Goal: Task Accomplishment & Management: Use online tool/utility

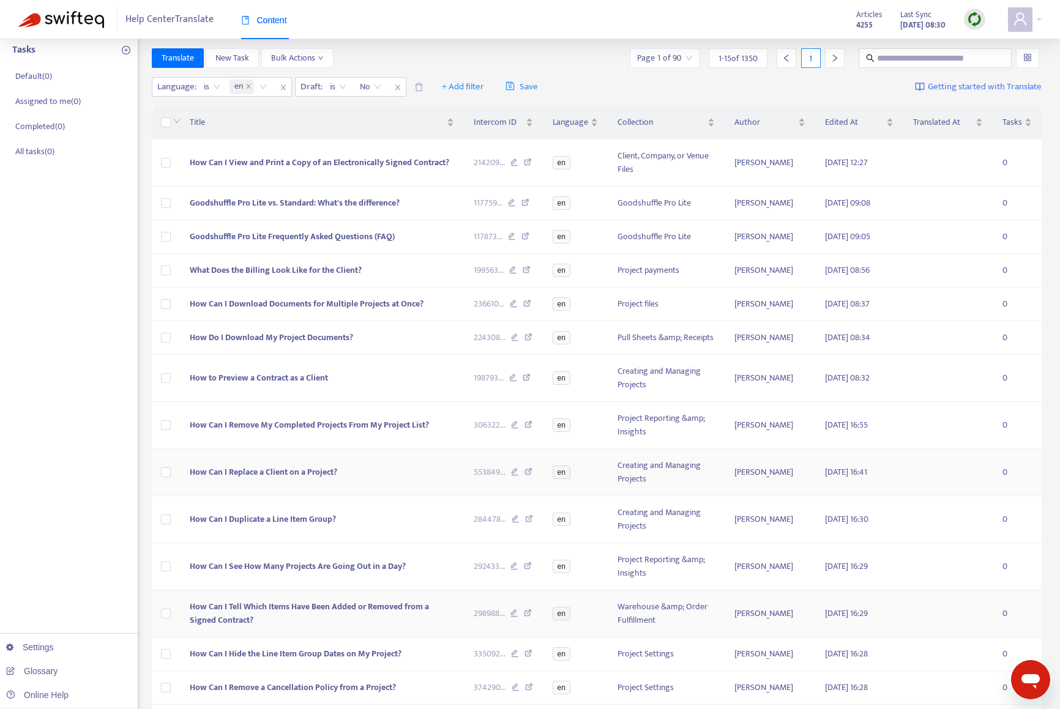
scroll to position [189, 0]
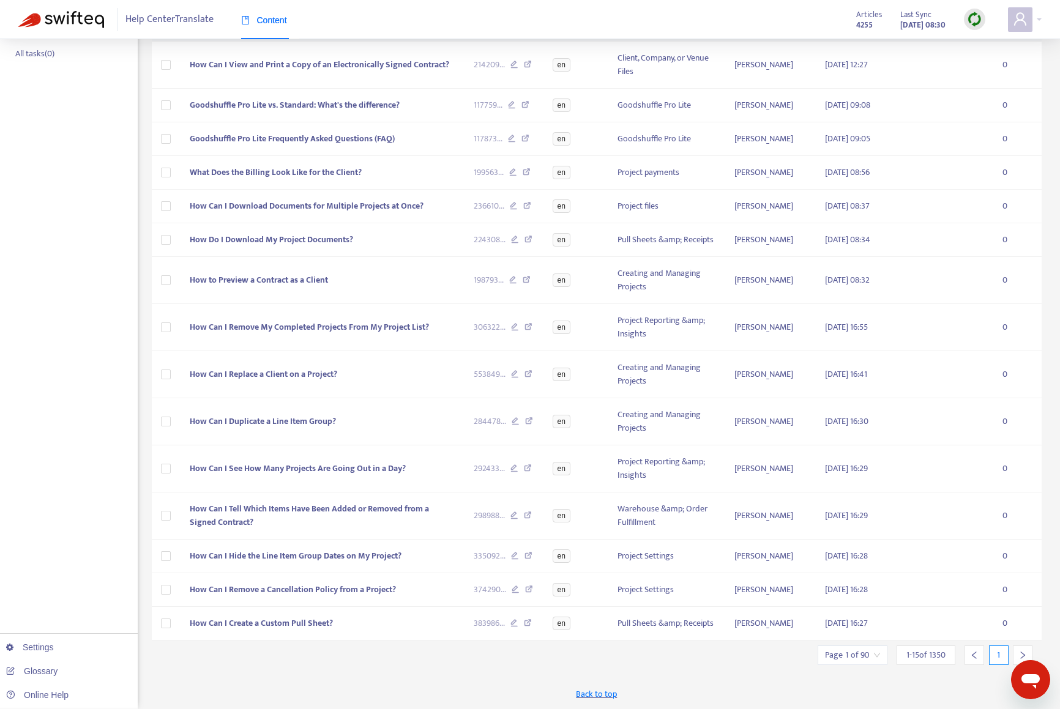
click at [1014, 653] on div at bounding box center [1023, 656] width 20 height 20
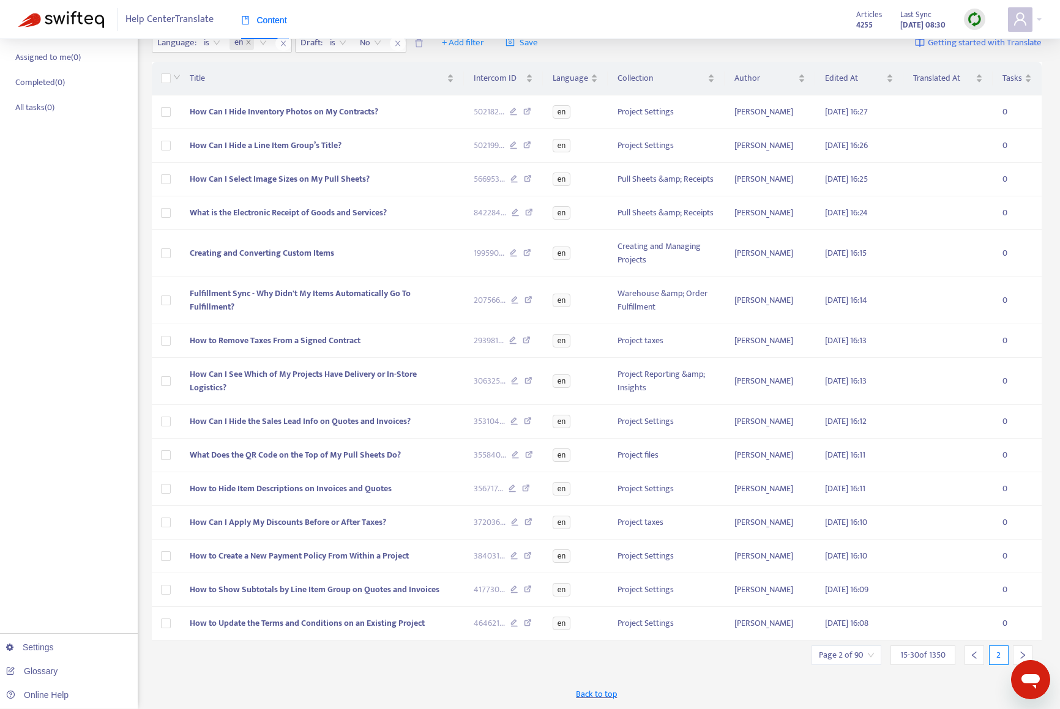
scroll to position [135, 0]
click at [1017, 653] on div at bounding box center [1023, 656] width 20 height 20
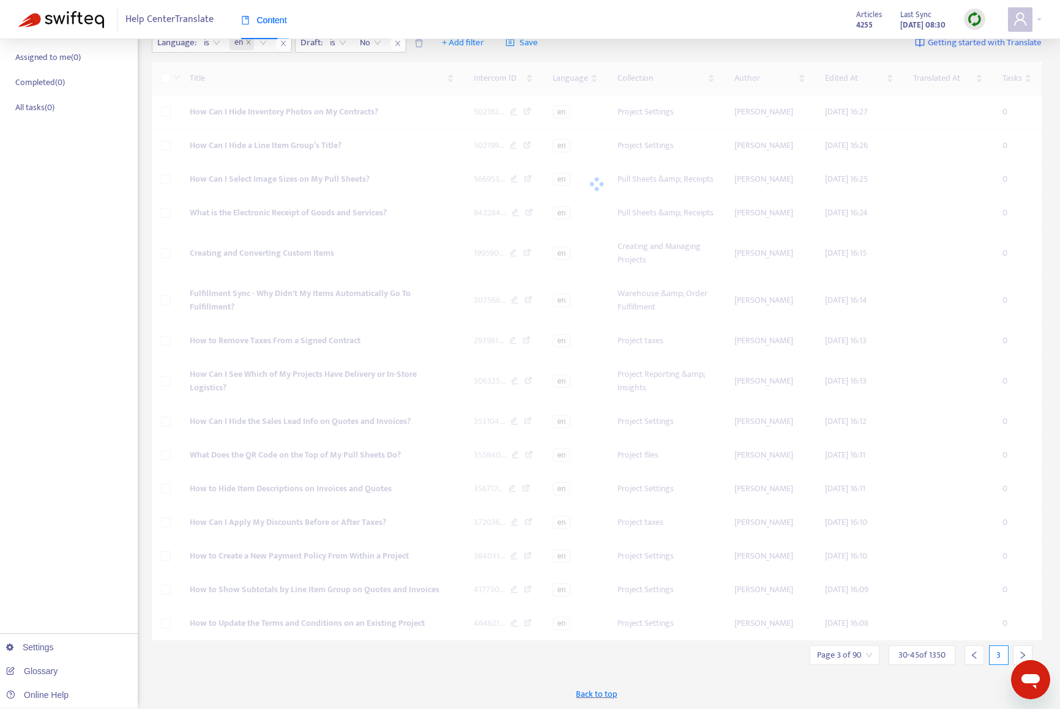
click at [1017, 641] on div "Title Intercom ID Language Collection Author Edited At Translated At Tasks How …" at bounding box center [597, 351] width 891 height 579
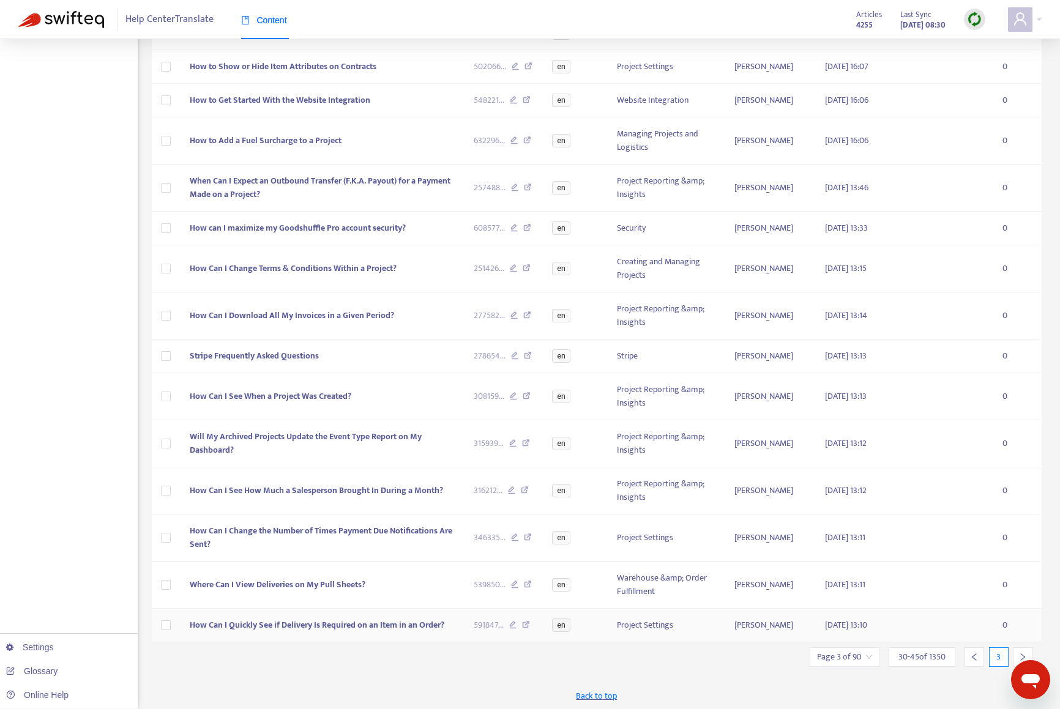
scroll to position [216, 0]
click at [1021, 653] on icon "right" at bounding box center [1023, 655] width 9 height 9
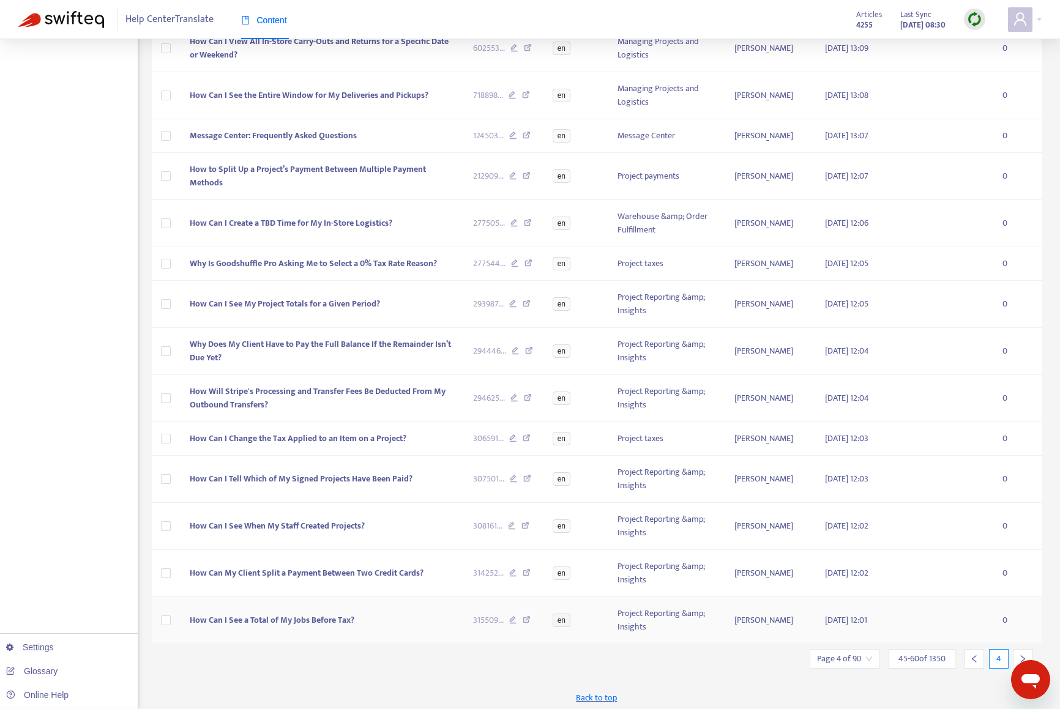
scroll to position [256, 0]
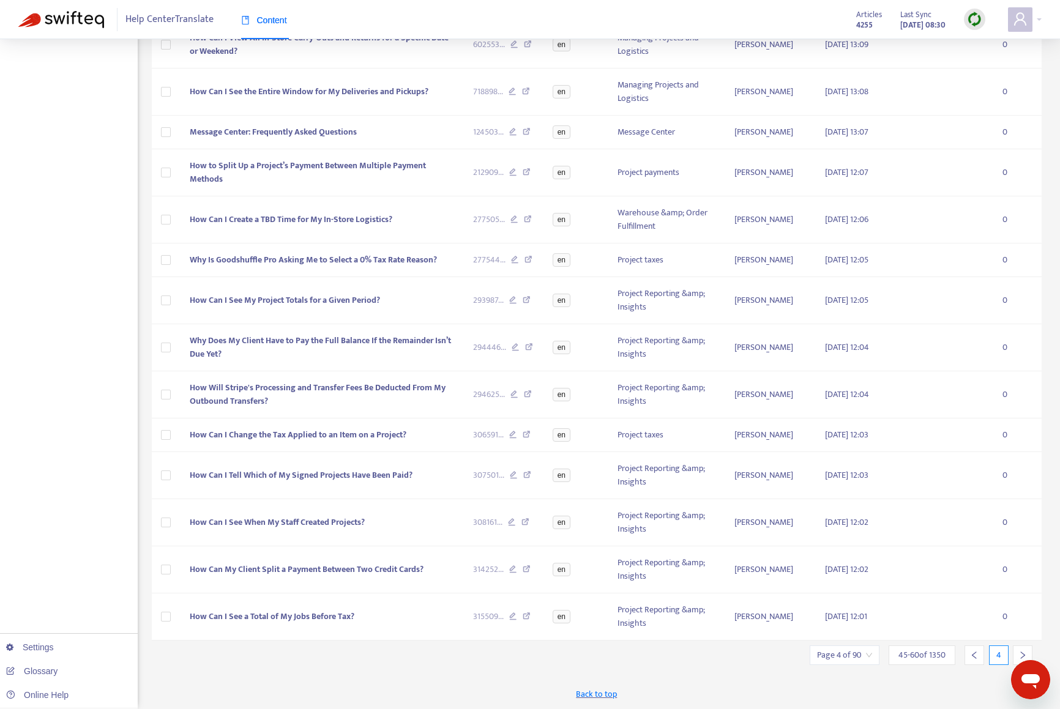
click at [1019, 651] on icon "right" at bounding box center [1023, 655] width 9 height 9
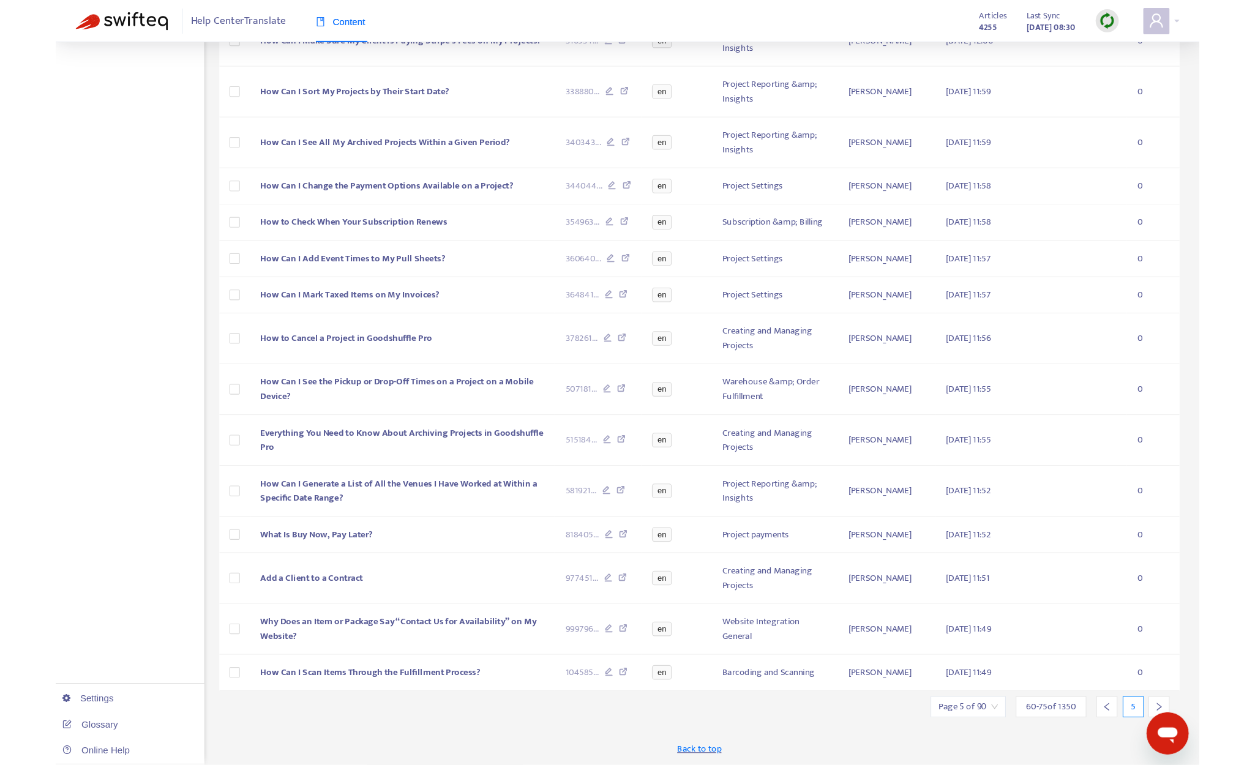
scroll to position [53, 0]
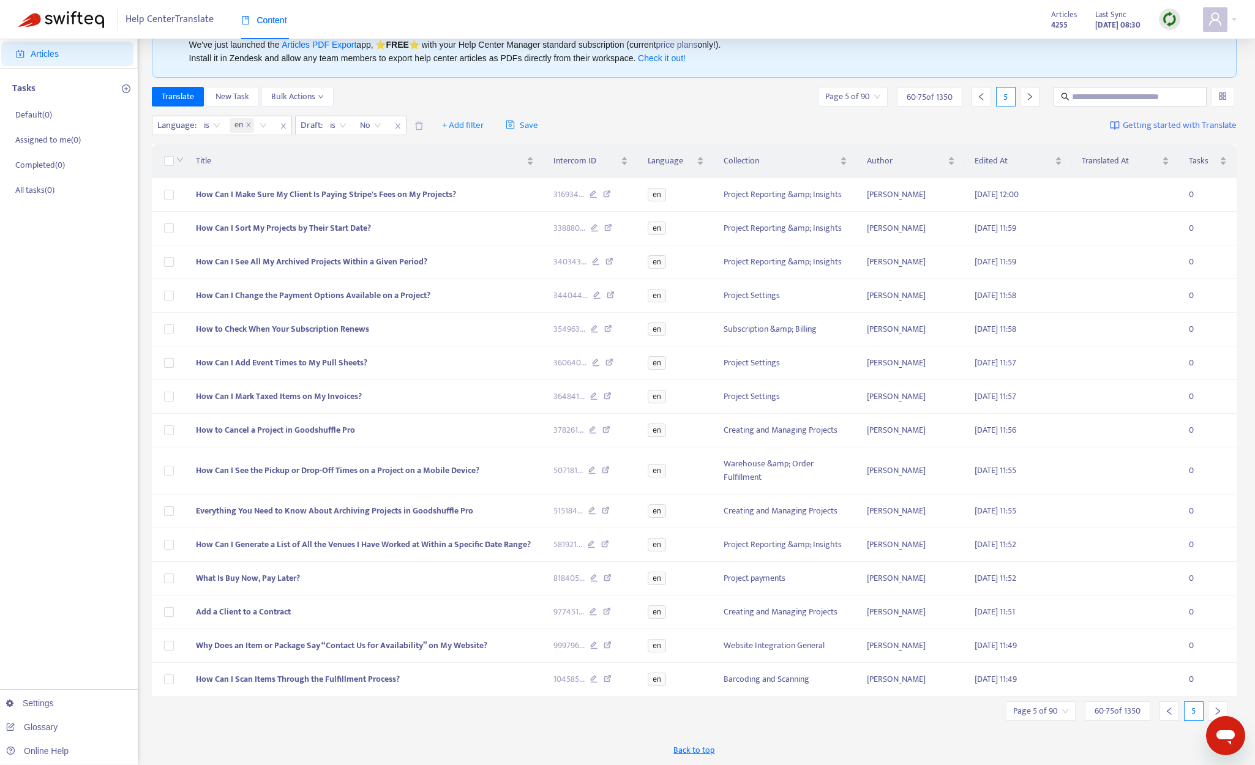
click at [1069, 705] on div at bounding box center [1218, 711] width 20 height 20
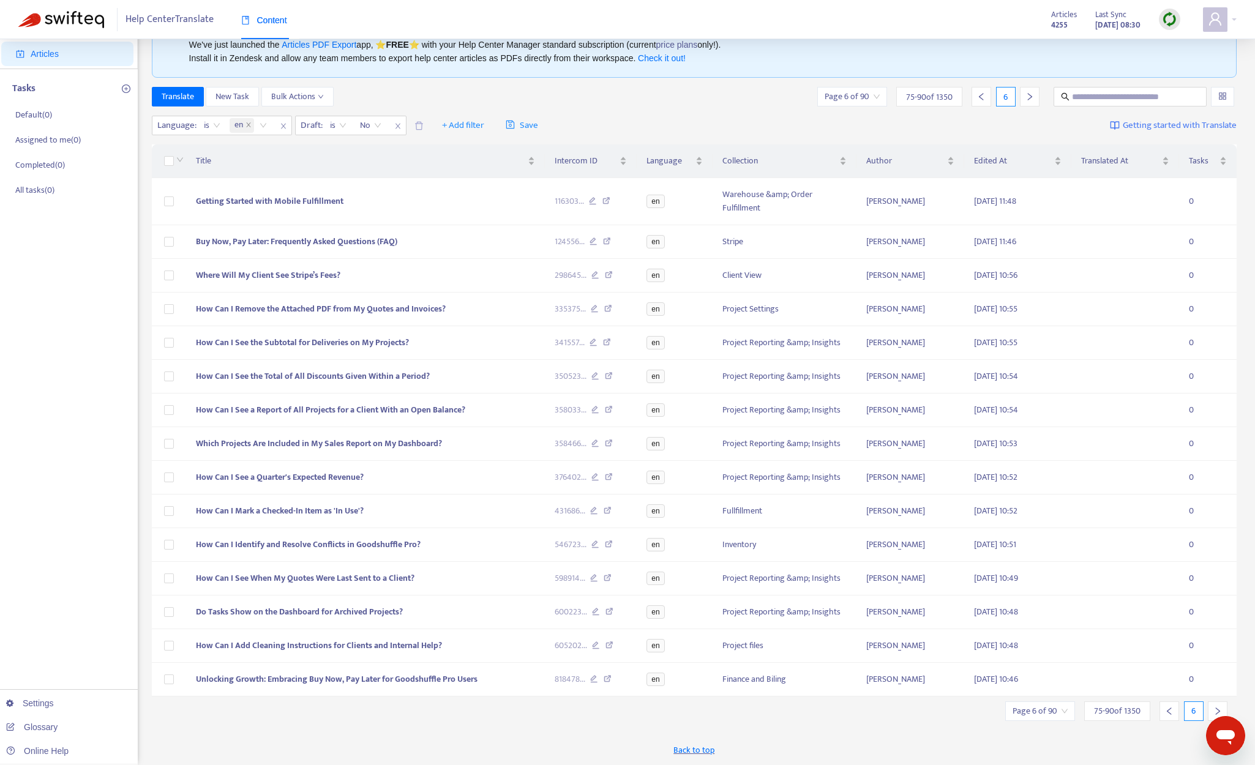
click at [1069, 705] on div at bounding box center [1218, 711] width 20 height 20
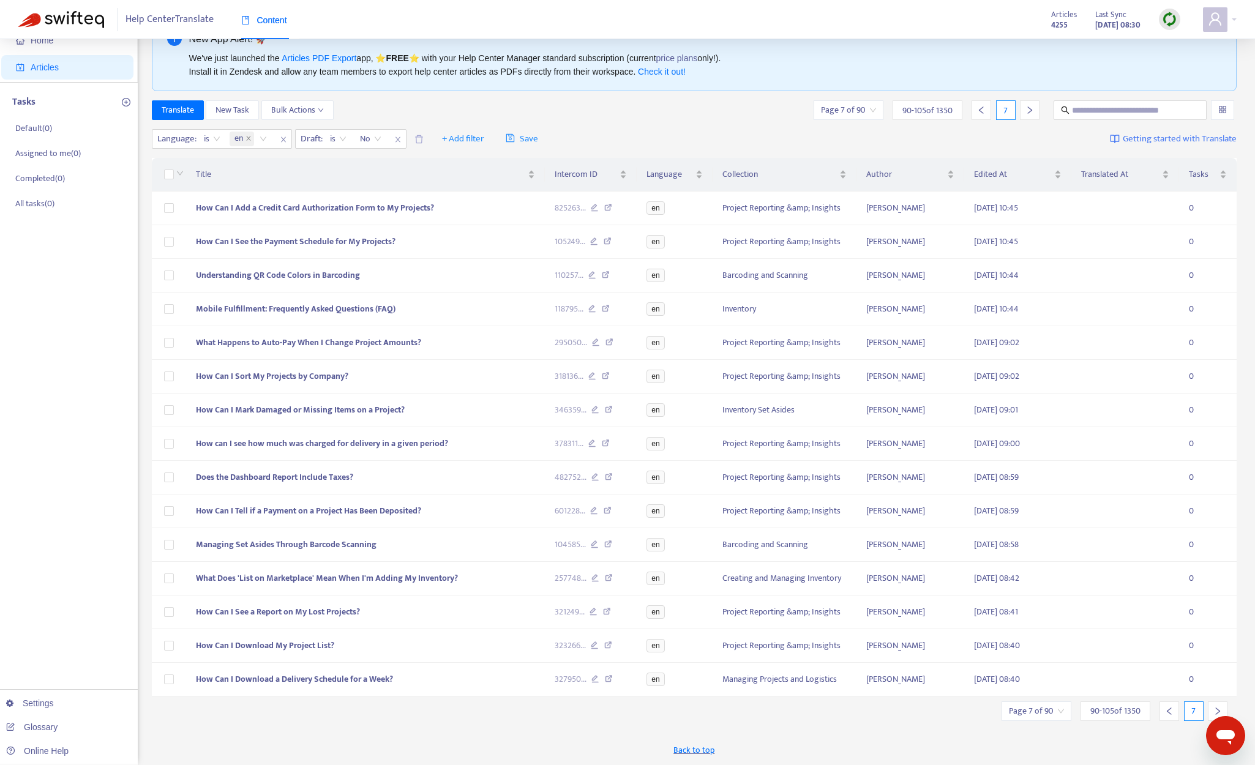
scroll to position [39, 0]
click at [1069, 705] on div at bounding box center [1218, 711] width 20 height 20
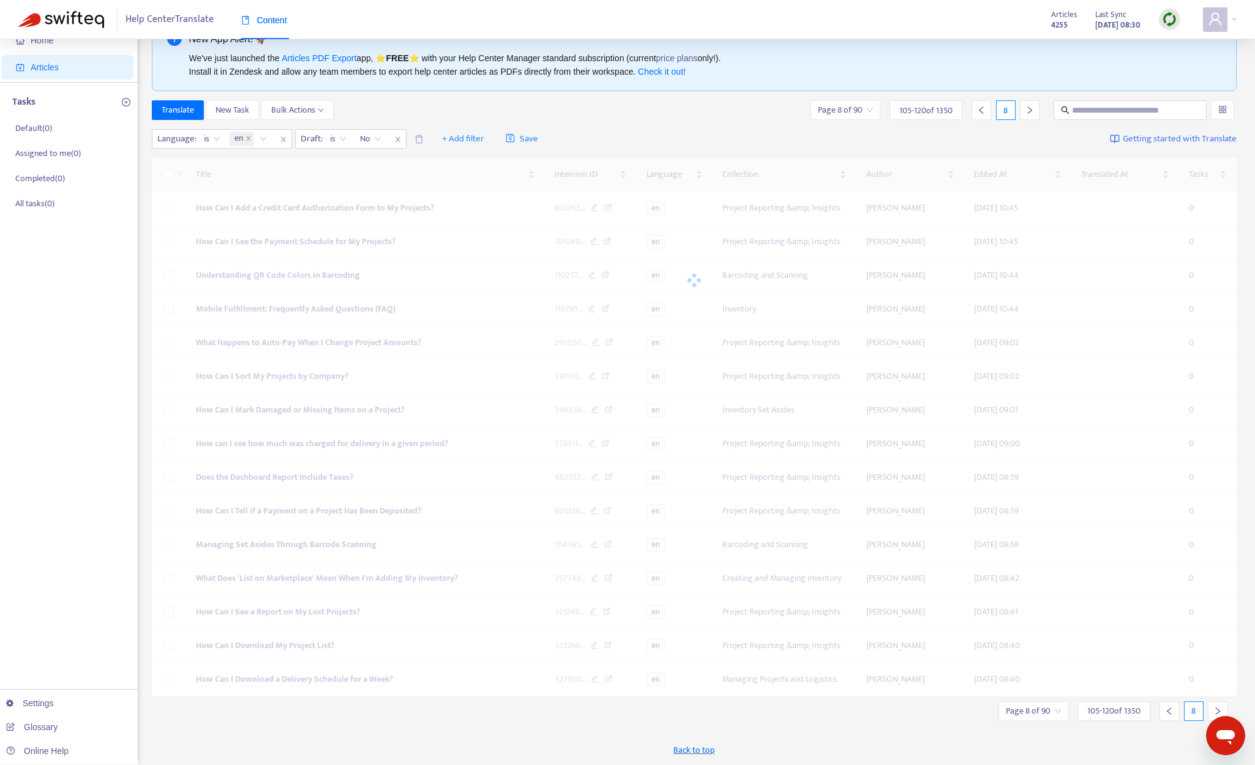
scroll to position [53, 0]
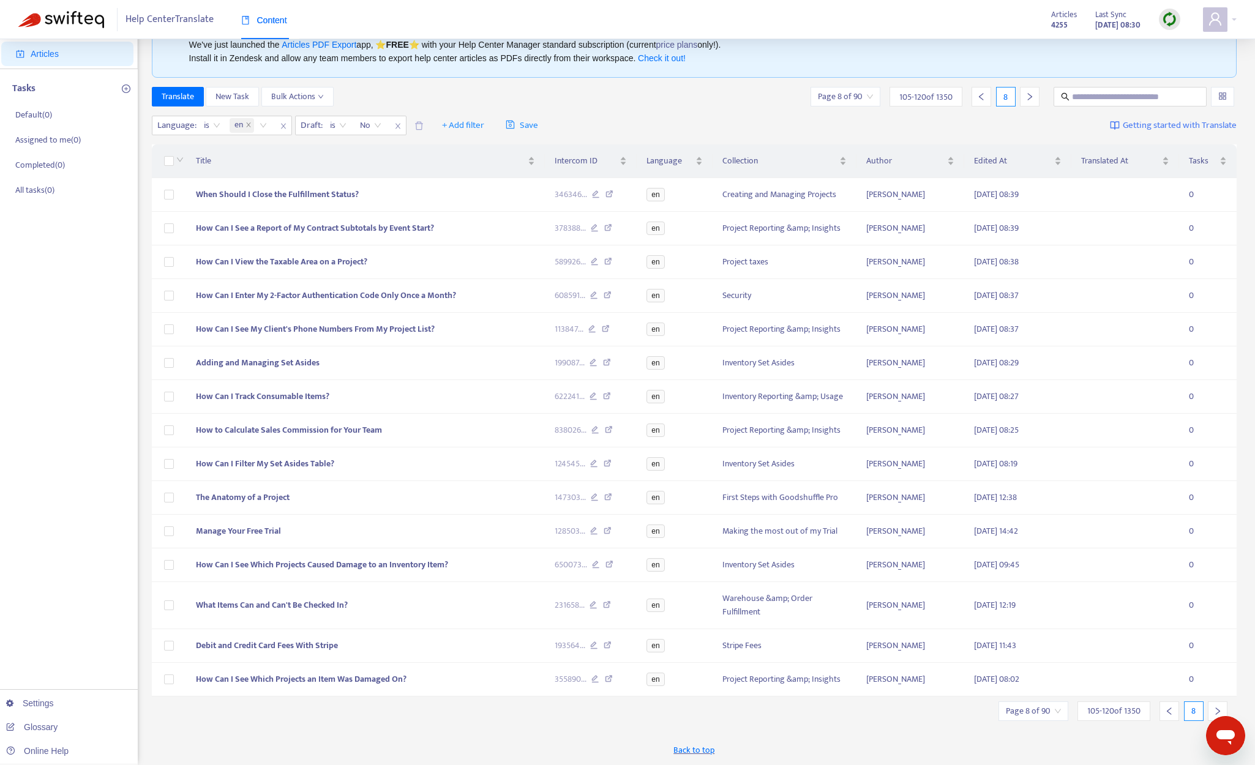
click at [1069, 705] on div at bounding box center [1218, 711] width 20 height 20
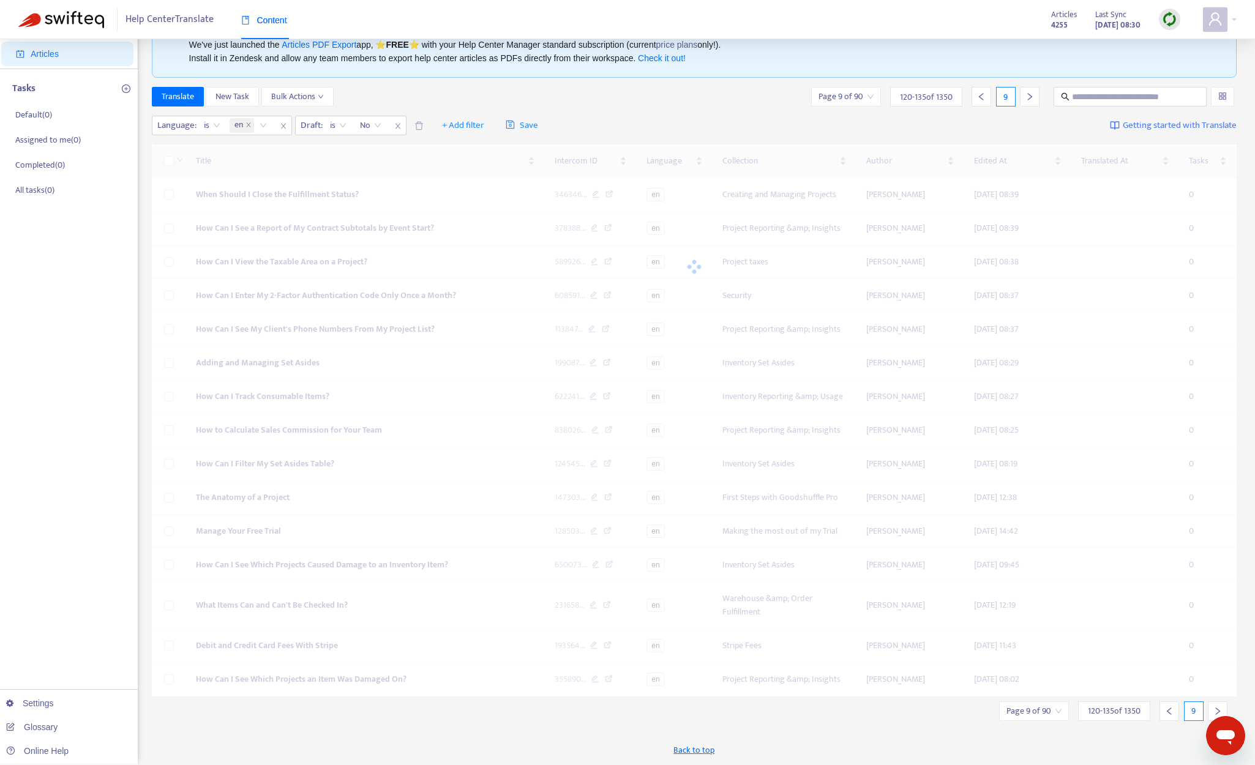
scroll to position [66, 0]
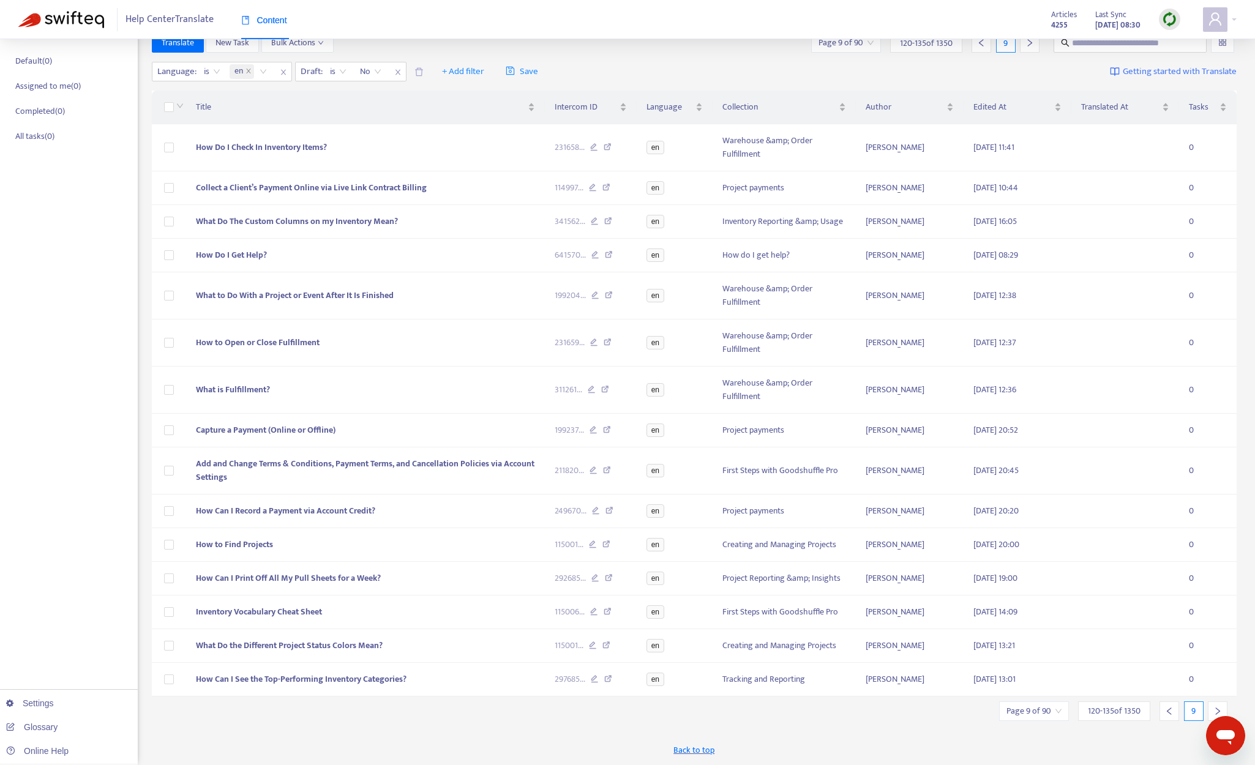
click at [1069, 709] on icon "right" at bounding box center [1218, 711] width 4 height 7
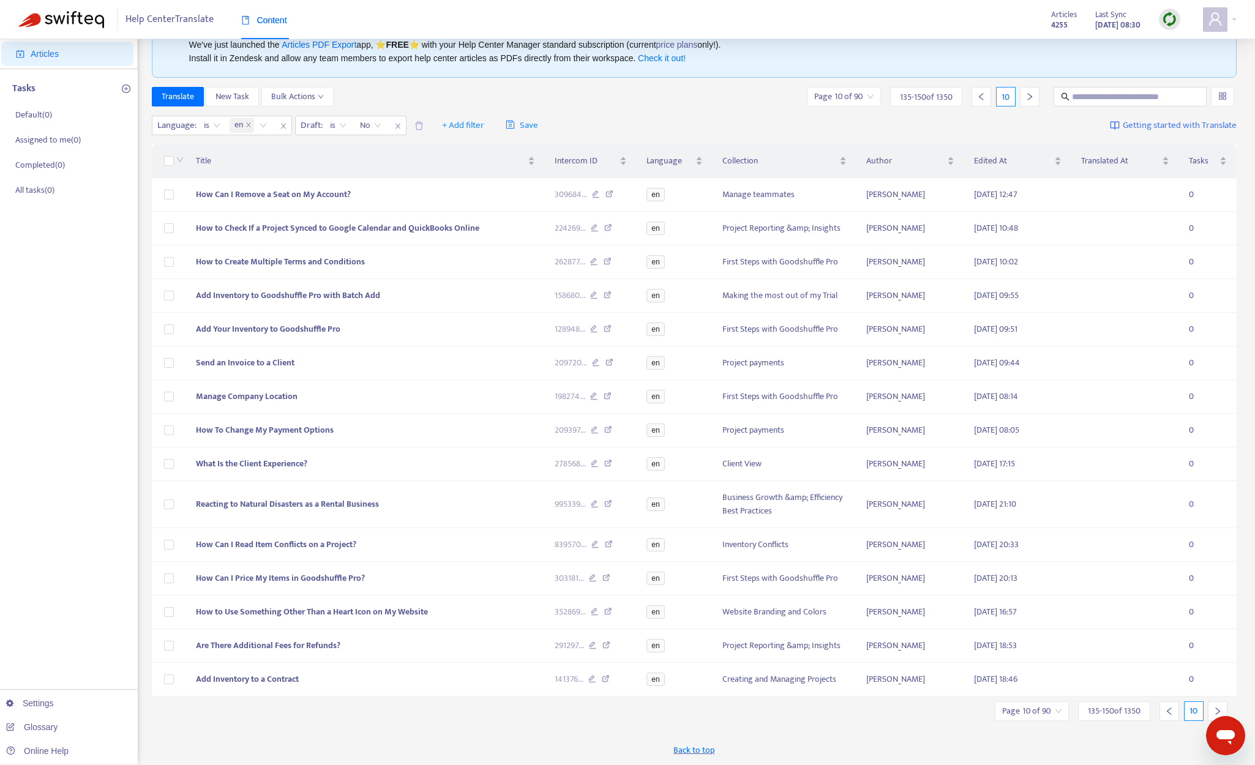
scroll to position [53, 0]
click at [1069, 709] on icon "right" at bounding box center [1217, 711] width 9 height 9
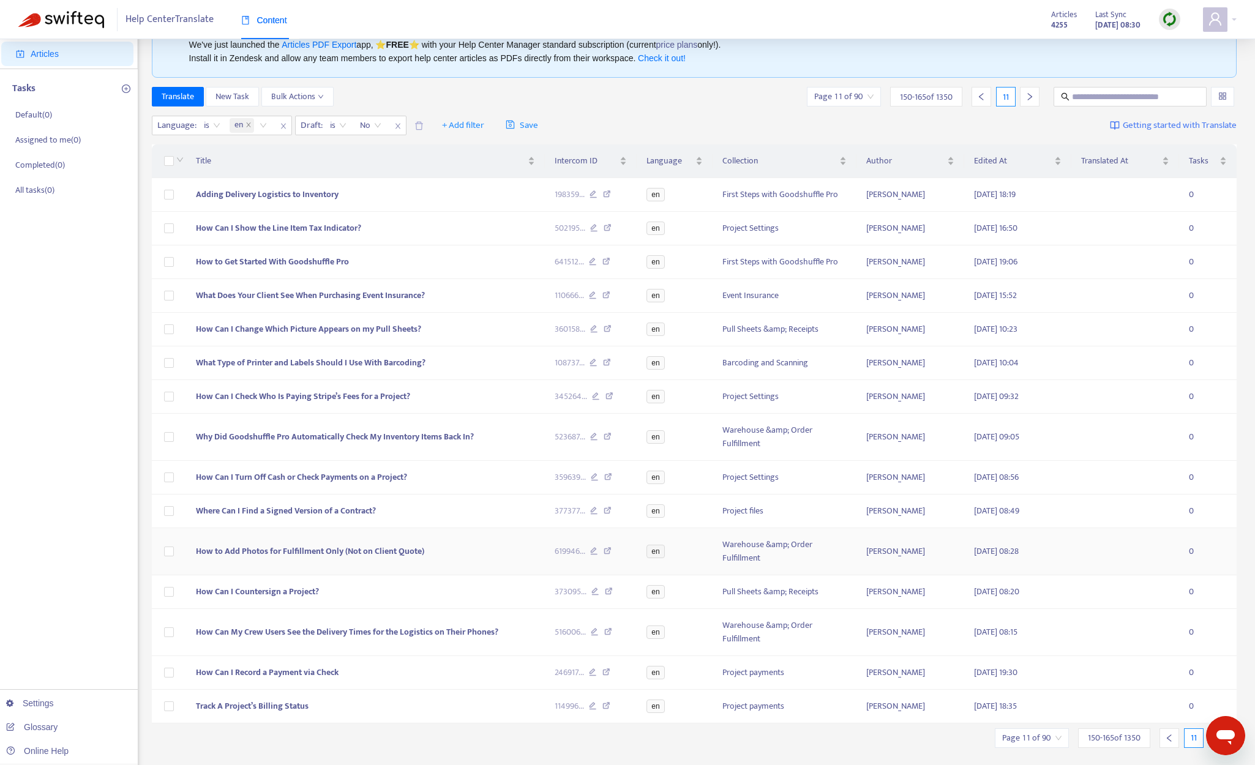
scroll to position [80, 0]
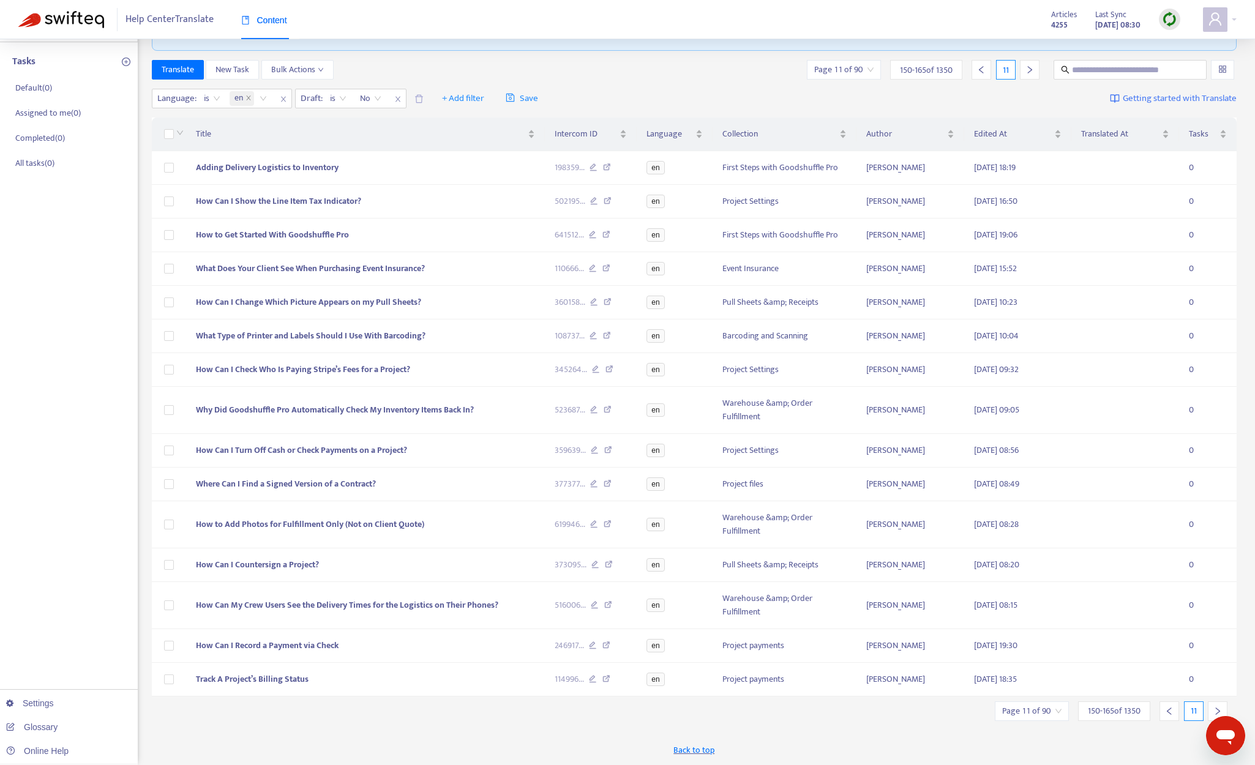
click at [1069, 709] on div at bounding box center [1169, 711] width 20 height 20
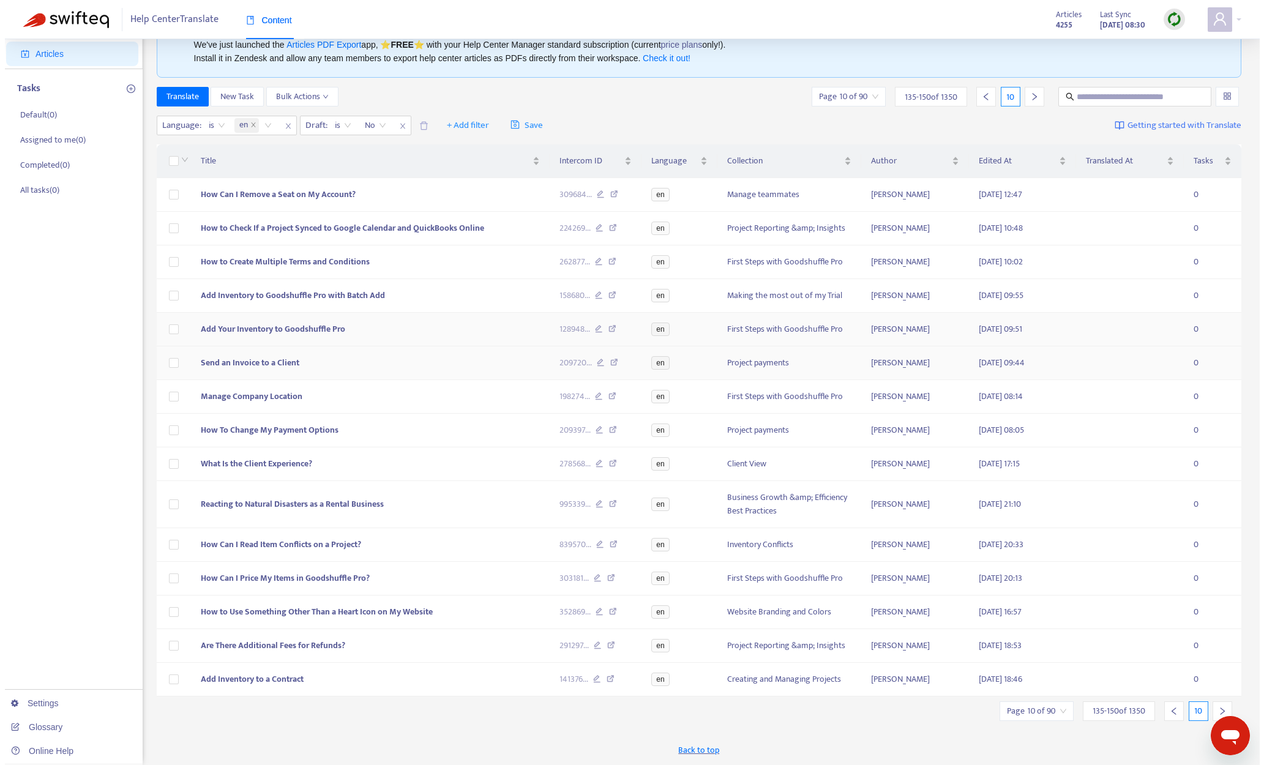
scroll to position [53, 0]
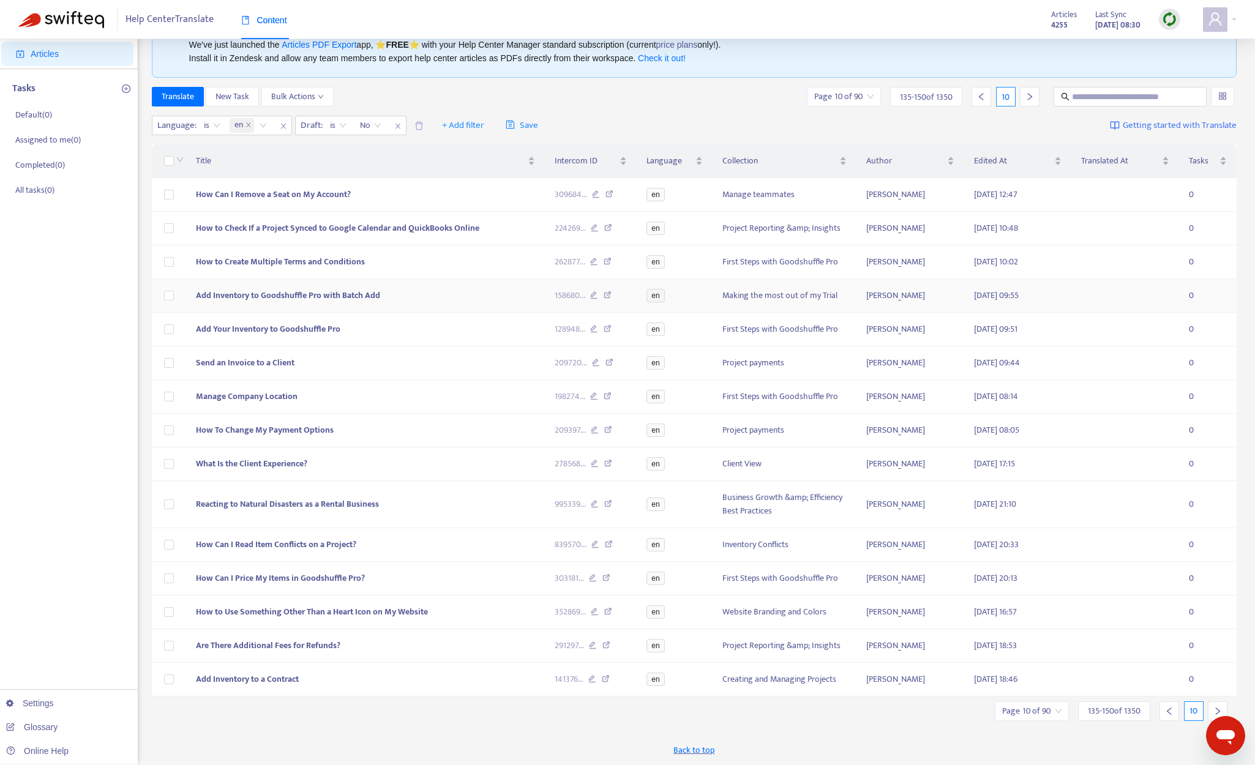
click at [359, 291] on span "Add Inventory to Goodshuffle Pro with Batch Add" at bounding box center [288, 295] width 184 height 14
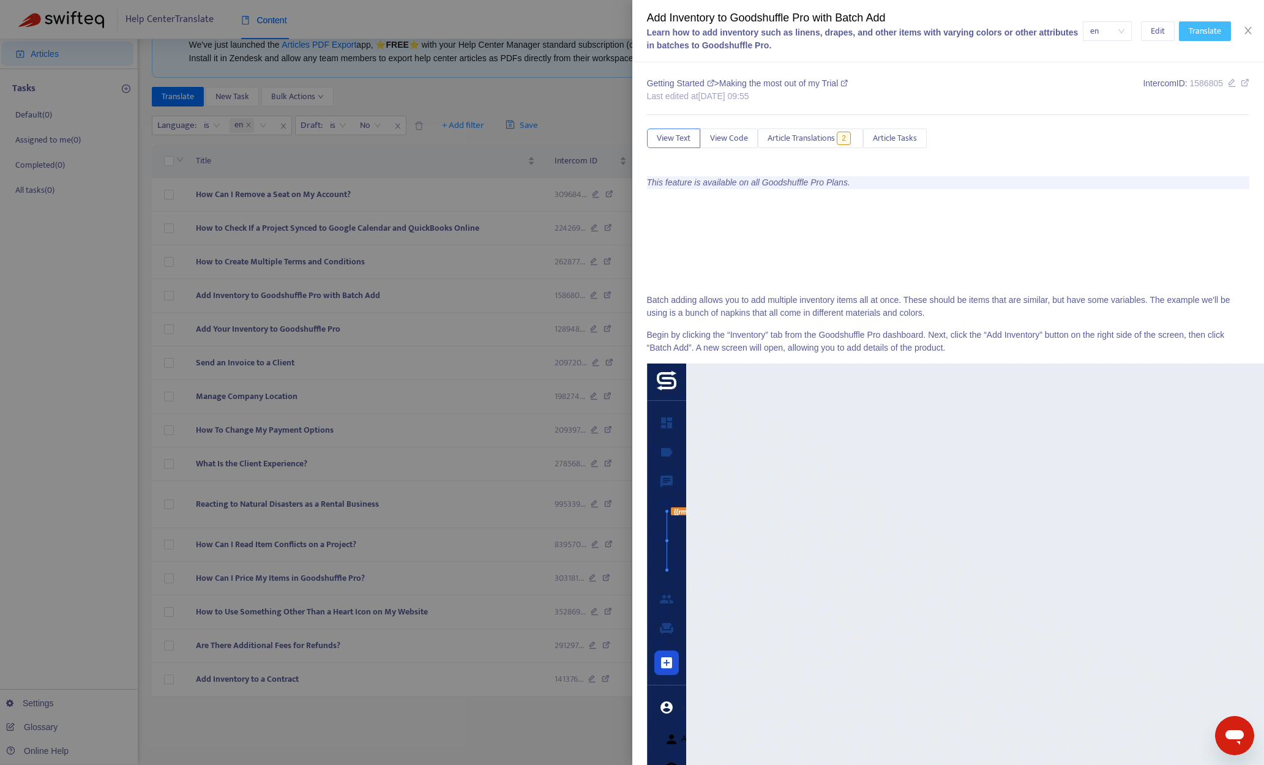
click at [1069, 22] on button "Translate" at bounding box center [1205, 31] width 52 height 20
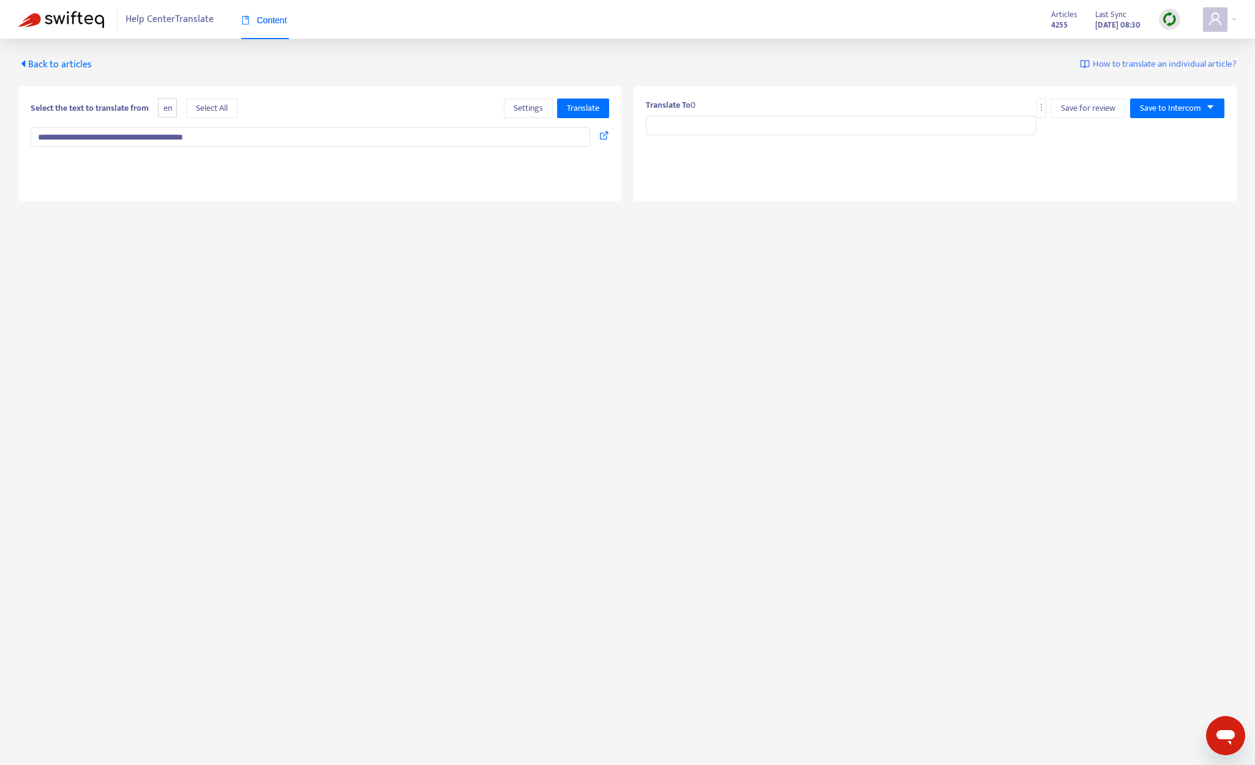
type input "**********"
type textarea "**********"
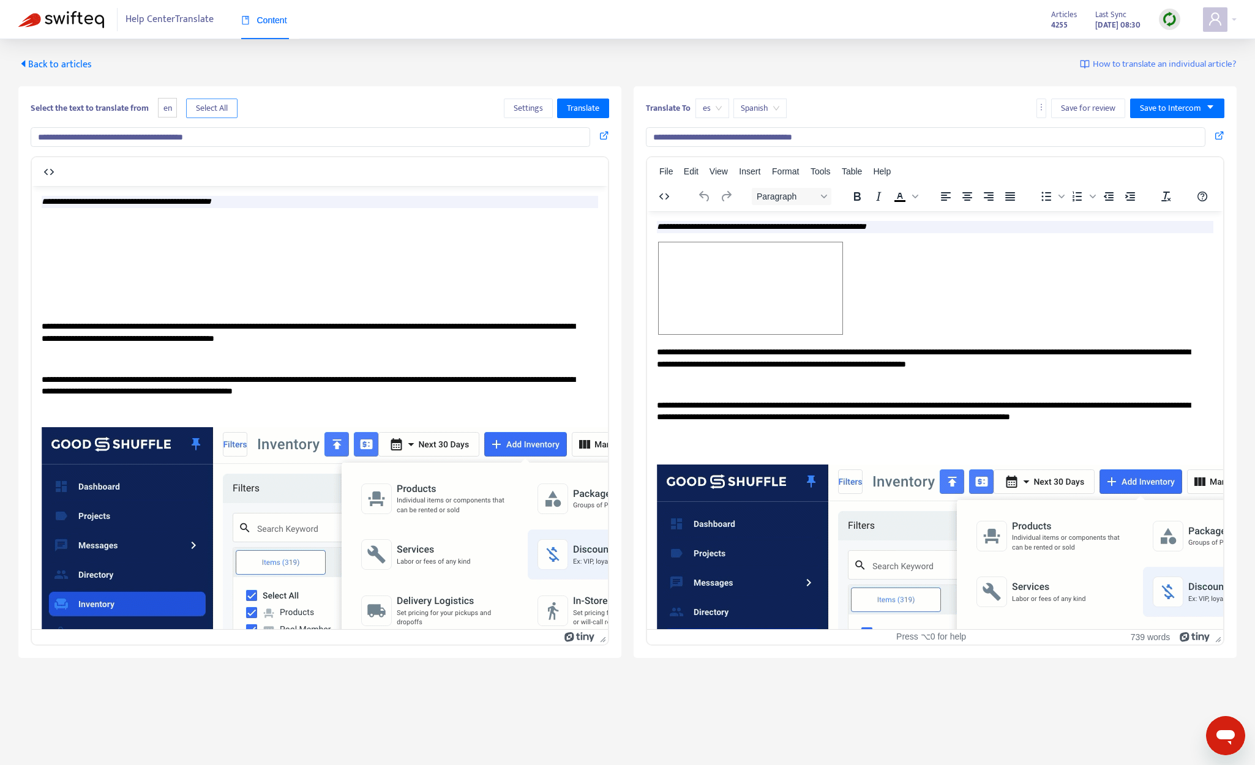
click at [224, 105] on span "Select All" at bounding box center [212, 108] width 32 height 13
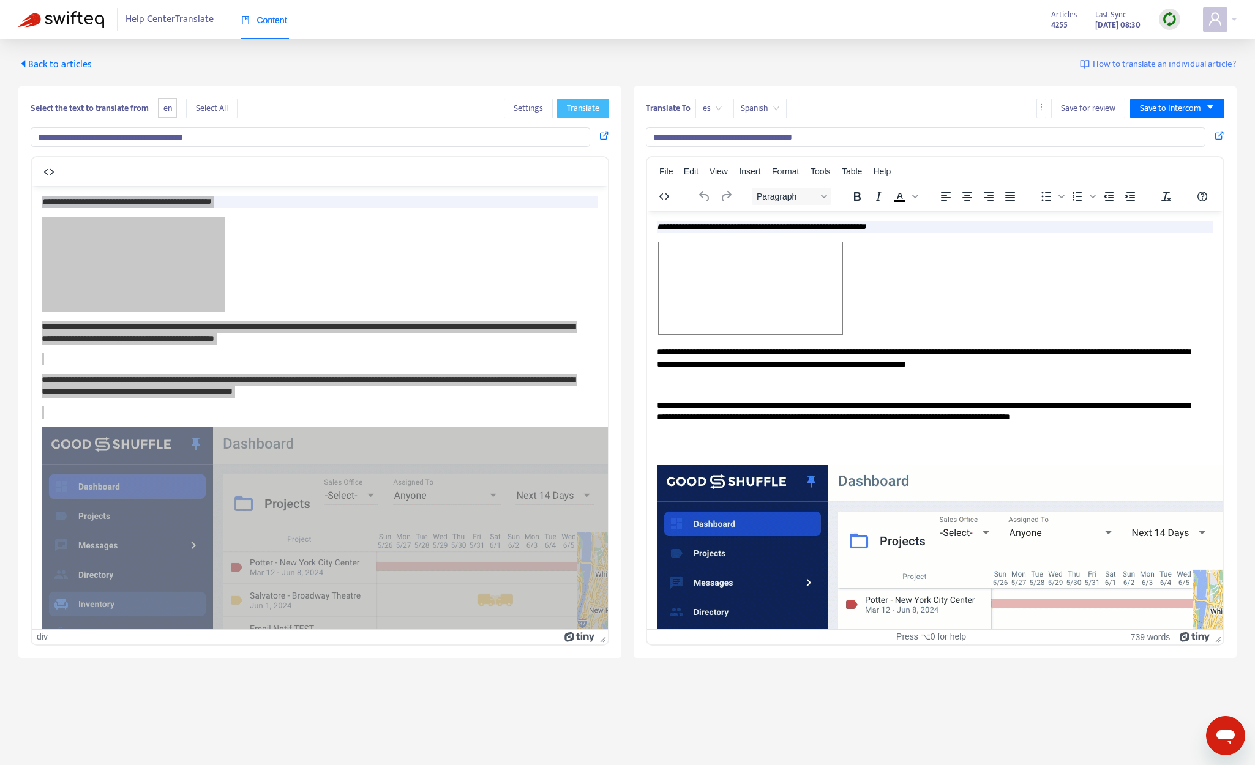
click at [570, 103] on span "Translate" at bounding box center [583, 108] width 32 height 13
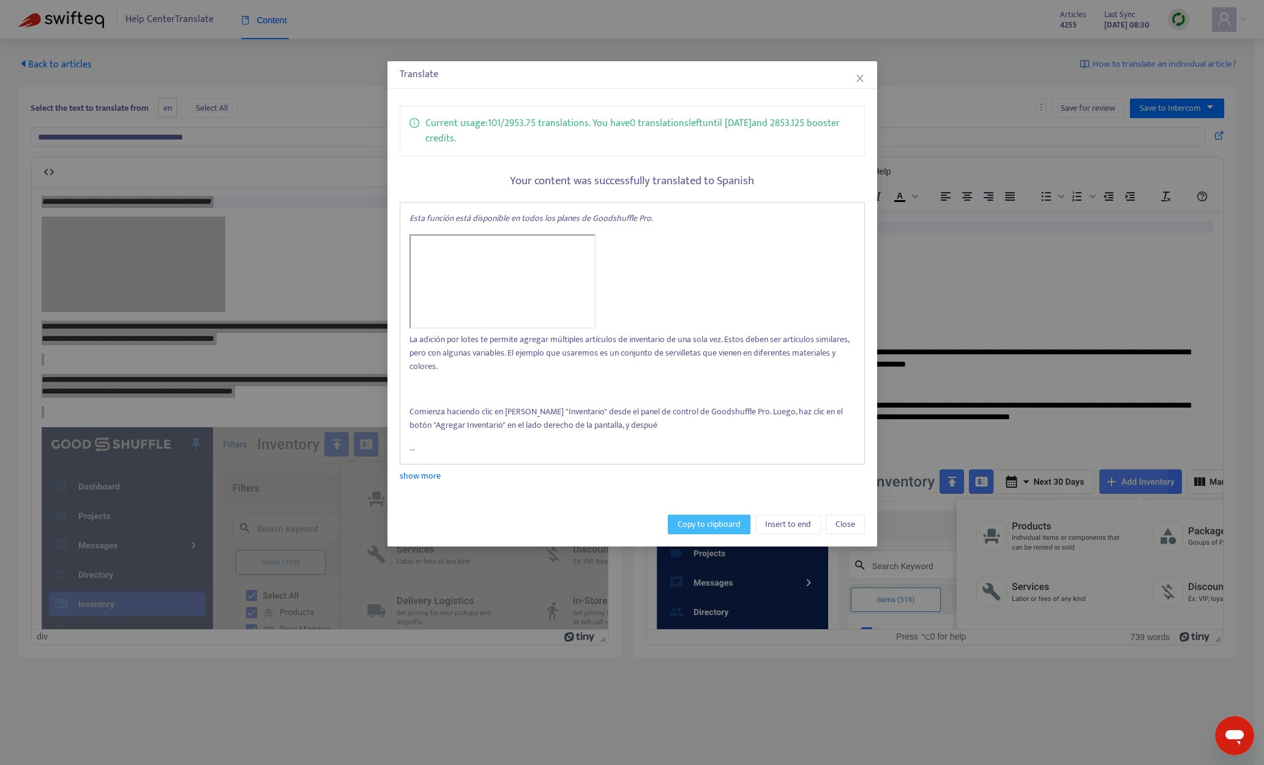
click at [692, 528] on span "Copy to clipboard" at bounding box center [709, 524] width 63 height 13
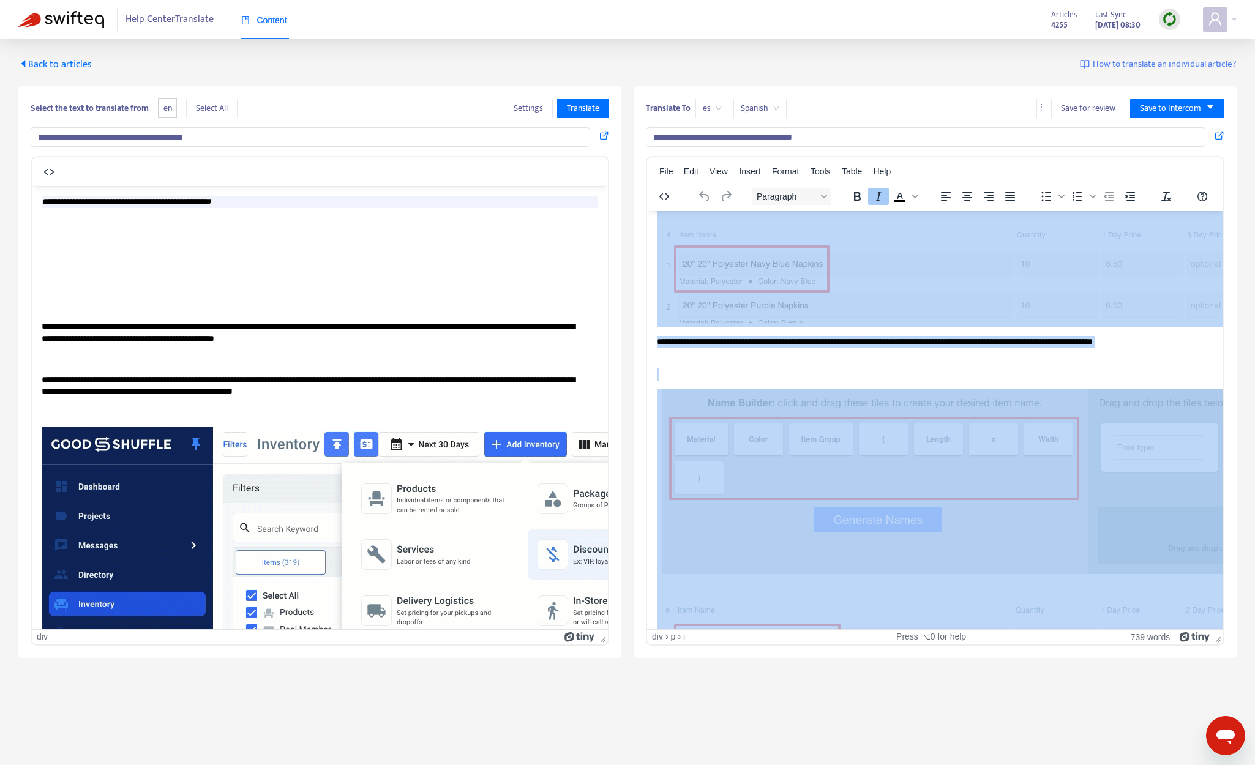
scroll to position [5442, 0]
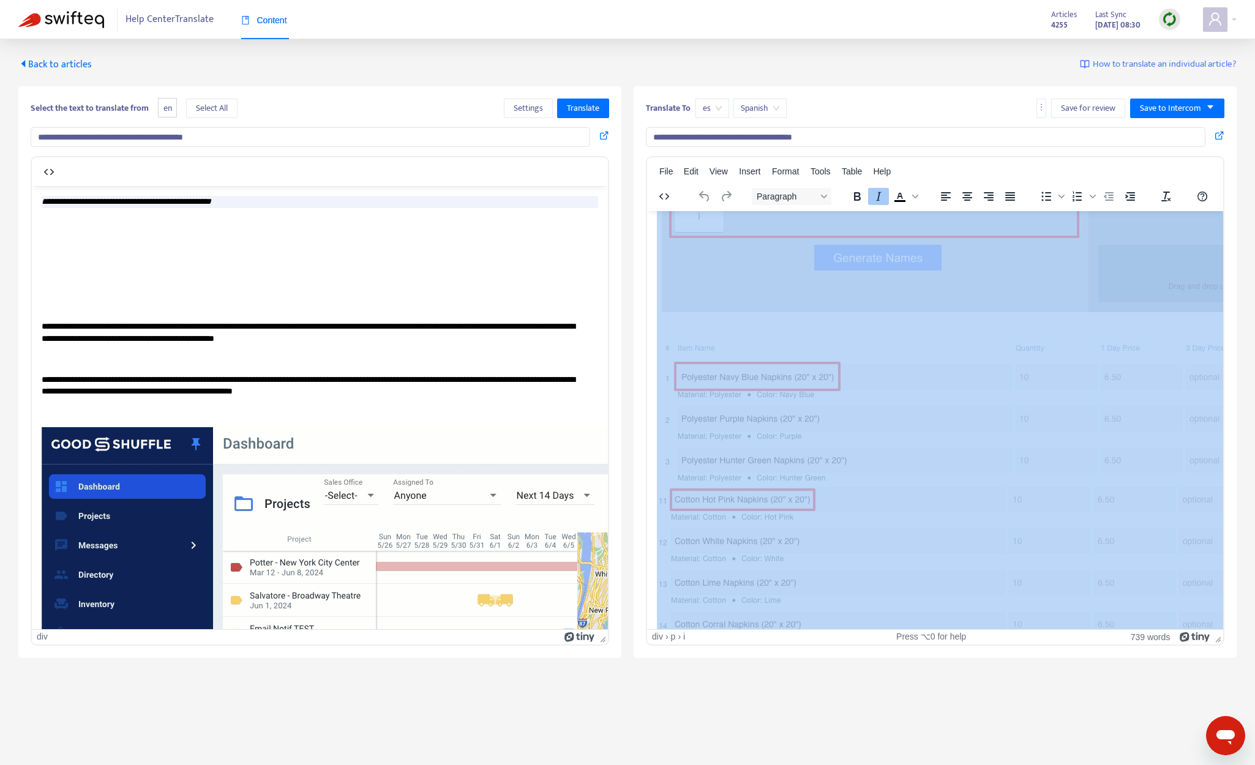
drag, startPoint x: 656, startPoint y: 224, endPoint x: 1087, endPoint y: 543, distance: 535.6
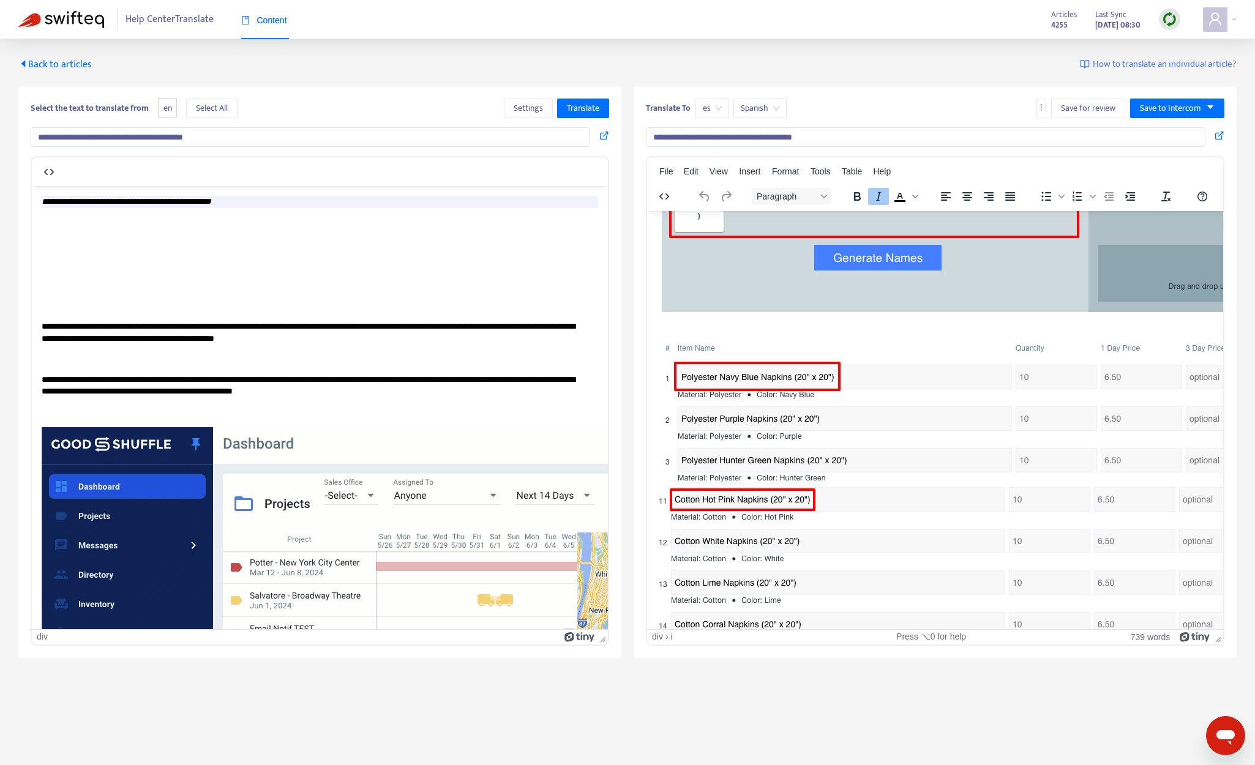
scroll to position [0, 0]
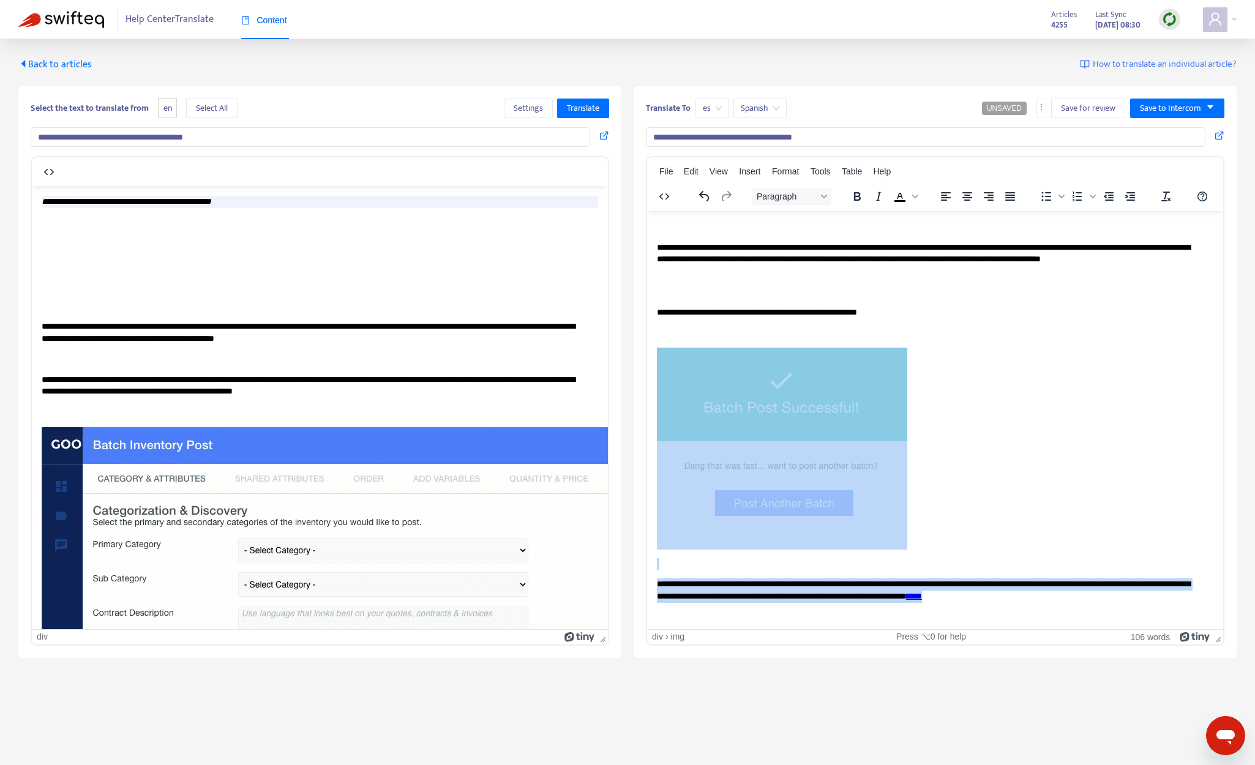
drag, startPoint x: 1147, startPoint y: 594, endPoint x: 698, endPoint y: 356, distance: 507.7
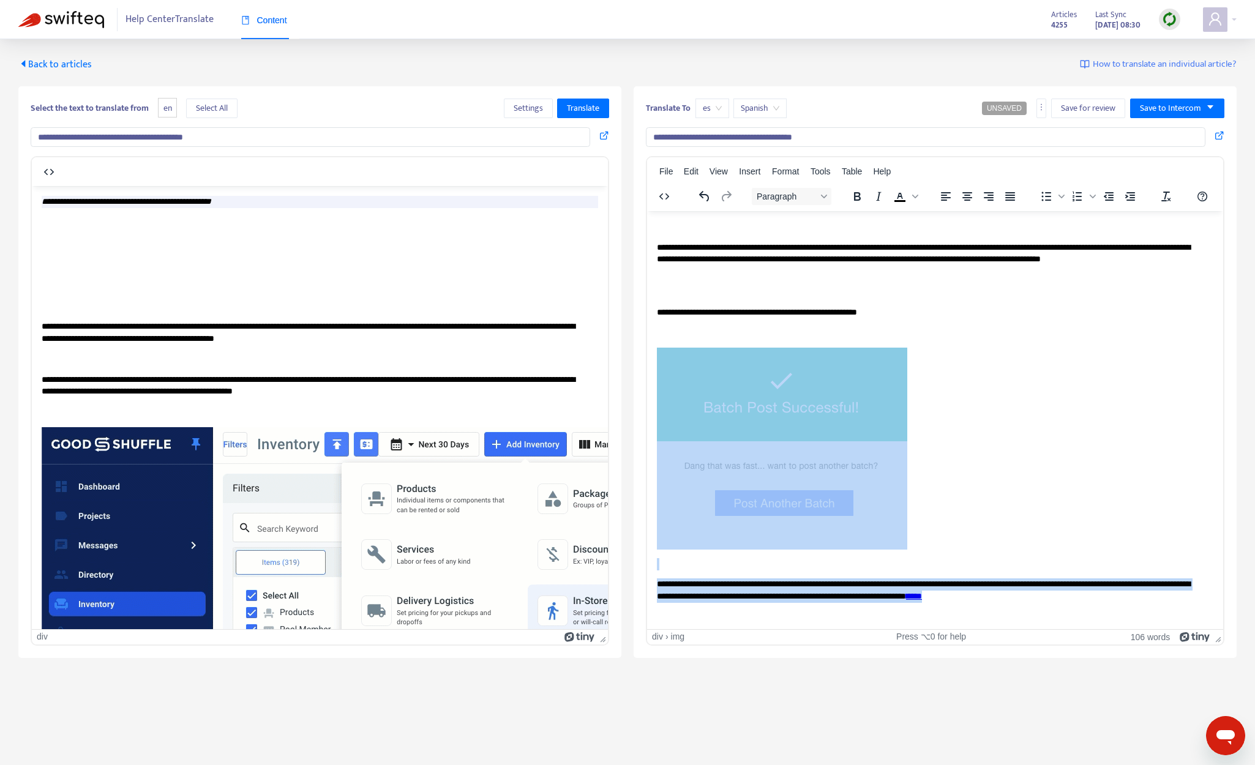
click at [708, 364] on body "**********" at bounding box center [935, 421] width 556 height 402
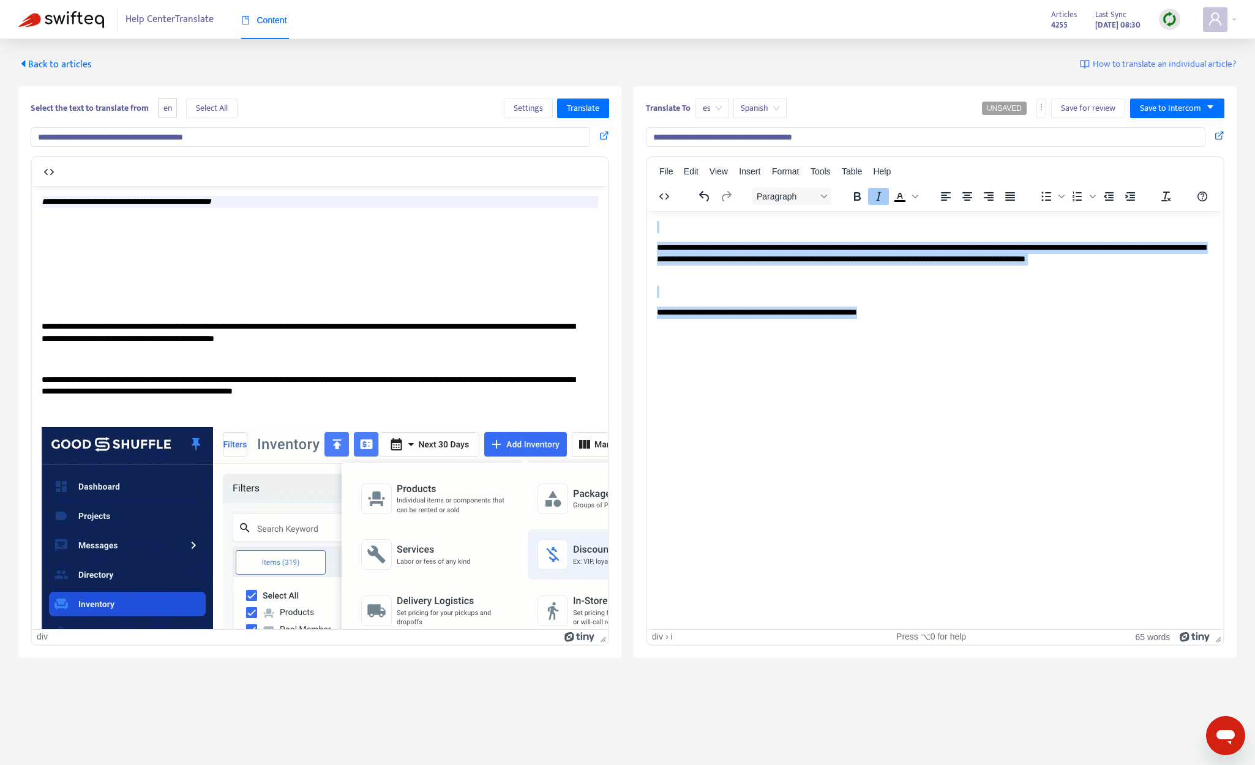
drag, startPoint x: 919, startPoint y: 312, endPoint x: 602, endPoint y: 208, distance: 333.3
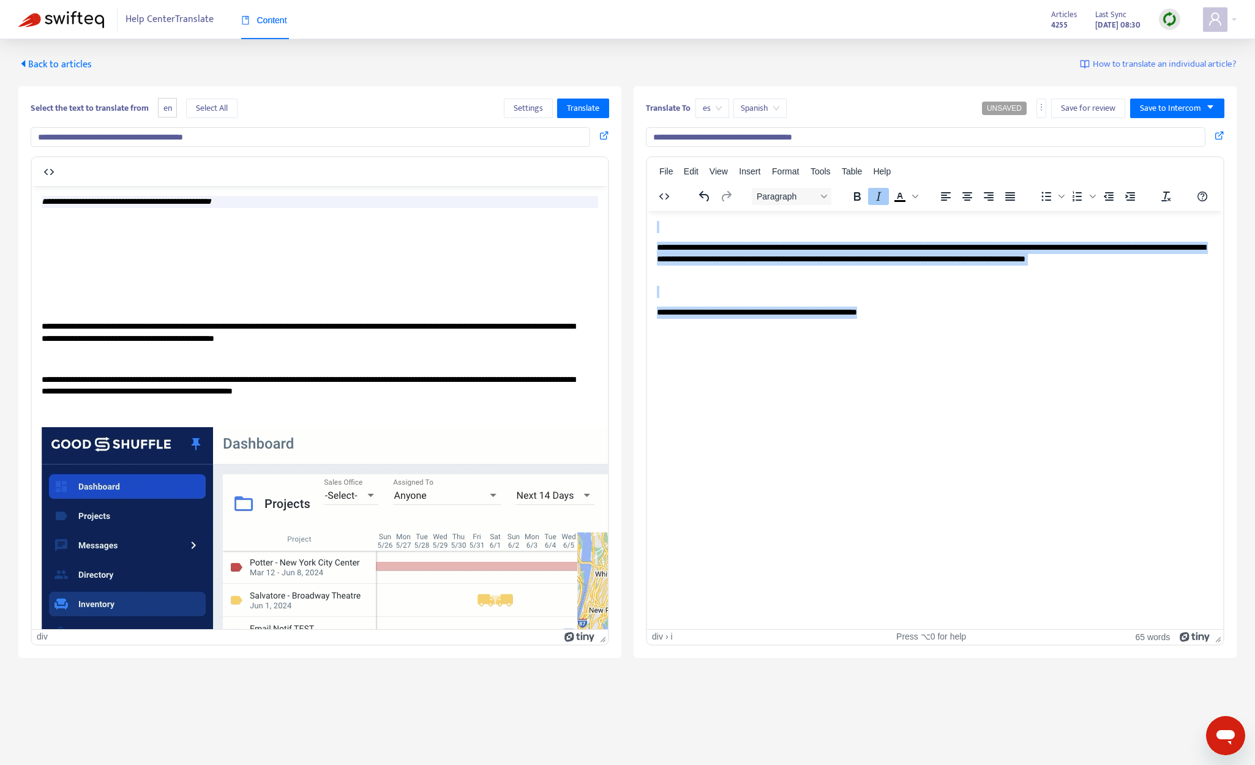
click at [647, 211] on html "**********" at bounding box center [935, 280] width 576 height 138
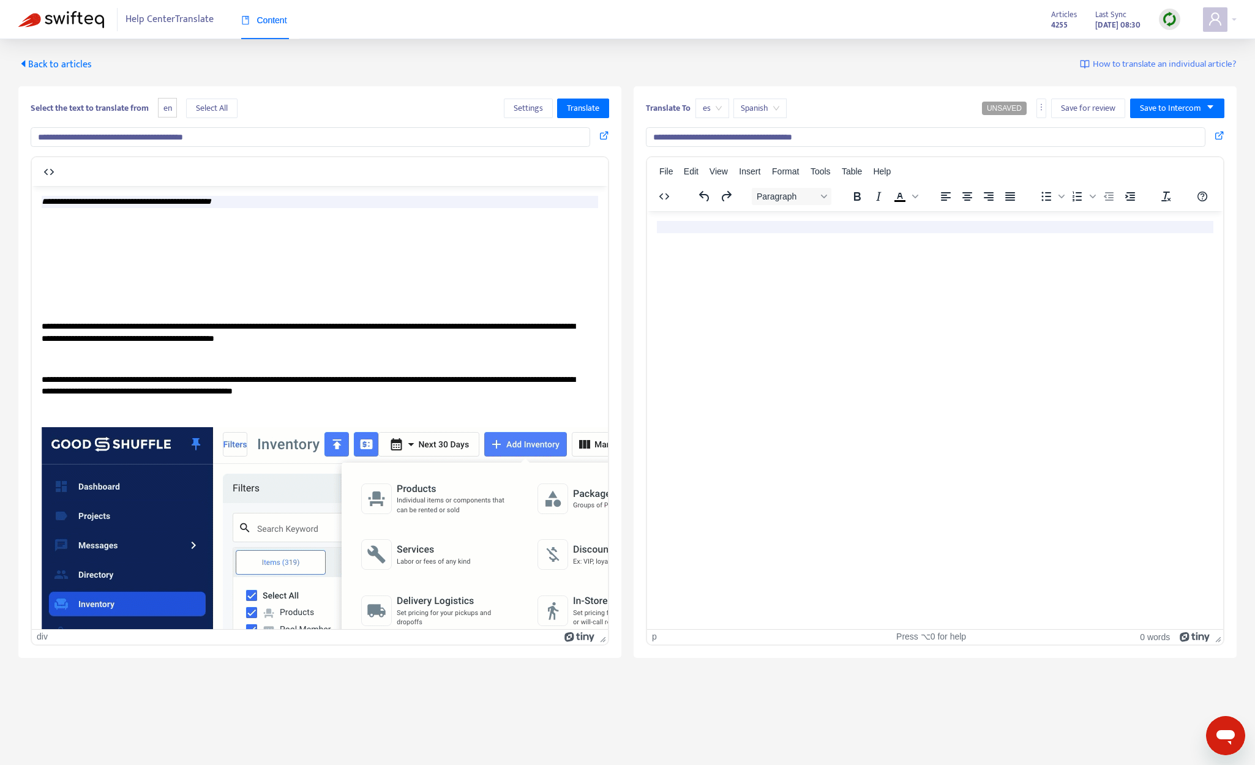
click at [692, 245] on p "Rich Text Area. Press ALT-0 for help." at bounding box center [935, 247] width 556 height 12
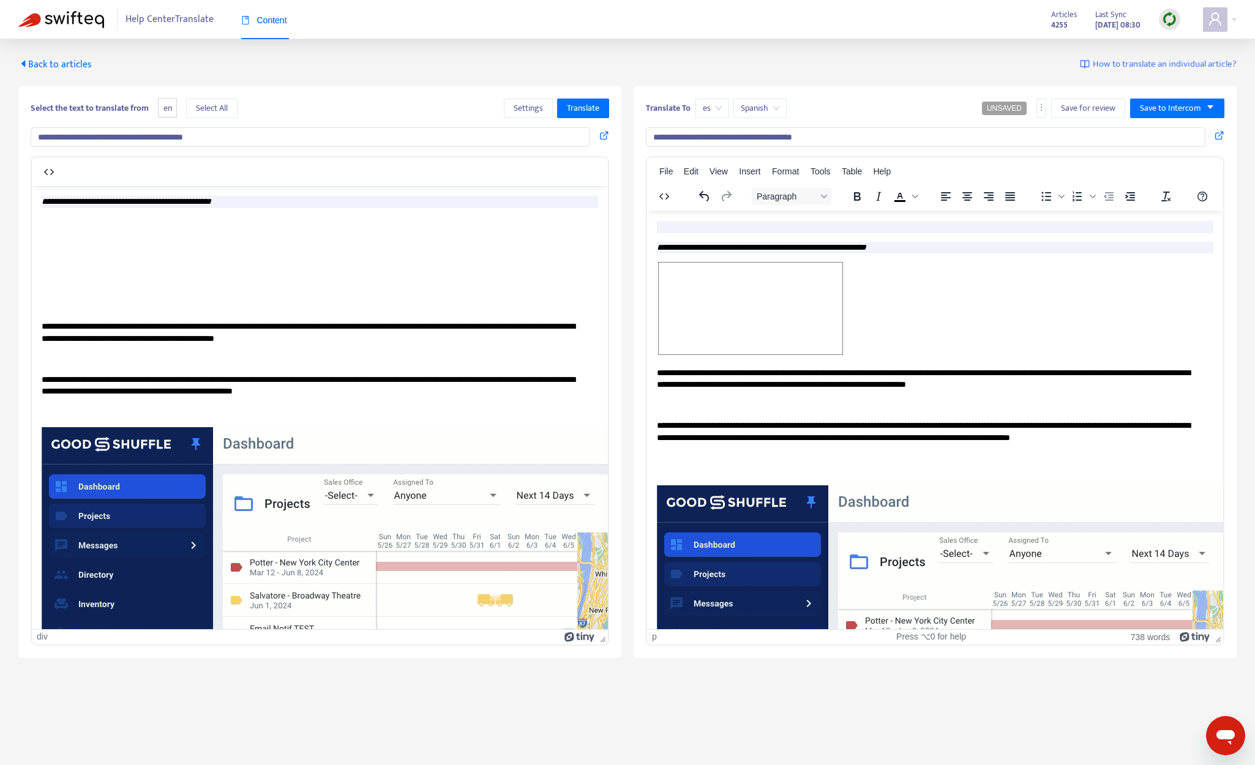
click at [728, 231] on div "Rich Text Area. Press ALT-0 for help." at bounding box center [935, 226] width 556 height 12
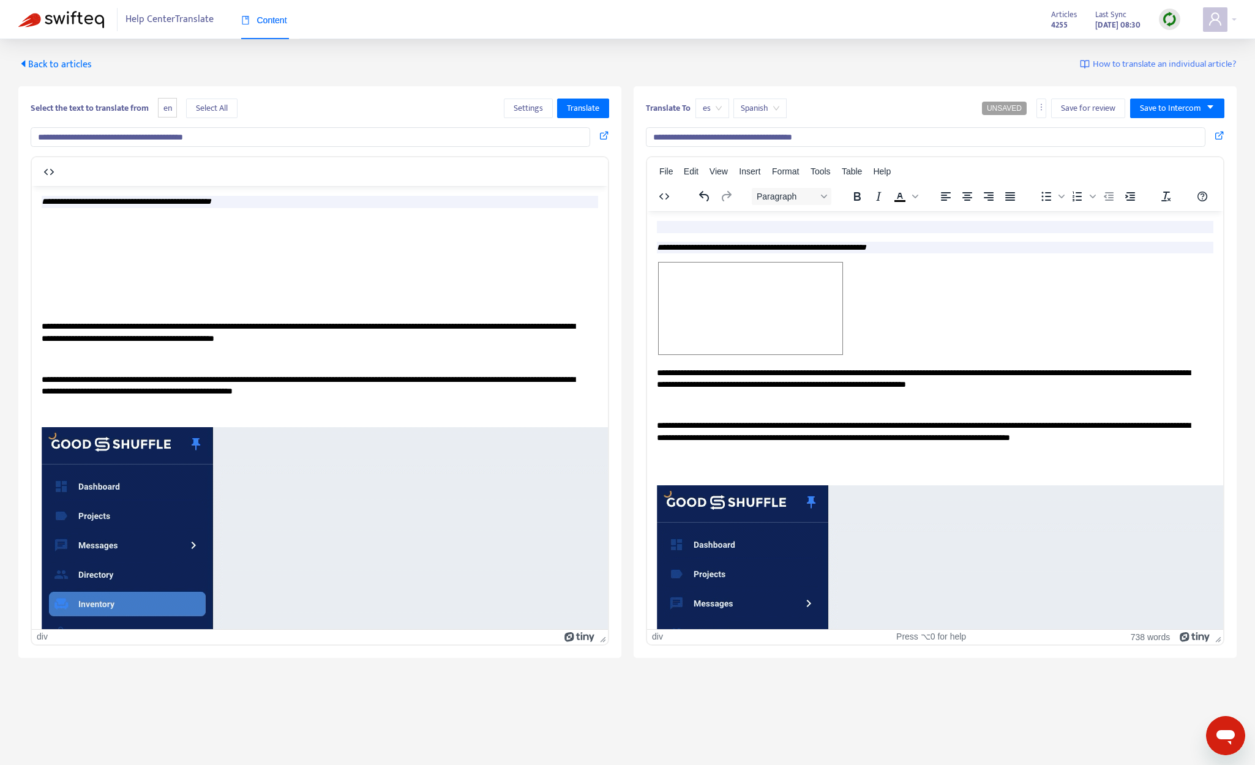
click at [657, 244] on em "**********" at bounding box center [761, 246] width 209 height 9
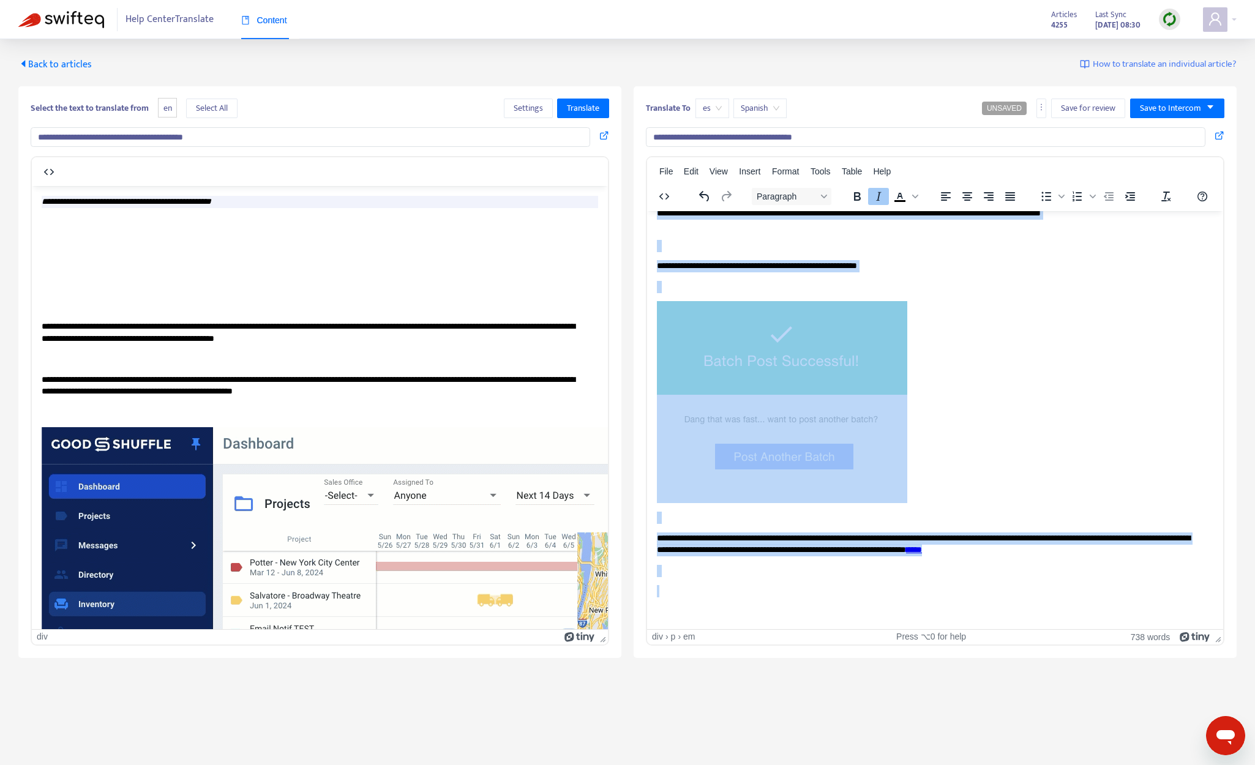
scroll to position [5969, 0]
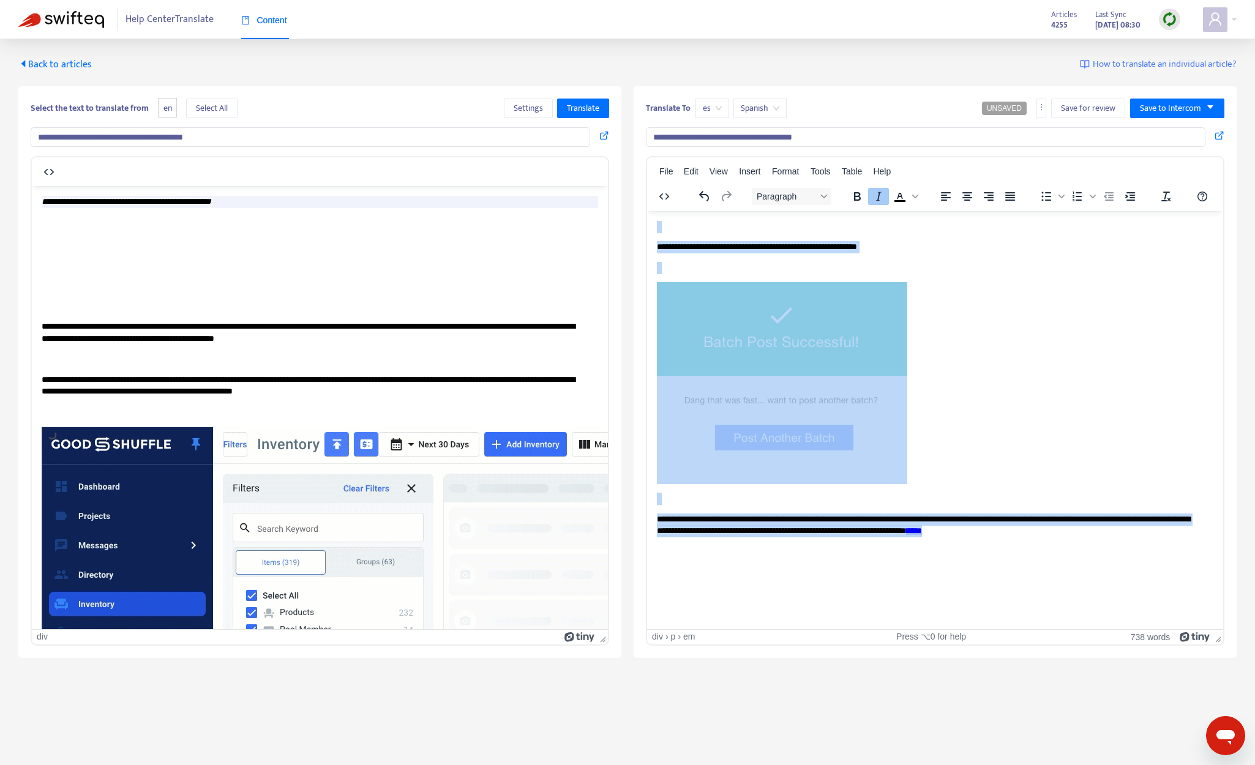
drag, startPoint x: 657, startPoint y: 226, endPoint x: 1186, endPoint y: 526, distance: 608.0
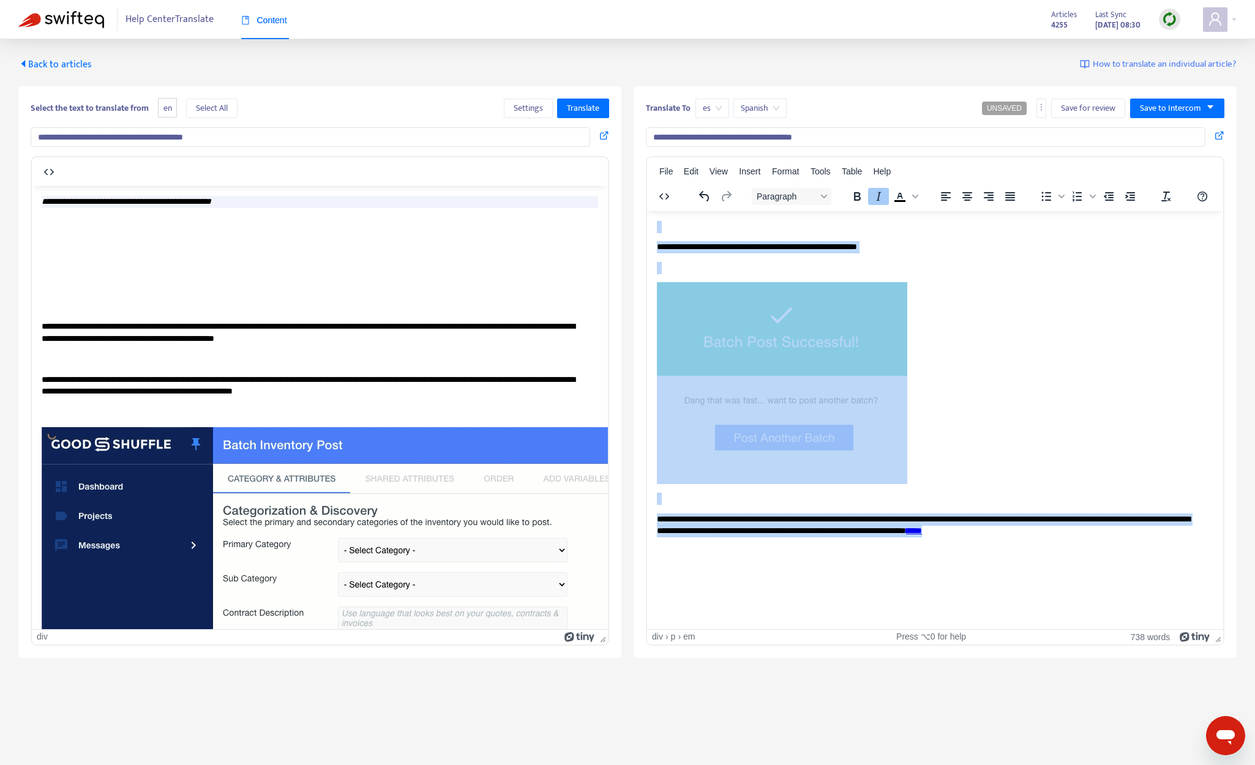
copy body "**********"
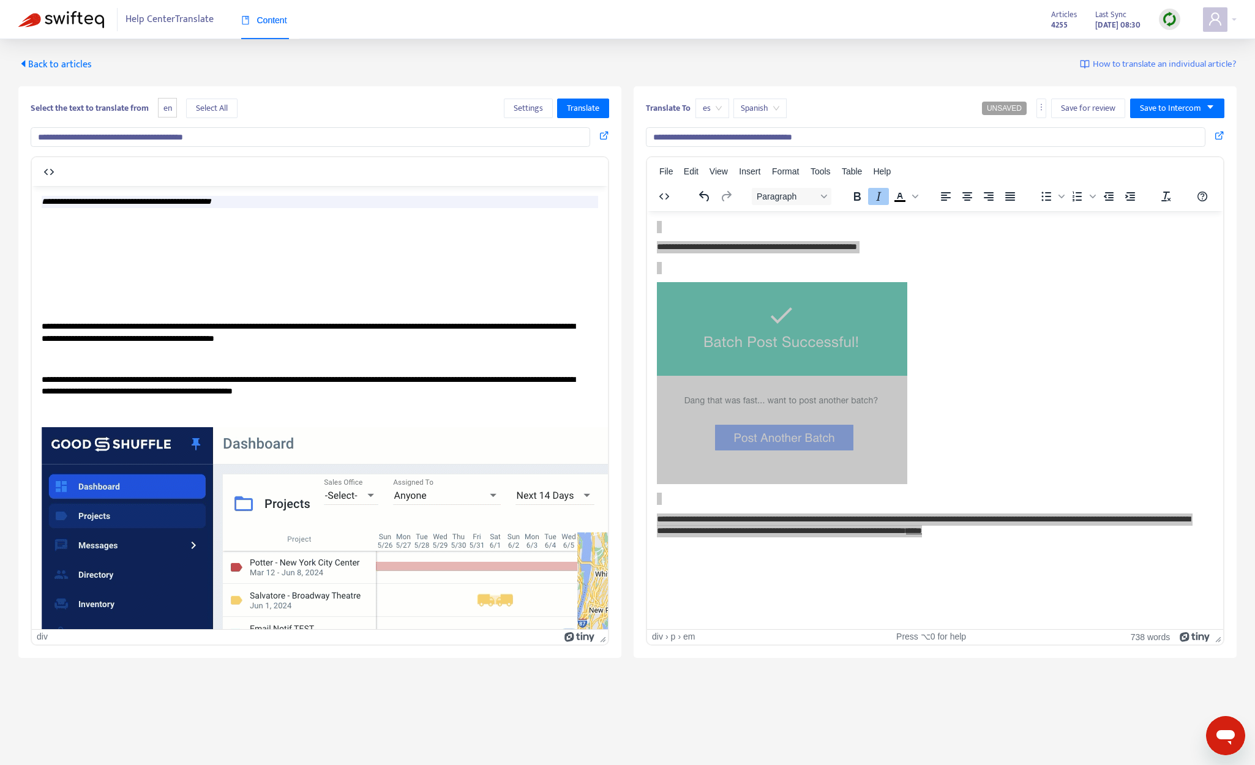
click at [66, 63] on span "Back to articles" at bounding box center [54, 64] width 73 height 17
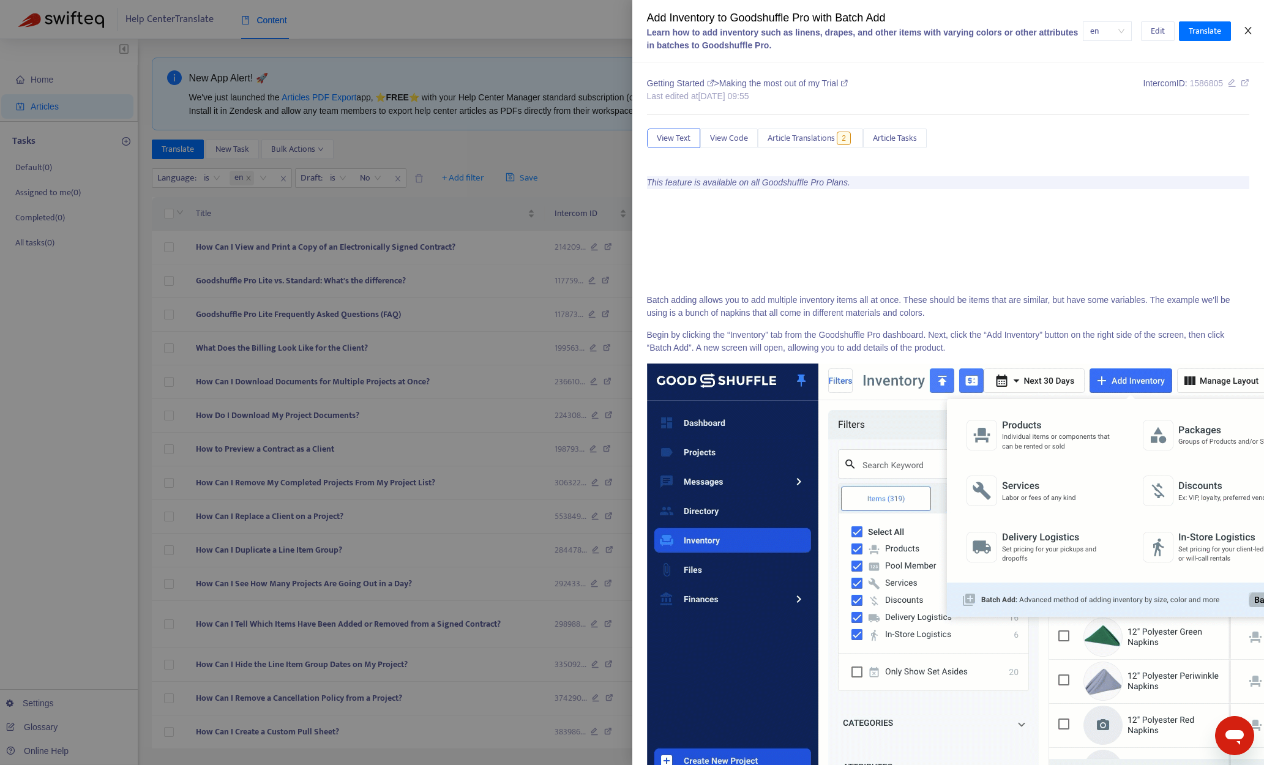
drag, startPoint x: 1254, startPoint y: 31, endPoint x: 1246, endPoint y: 34, distance: 8.5
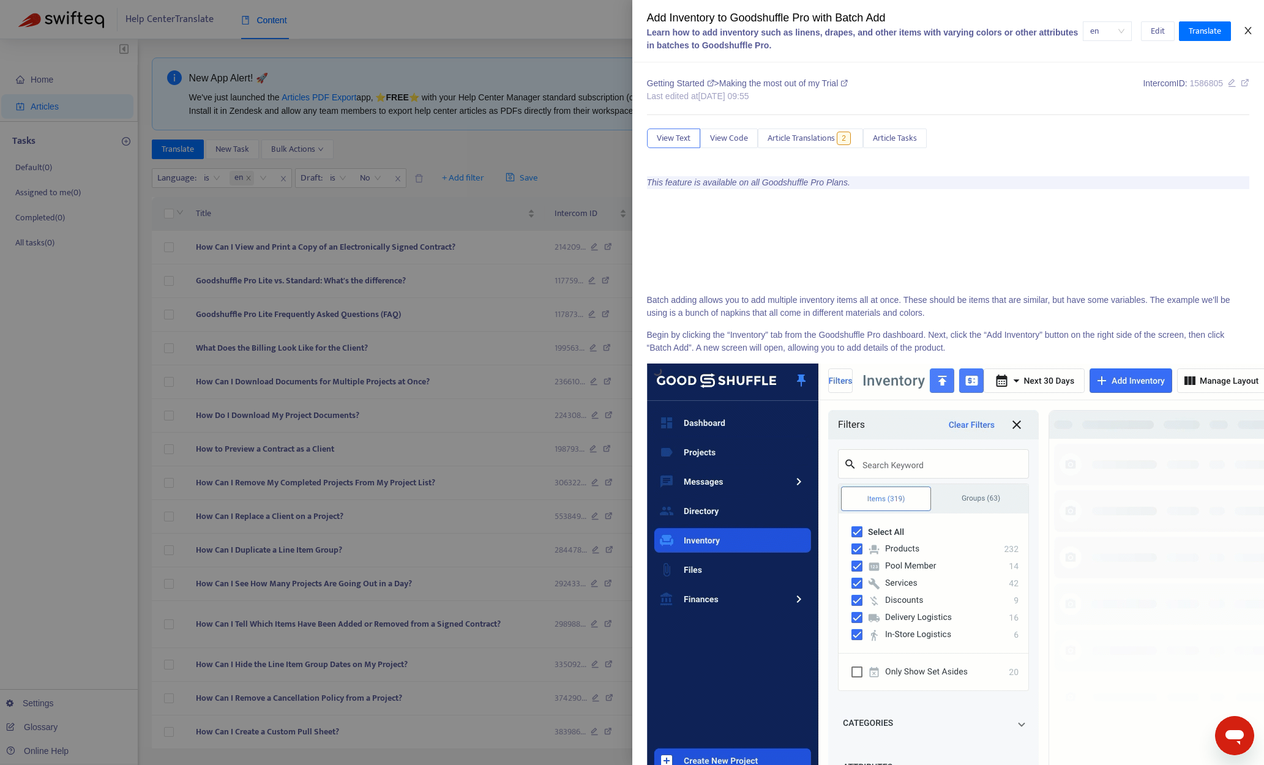
click at [1069, 31] on button "Close" at bounding box center [1248, 31] width 17 height 12
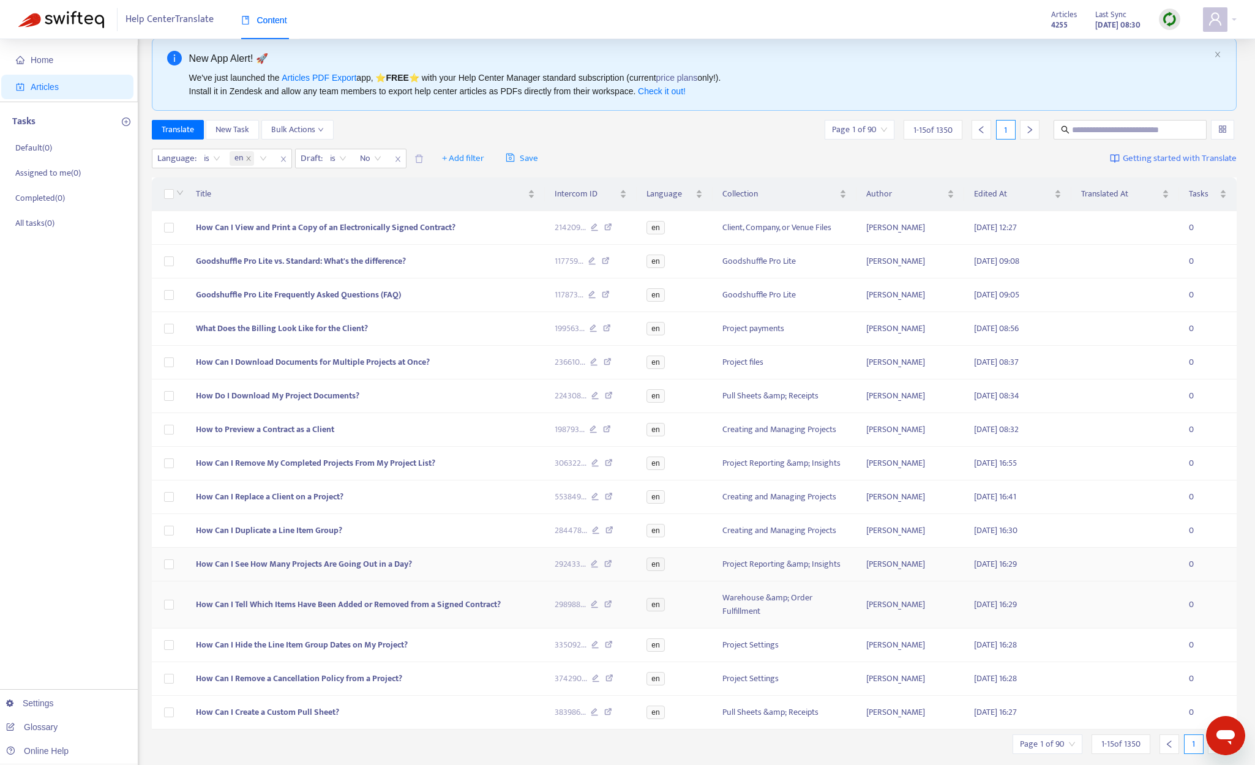
scroll to position [53, 0]
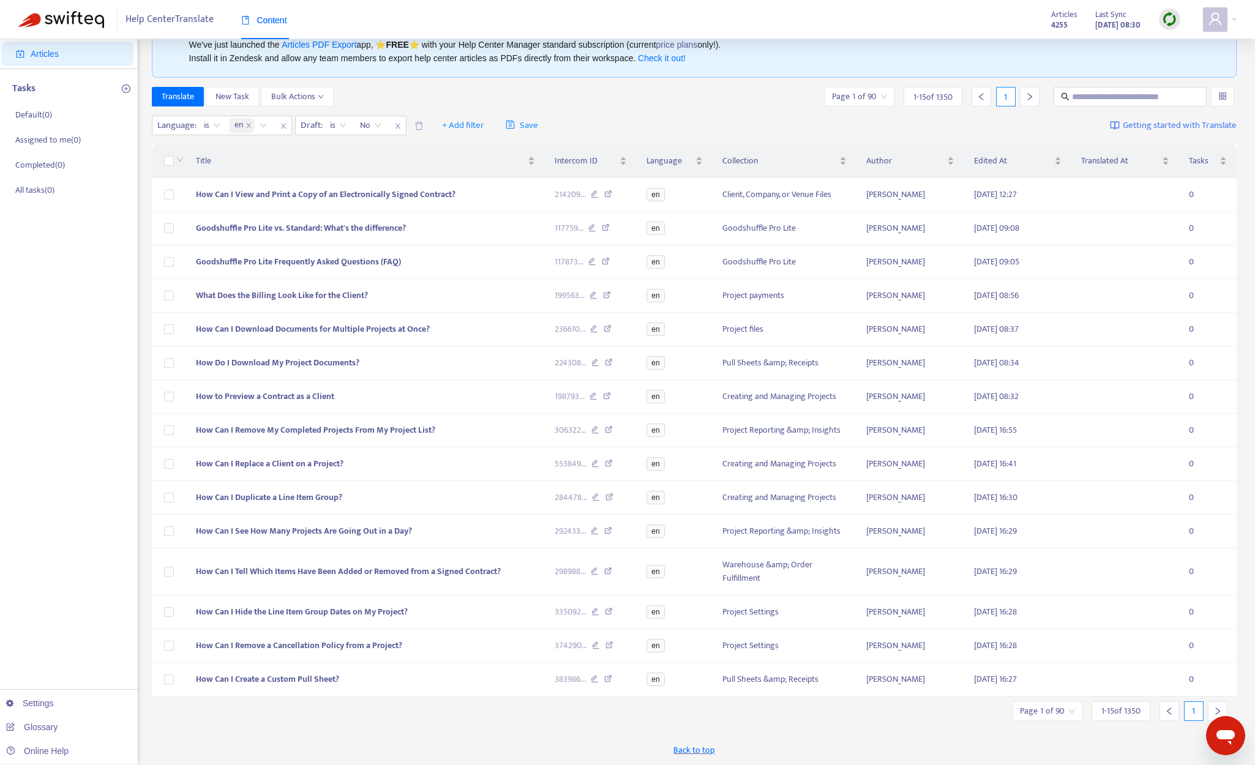
click at [1069, 709] on div at bounding box center [1218, 711] width 20 height 20
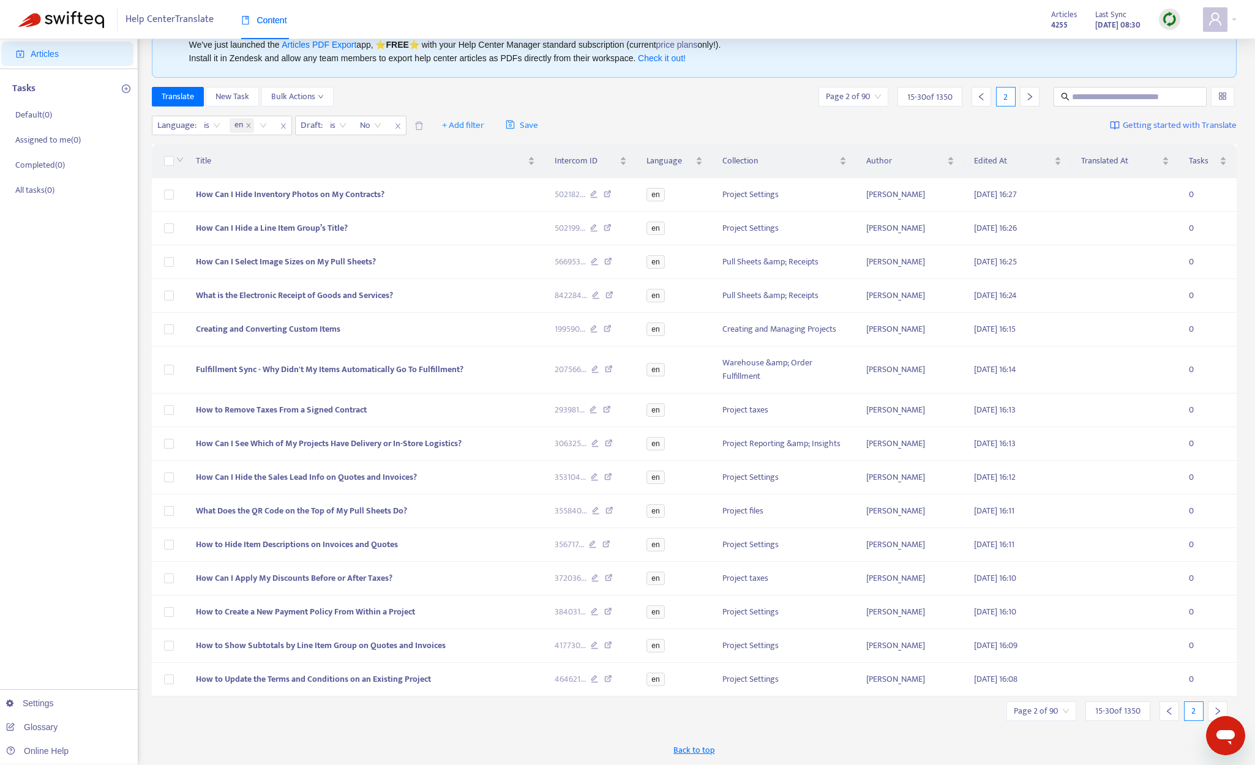
click at [1069, 708] on div at bounding box center [1218, 711] width 20 height 20
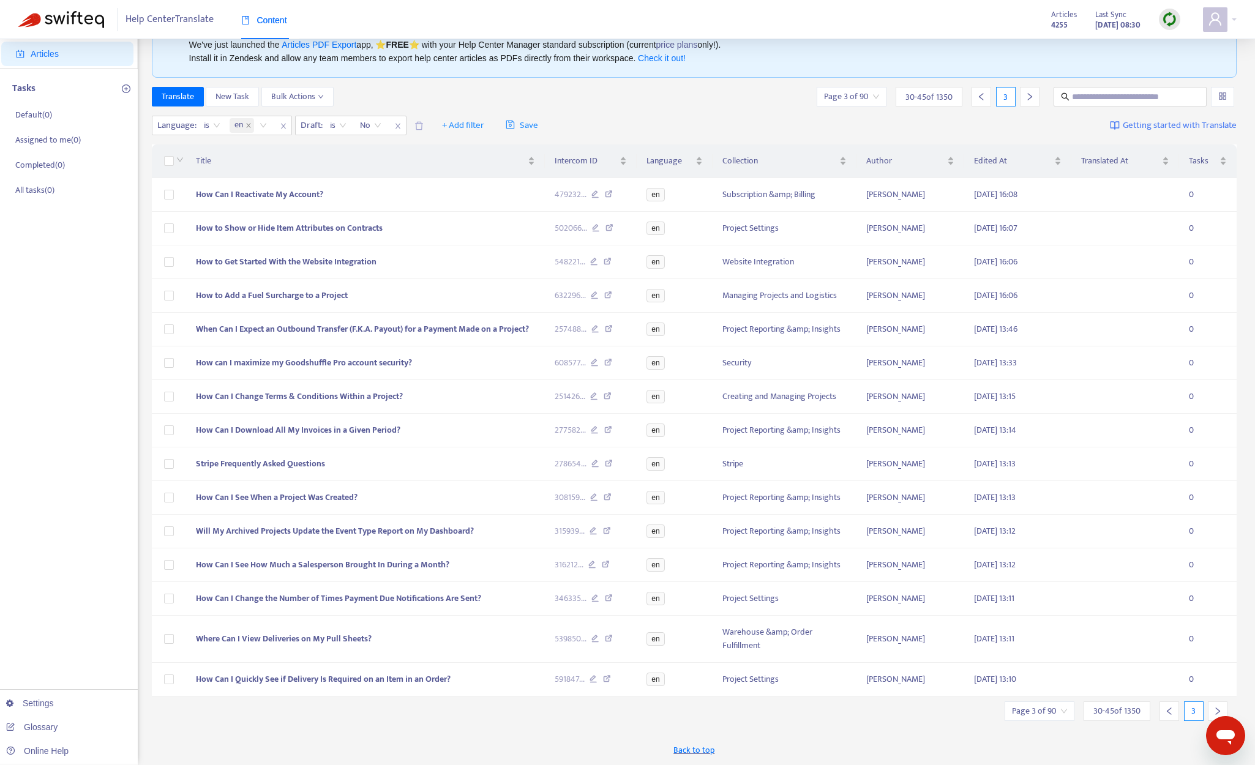
click at [1069, 708] on div at bounding box center [1218, 711] width 20 height 20
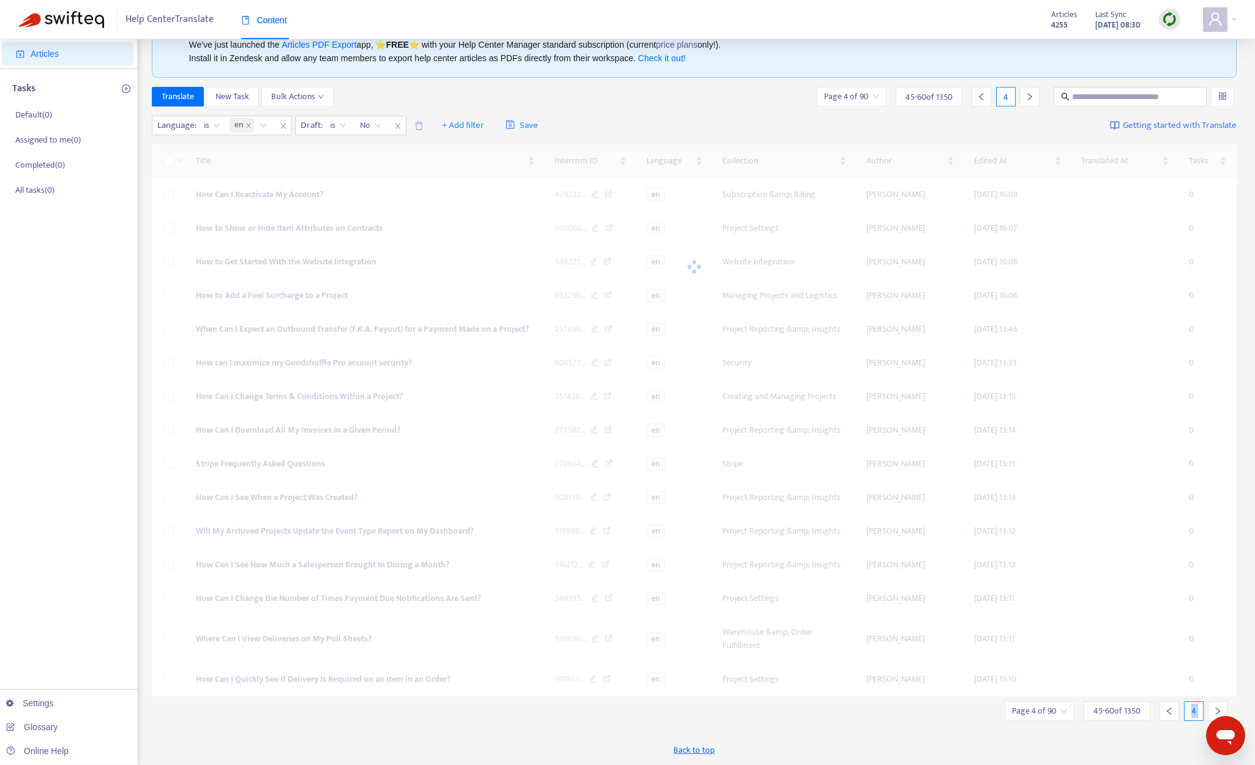
click at [1069, 708] on div at bounding box center [1218, 711] width 20 height 20
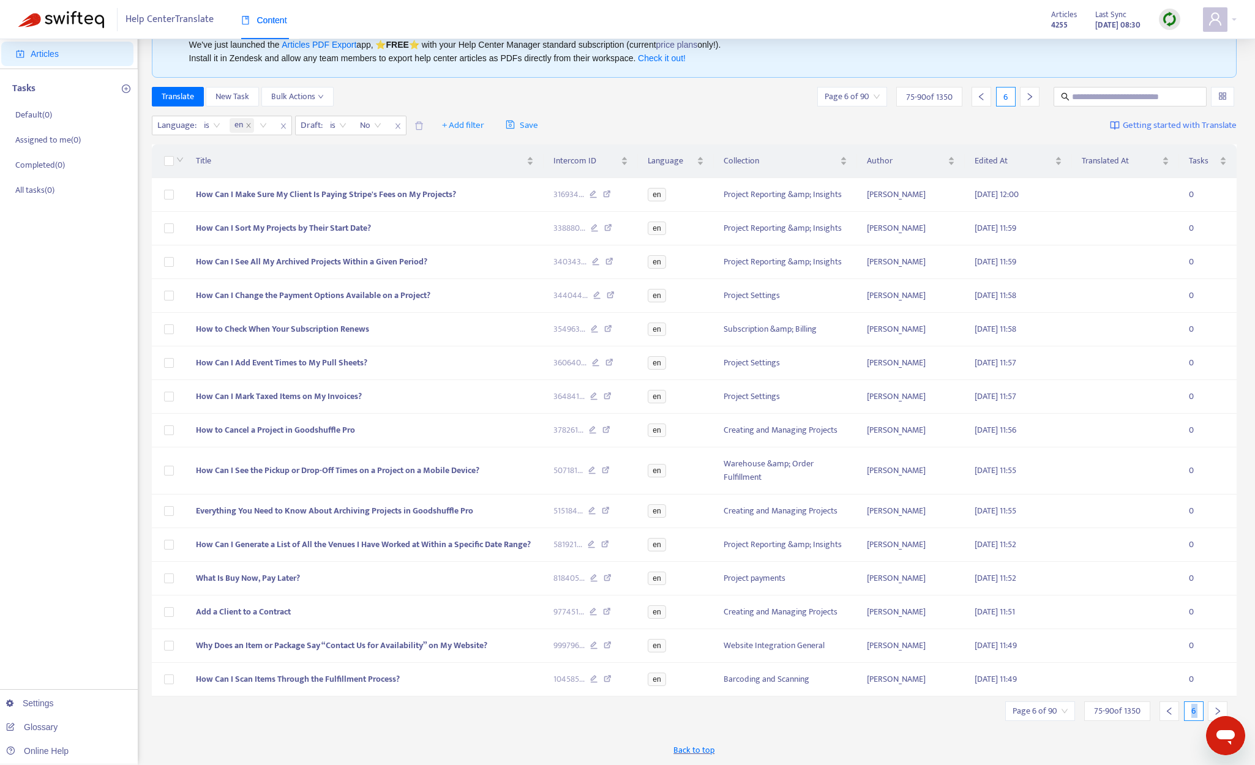
click at [1069, 708] on div at bounding box center [1218, 711] width 20 height 20
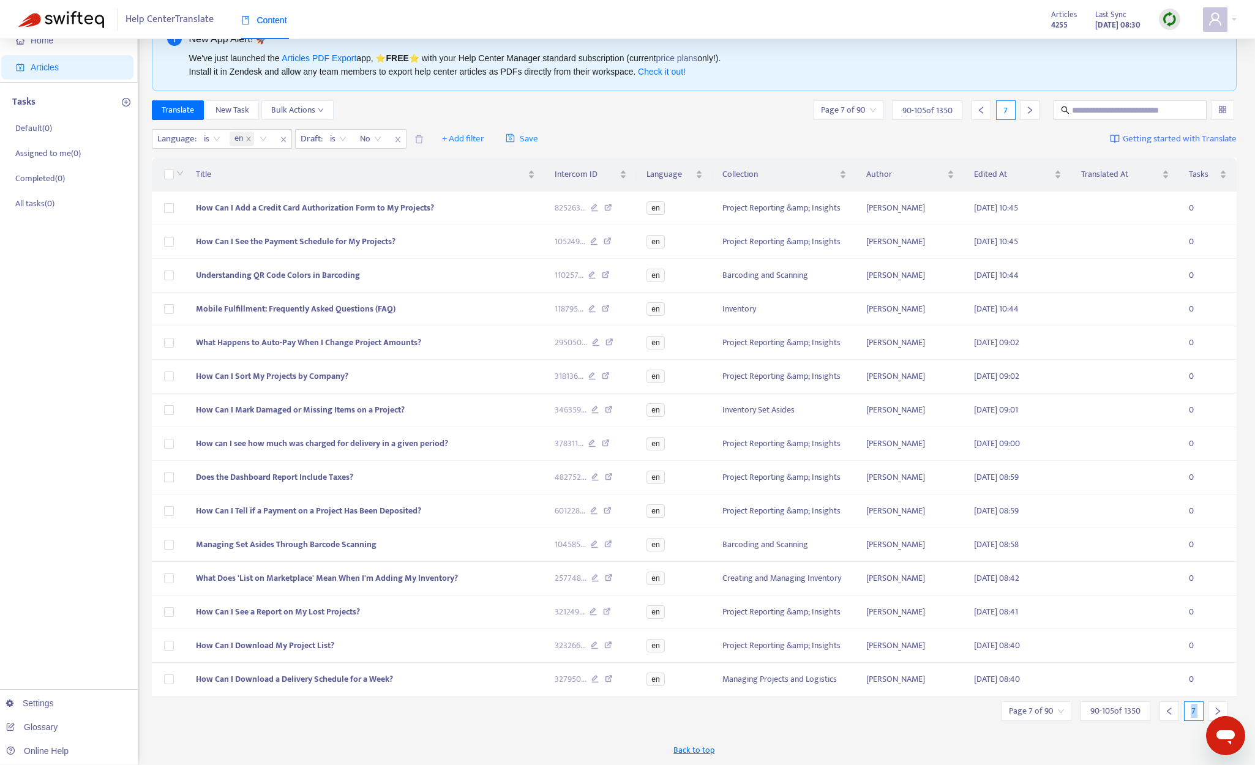
click at [1069, 708] on div at bounding box center [1218, 711] width 20 height 20
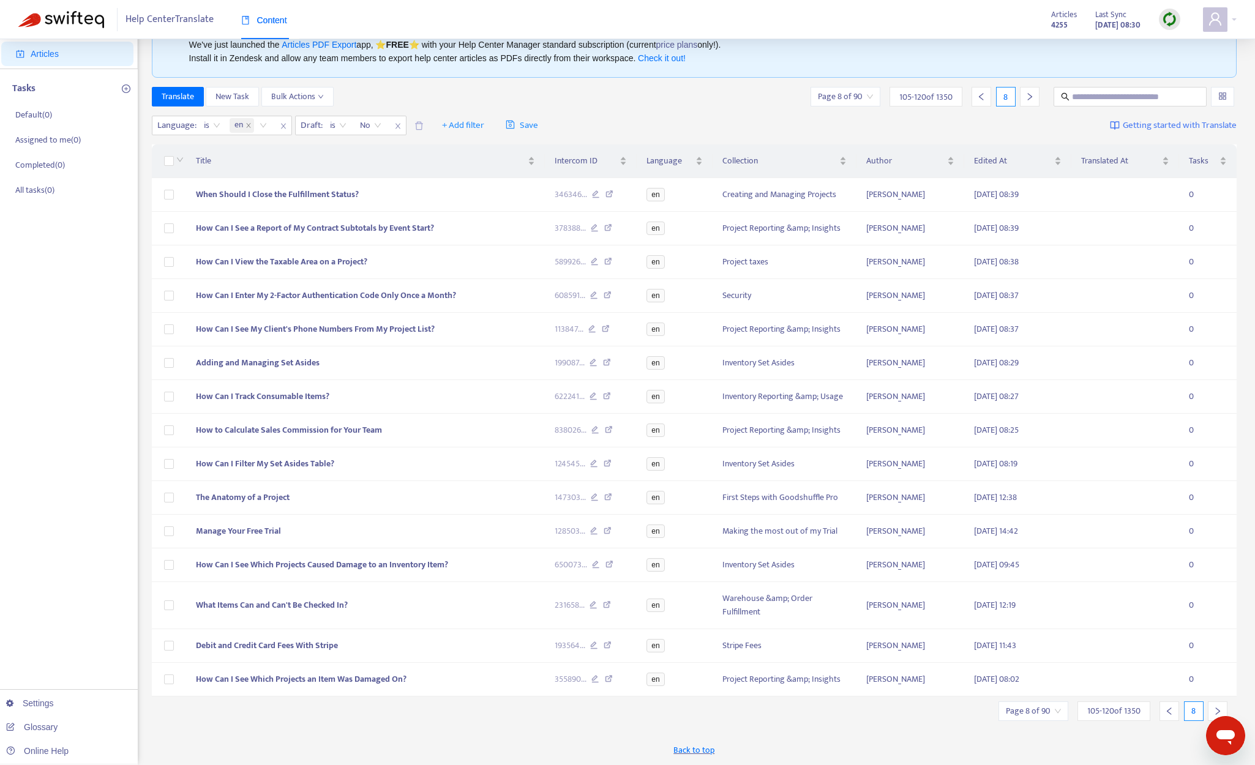
click at [1069, 708] on div at bounding box center [1218, 711] width 20 height 20
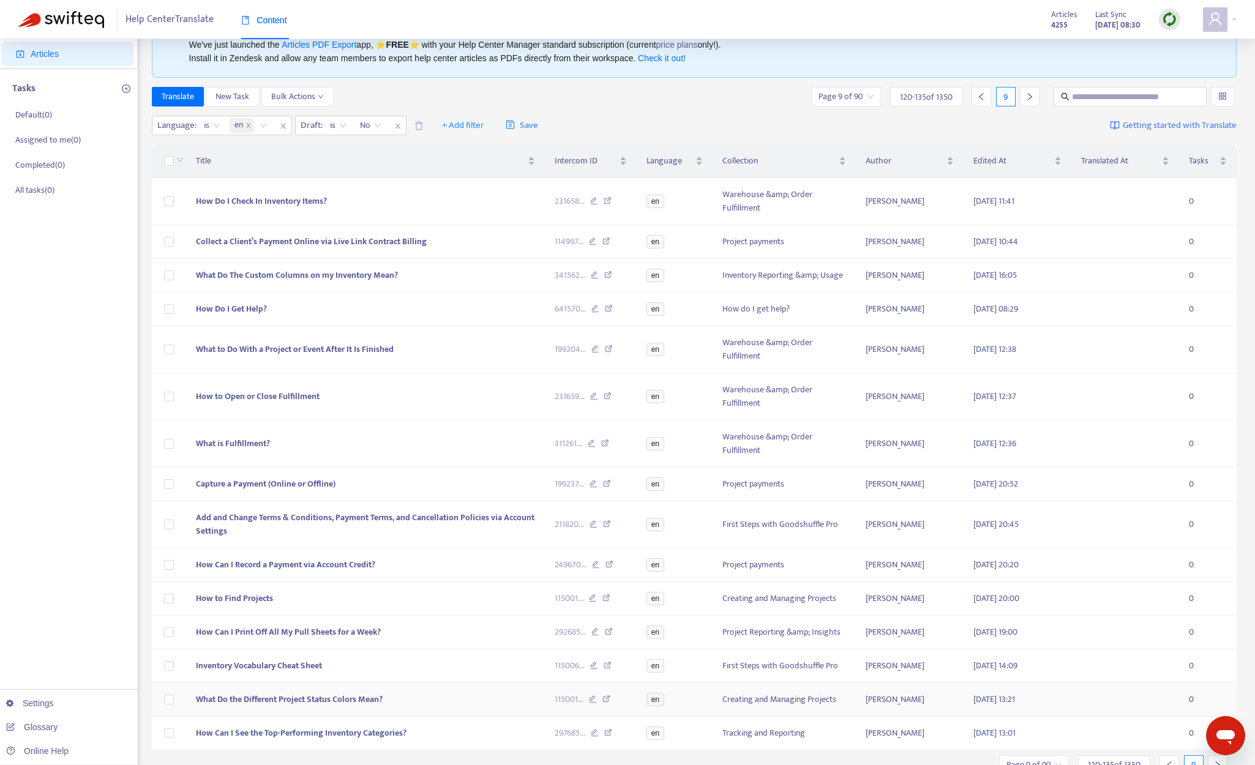
click at [1069, 708] on td "0" at bounding box center [1208, 700] width 58 height 34
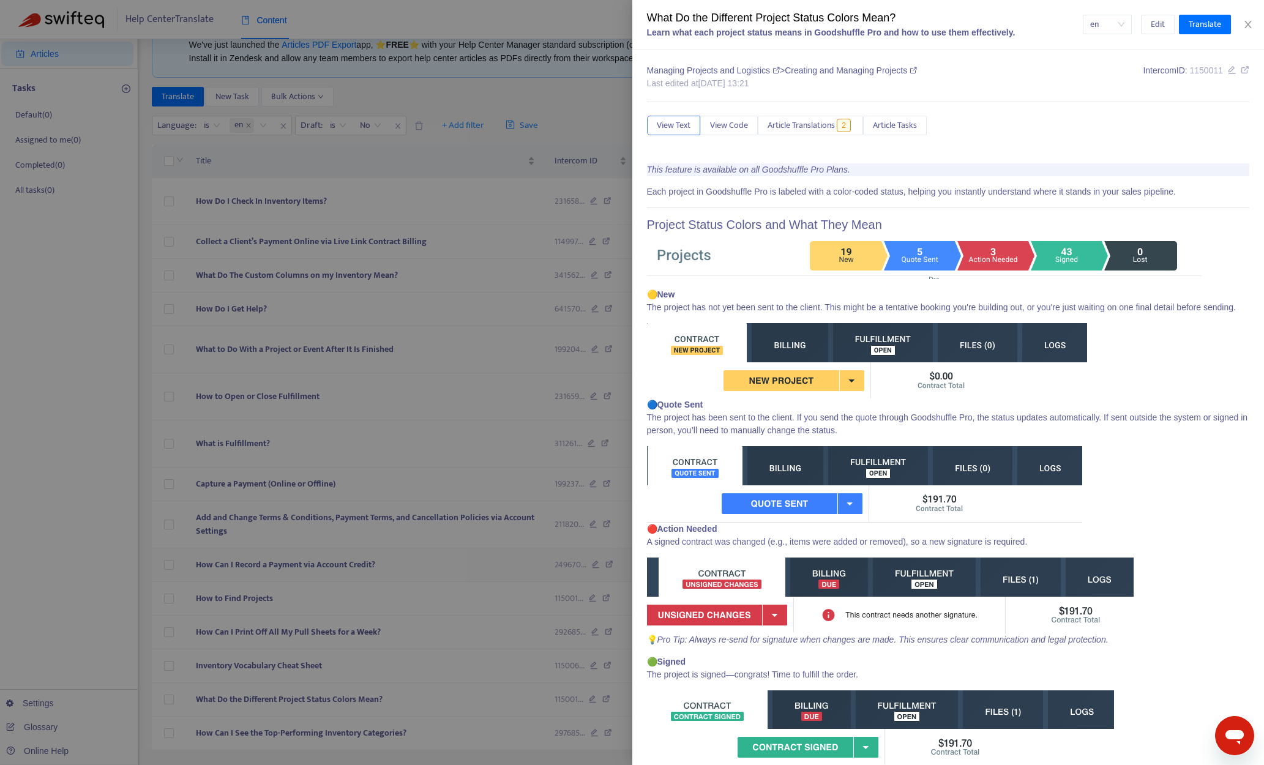
click at [466, 550] on div at bounding box center [632, 382] width 1264 height 765
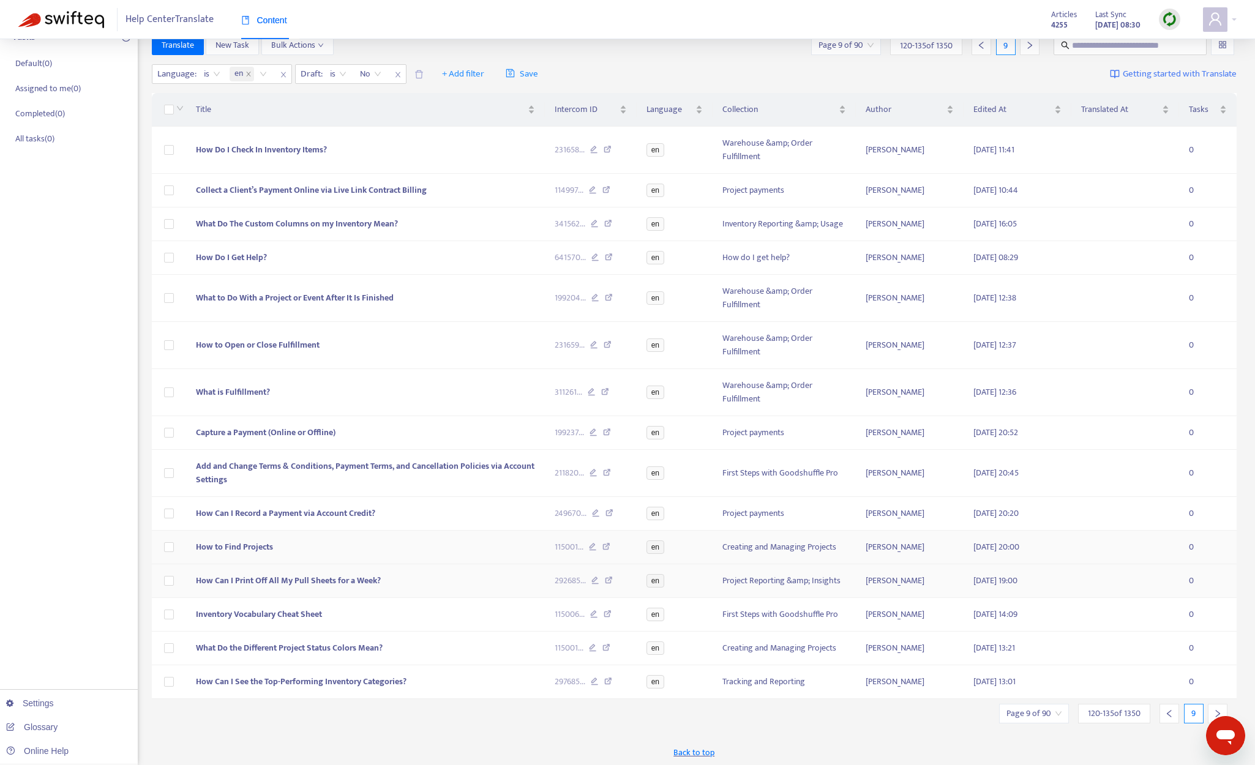
scroll to position [107, 0]
click at [1069, 709] on icon "right" at bounding box center [1217, 711] width 9 height 9
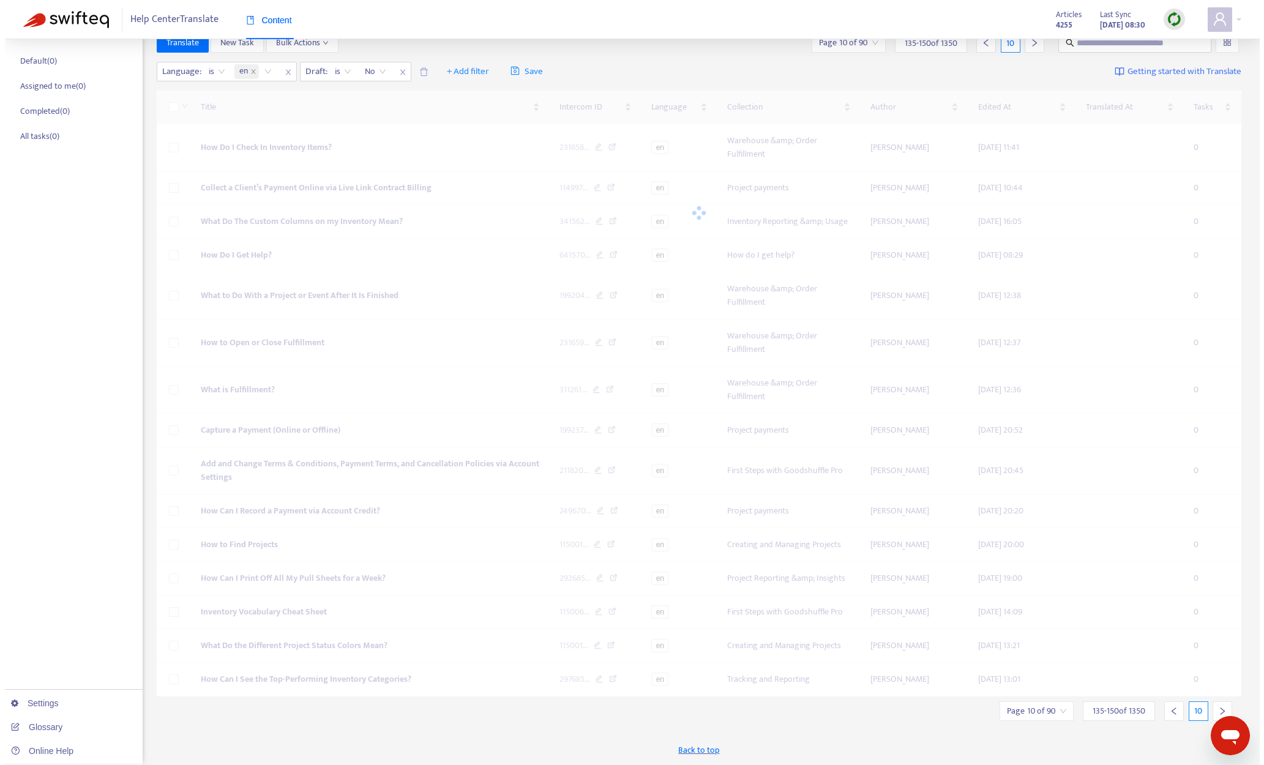
scroll to position [53, 0]
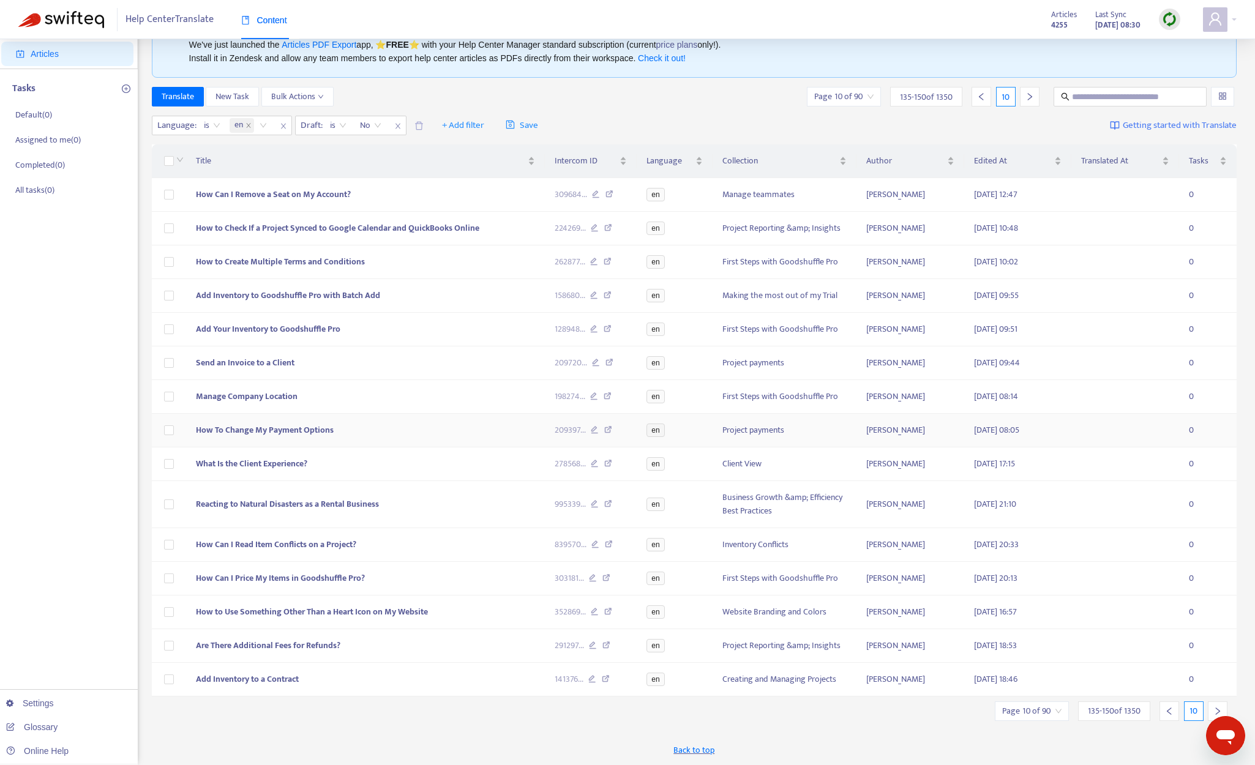
click at [308, 428] on span "How To Change My Payment Options" at bounding box center [265, 430] width 138 height 14
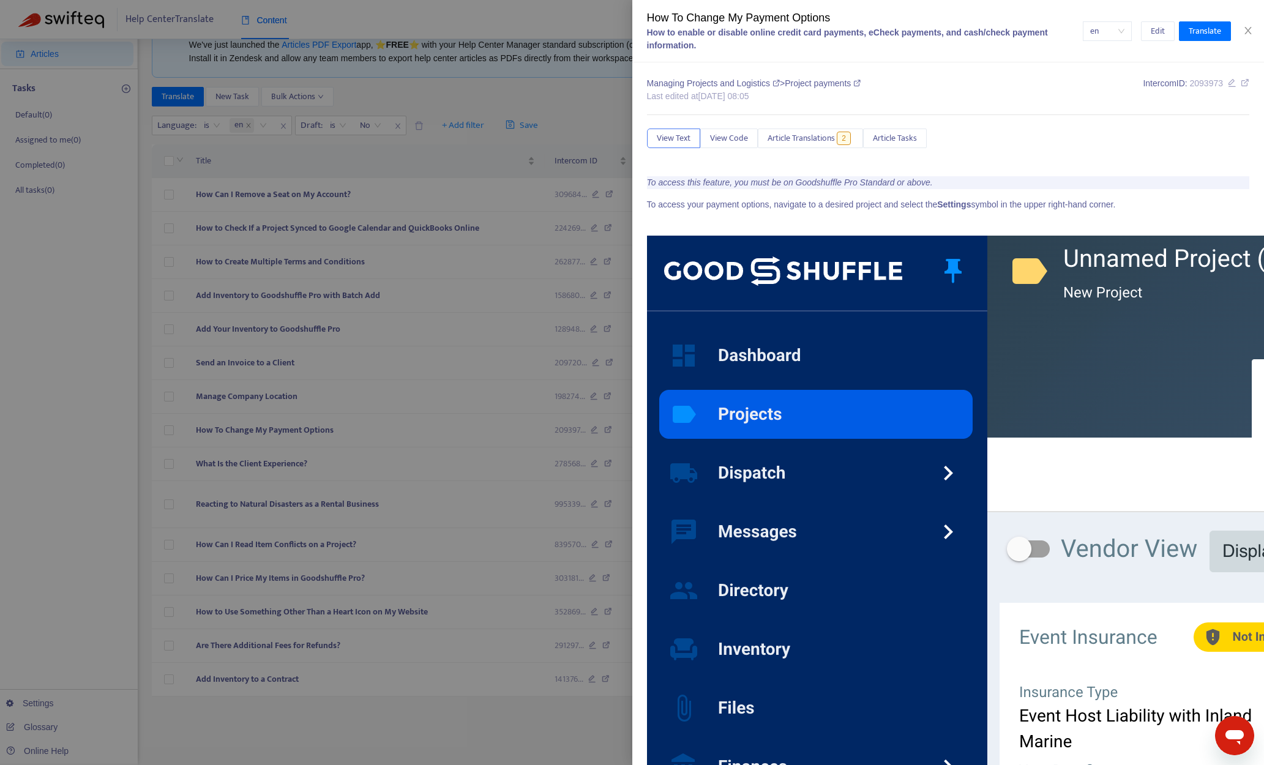
drag, startPoint x: 122, startPoint y: 427, endPoint x: 135, endPoint y: 430, distance: 13.7
click at [122, 427] on div at bounding box center [632, 382] width 1264 height 765
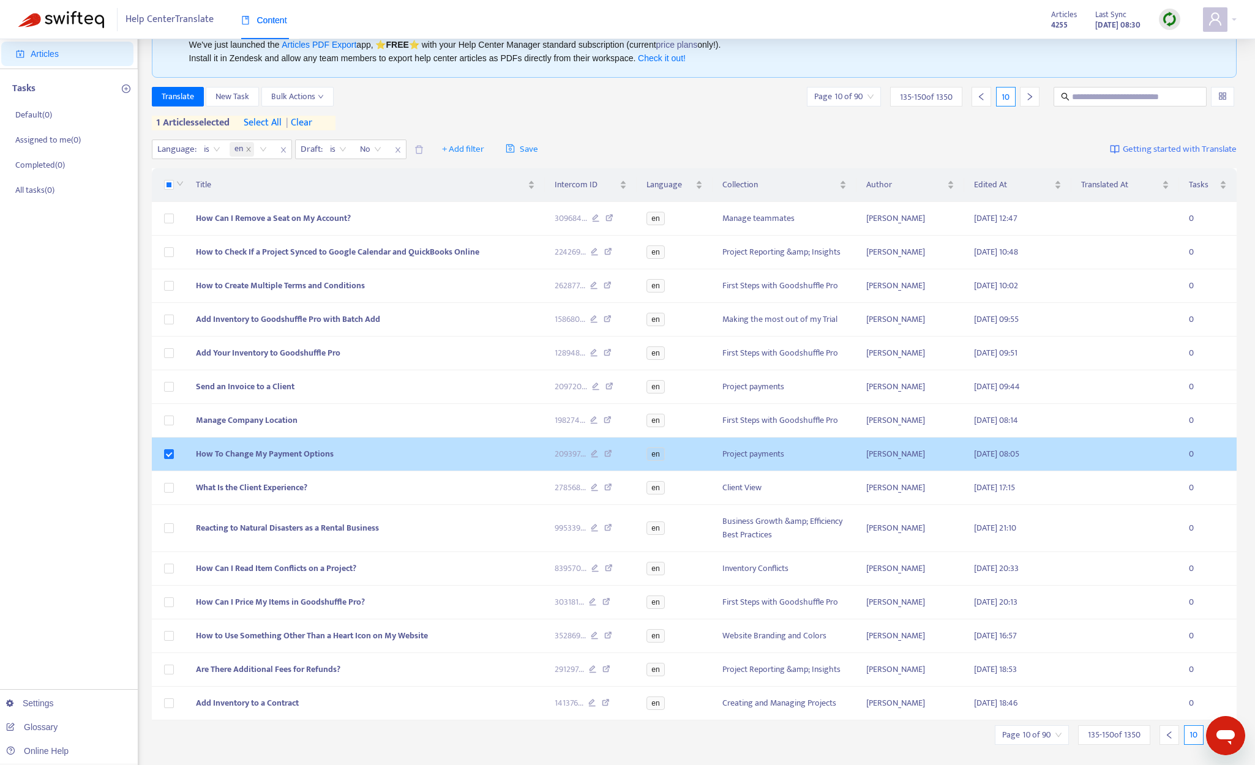
click at [280, 451] on span "How To Change My Payment Options" at bounding box center [265, 454] width 138 height 14
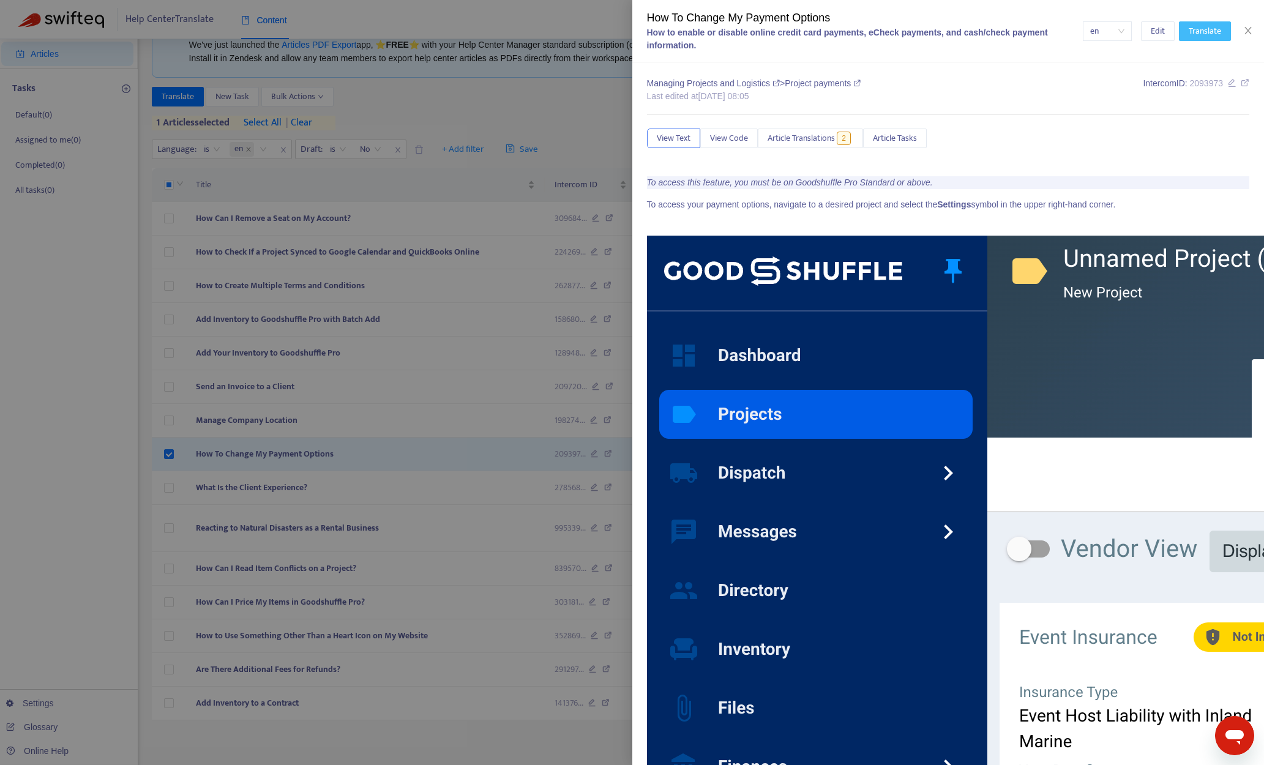
click at [1069, 29] on span "Translate" at bounding box center [1205, 30] width 32 height 13
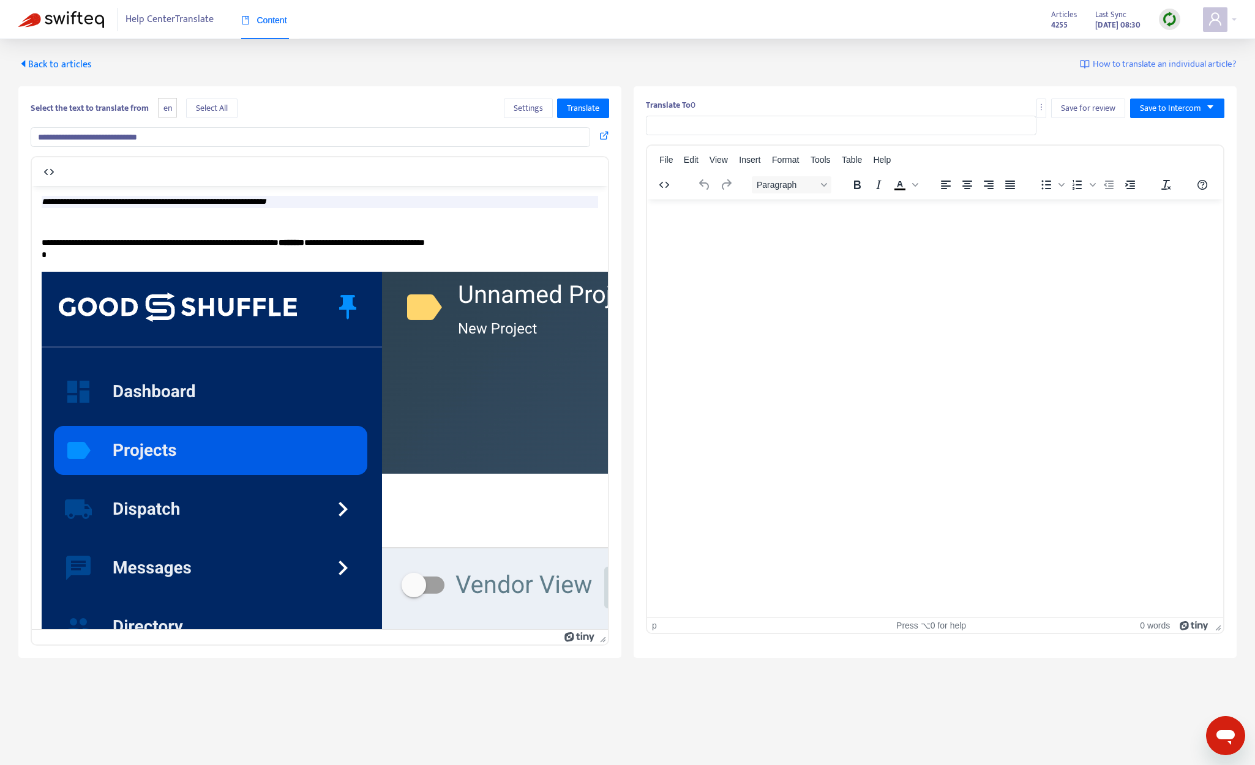
type input "**********"
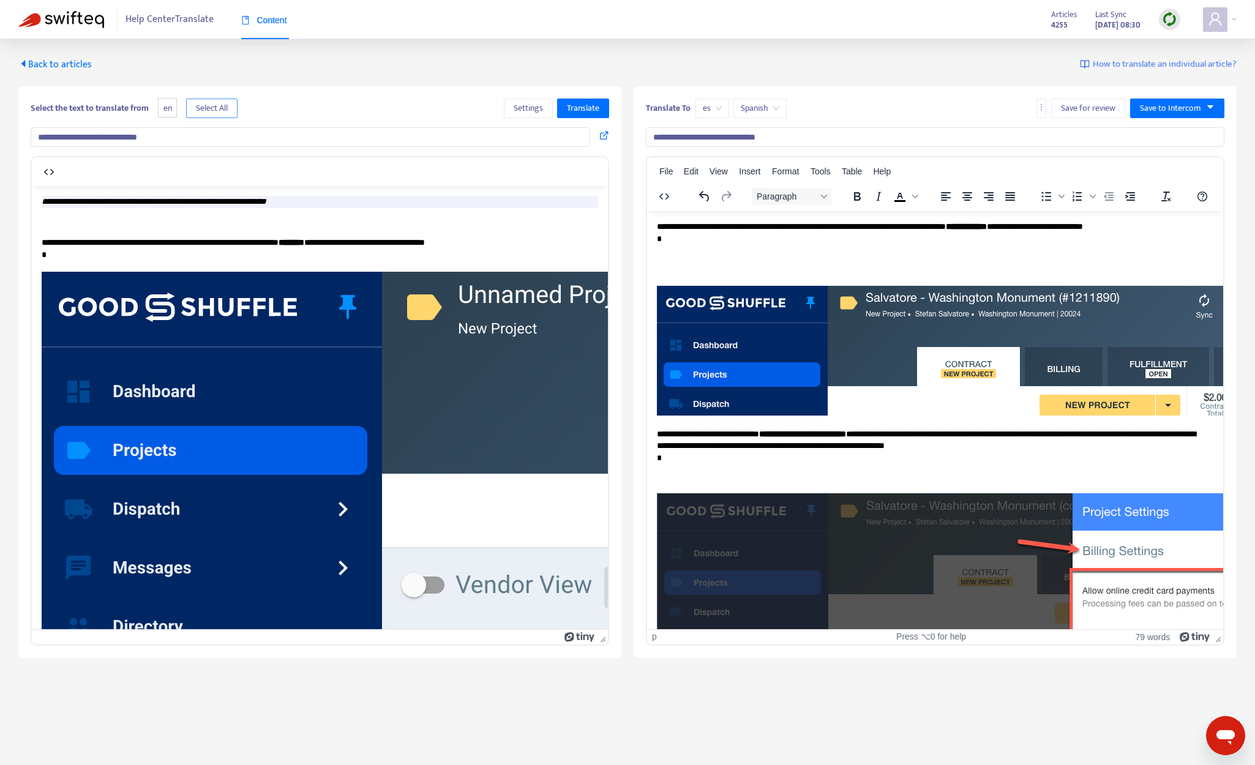
click at [222, 114] on span "Select All" at bounding box center [212, 108] width 32 height 13
click at [588, 103] on span "Translate" at bounding box center [583, 108] width 32 height 13
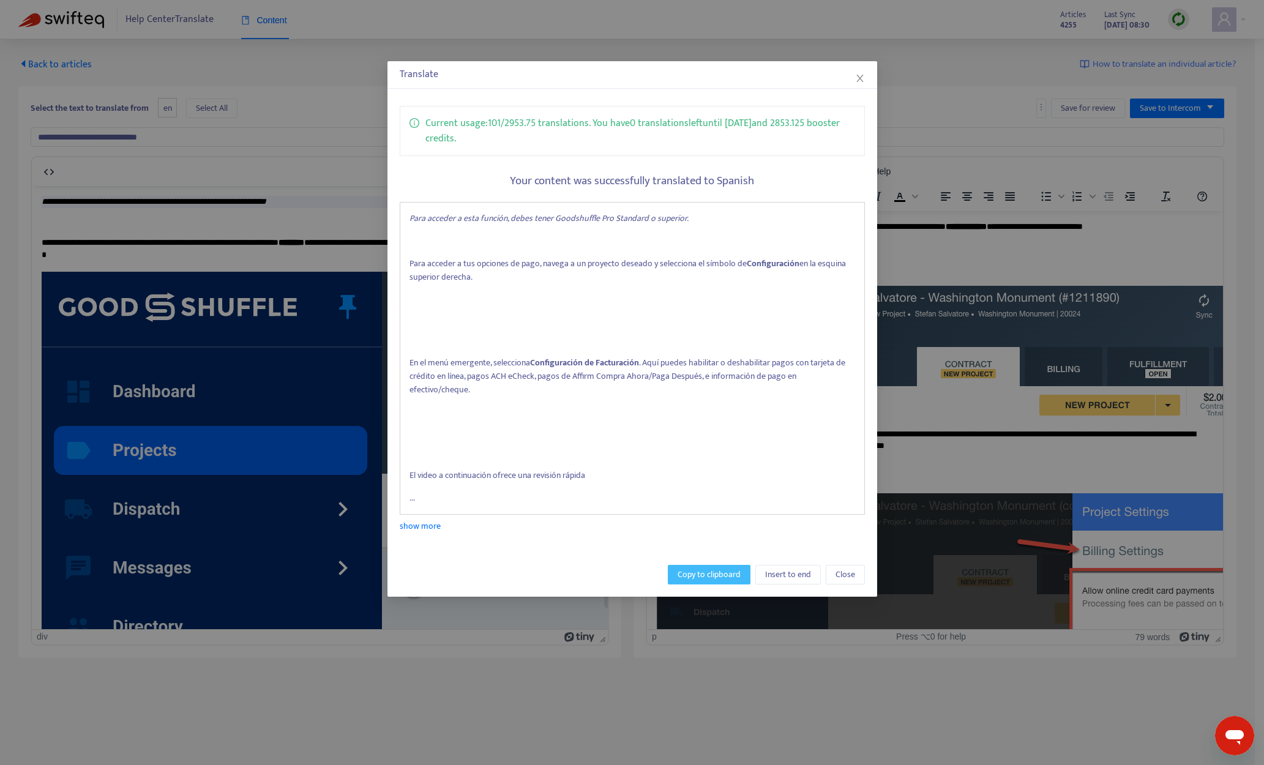
click at [686, 576] on span "Copy to clipboard" at bounding box center [709, 574] width 63 height 13
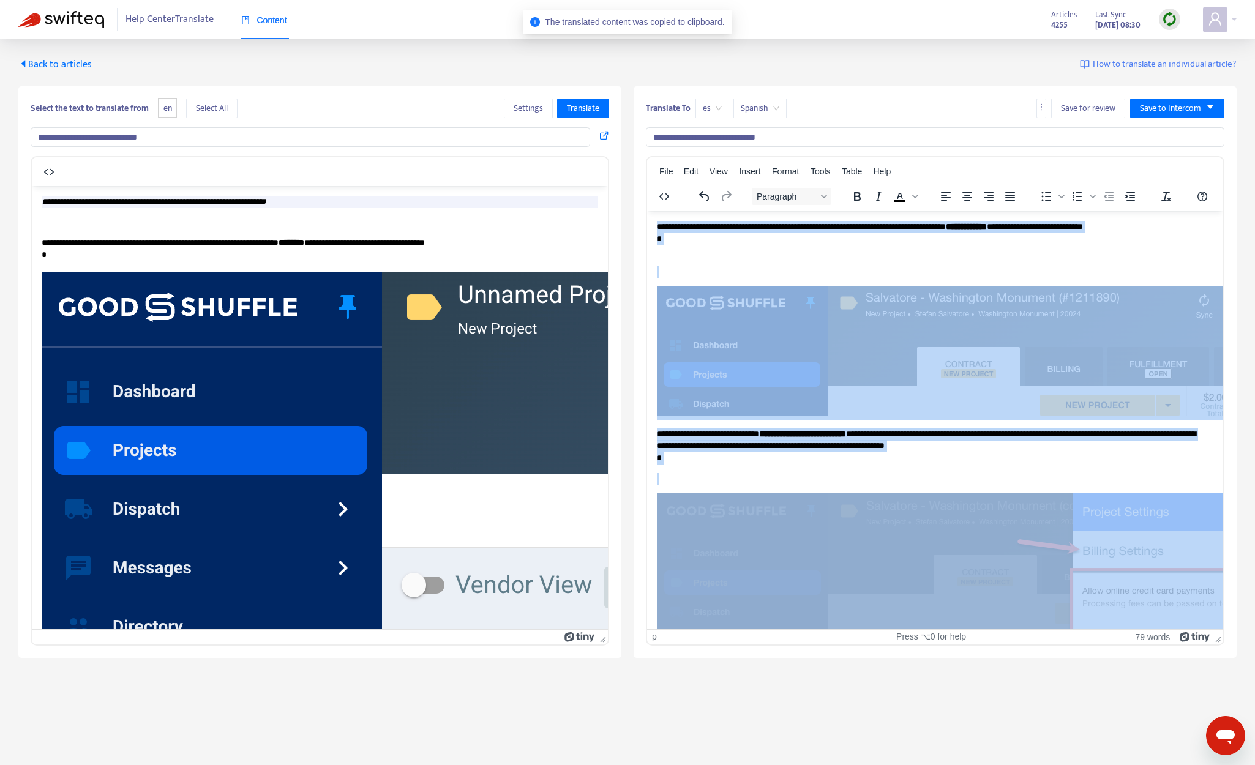
drag, startPoint x: 659, startPoint y: 226, endPoint x: 1114, endPoint y: 576, distance: 574.0
click at [1069, 577] on body "**********" at bounding box center [935, 713] width 556 height 987
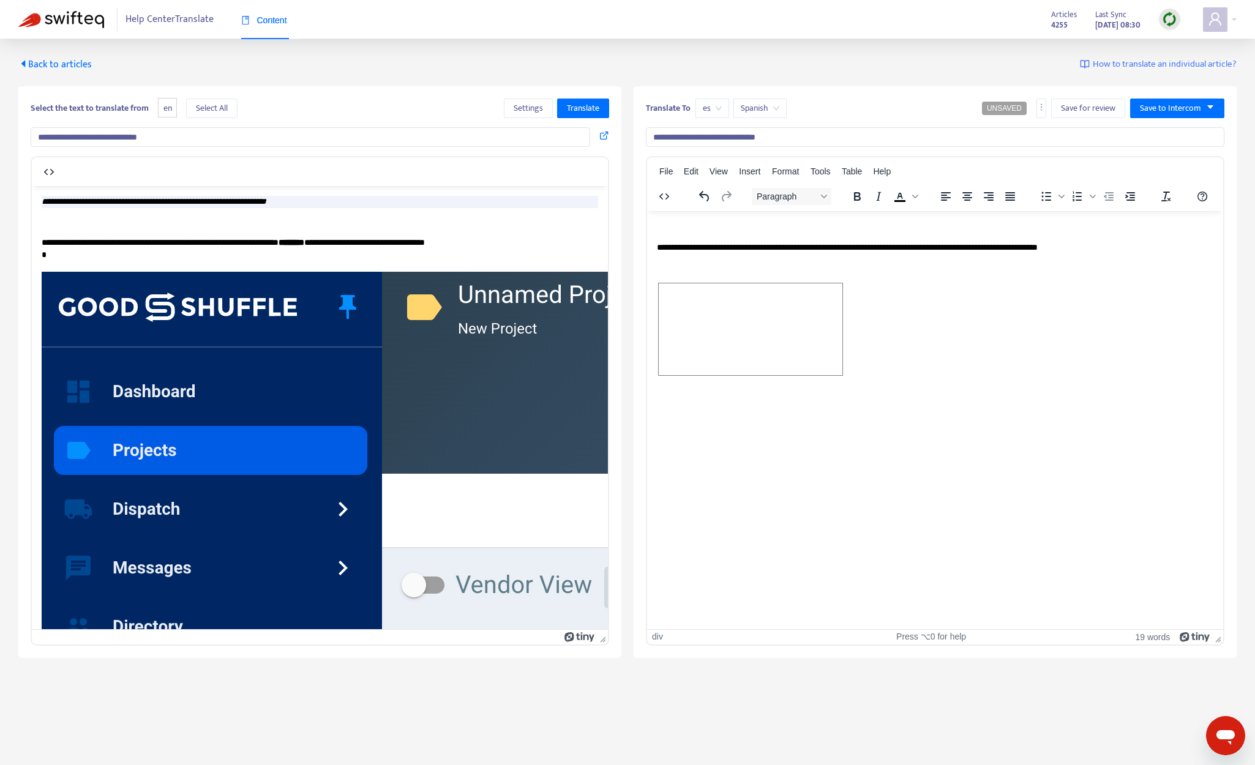
click at [906, 352] on div "Rich Text Area. Press ALT-0 for help." at bounding box center [935, 330] width 556 height 97
click at [802, 345] on span "Rich Text Area. Press ALT-0 for help." at bounding box center [751, 329] width 184 height 92
click at [826, 253] on body "**********" at bounding box center [935, 256] width 556 height 73
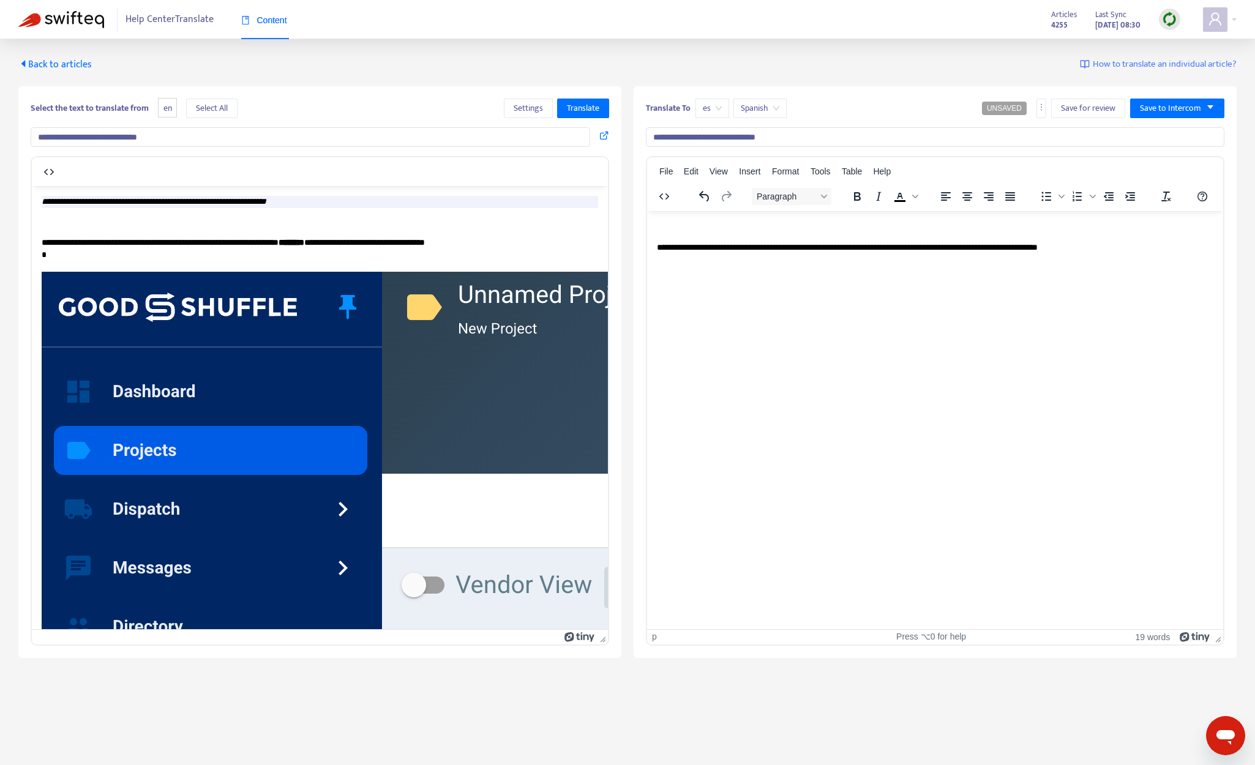
click at [828, 253] on body "**********" at bounding box center [935, 256] width 556 height 73
click at [840, 247] on p "**********" at bounding box center [935, 247] width 556 height 12
click at [841, 247] on p "**********" at bounding box center [935, 247] width 556 height 12
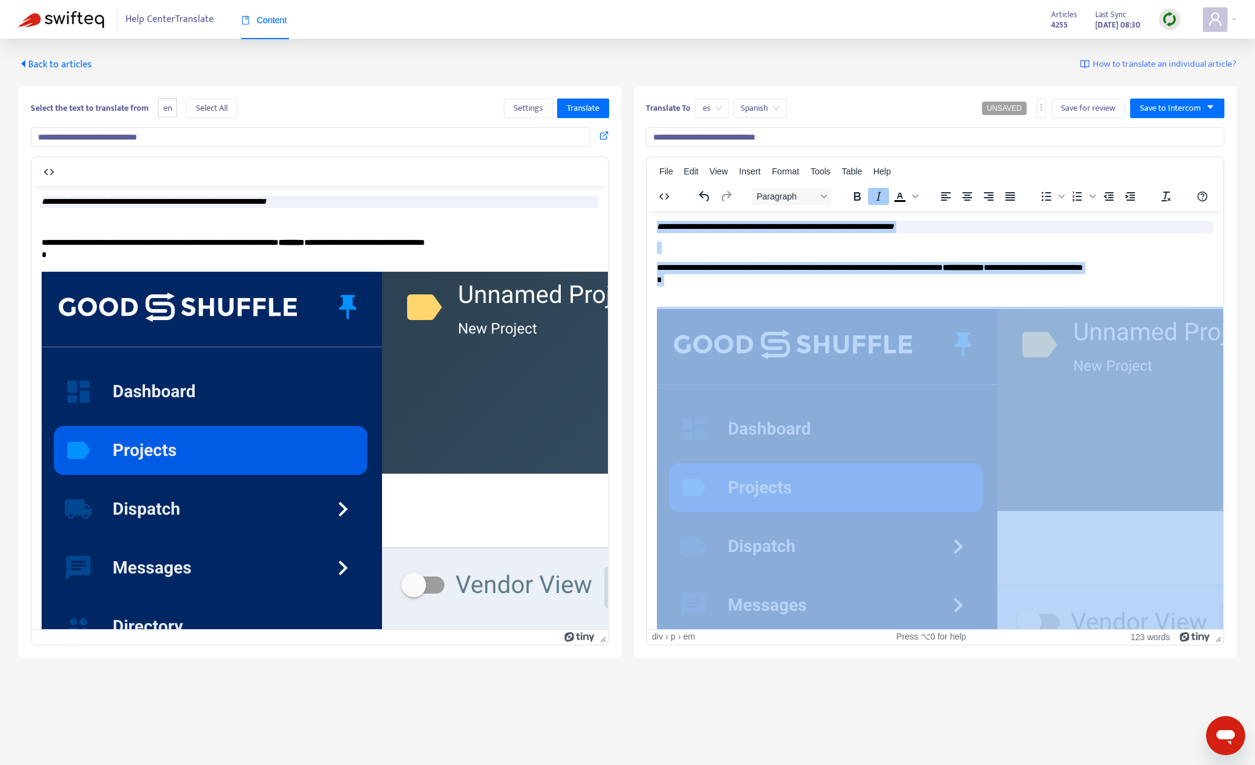
copy body "**********"
drag, startPoint x: 729, startPoint y: 538, endPoint x: 1355, endPoint y: 385, distance: 644.0
click at [713, 105] on span "es" at bounding box center [712, 108] width 19 height 18
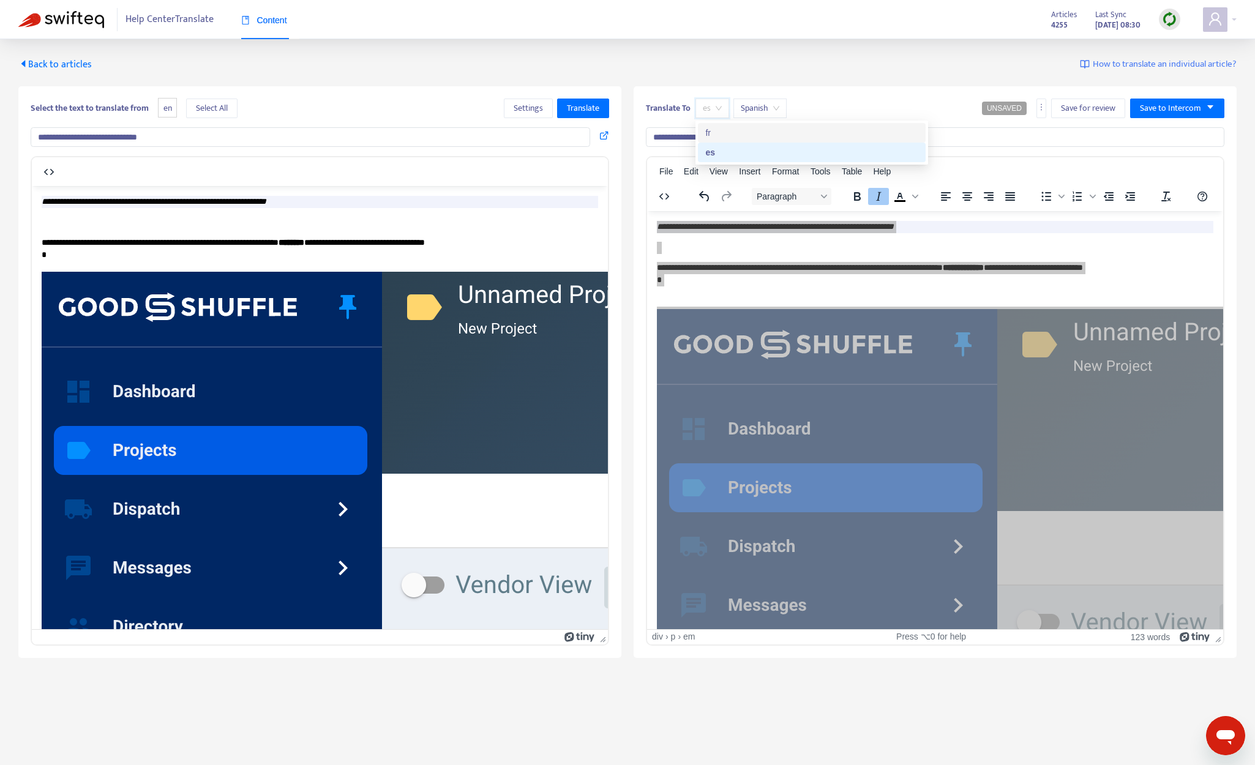
drag, startPoint x: 731, startPoint y: 130, endPoint x: 701, endPoint y: 139, distance: 32.0
click at [731, 130] on div "fr" at bounding box center [811, 132] width 213 height 13
type input "**********"
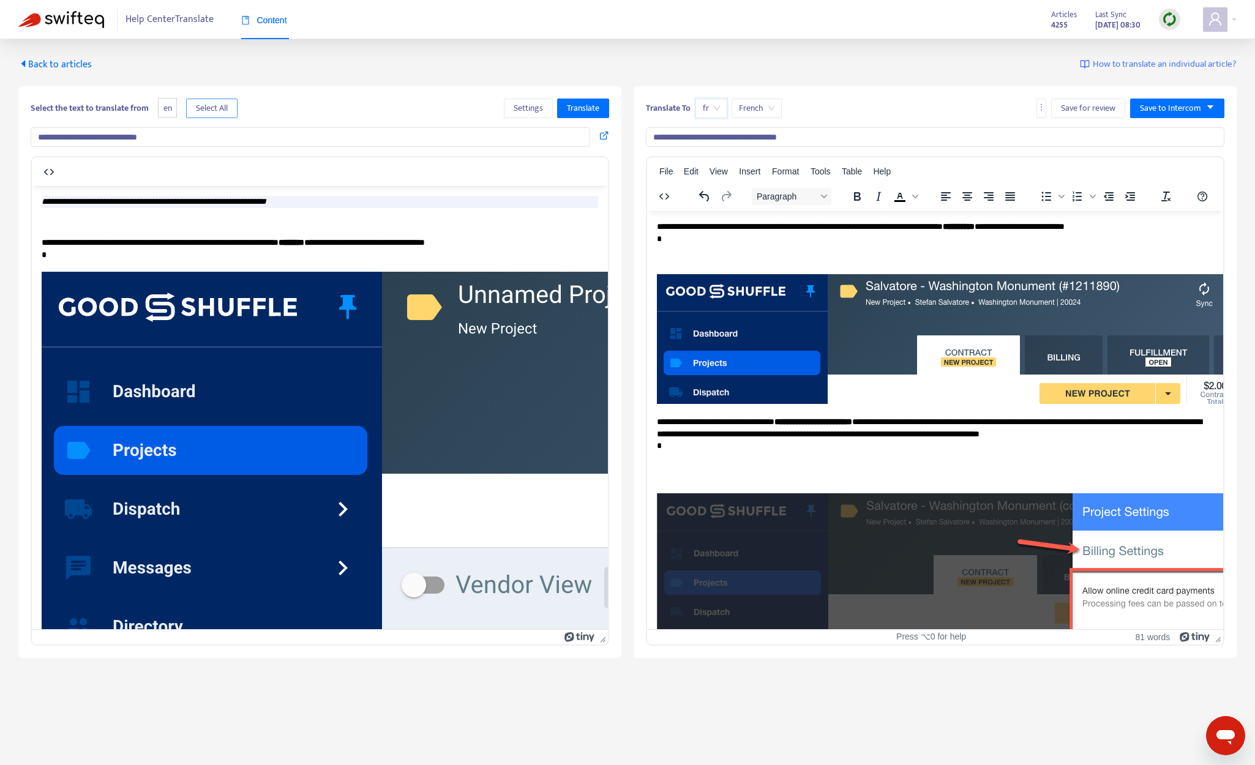
click at [223, 114] on span "Select All" at bounding box center [212, 108] width 32 height 13
click at [590, 103] on span "Translate" at bounding box center [583, 108] width 32 height 13
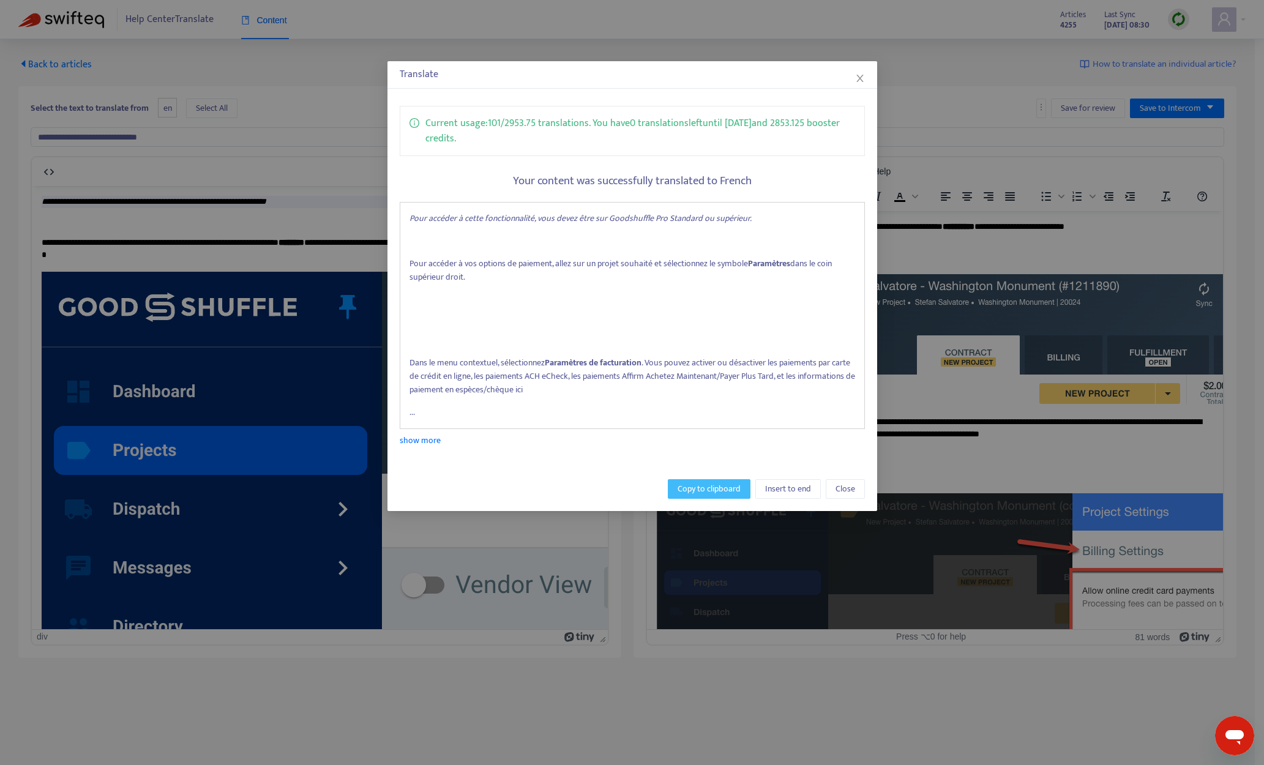
drag, startPoint x: 681, startPoint y: 485, endPoint x: 131, endPoint y: 273, distance: 589.9
click at [681, 485] on span "Copy to clipboard" at bounding box center [709, 488] width 63 height 13
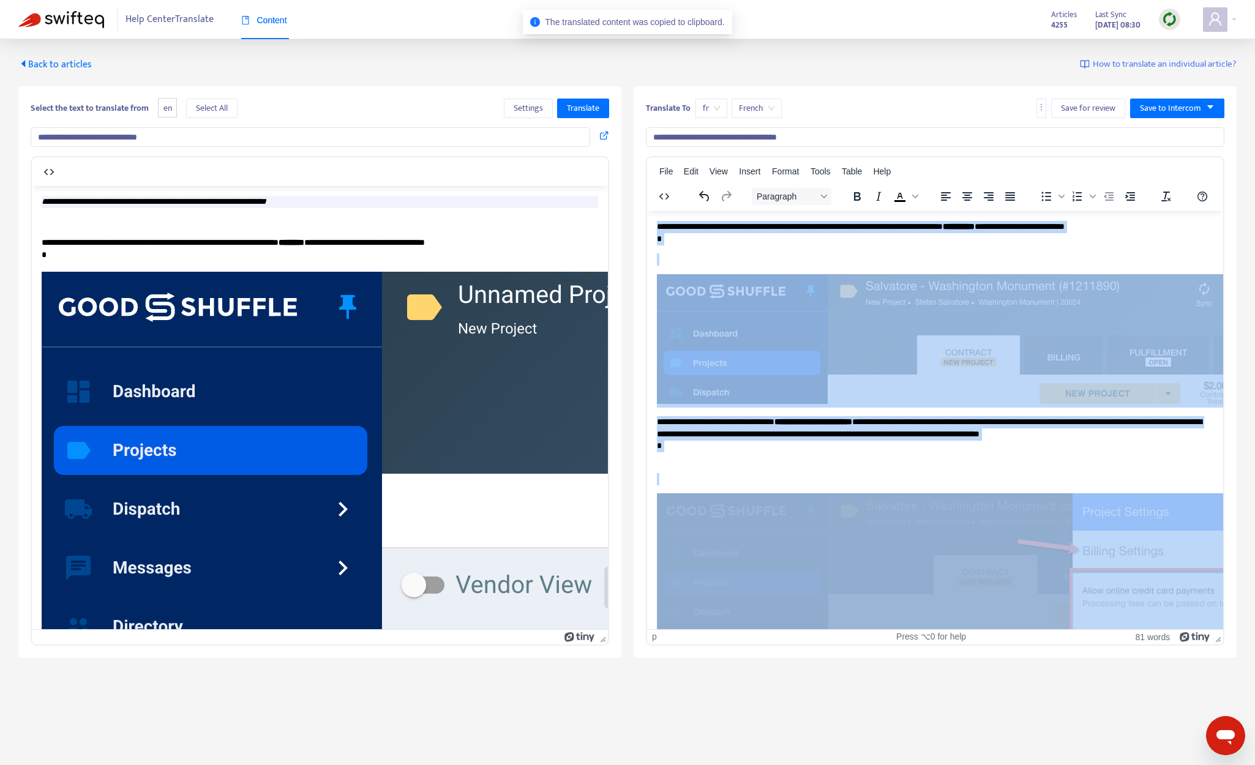
drag, startPoint x: 657, startPoint y: 224, endPoint x: 1029, endPoint y: 590, distance: 522.0
click at [1029, 590] on body "**********" at bounding box center [935, 713] width 556 height 987
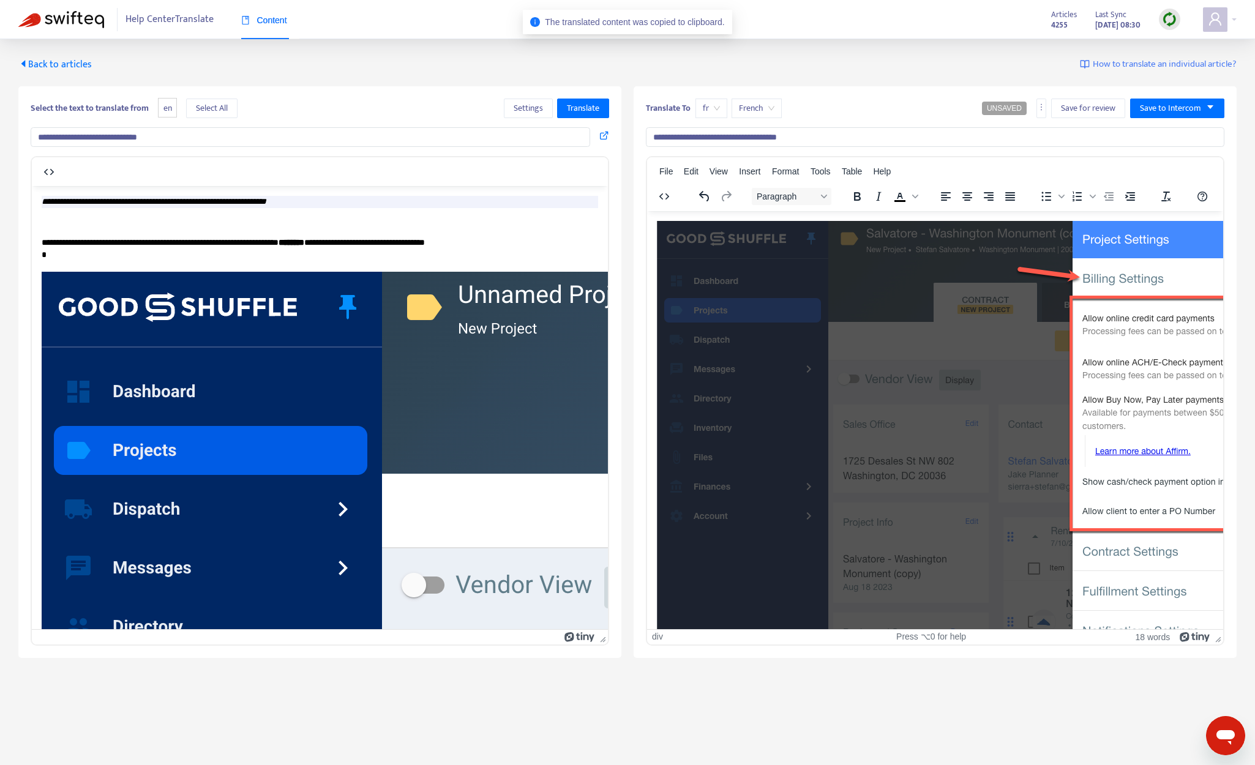
click at [974, 472] on img "Rich Text Area. Press ALT-0 for help." at bounding box center [1072, 502] width 831 height 564
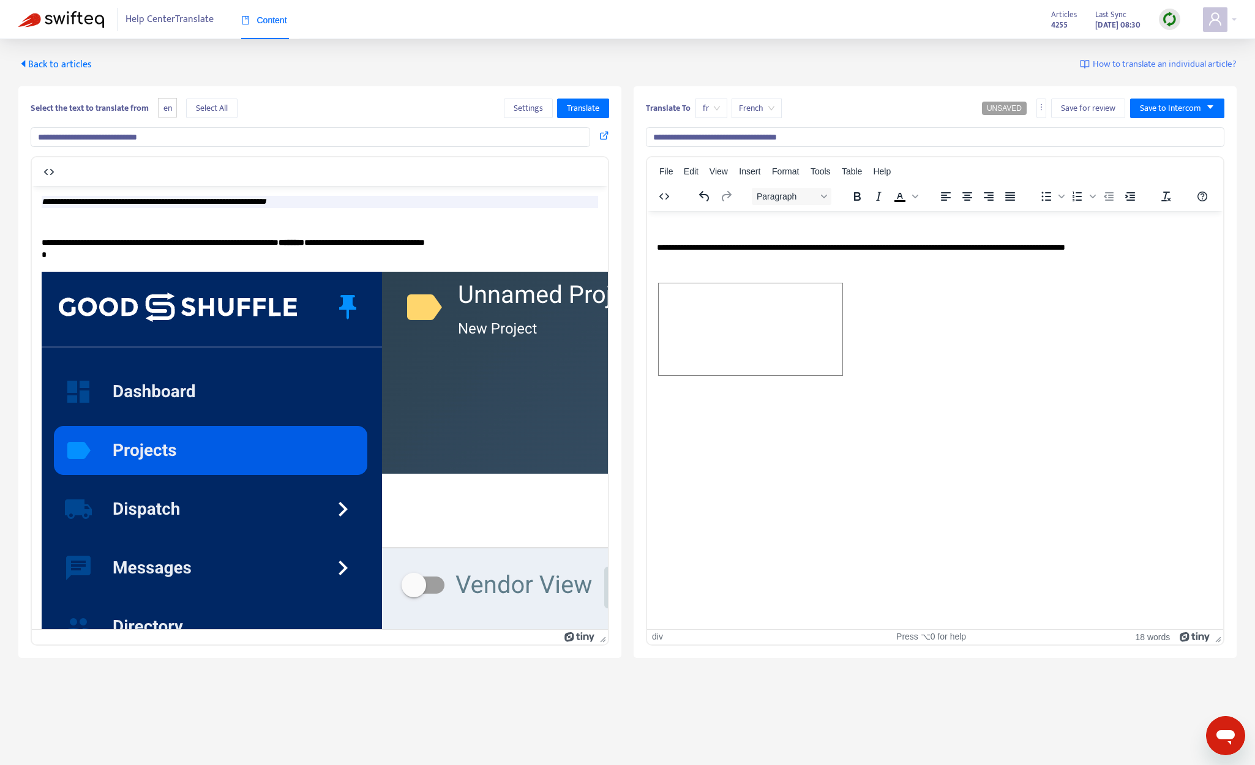
click at [777, 336] on span "Rich Text Area. Press ALT-0 for help." at bounding box center [751, 329] width 184 height 92
click at [817, 244] on p "**********" at bounding box center [935, 247] width 556 height 12
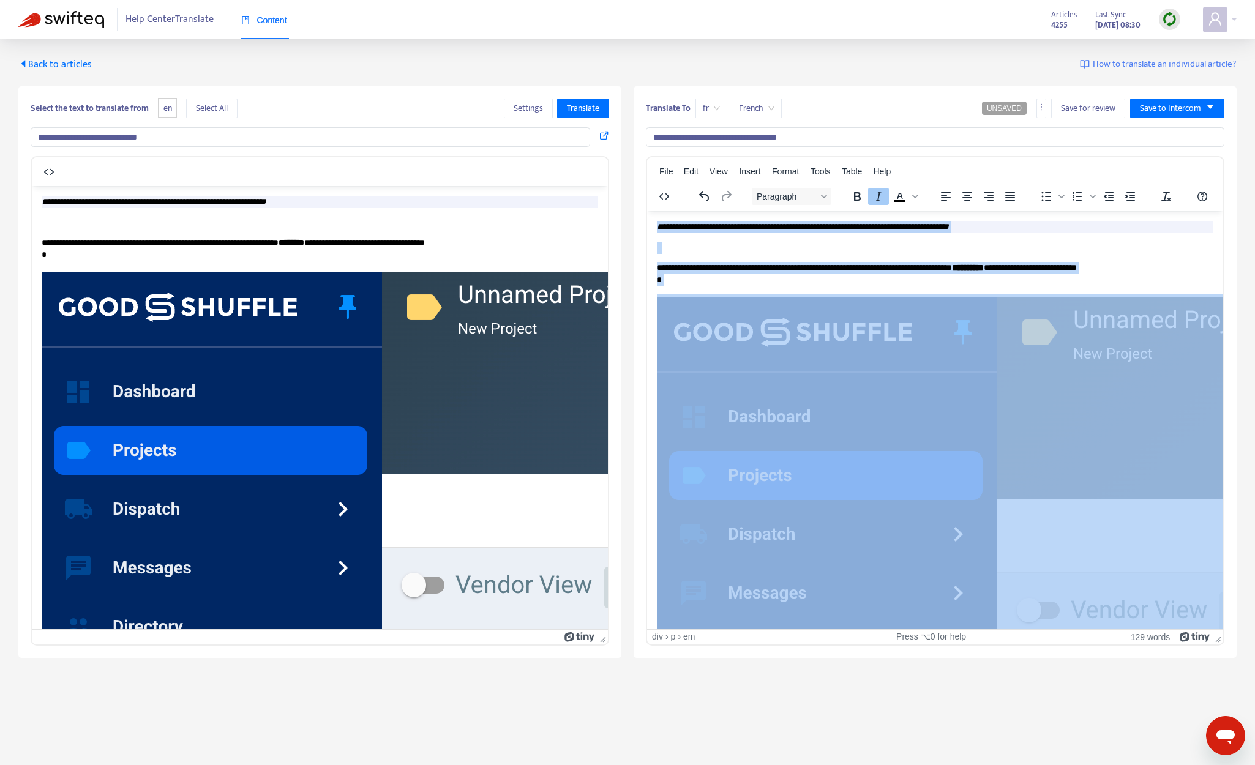
drag, startPoint x: 823, startPoint y: 552, endPoint x: 1434, endPoint y: 390, distance: 631.5
copy body "**********"
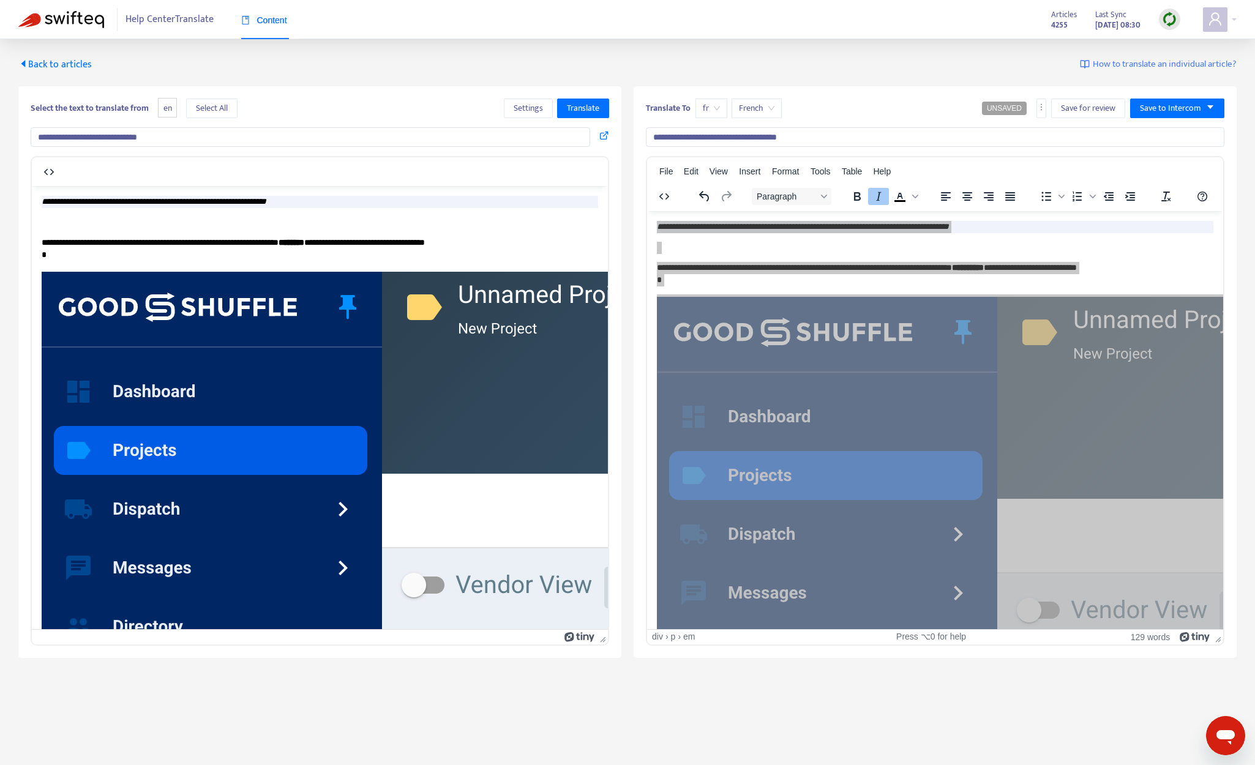
click at [49, 65] on span "Back to articles" at bounding box center [54, 64] width 73 height 17
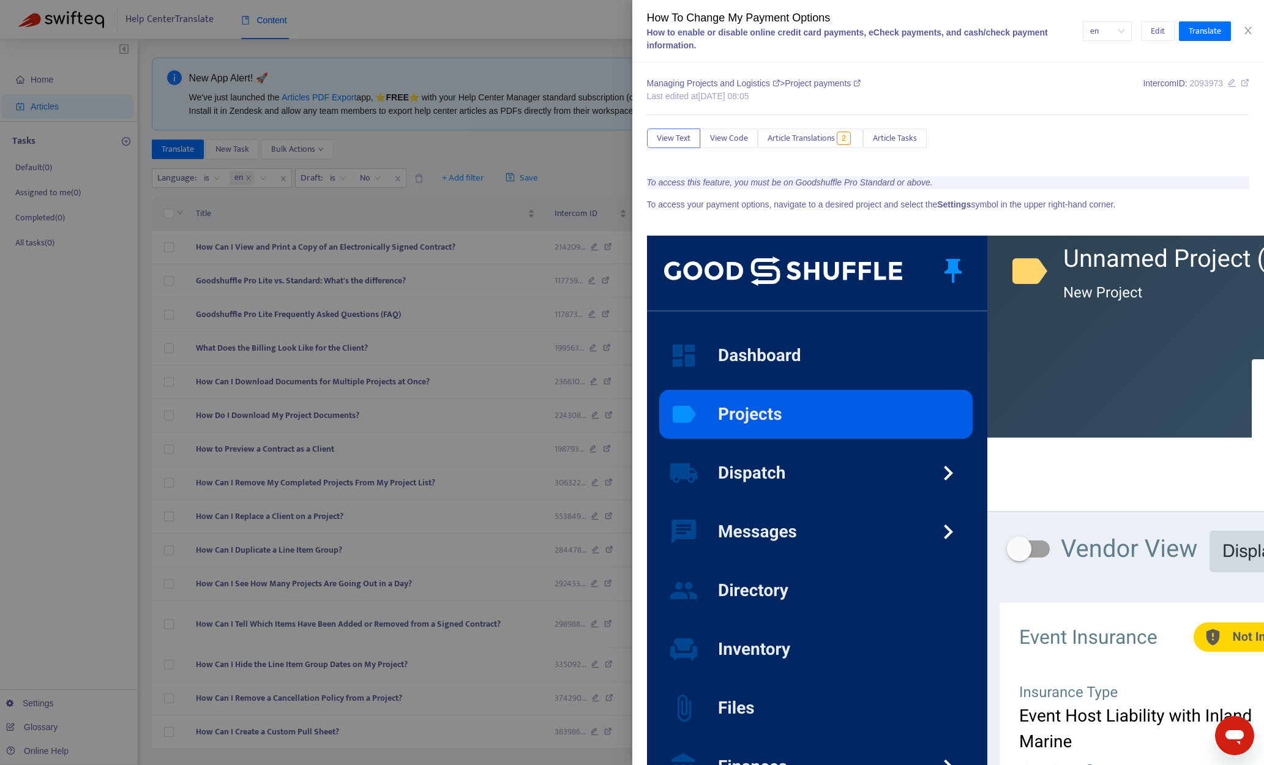
click at [68, 389] on div at bounding box center [632, 382] width 1264 height 765
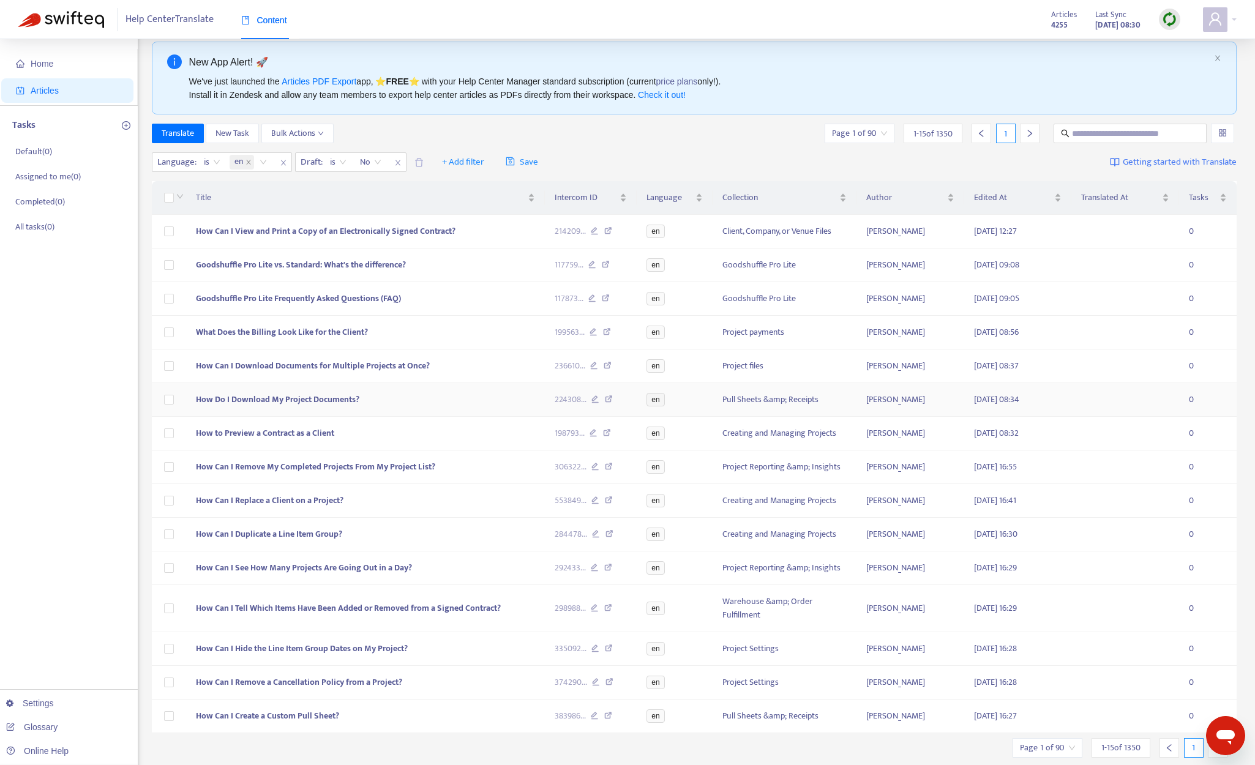
scroll to position [53, 0]
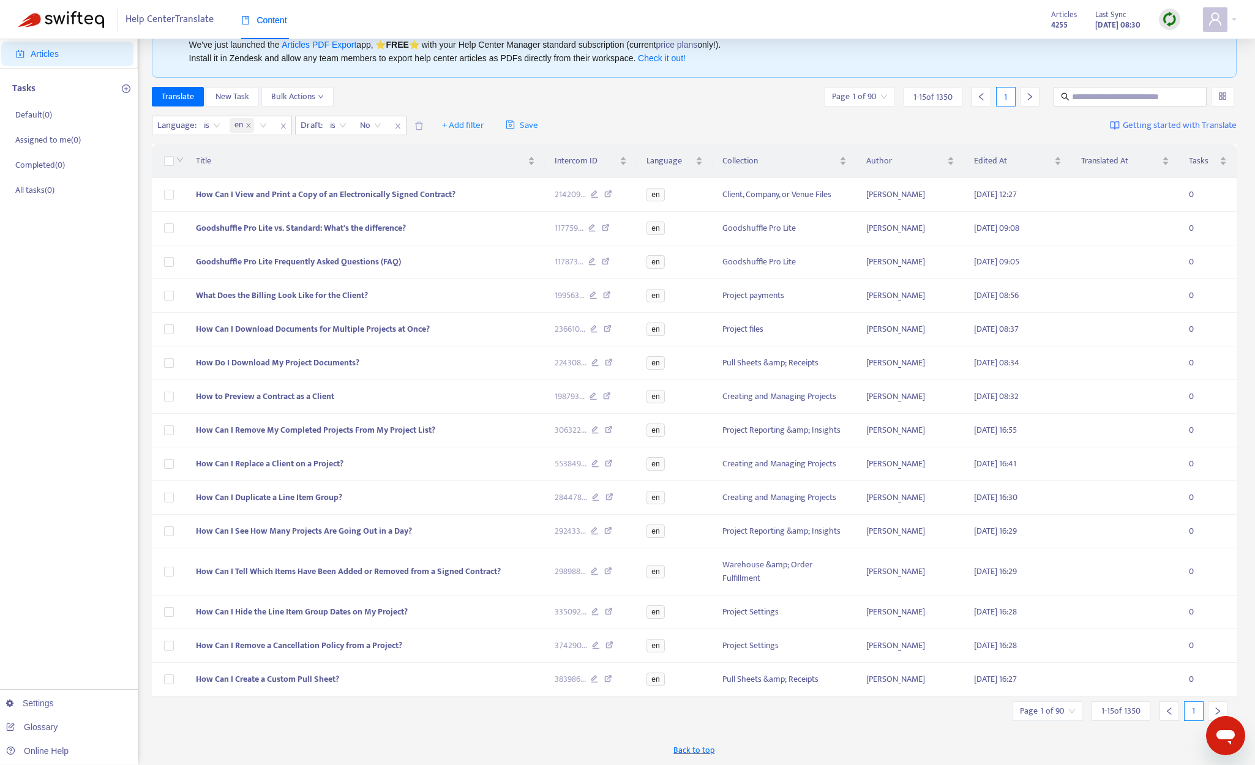
click at [1069, 708] on div at bounding box center [1218, 711] width 20 height 20
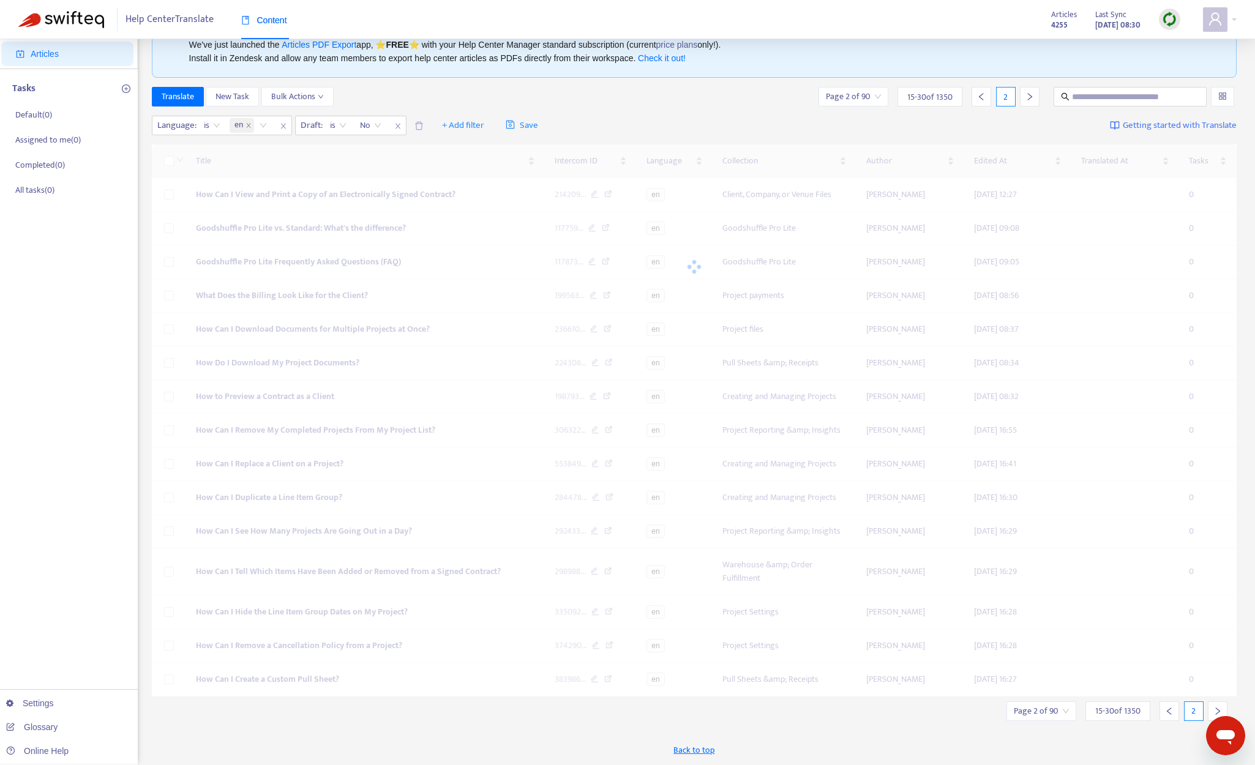
click at [1069, 708] on div at bounding box center [1218, 711] width 20 height 20
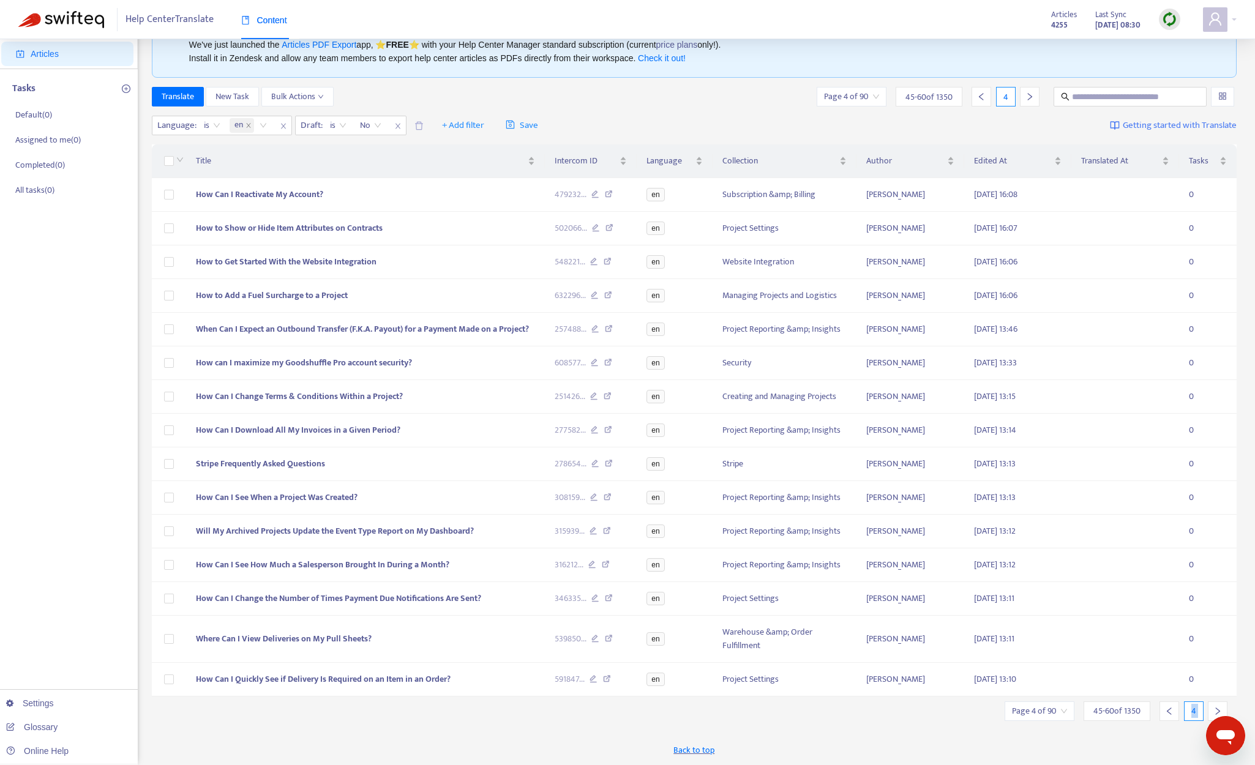
click at [1069, 708] on div at bounding box center [1218, 711] width 20 height 20
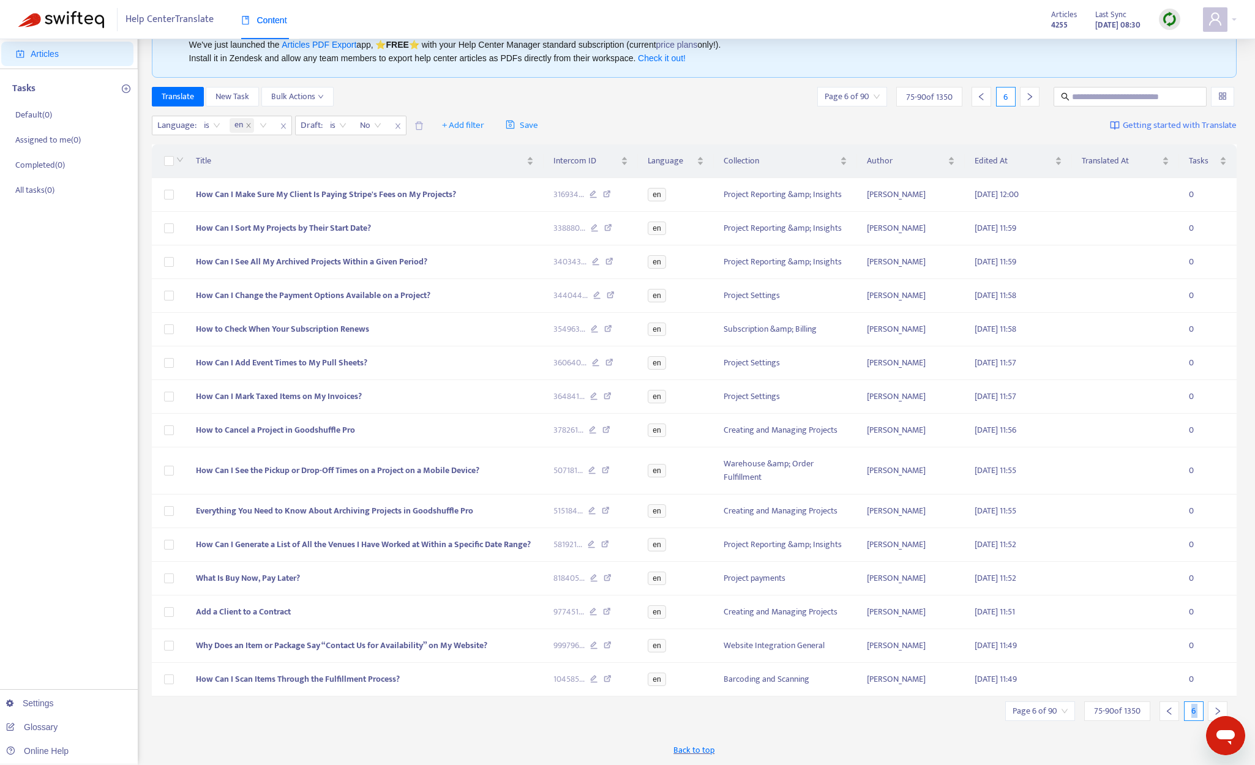
click at [1069, 708] on div at bounding box center [1218, 711] width 20 height 20
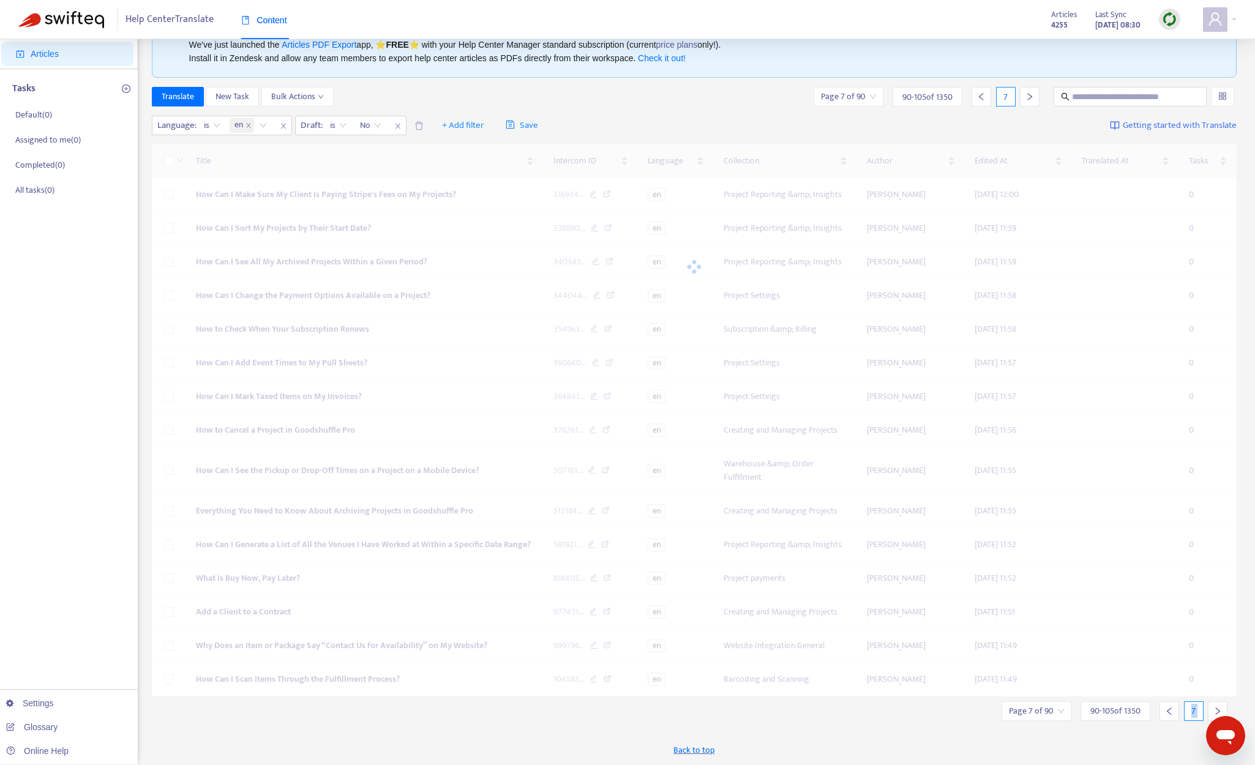
click at [1069, 708] on div at bounding box center [1218, 711] width 20 height 20
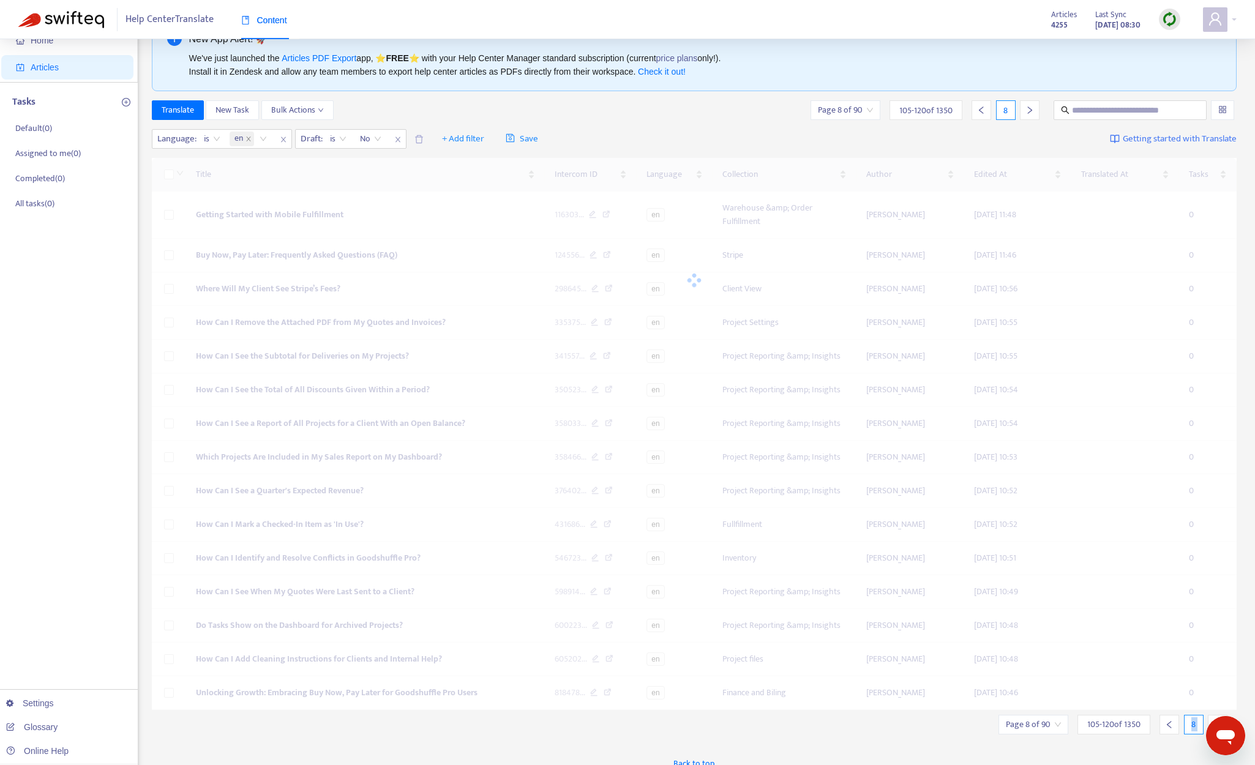
click at [1069, 709] on div at bounding box center [1218, 725] width 20 height 20
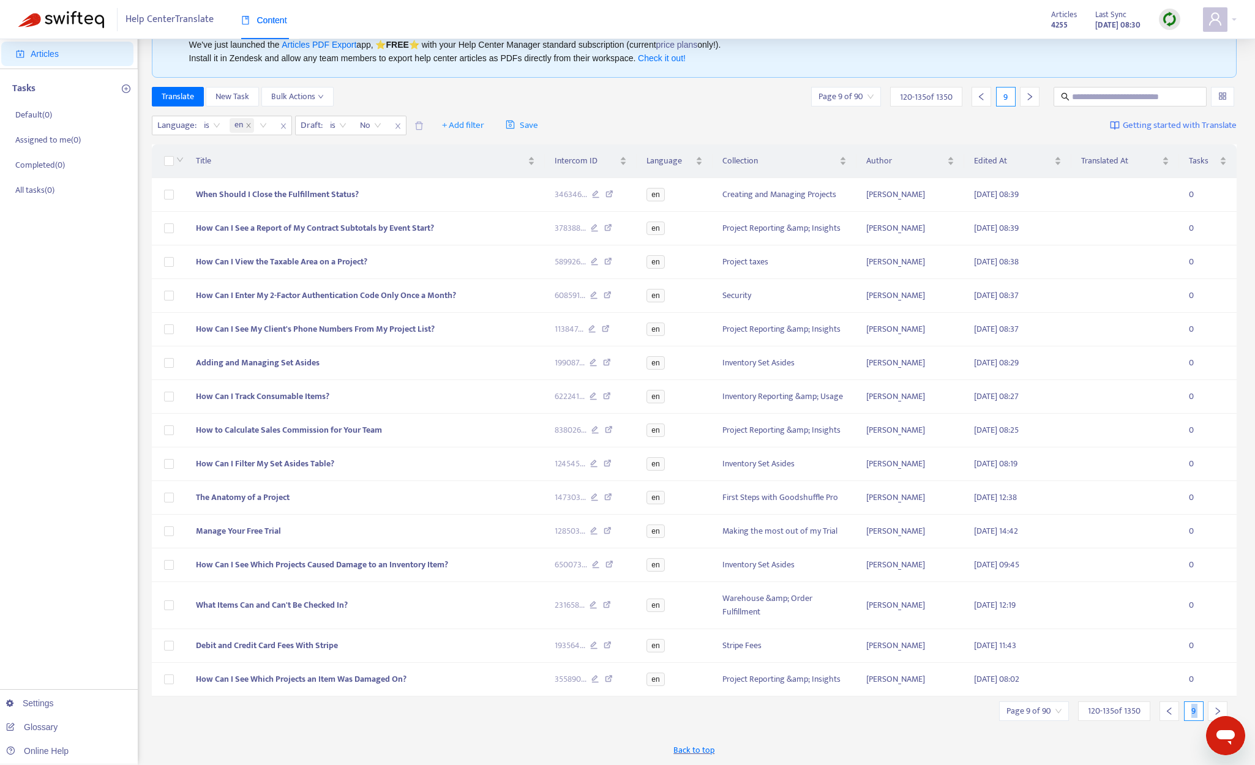
click at [1069, 708] on div at bounding box center [1218, 711] width 20 height 20
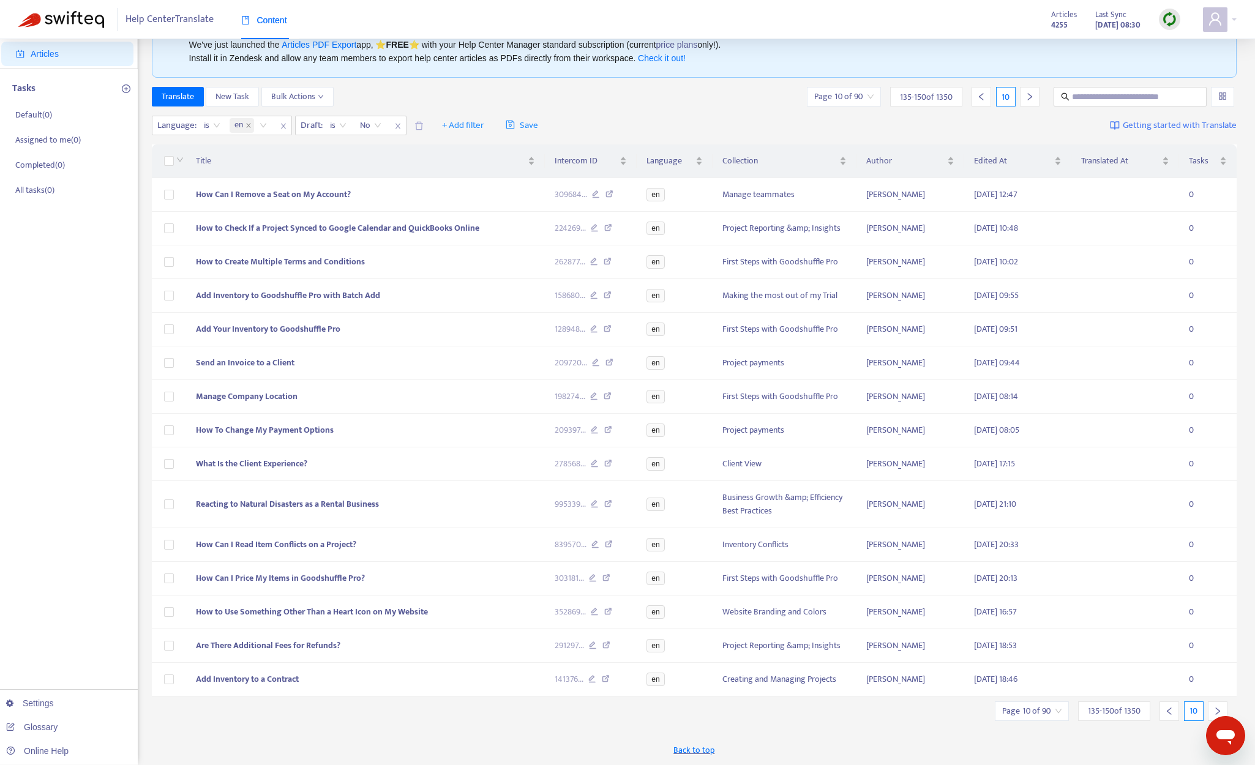
click at [1069, 705] on div at bounding box center [1218, 711] width 20 height 20
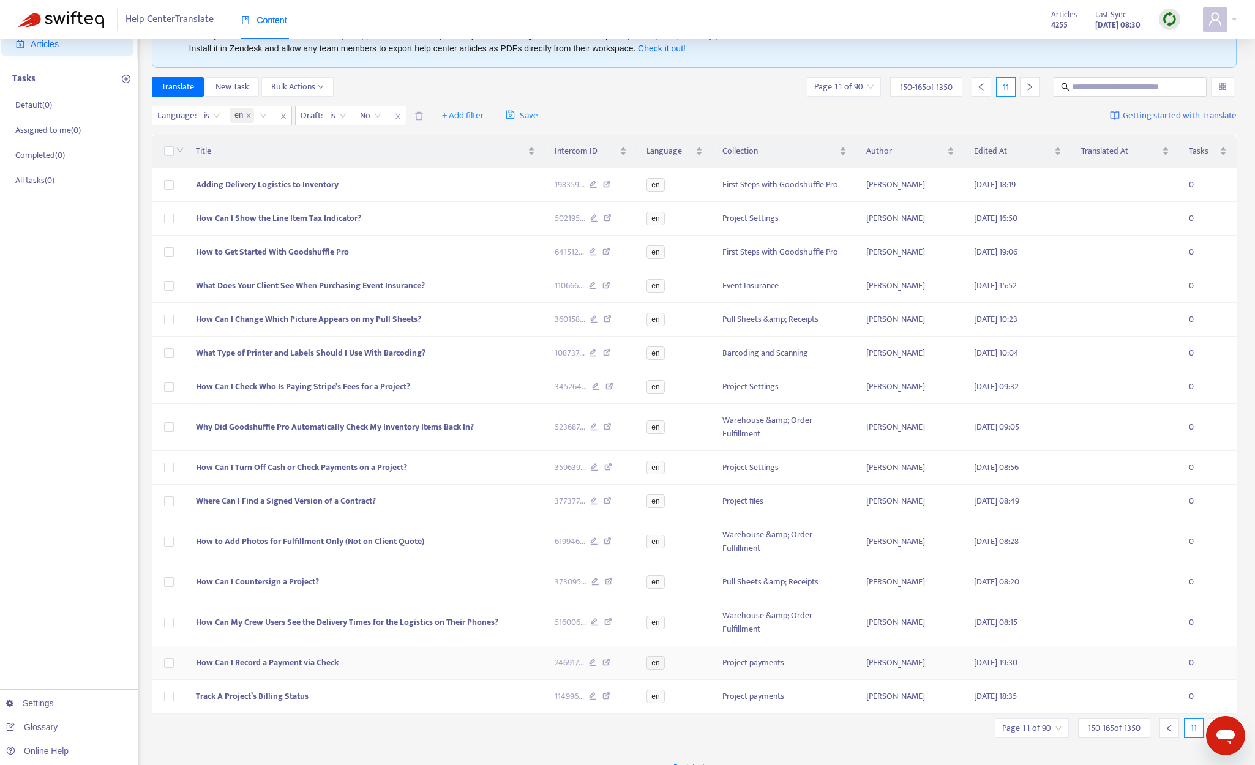
scroll to position [80, 0]
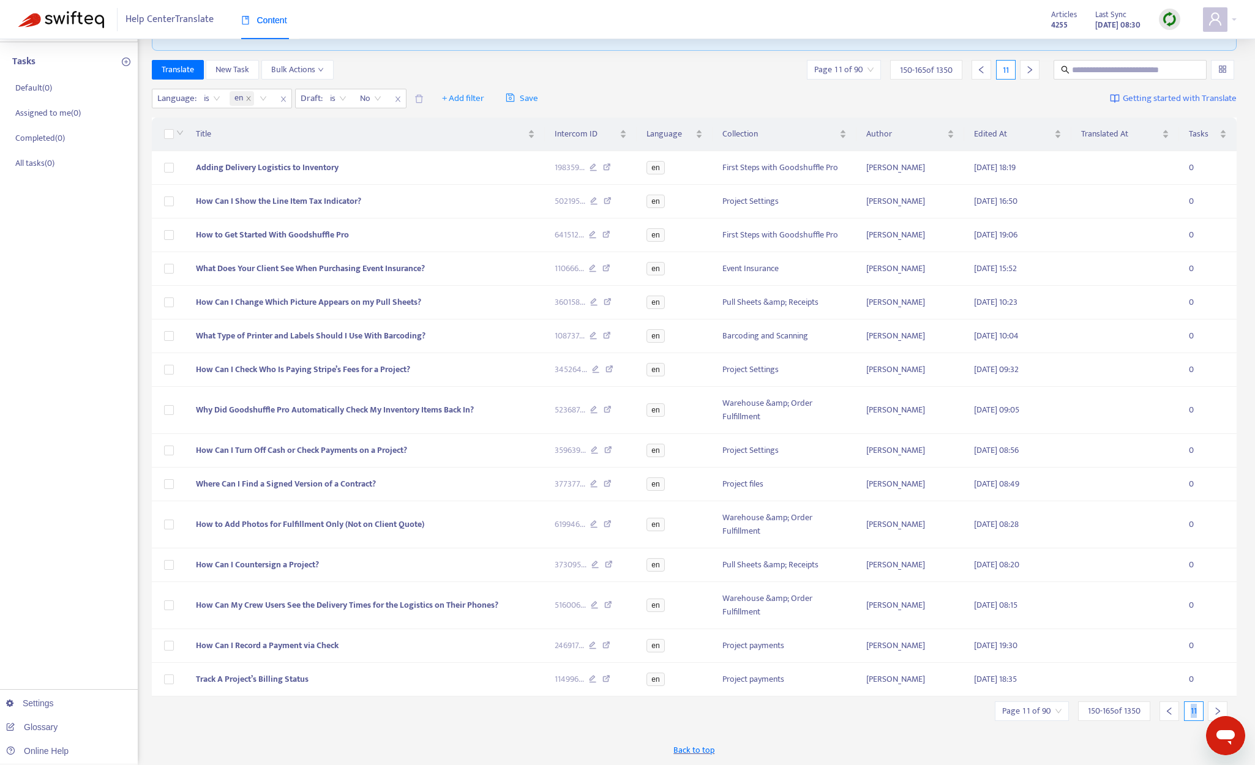
click at [1069, 709] on div at bounding box center [1169, 711] width 20 height 20
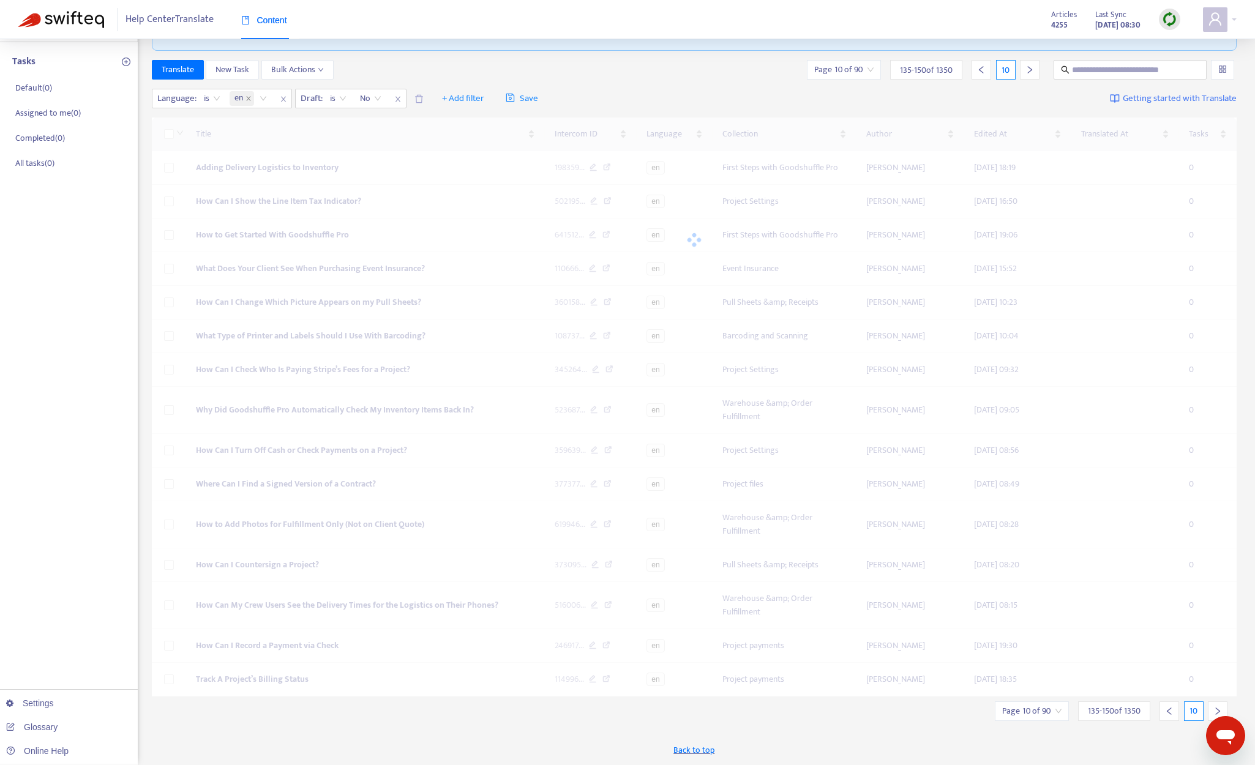
scroll to position [53, 0]
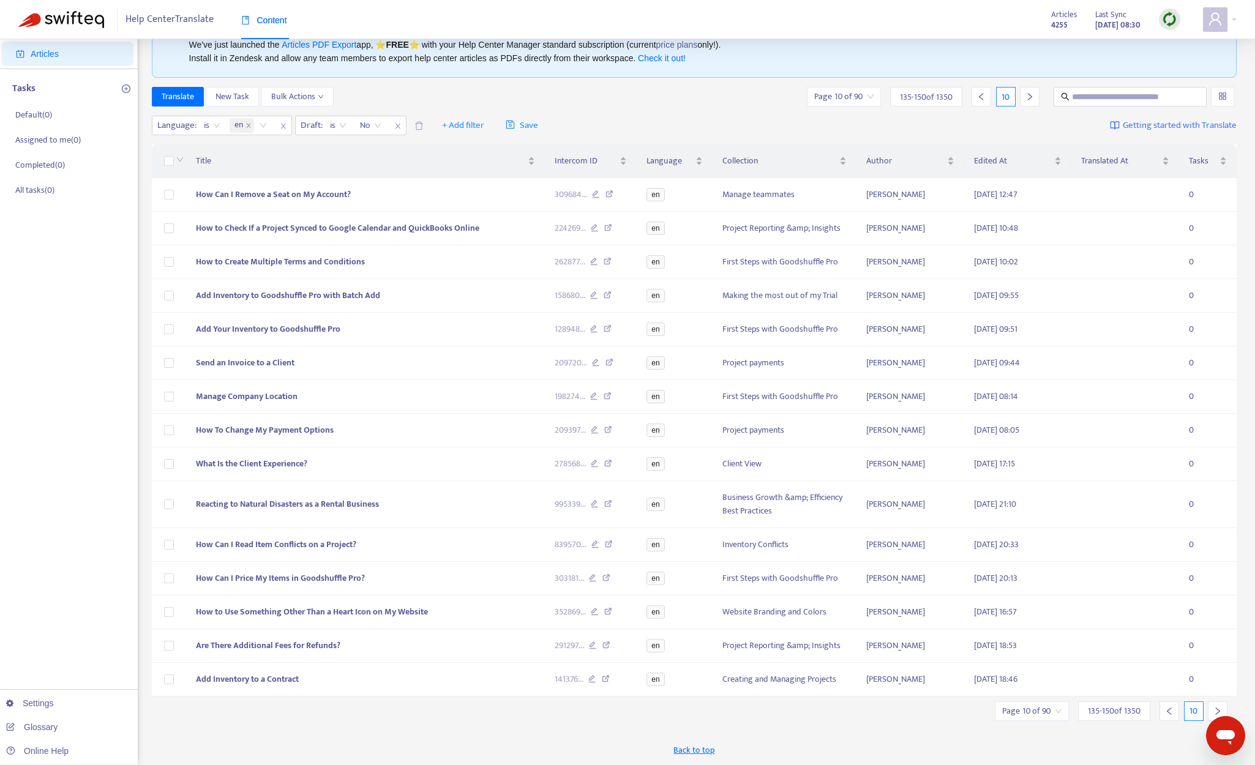
click at [1069, 705] on div at bounding box center [1218, 711] width 20 height 20
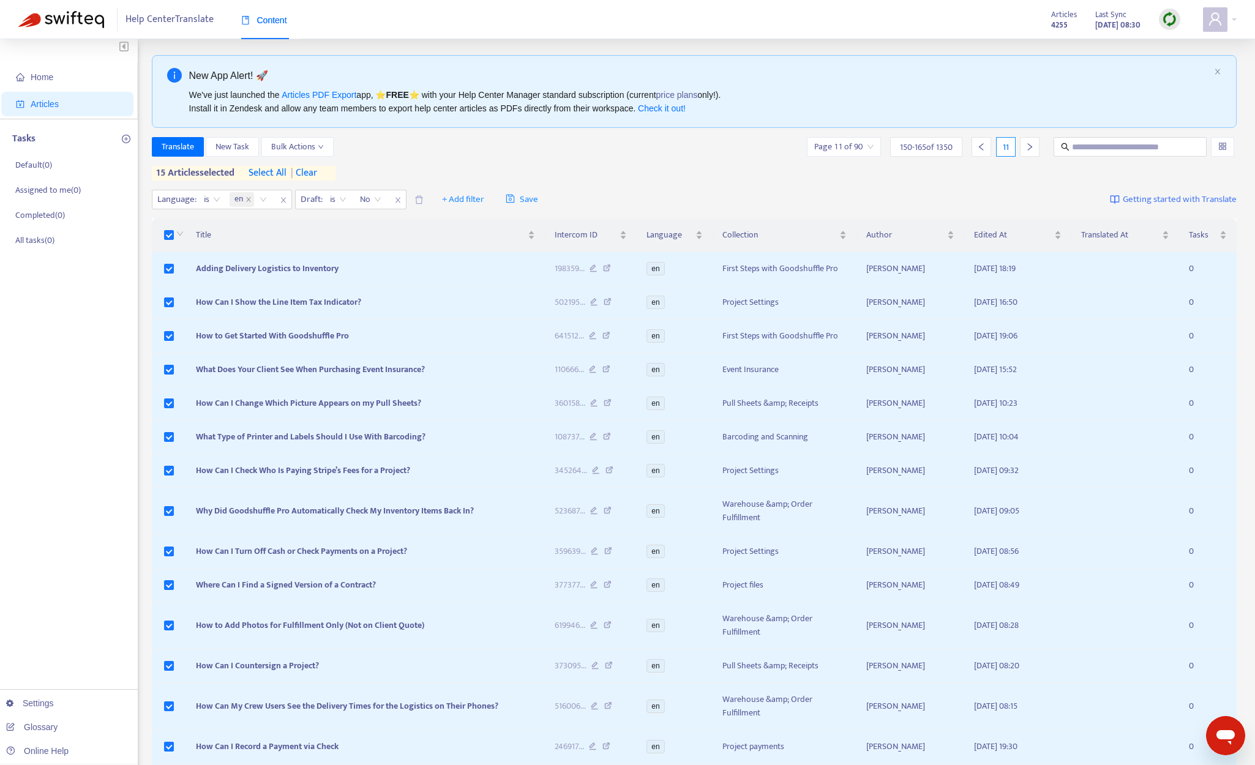
scroll to position [0, 0]
click at [186, 148] on span "Translate" at bounding box center [178, 149] width 32 height 13
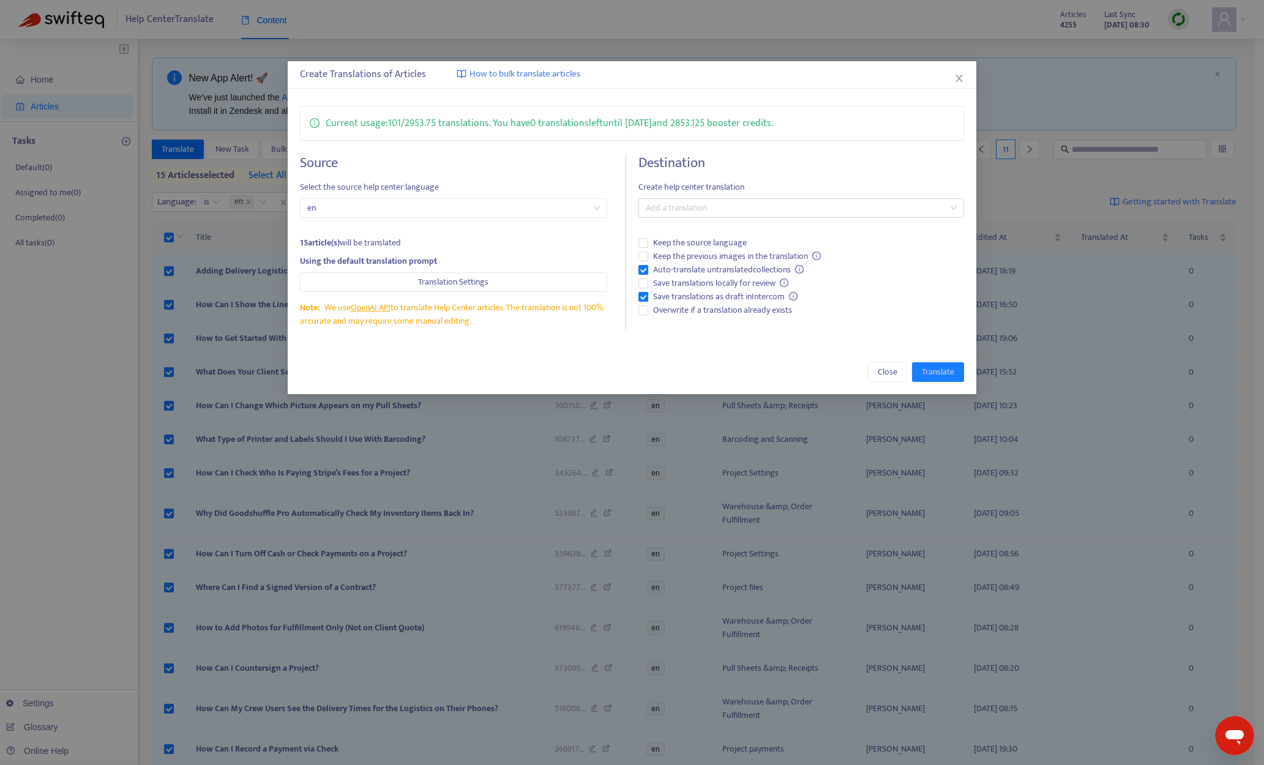
click at [758, 165] on h4 "Destination" at bounding box center [801, 163] width 326 height 17
click at [751, 205] on div at bounding box center [794, 208] width 307 height 15
click at [729, 250] on div "French ( fr )" at bounding box center [801, 251] width 306 height 13
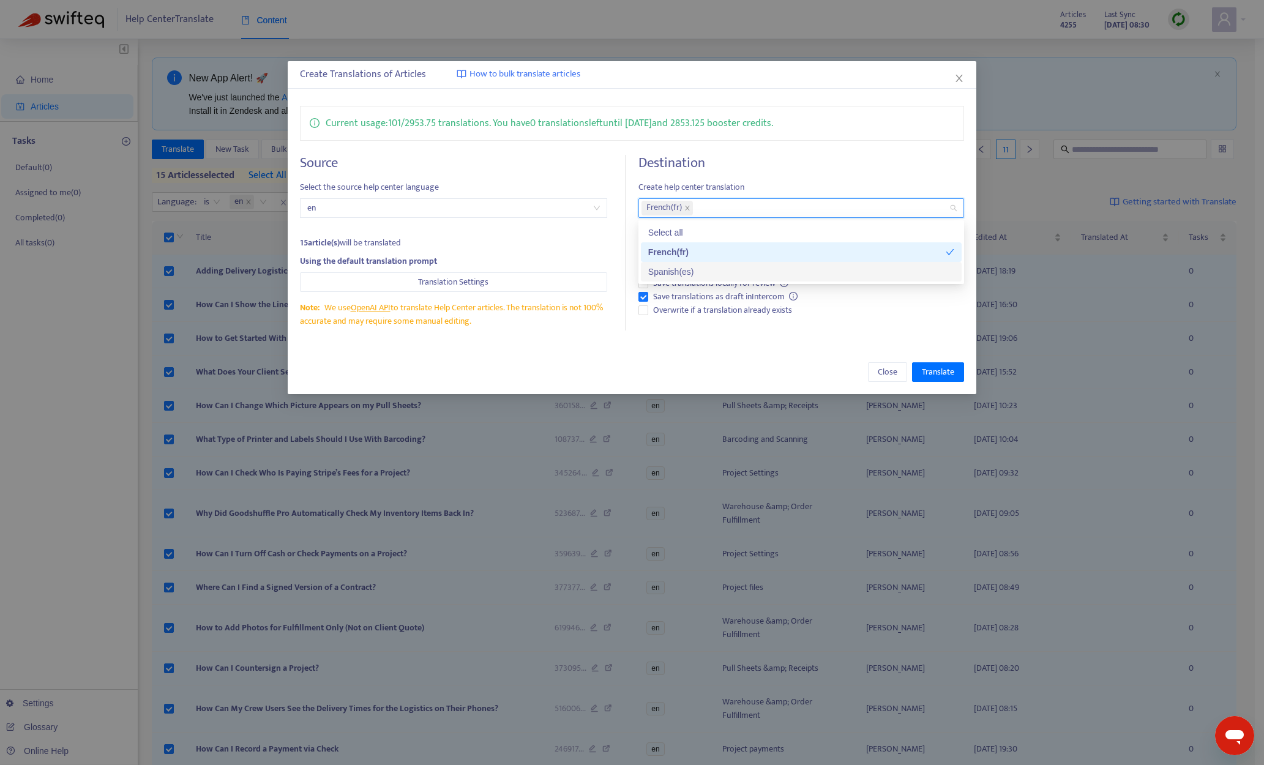
click at [724, 270] on div "Spanish ( es )" at bounding box center [801, 271] width 306 height 13
click at [730, 334] on div "Current usage: 101 / 2953.75 translations . You have 0 translations left until …" at bounding box center [632, 218] width 689 height 249
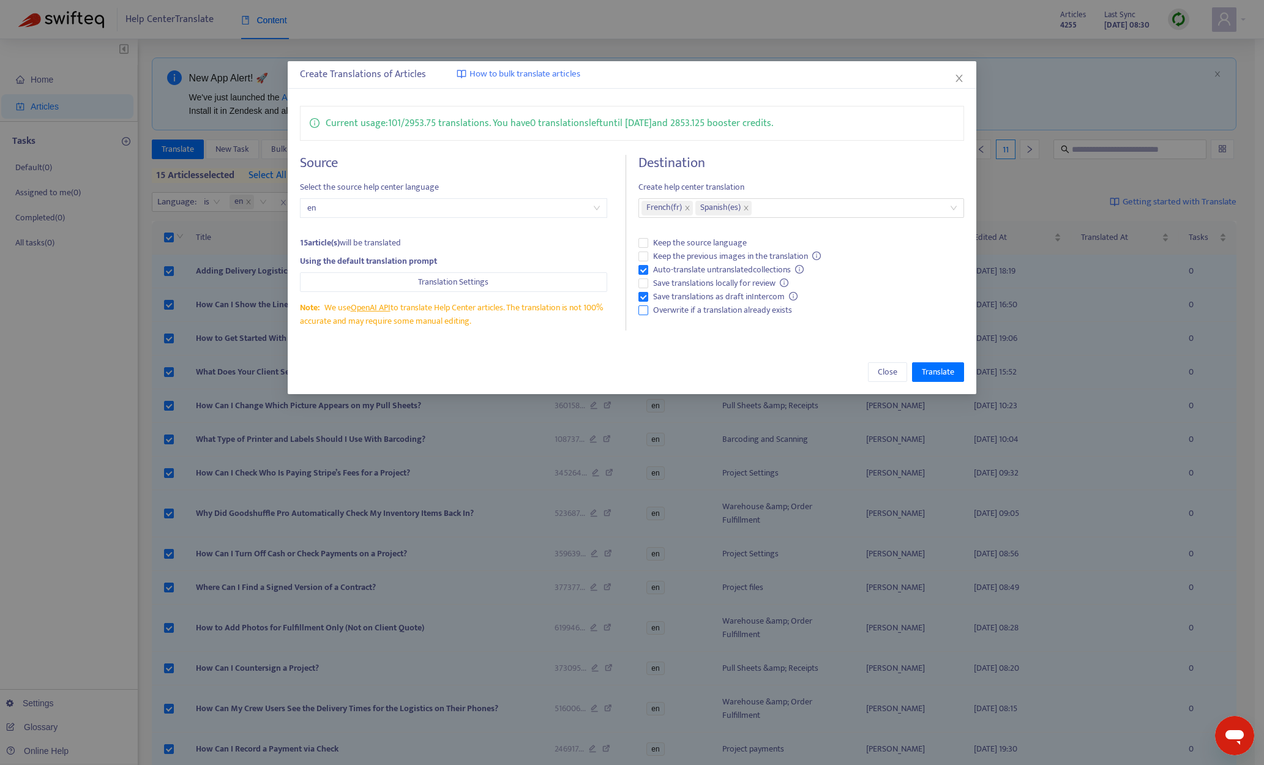
click at [713, 311] on span "Overwrite if a translation already exists" at bounding box center [722, 310] width 149 height 13
click at [938, 367] on span "Translate" at bounding box center [938, 371] width 32 height 13
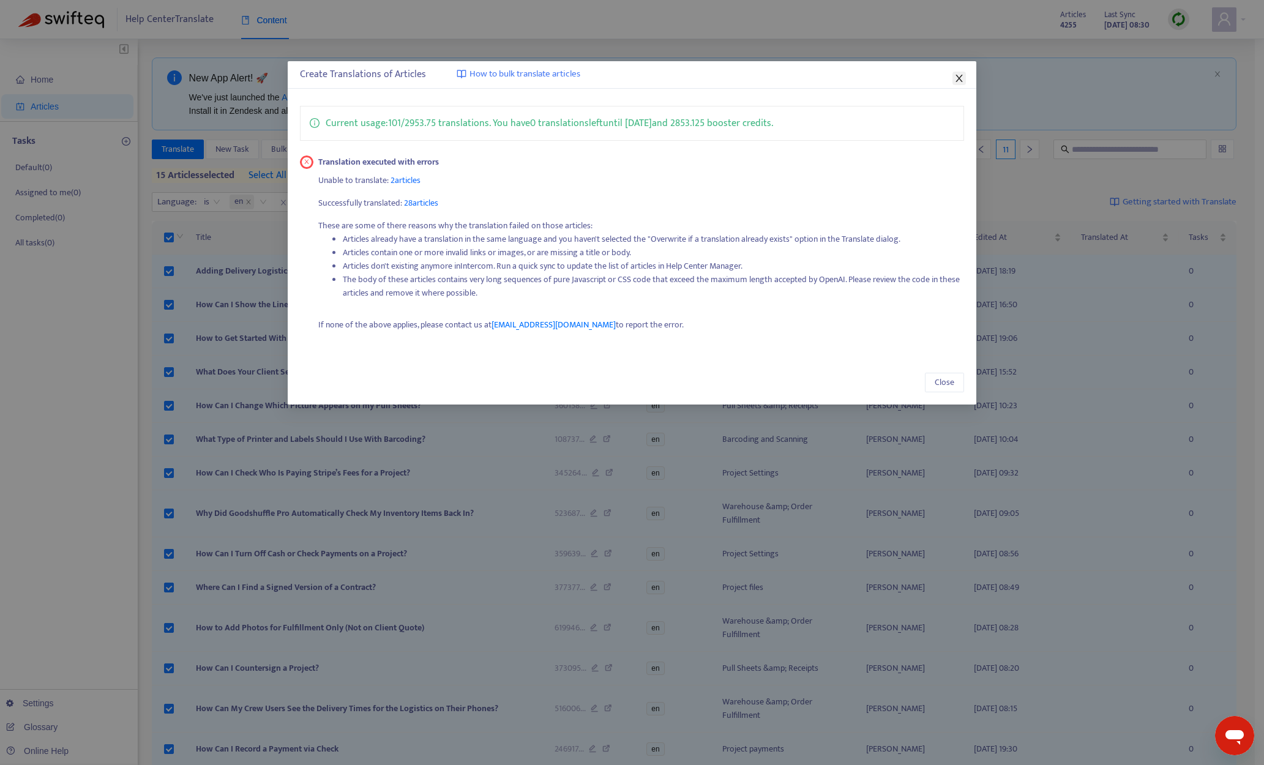
click at [956, 79] on icon "close" at bounding box center [959, 78] width 10 height 10
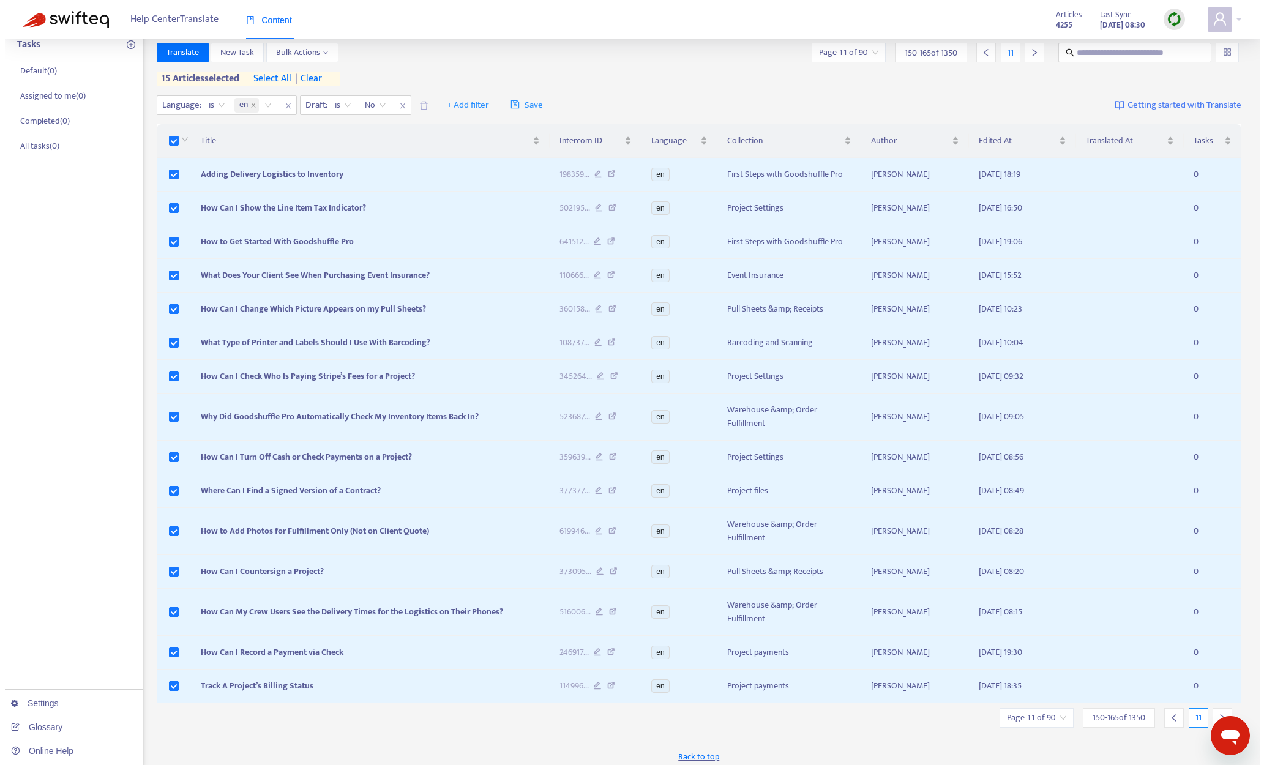
scroll to position [103, 0]
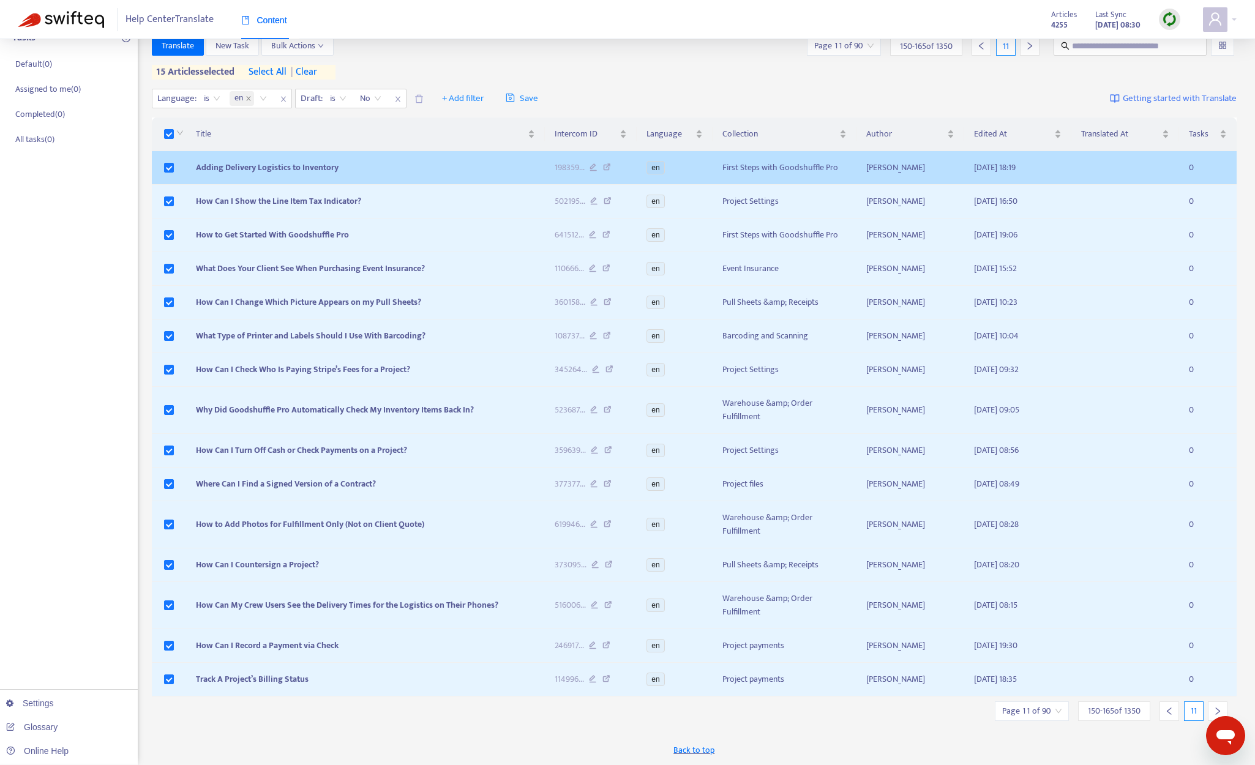
click at [305, 166] on span "Adding Delivery Logistics to Inventory" at bounding box center [267, 167] width 143 height 14
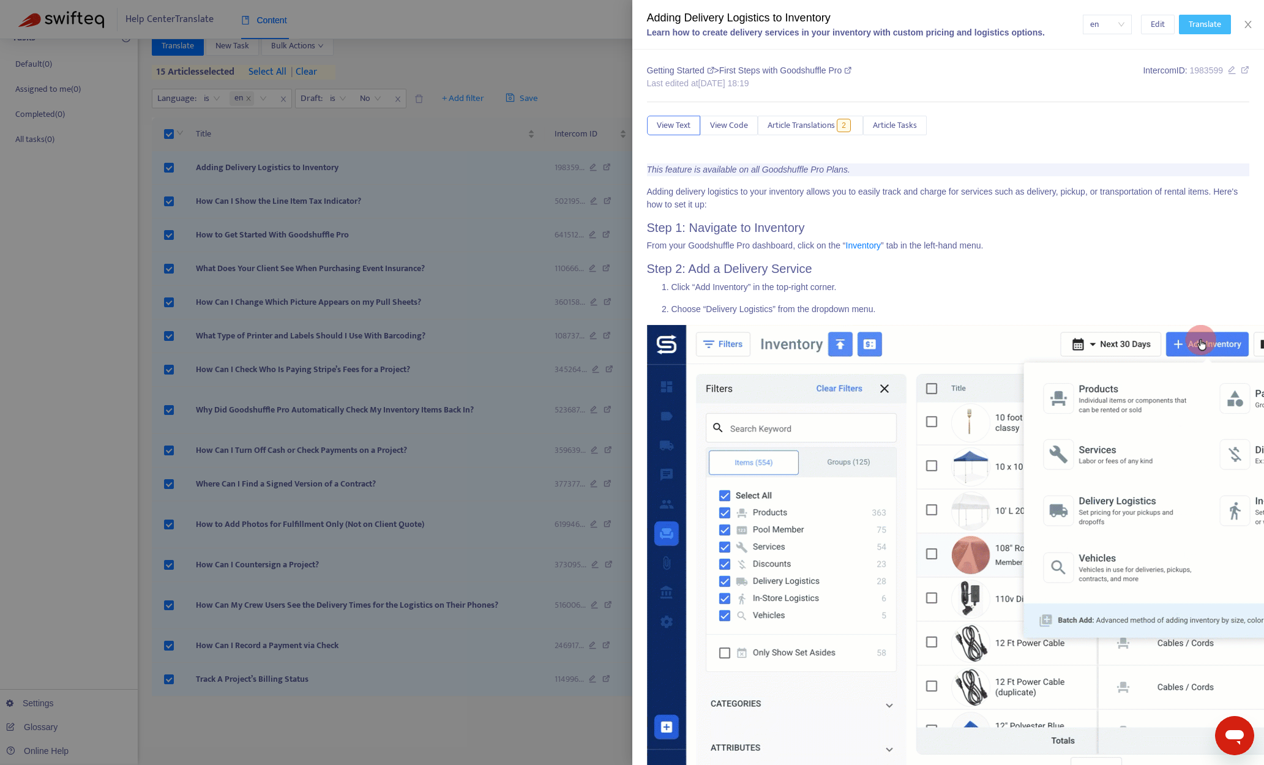
click at [1069, 27] on span "Translate" at bounding box center [1205, 24] width 32 height 13
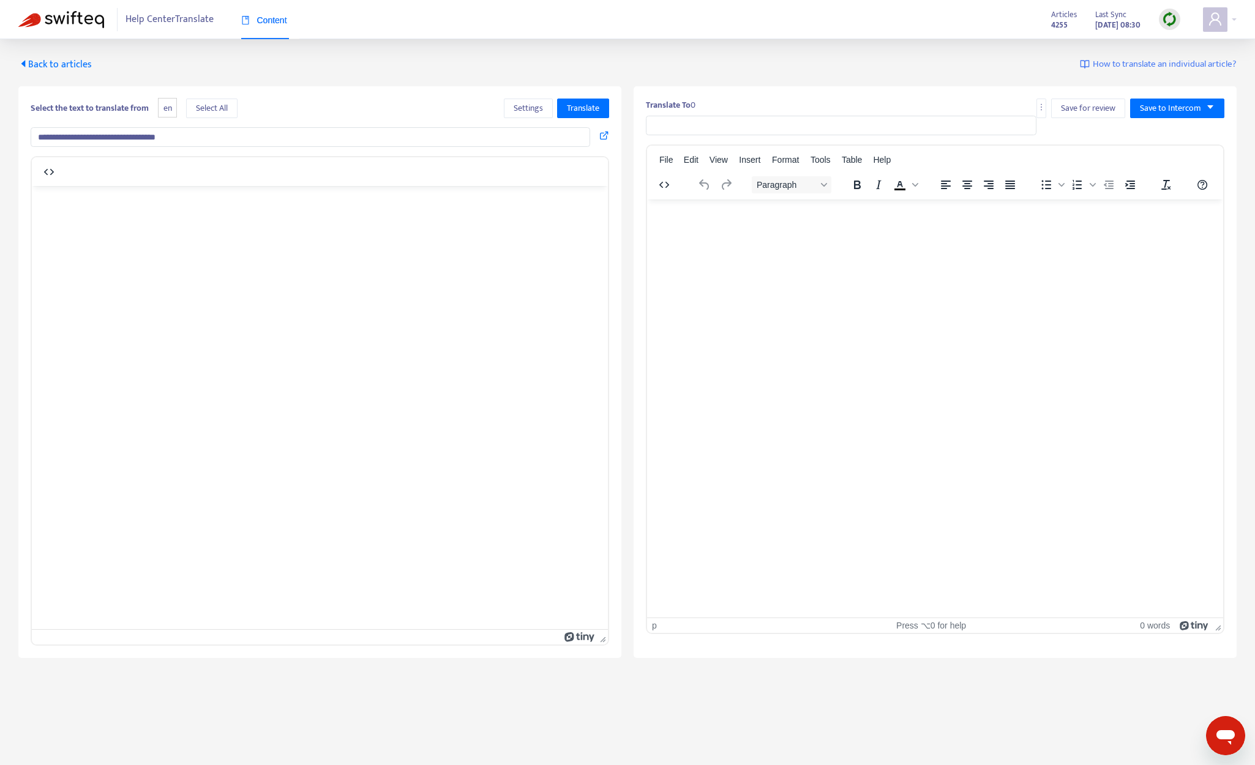
type input "**********"
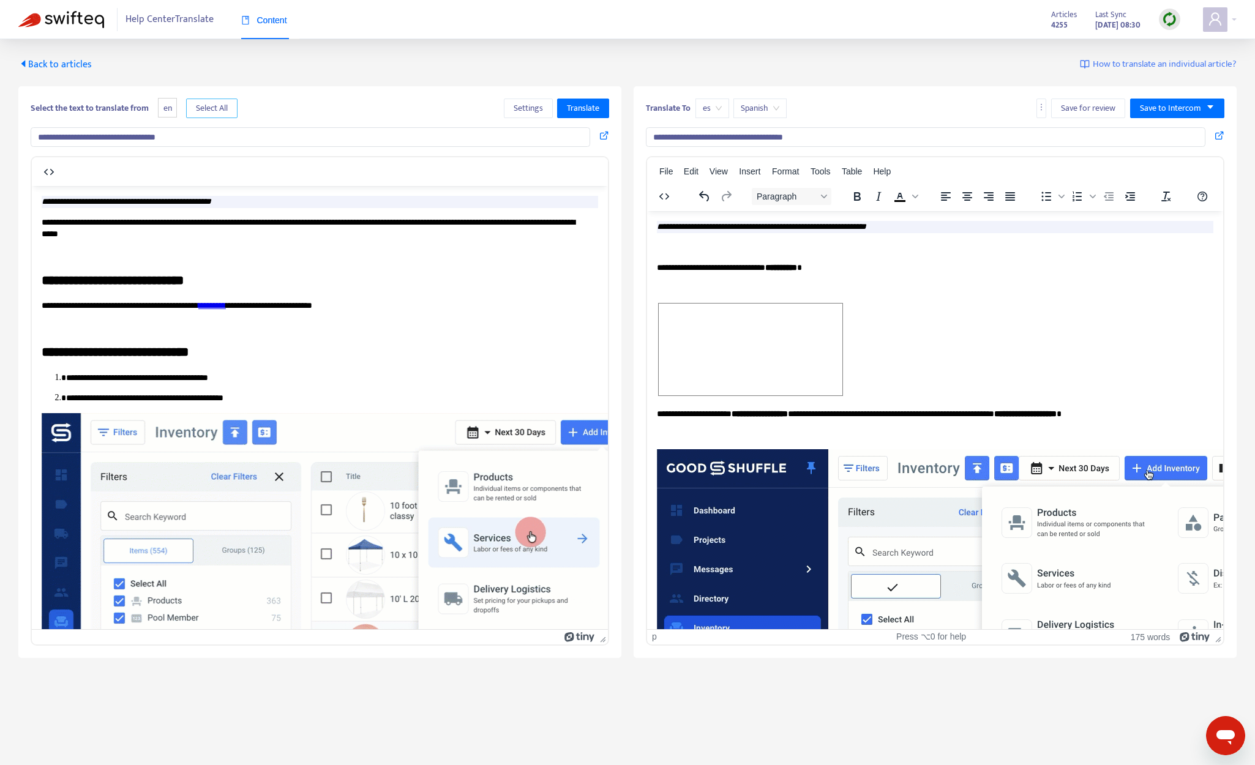
click at [219, 103] on span "Select All" at bounding box center [212, 108] width 32 height 13
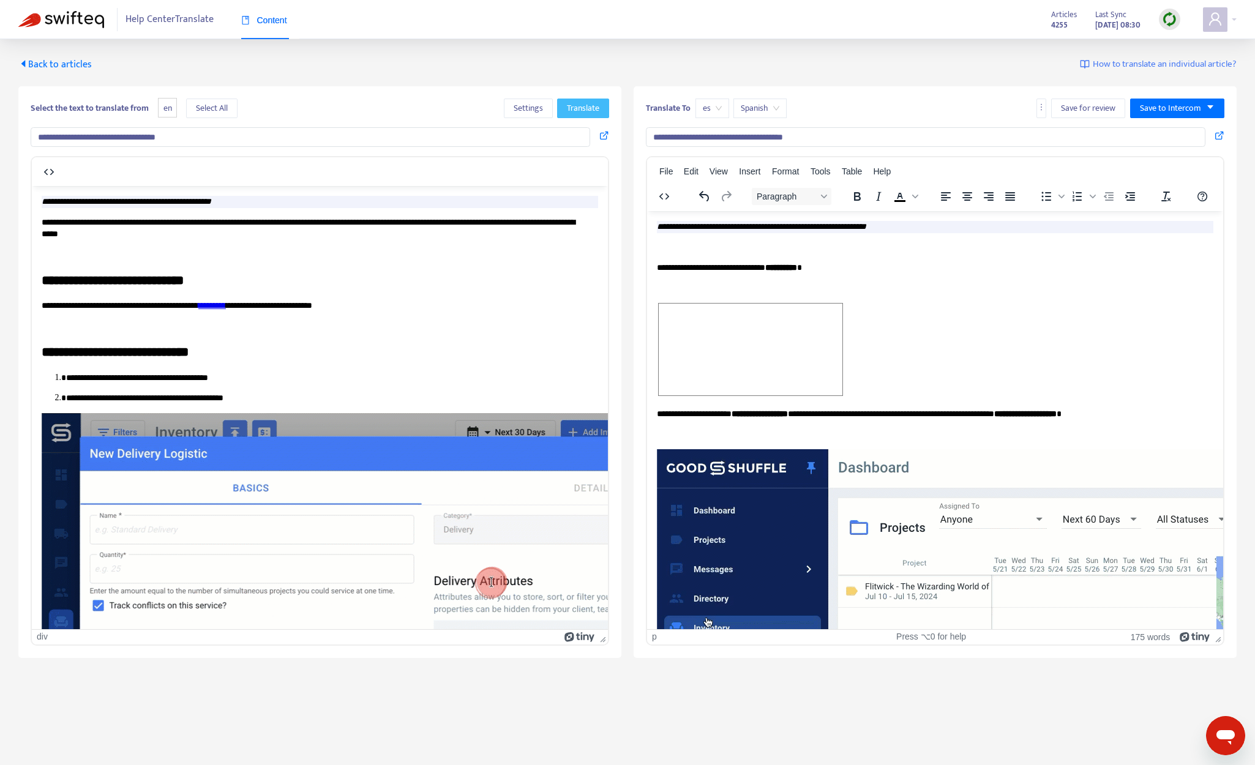
click at [574, 107] on span "Translate" at bounding box center [583, 108] width 32 height 13
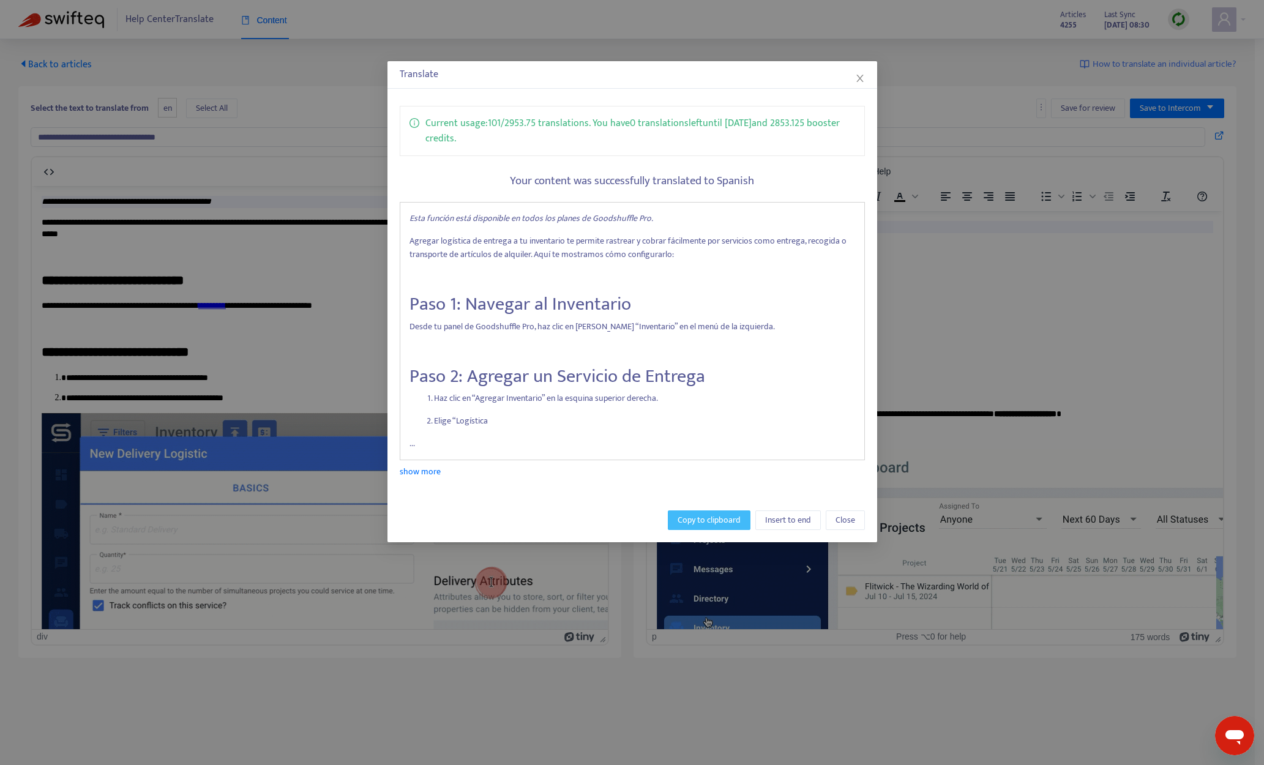
drag, startPoint x: 691, startPoint y: 520, endPoint x: 49, endPoint y: 309, distance: 675.8
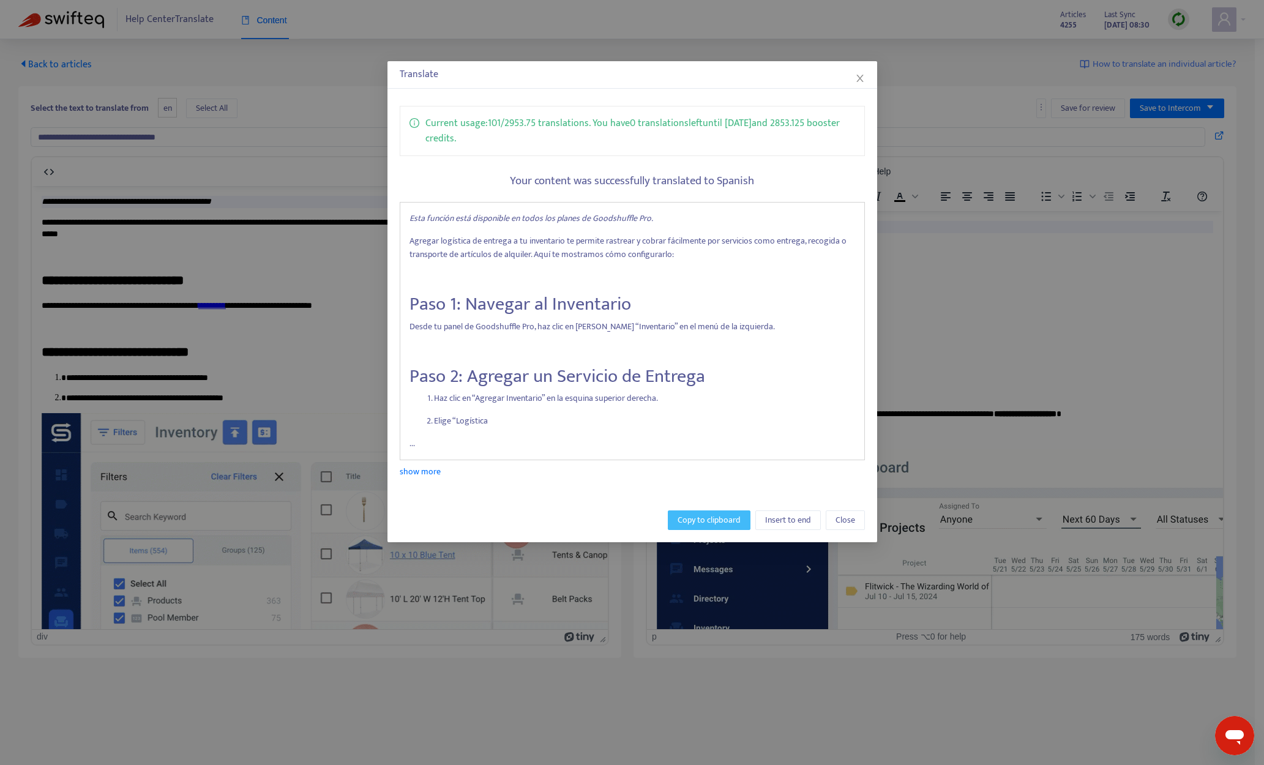
click at [691, 520] on span "Copy to clipboard" at bounding box center [709, 520] width 63 height 13
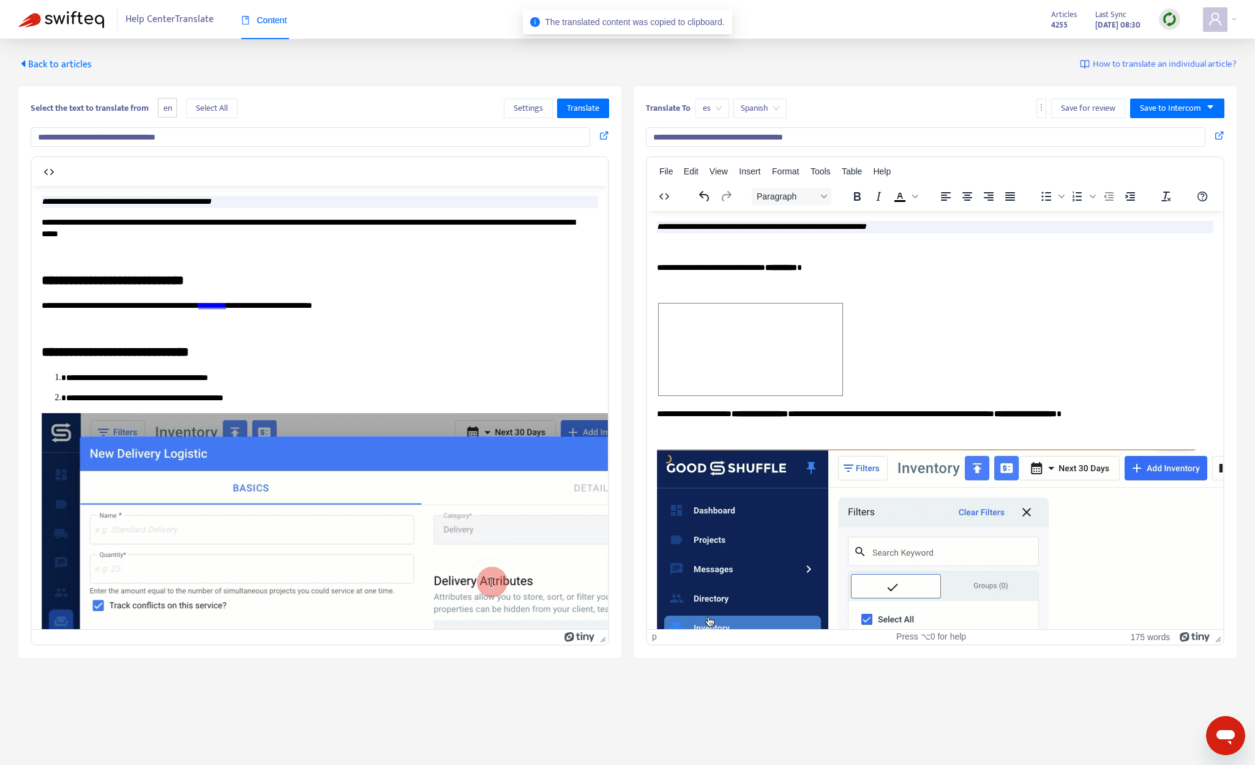
drag, startPoint x: 1047, startPoint y: 318, endPoint x: 826, endPoint y: 252, distance: 229.9
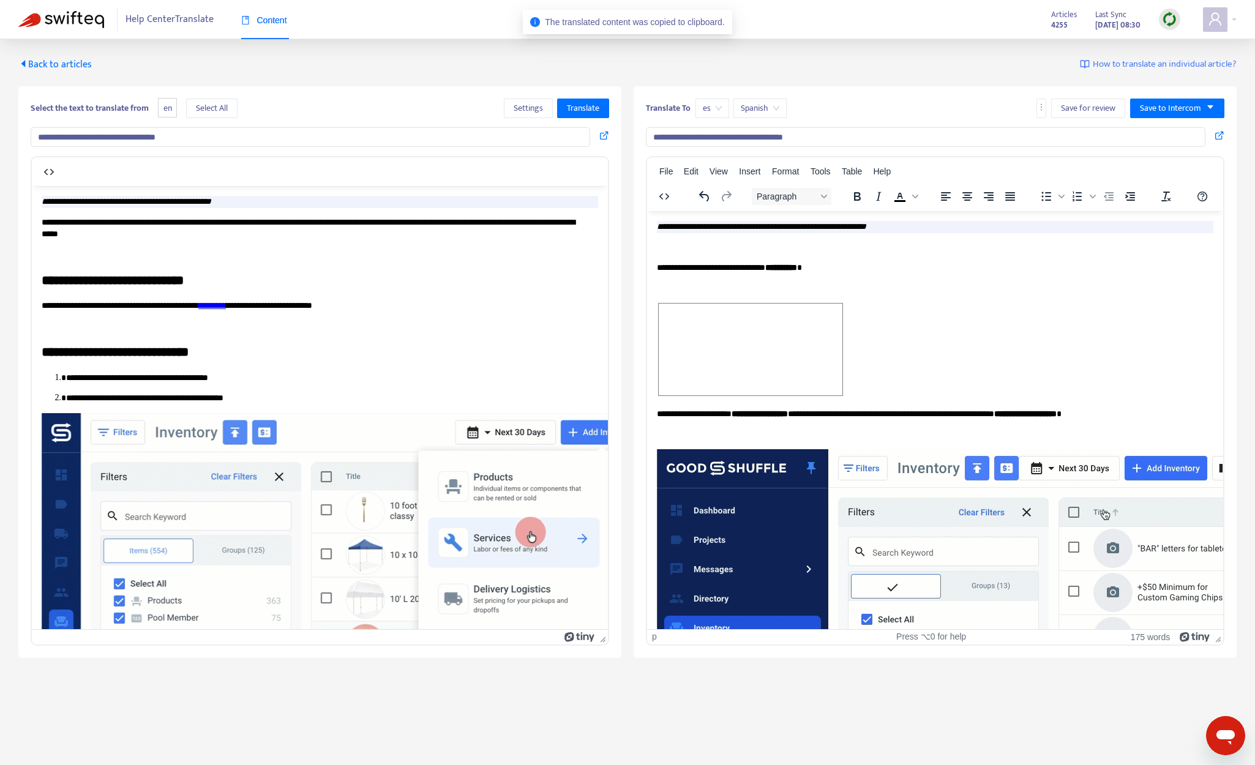
click at [1047, 318] on div "Rich Text Area. Press ALT-0 for help." at bounding box center [935, 350] width 556 height 97
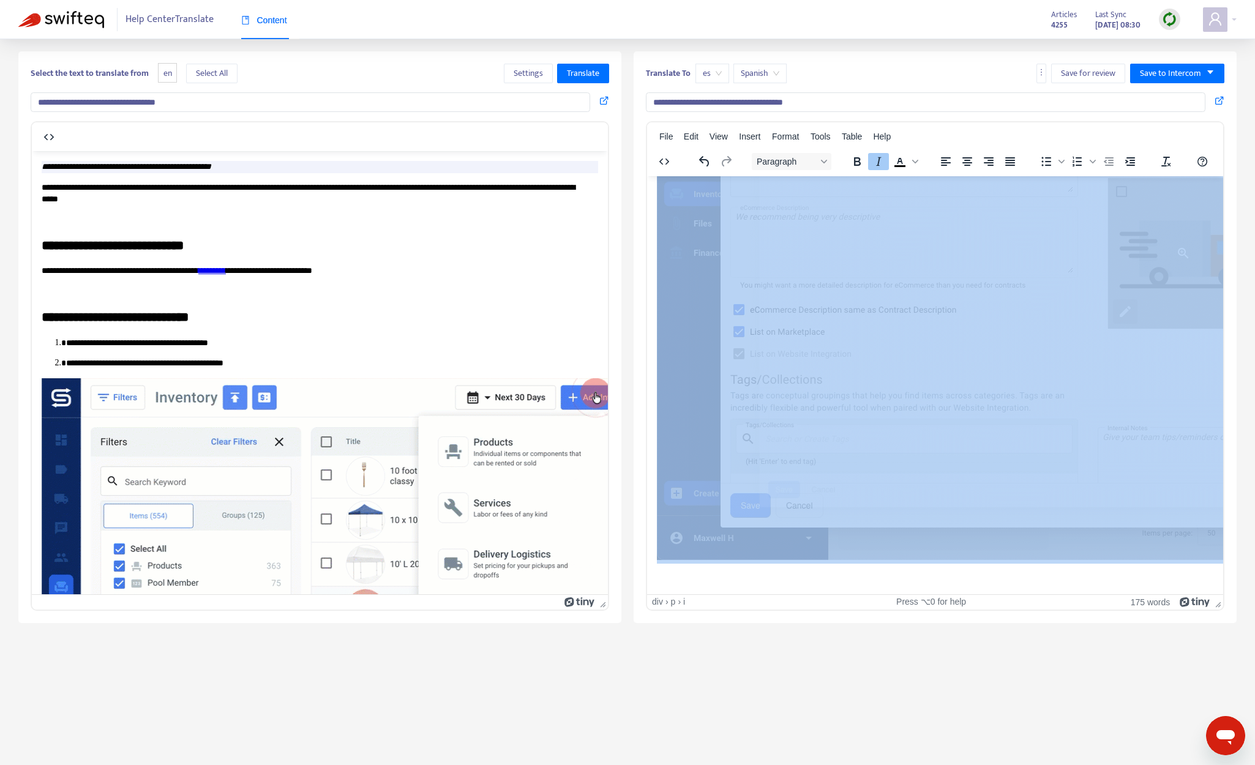
scroll to position [39, 0]
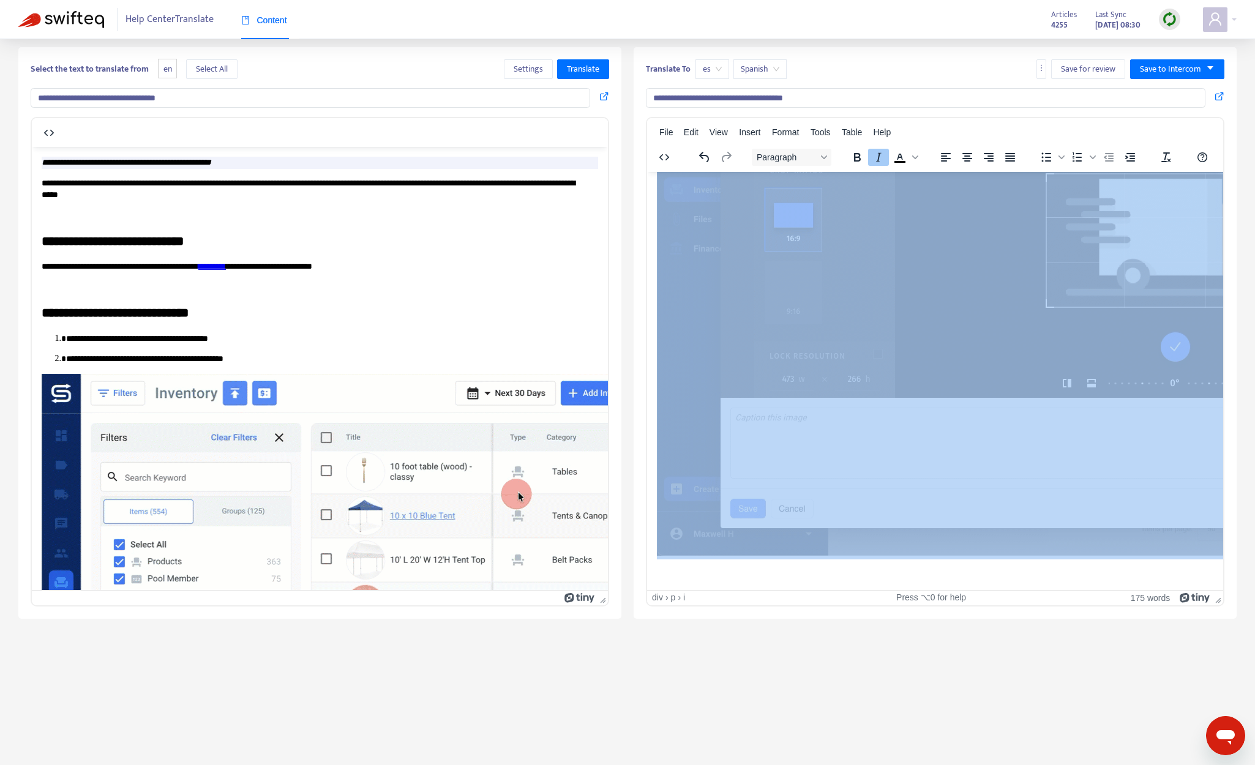
drag, startPoint x: 657, startPoint y: 184, endPoint x: 1059, endPoint y: 472, distance: 494.8
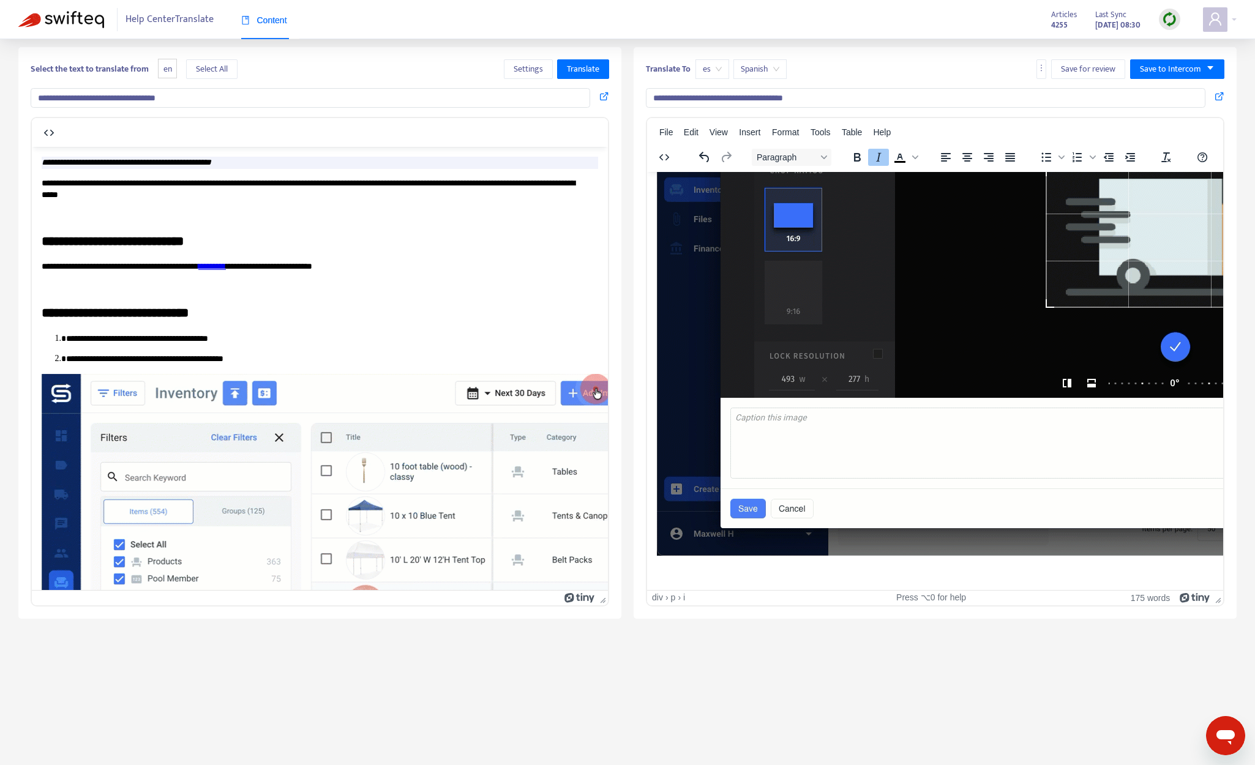
scroll to position [179, 0]
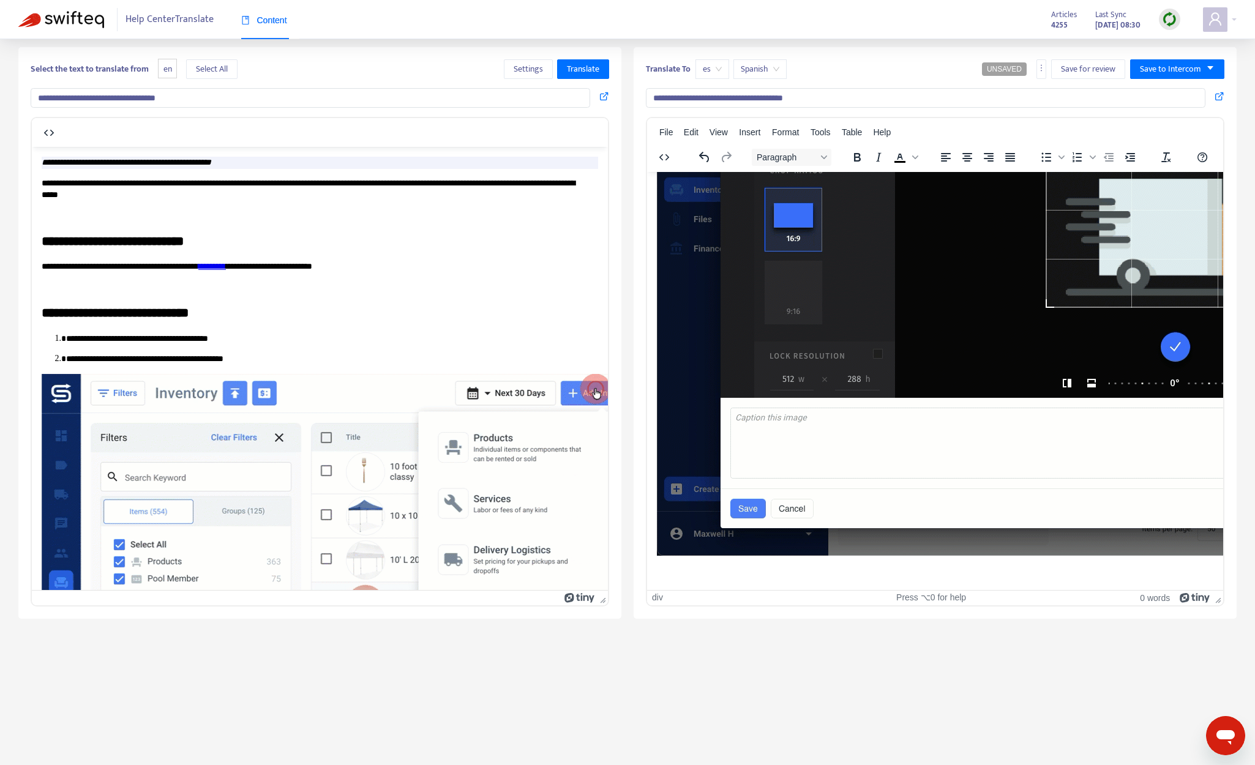
click at [988, 453] on img "Rich Text Area. Press ALT-0 for help." at bounding box center [1088, 282] width 862 height 545
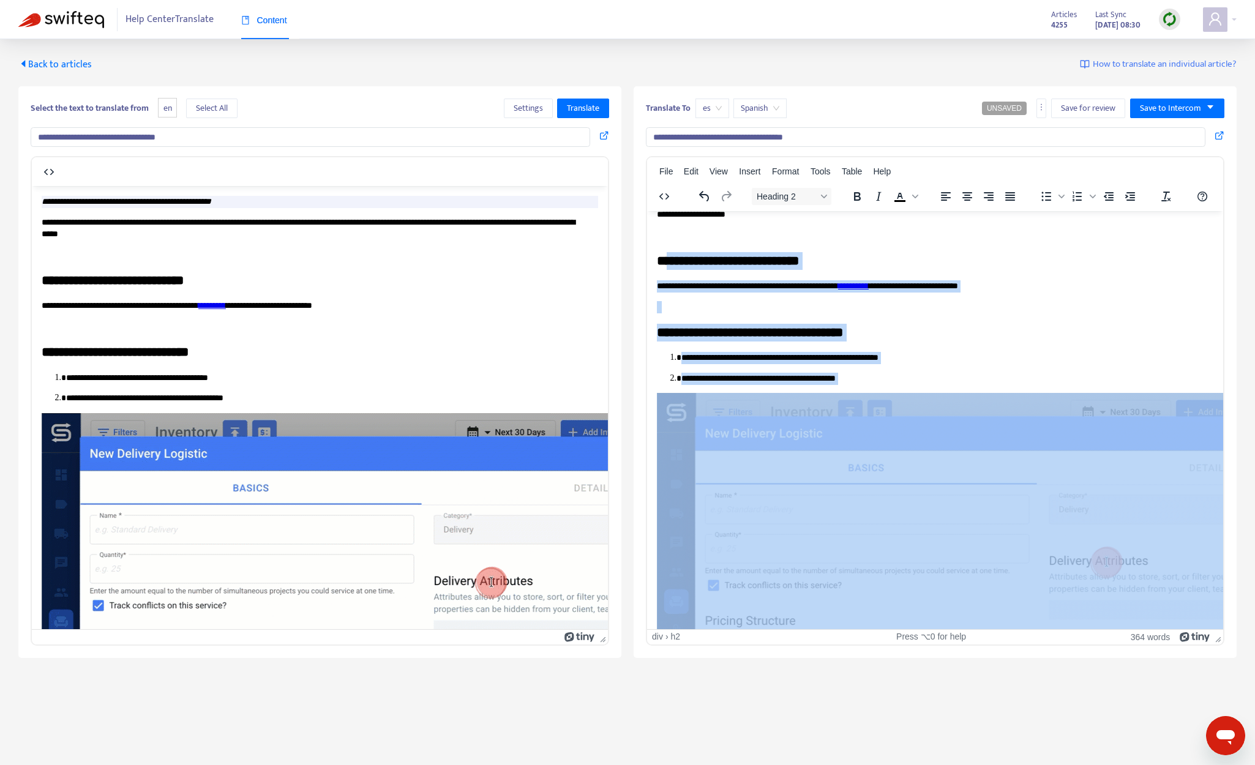
scroll to position [0, 0]
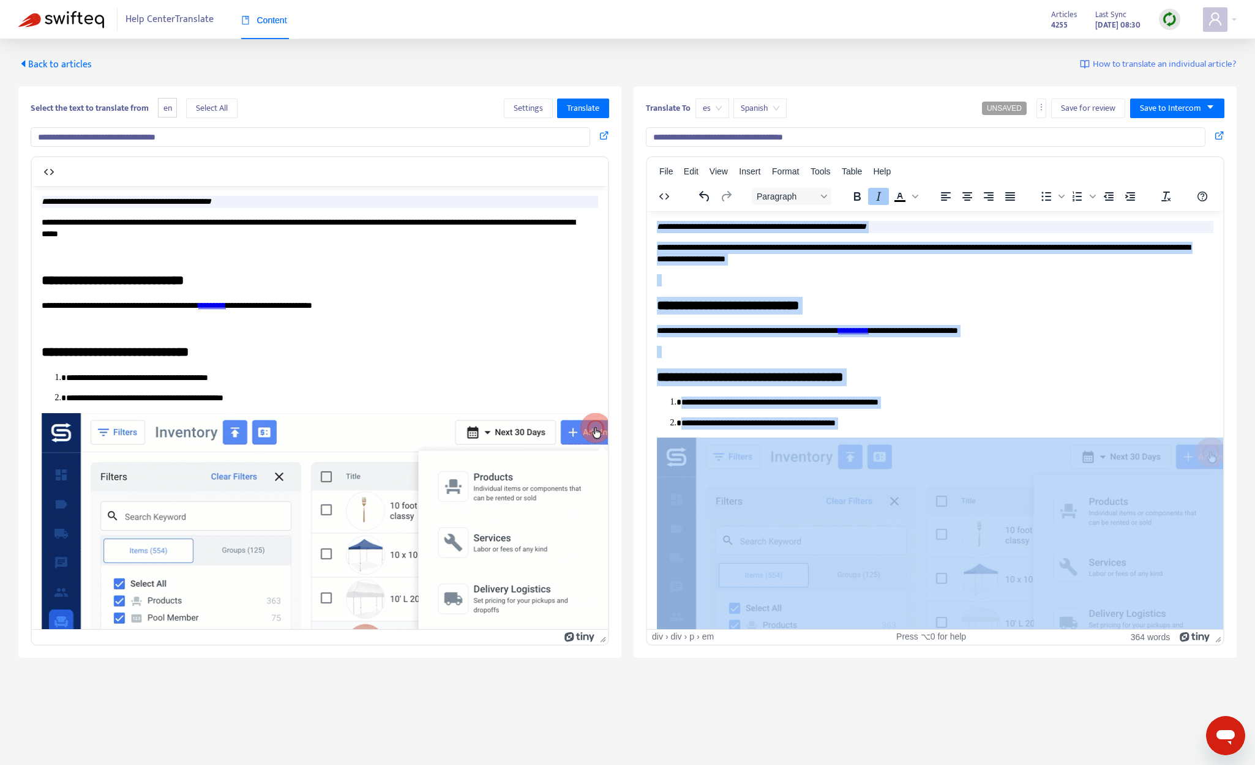
drag, startPoint x: 829, startPoint y: 566, endPoint x: 651, endPoint y: 225, distance: 384.1
copy div "**********"
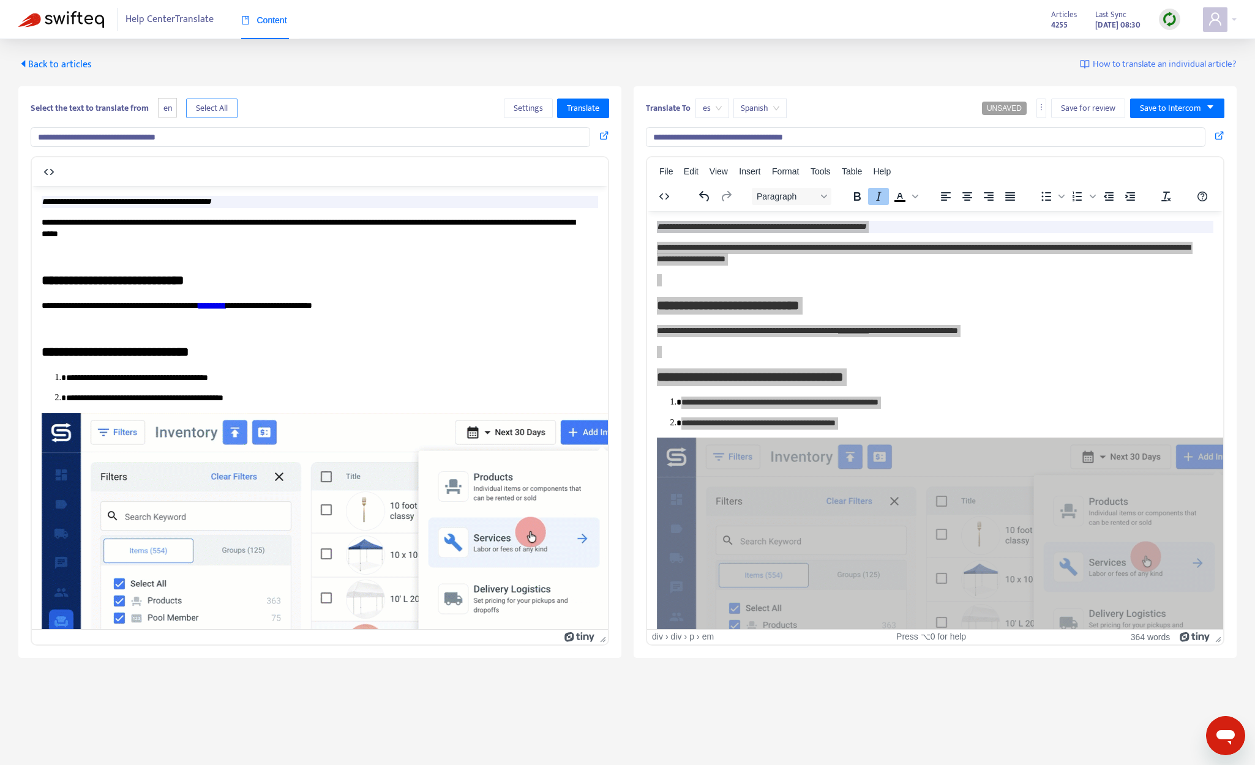
click at [172, 107] on span "en" at bounding box center [167, 108] width 19 height 20
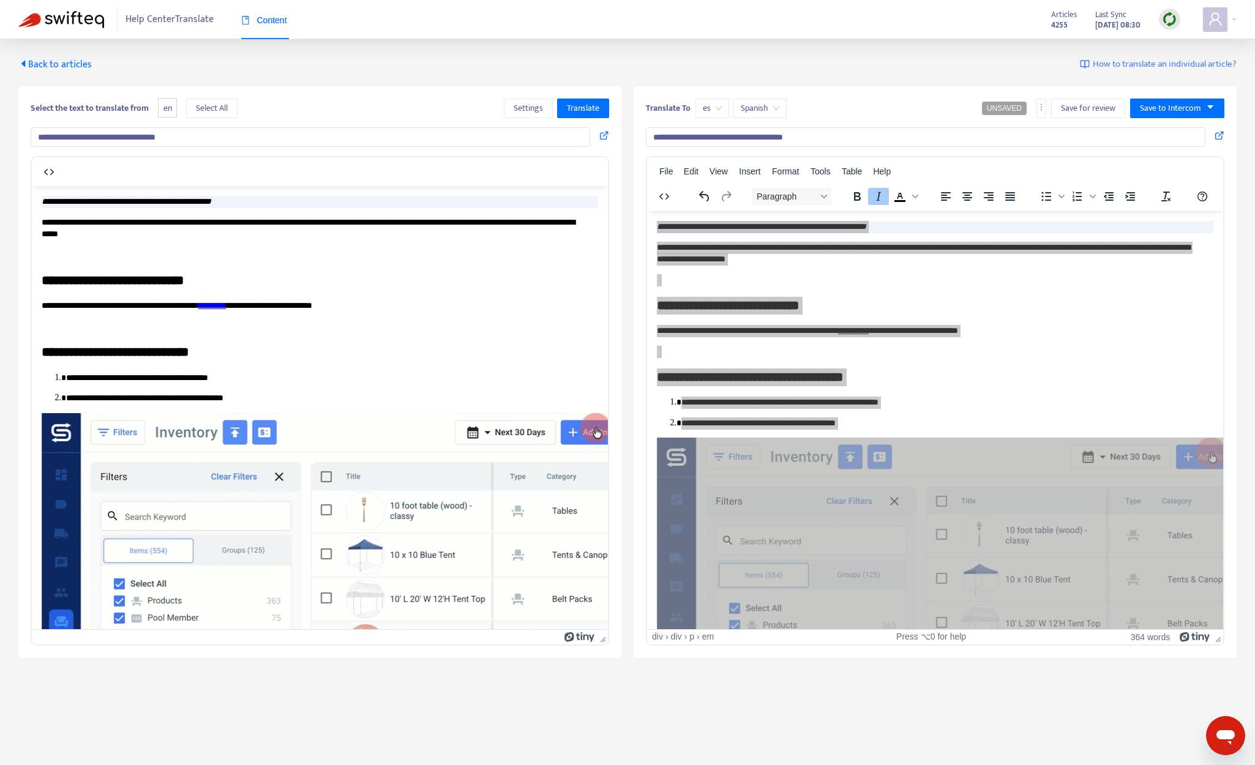
click at [710, 100] on span "es" at bounding box center [712, 108] width 19 height 18
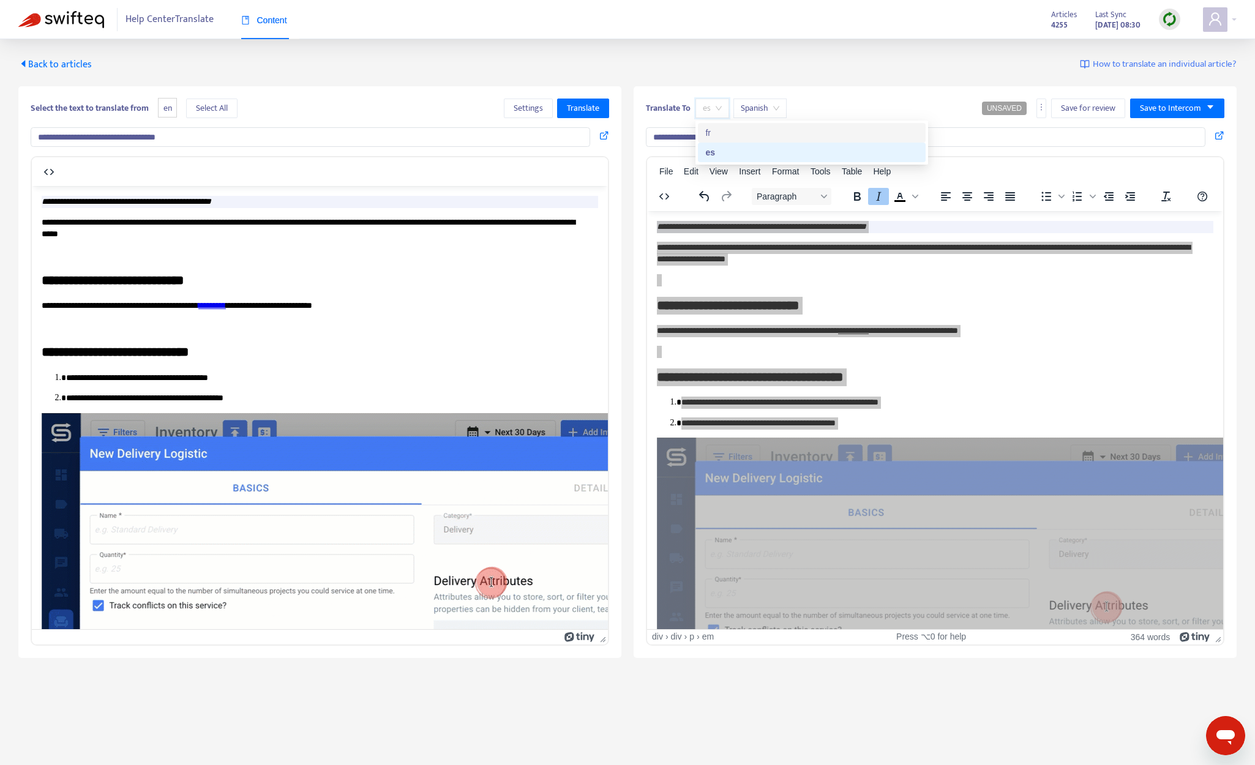
click at [736, 135] on div "fr" at bounding box center [811, 132] width 213 height 13
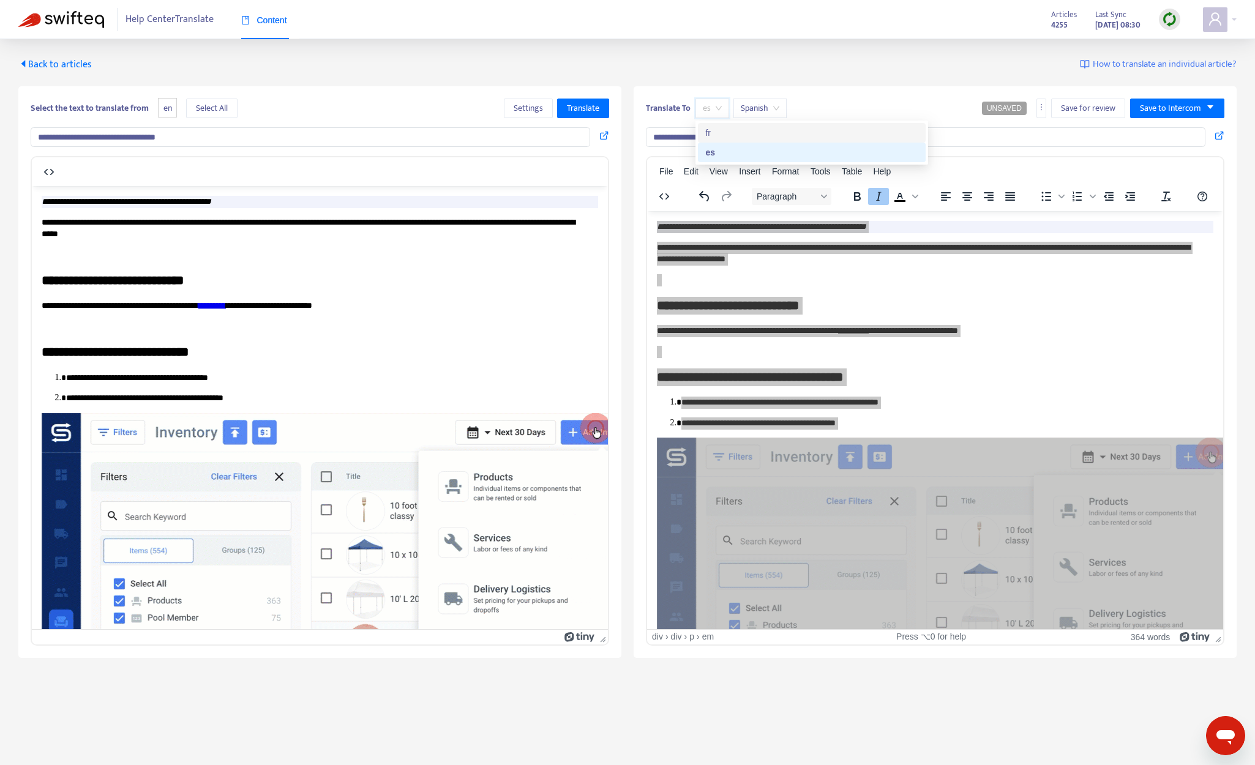
type input "**********"
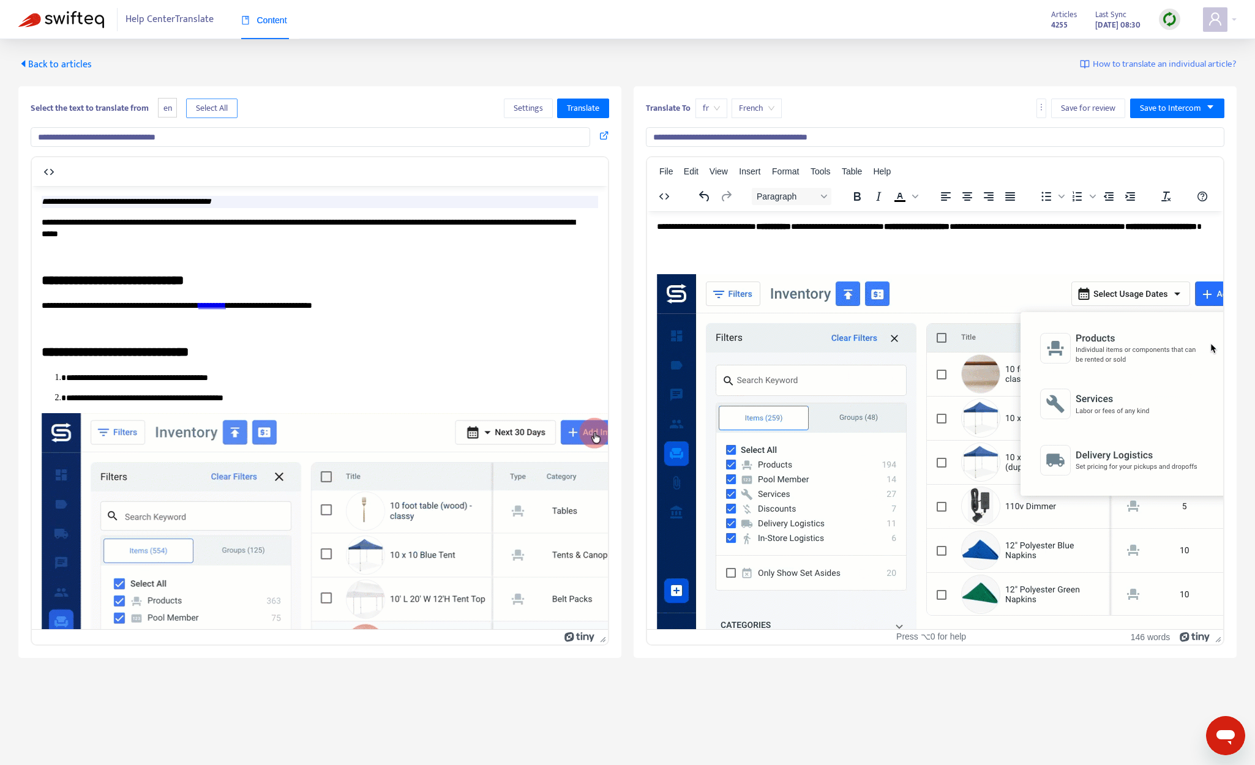
drag, startPoint x: 232, startPoint y: 105, endPoint x: 400, endPoint y: 100, distance: 168.4
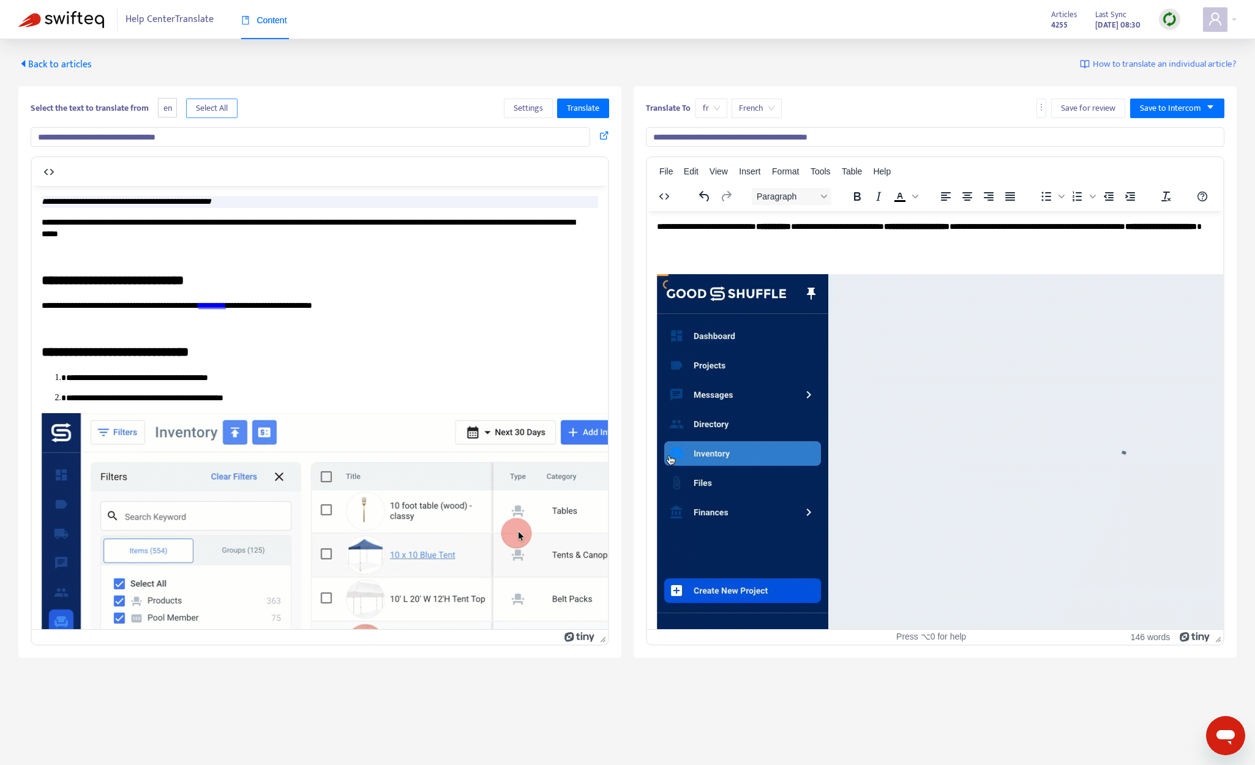
click at [232, 105] on button "Select All" at bounding box center [211, 109] width 51 height 20
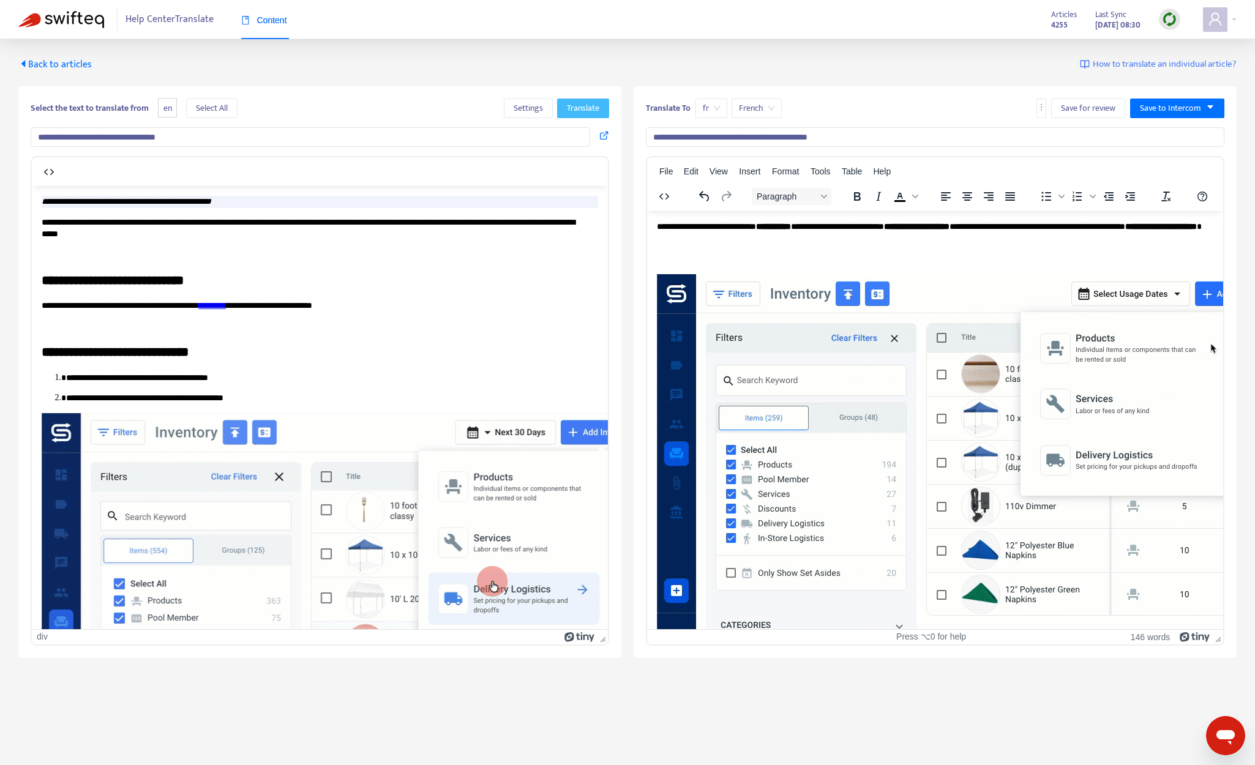
click at [577, 104] on span "Translate" at bounding box center [583, 108] width 32 height 13
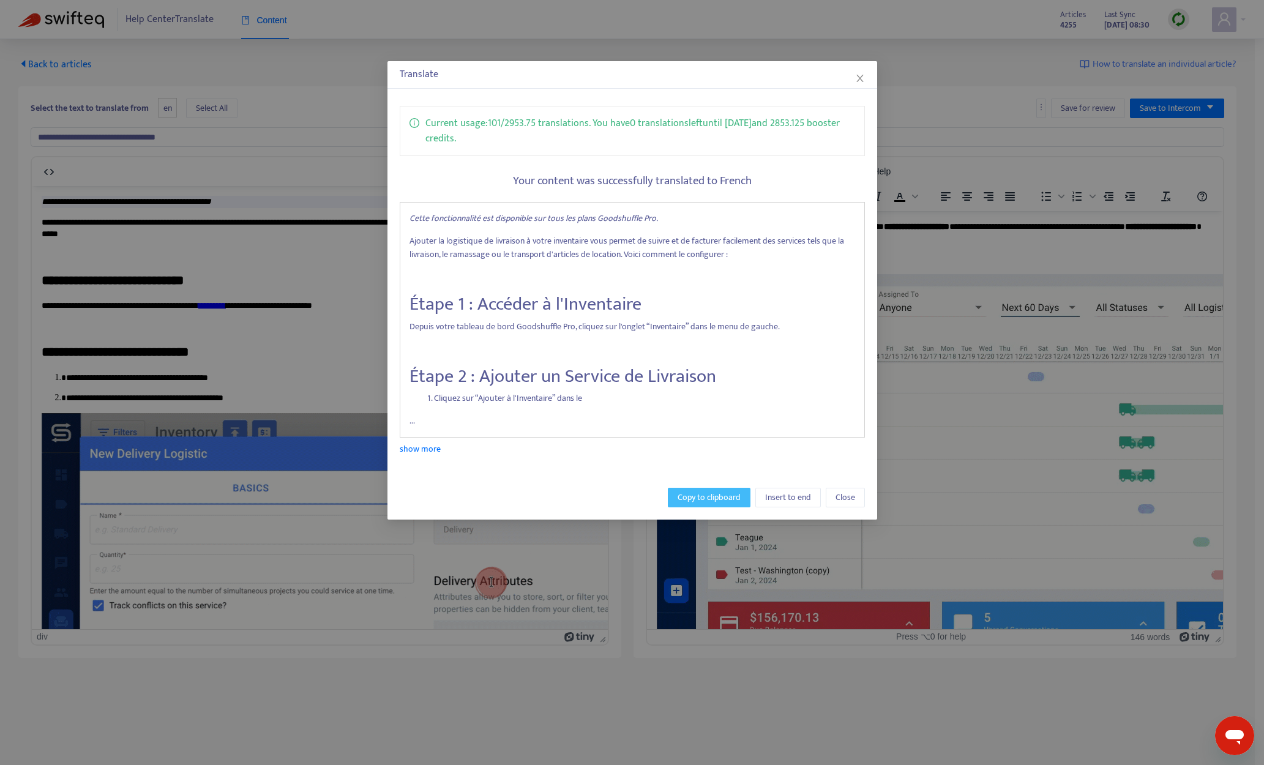
click at [709, 495] on span "Copy to clipboard" at bounding box center [709, 497] width 63 height 13
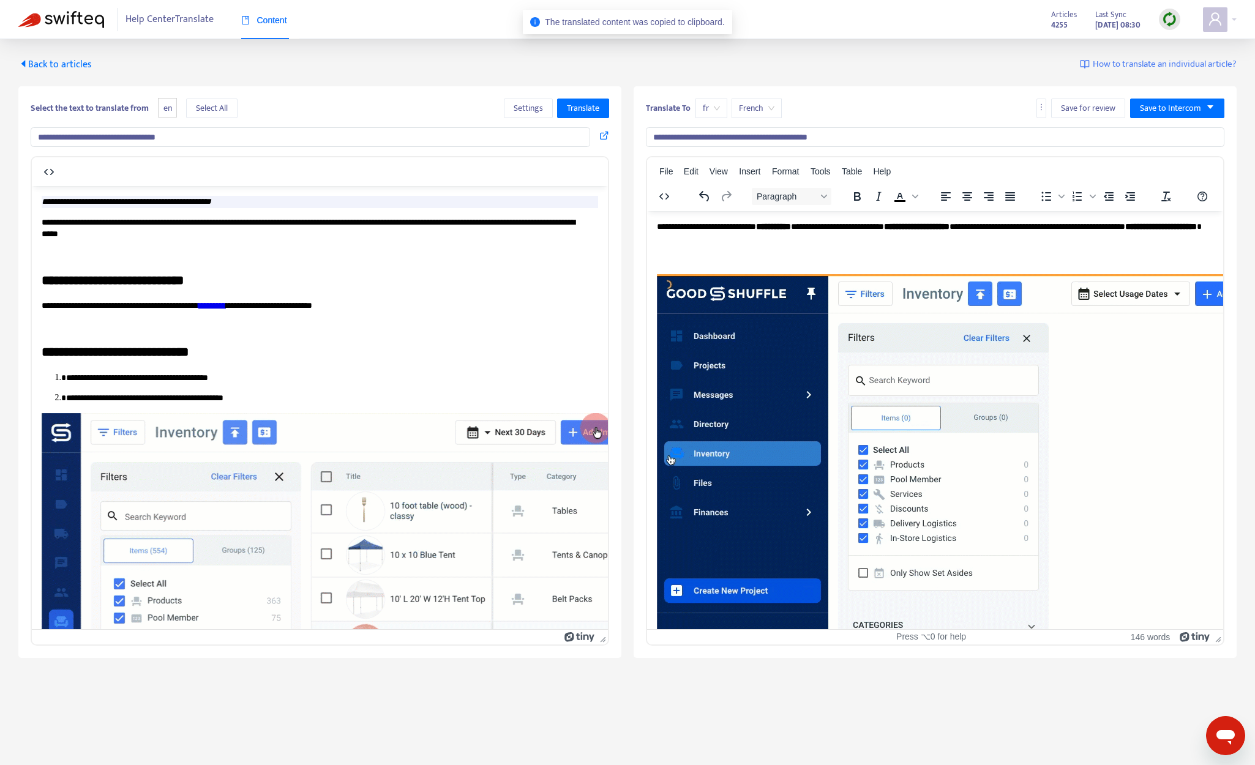
click at [848, 350] on img "Rich Text Area. Press ALT-0 for help." at bounding box center [1033, 465] width 753 height 383
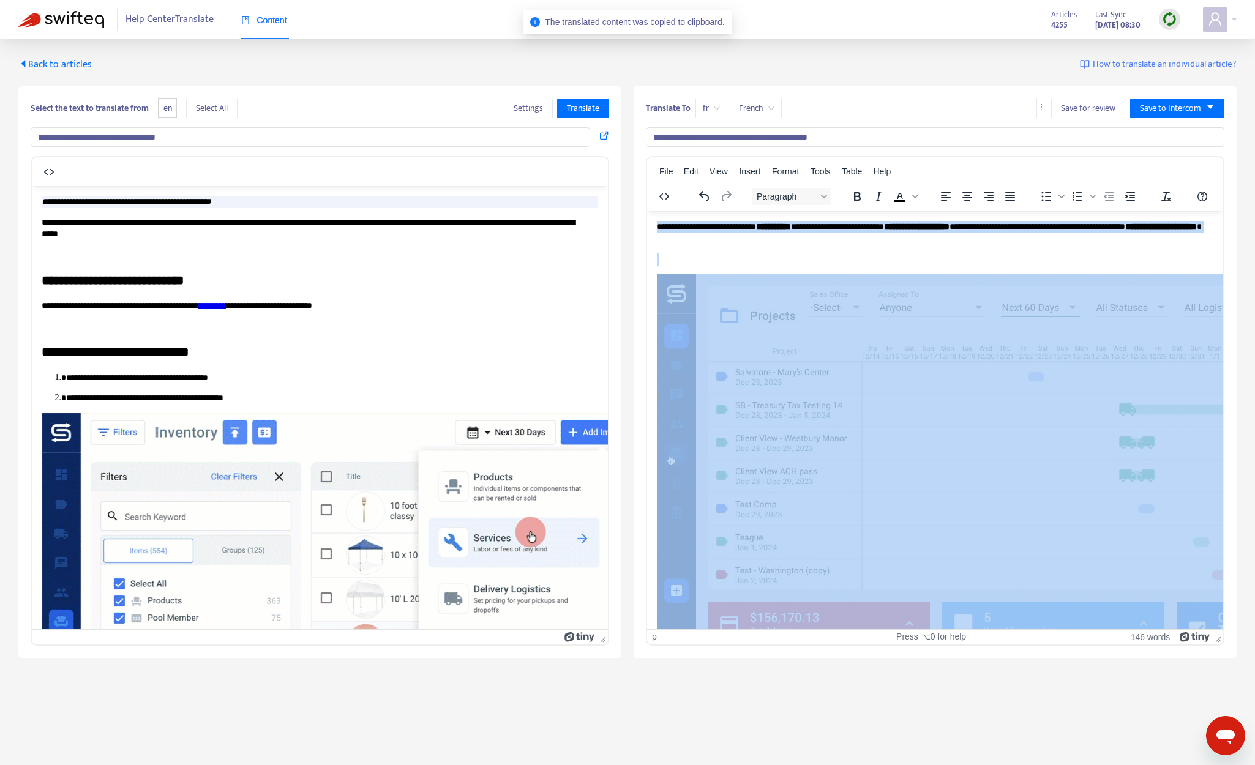
drag, startPoint x: 657, startPoint y: 226, endPoint x: 972, endPoint y: 484, distance: 406.7
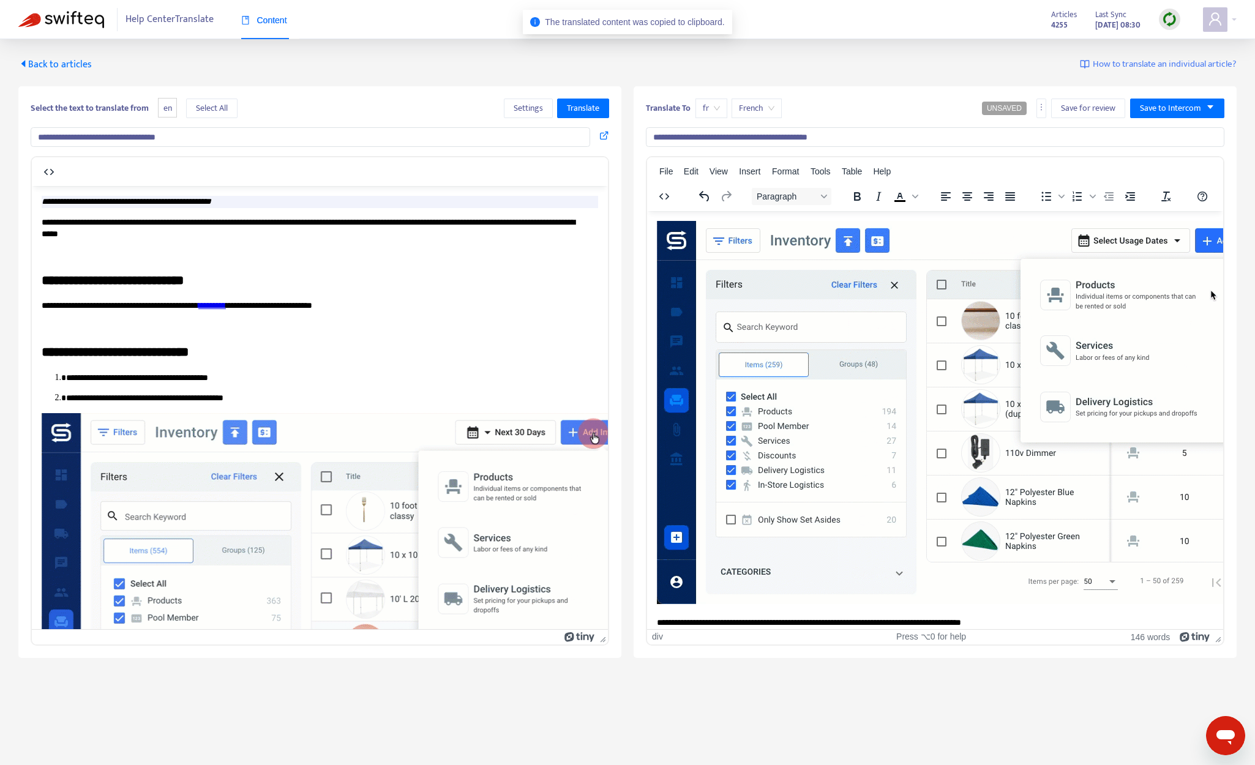
click at [938, 465] on img "Rich Text Area. Press ALT-0 for help." at bounding box center [1033, 411] width 753 height 383
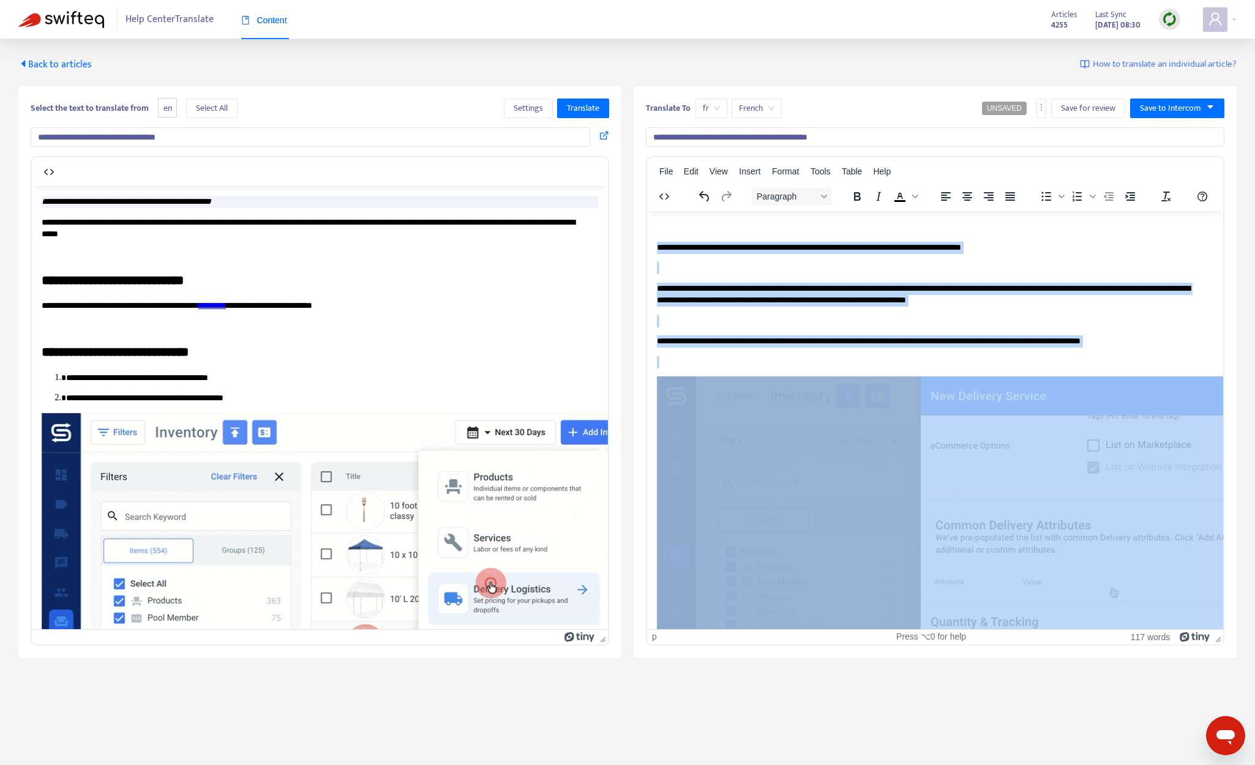
scroll to position [402, 0]
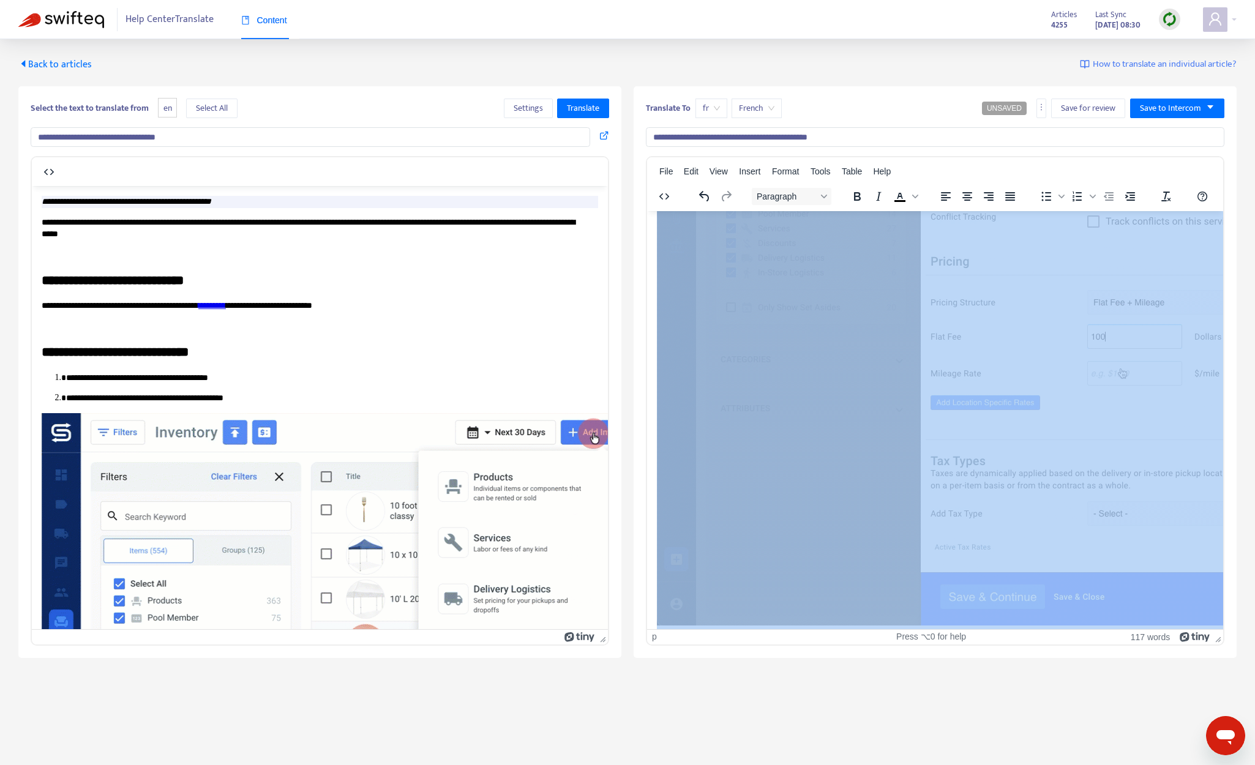
drag, startPoint x: 668, startPoint y: 255, endPoint x: 1012, endPoint y: 634, distance: 511.4
click at [1012, 634] on html "**********" at bounding box center [935, 550] width 576 height 1420
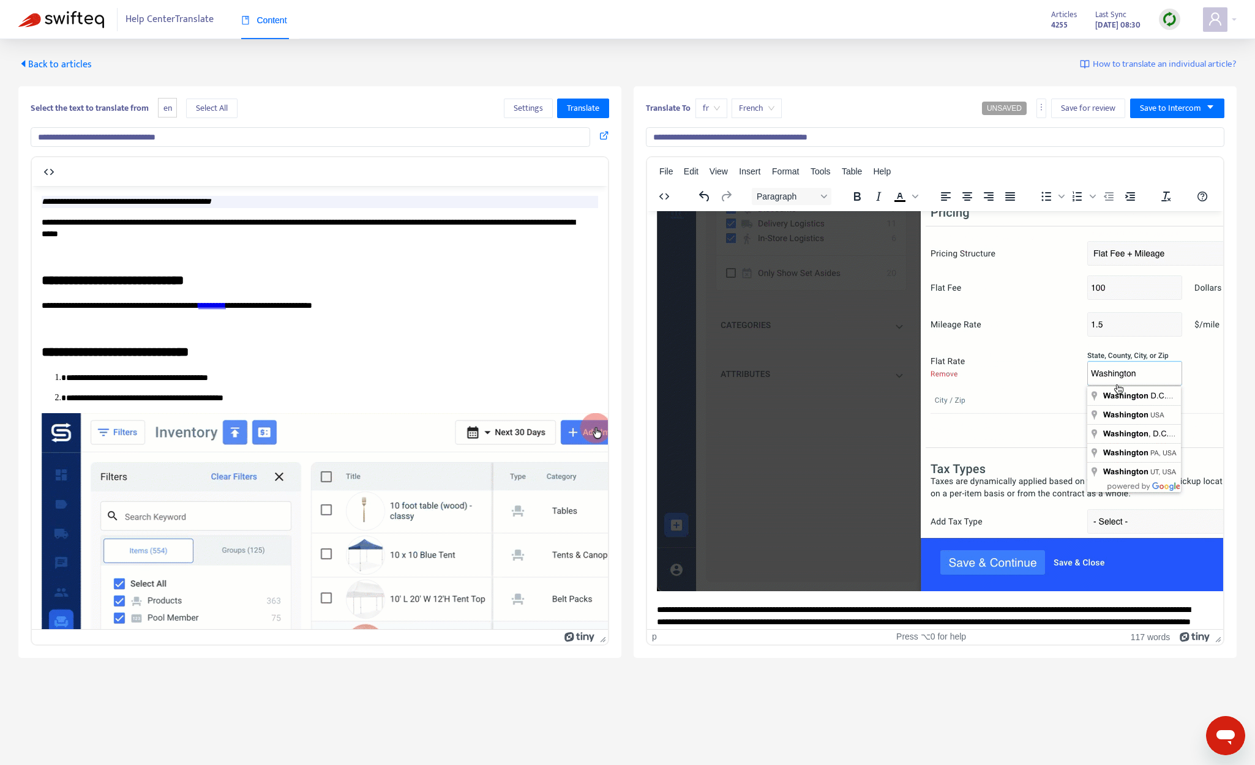
scroll to position [0, 0]
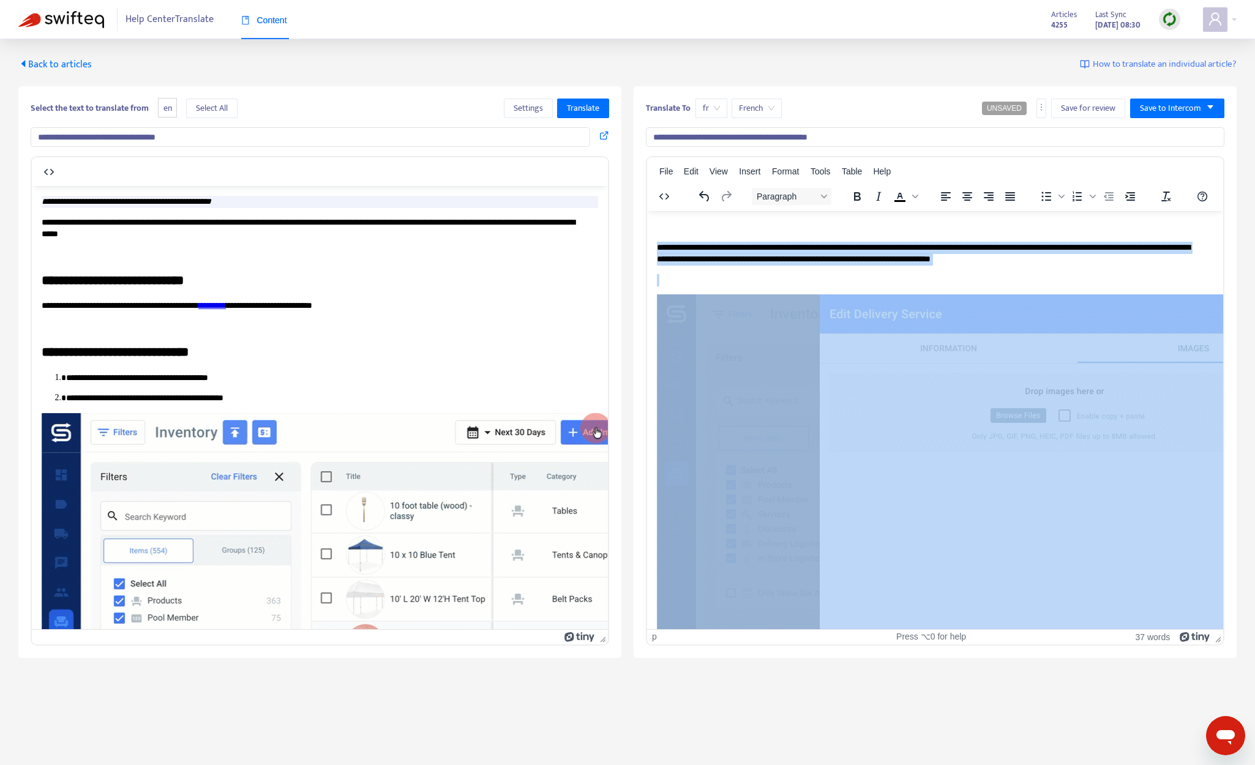
drag, startPoint x: 719, startPoint y: 304, endPoint x: 984, endPoint y: 540, distance: 355.5
click at [987, 547] on body "**********" at bounding box center [935, 532] width 556 height 624
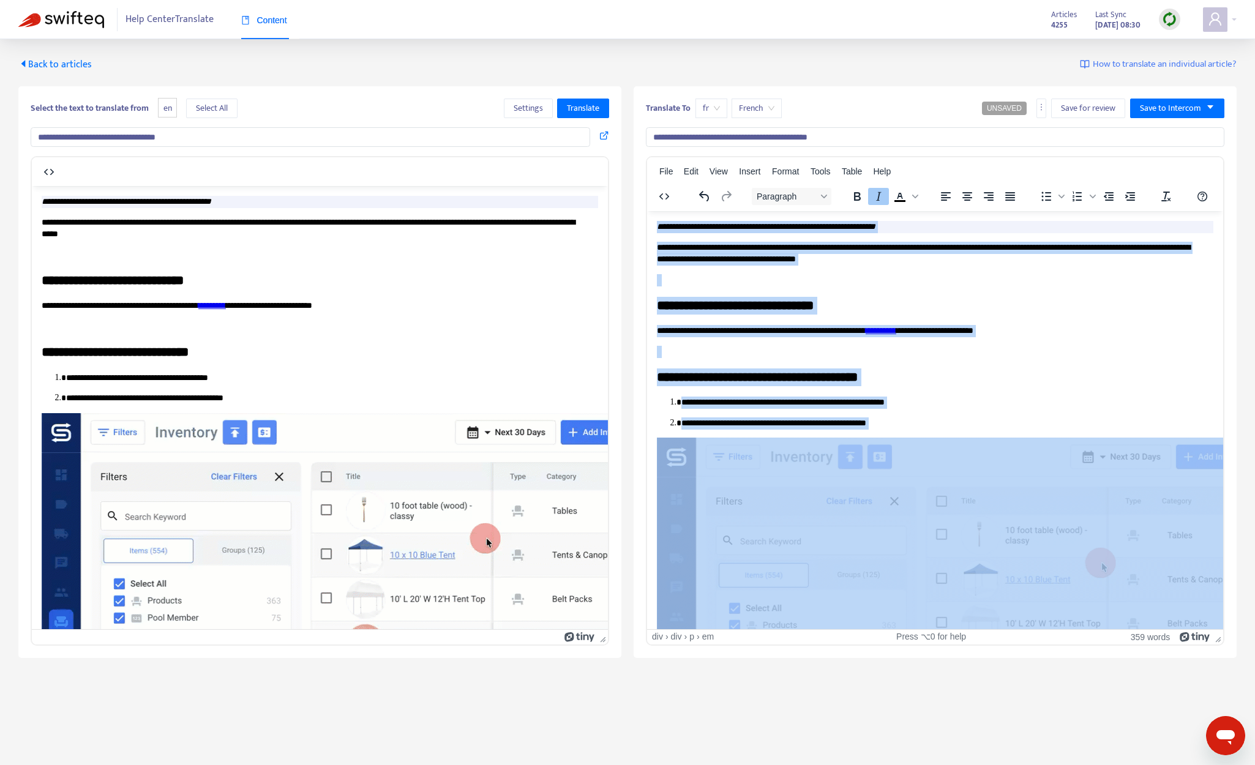
copy div "**********"
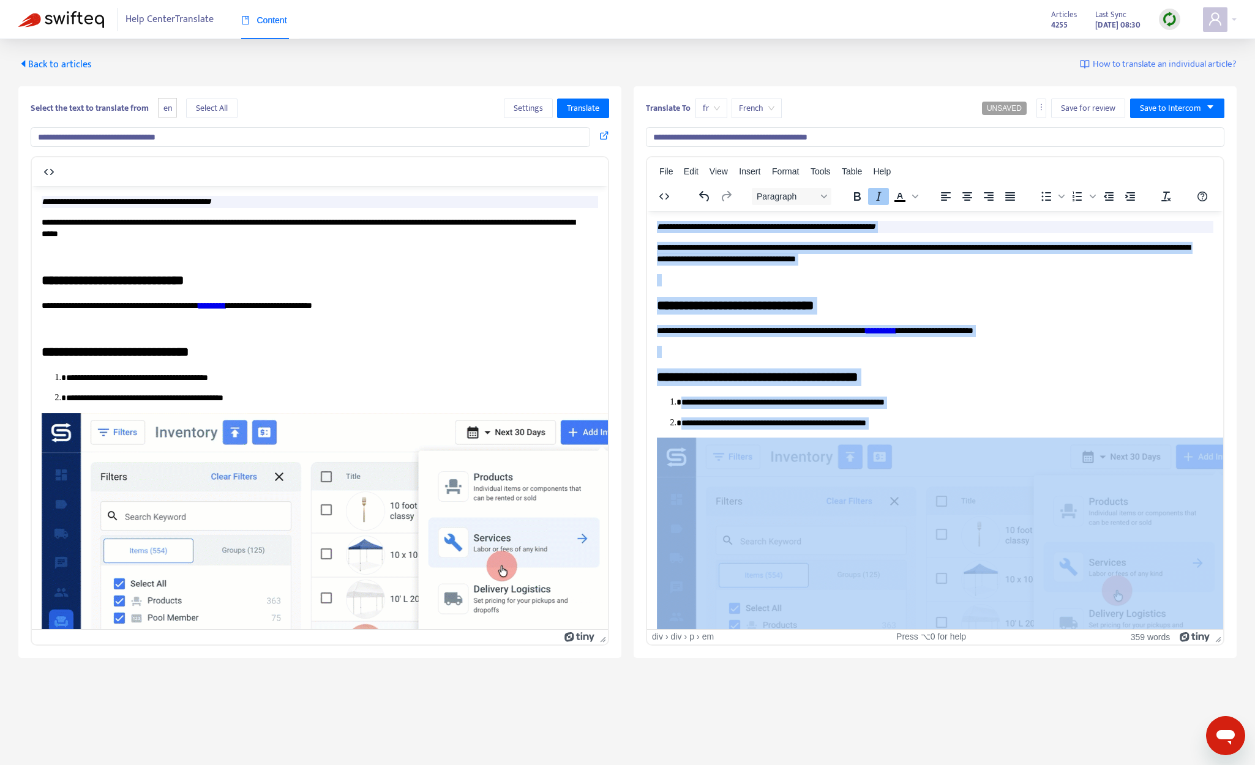
drag, startPoint x: 774, startPoint y: 572, endPoint x: 656, endPoint y: 226, distance: 365.3
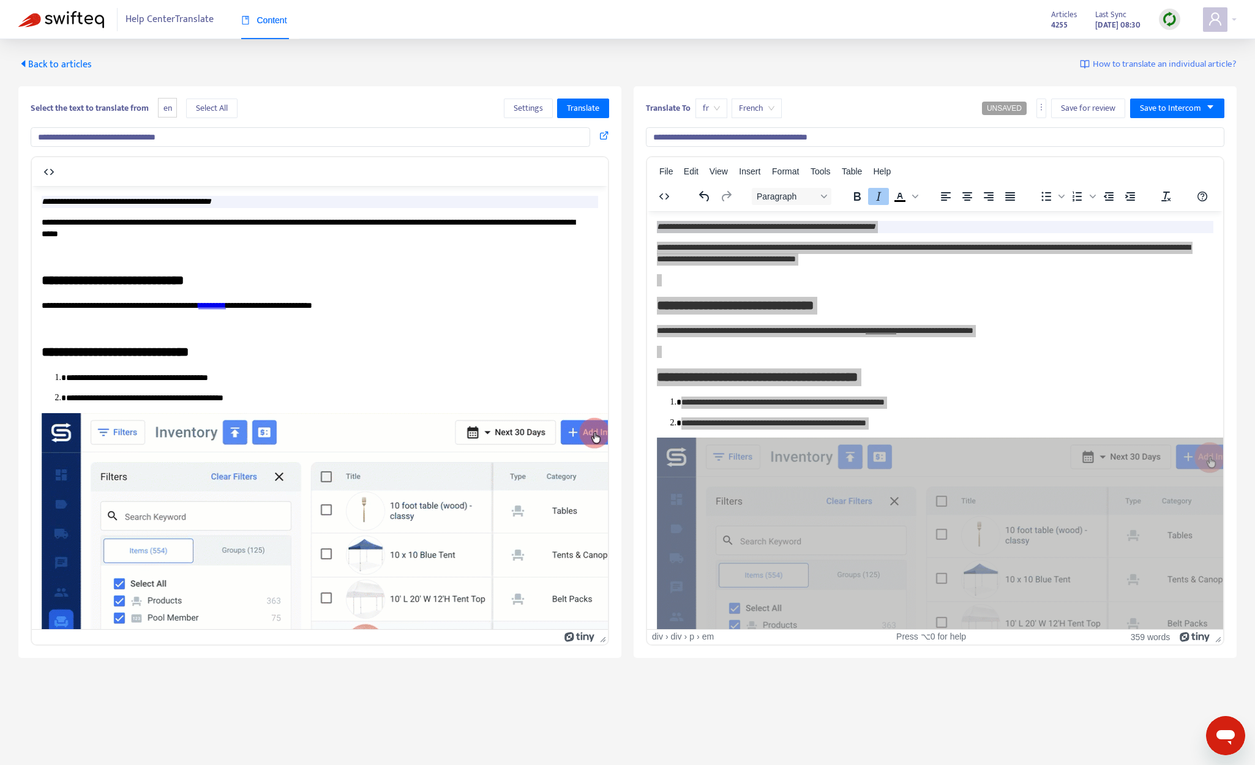
click at [71, 72] on span "Back to articles" at bounding box center [54, 64] width 73 height 17
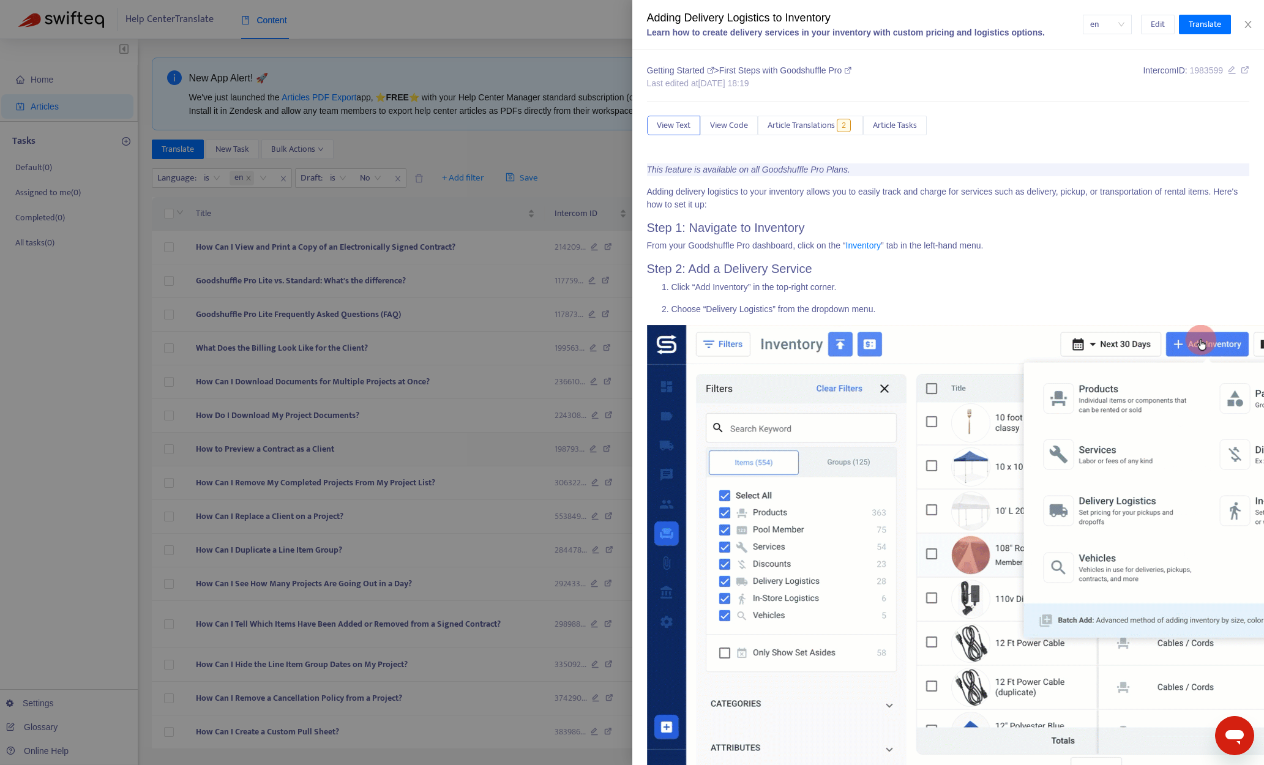
click at [411, 445] on div at bounding box center [632, 382] width 1264 height 765
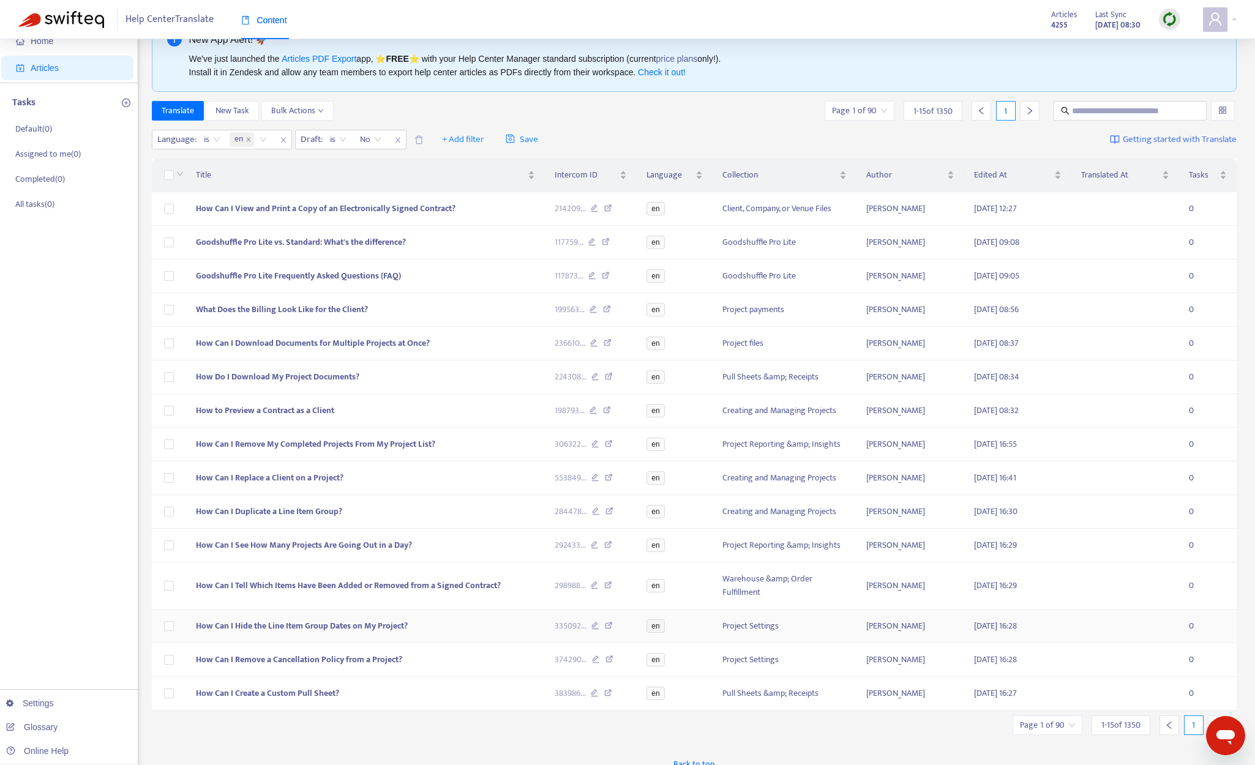
scroll to position [53, 0]
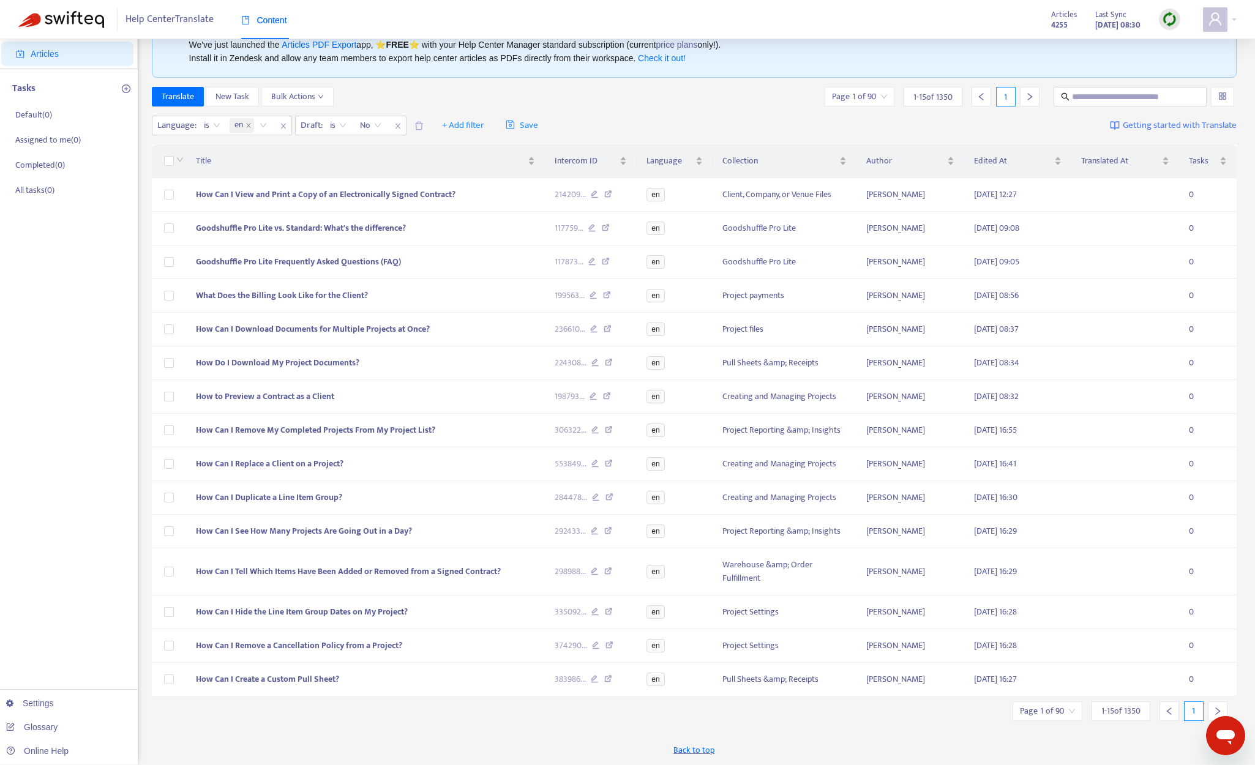
click at [1069, 704] on div at bounding box center [1218, 711] width 20 height 20
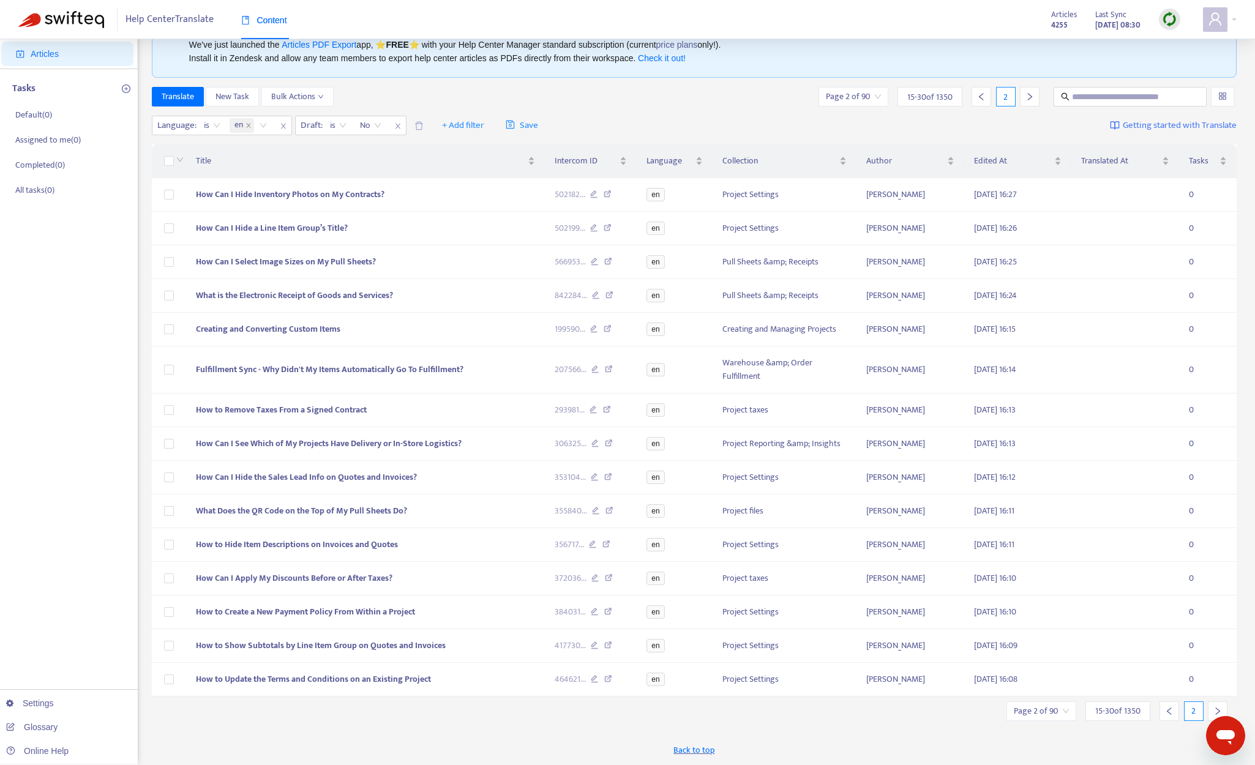
click at [1069, 704] on div at bounding box center [1218, 711] width 20 height 20
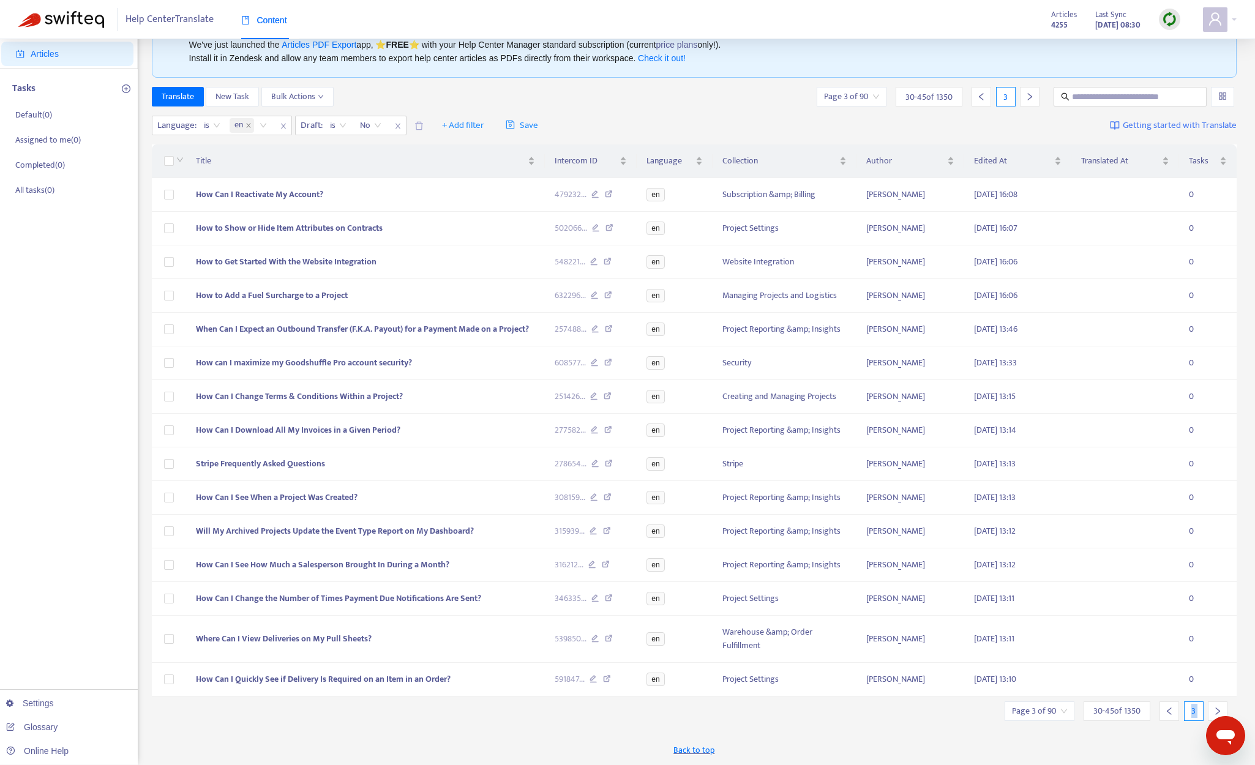
click at [1069, 704] on div at bounding box center [1218, 711] width 20 height 20
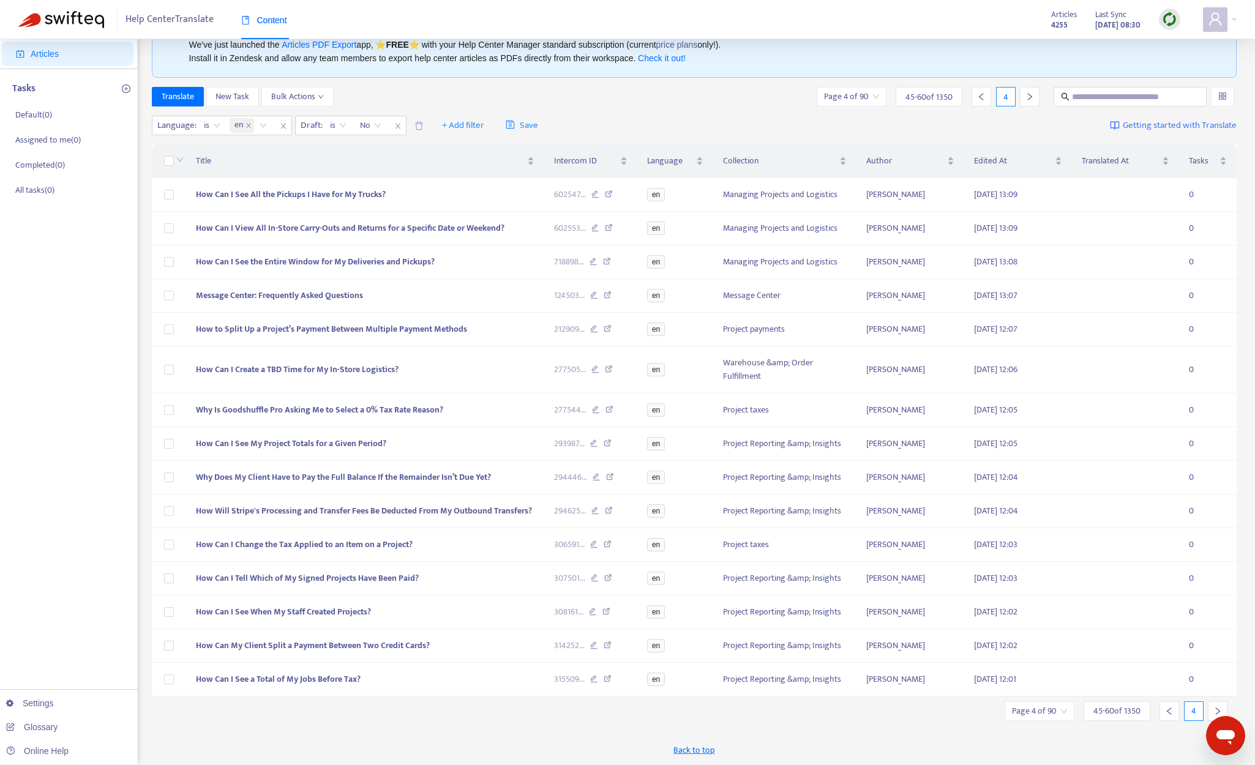
click at [1069, 706] on div at bounding box center [1218, 711] width 20 height 20
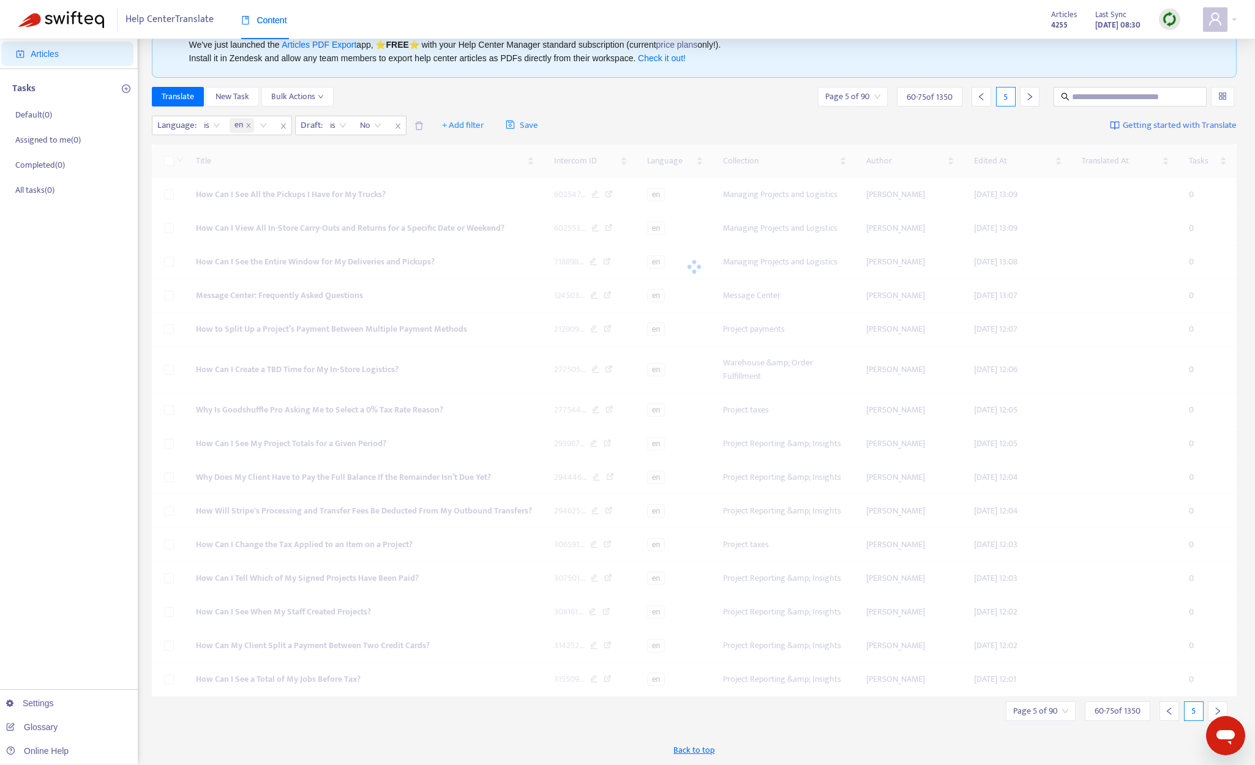
click at [1069, 706] on div at bounding box center [1218, 711] width 20 height 20
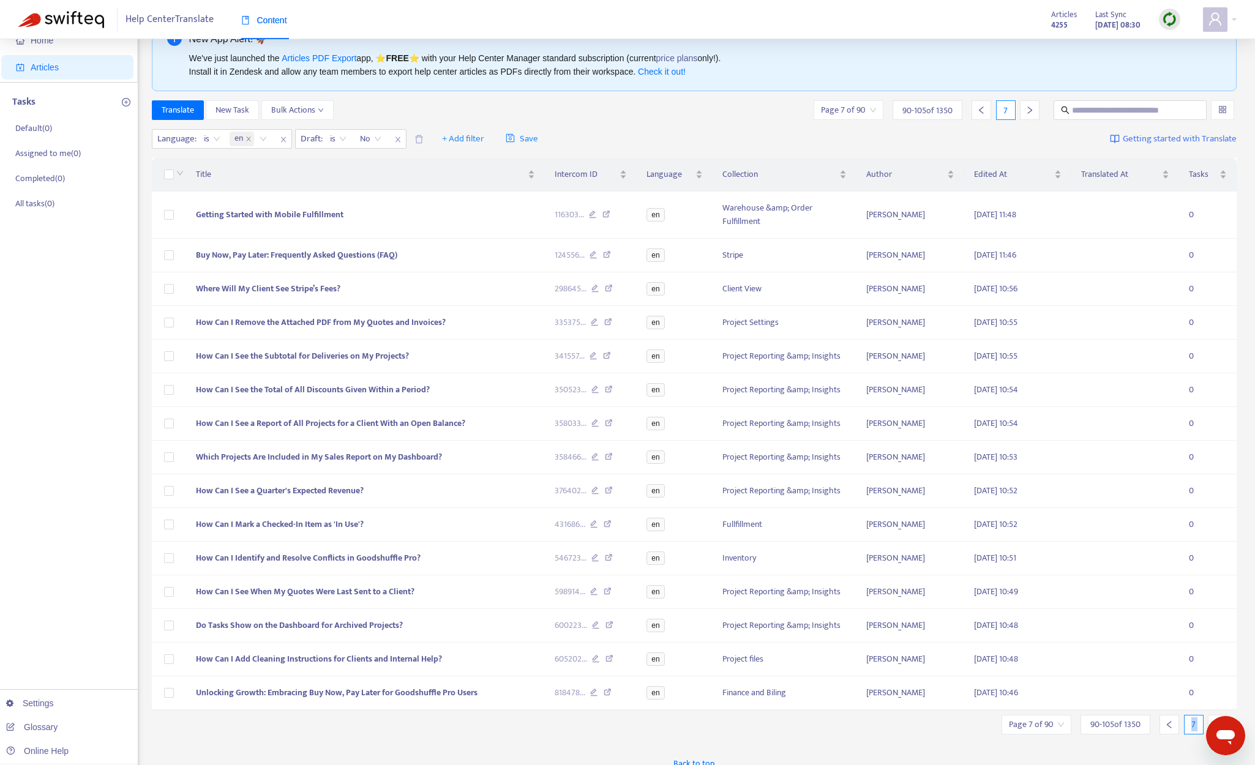
click at [1069, 709] on div at bounding box center [1218, 725] width 20 height 20
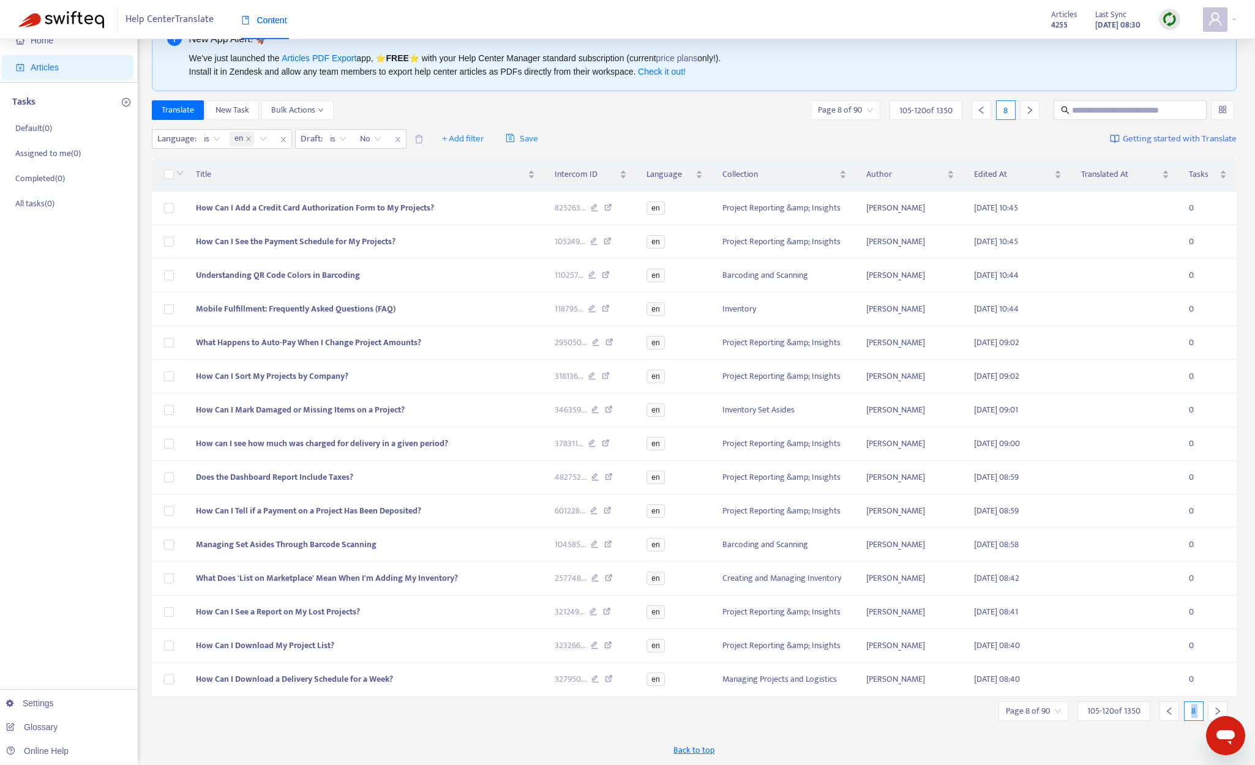
click at [1069, 706] on div at bounding box center [1218, 711] width 20 height 20
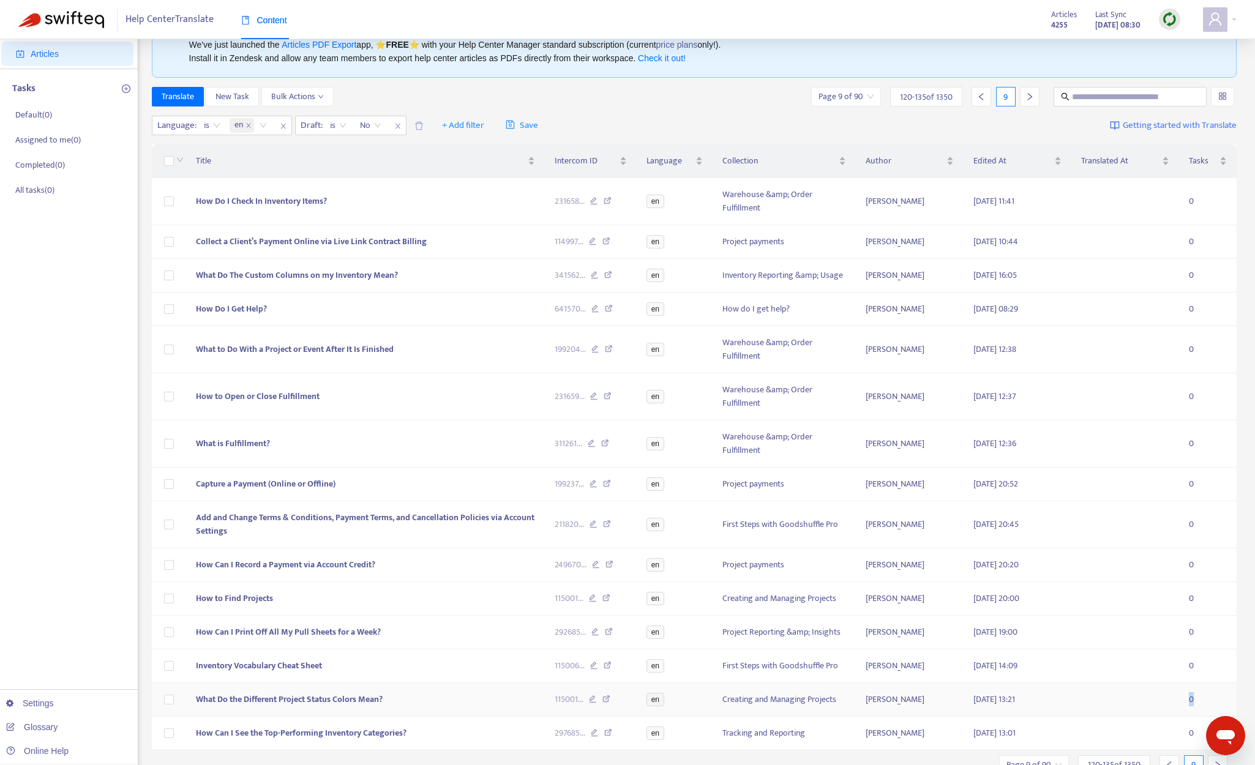
click at [1069, 706] on td "0" at bounding box center [1208, 700] width 58 height 34
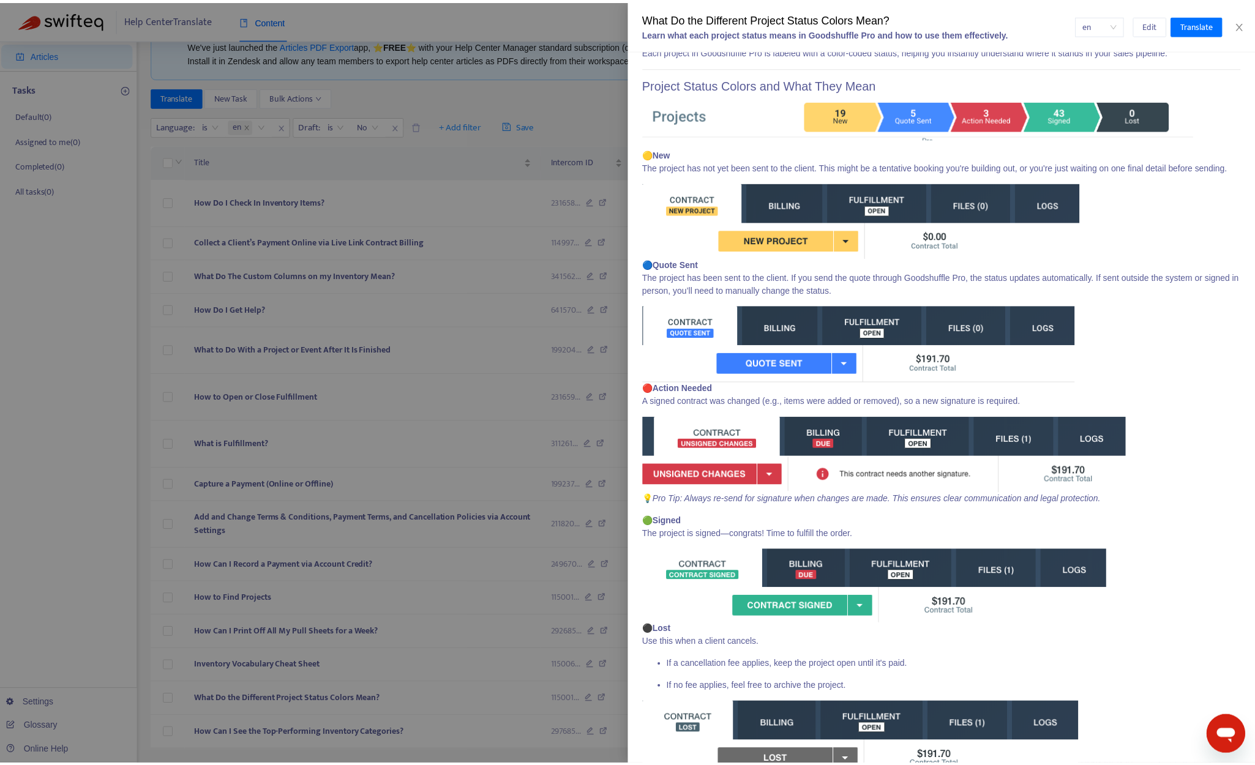
scroll to position [162, 0]
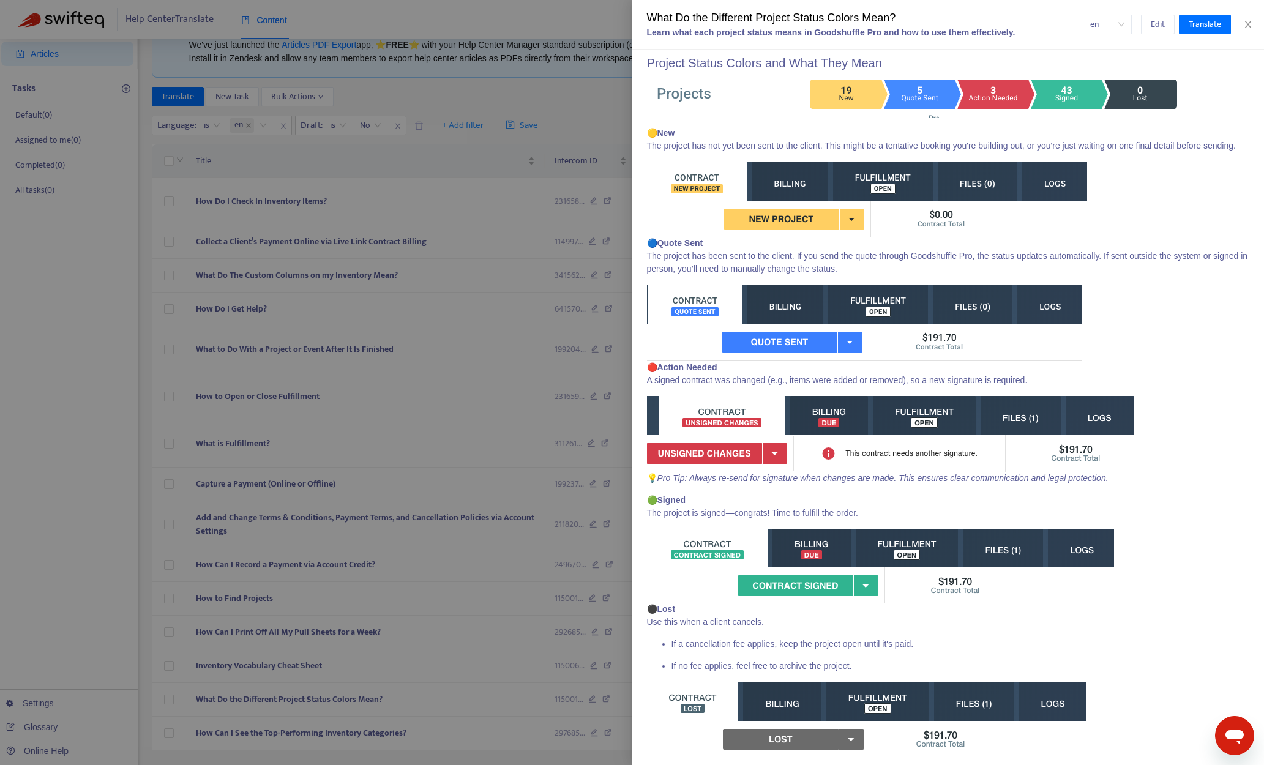
click at [433, 530] on div at bounding box center [632, 382] width 1264 height 765
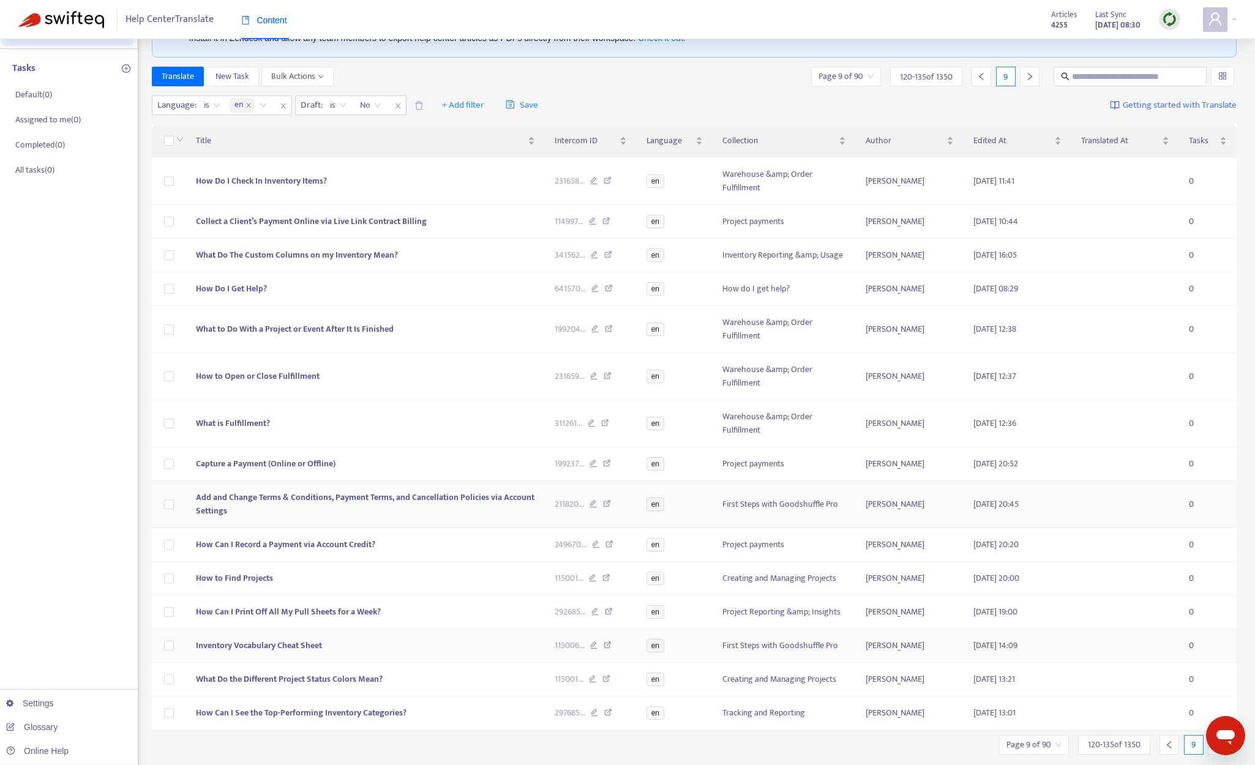
scroll to position [107, 0]
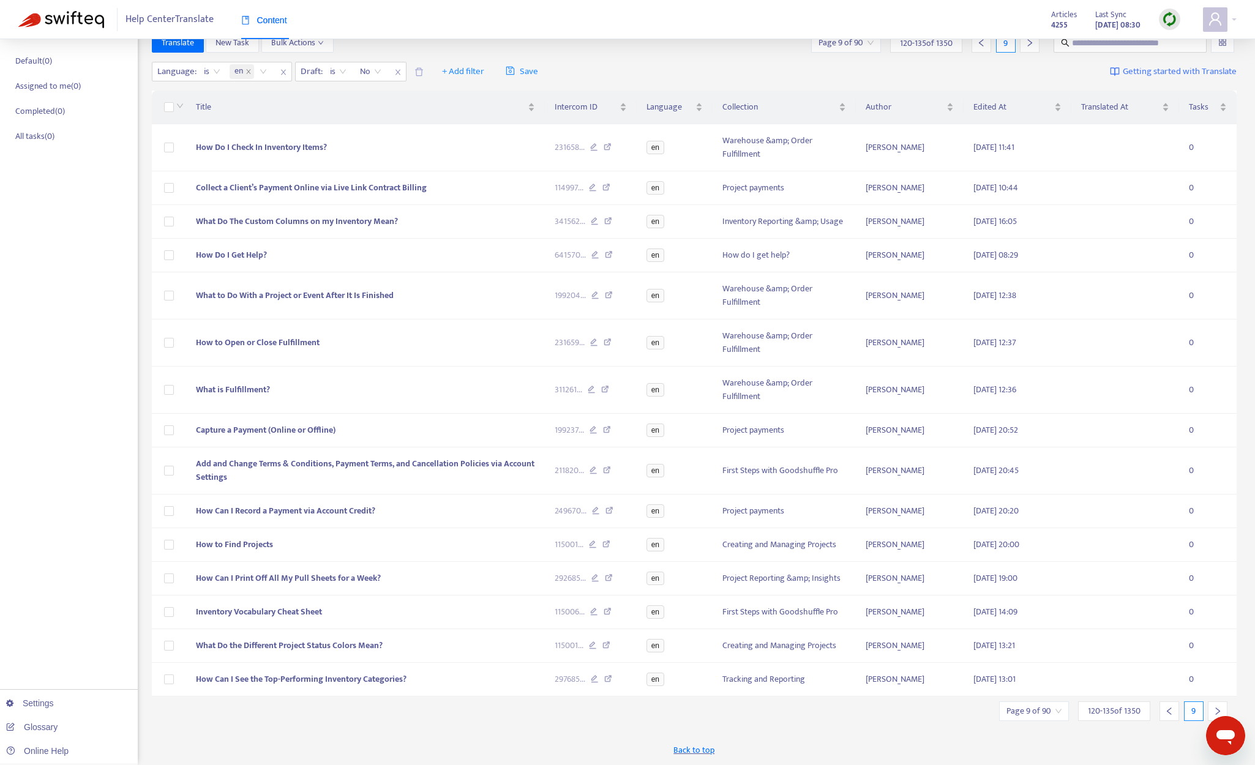
click at [1069, 704] on div at bounding box center [1218, 711] width 20 height 20
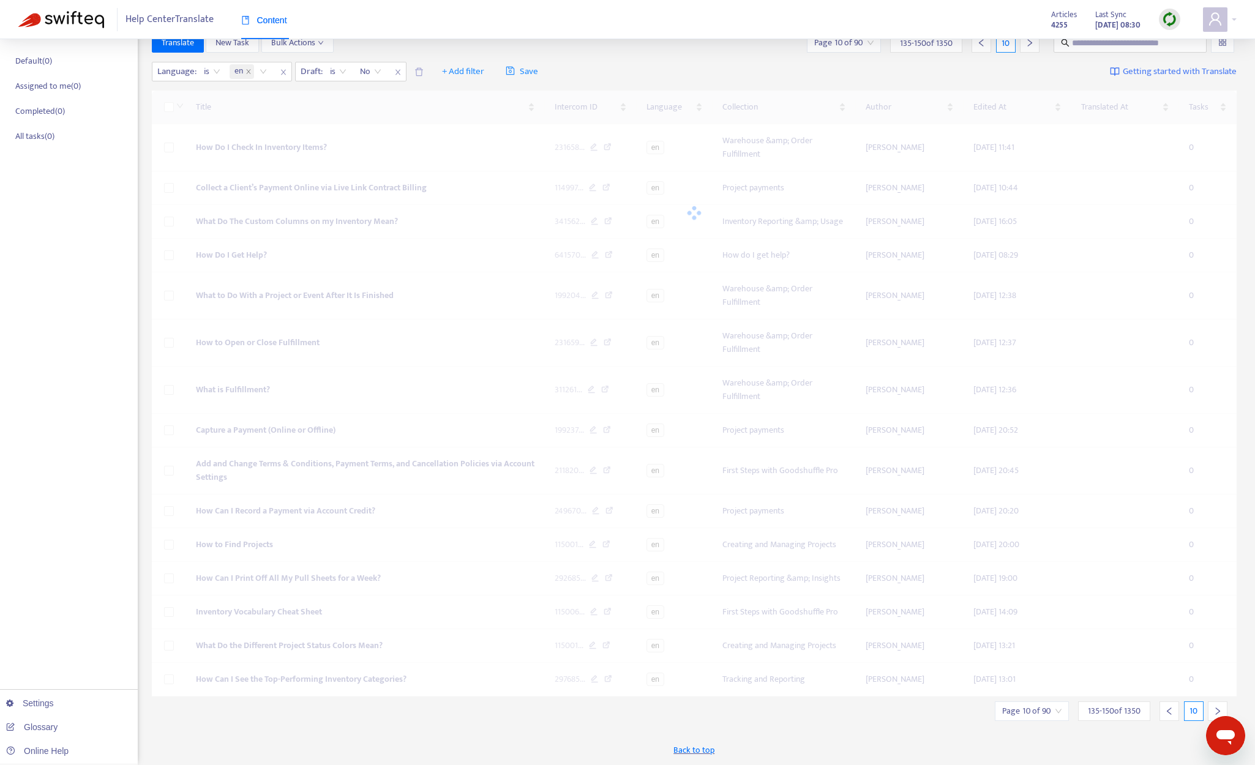
scroll to position [53, 0]
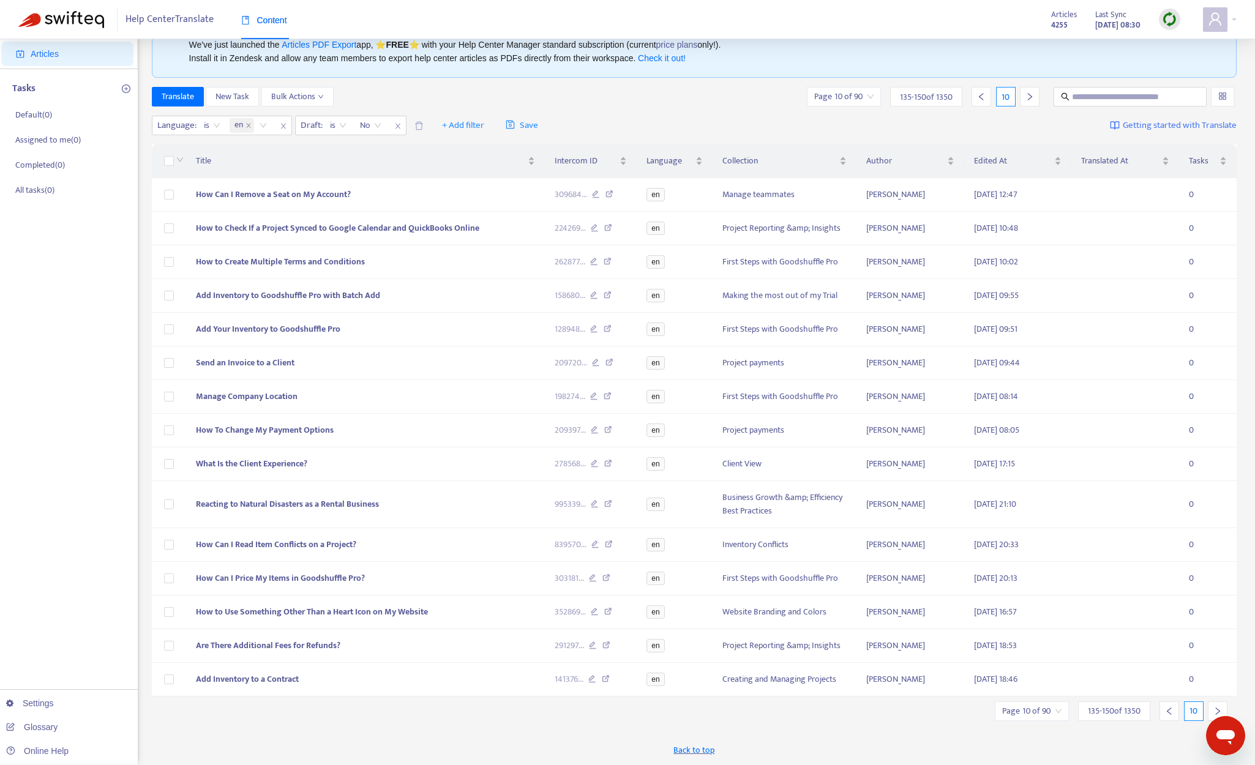
click at [1069, 709] on icon "right" at bounding box center [1217, 711] width 9 height 9
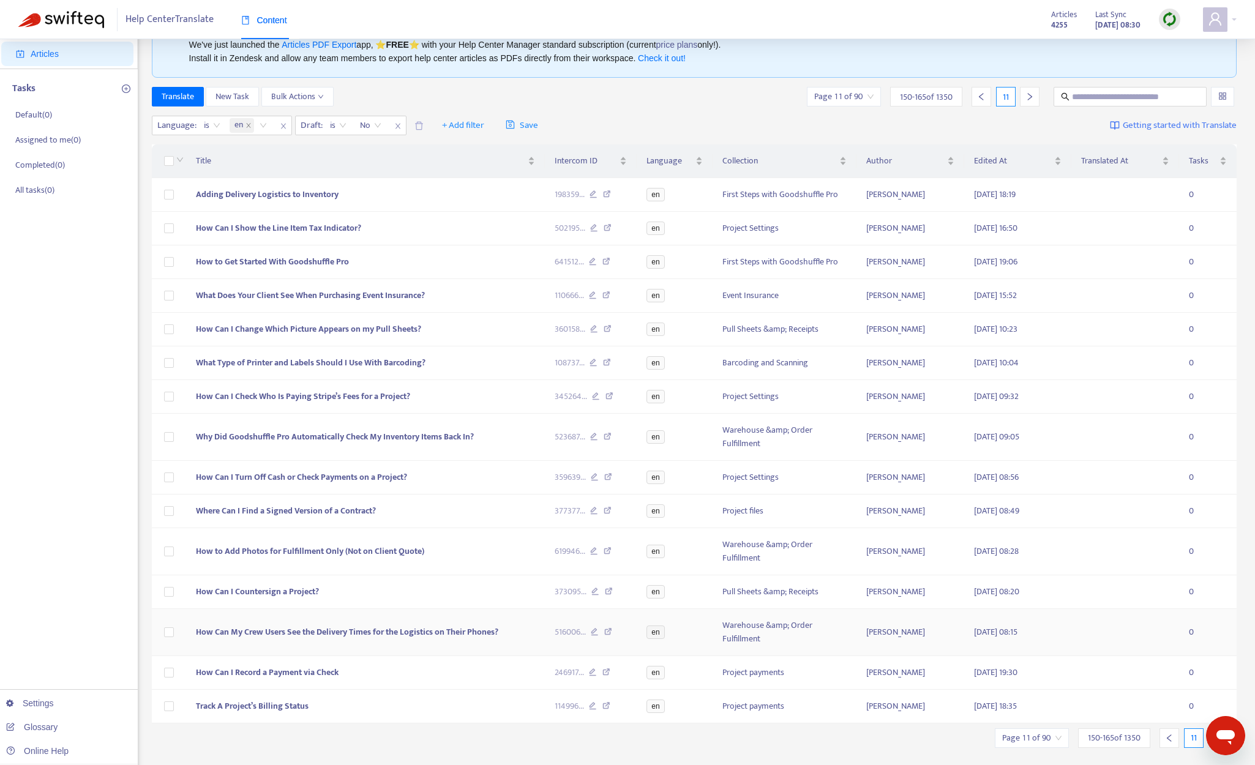
scroll to position [80, 0]
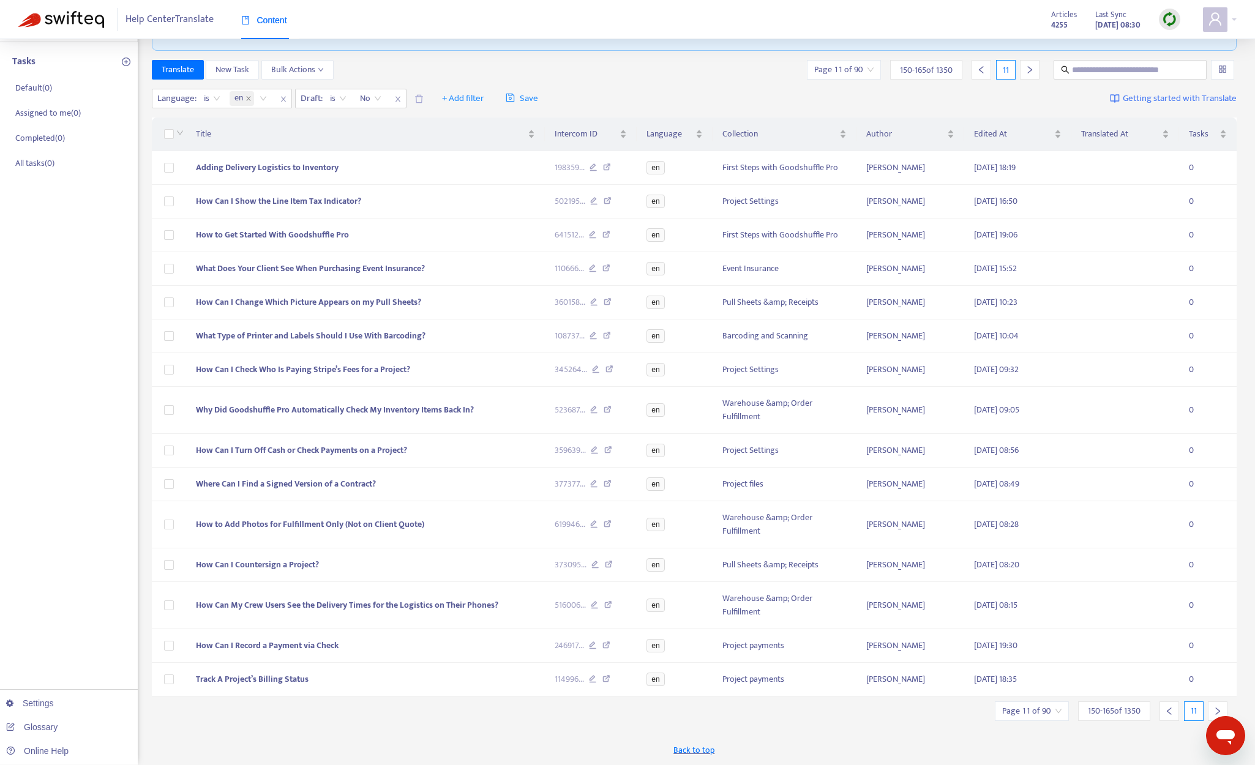
click at [1069, 706] on div at bounding box center [1218, 711] width 20 height 20
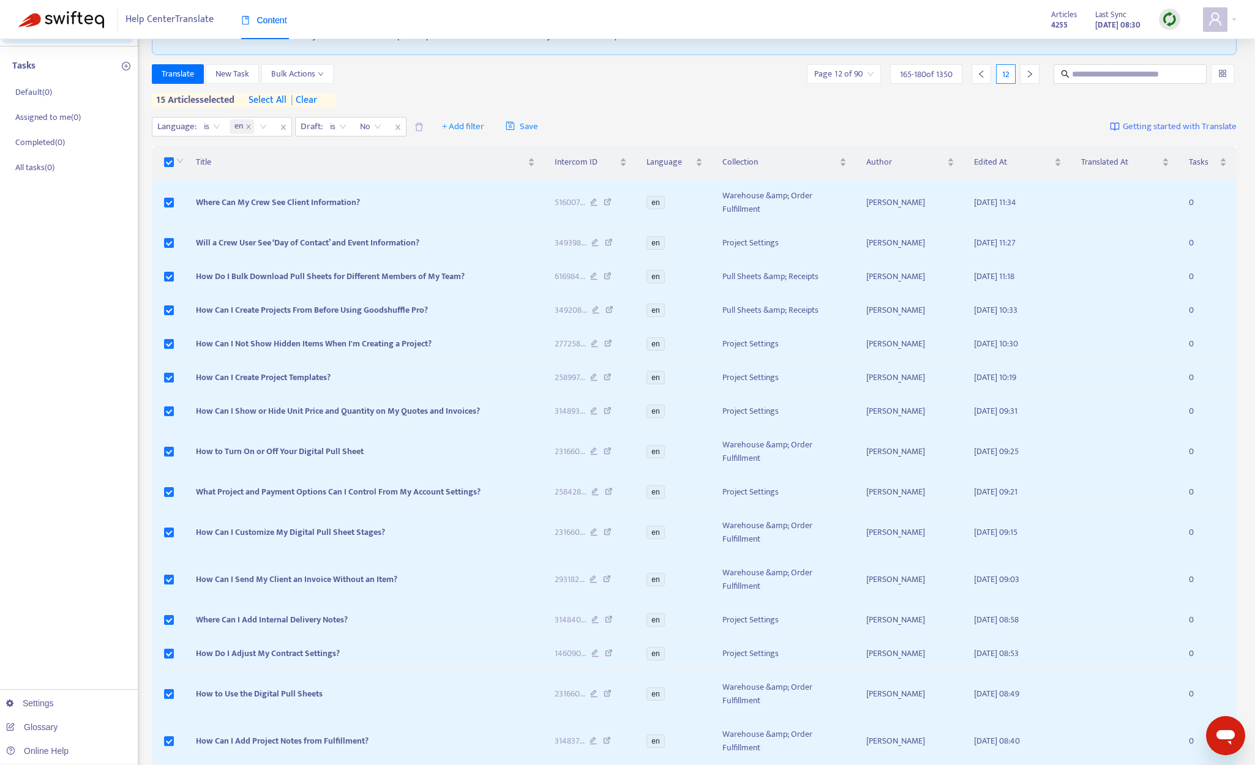
scroll to position [0, 0]
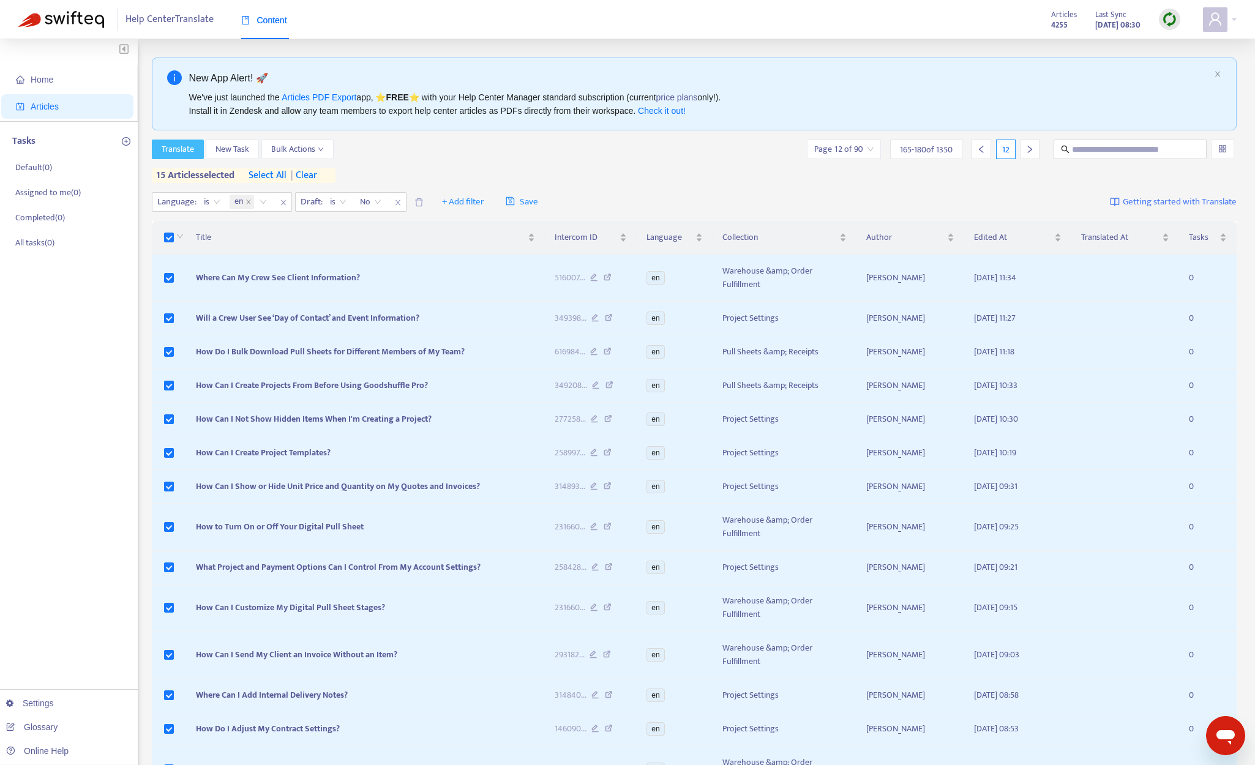
click at [179, 148] on span "Translate" at bounding box center [178, 149] width 32 height 13
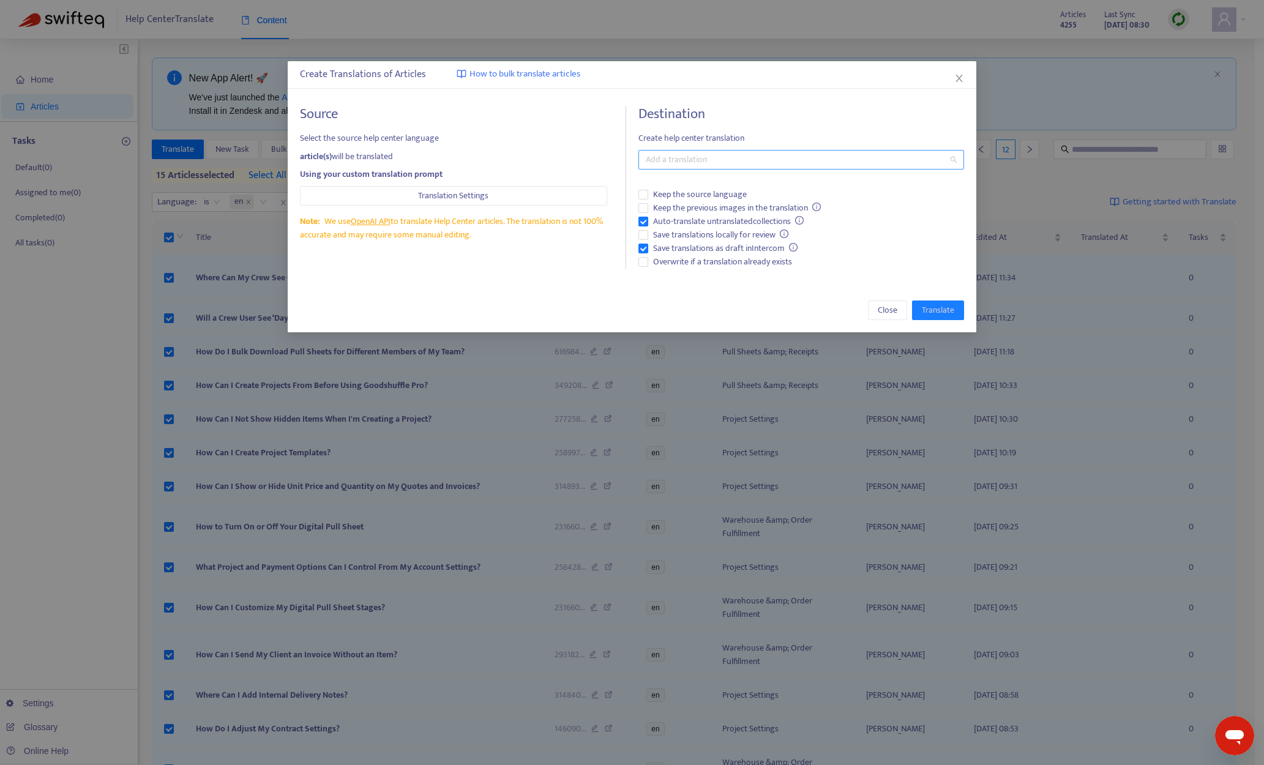
click at [685, 157] on div at bounding box center [794, 159] width 307 height 15
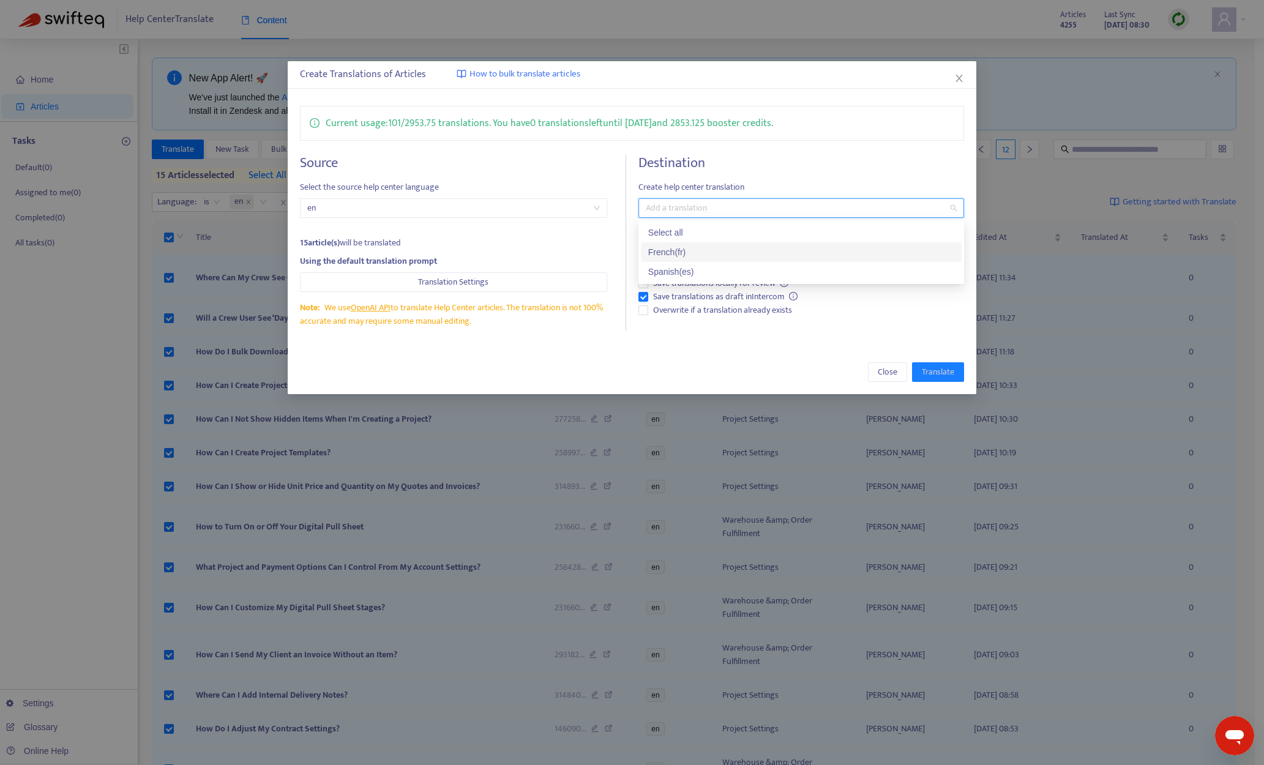
click at [707, 250] on div "French ( fr )" at bounding box center [801, 251] width 306 height 13
click at [700, 272] on div "Spanish ( es )" at bounding box center [801, 271] width 306 height 13
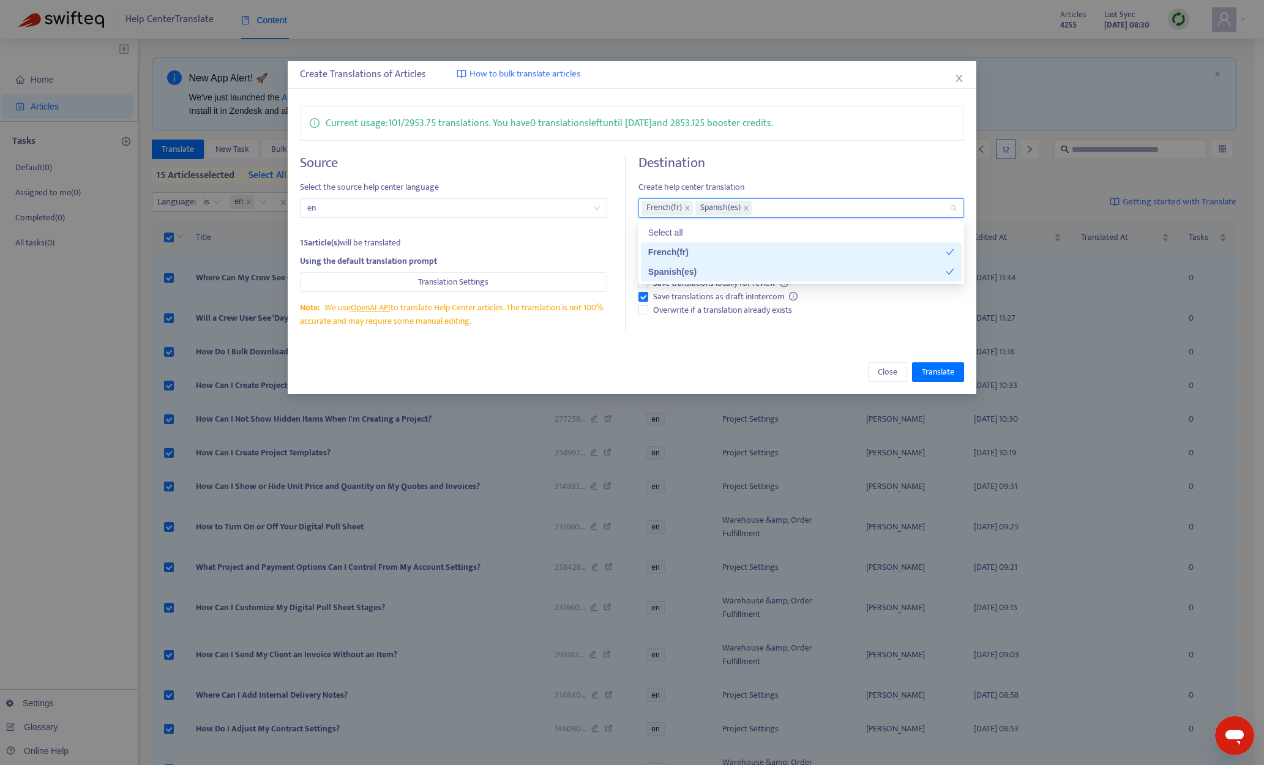
click at [692, 333] on div "Current usage: 101 / 2953.75 translations . You have 0 translations left until …" at bounding box center [632, 218] width 689 height 249
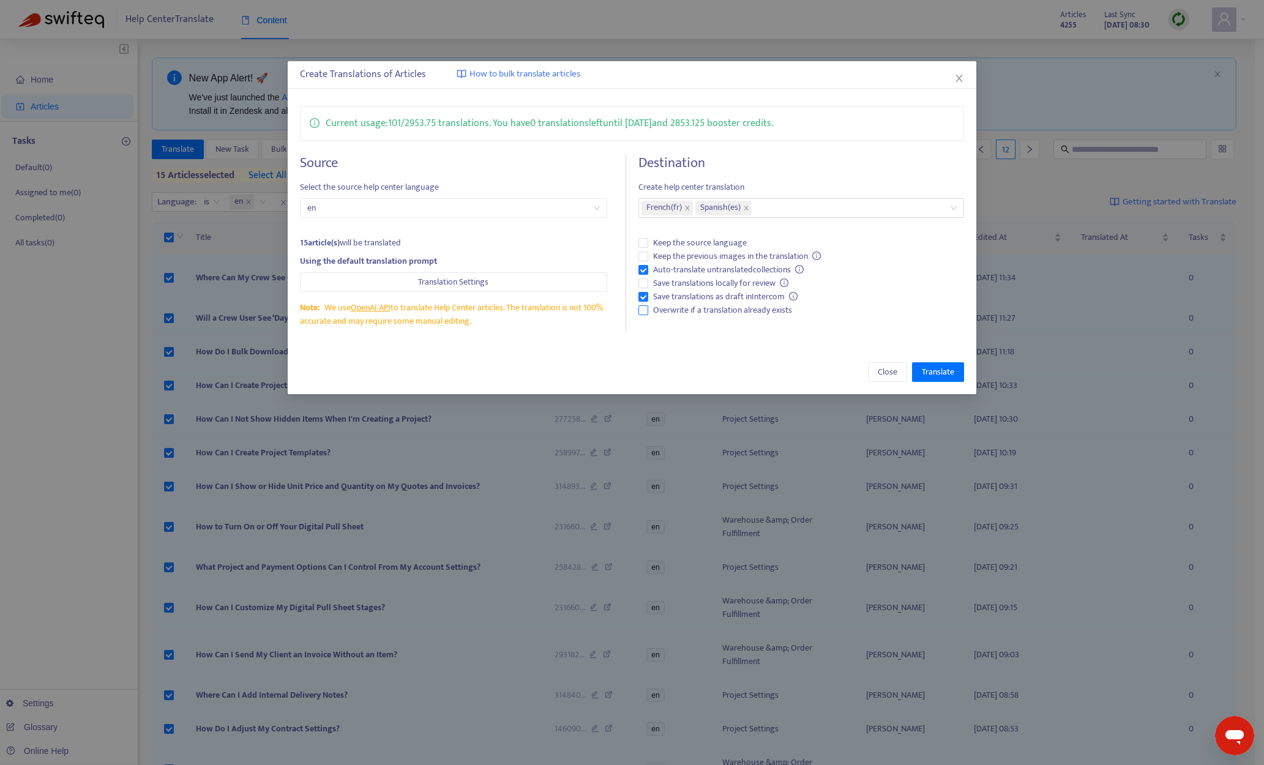
click at [692, 308] on span "Overwrite if a translation already exists" at bounding box center [722, 310] width 149 height 13
click at [946, 374] on span "Translate" at bounding box center [938, 371] width 32 height 13
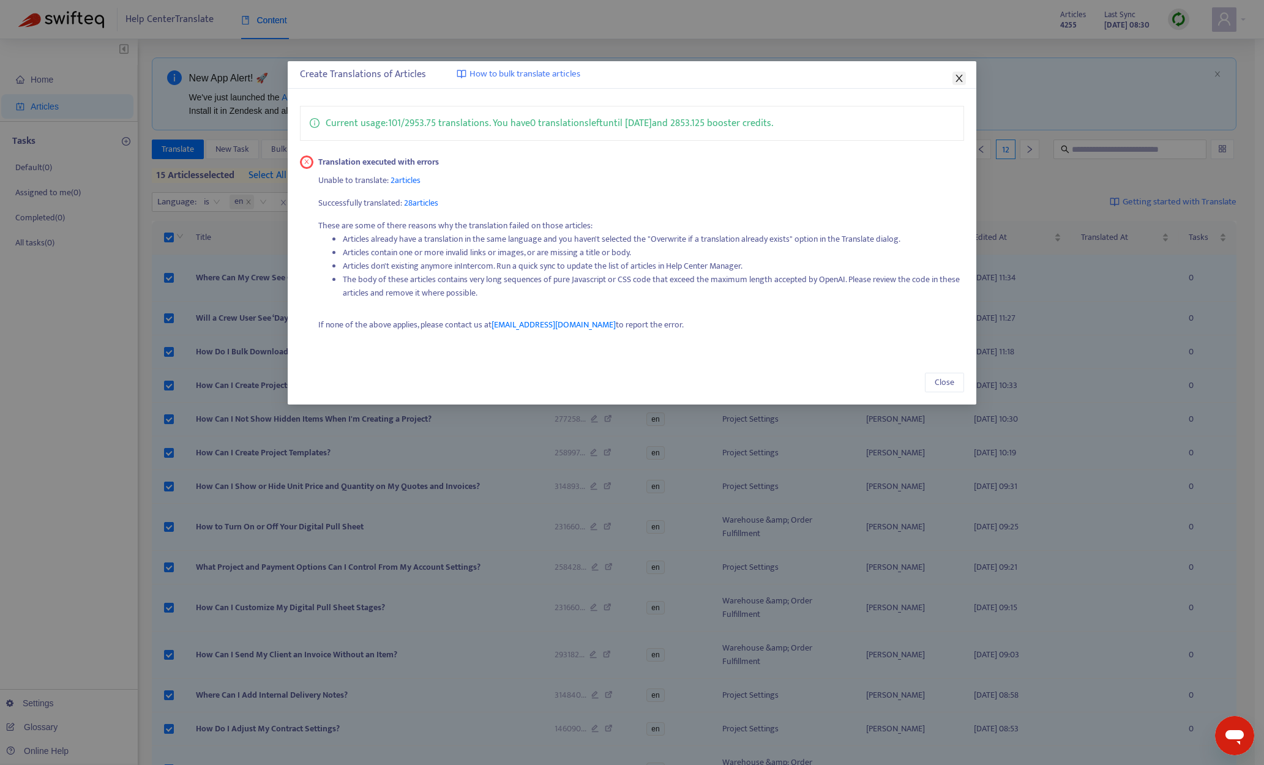
click at [961, 76] on icon "close" at bounding box center [959, 78] width 7 height 7
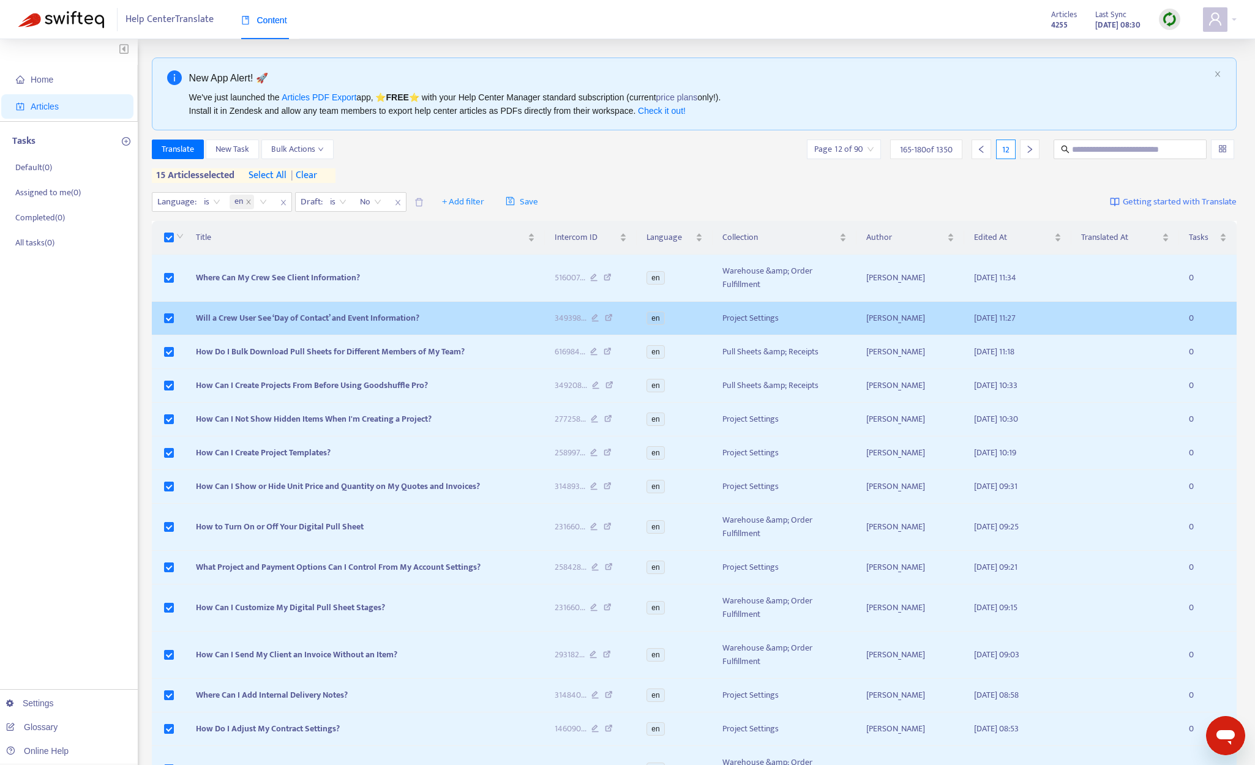
drag, startPoint x: 174, startPoint y: 238, endPoint x: 228, endPoint y: 316, distance: 95.1
click at [174, 238] on div at bounding box center [179, 237] width 10 height 13
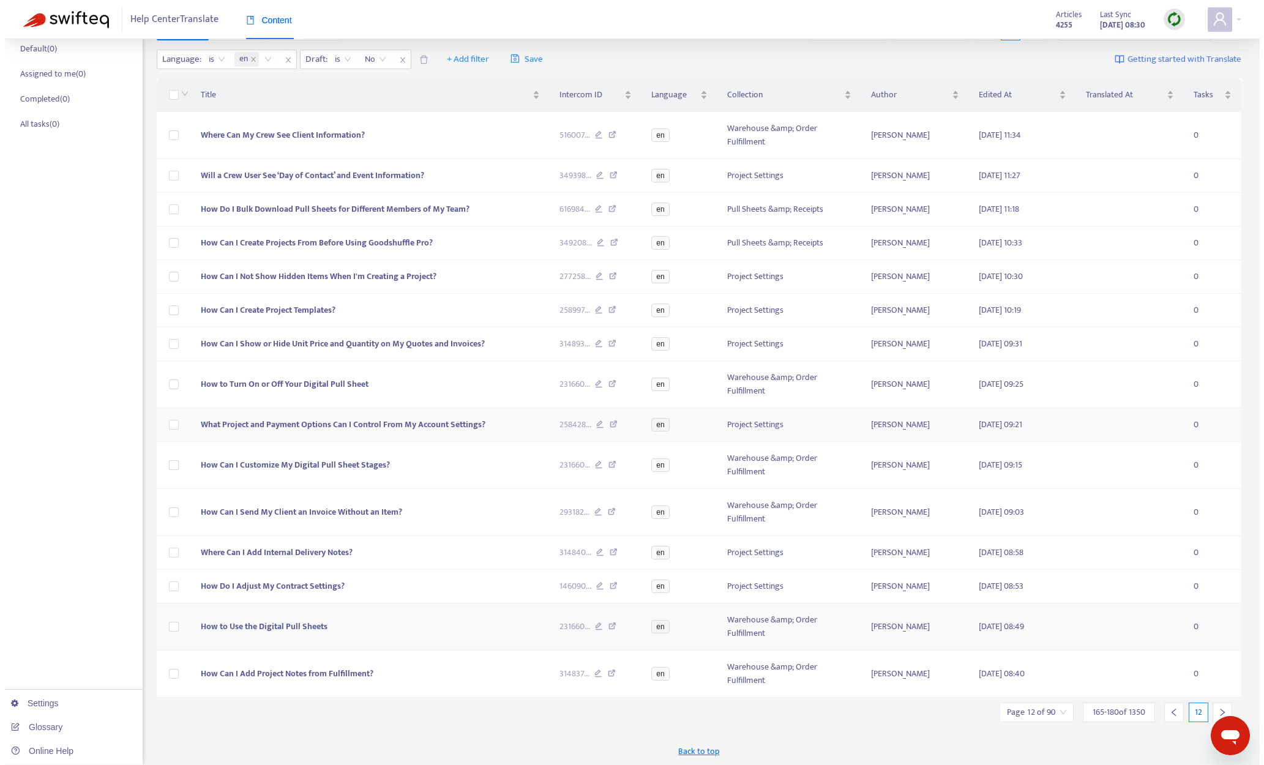
scroll to position [120, 0]
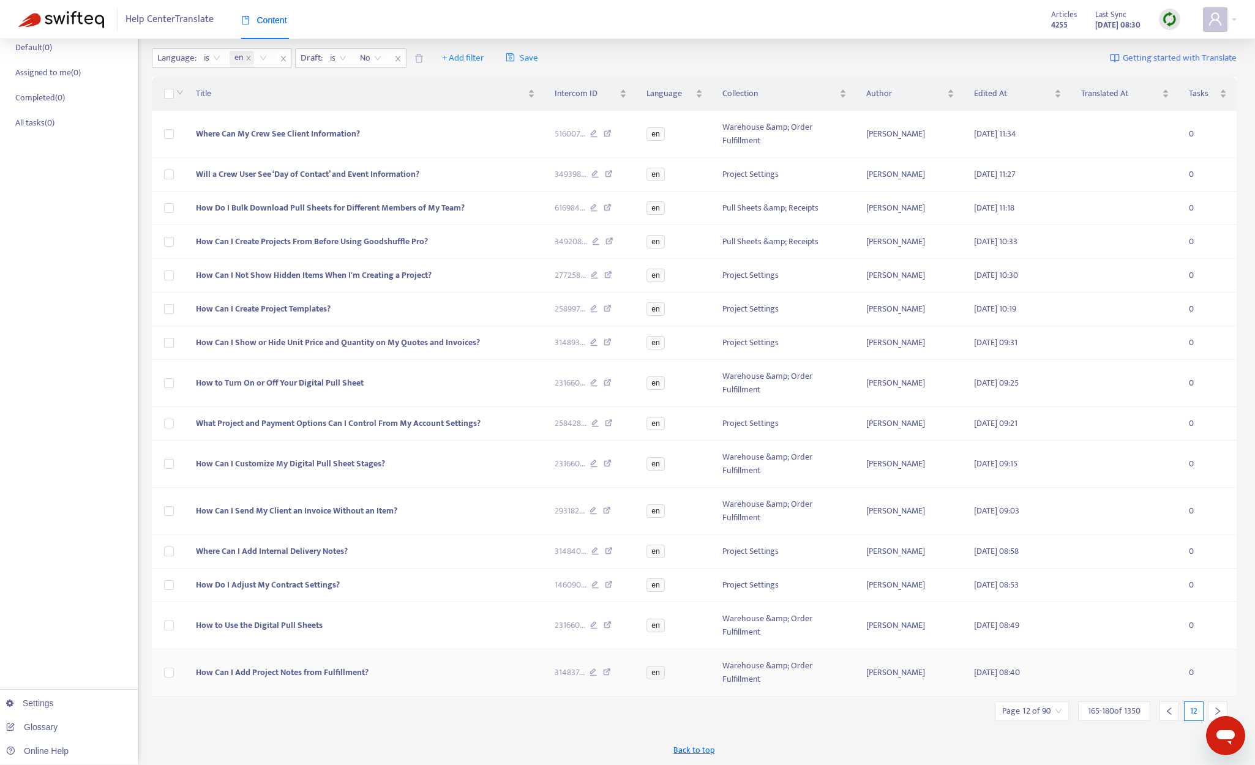
click at [302, 675] on span "How Can I Add Project Notes from Fulfillment?" at bounding box center [282, 672] width 173 height 14
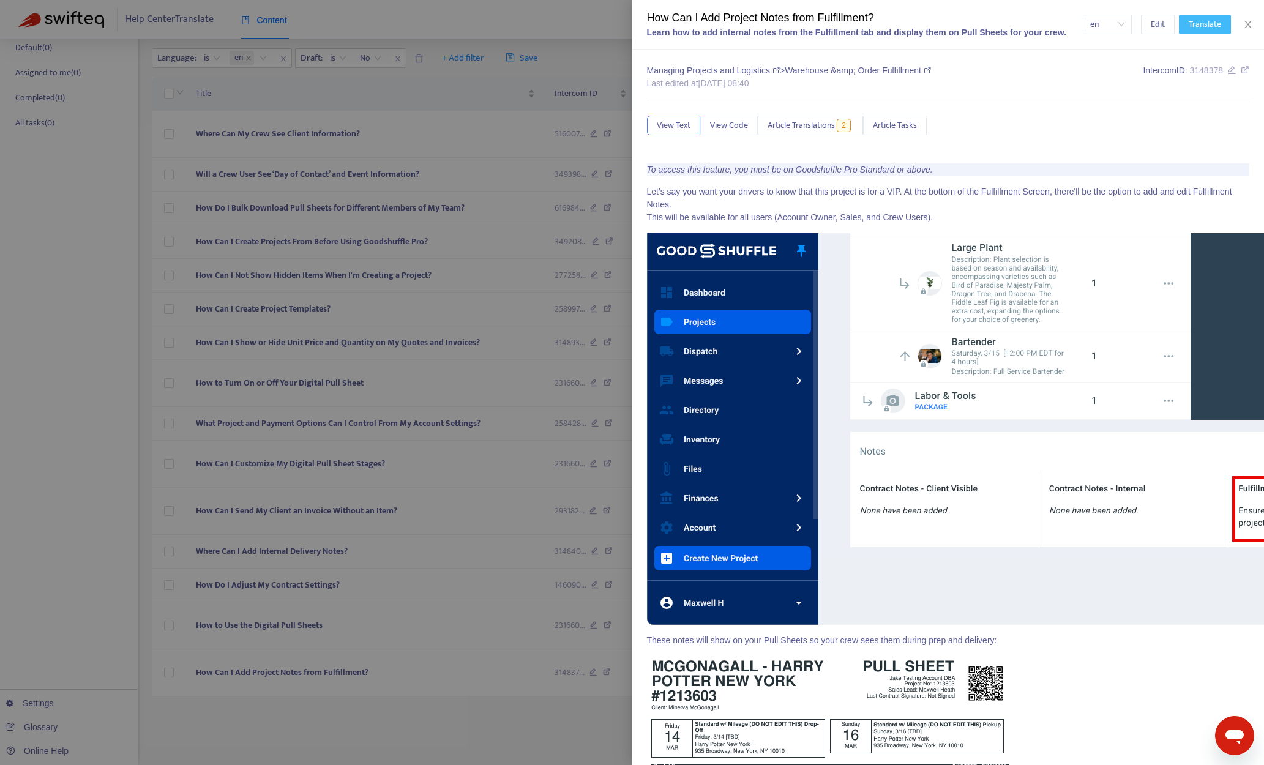
click at [1069, 23] on span "Translate" at bounding box center [1205, 24] width 32 height 13
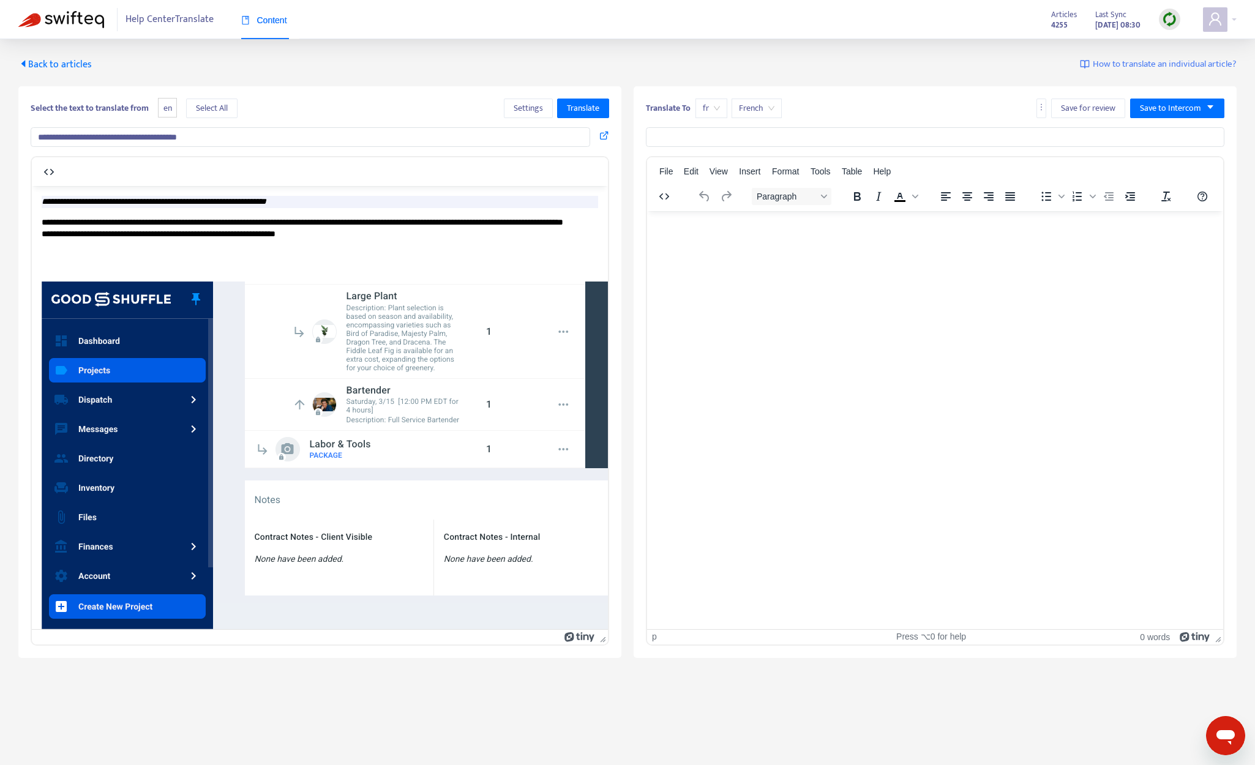
type input "**********"
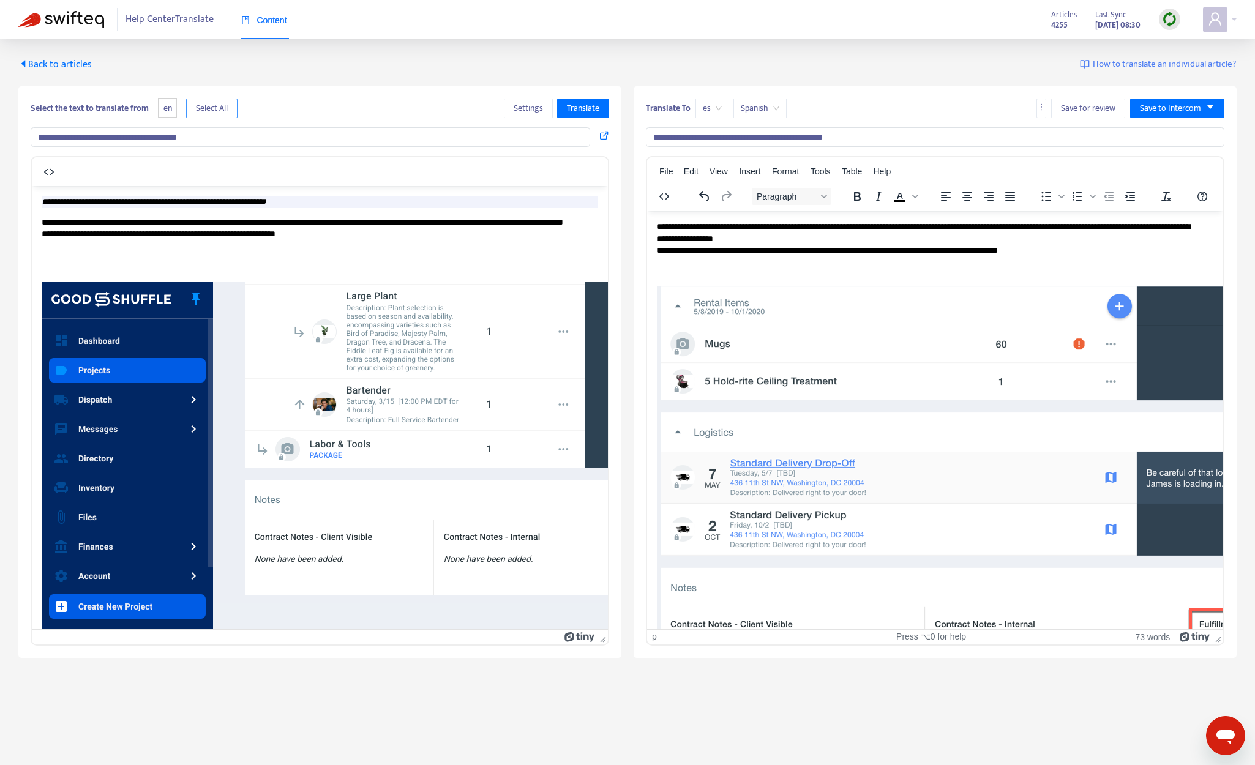
click at [228, 107] on span "Select All" at bounding box center [212, 108] width 32 height 13
click at [582, 105] on span "Translate" at bounding box center [583, 108] width 32 height 13
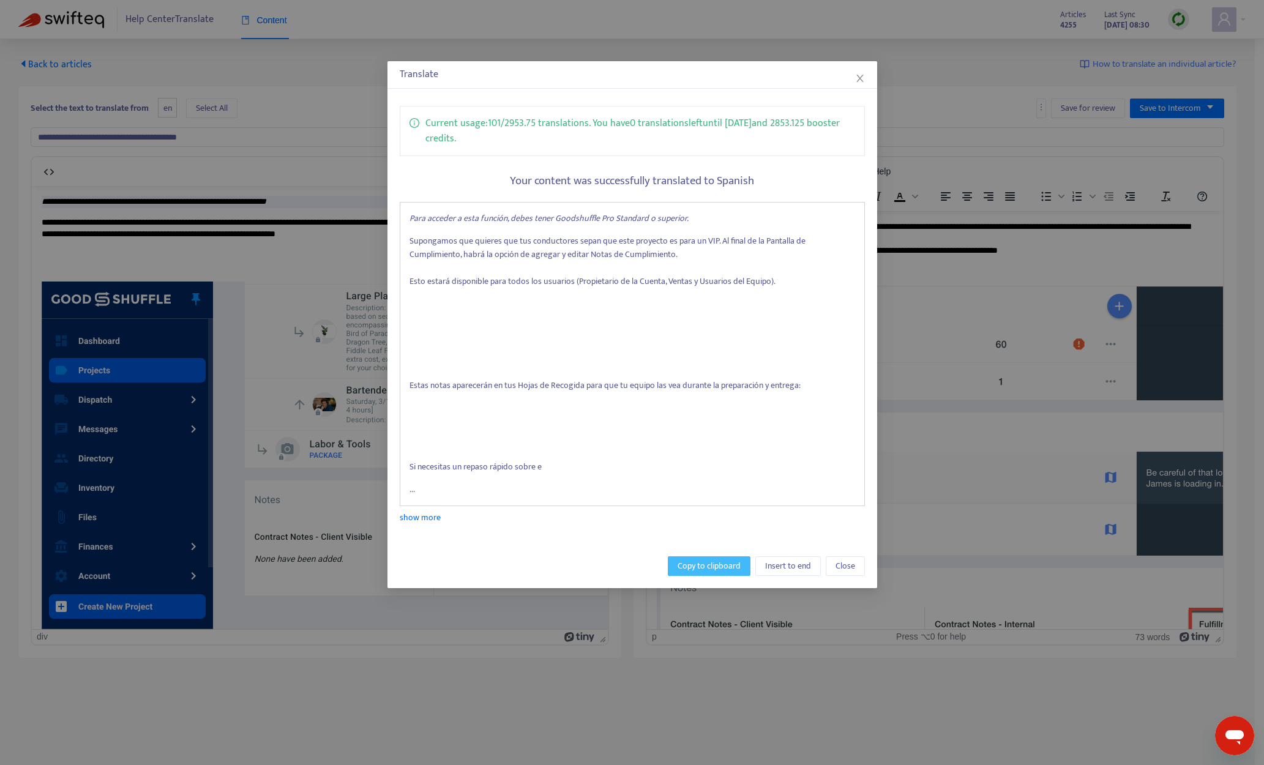
click at [690, 568] on span "Copy to clipboard" at bounding box center [709, 565] width 63 height 13
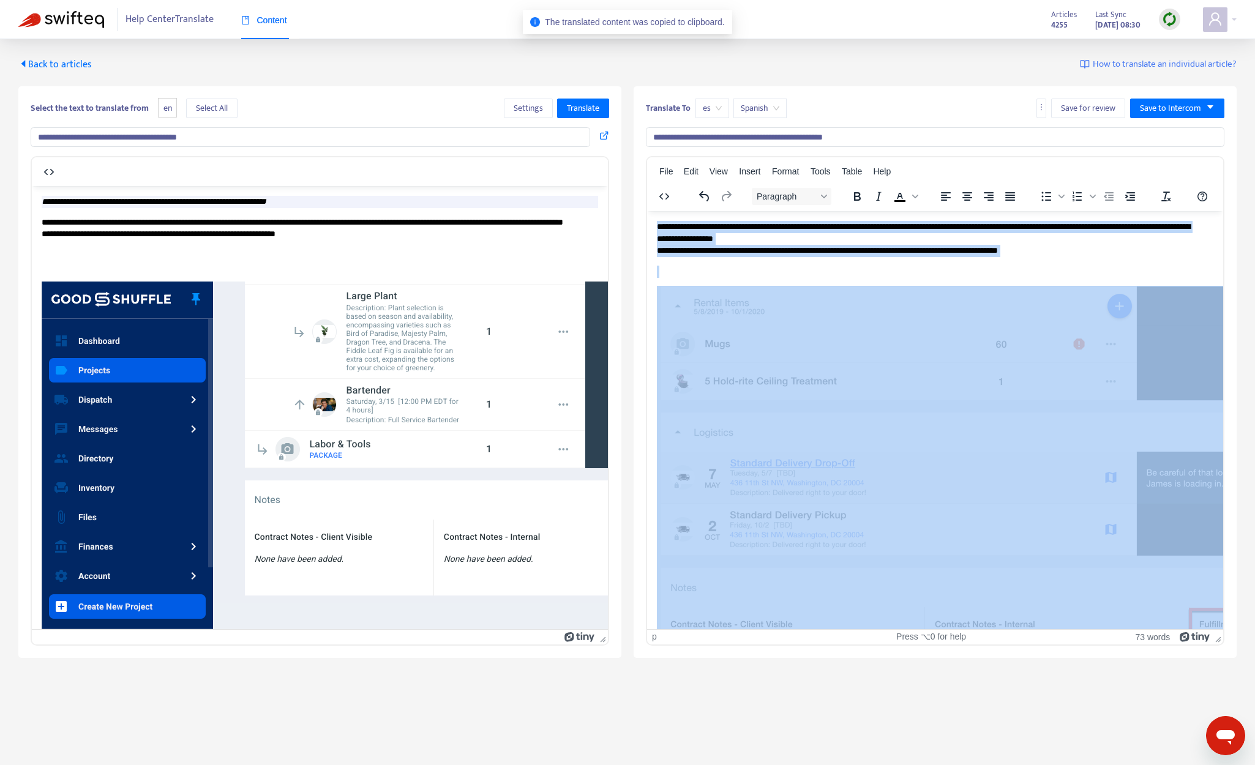
drag, startPoint x: 658, startPoint y: 226, endPoint x: 1118, endPoint y: 599, distance: 592.3
click at [1069, 599] on body "**********" at bounding box center [935, 732] width 556 height 1025
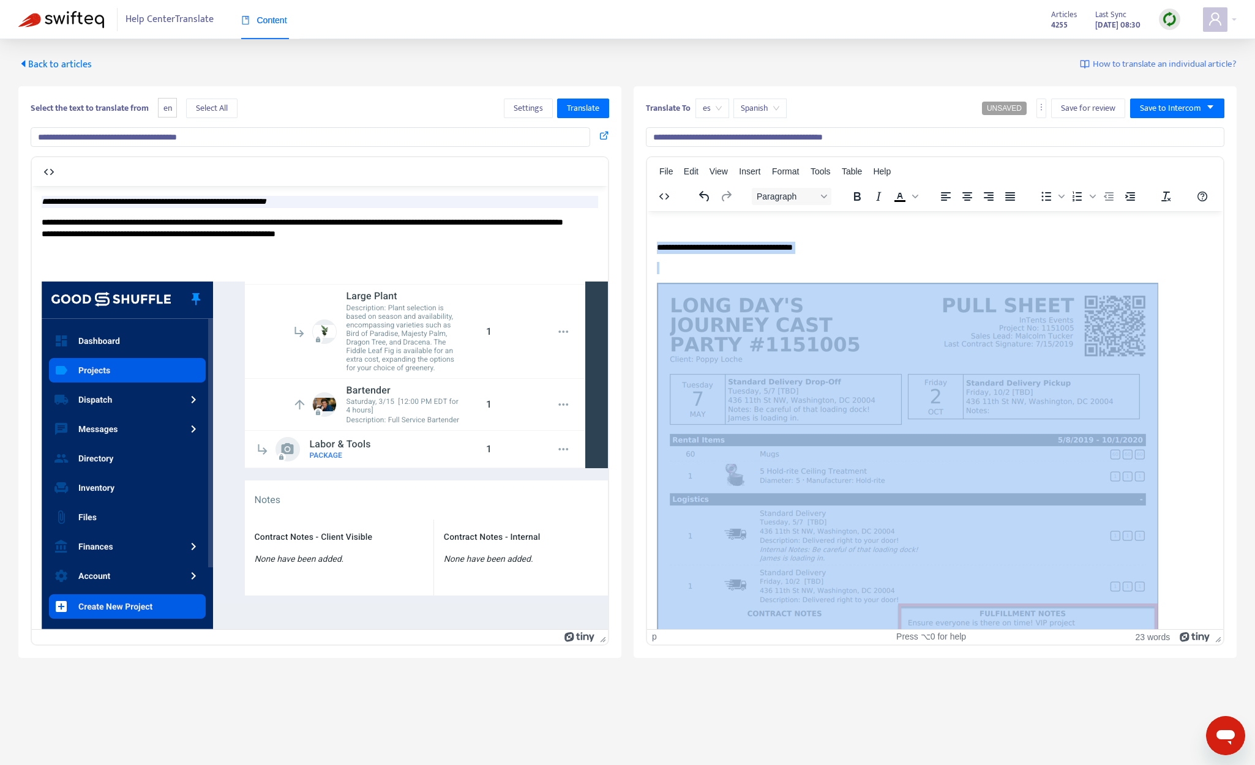
scroll to position [39, 0]
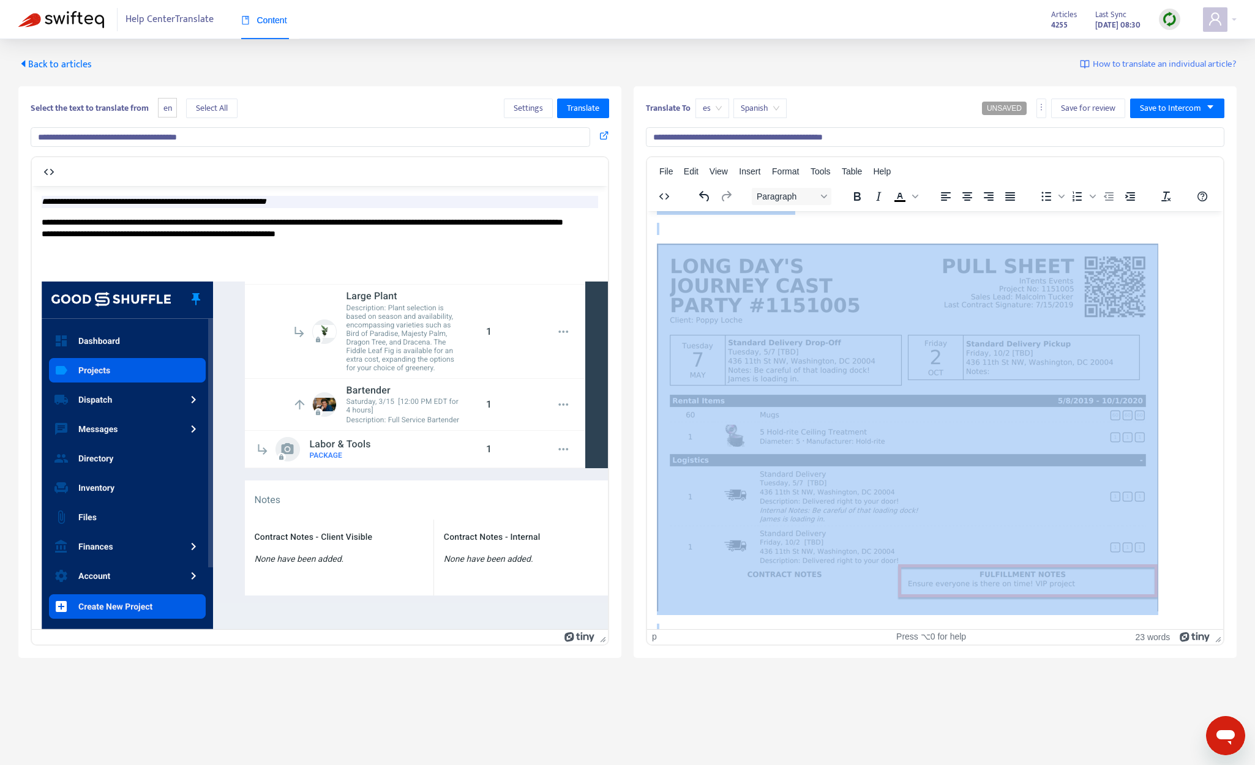
drag, startPoint x: 657, startPoint y: 247, endPoint x: 1023, endPoint y: 619, distance: 522.4
click at [1025, 620] on body "**********" at bounding box center [935, 477] width 556 height 592
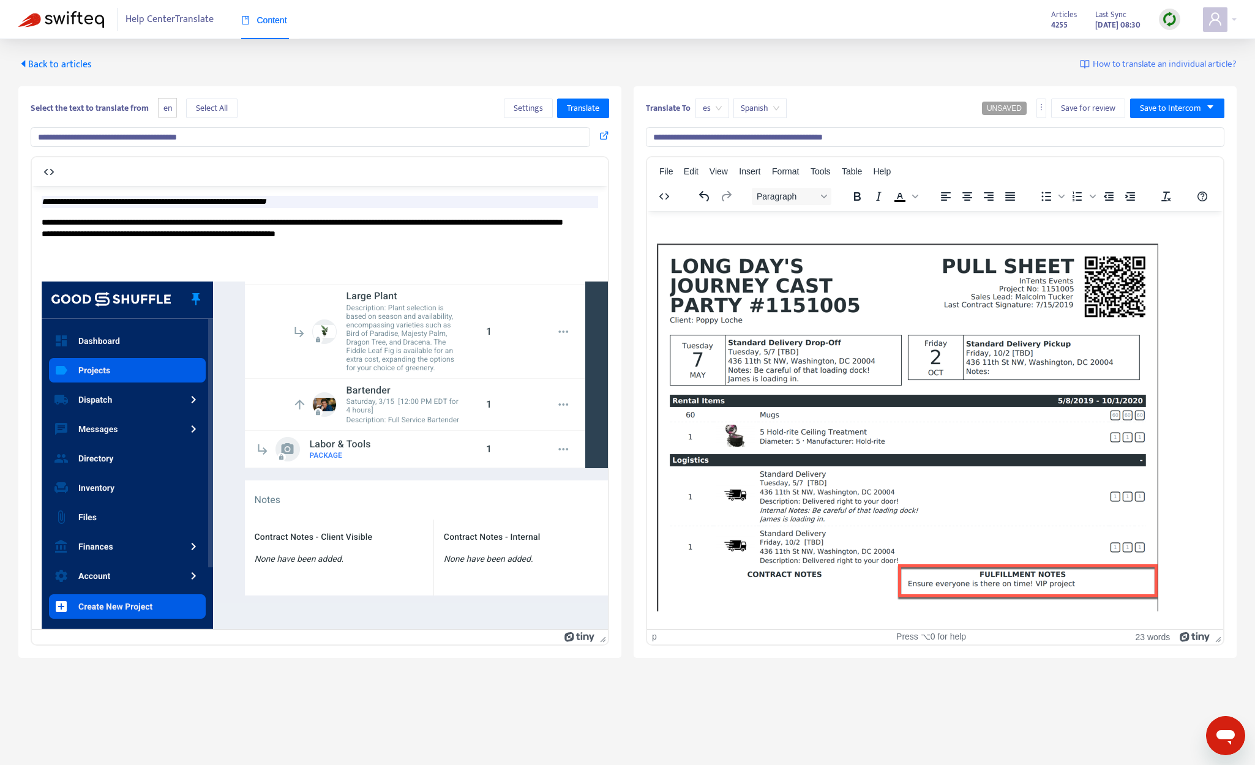
scroll to position [0, 0]
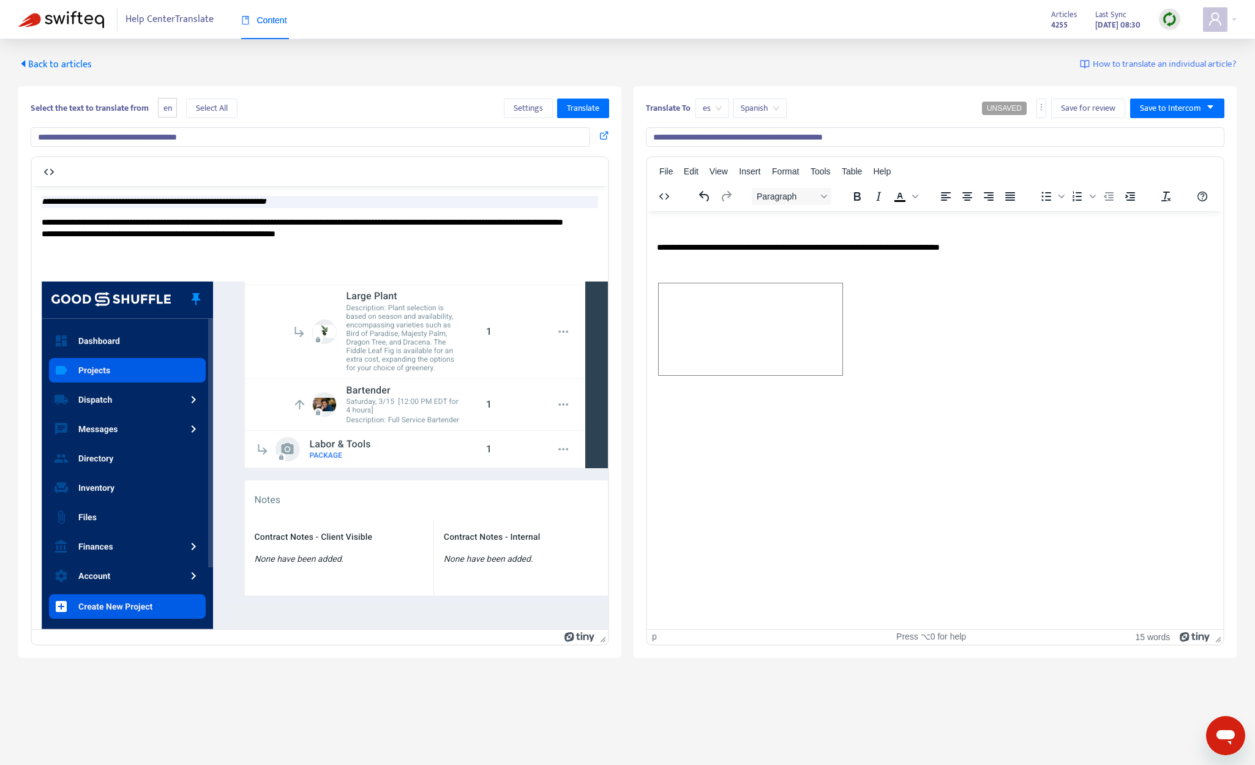
click at [706, 348] on span "Rich Text Area. Press ALT-0 for help." at bounding box center [751, 329] width 184 height 92
click at [968, 247] on p "**********" at bounding box center [935, 247] width 556 height 12
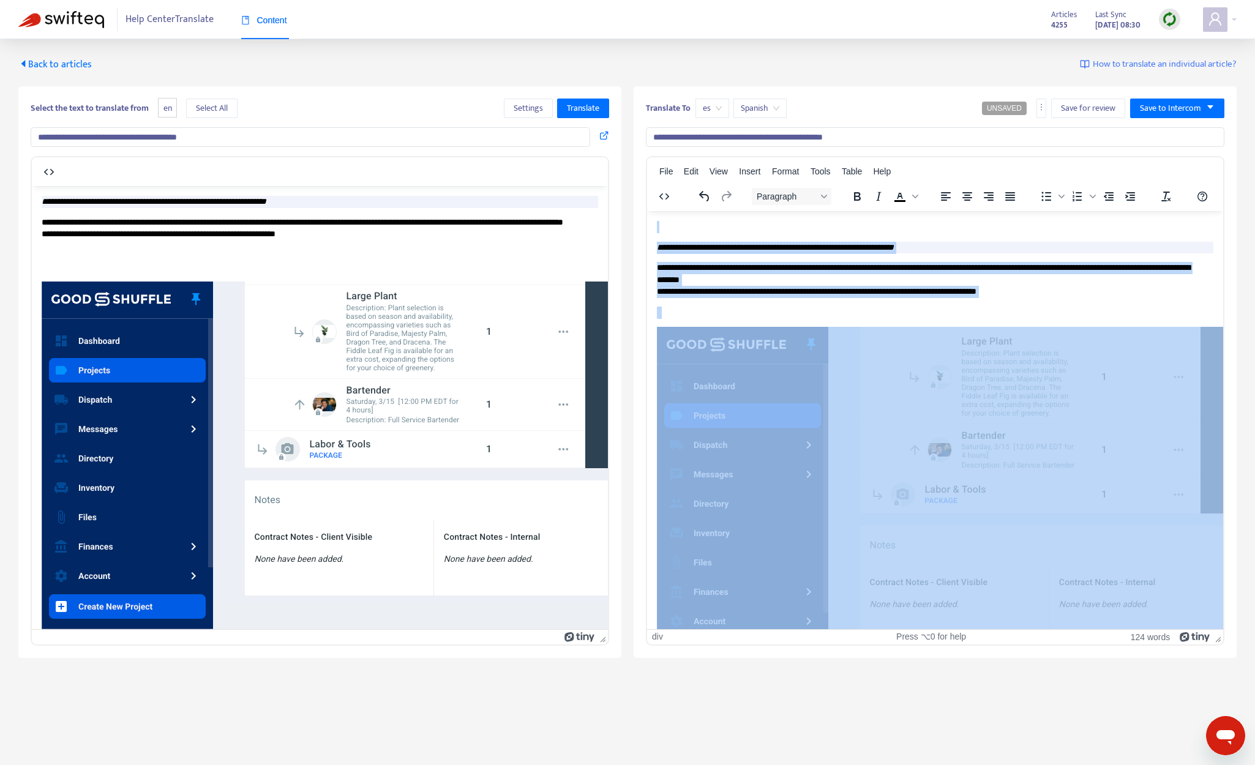
drag, startPoint x: 761, startPoint y: 605, endPoint x: 656, endPoint y: 174, distance: 443.6
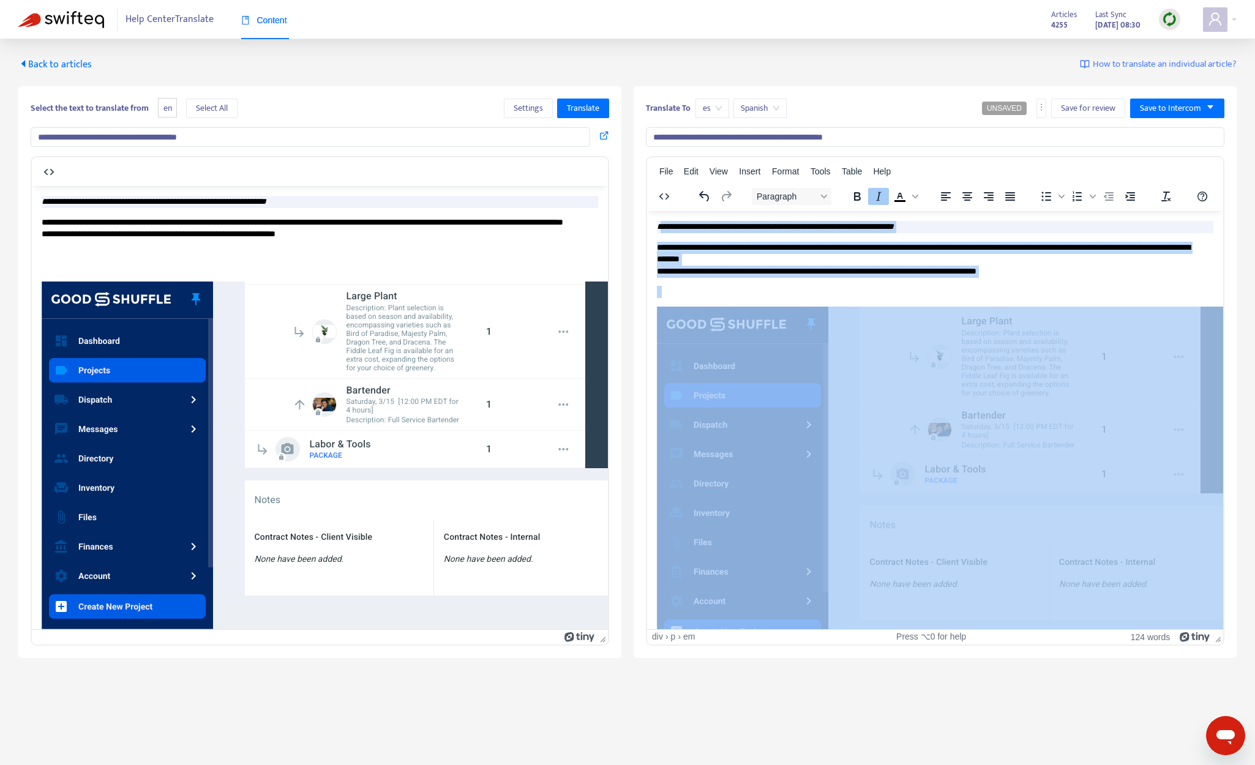
drag, startPoint x: 660, startPoint y: 225, endPoint x: 958, endPoint y: 508, distance: 410.9
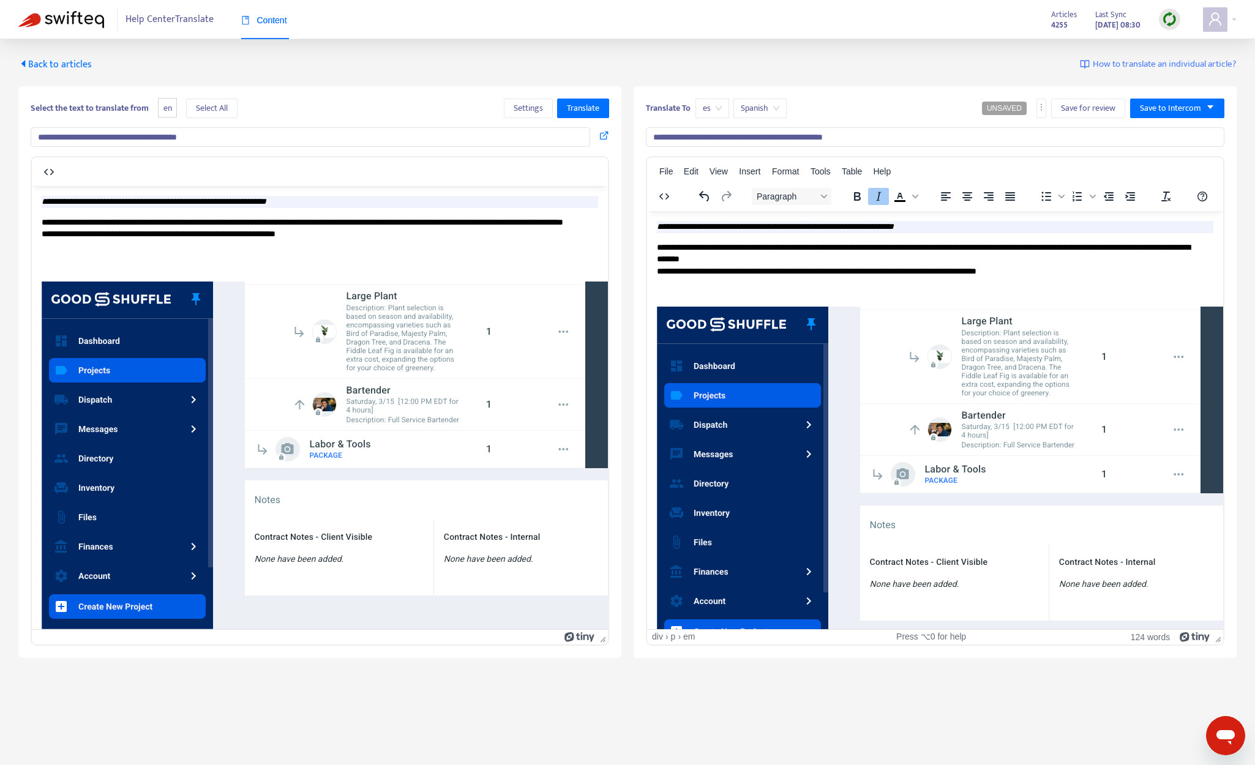
click at [659, 228] on em "**********" at bounding box center [775, 226] width 237 height 9
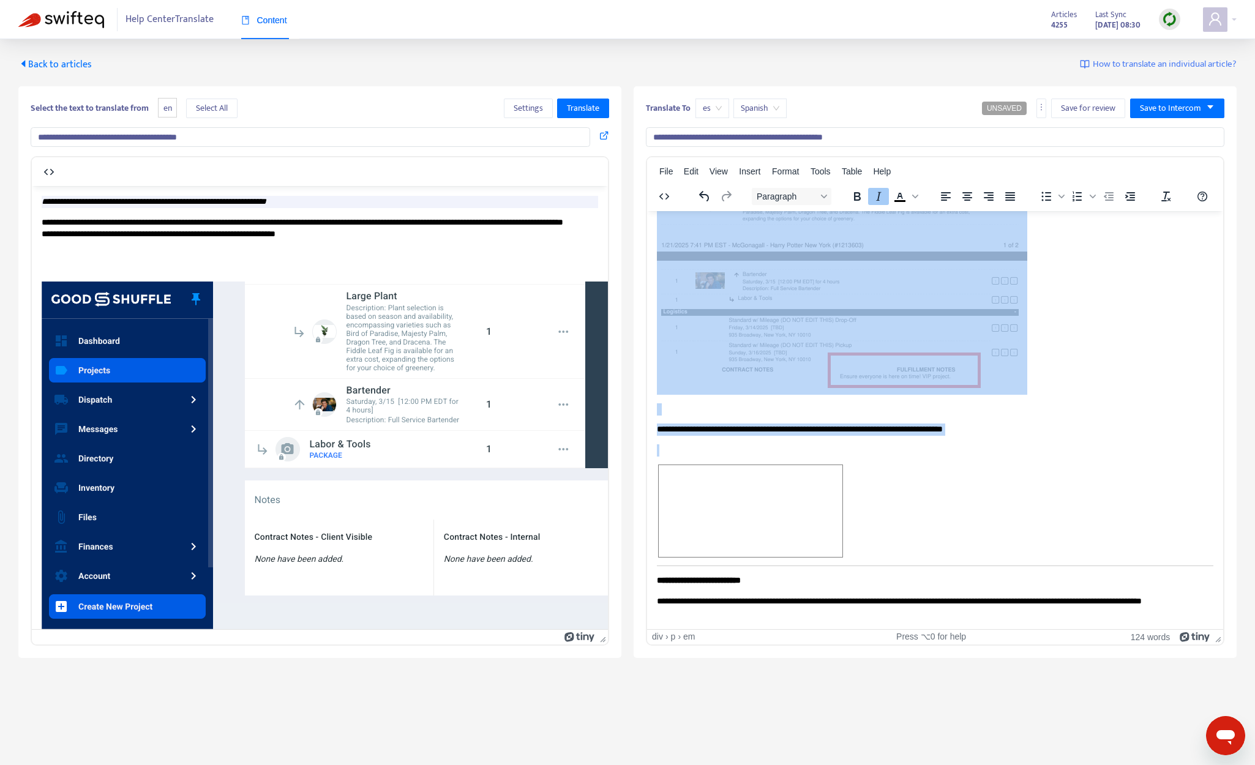
scroll to position [1030, 0]
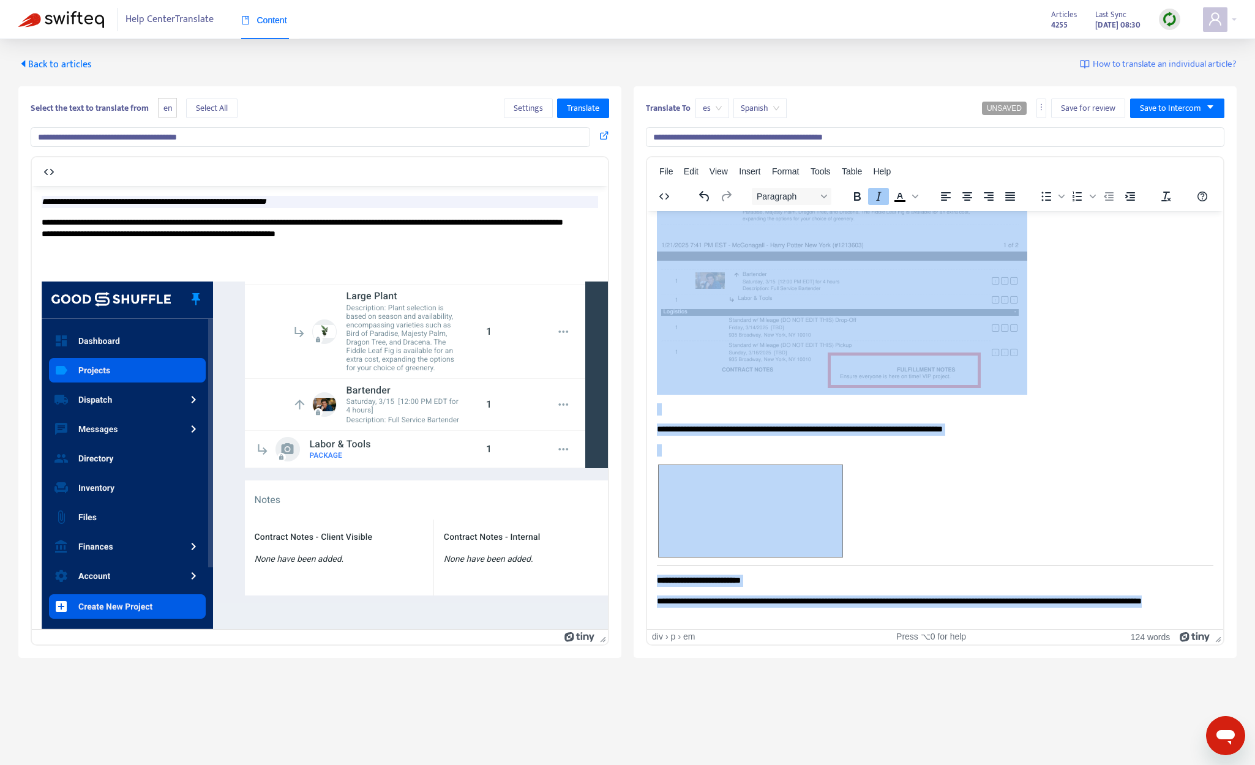
drag, startPoint x: 657, startPoint y: 222, endPoint x: 1007, endPoint y: 606, distance: 519.5
copy body "**********"
click at [716, 112] on span "es" at bounding box center [712, 108] width 19 height 18
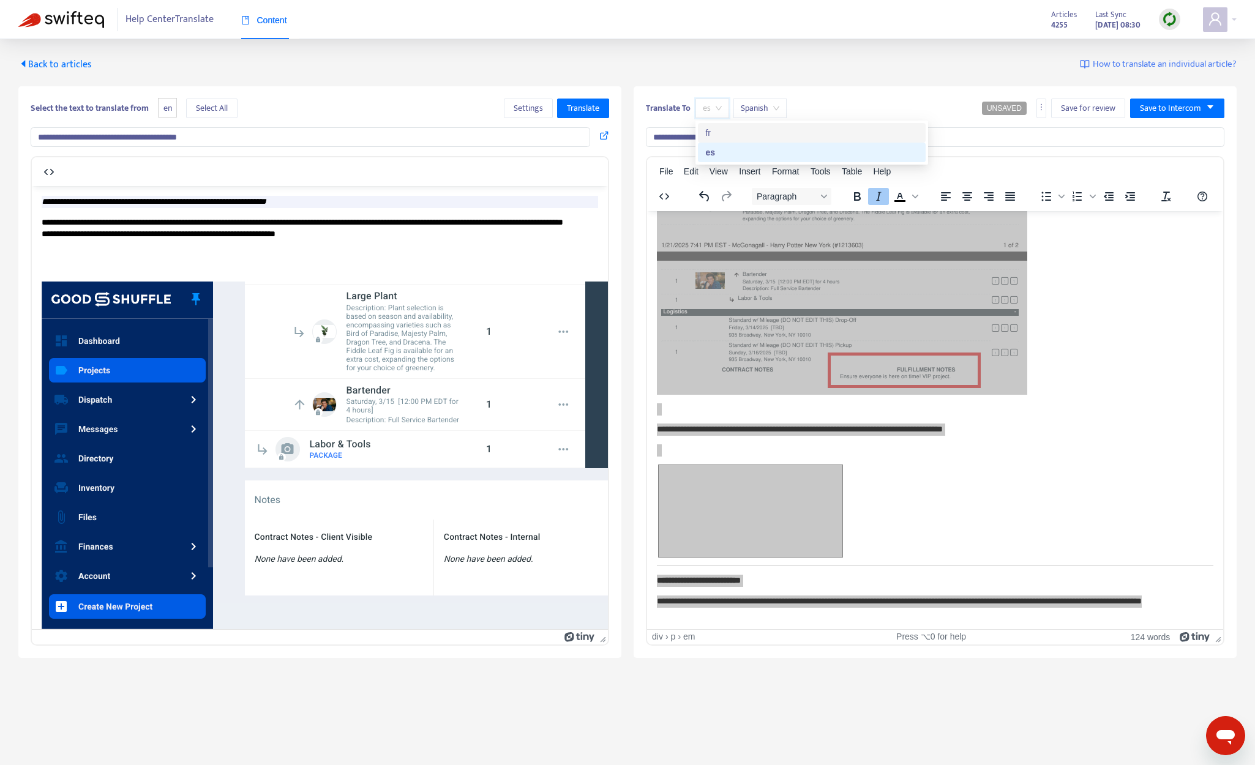
click at [721, 130] on div "fr" at bounding box center [811, 132] width 213 height 13
type input "**********"
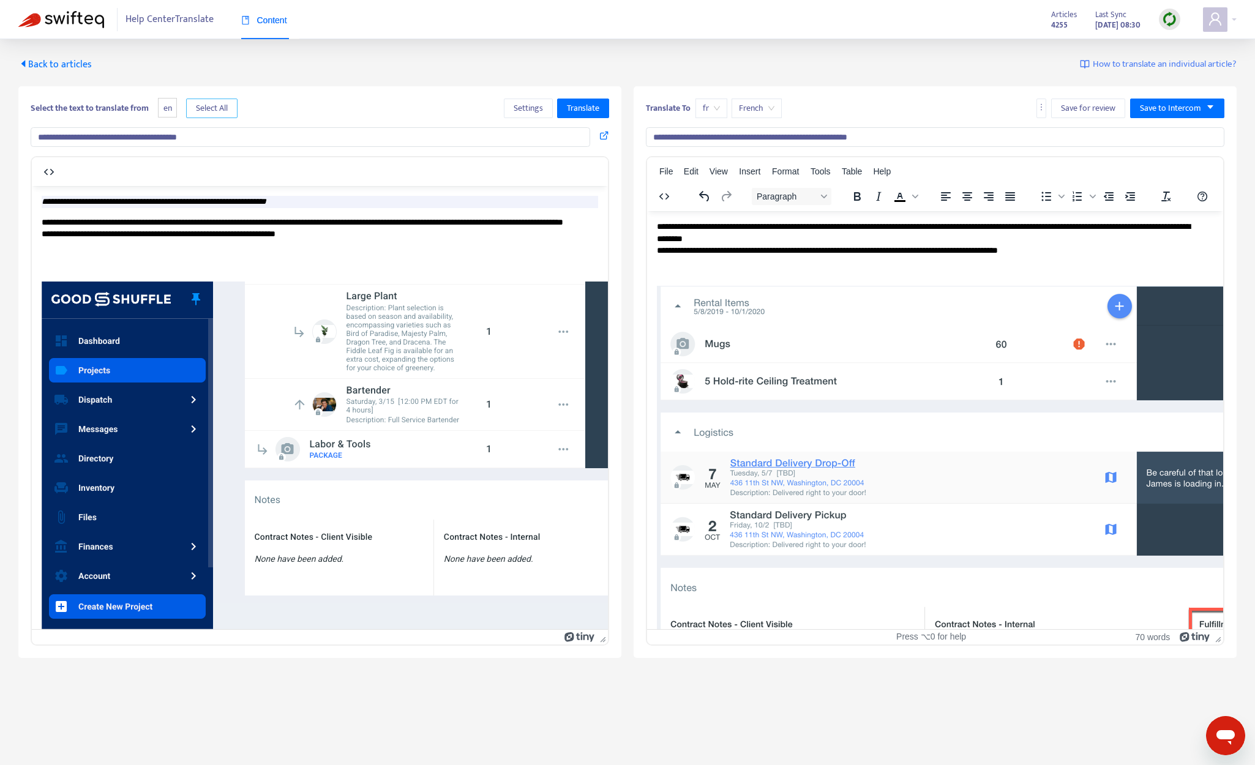
drag, startPoint x: 208, startPoint y: 105, endPoint x: 268, endPoint y: 110, distance: 60.1
click at [210, 107] on span "Select All" at bounding box center [212, 108] width 32 height 13
click at [607, 109] on button "Translate" at bounding box center [583, 109] width 52 height 20
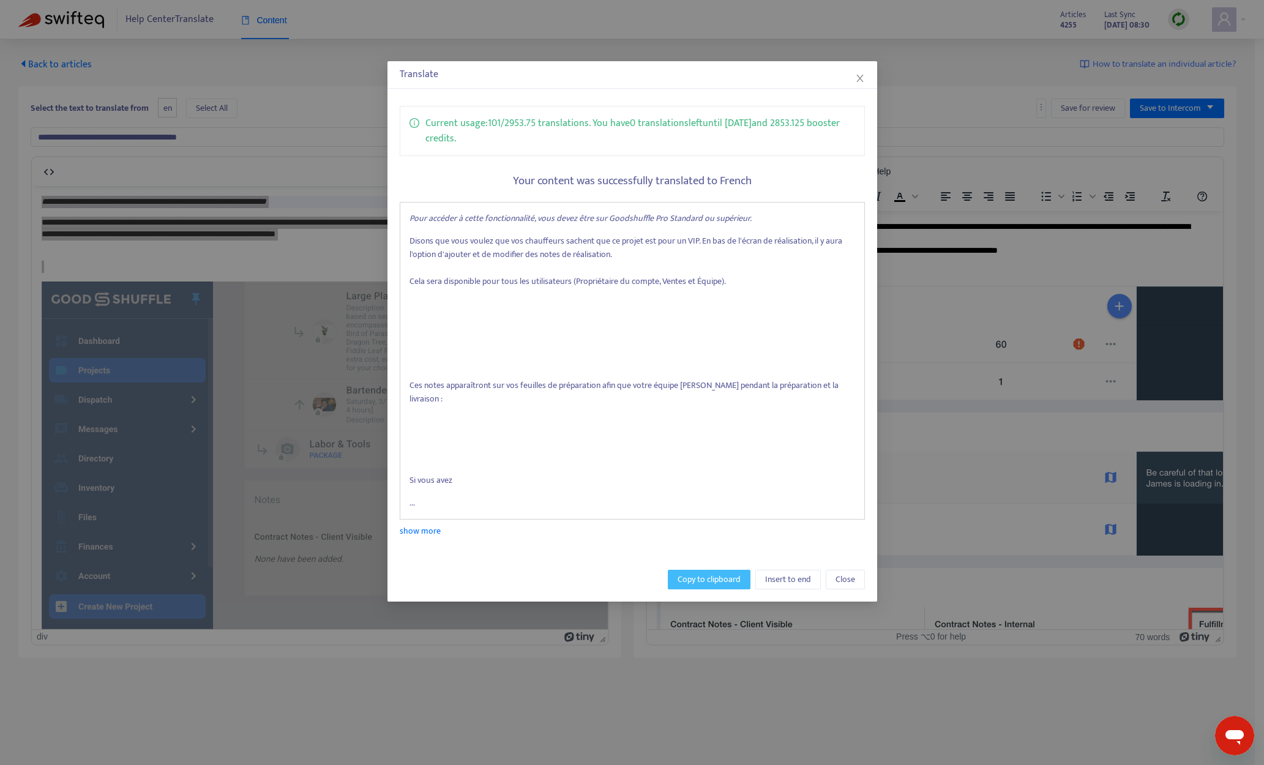
click at [713, 573] on span "Copy to clipboard" at bounding box center [709, 579] width 63 height 13
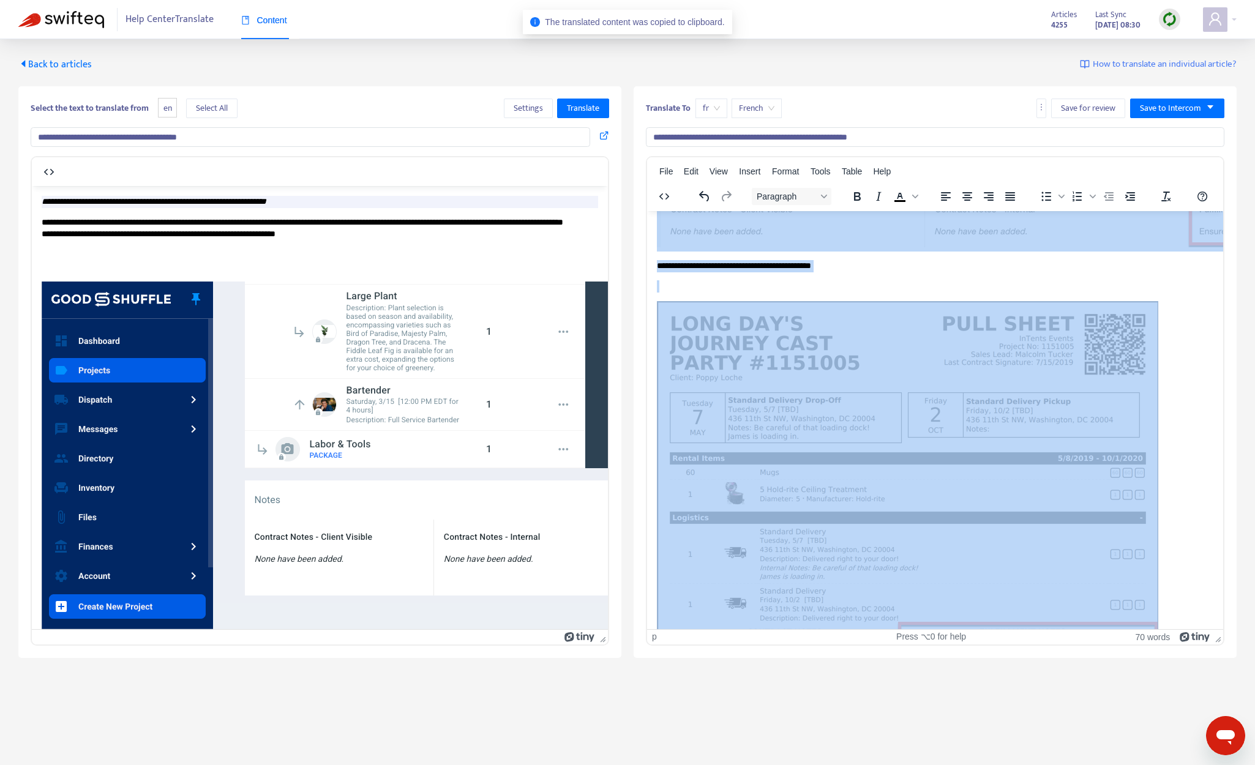
scroll to position [634, 0]
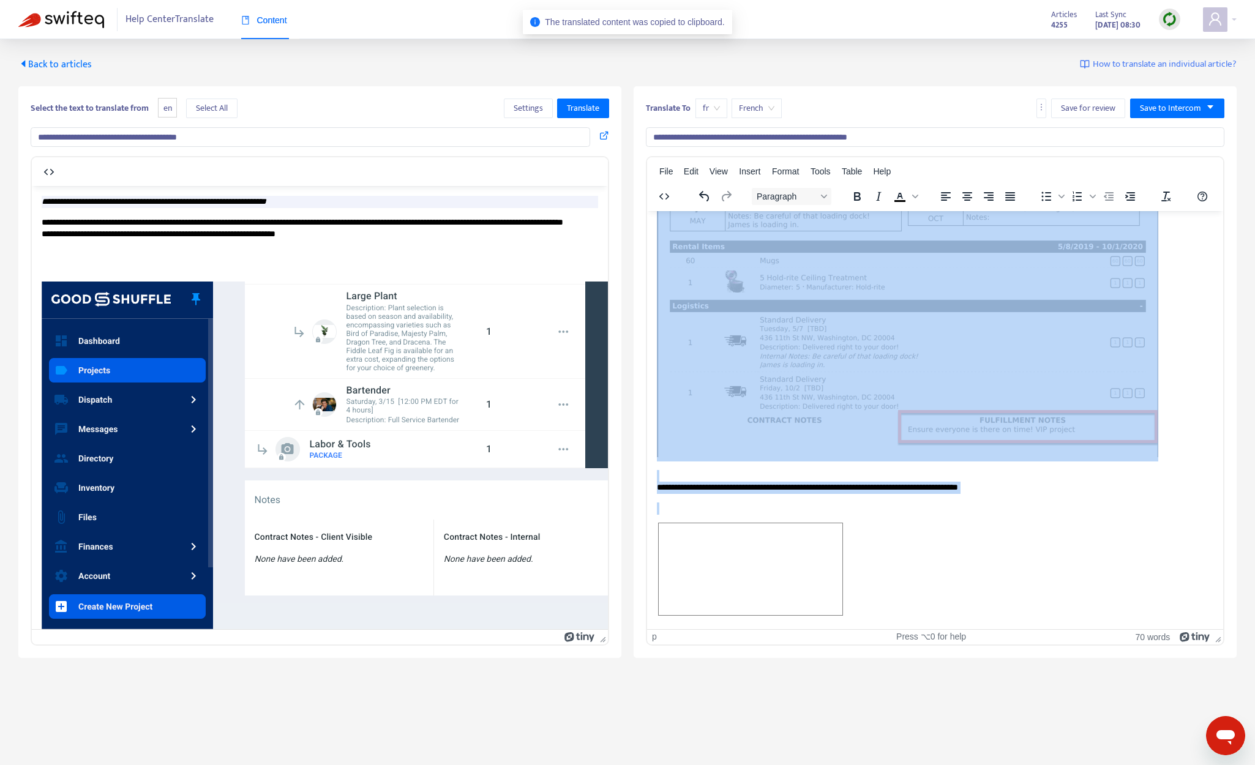
drag, startPoint x: 657, startPoint y: 228, endPoint x: 1052, endPoint y: 654, distance: 581.7
click at [1052, 629] on html "**********" at bounding box center [935, 106] width 576 height 1045
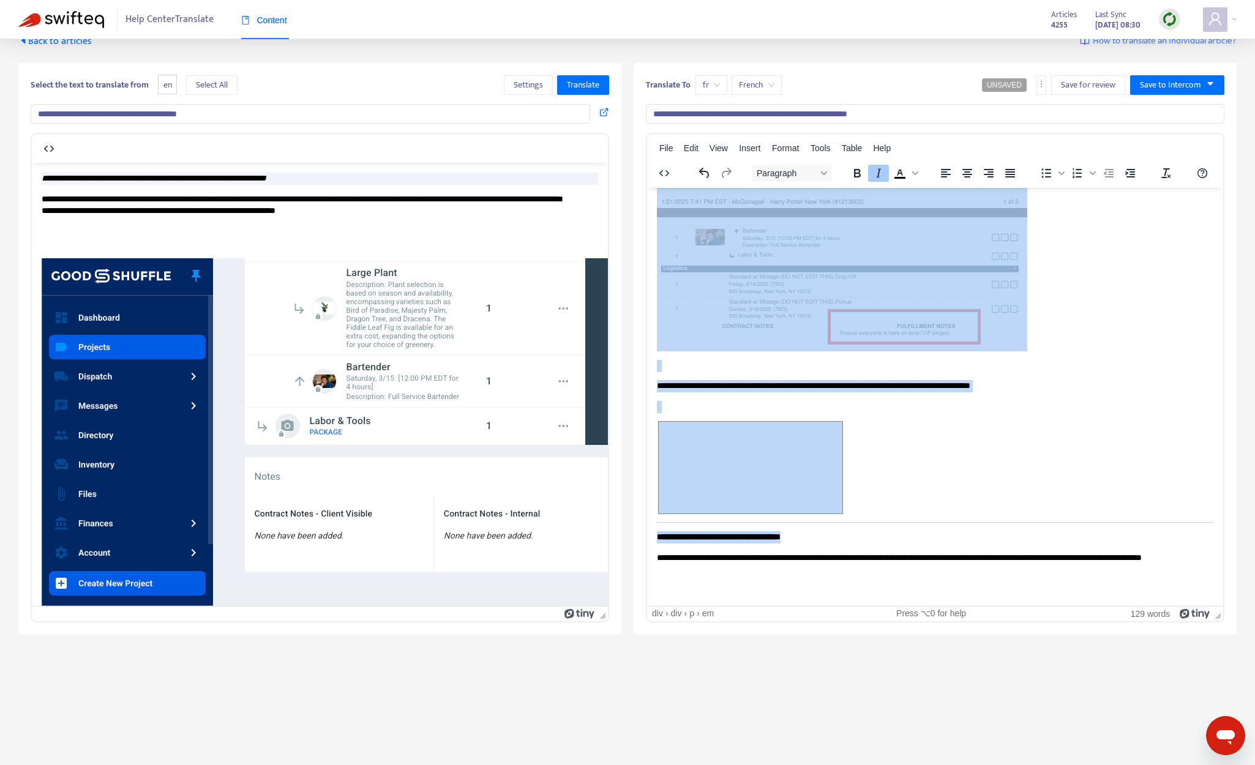
scroll to position [24, 0]
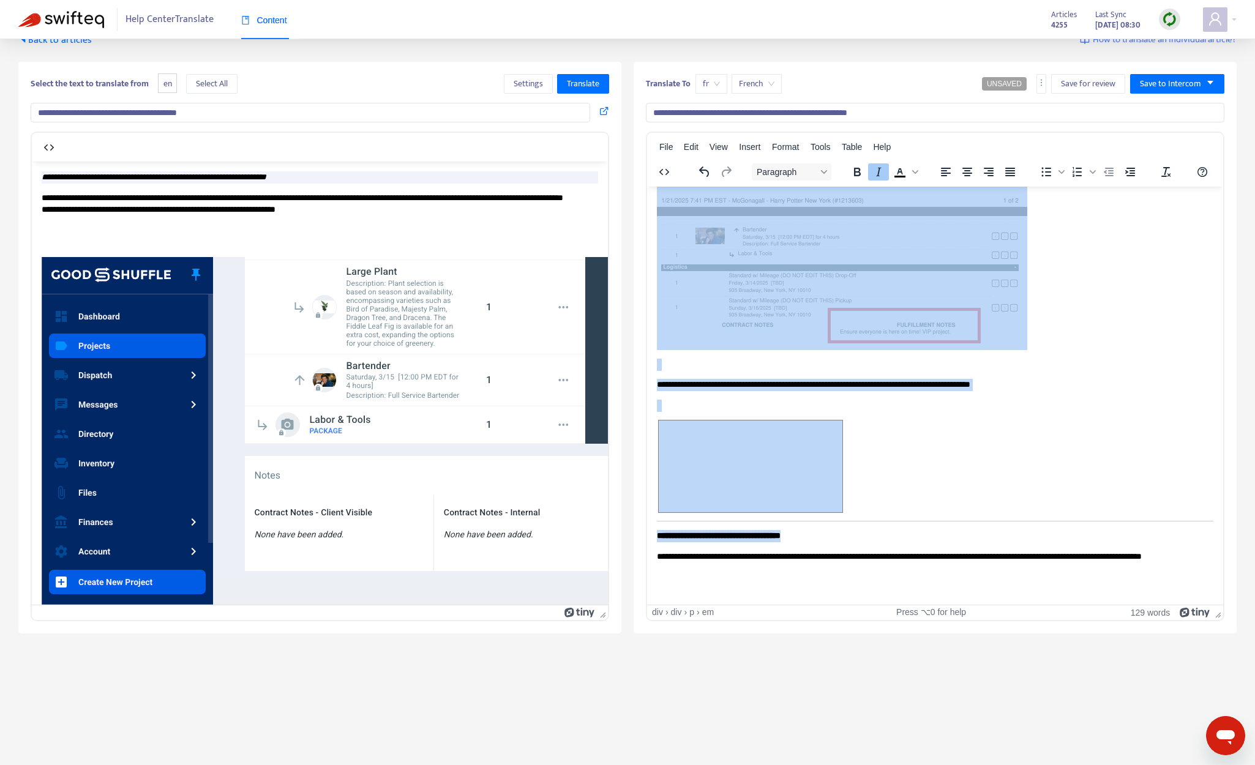
drag, startPoint x: 656, startPoint y: 199, endPoint x: 1107, endPoint y: 582, distance: 591.4
copy div "**********"
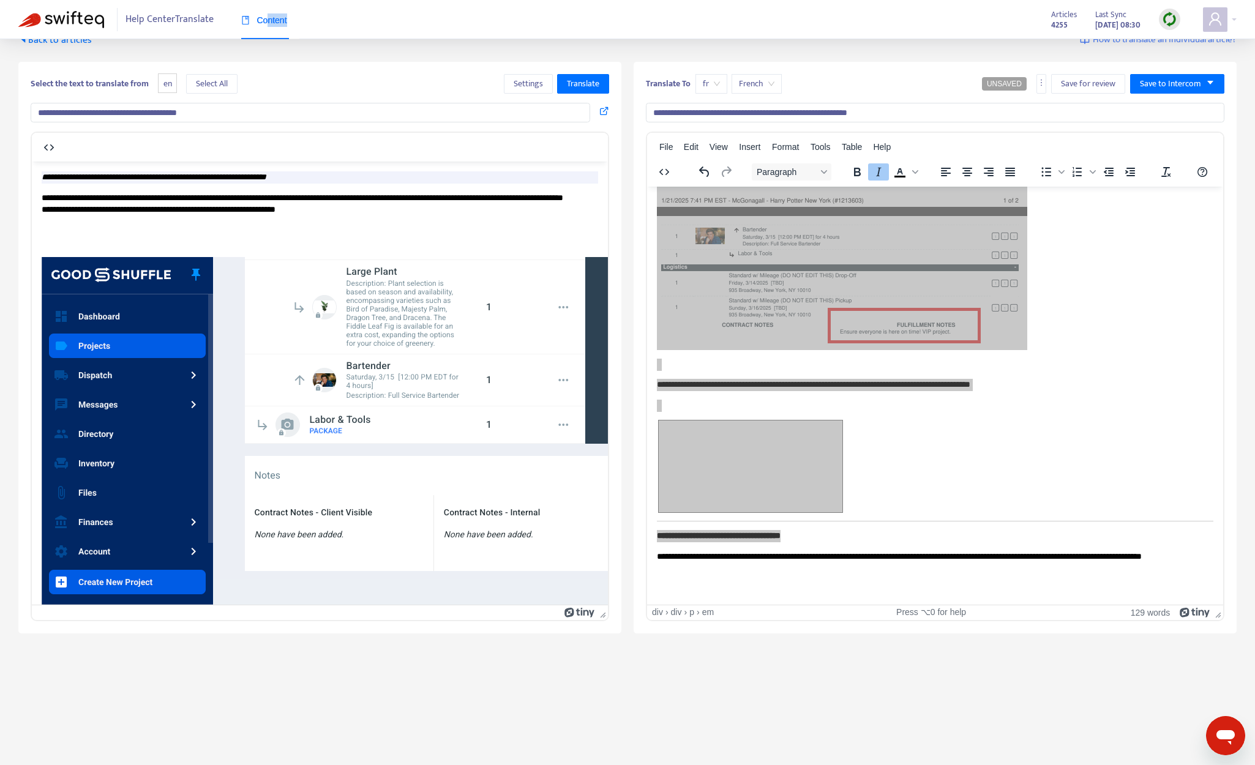
click at [266, 26] on div "Content" at bounding box center [264, 20] width 46 height 37
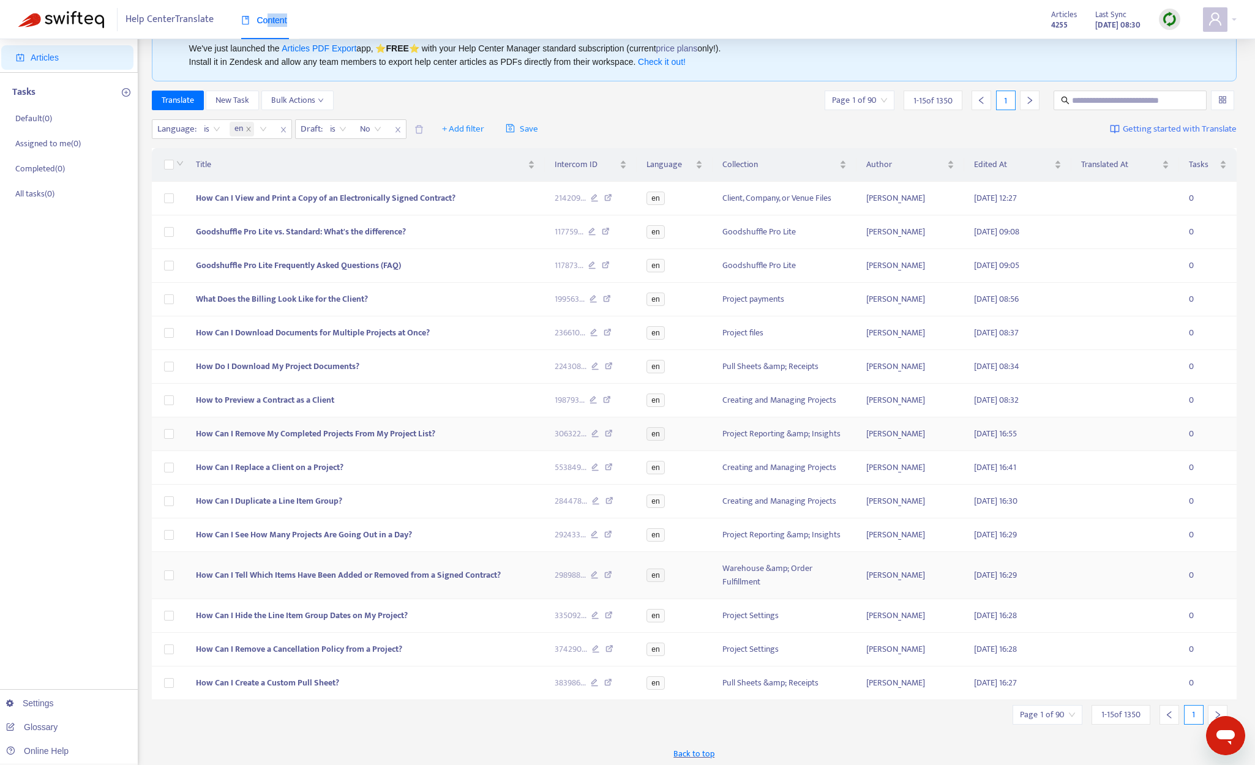
scroll to position [53, 0]
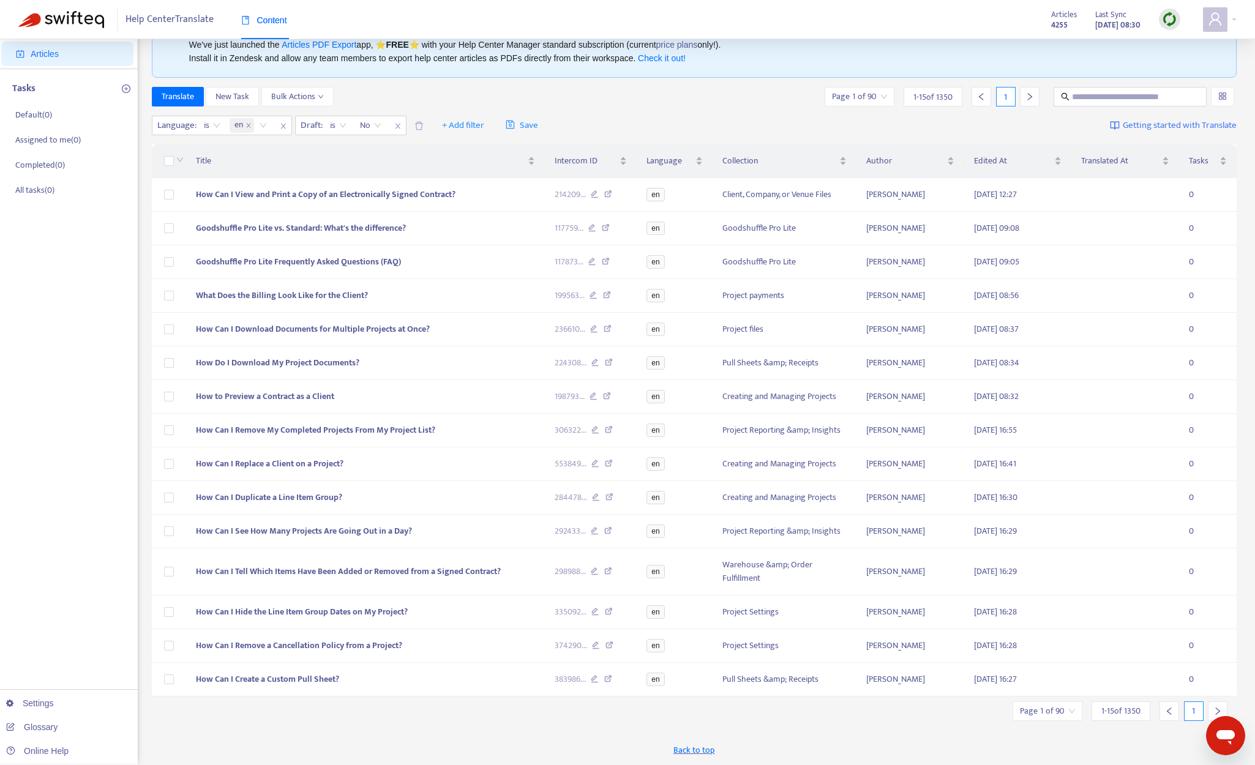
click at [1069, 708] on icon "right" at bounding box center [1217, 711] width 9 height 9
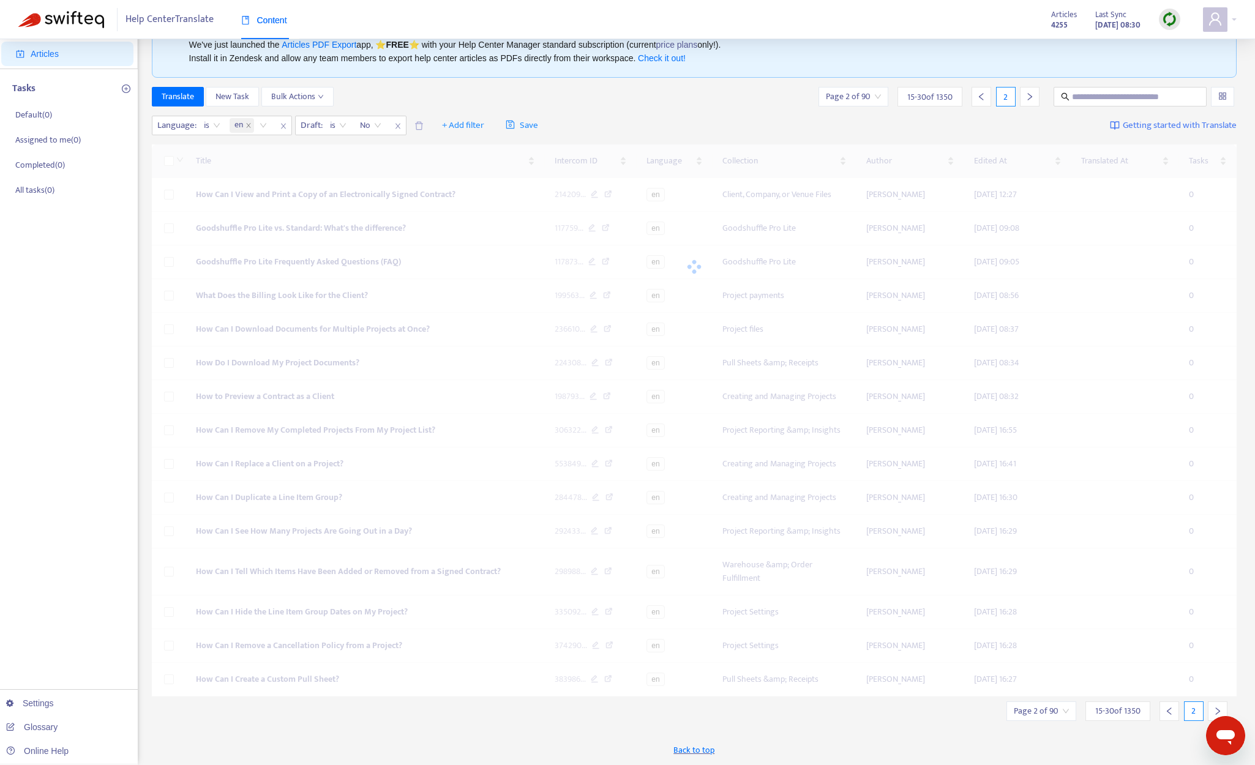
click at [1069, 708] on icon "right" at bounding box center [1217, 711] width 9 height 9
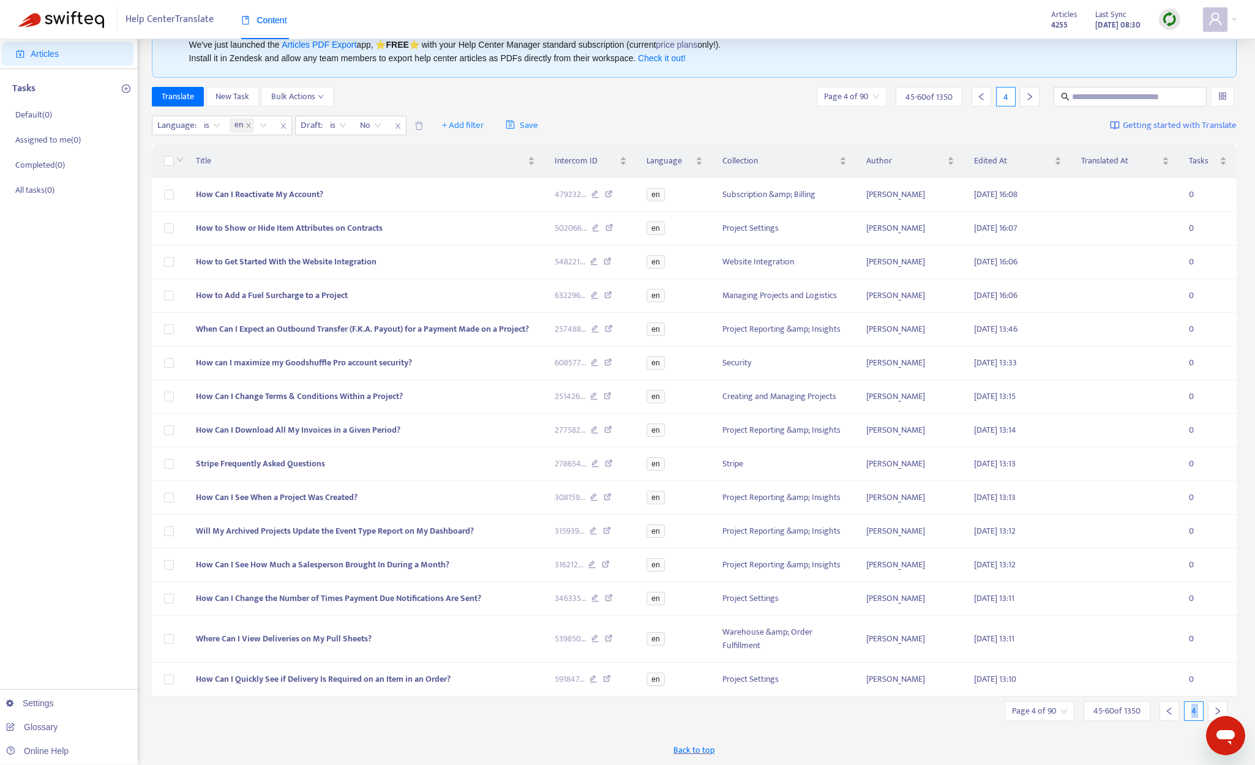
click at [1069, 708] on icon "right" at bounding box center [1217, 711] width 9 height 9
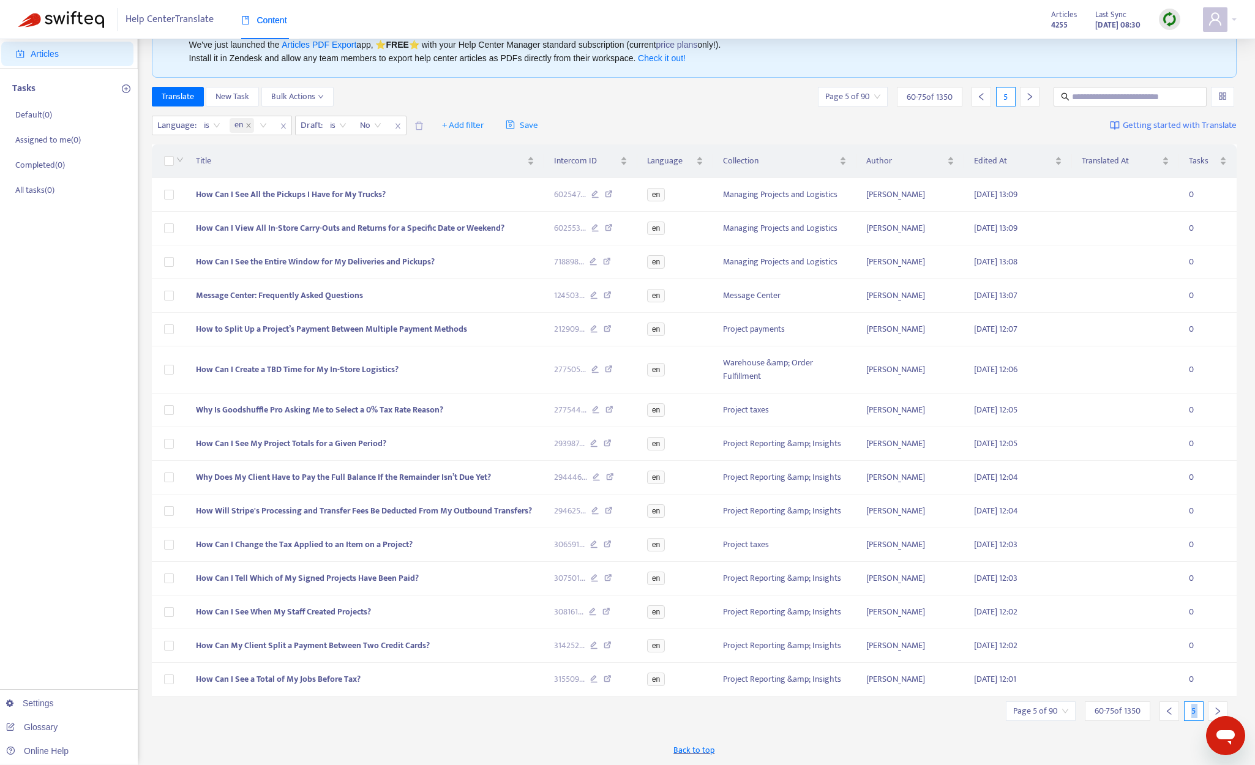
click at [1069, 708] on icon "right" at bounding box center [1217, 711] width 9 height 9
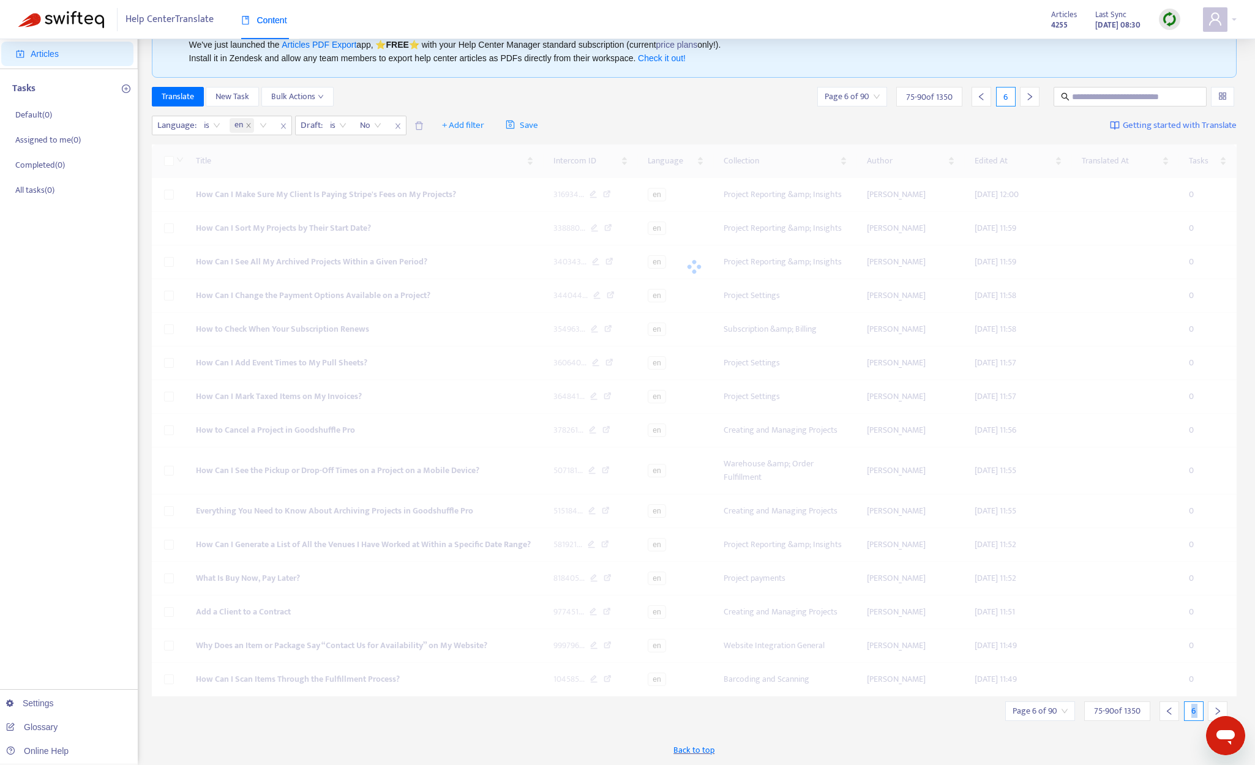
click at [1069, 708] on icon "right" at bounding box center [1217, 711] width 9 height 9
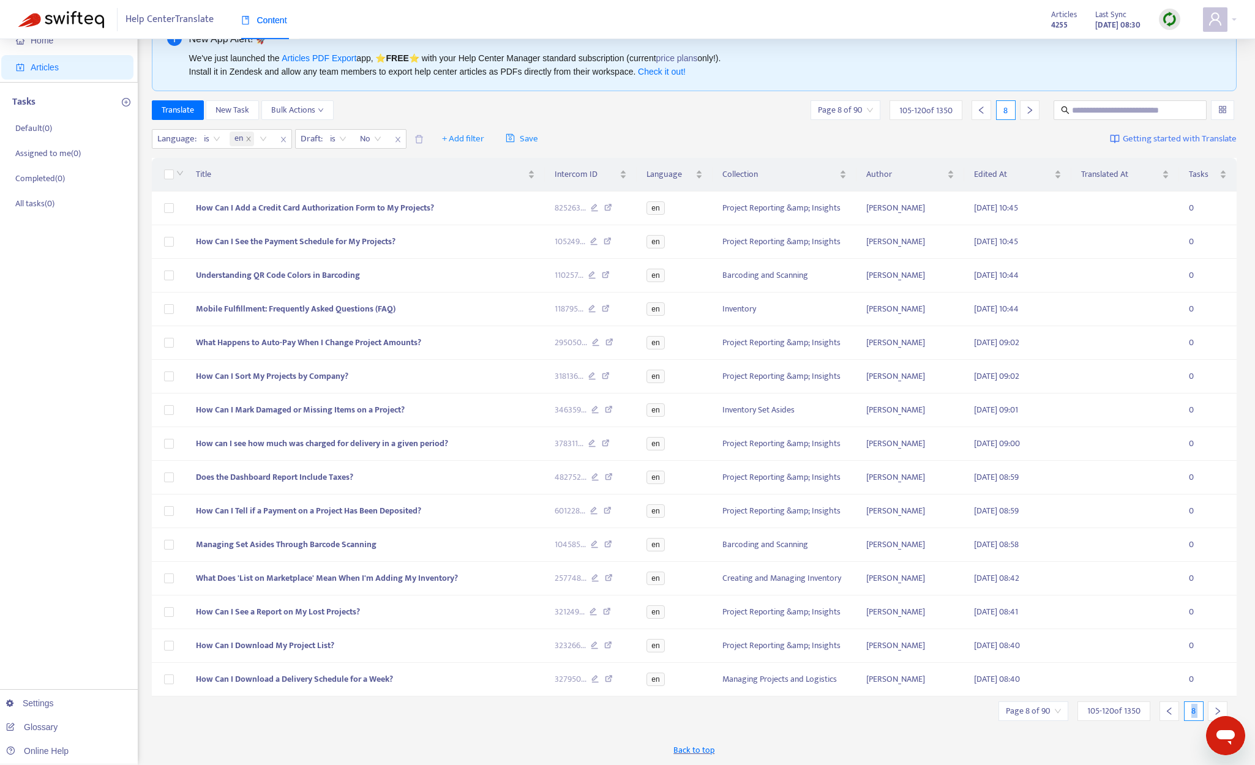
click at [1069, 708] on icon "right" at bounding box center [1217, 711] width 9 height 9
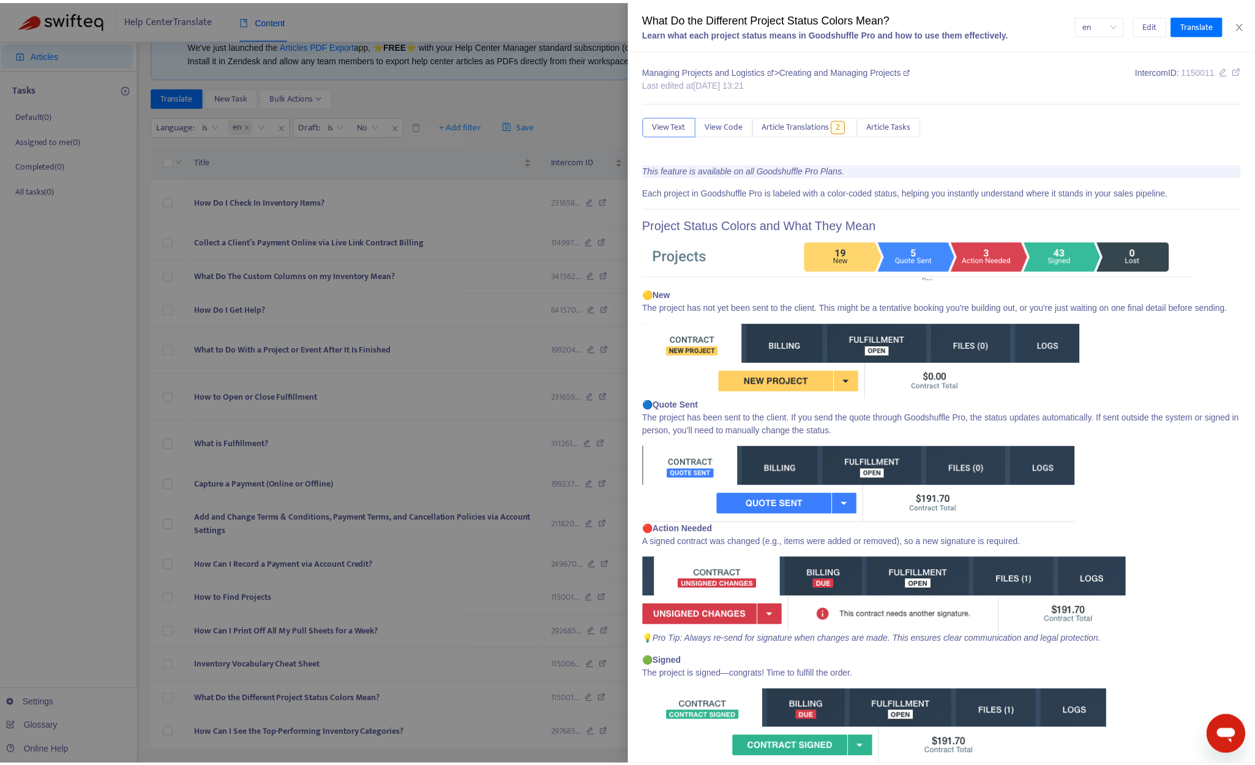
scroll to position [506, 0]
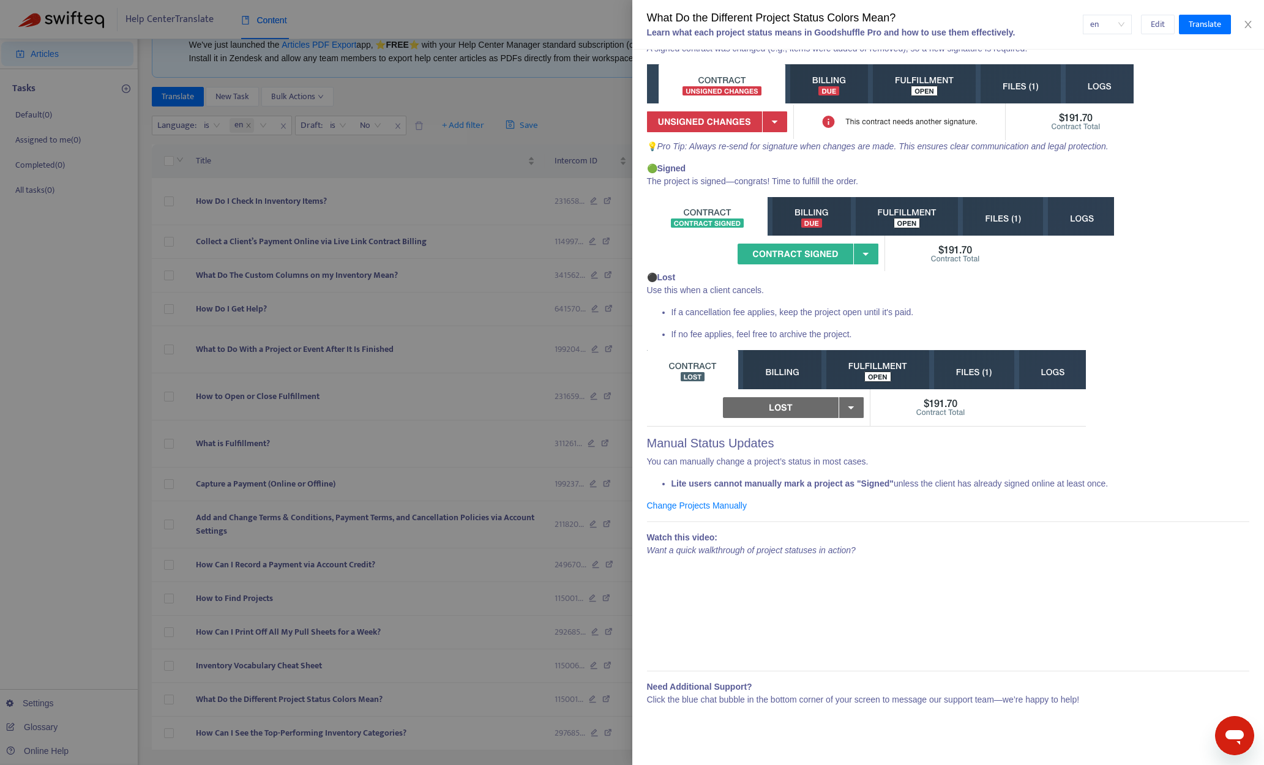
click at [441, 528] on div at bounding box center [632, 382] width 1264 height 765
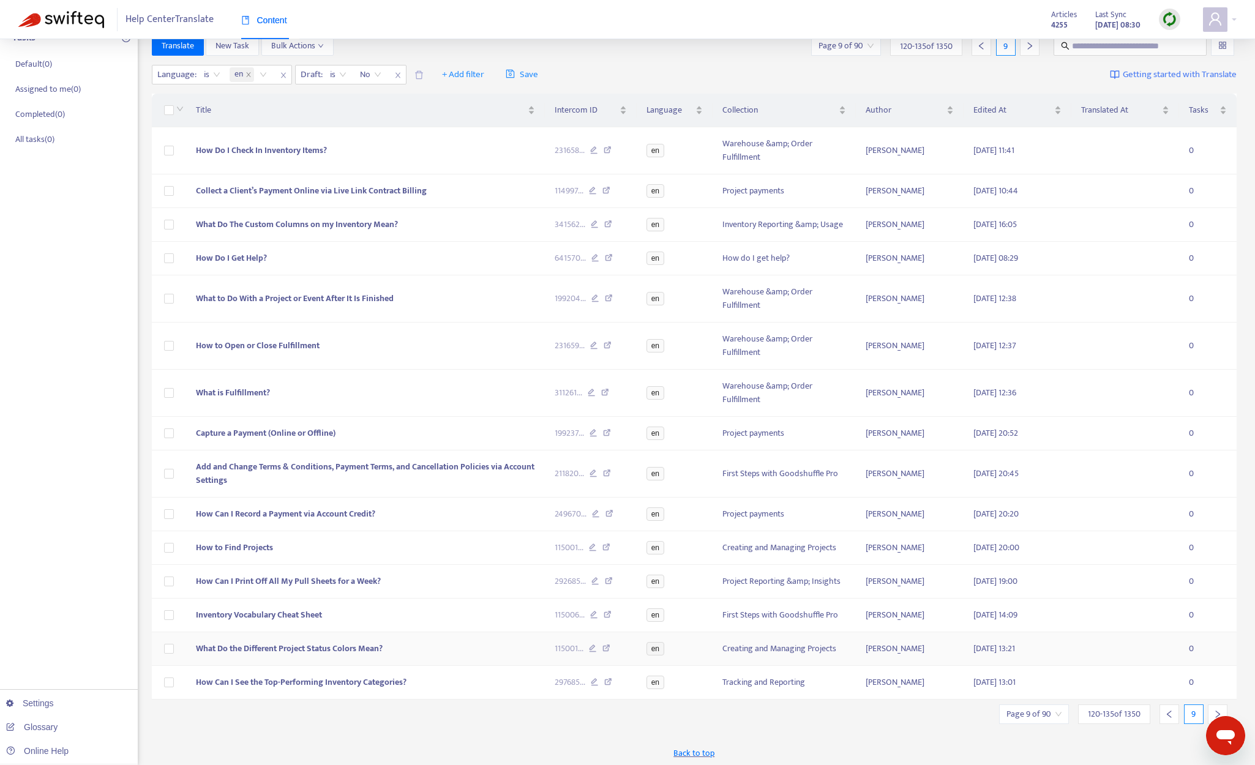
scroll to position [107, 0]
click at [1069, 701] on div at bounding box center [1218, 711] width 20 height 20
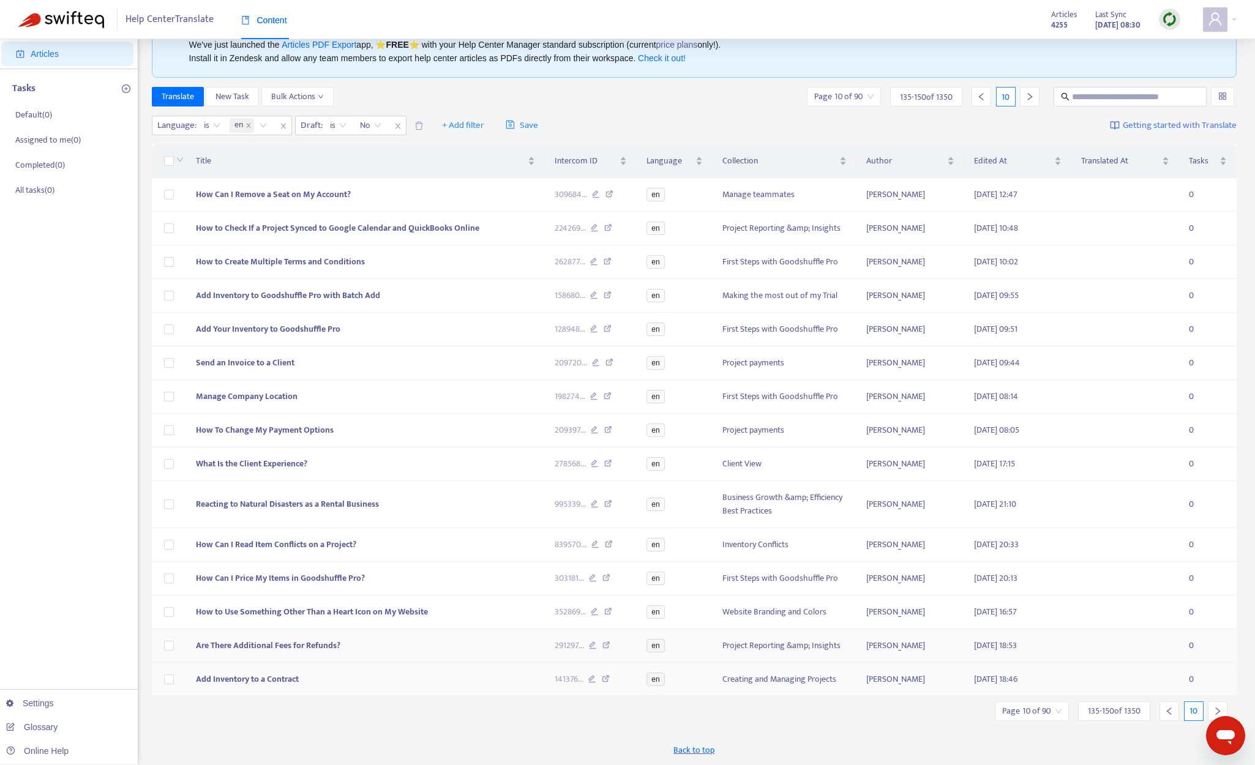
scroll to position [53, 0]
click at [1069, 703] on div at bounding box center [1218, 711] width 20 height 20
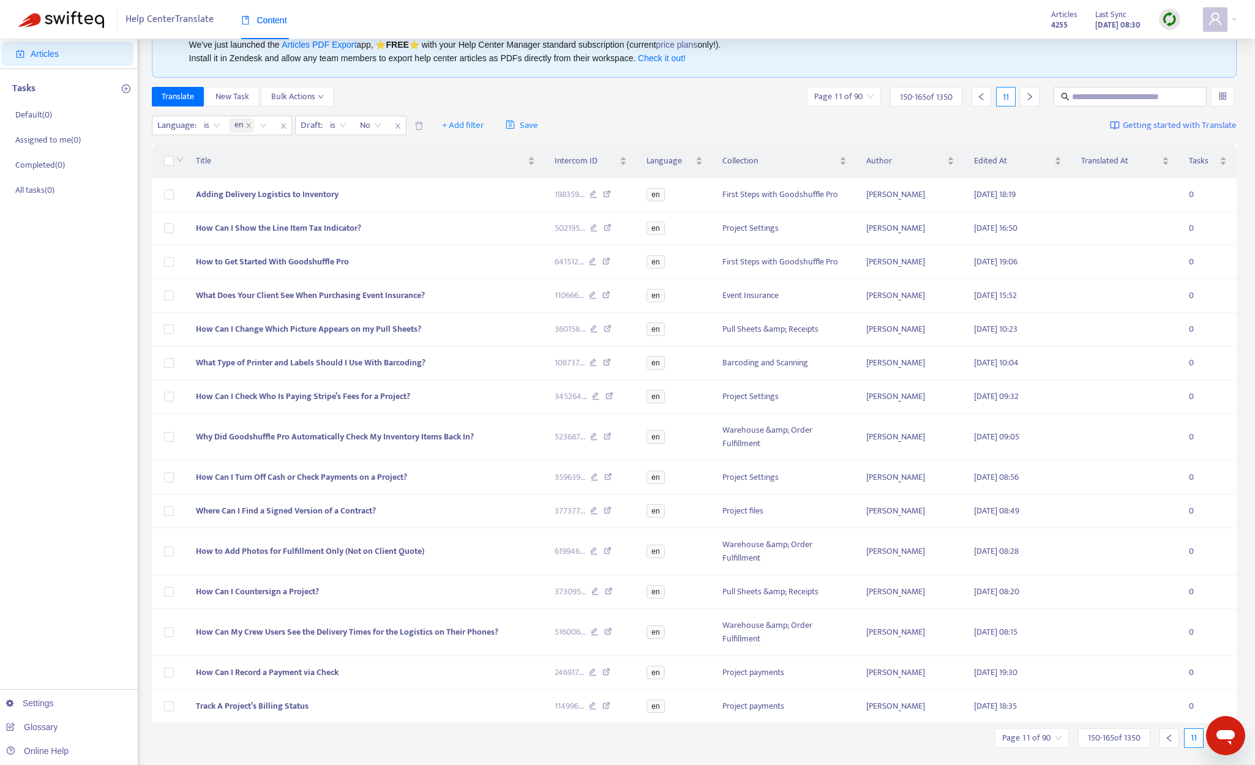
scroll to position [80, 0]
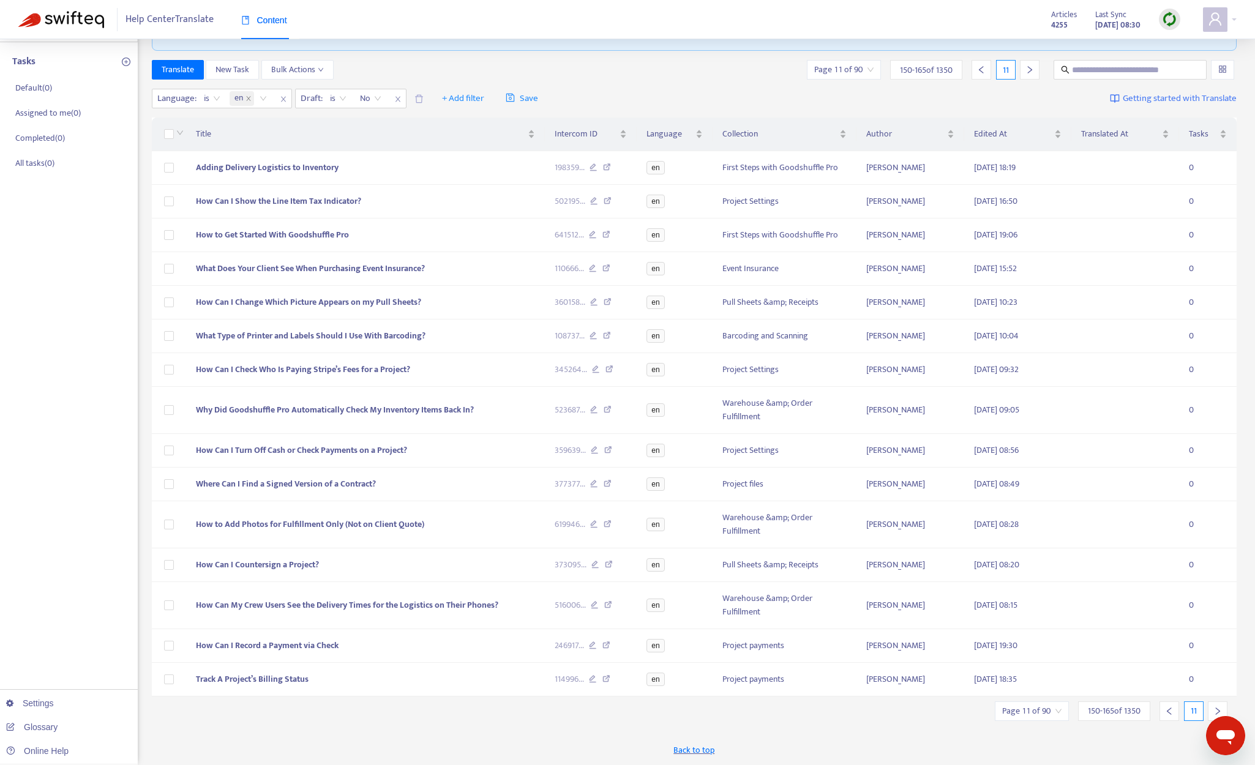
click at [1069, 708] on icon "right" at bounding box center [1217, 711] width 9 height 9
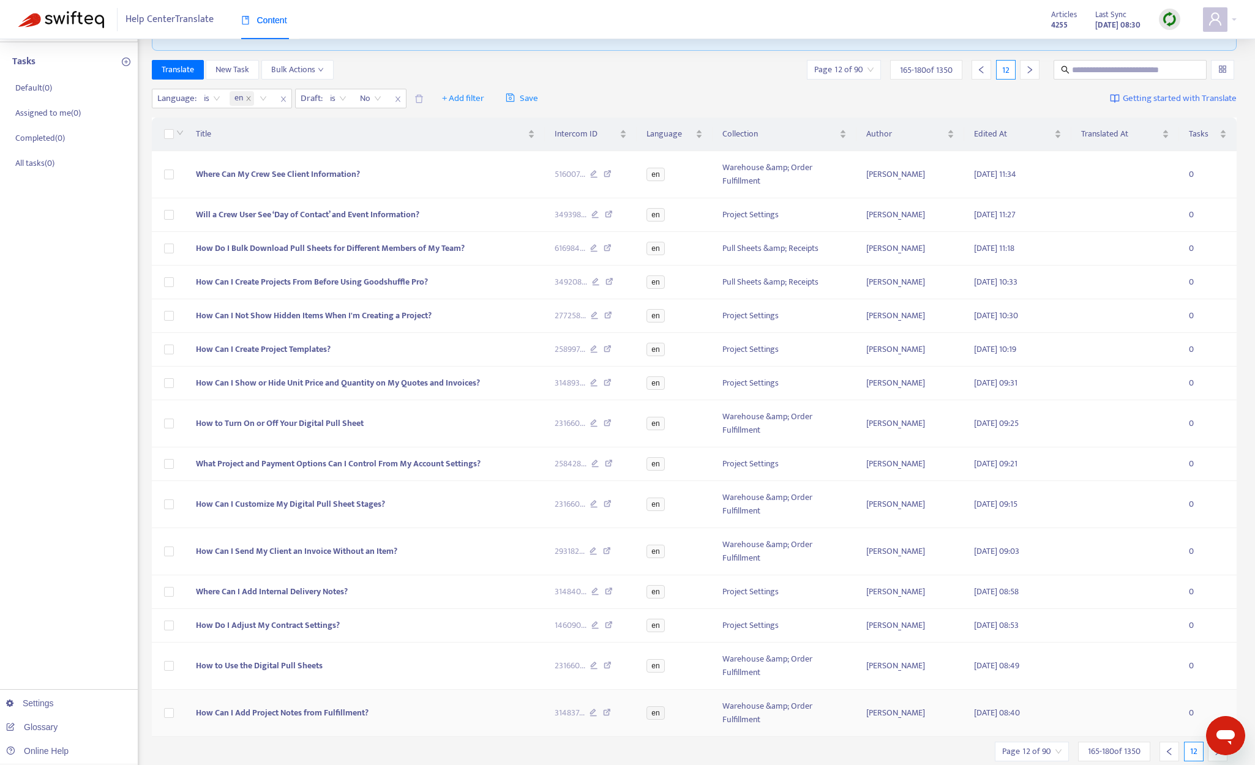
scroll to position [107, 0]
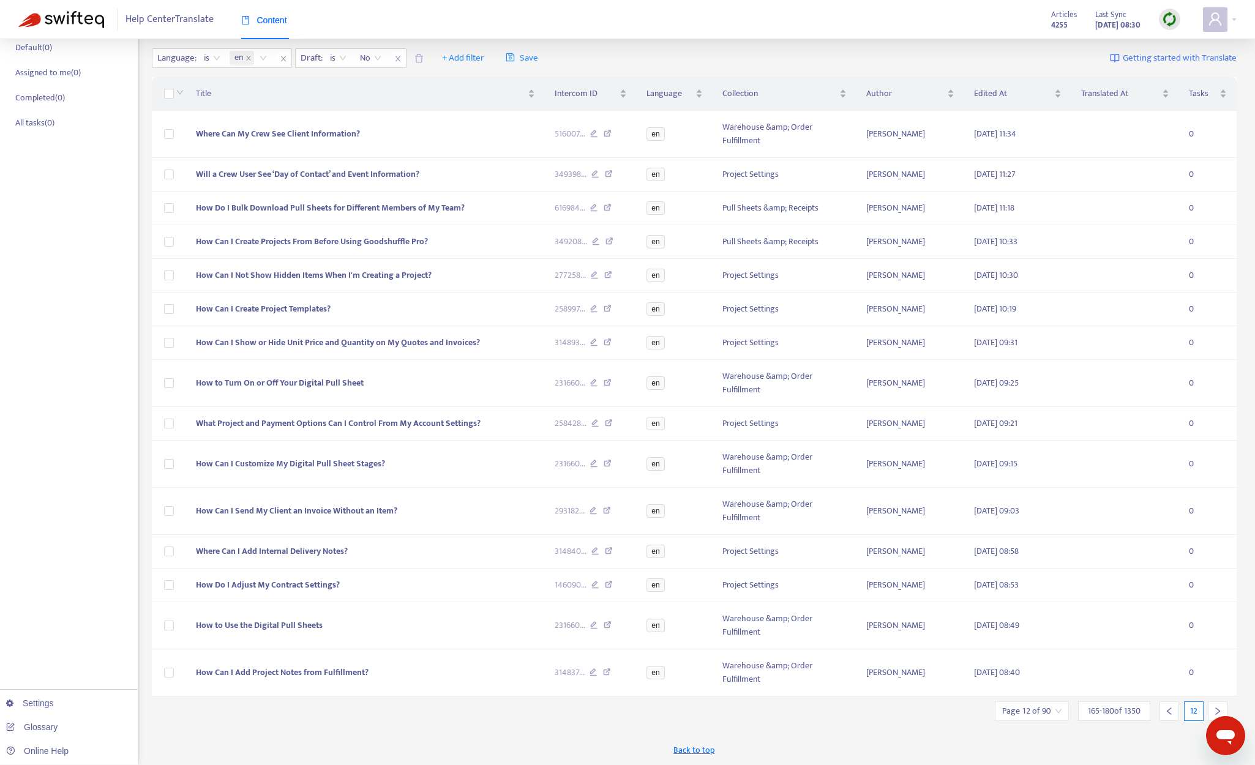
click at [1069, 707] on icon "right" at bounding box center [1217, 711] width 9 height 9
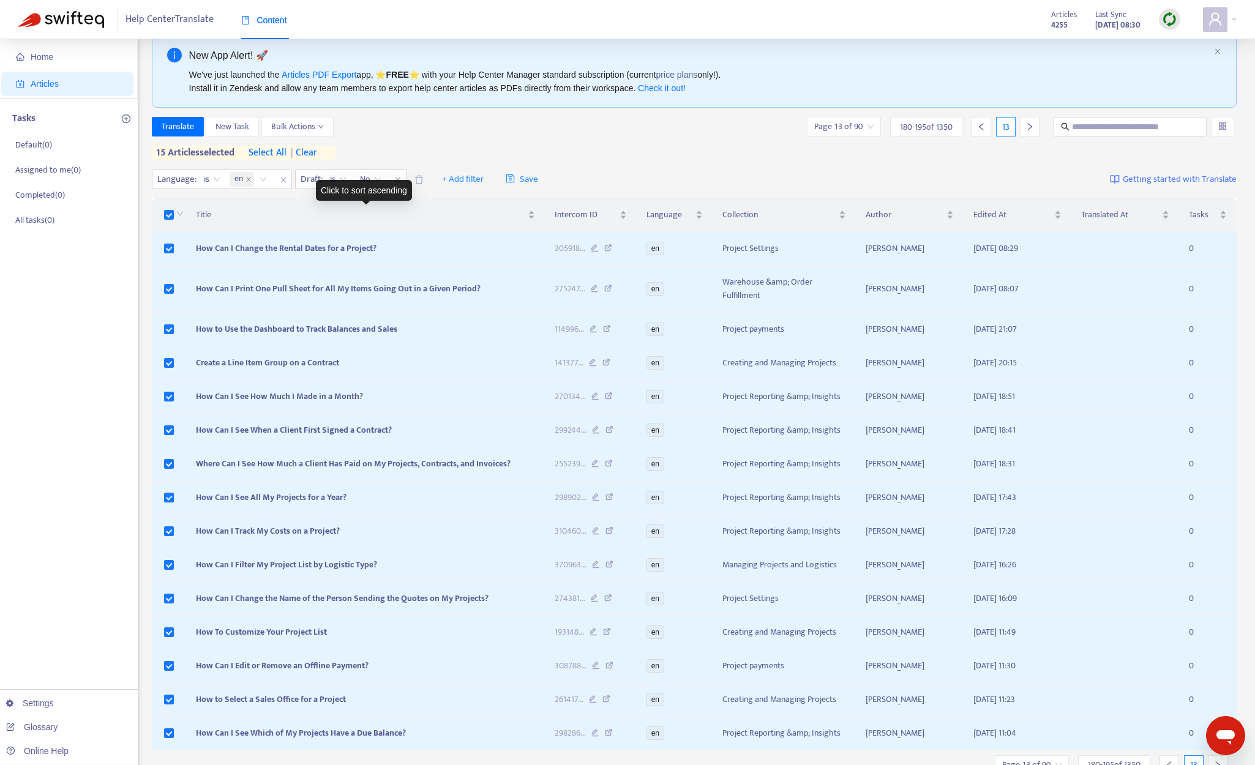
scroll to position [0, 0]
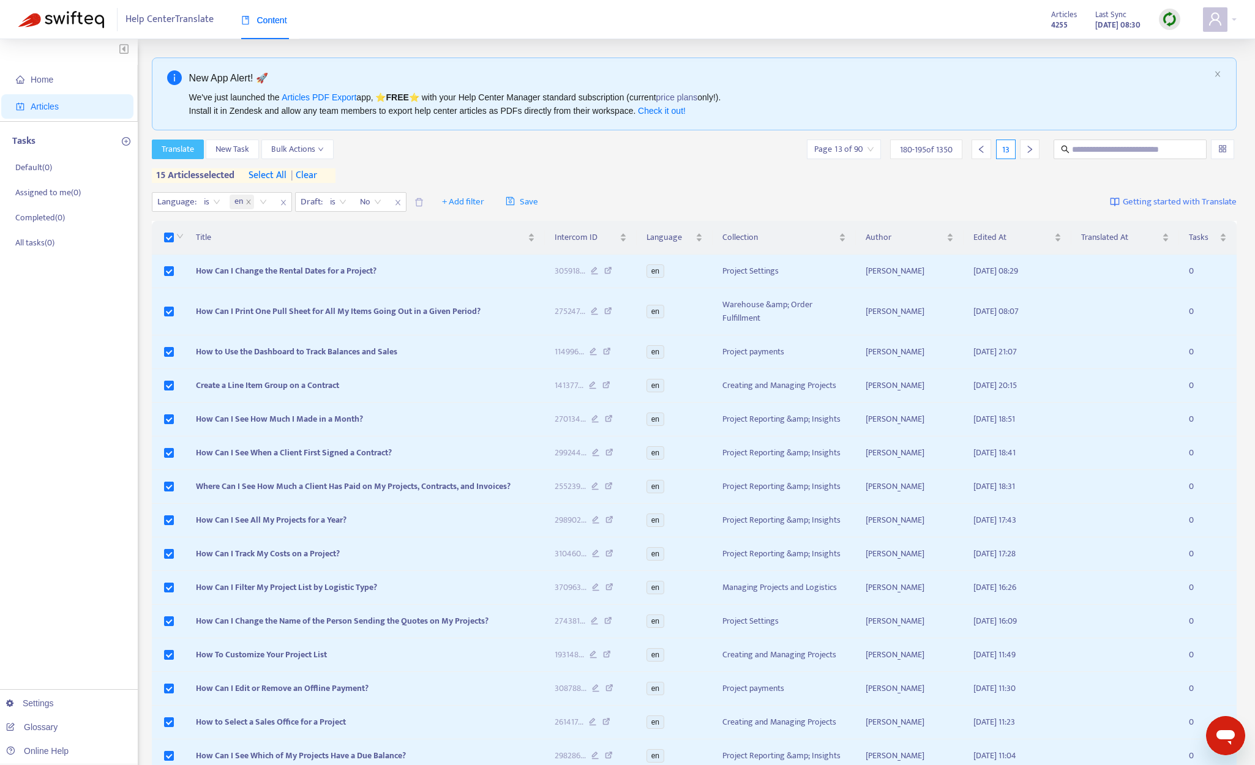
click at [185, 145] on span "Translate" at bounding box center [178, 149] width 32 height 13
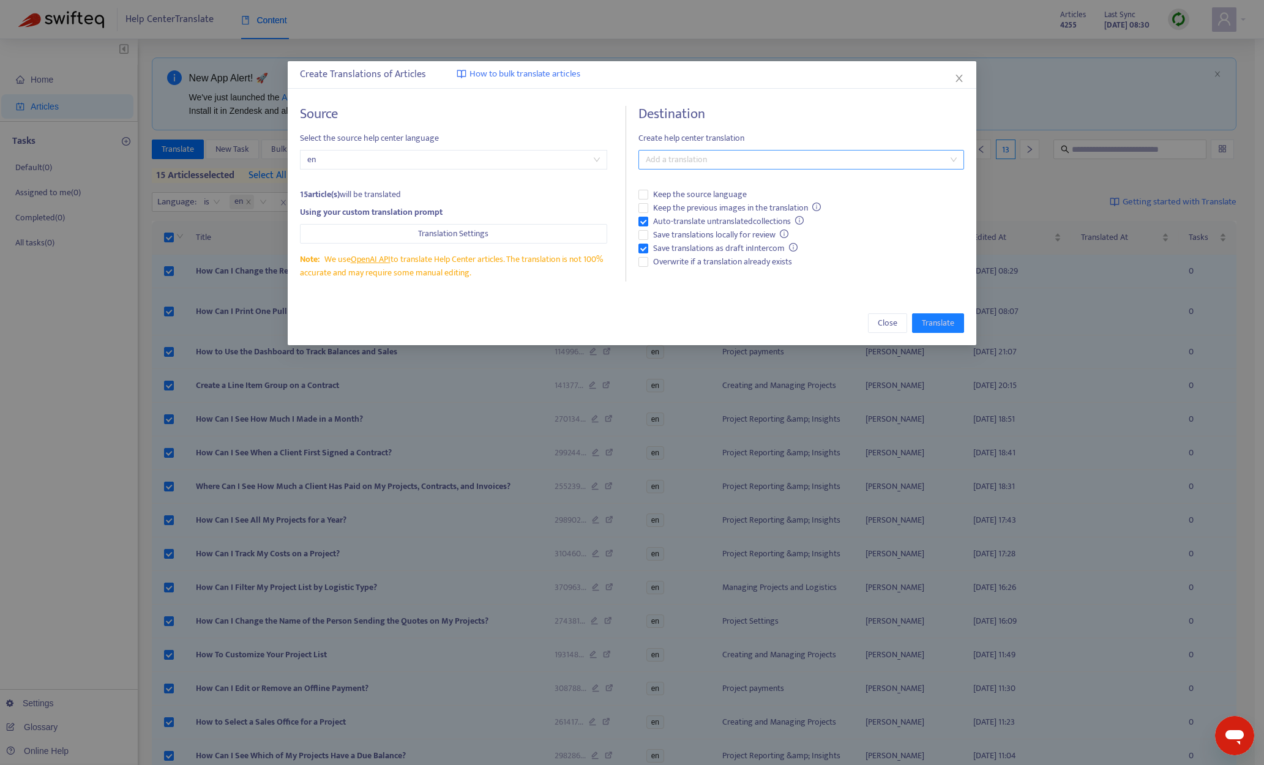
click at [741, 165] on div "Destination Create help center translation Add a translation Keep the source la…" at bounding box center [801, 194] width 326 height 176
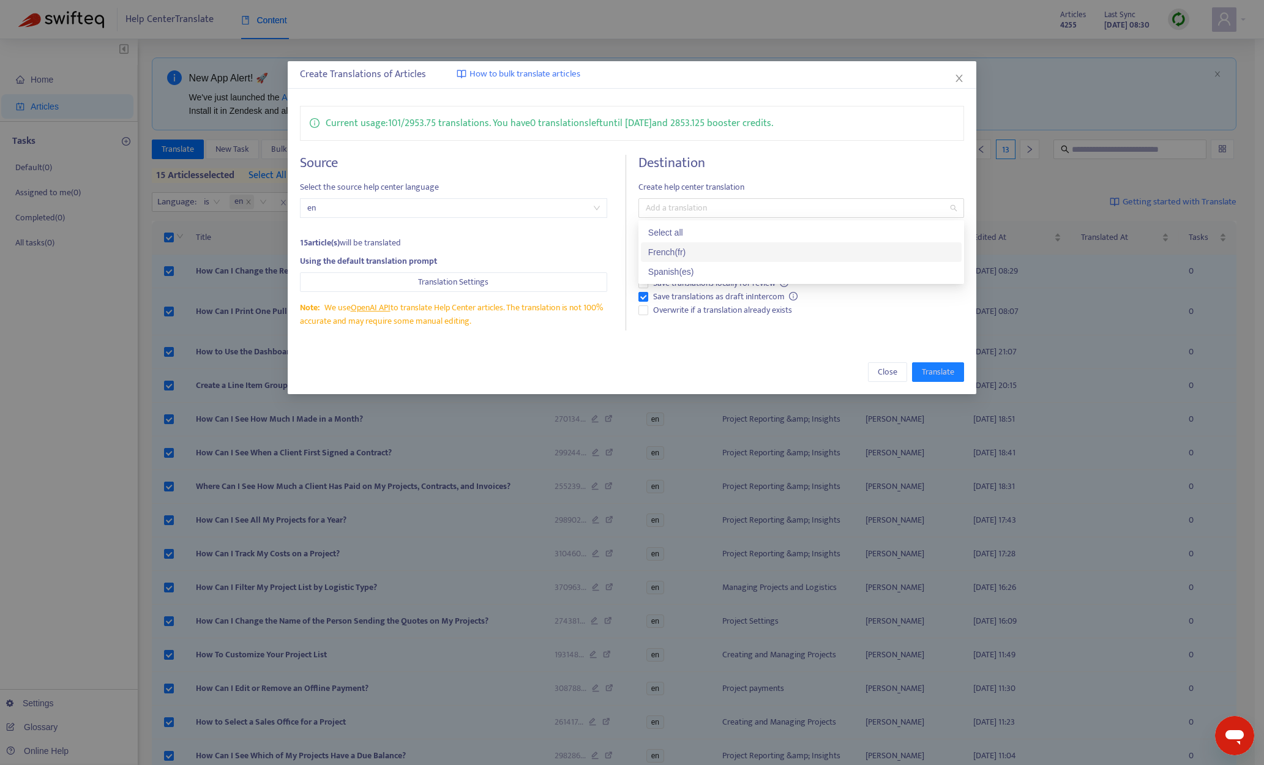
click at [695, 250] on div "French ( fr )" at bounding box center [801, 251] width 306 height 13
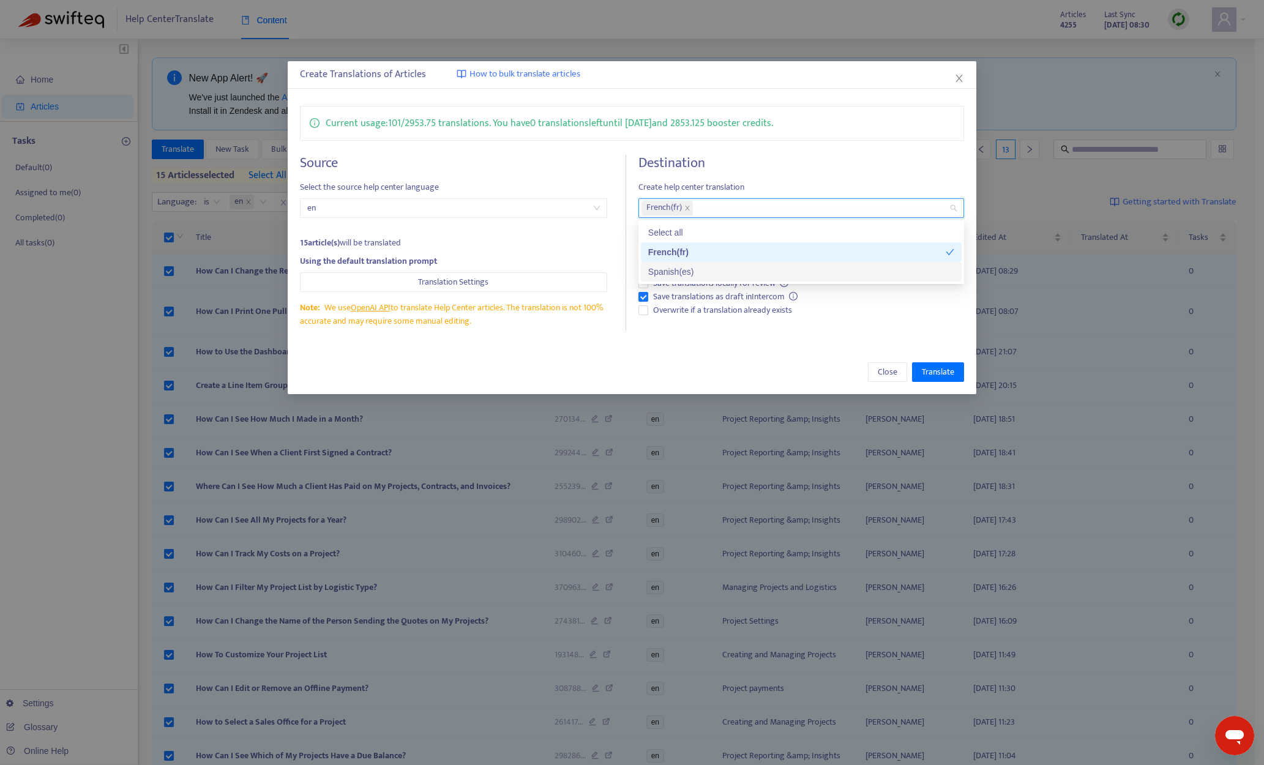
click at [695, 271] on div "Spanish ( es )" at bounding box center [801, 271] width 306 height 13
click at [732, 367] on div "Close Translate" at bounding box center [632, 372] width 664 height 20
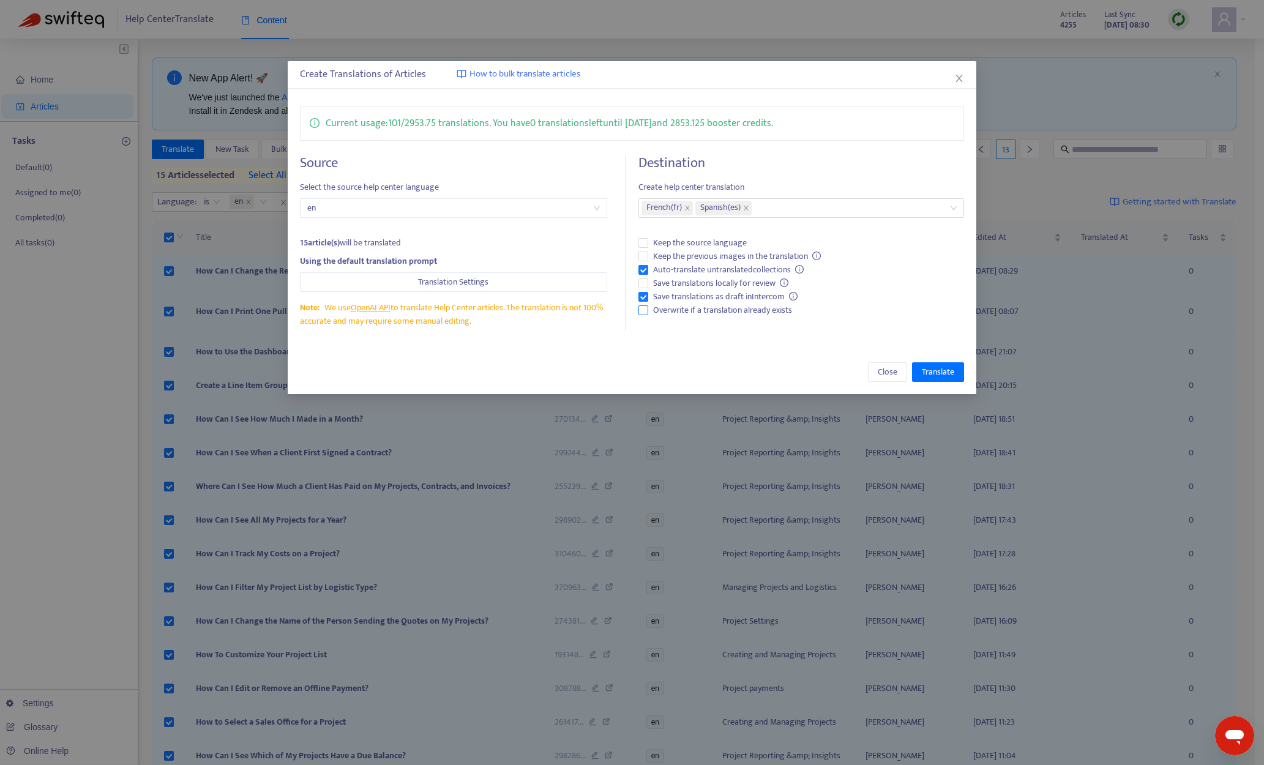
click at [764, 310] on span "Overwrite if a translation already exists" at bounding box center [722, 310] width 149 height 13
click at [956, 376] on button "Translate" at bounding box center [938, 372] width 52 height 20
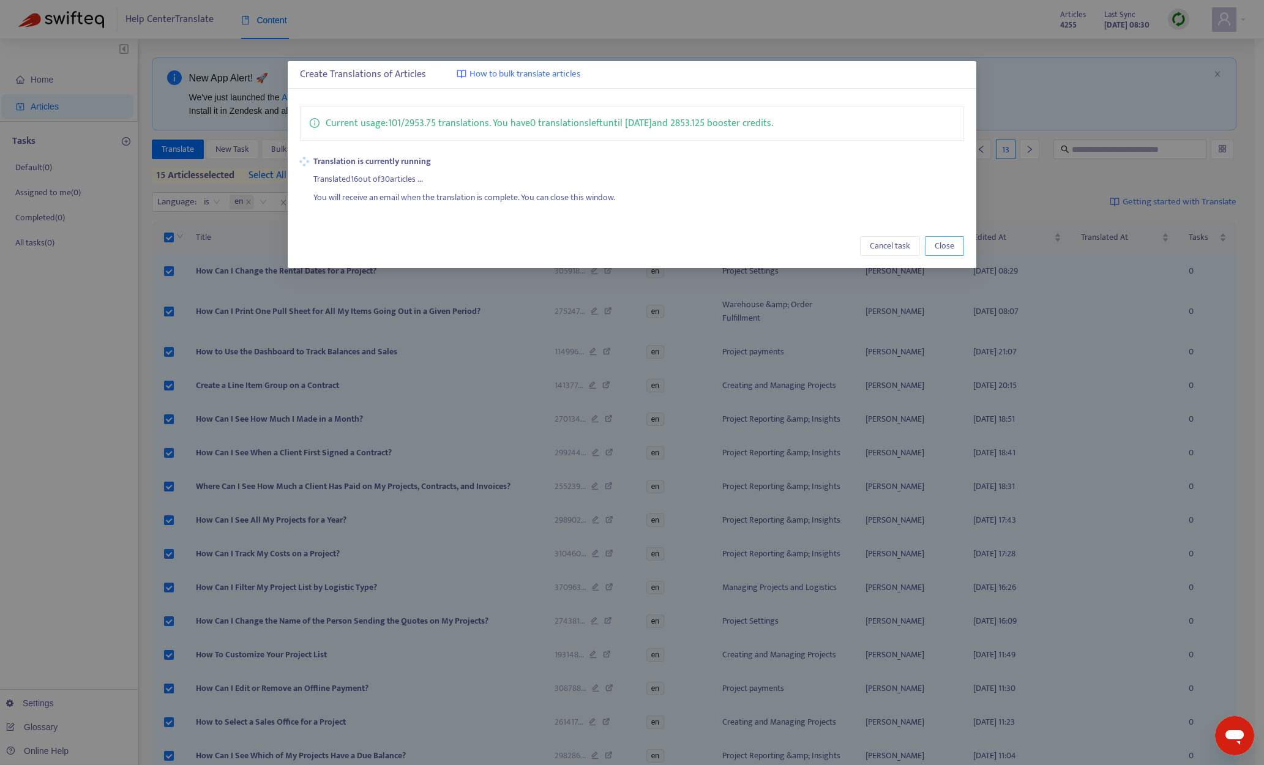
click at [956, 245] on button "Close" at bounding box center [944, 246] width 39 height 20
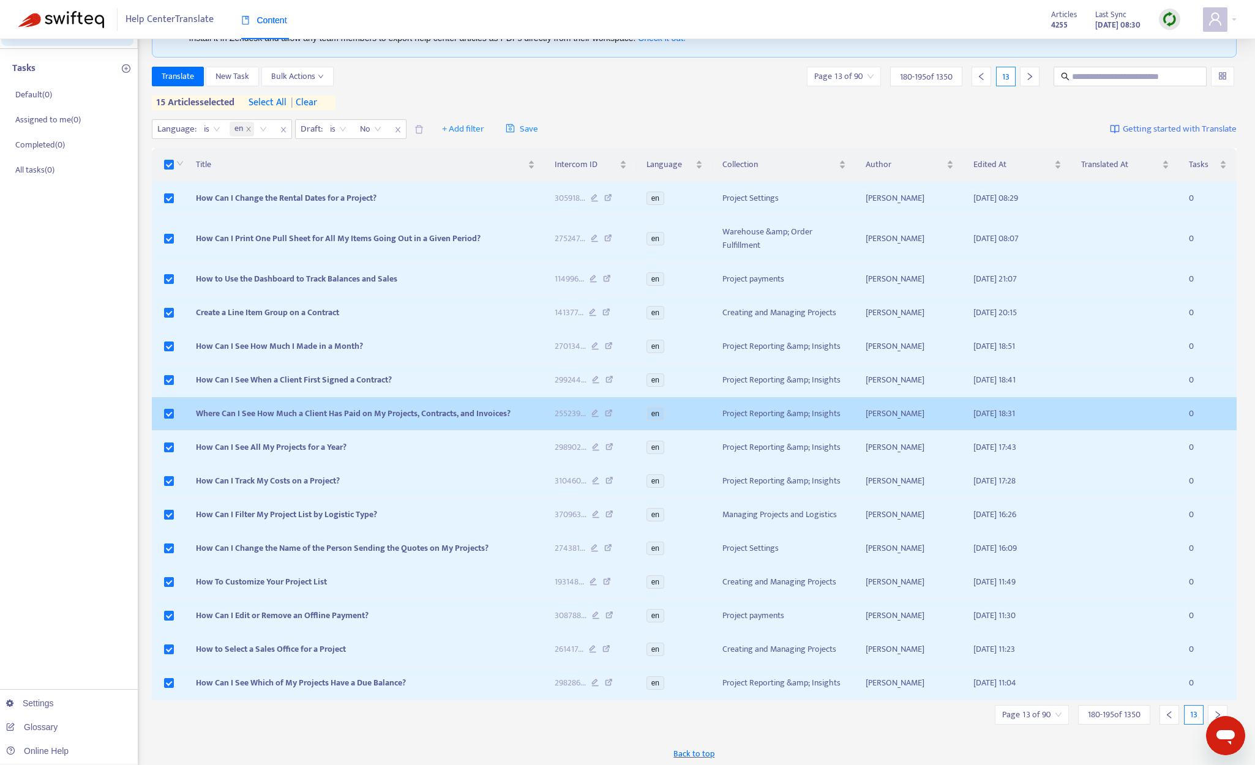
scroll to position [77, 0]
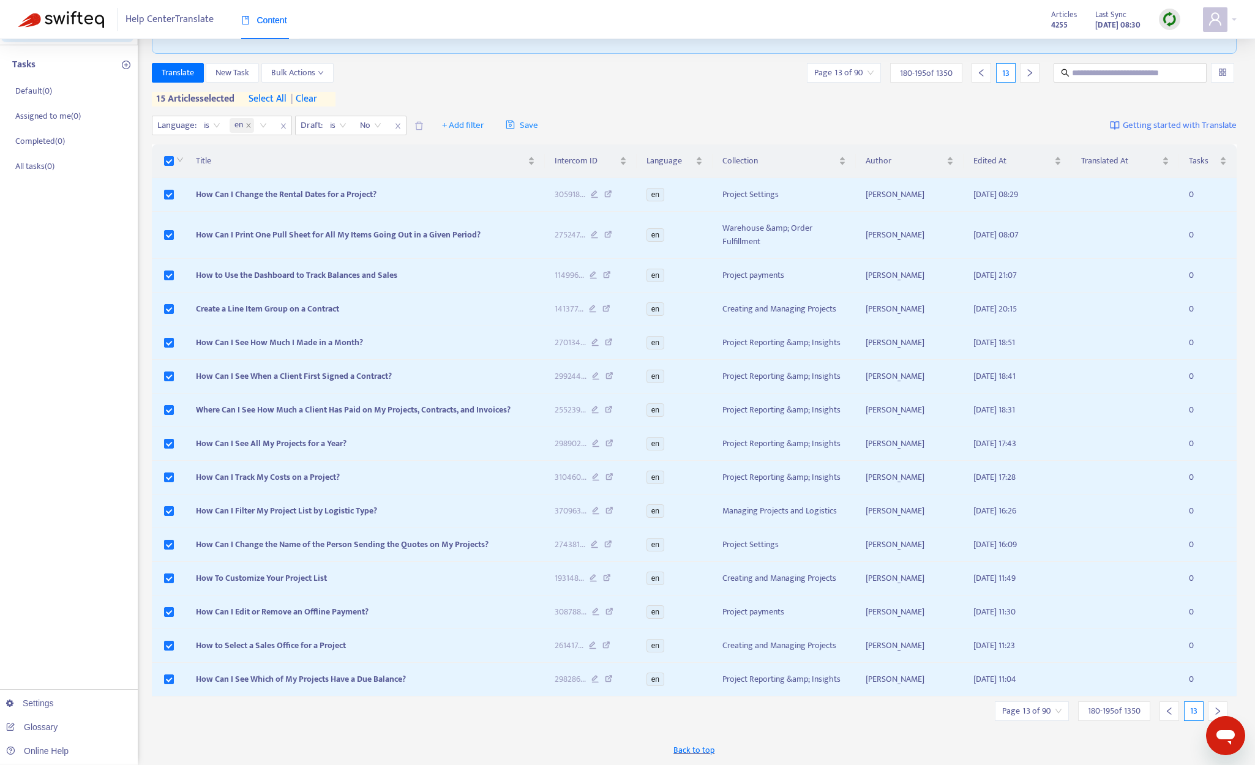
click at [1069, 703] on div at bounding box center [1218, 711] width 20 height 20
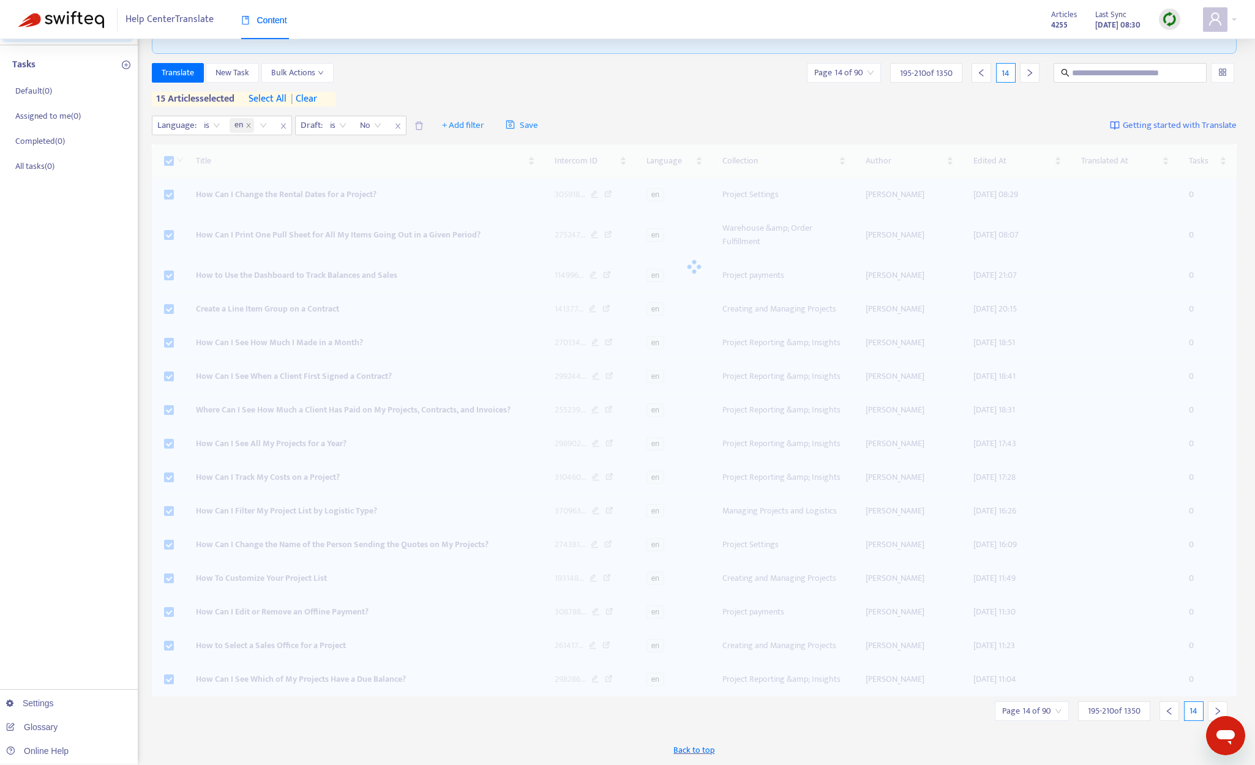
scroll to position [63, 0]
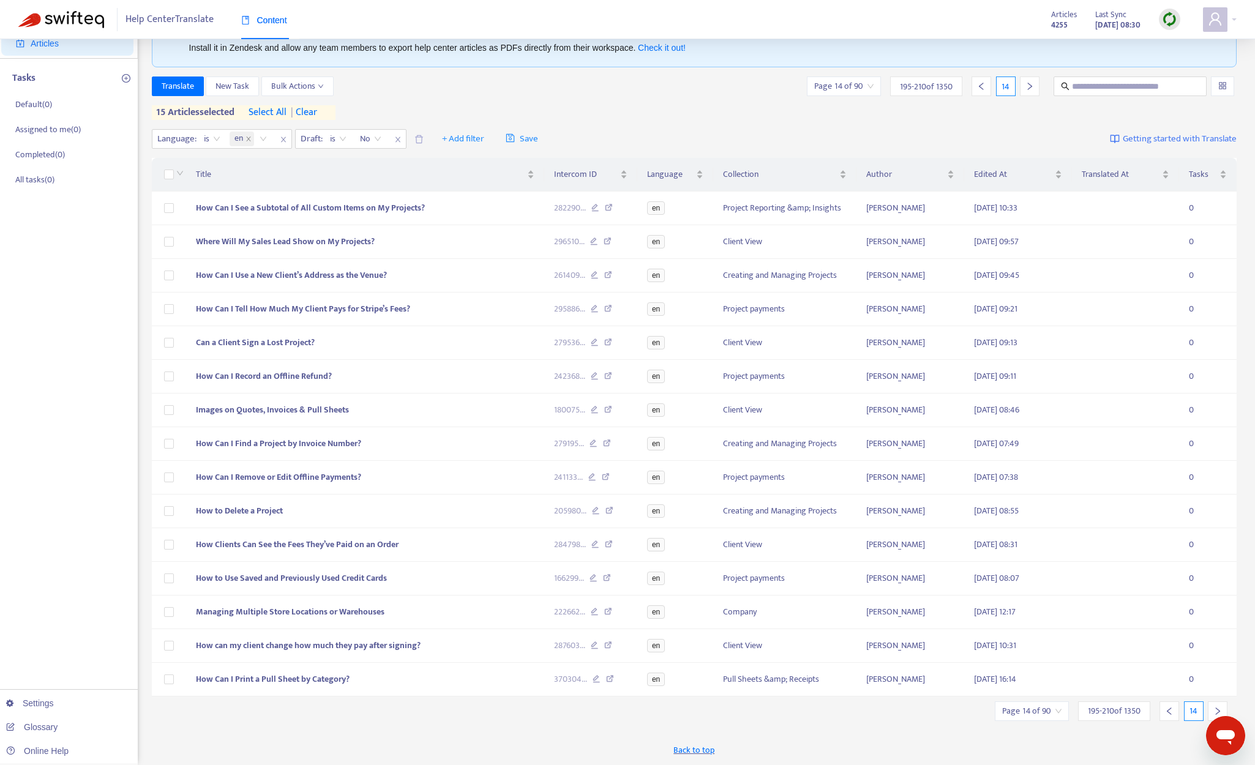
click at [1069, 709] on div at bounding box center [1169, 711] width 20 height 20
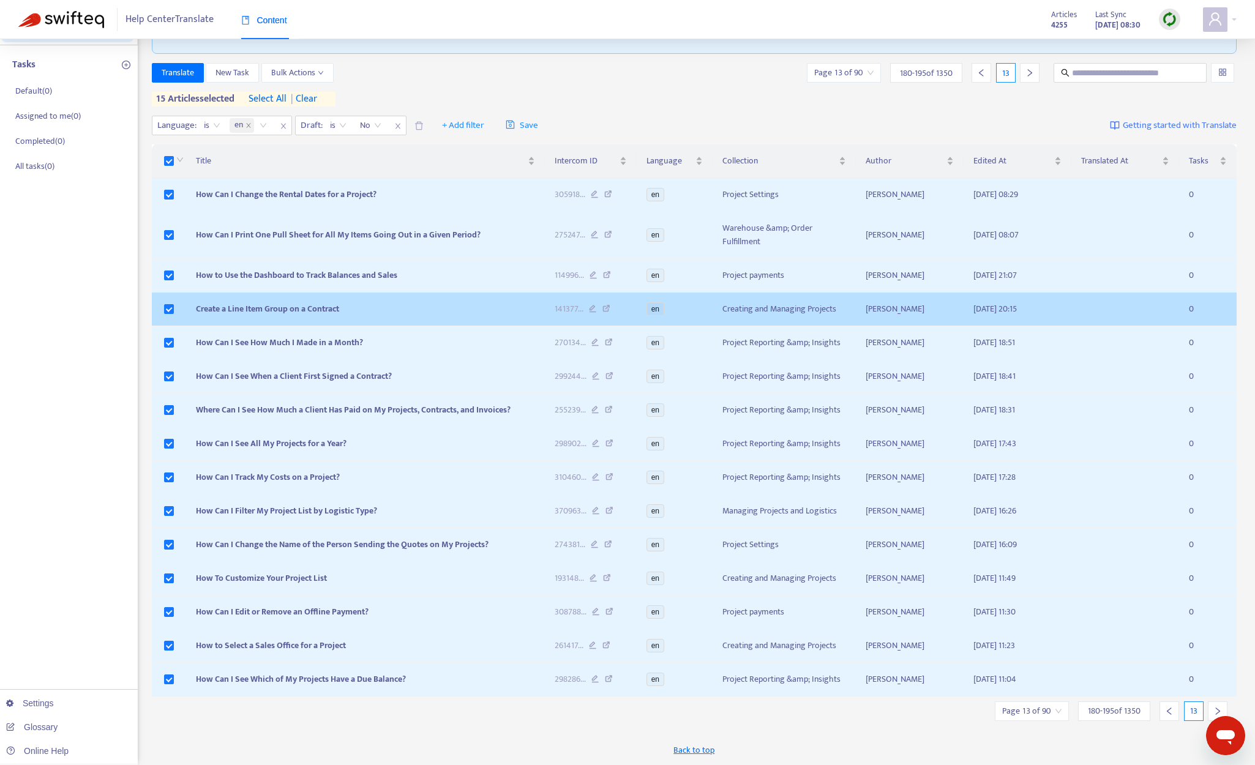
scroll to position [53, 0]
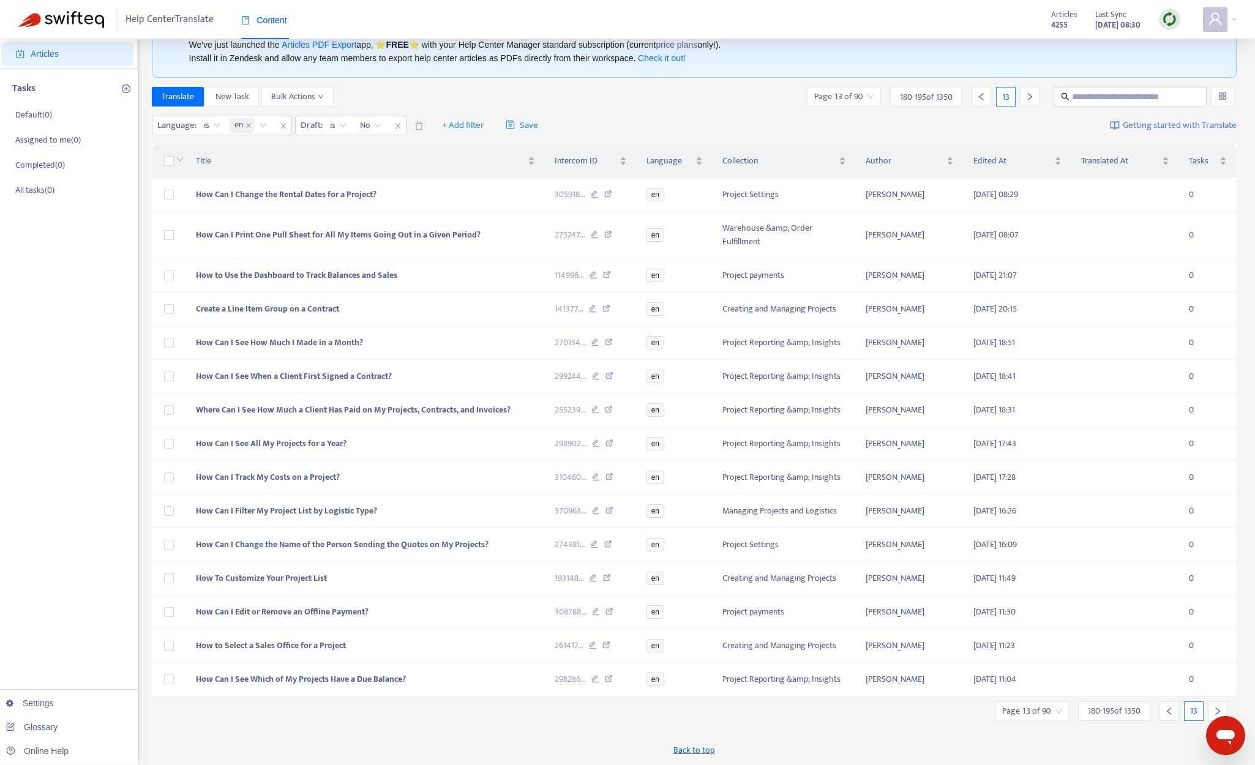
click at [1069, 708] on div at bounding box center [1218, 711] width 20 height 20
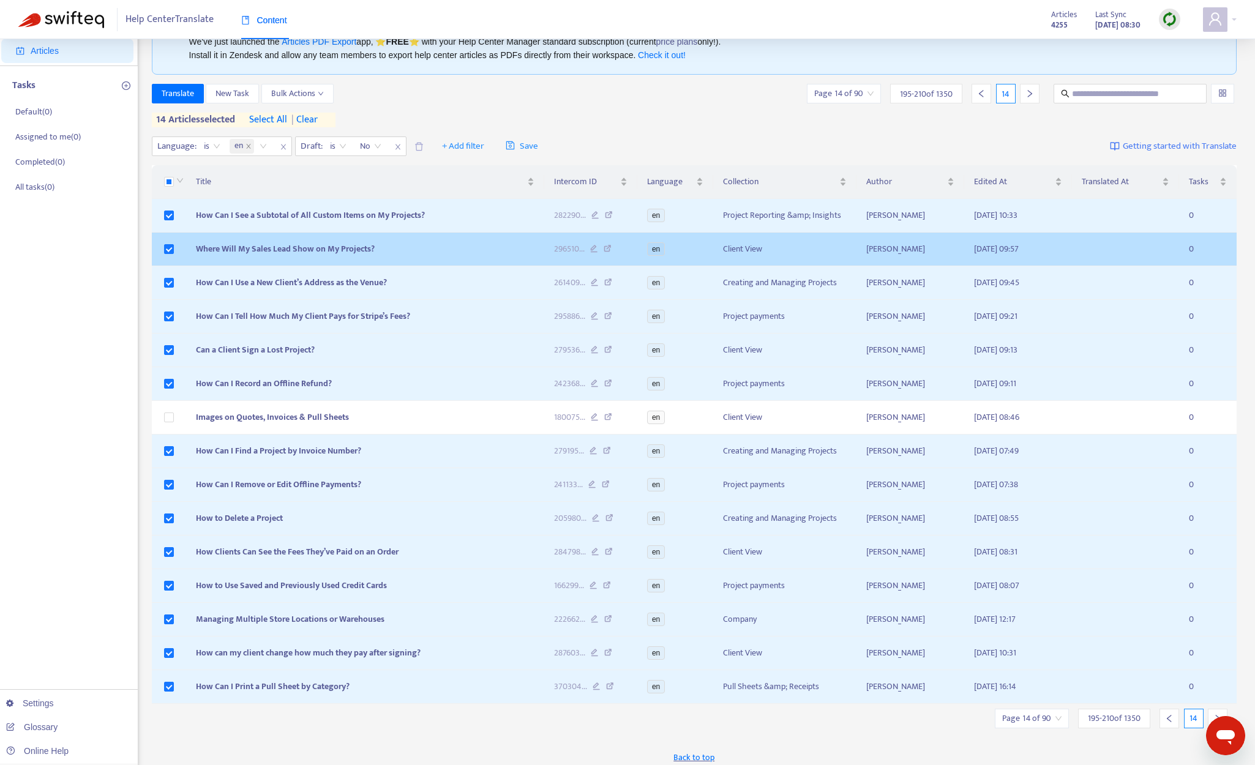
scroll to position [63, 0]
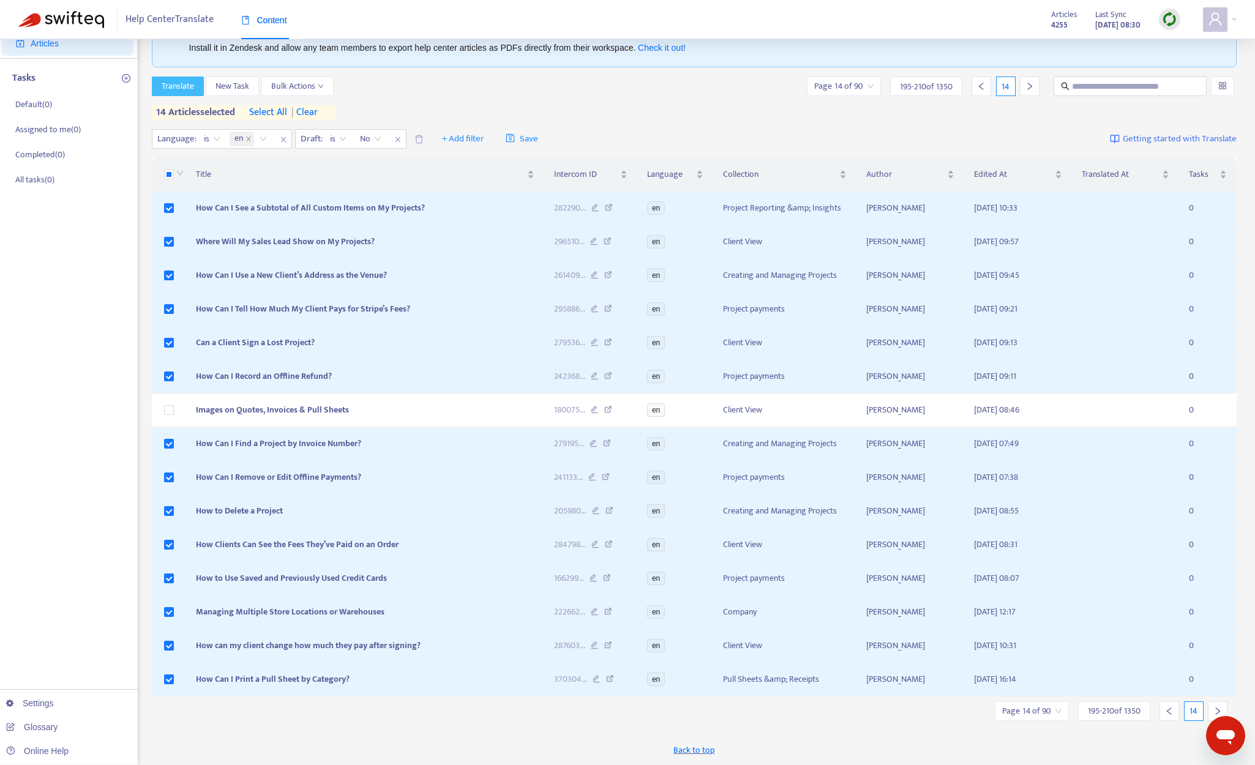
click at [178, 84] on span "Translate" at bounding box center [178, 86] width 32 height 13
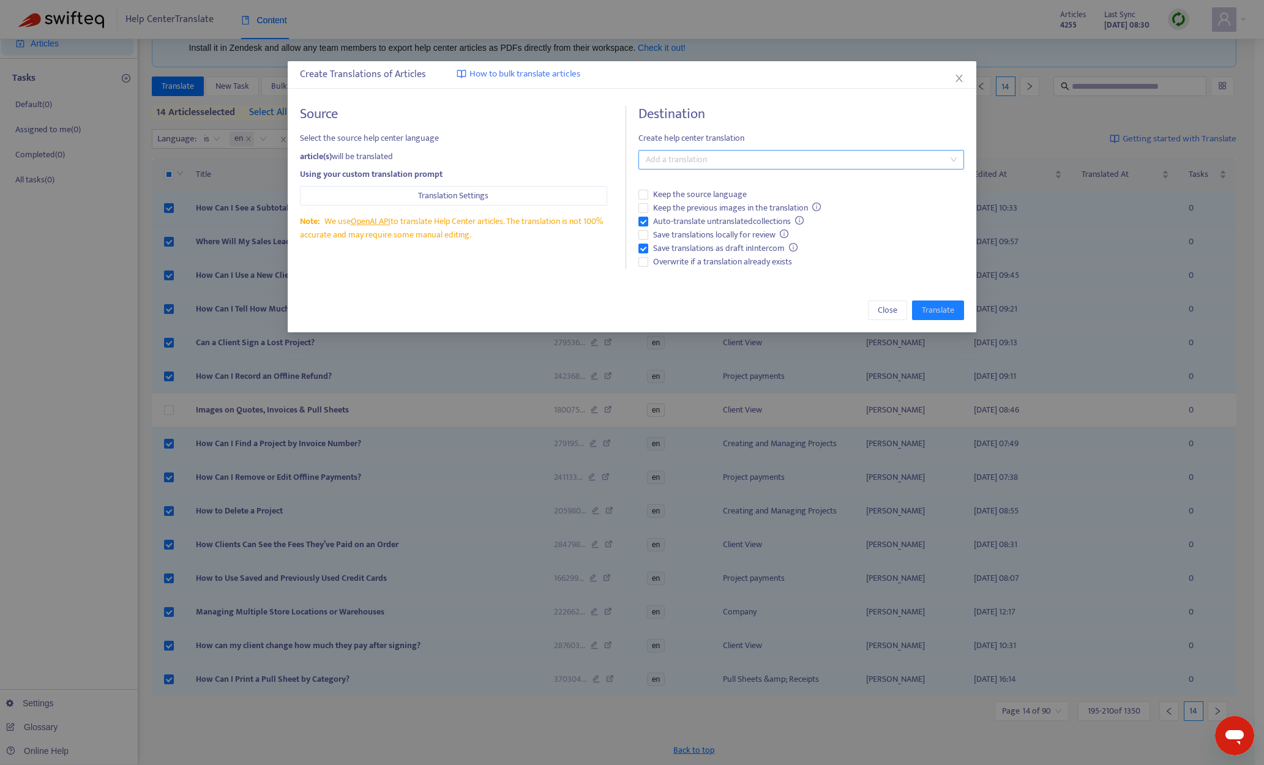
click at [741, 164] on div at bounding box center [794, 159] width 307 height 15
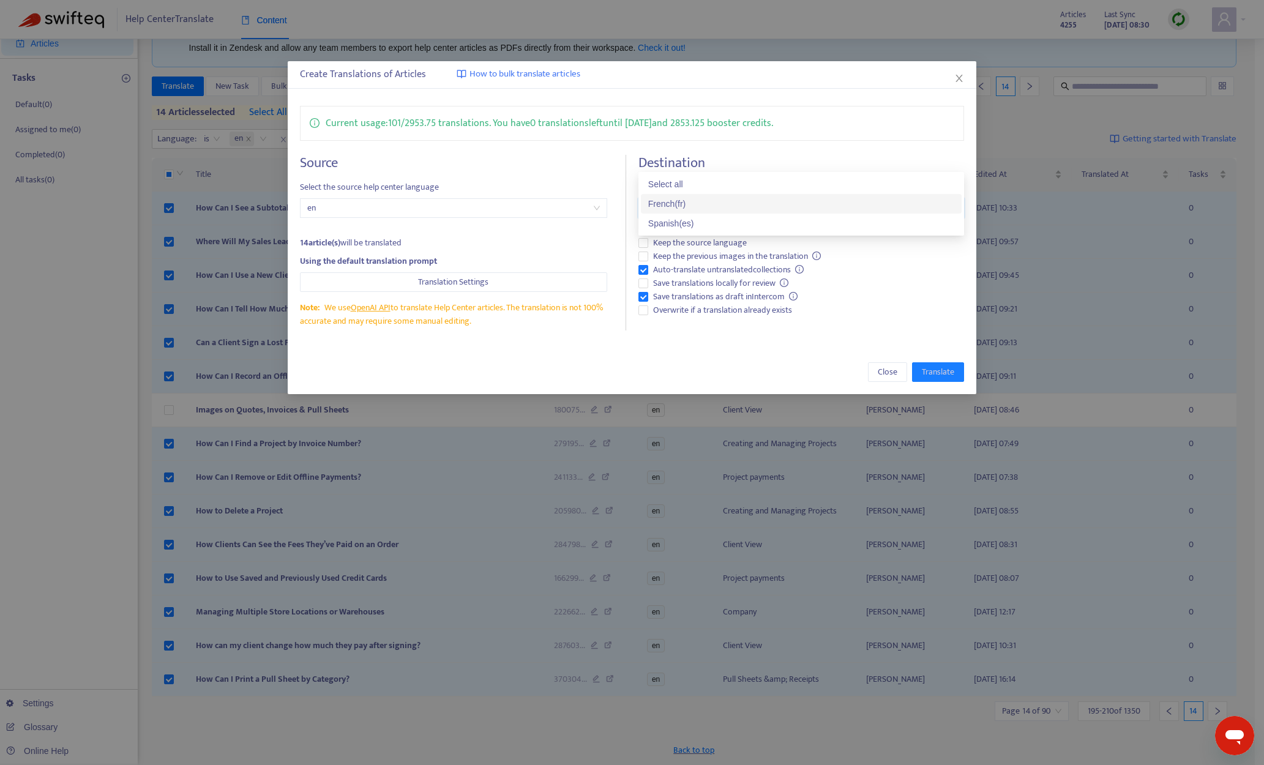
click at [713, 197] on div "French ( fr )" at bounding box center [801, 203] width 306 height 13
click at [706, 225] on div "Spanish ( es )" at bounding box center [801, 223] width 306 height 13
click at [717, 361] on div "Close Translate" at bounding box center [632, 372] width 689 height 44
click at [716, 306] on span "Overwrite if a translation already exists" at bounding box center [722, 310] width 149 height 13
click at [939, 375] on span "Translate" at bounding box center [938, 371] width 32 height 13
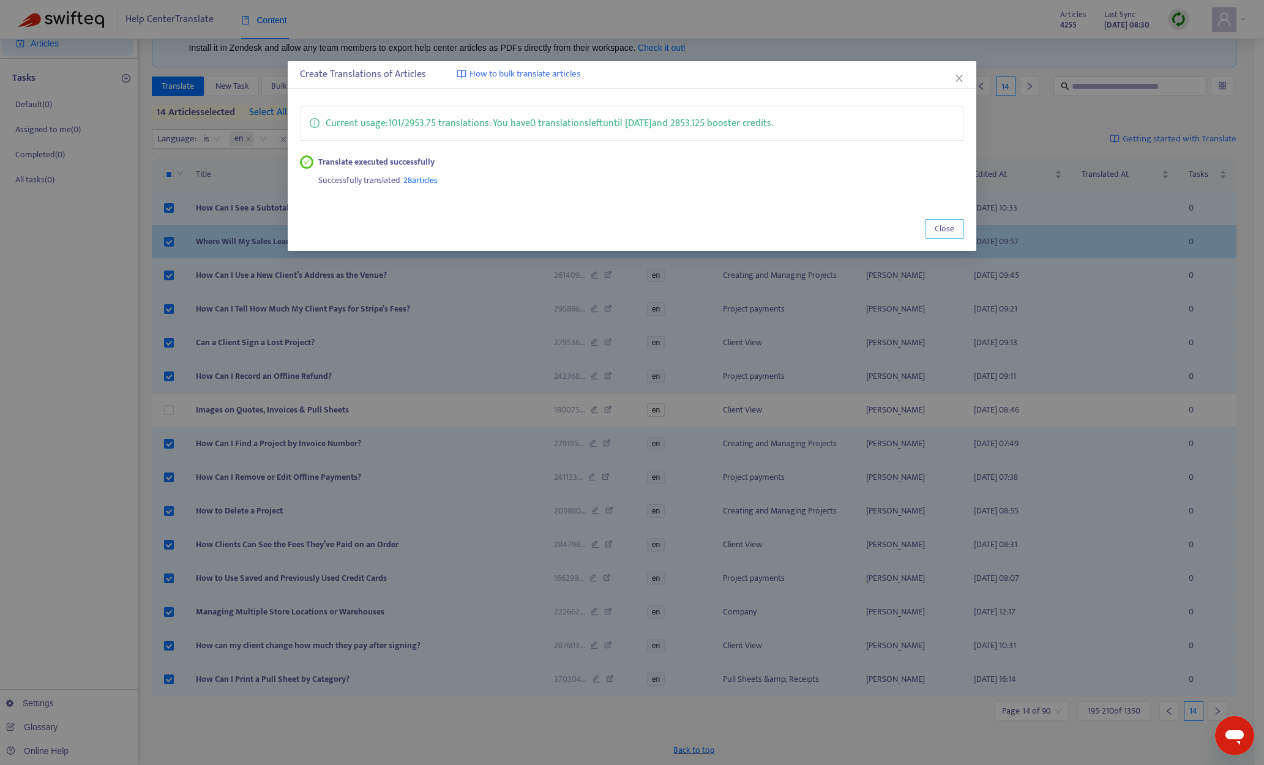
click at [944, 225] on span "Close" at bounding box center [945, 228] width 20 height 13
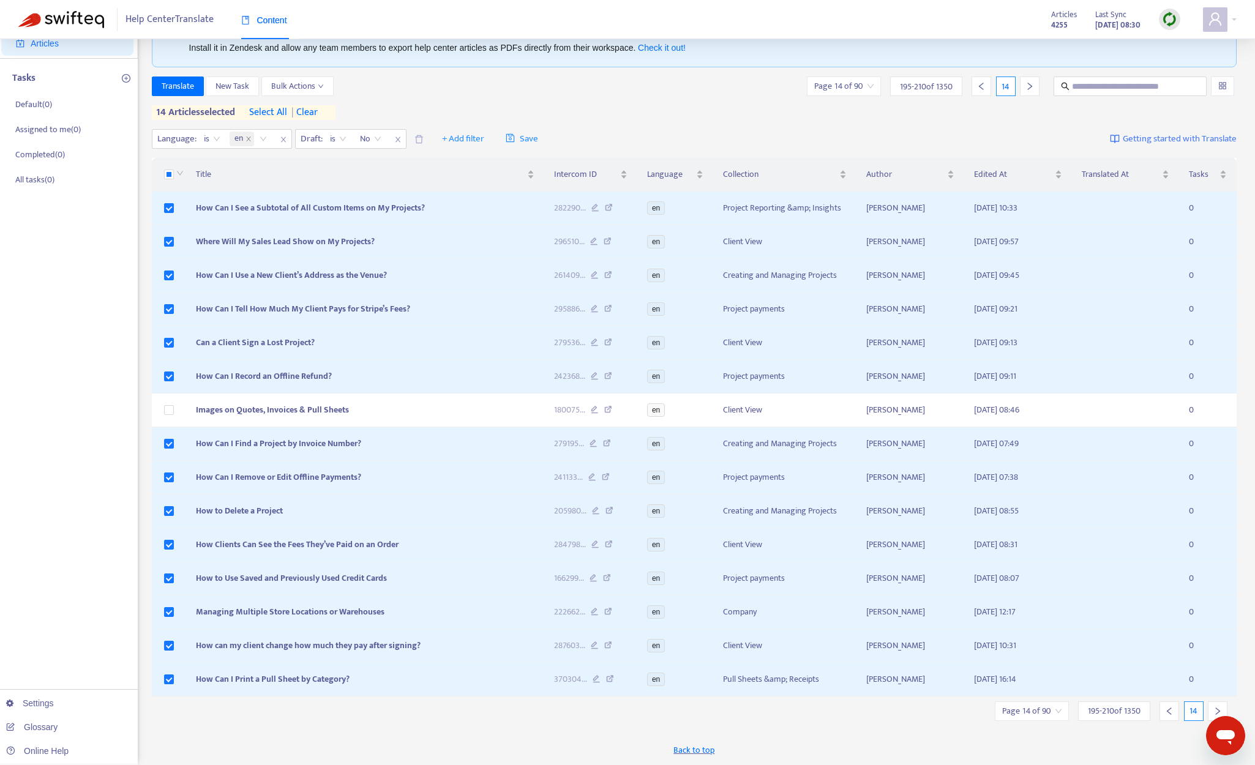
click at [162, 173] on th at bounding box center [169, 175] width 34 height 34
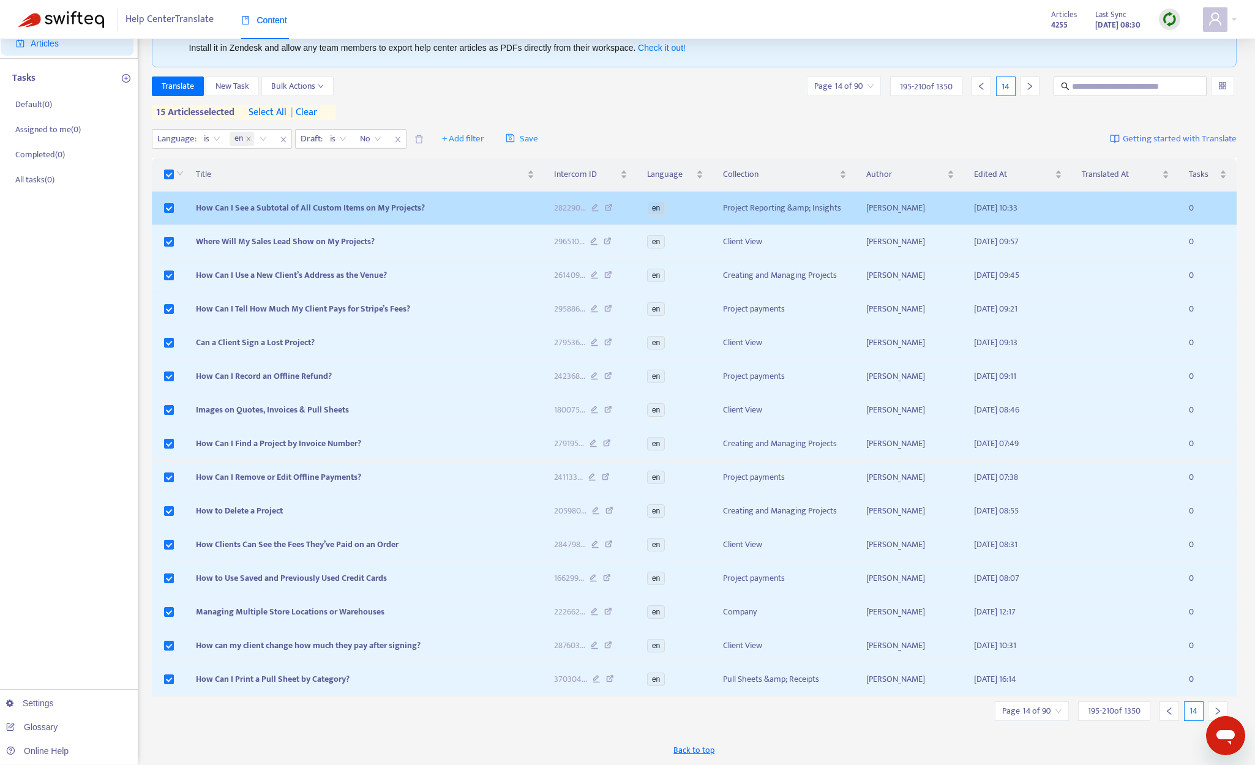
scroll to position [39, 0]
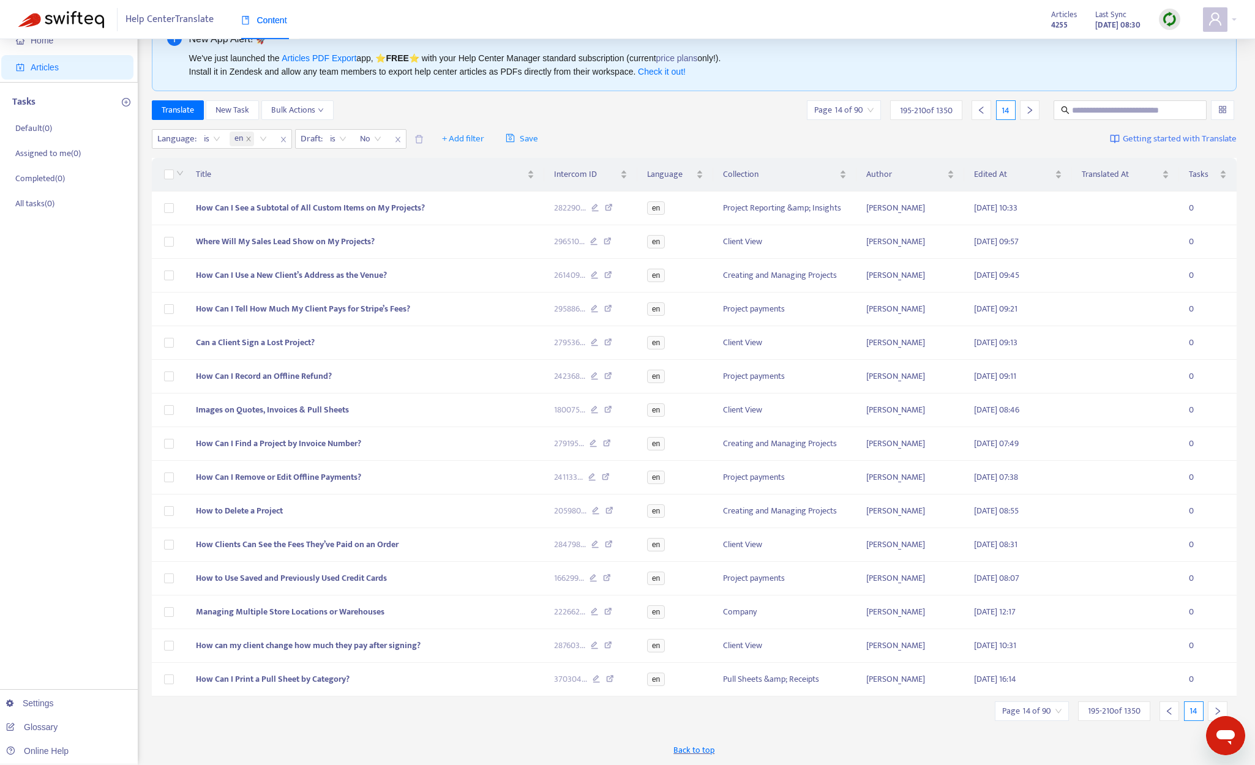
click at [1069, 706] on div "Page 14 of 90 195 - 210 of 1350 14" at bounding box center [1116, 711] width 242 height 20
click at [1069, 706] on div at bounding box center [1218, 711] width 20 height 20
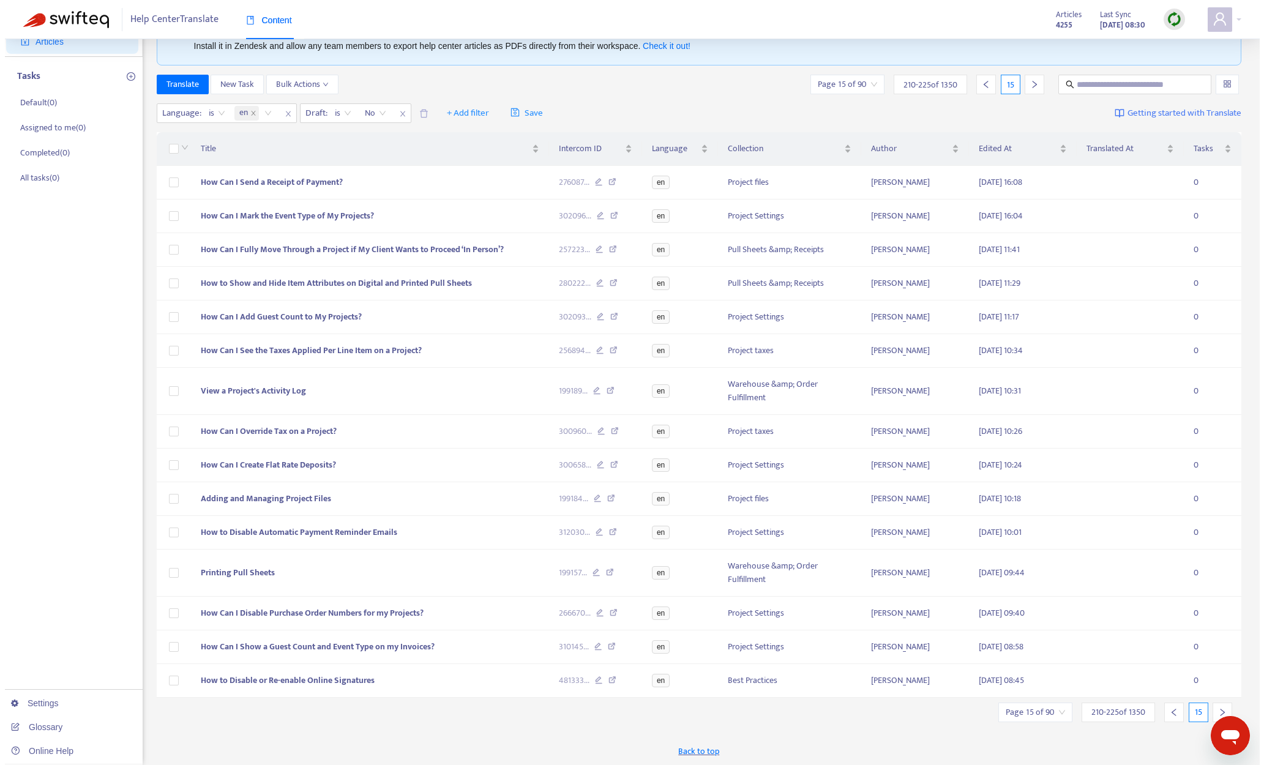
scroll to position [66, 0]
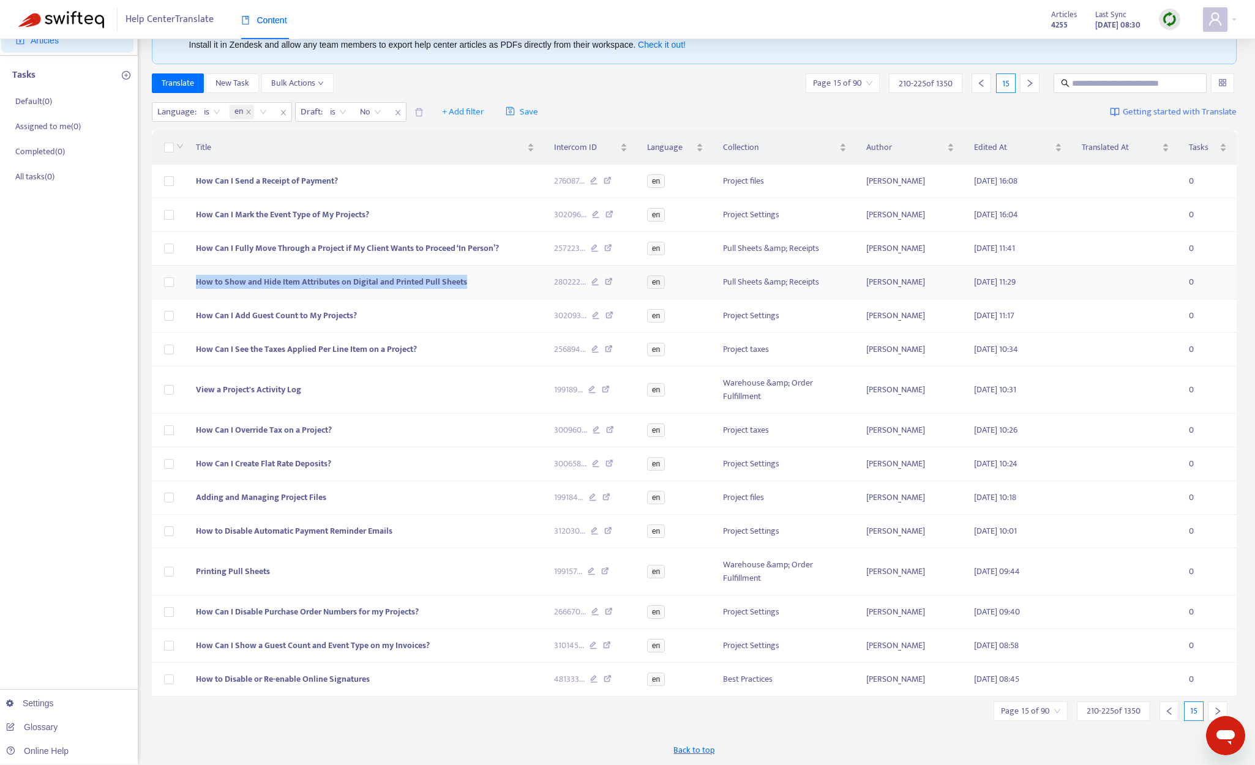
copy span "How to Show and Hide Item Attributes on Digital and Printed Pull Sheets"
drag, startPoint x: 484, startPoint y: 282, endPoint x: 193, endPoint y: 283, distance: 290.1
click at [193, 283] on td "How to Show and Hide Item Attributes on Digital and Printed Pull Sheets" at bounding box center [365, 283] width 359 height 34
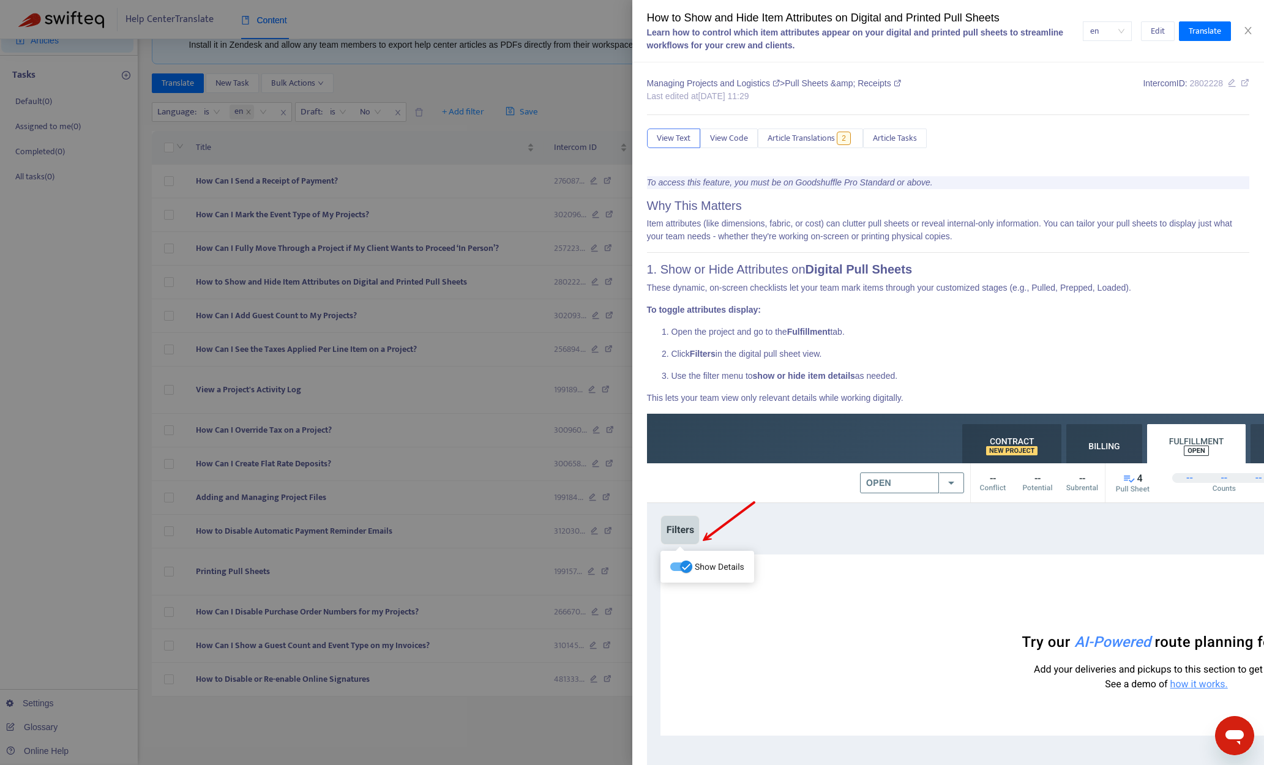
click at [929, 17] on div "How to Show and Hide Item Attributes on Digital and Printed Pull Sheets" at bounding box center [865, 18] width 436 height 17
copy div "How to Show and Hide Item Attributes on Digital and Printed Pull Sheets"
click at [92, 391] on div at bounding box center [632, 382] width 1264 height 765
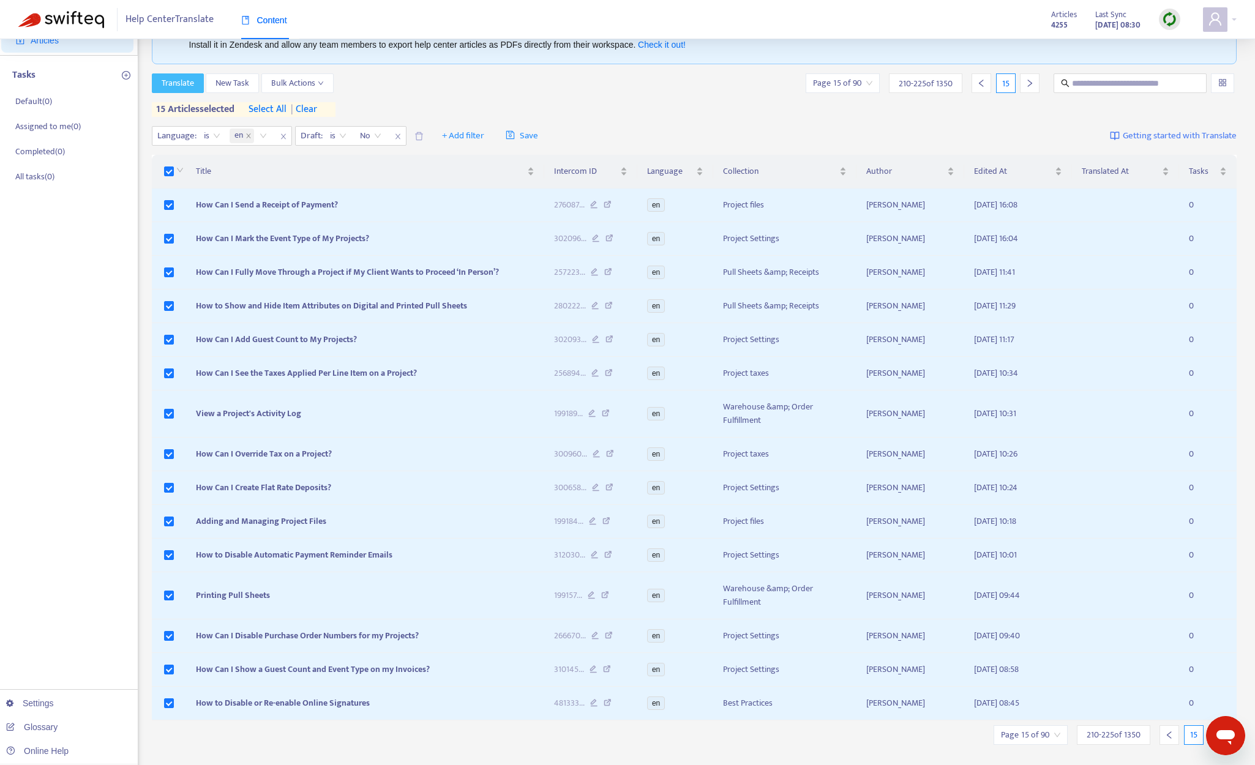
click at [193, 84] on span "Translate" at bounding box center [178, 83] width 32 height 13
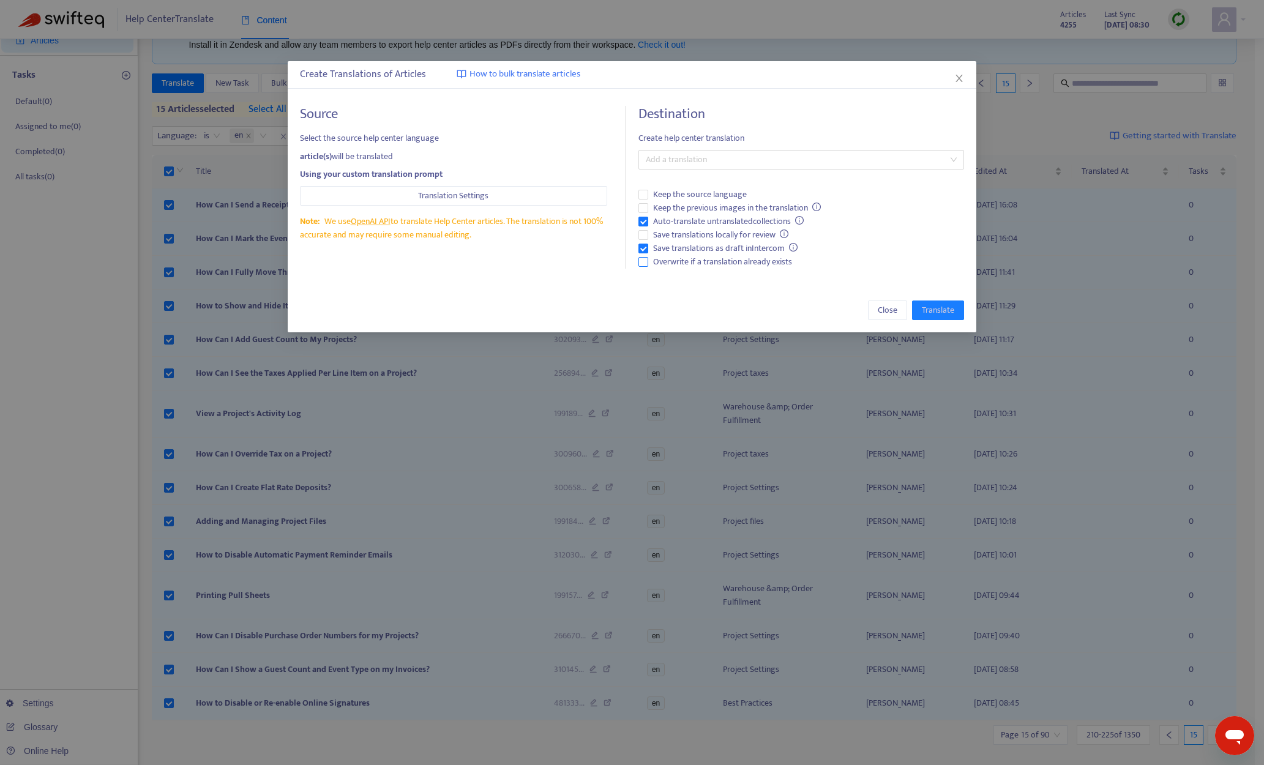
click at [709, 258] on span "Overwrite if a translation already exists" at bounding box center [722, 261] width 149 height 13
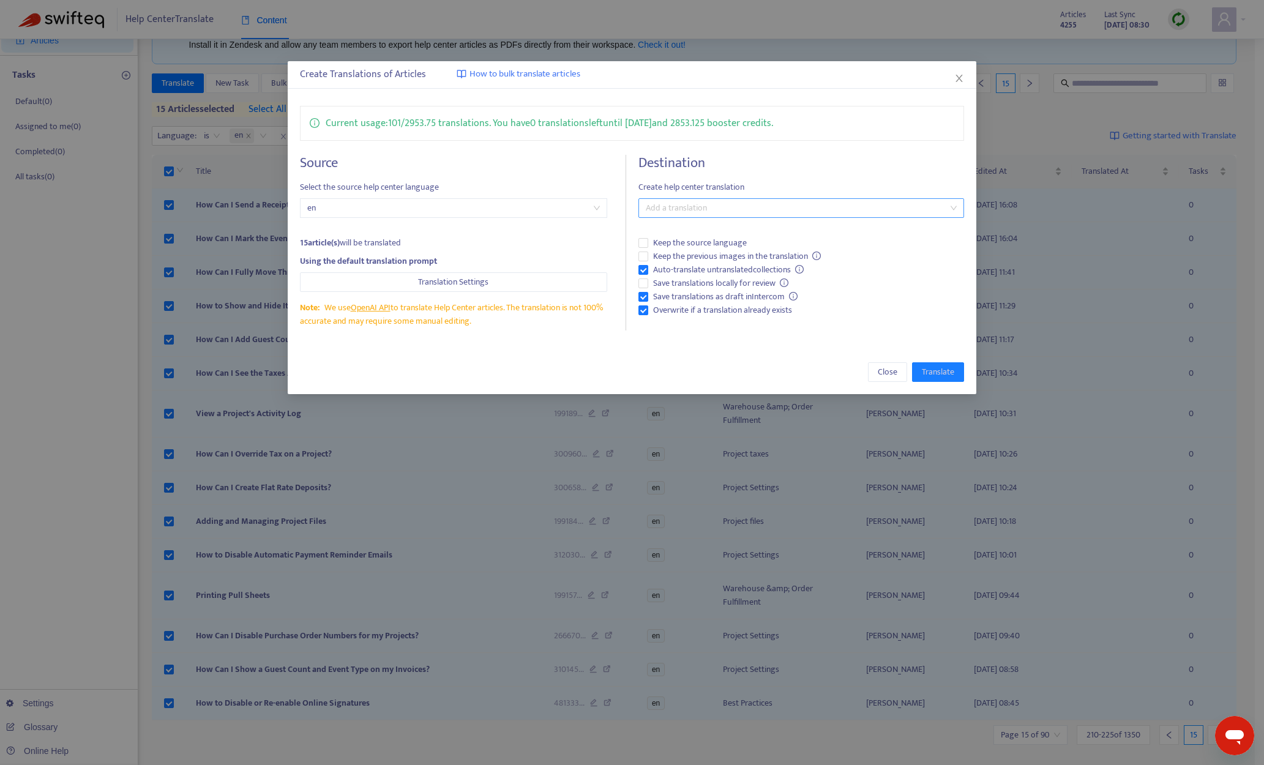
click at [758, 211] on div at bounding box center [794, 208] width 307 height 15
click at [721, 253] on div "French ( fr )" at bounding box center [801, 251] width 306 height 13
click at [709, 269] on div "Spanish ( es )" at bounding box center [801, 271] width 306 height 13
click at [731, 331] on div "Current usage: 101 / 2953.75 translations . You have 0 translations left until …" at bounding box center [632, 218] width 689 height 249
click at [939, 371] on span "Translate" at bounding box center [938, 371] width 32 height 13
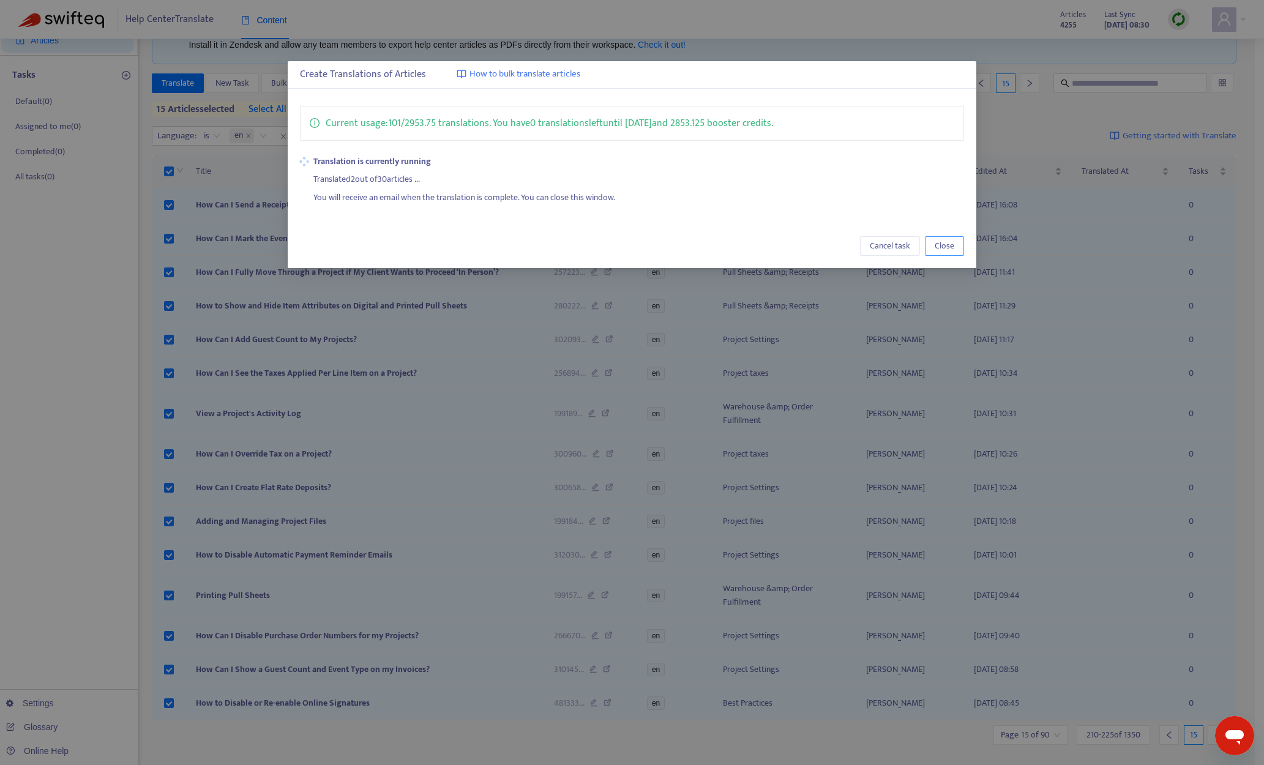
click at [953, 242] on span "Close" at bounding box center [945, 245] width 20 height 13
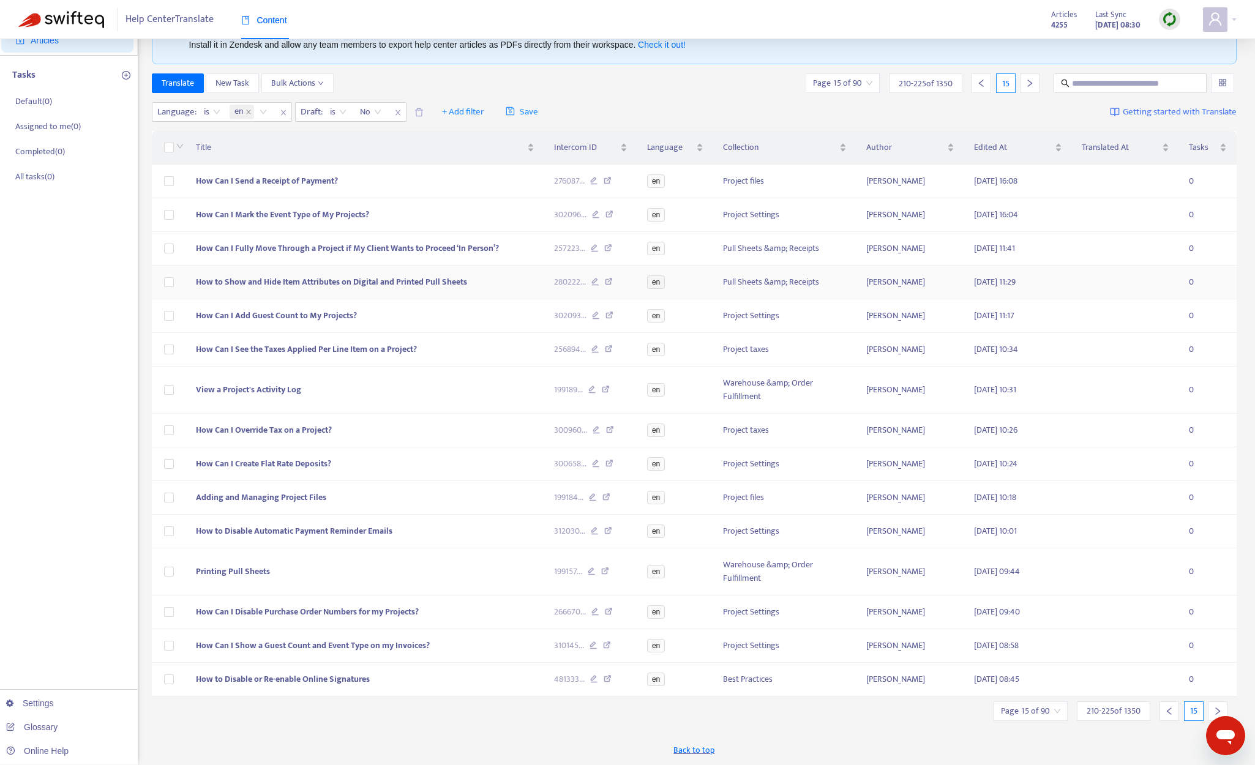
click at [359, 283] on span "How to Show and Hide Item Attributes on Digital and Printed Pull Sheets" at bounding box center [331, 282] width 271 height 14
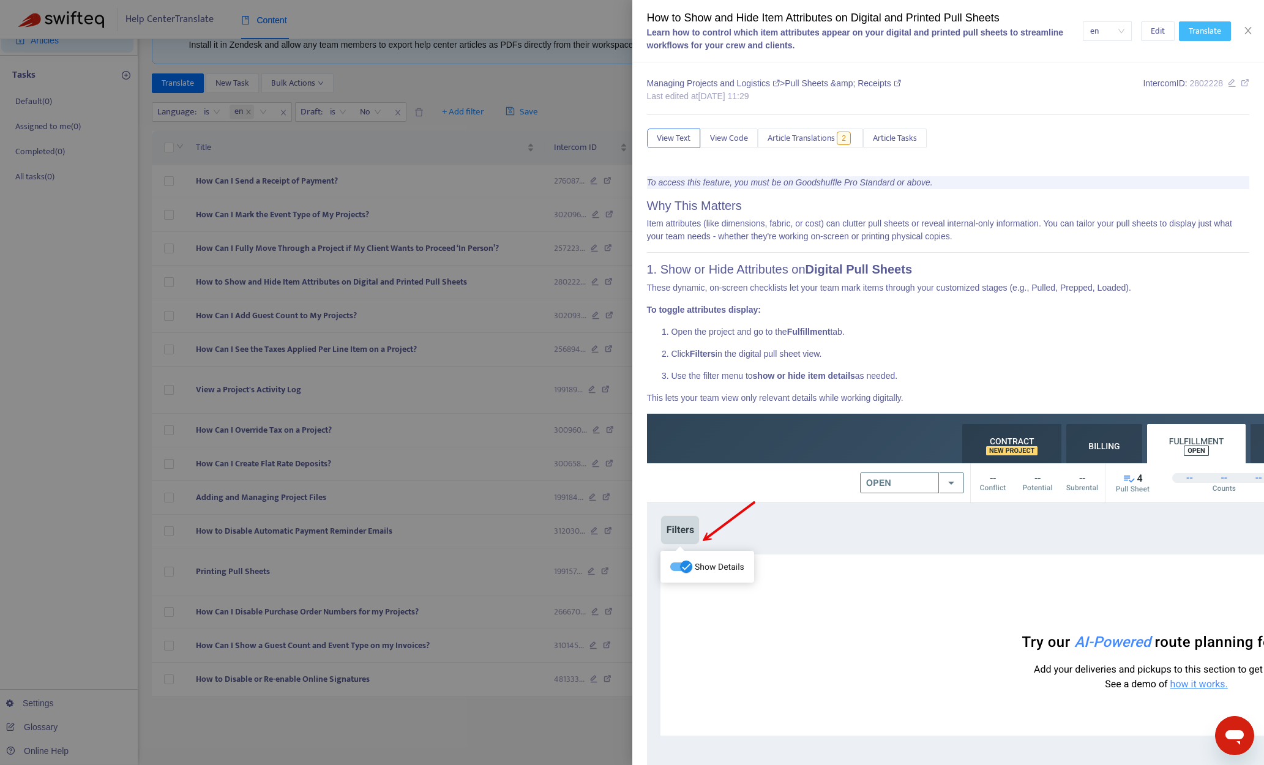
click at [1069, 34] on span "Translate" at bounding box center [1205, 30] width 32 height 13
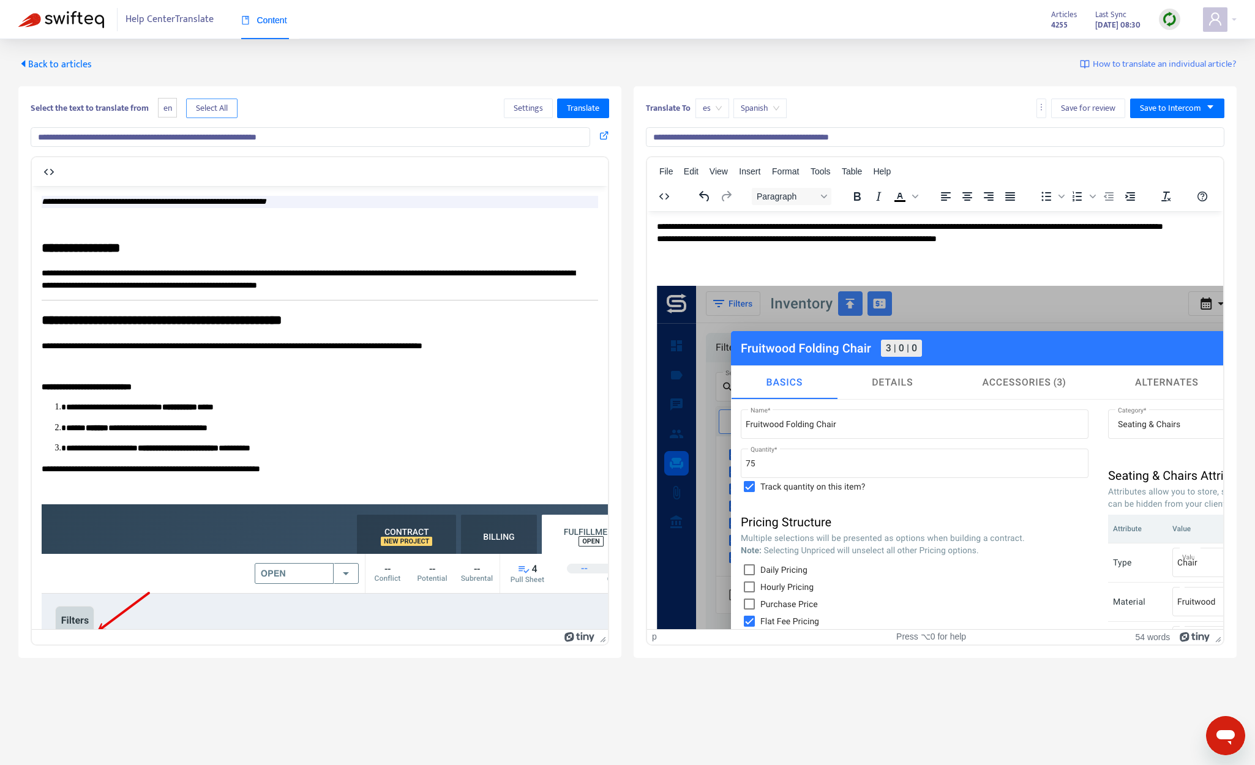
click at [209, 107] on span "Select All" at bounding box center [212, 108] width 32 height 13
click at [597, 110] on span "Translate" at bounding box center [583, 108] width 32 height 13
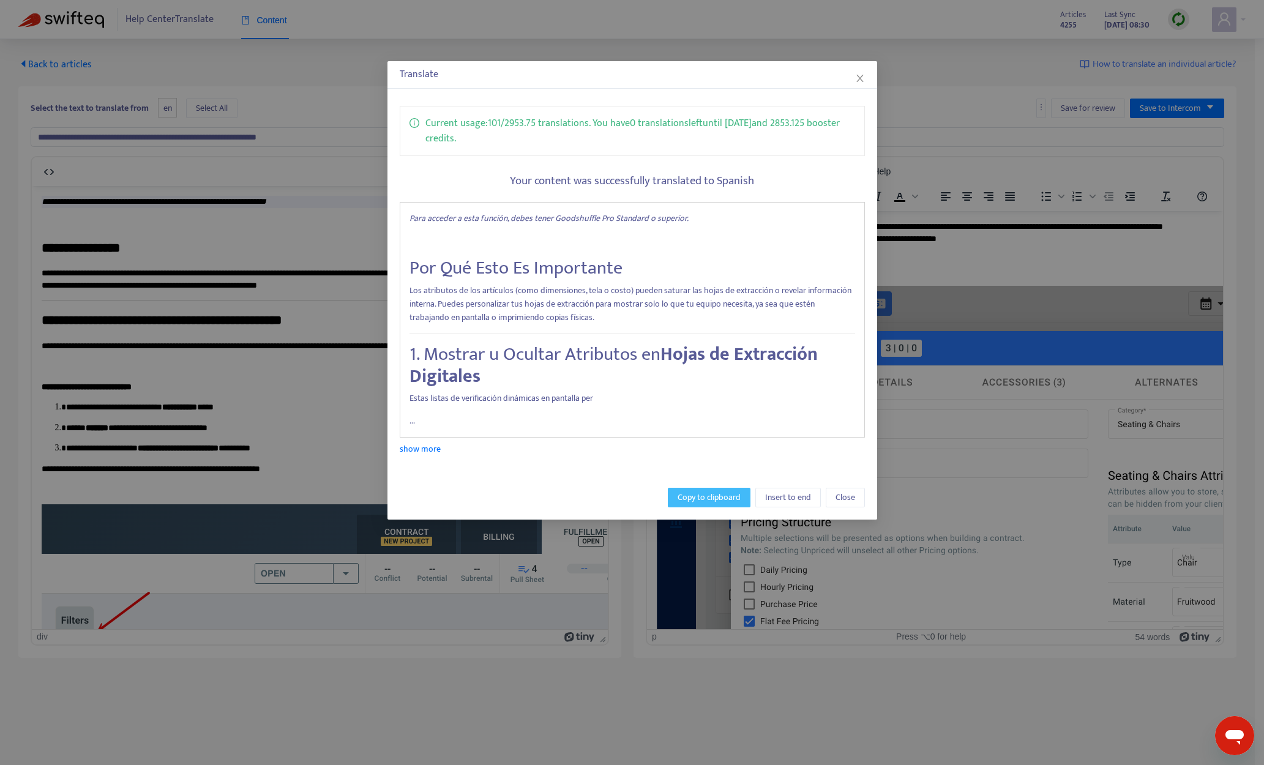
drag, startPoint x: 726, startPoint y: 498, endPoint x: 75, endPoint y: 222, distance: 706.6
click at [726, 498] on span "Copy to clipboard" at bounding box center [709, 497] width 63 height 13
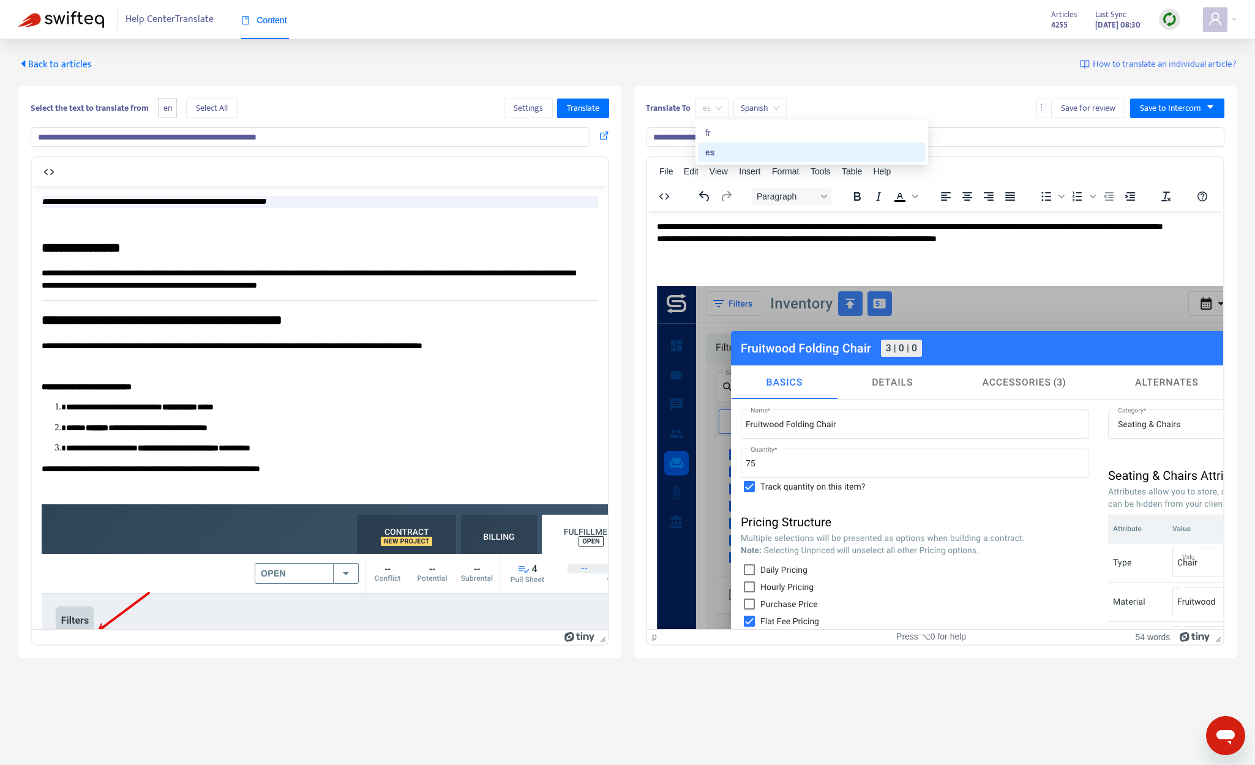
click at [706, 107] on span "es" at bounding box center [712, 108] width 19 height 18
click at [724, 129] on div "fr" at bounding box center [811, 132] width 213 height 13
type input "**********"
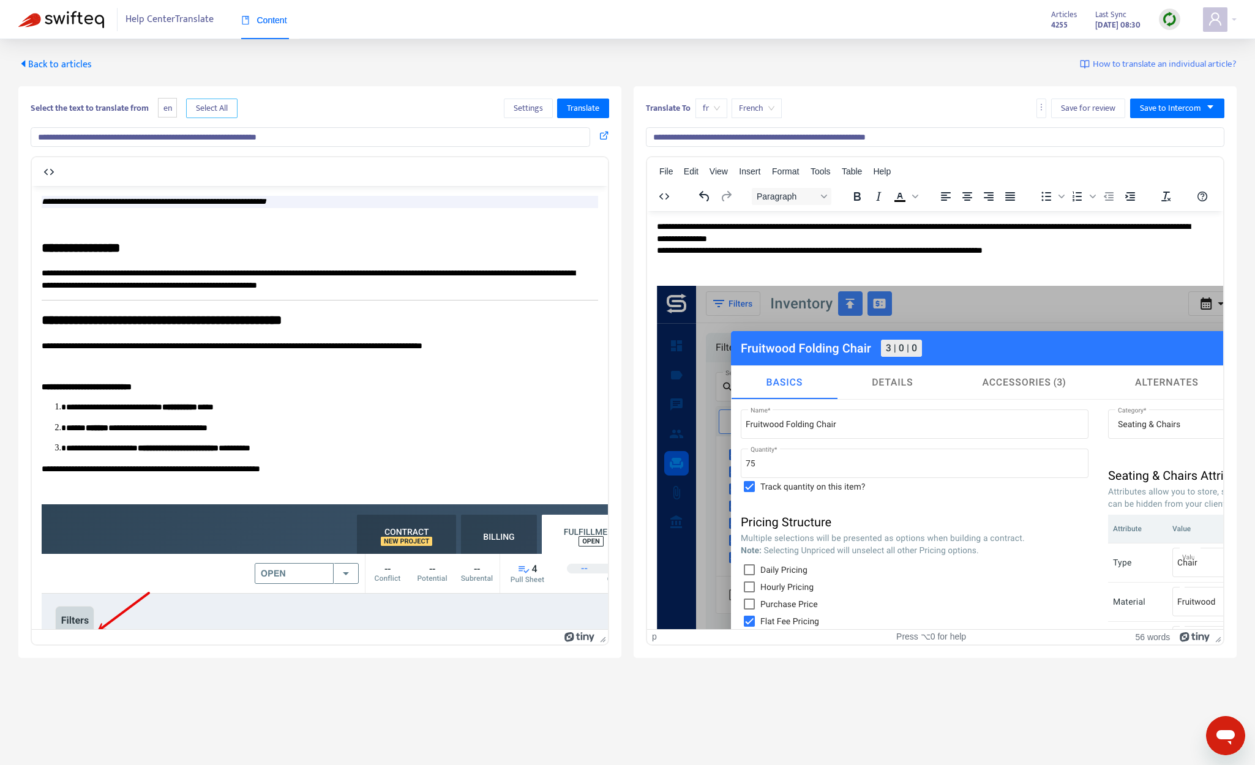
drag, startPoint x: 212, startPoint y: 107, endPoint x: 578, endPoint y: 119, distance: 366.2
click at [212, 106] on span "Select All" at bounding box center [212, 108] width 32 height 13
click at [574, 105] on span "Translate" at bounding box center [583, 108] width 32 height 13
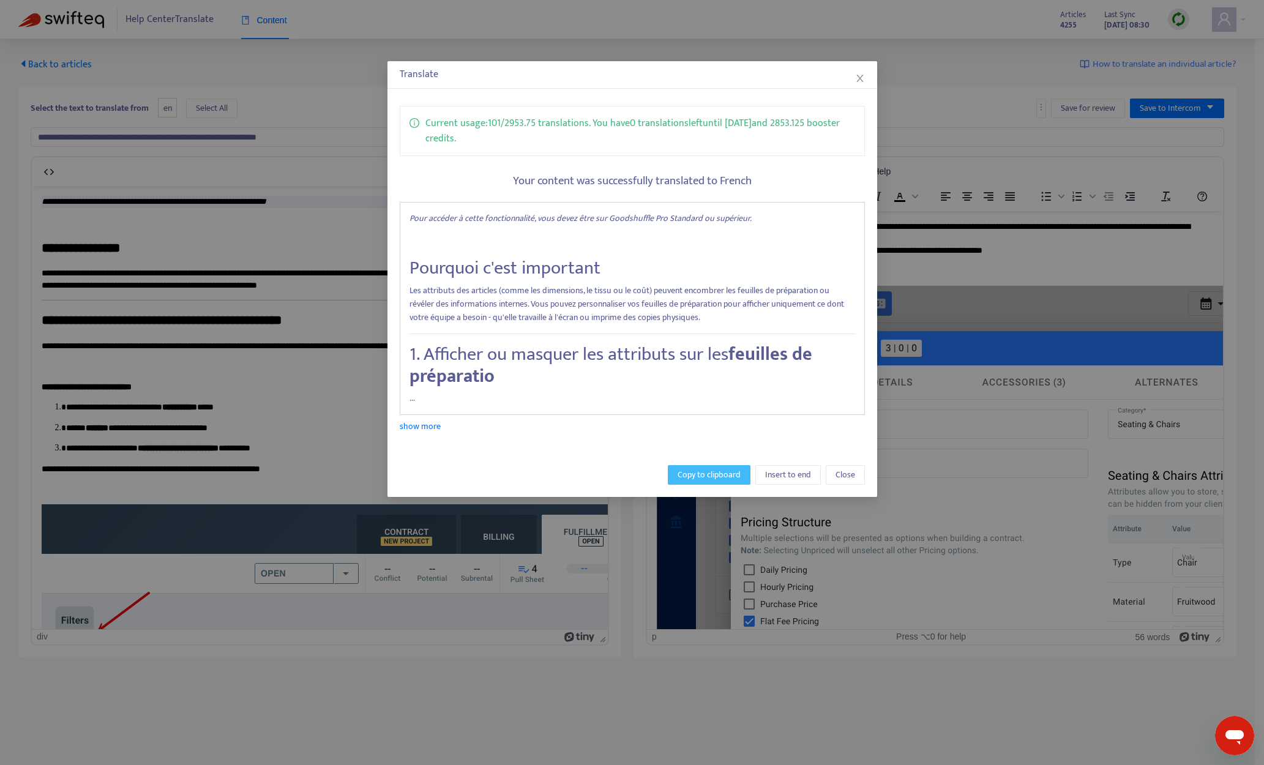
drag, startPoint x: 700, startPoint y: 476, endPoint x: 571, endPoint y: 284, distance: 230.7
click at [700, 476] on span "Copy to clipboard" at bounding box center [709, 474] width 63 height 13
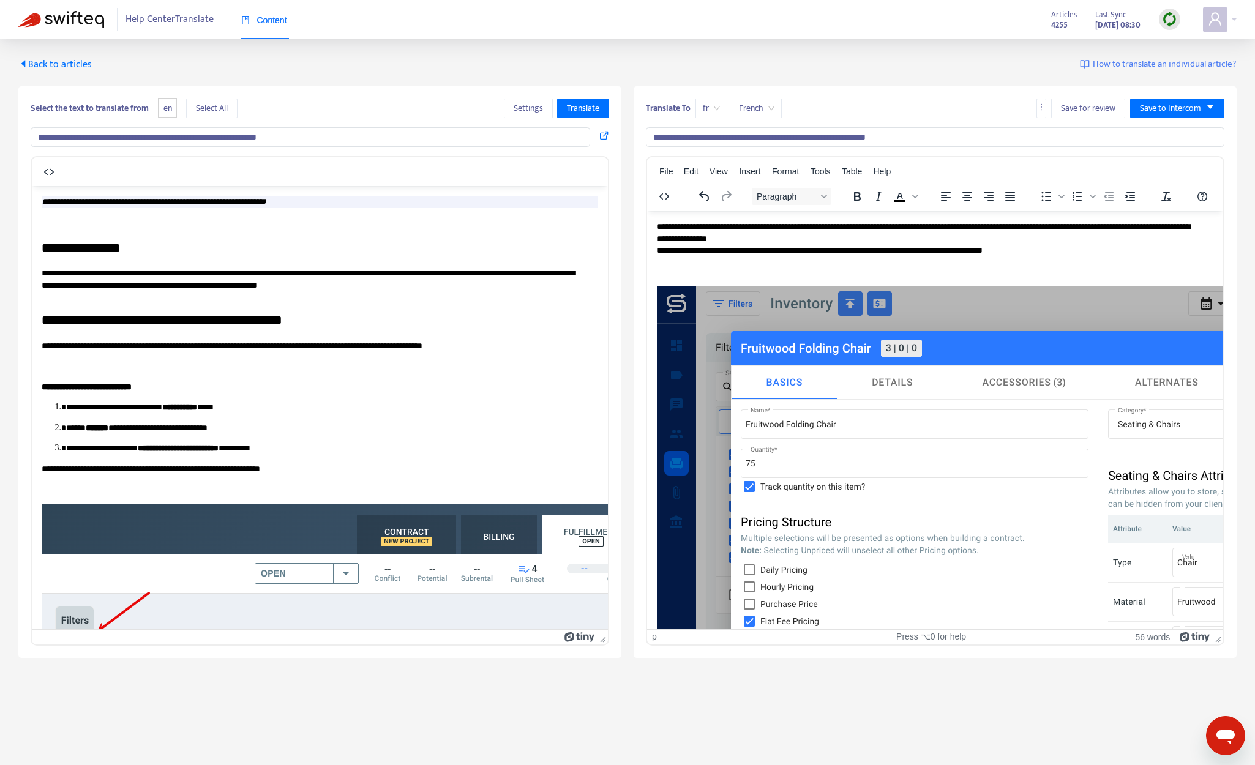
click at [70, 61] on span "Back to articles" at bounding box center [54, 64] width 73 height 17
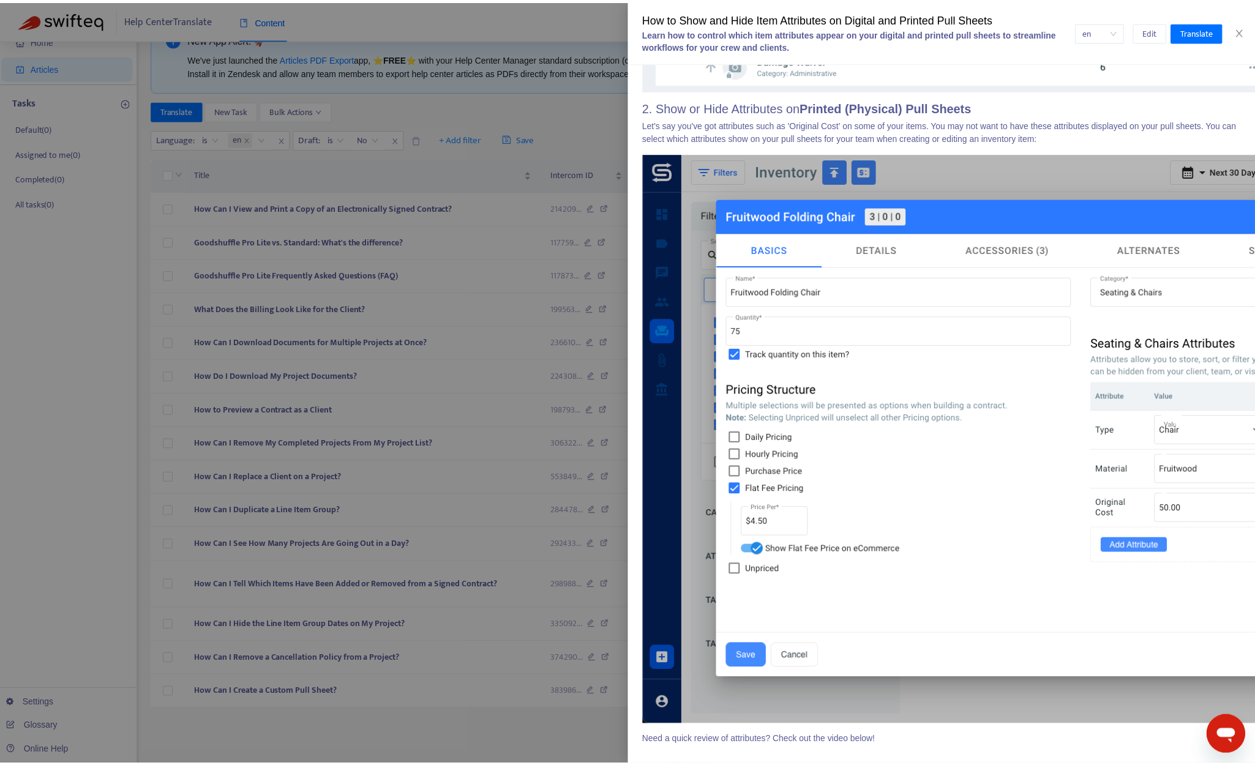
scroll to position [1063, 0]
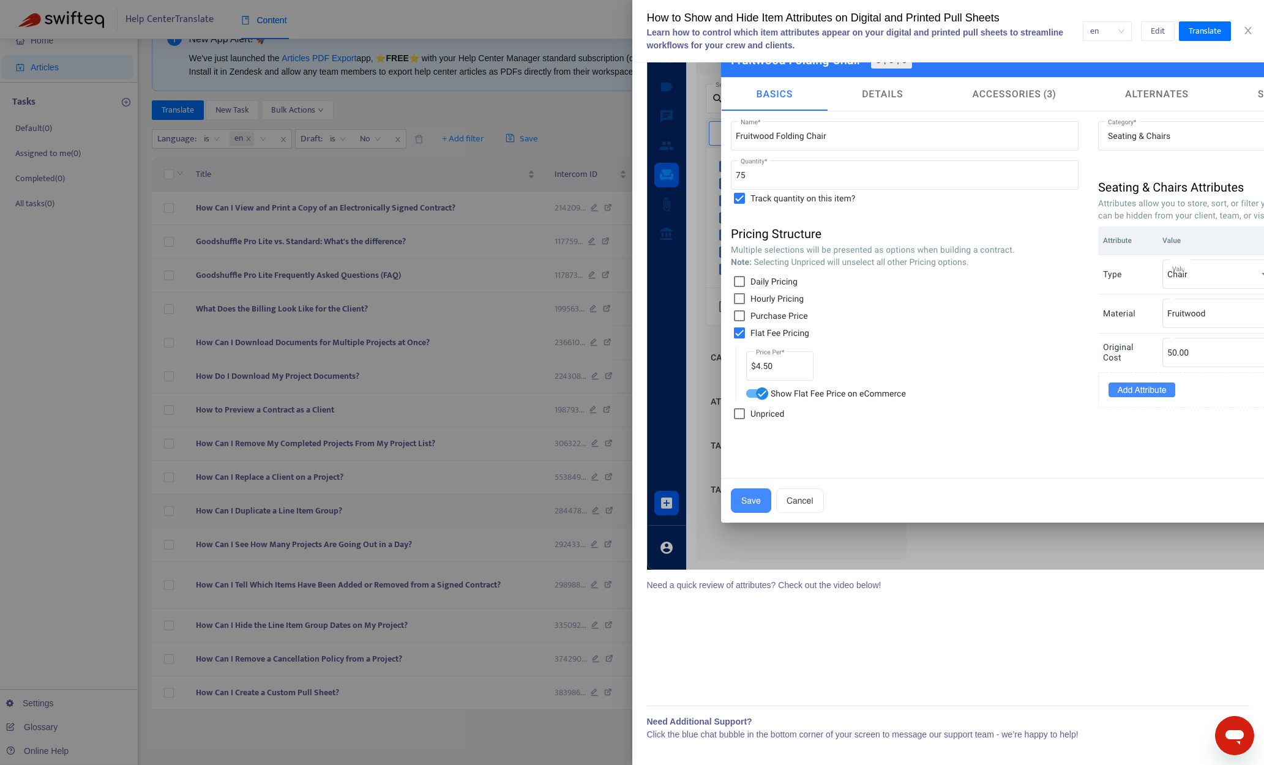
click at [463, 506] on div at bounding box center [632, 382] width 1264 height 765
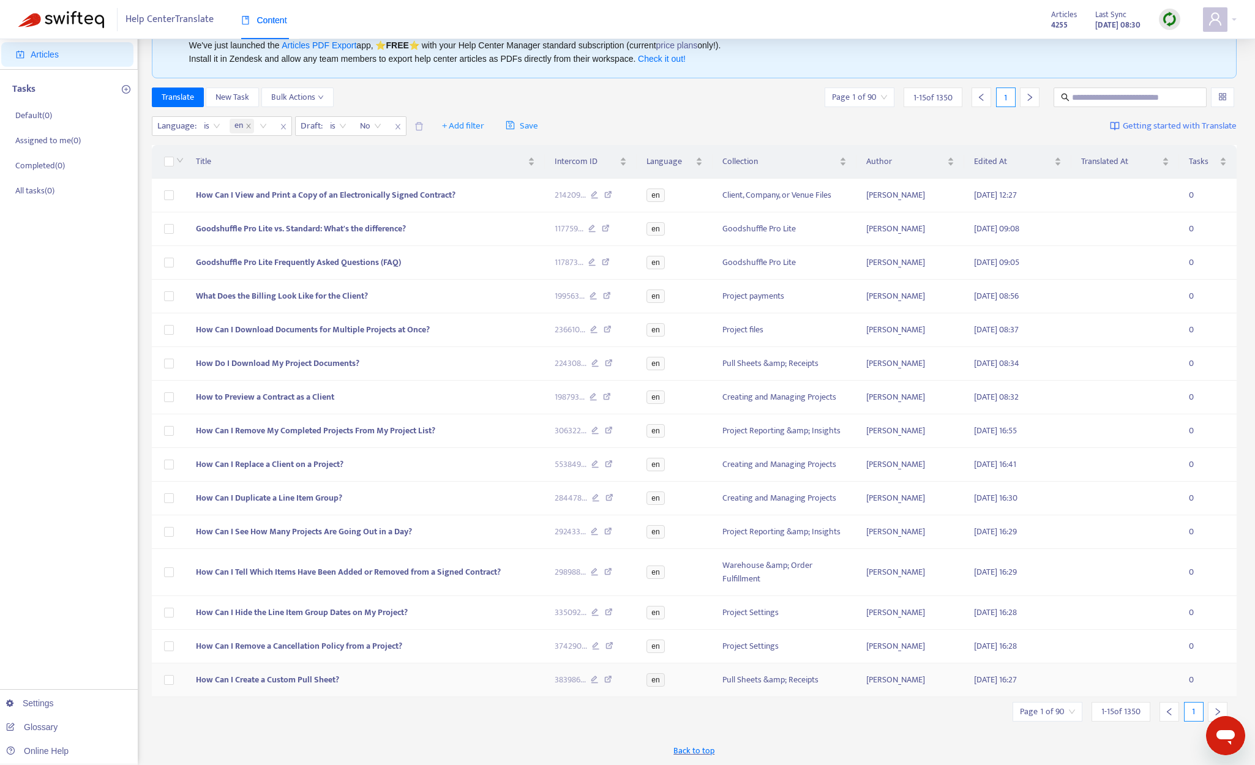
scroll to position [53, 0]
click at [1069, 702] on div at bounding box center [1218, 711] width 20 height 20
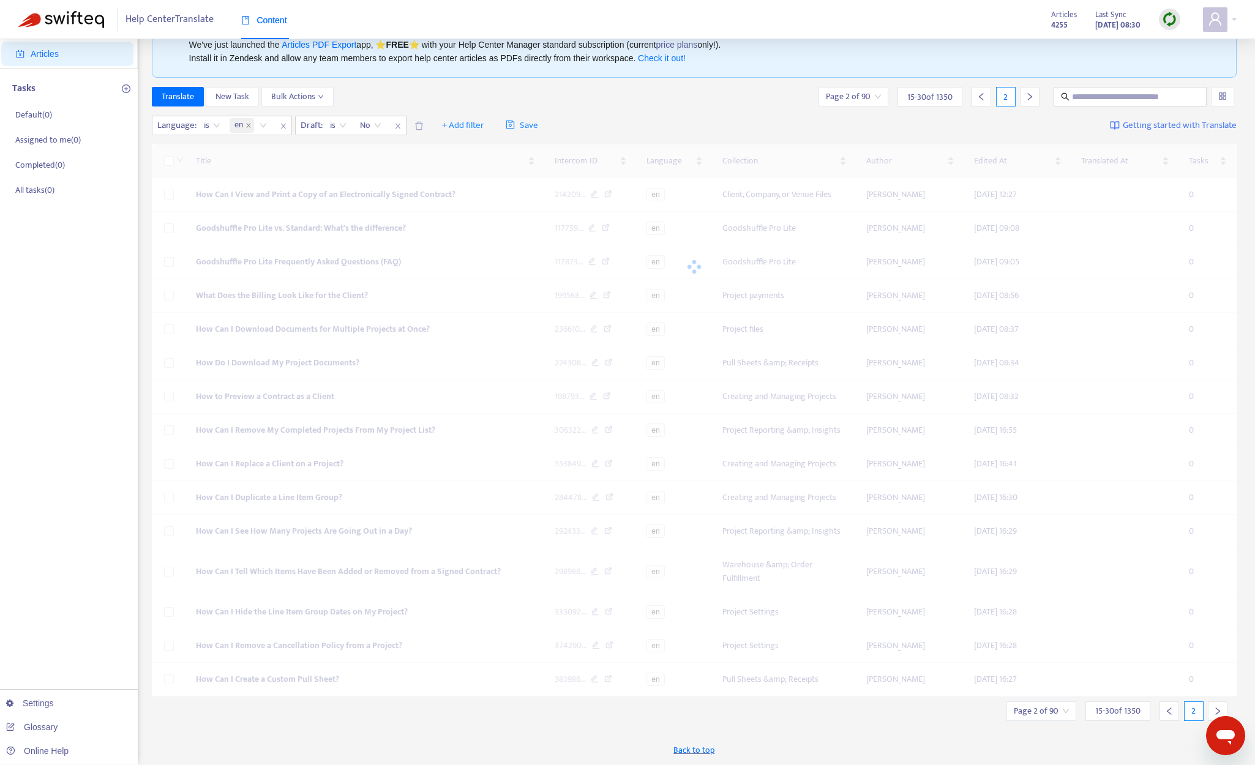
click at [1069, 702] on div at bounding box center [1218, 711] width 20 height 20
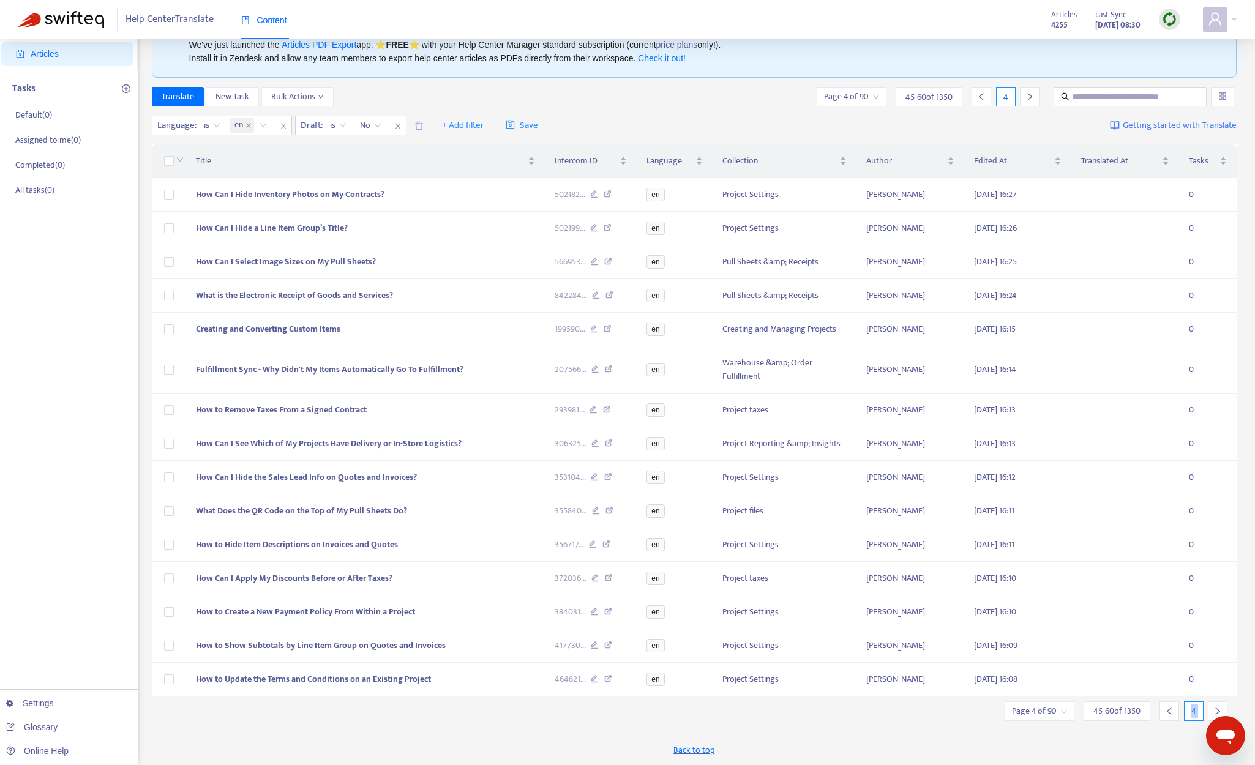
click at [1069, 702] on div at bounding box center [1218, 711] width 20 height 20
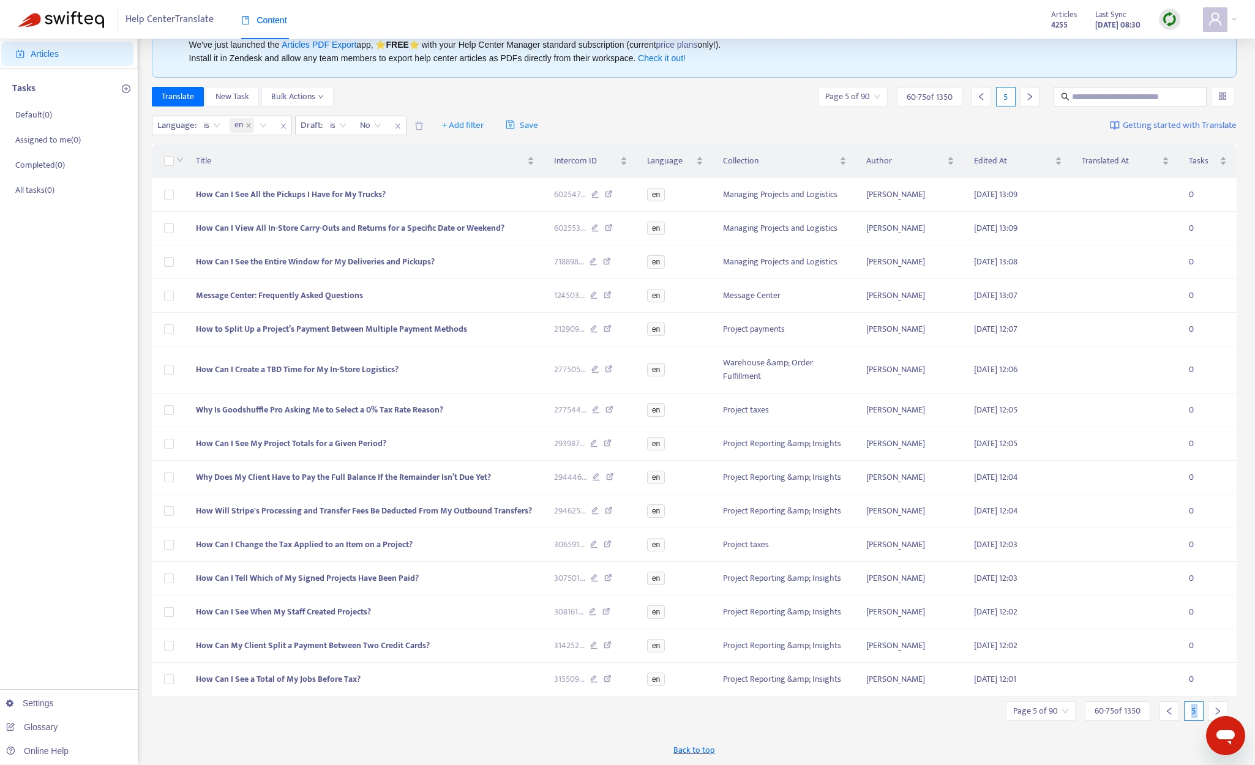
click at [1069, 702] on div at bounding box center [1218, 711] width 20 height 20
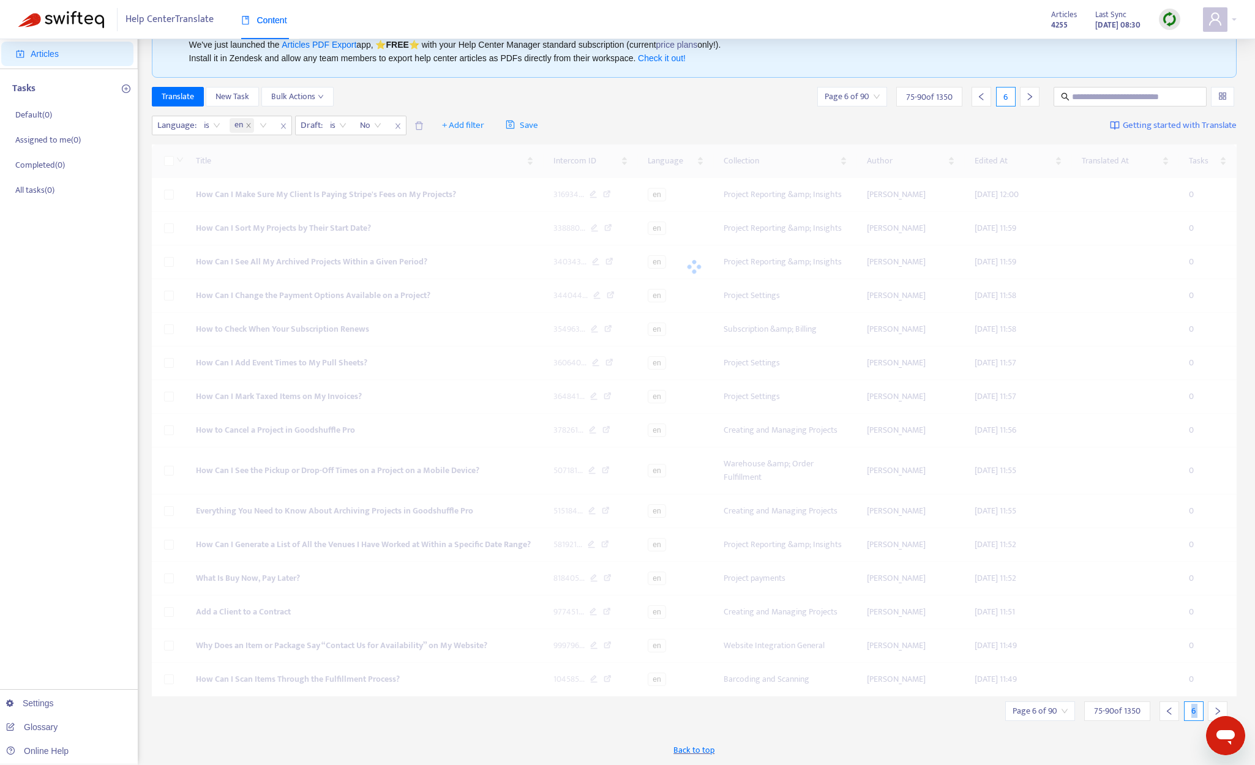
click at [1069, 703] on div at bounding box center [1218, 711] width 20 height 20
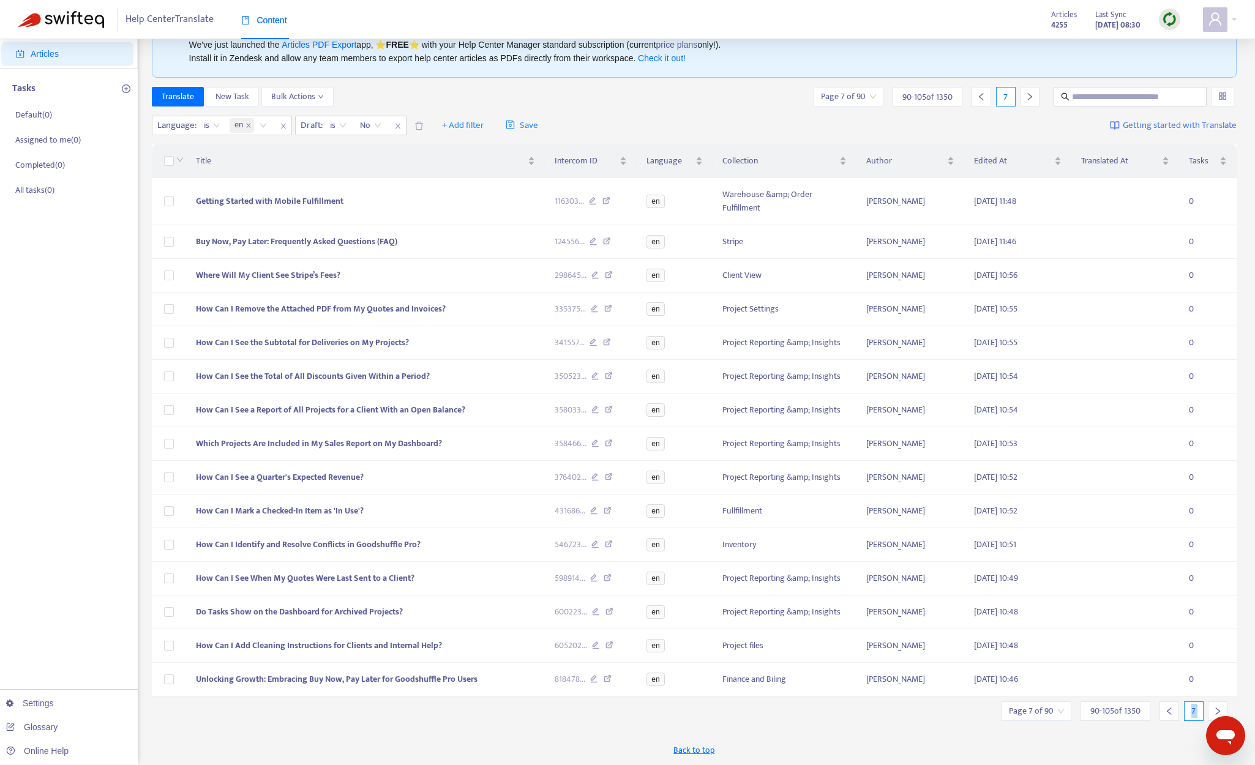
click at [1069, 703] on div at bounding box center [1218, 711] width 20 height 20
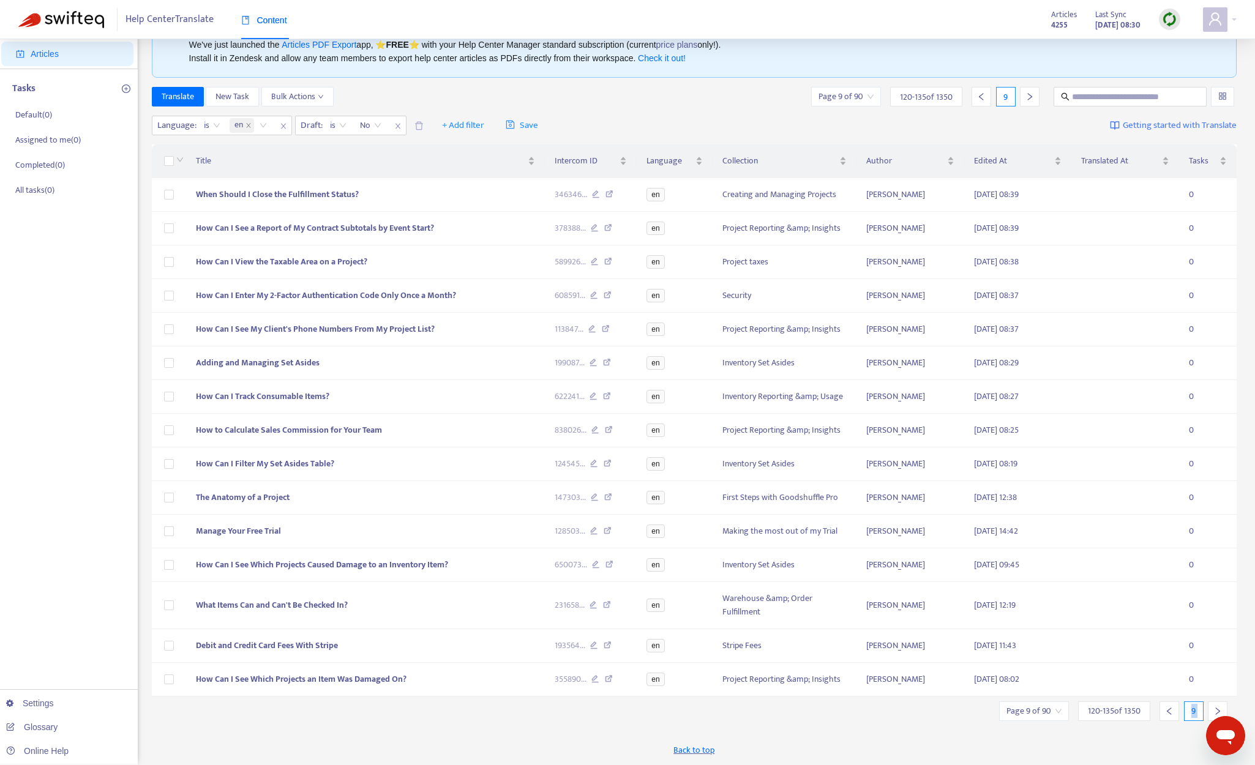
click at [1069, 703] on div at bounding box center [1218, 711] width 20 height 20
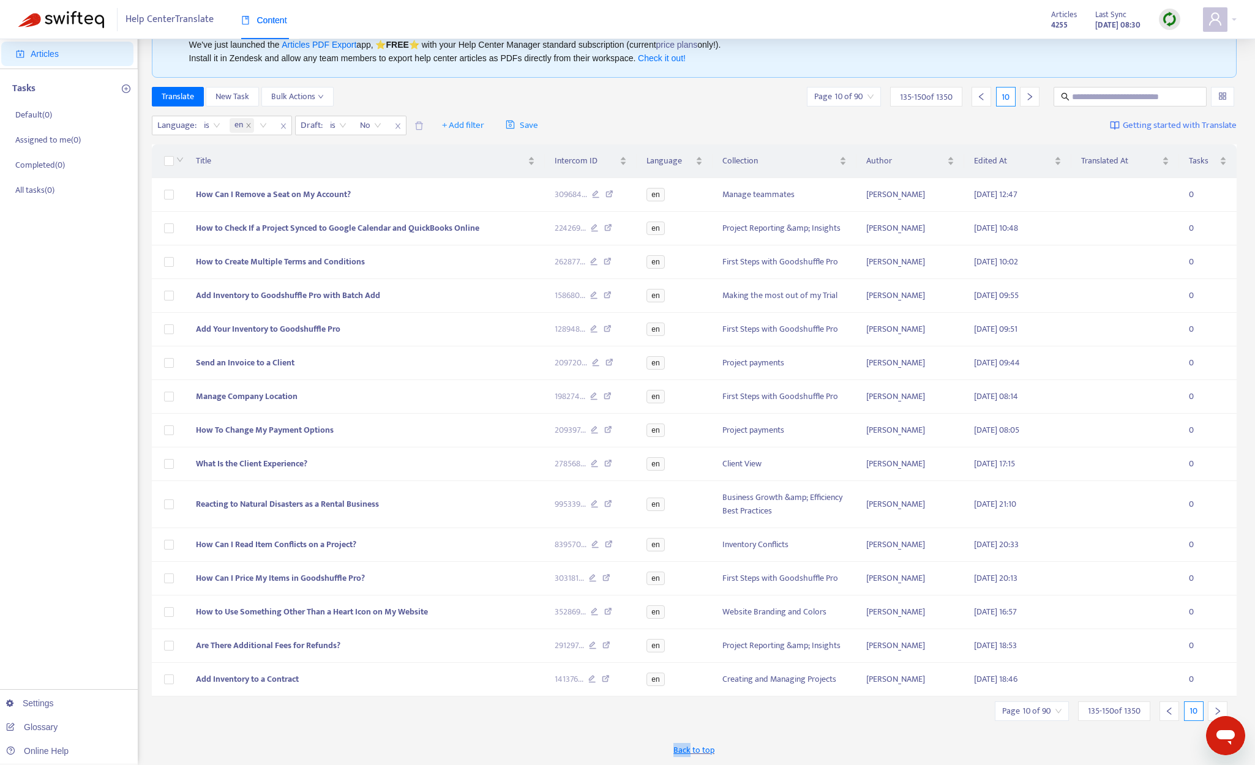
click at [897, 709] on div "Back to top" at bounding box center [694, 750] width 1085 height 31
click at [1069, 705] on div at bounding box center [1218, 711] width 20 height 20
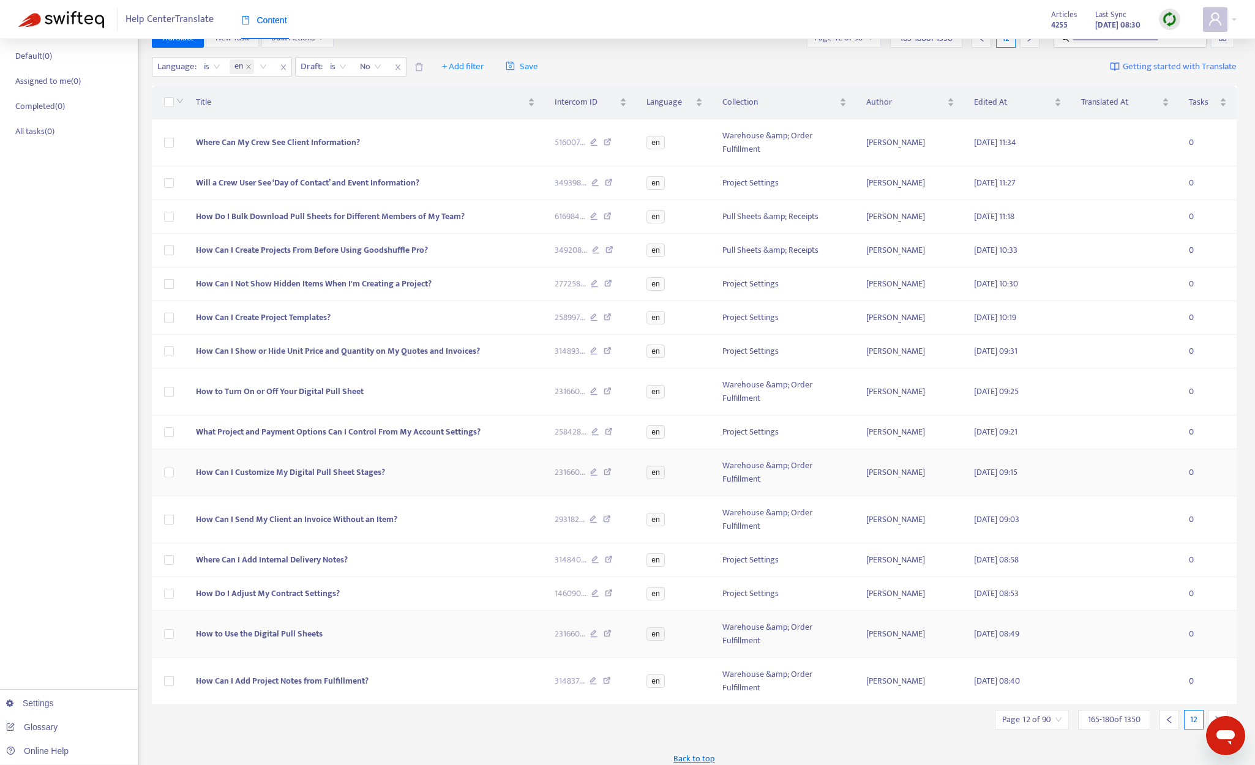
scroll to position [120, 0]
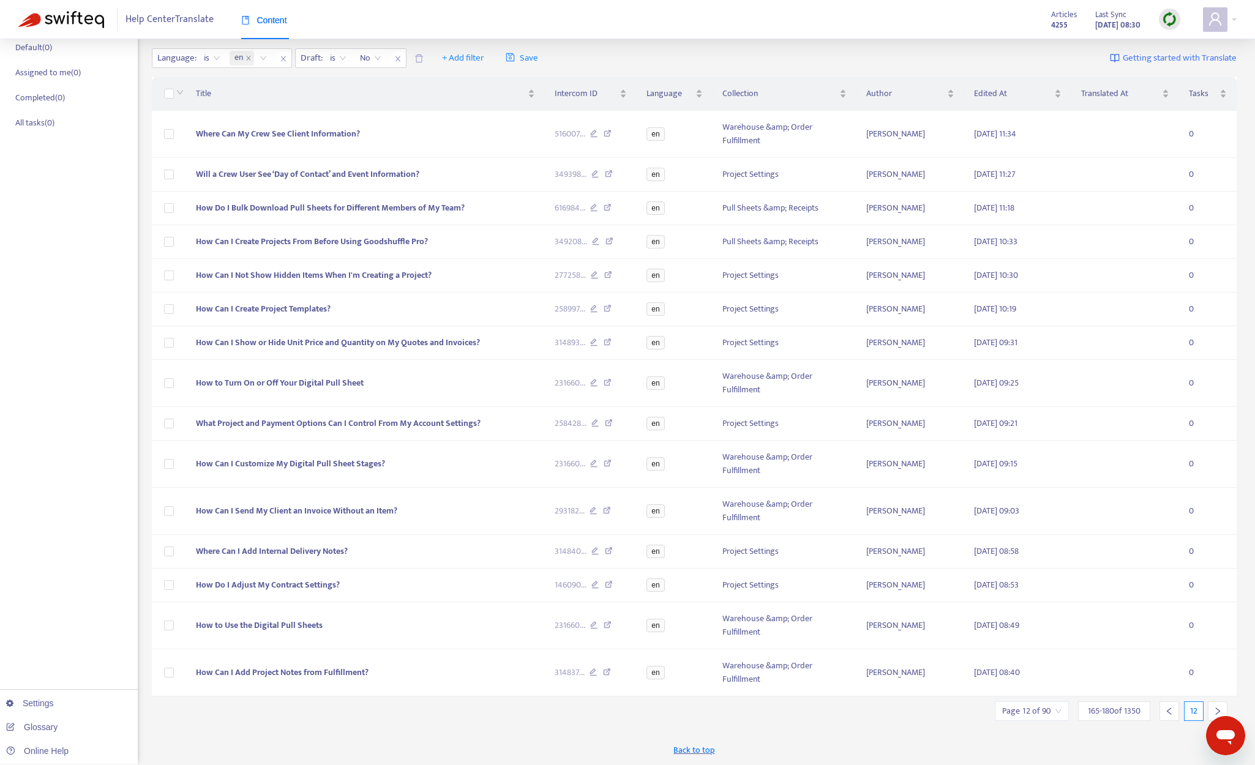
click at [1069, 703] on div at bounding box center [1218, 711] width 20 height 20
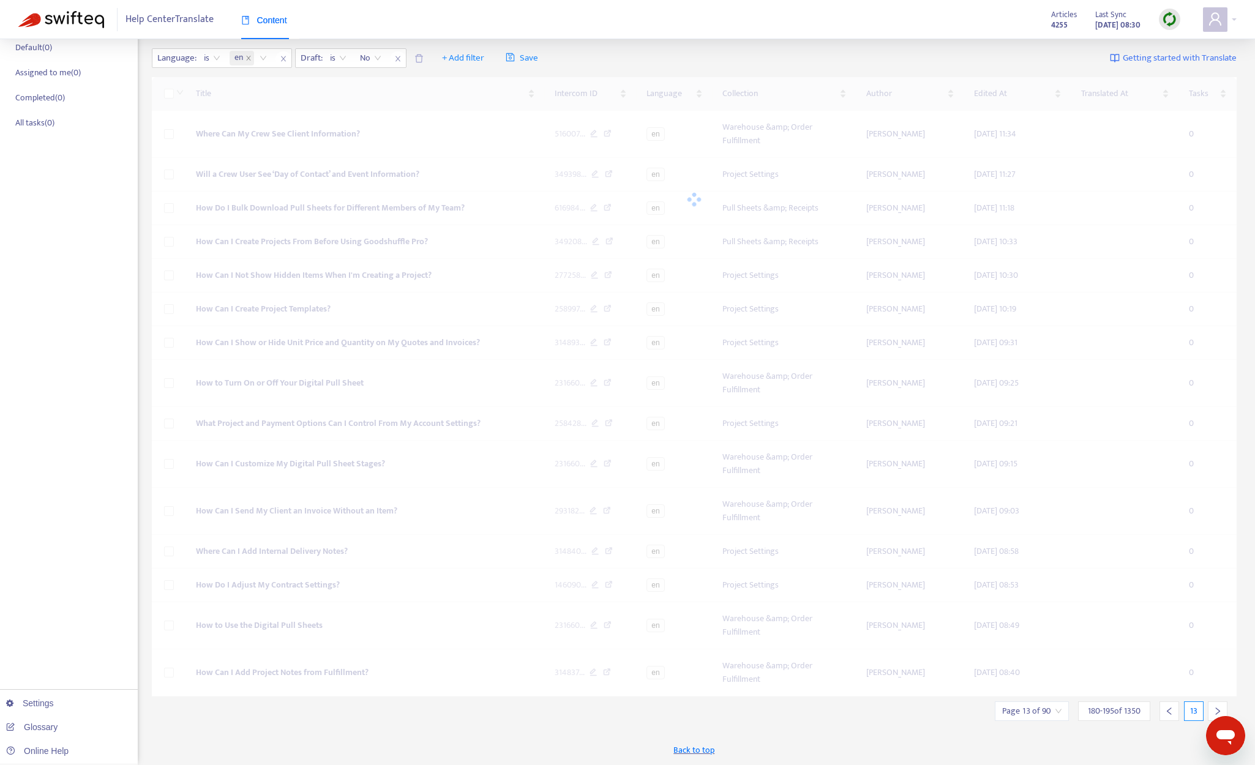
scroll to position [53, 0]
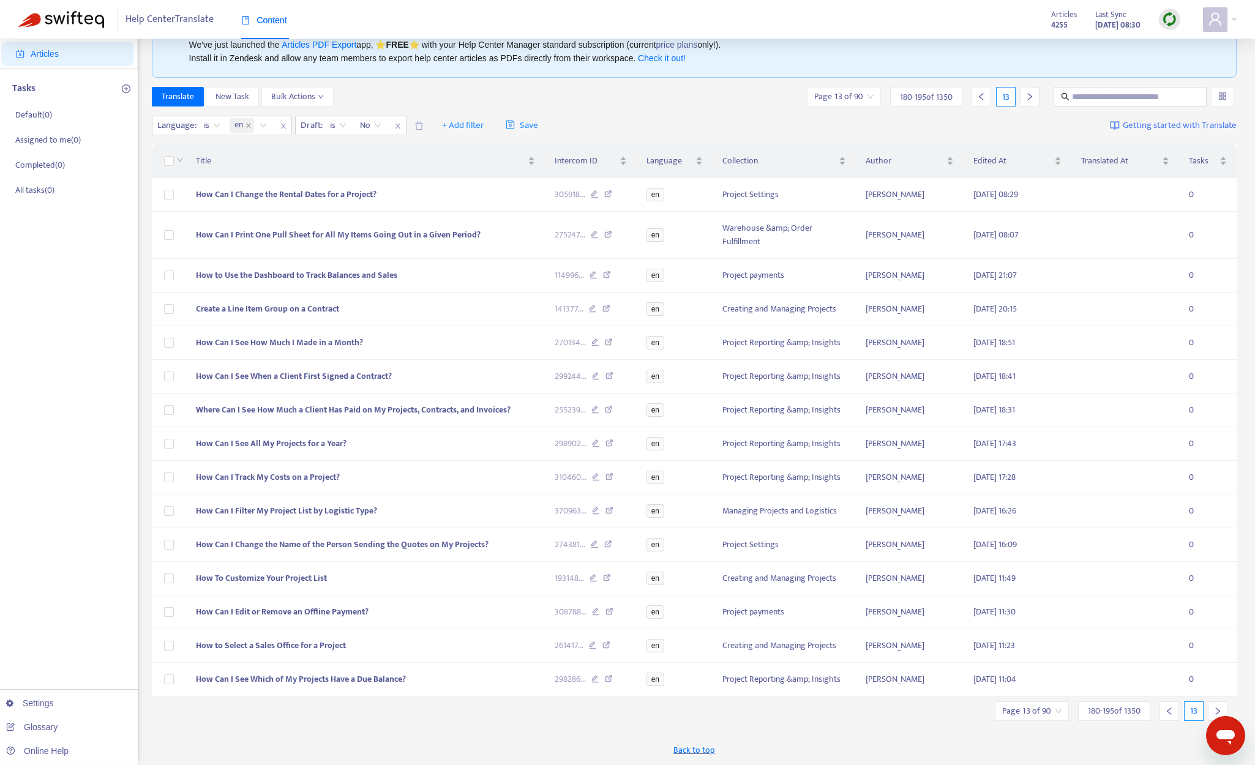
click at [1069, 705] on div at bounding box center [1218, 711] width 20 height 20
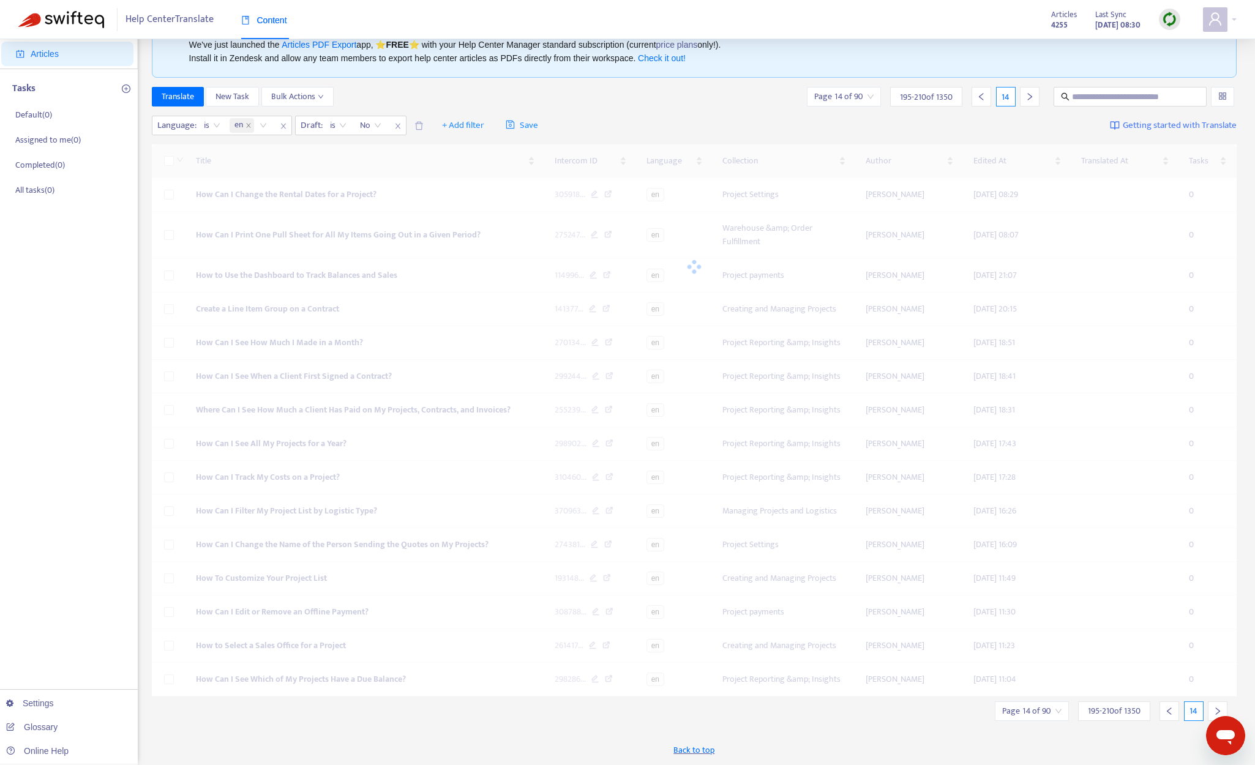
scroll to position [39, 0]
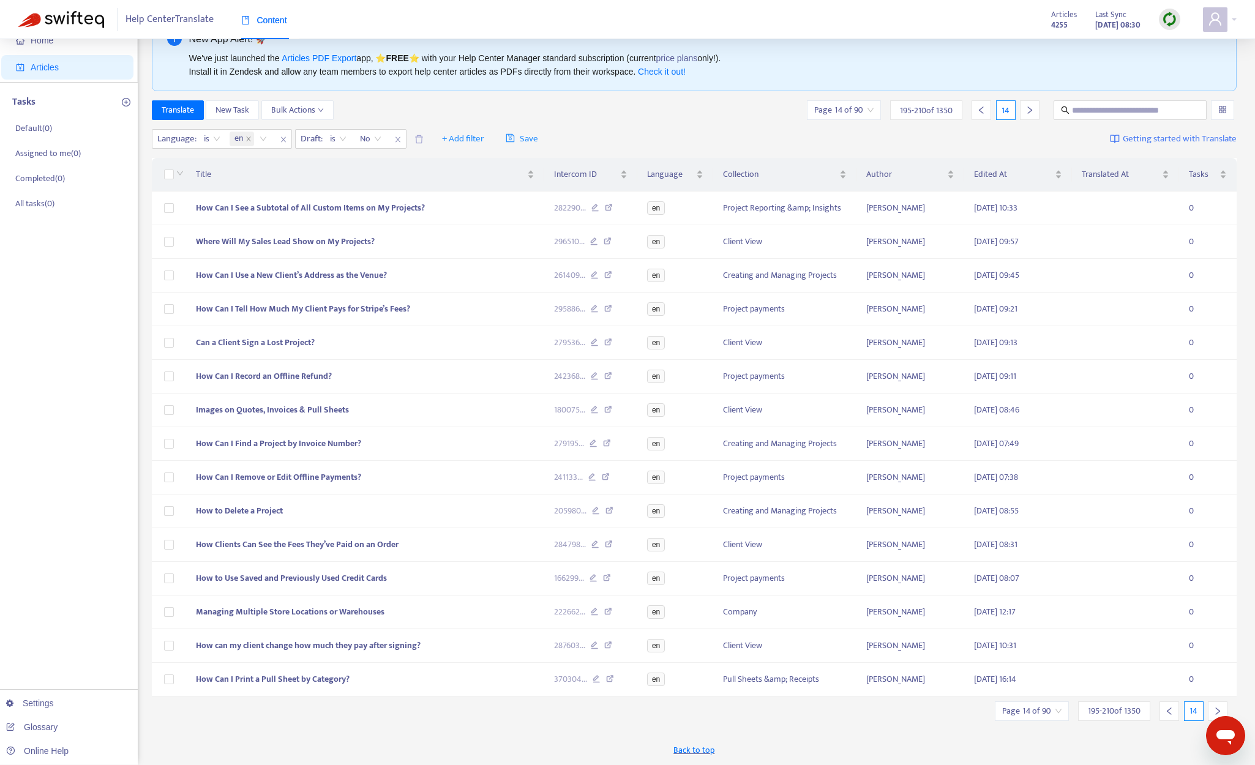
click at [1069, 709] on icon "right" at bounding box center [1217, 711] width 9 height 9
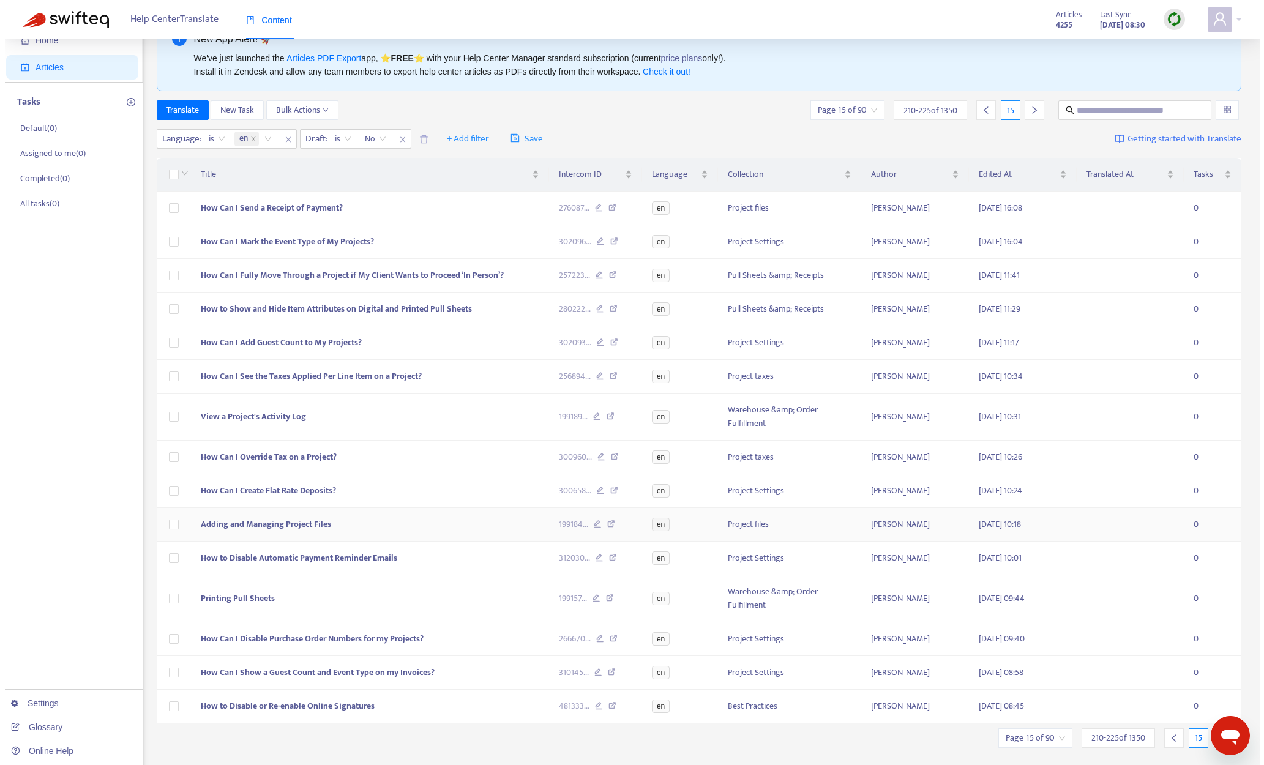
scroll to position [66, 0]
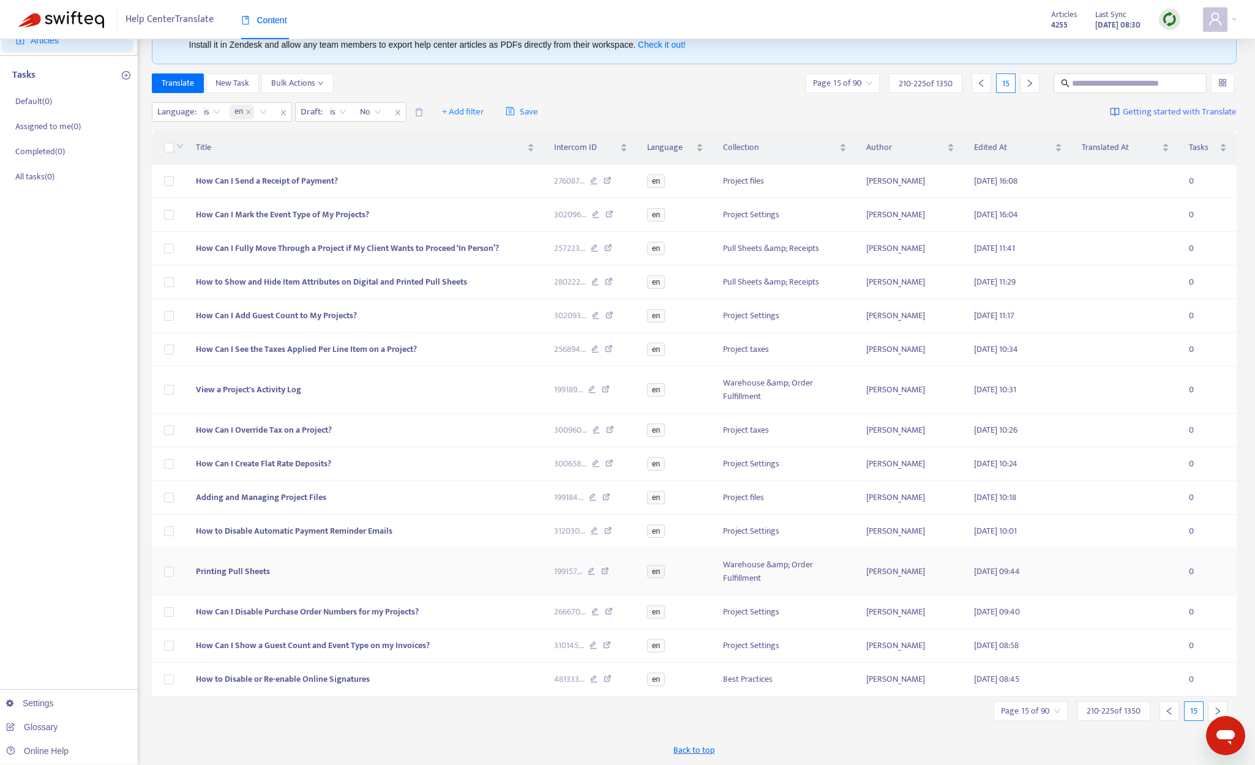
drag, startPoint x: 218, startPoint y: 570, endPoint x: 341, endPoint y: 556, distance: 123.8
click at [218, 570] on span "Printing Pull Sheets" at bounding box center [233, 571] width 74 height 14
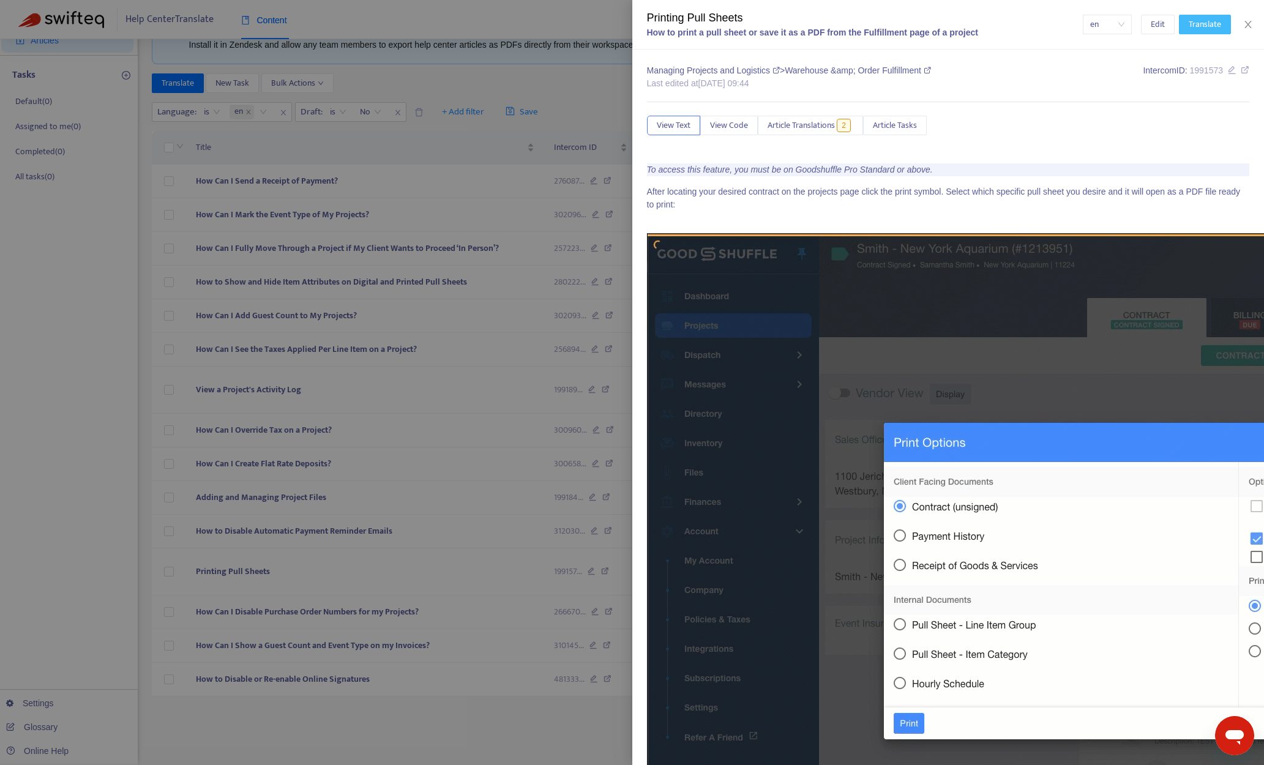
click at [1069, 30] on span "Translate" at bounding box center [1205, 24] width 32 height 13
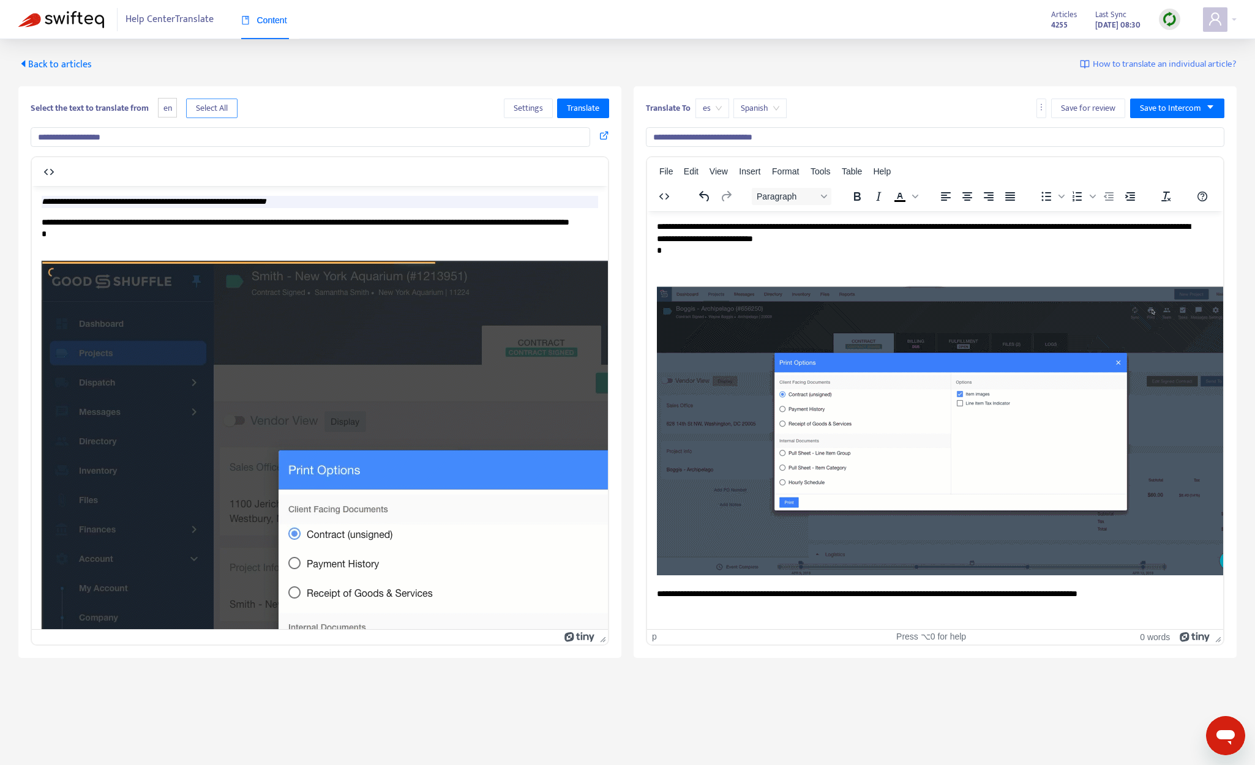
click at [197, 110] on button "Select All" at bounding box center [211, 109] width 51 height 20
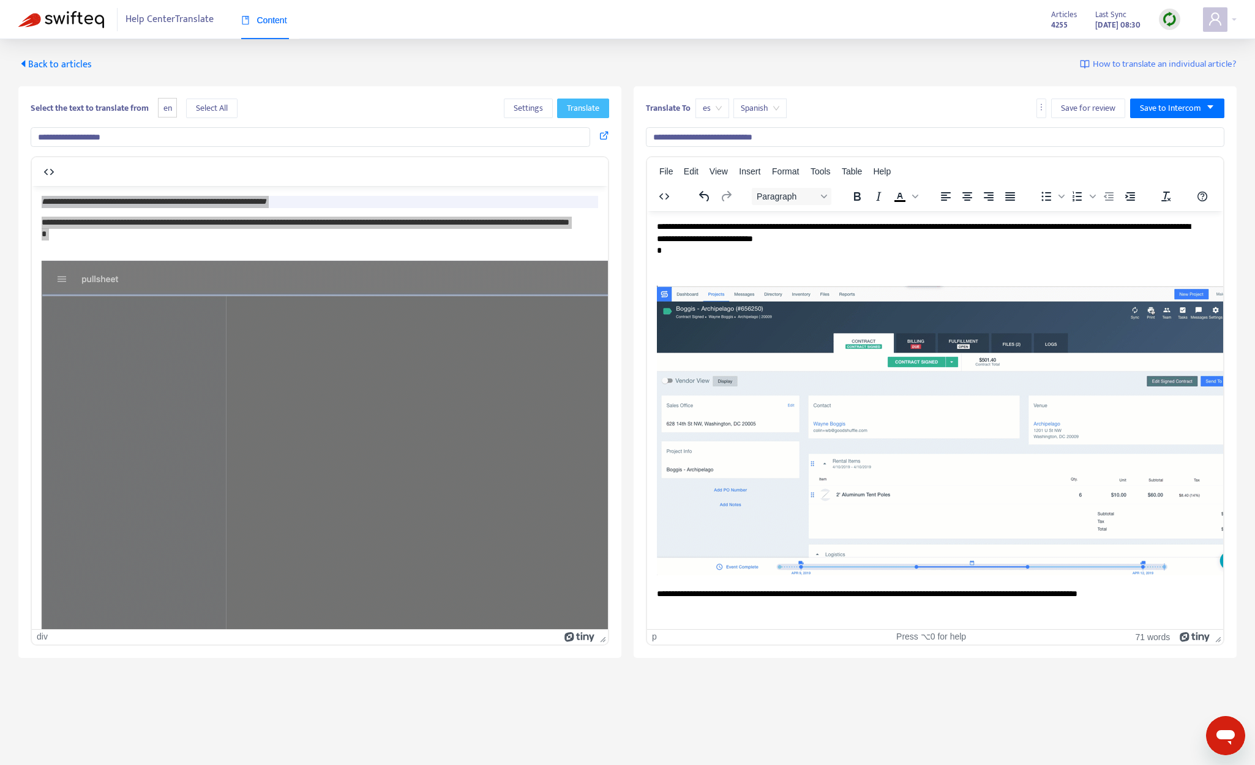
click at [574, 108] on span "Translate" at bounding box center [583, 108] width 32 height 13
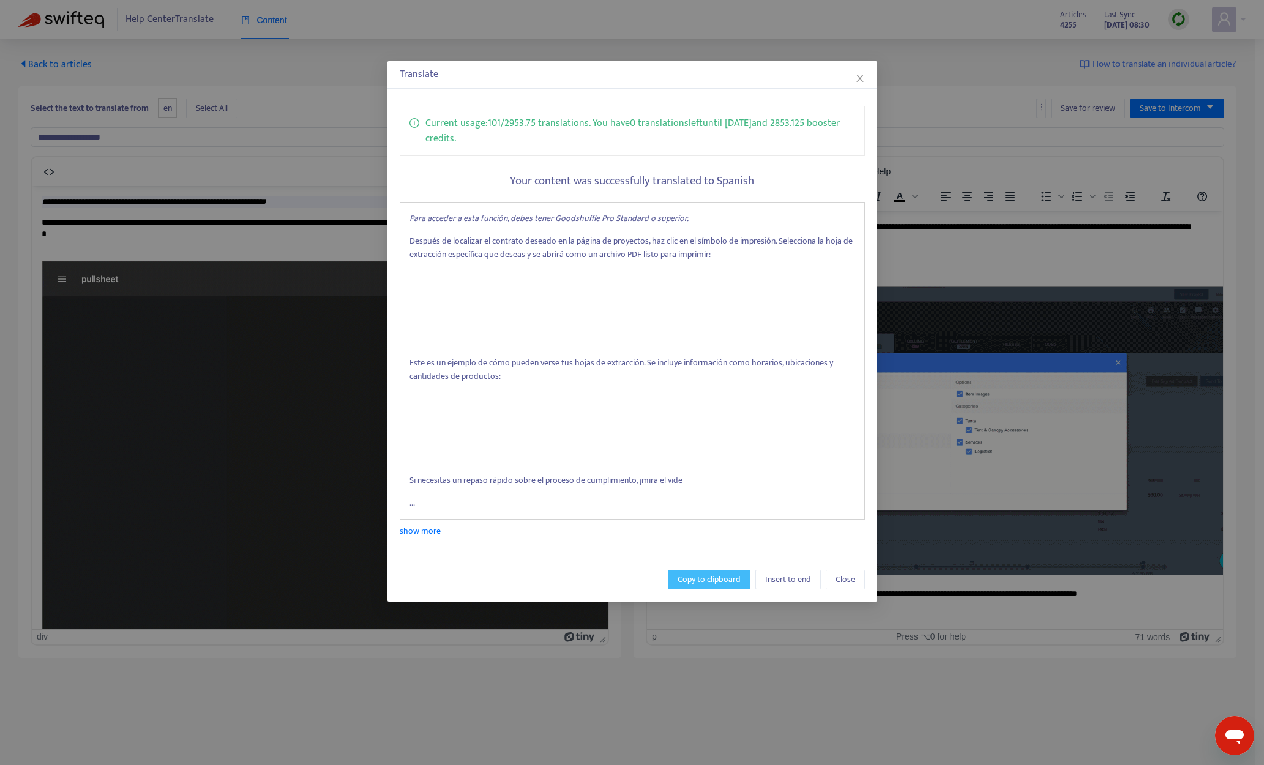
drag, startPoint x: 710, startPoint y: 582, endPoint x: 64, endPoint y: 371, distance: 680.0
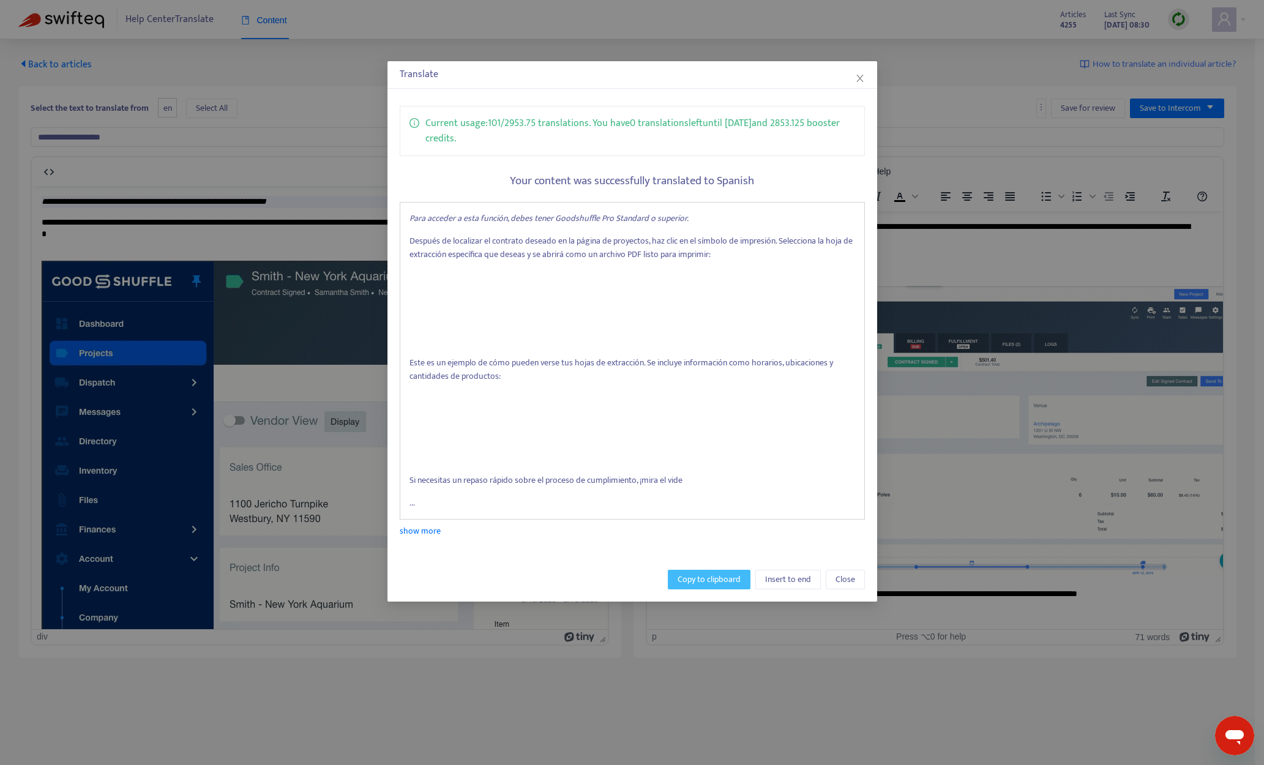
click at [710, 582] on span "Copy to clipboard" at bounding box center [709, 579] width 63 height 13
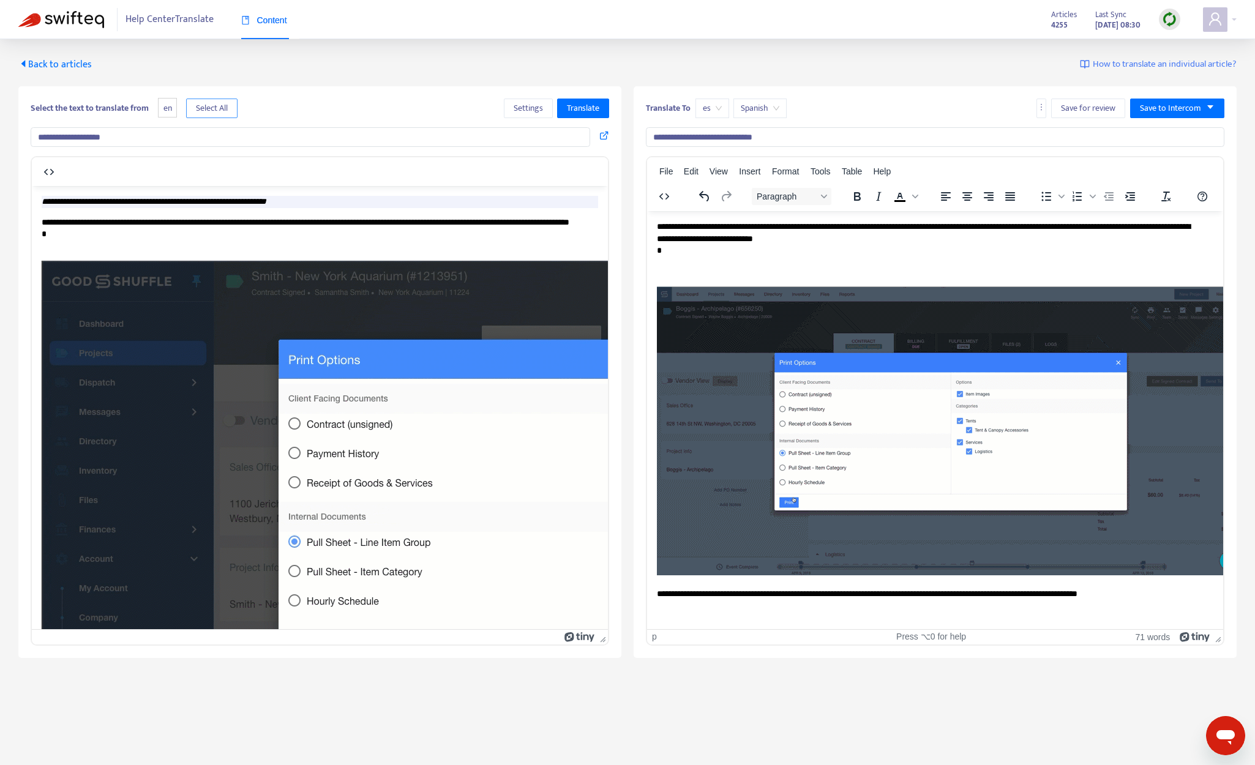
click at [207, 103] on span "Select All" at bounding box center [212, 108] width 32 height 13
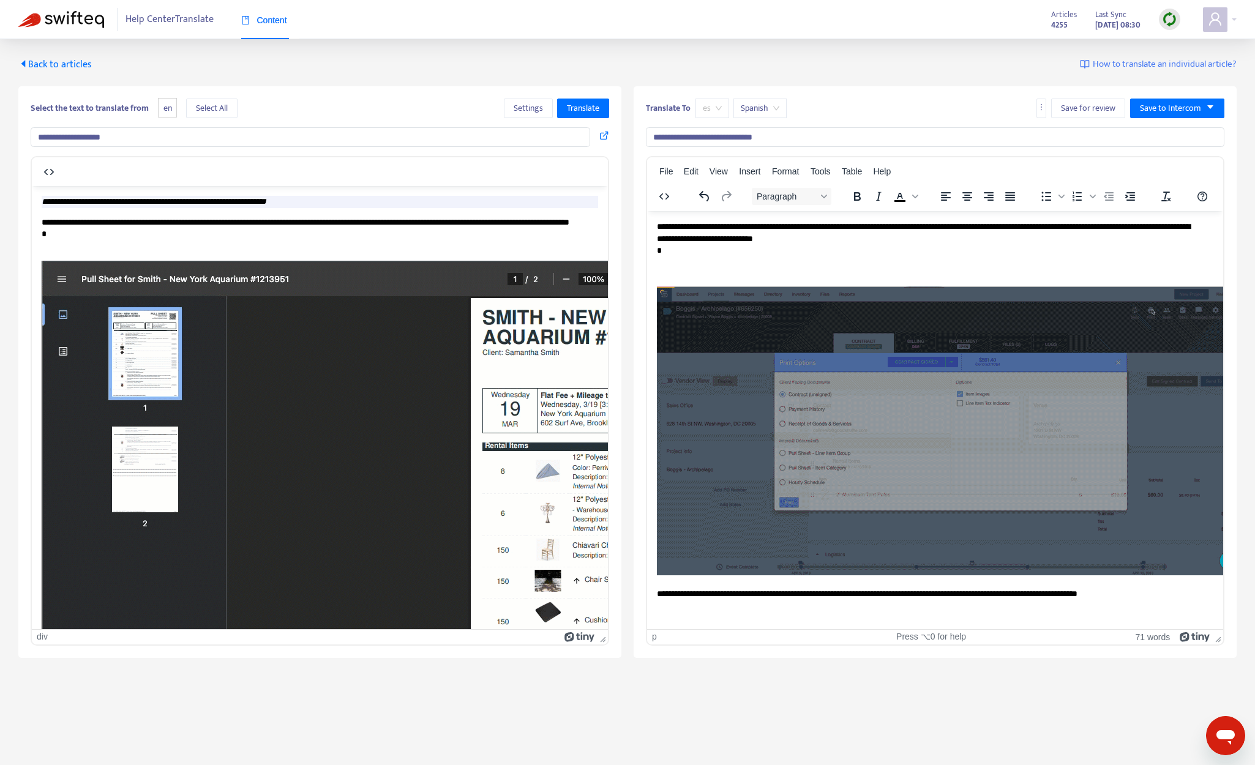
click at [705, 108] on span "es" at bounding box center [712, 108] width 19 height 18
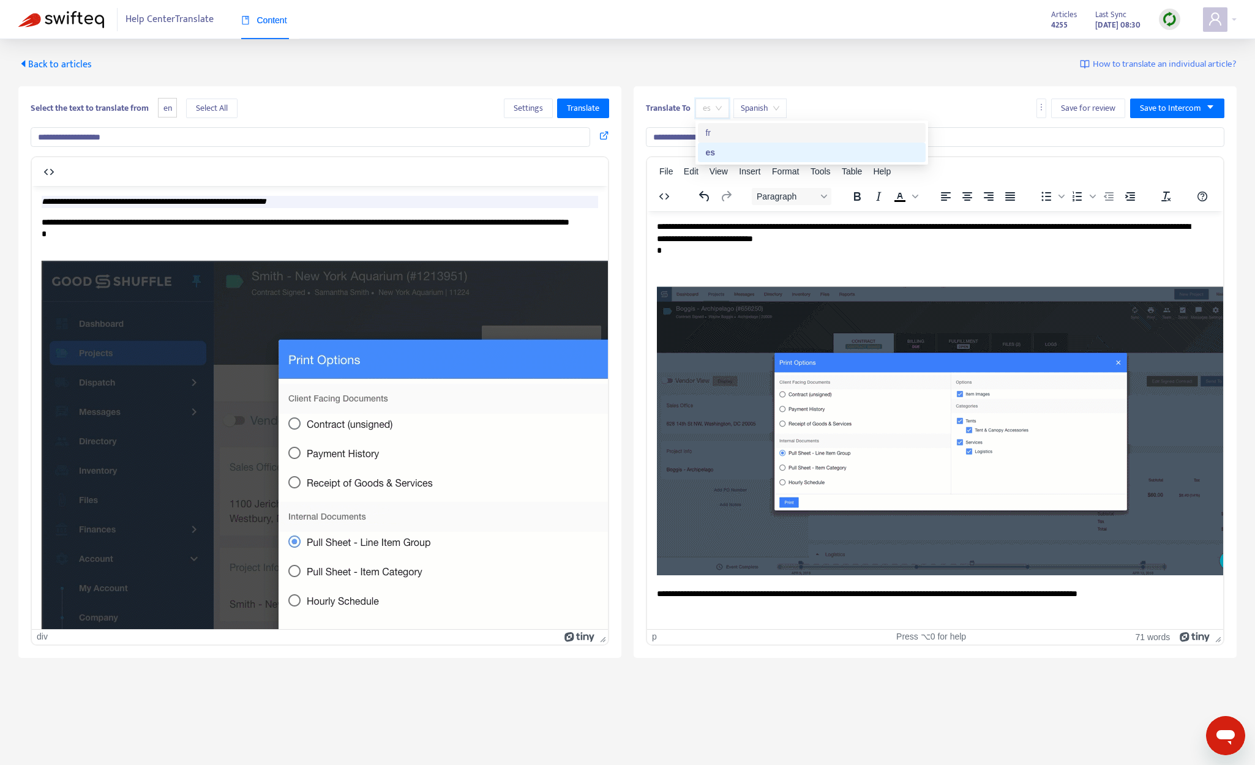
click at [732, 124] on div "fr" at bounding box center [812, 133] width 228 height 20
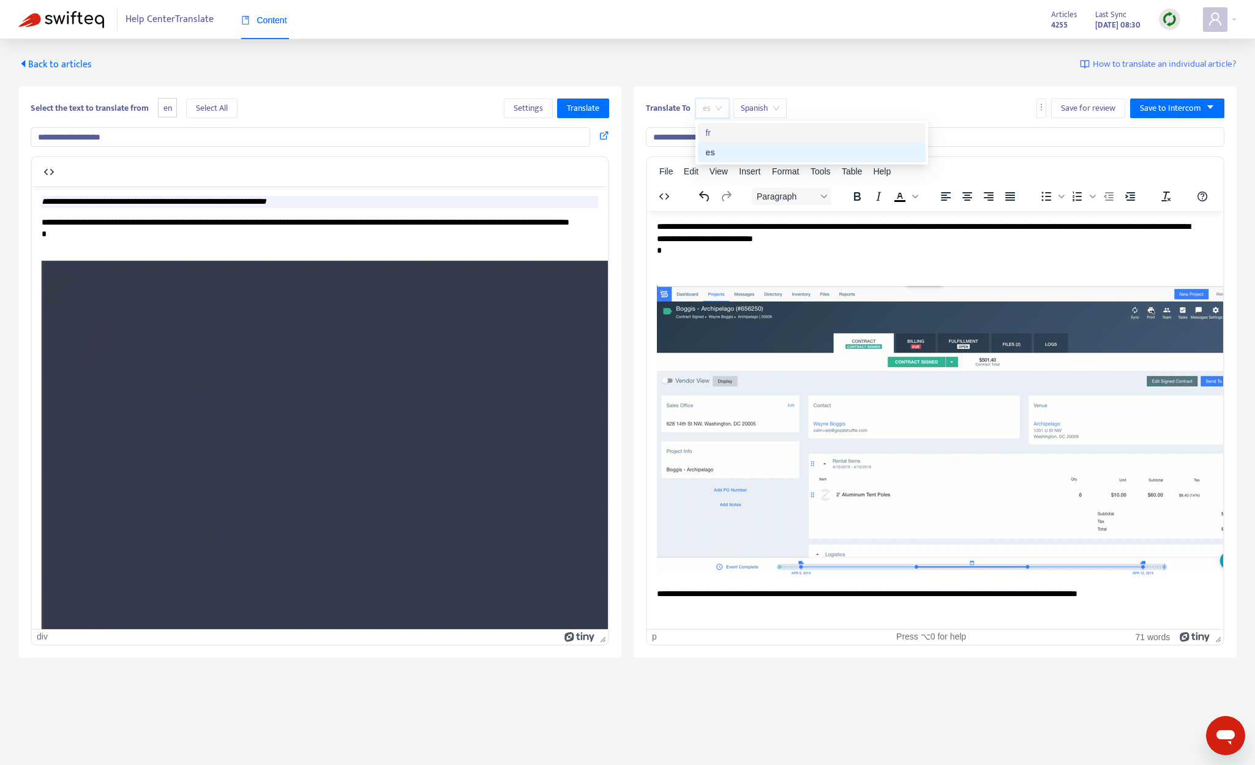
type input "**********"
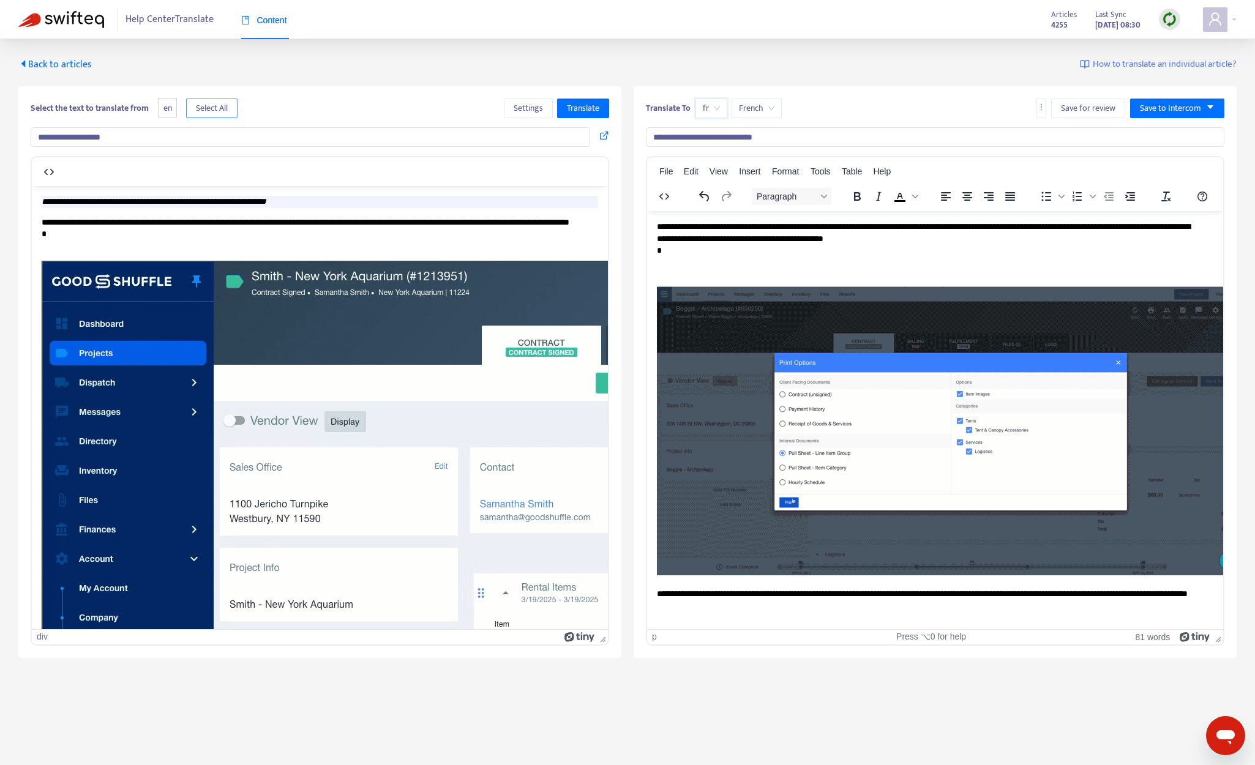
click at [207, 111] on span "Select All" at bounding box center [212, 108] width 32 height 13
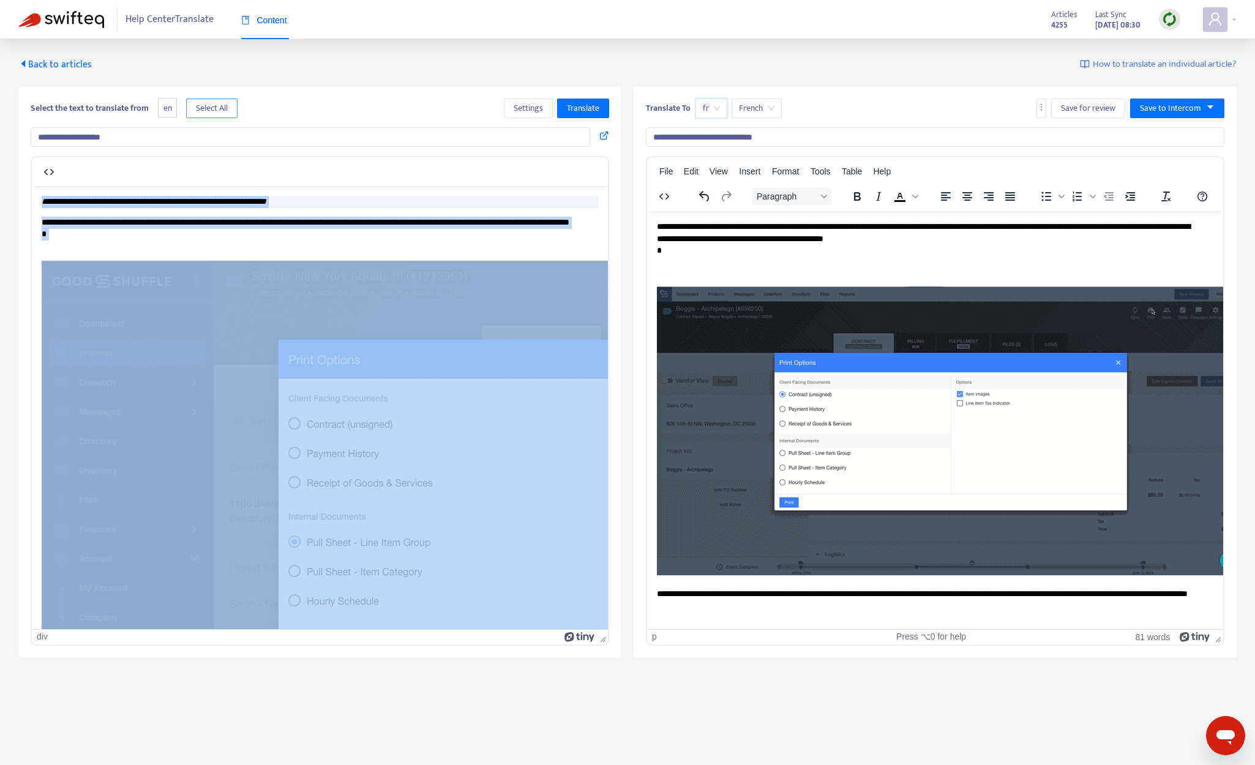
scroll to position [10, 10]
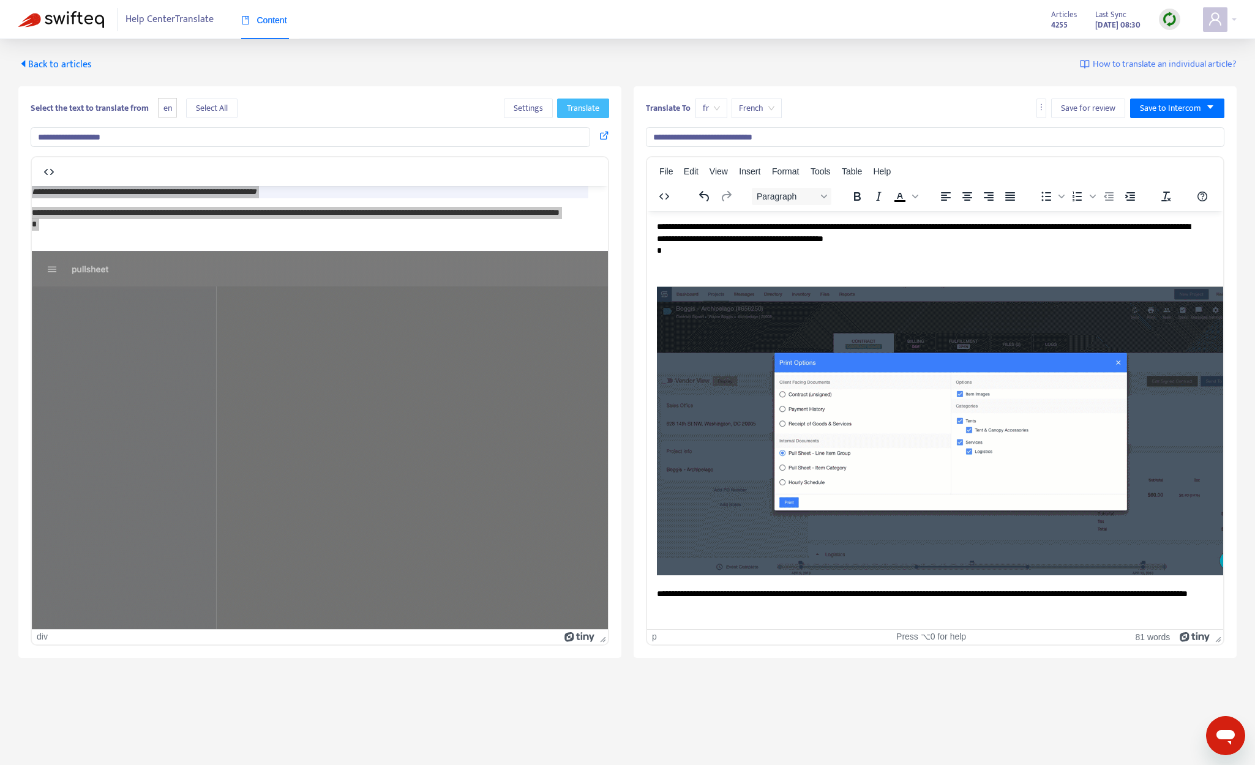
click at [579, 105] on span "Translate" at bounding box center [583, 108] width 32 height 13
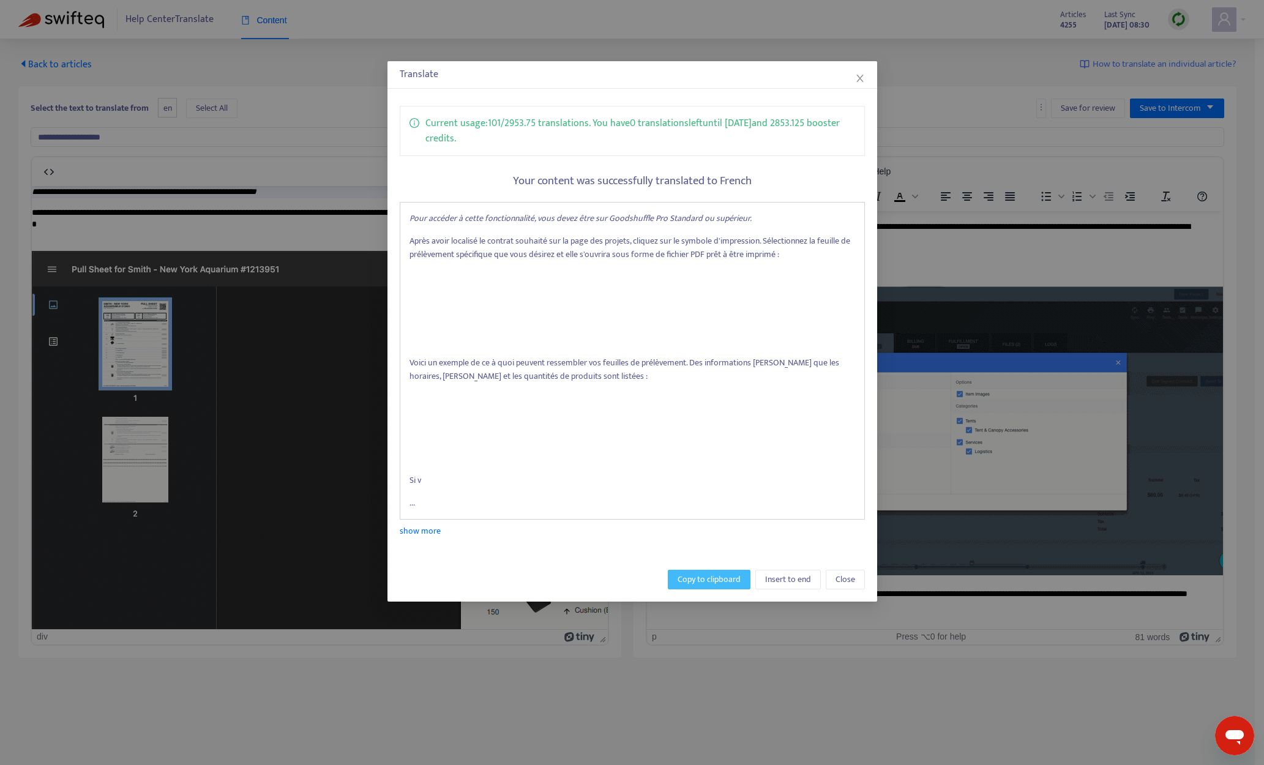
drag, startPoint x: 698, startPoint y: 576, endPoint x: 62, endPoint y: 365, distance: 670.1
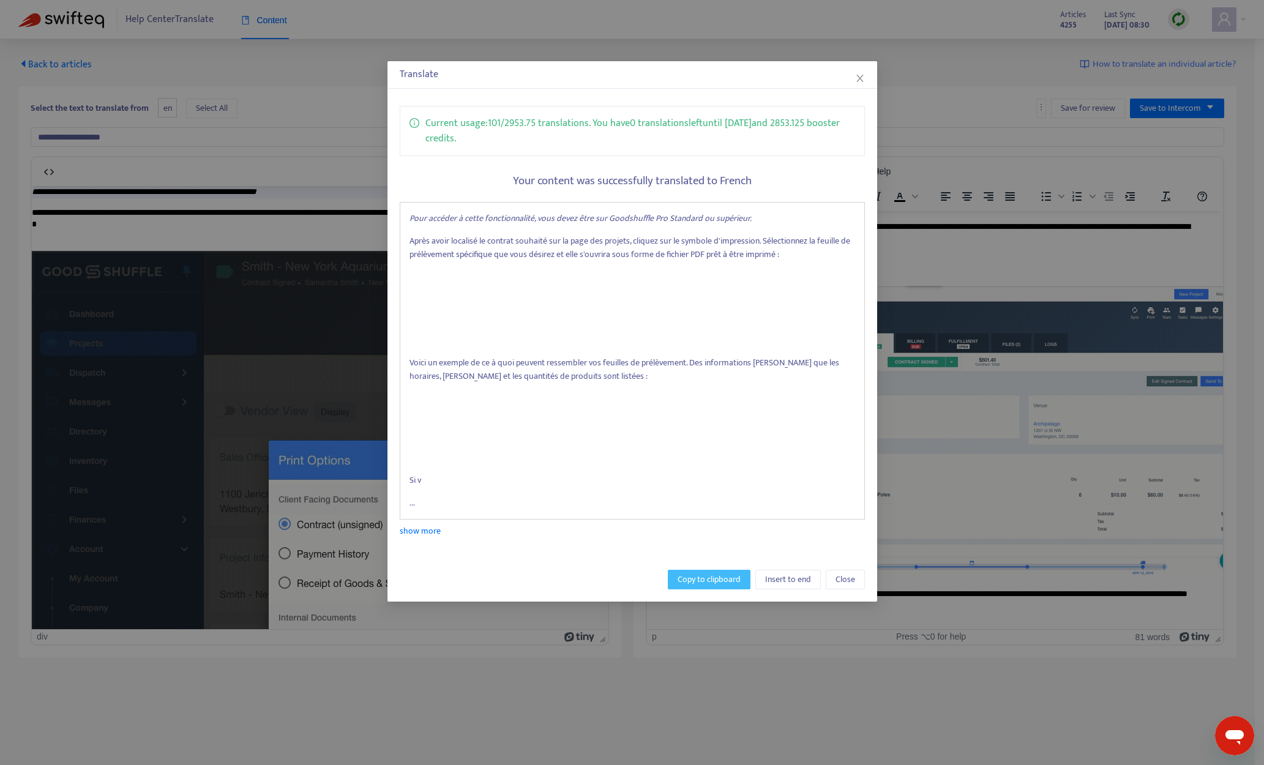
click at [698, 576] on span "Copy to clipboard" at bounding box center [709, 579] width 63 height 13
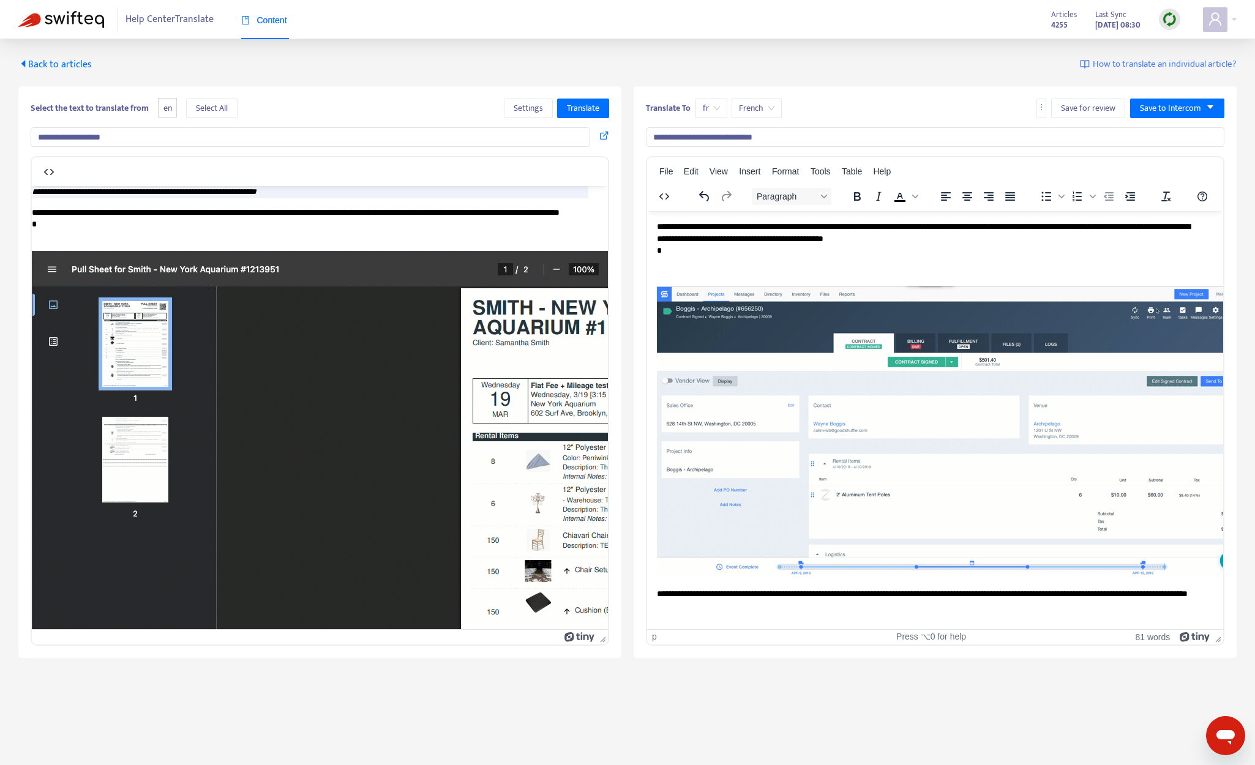
click at [63, 70] on span "Back to articles" at bounding box center [54, 64] width 73 height 17
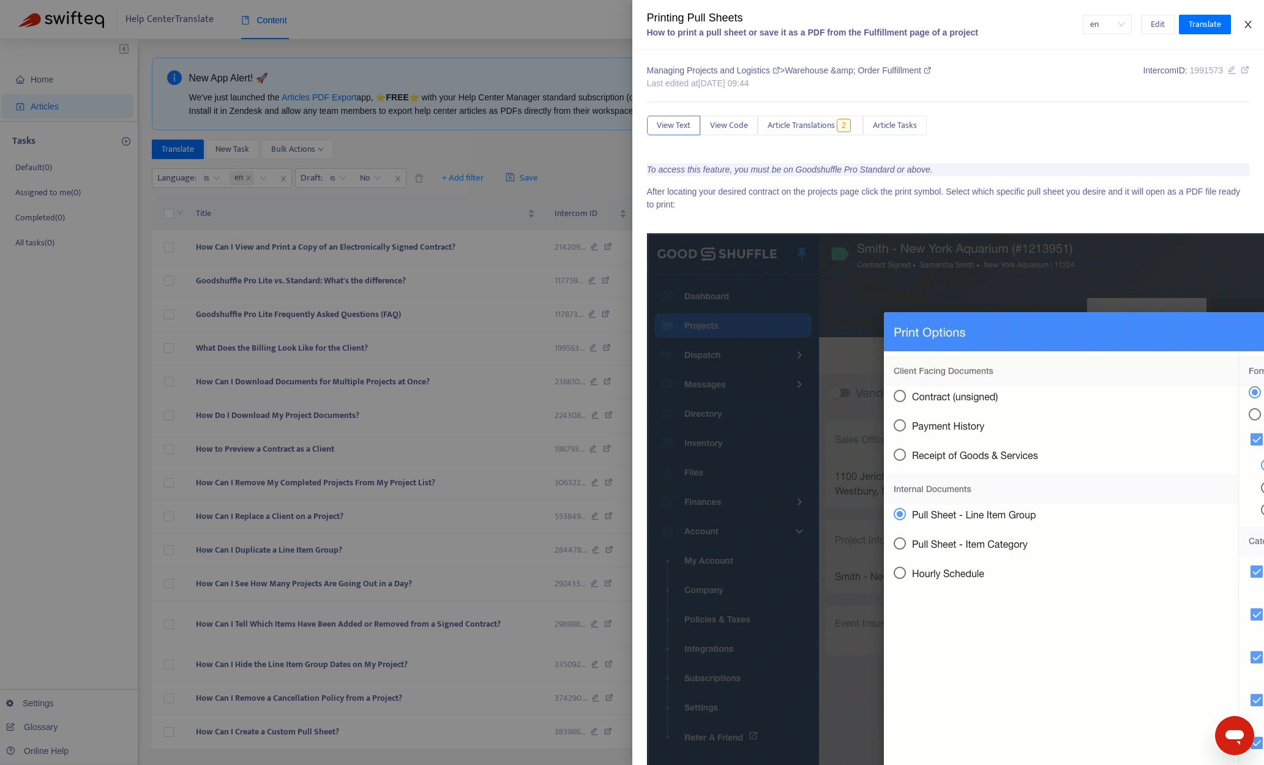
click at [1069, 20] on icon "close" at bounding box center [1248, 25] width 10 height 10
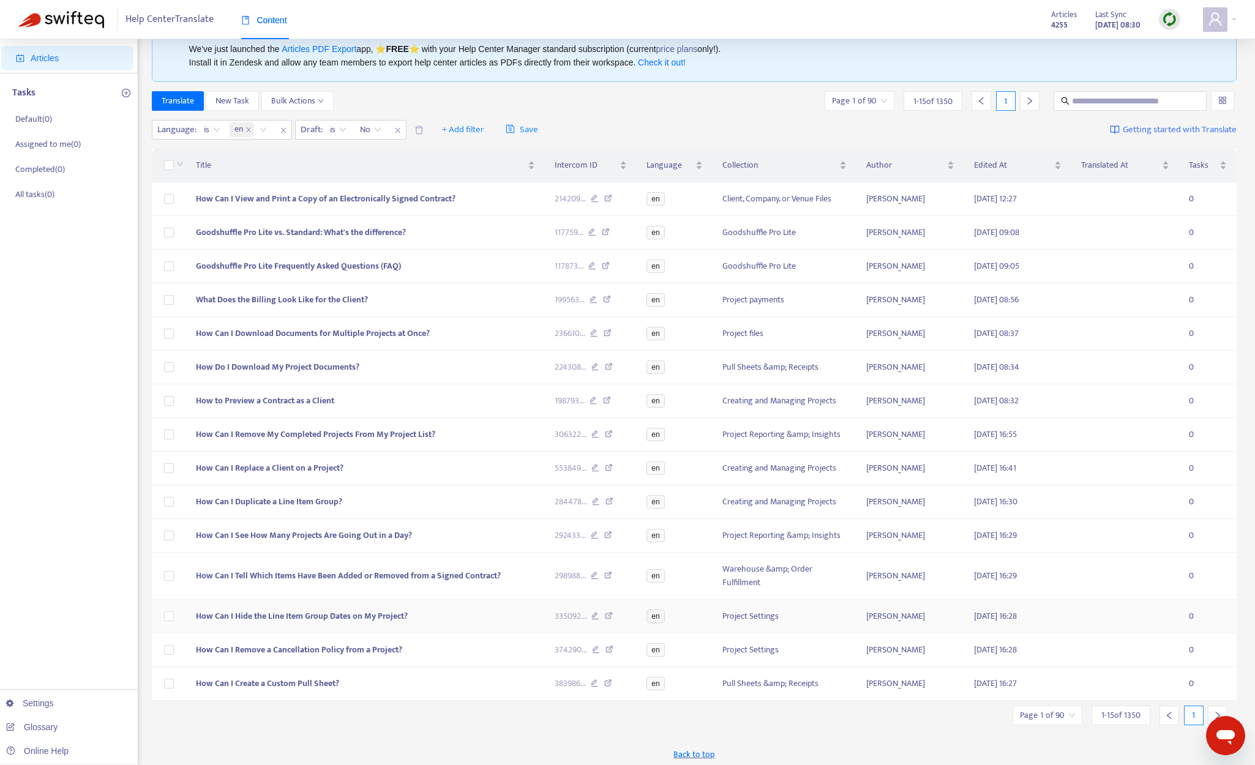
scroll to position [53, 0]
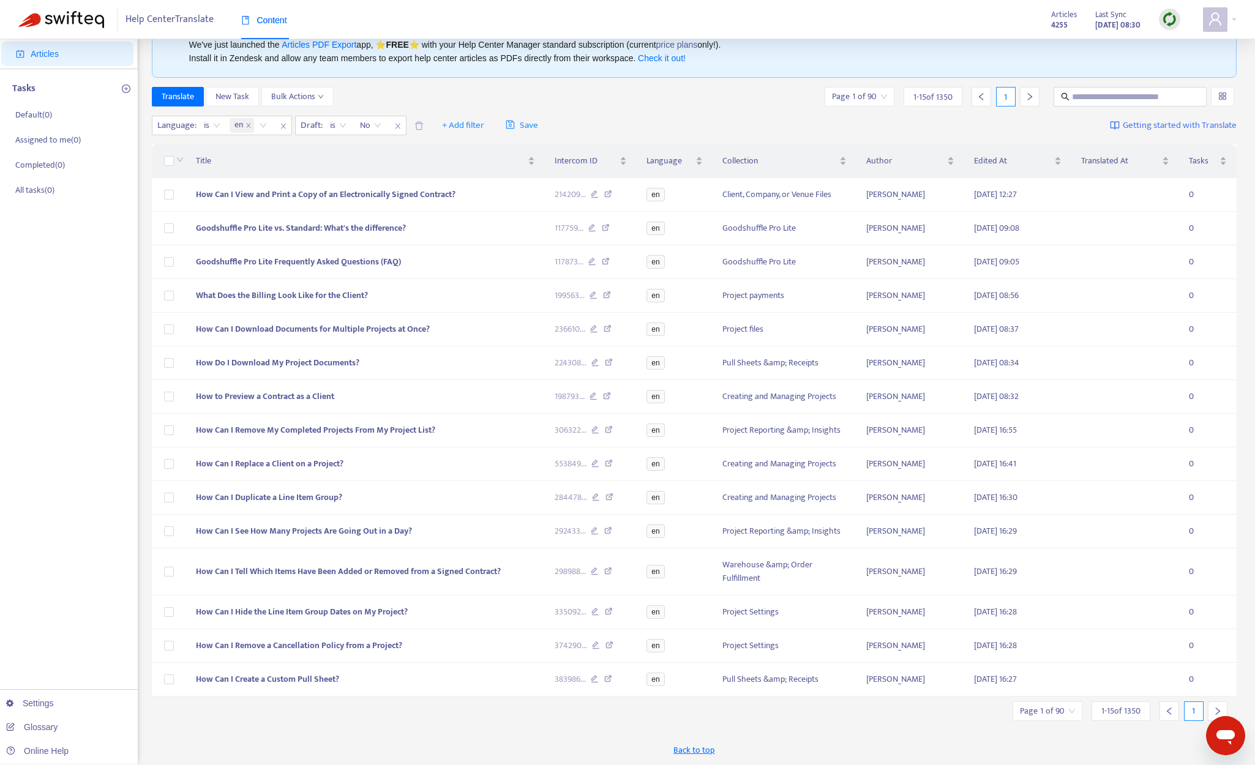
click at [1069, 705] on div at bounding box center [1218, 711] width 20 height 20
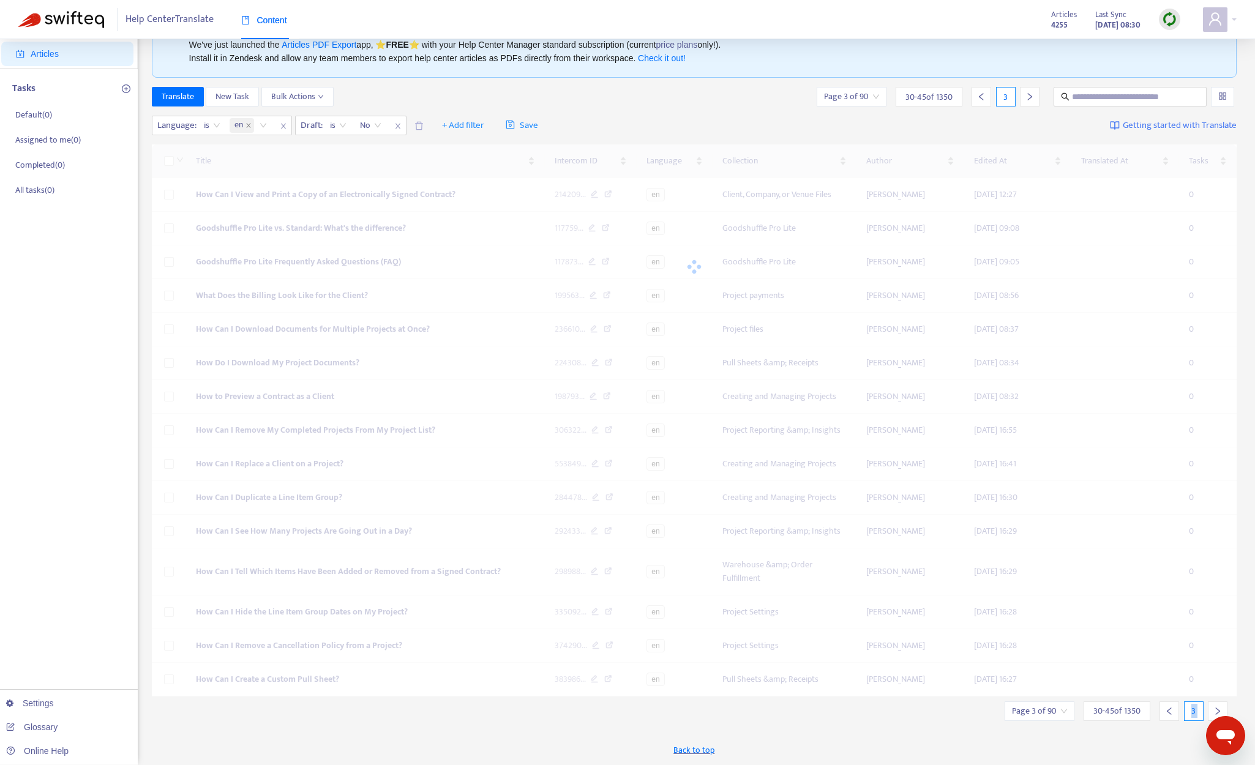
click at [1069, 705] on div at bounding box center [1218, 711] width 20 height 20
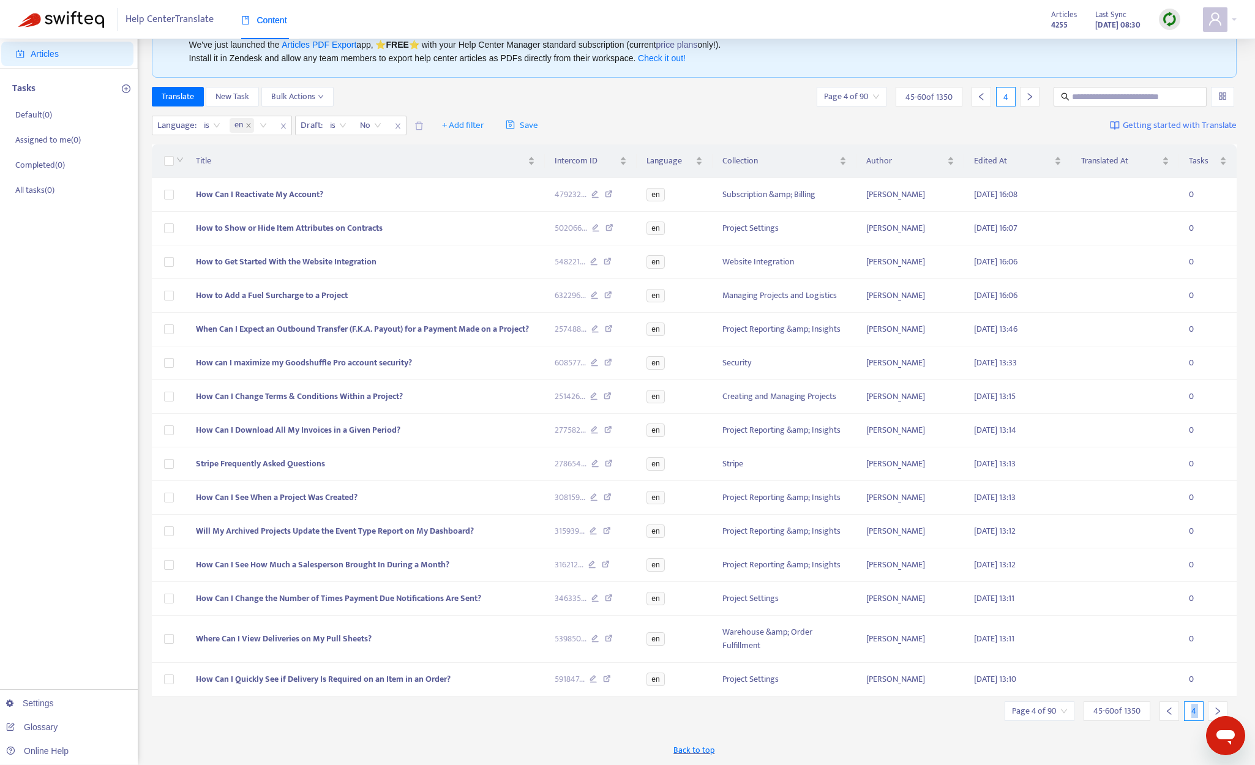
click at [1069, 705] on div at bounding box center [1218, 711] width 20 height 20
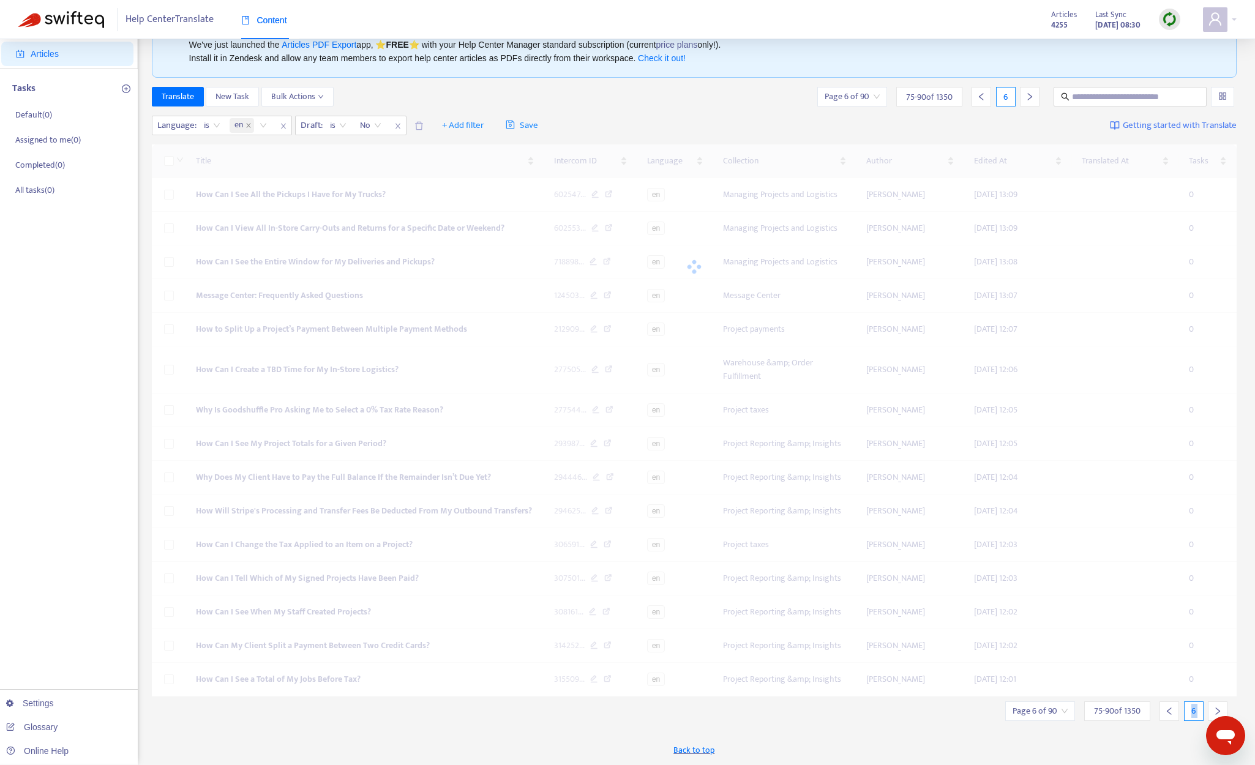
click at [1069, 705] on div at bounding box center [1218, 711] width 20 height 20
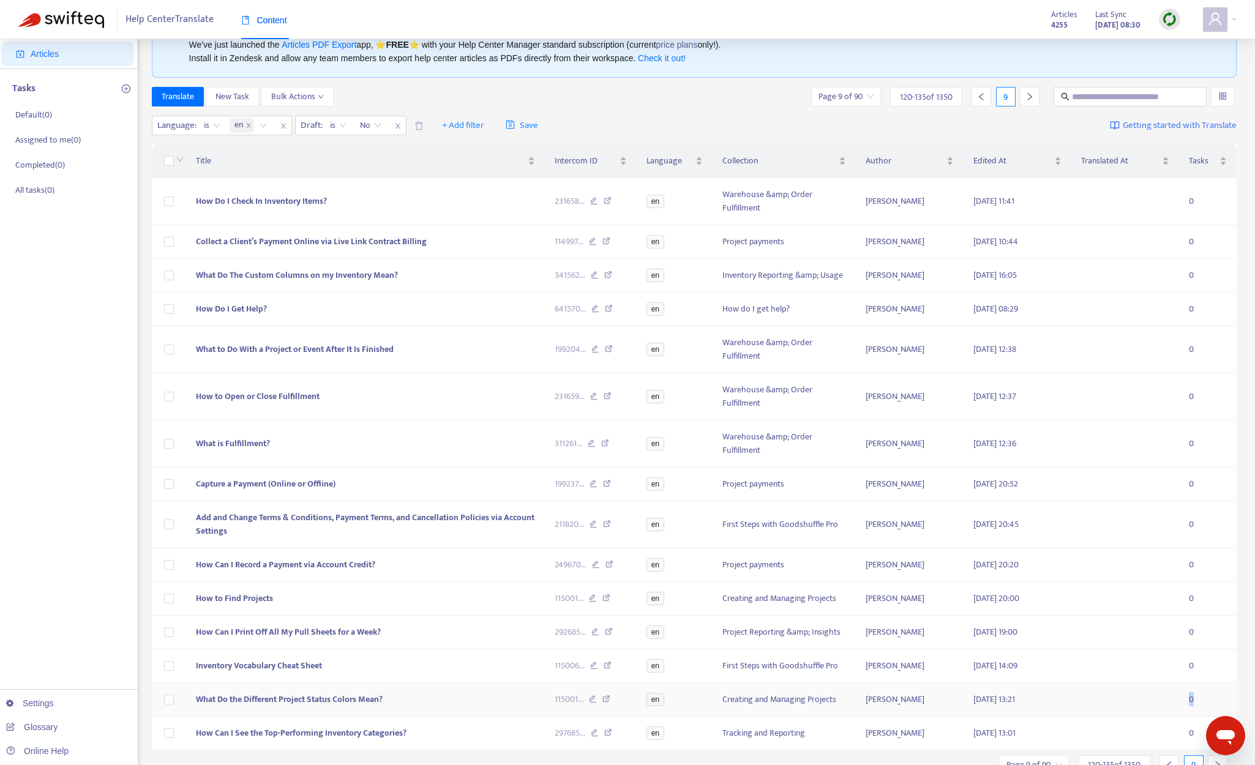
click at [1069, 705] on td "0" at bounding box center [1208, 700] width 58 height 34
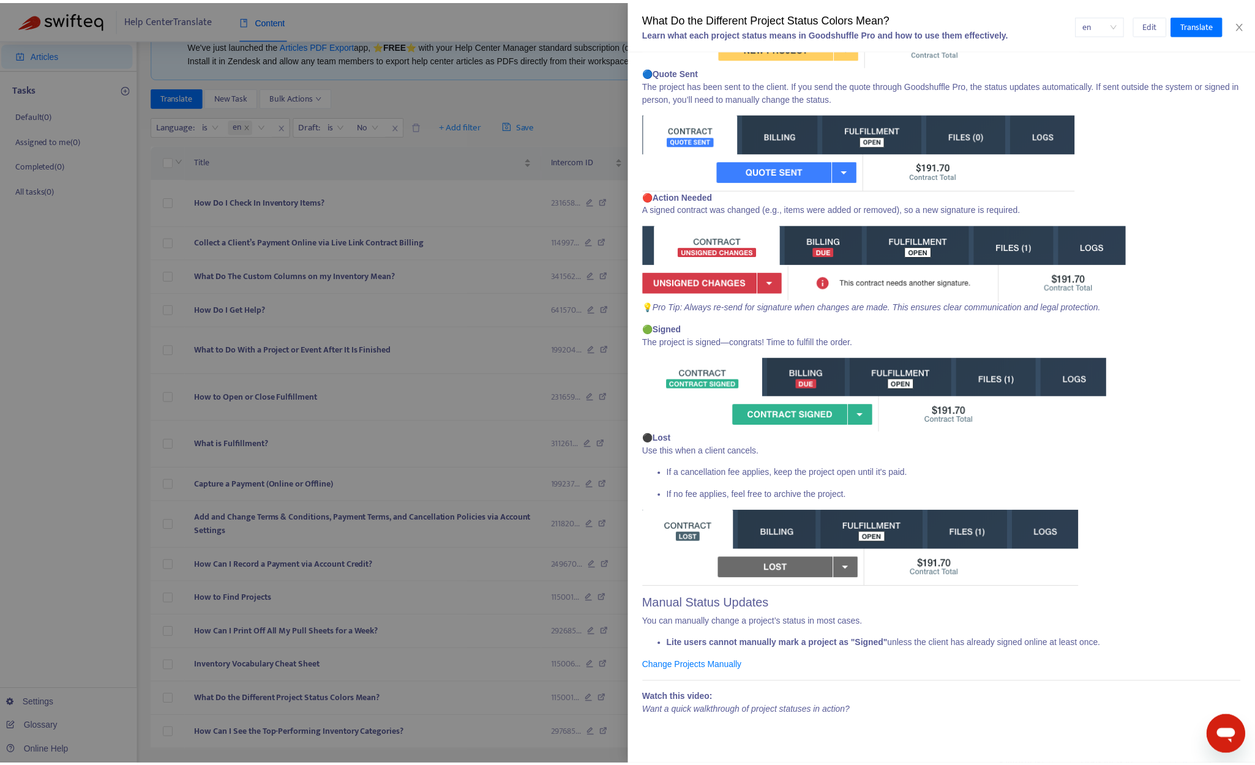
scroll to position [506, 0]
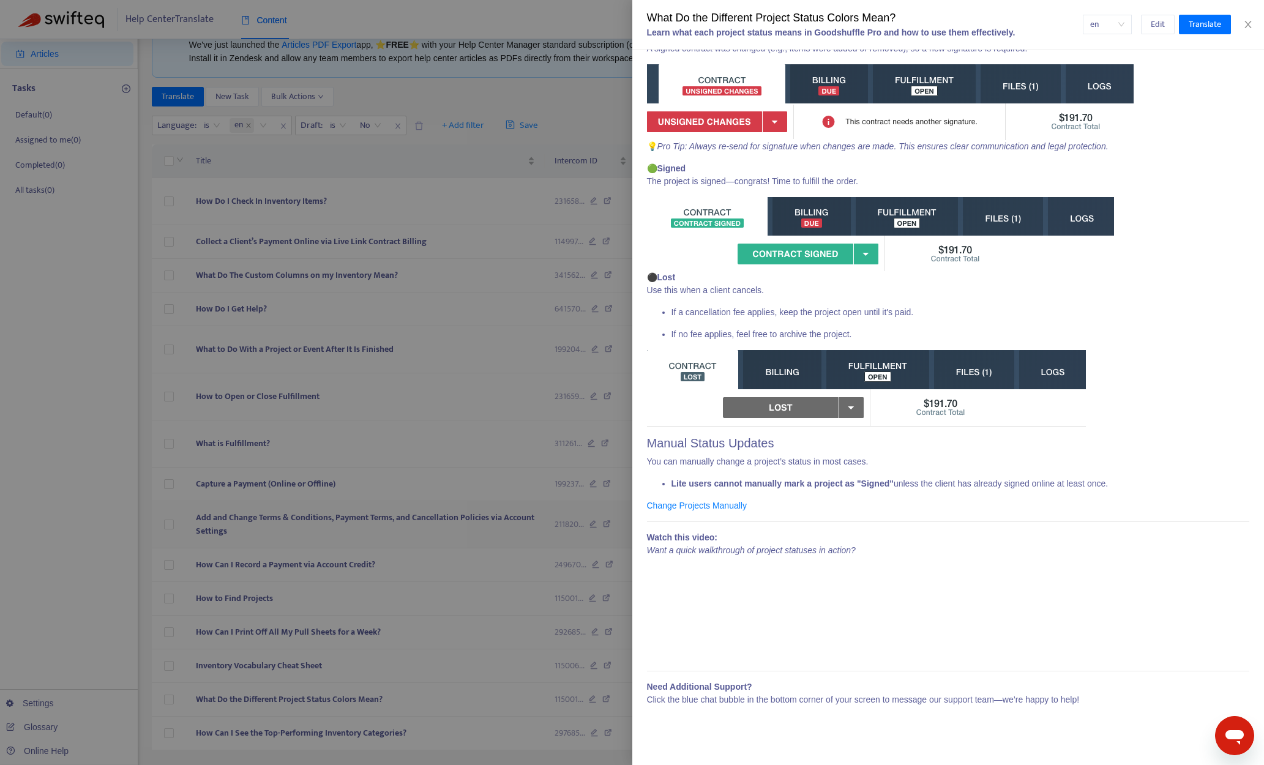
click at [465, 520] on div at bounding box center [632, 382] width 1264 height 765
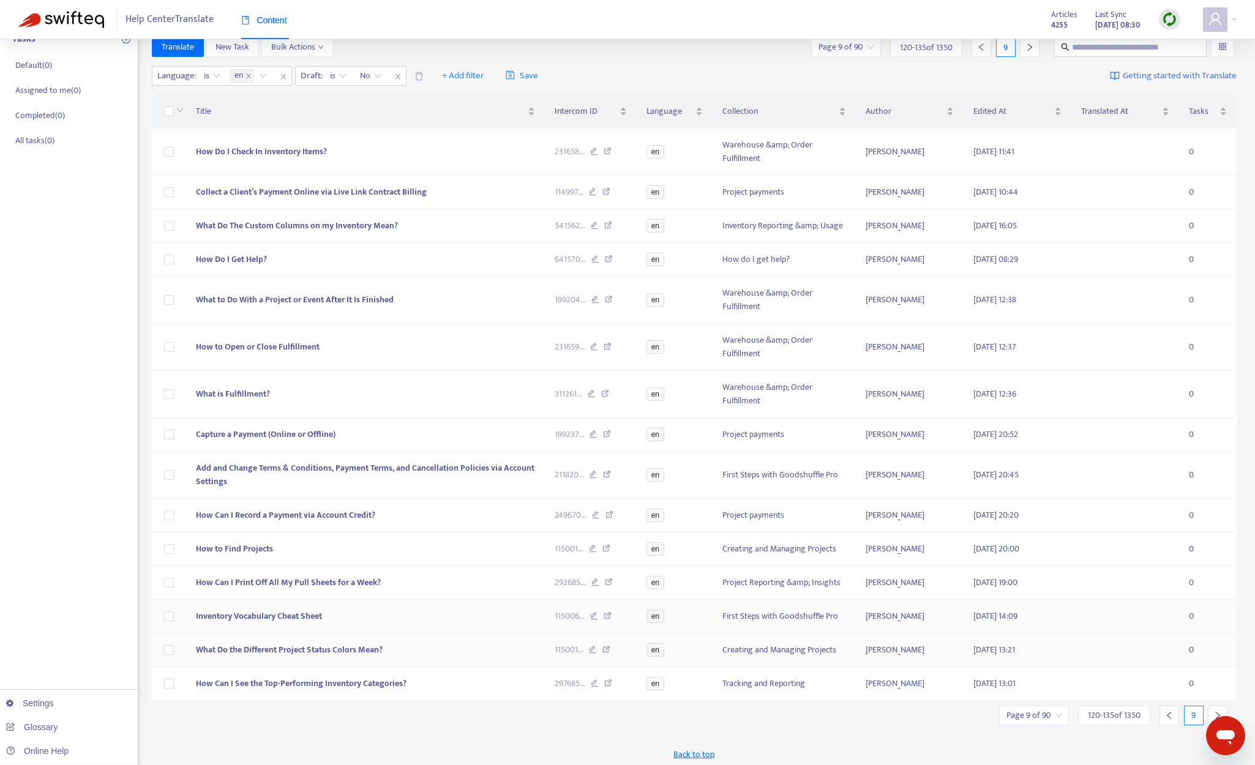
scroll to position [107, 0]
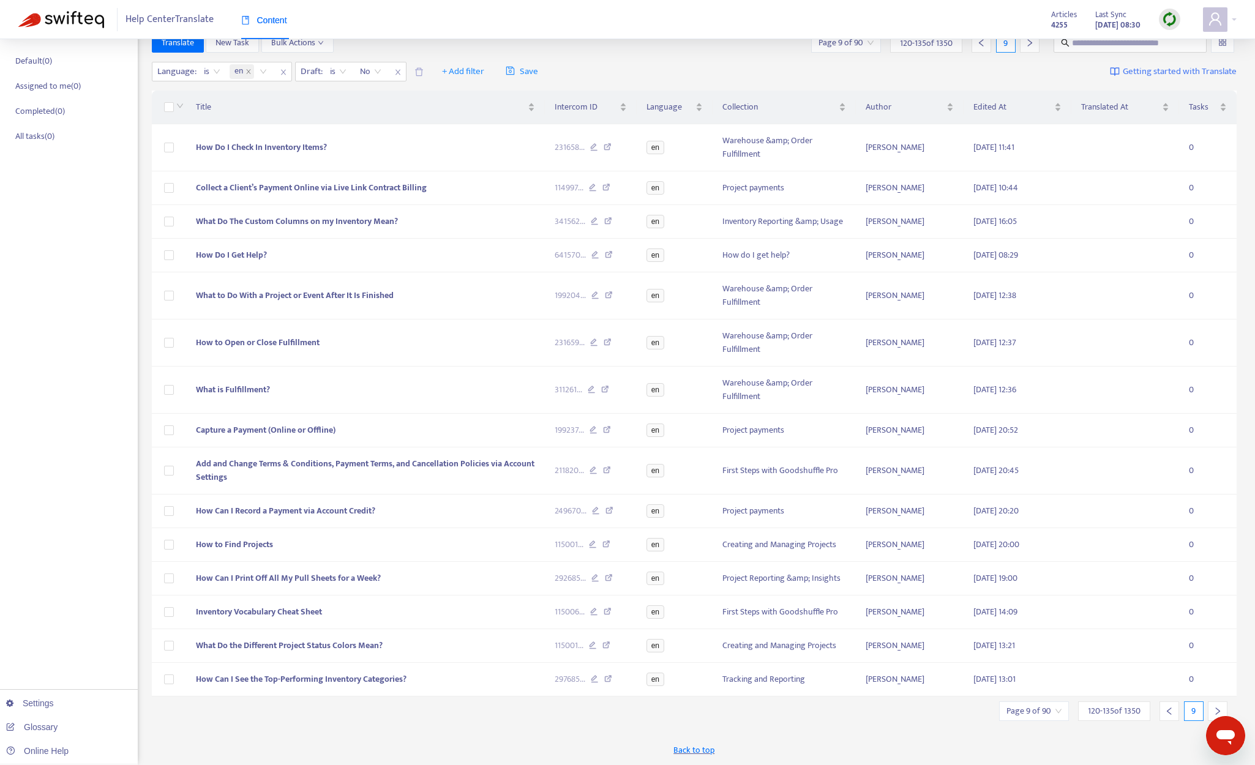
click at [1069, 707] on div at bounding box center [1218, 711] width 20 height 20
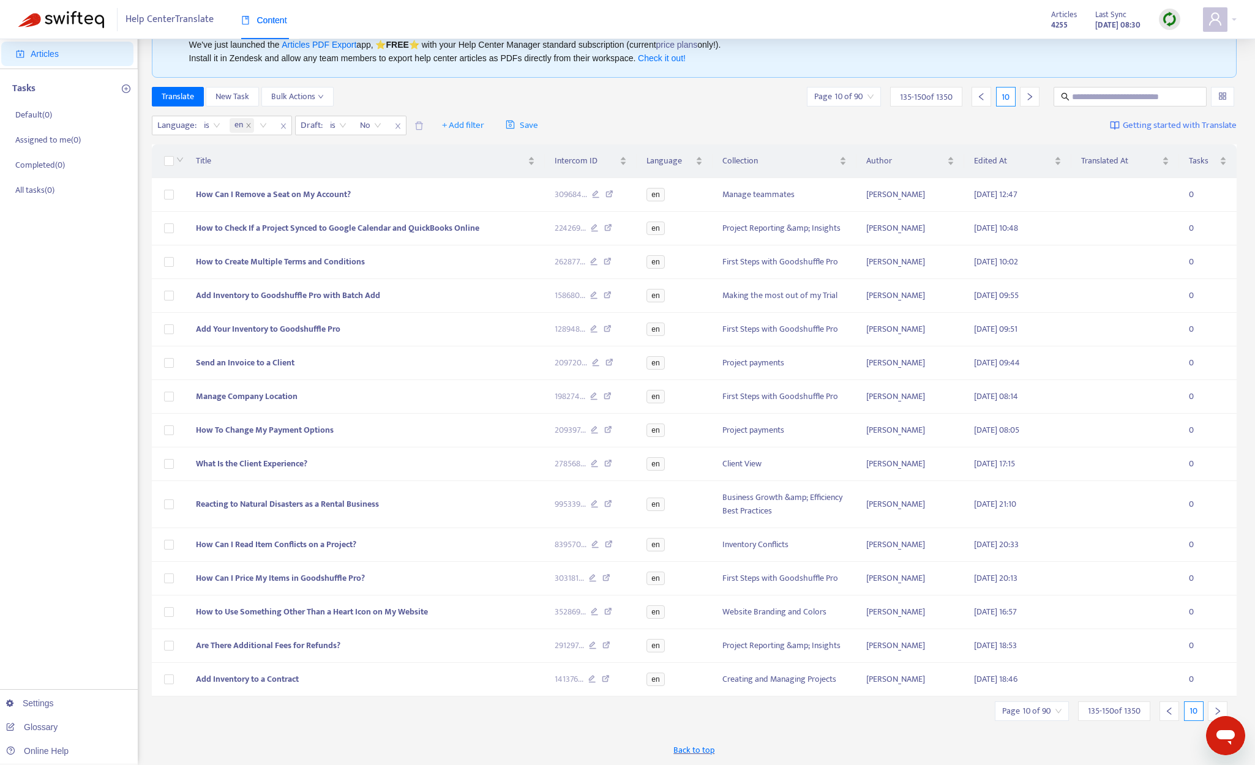
scroll to position [53, 0]
click at [1069, 708] on div at bounding box center [1218, 711] width 20 height 20
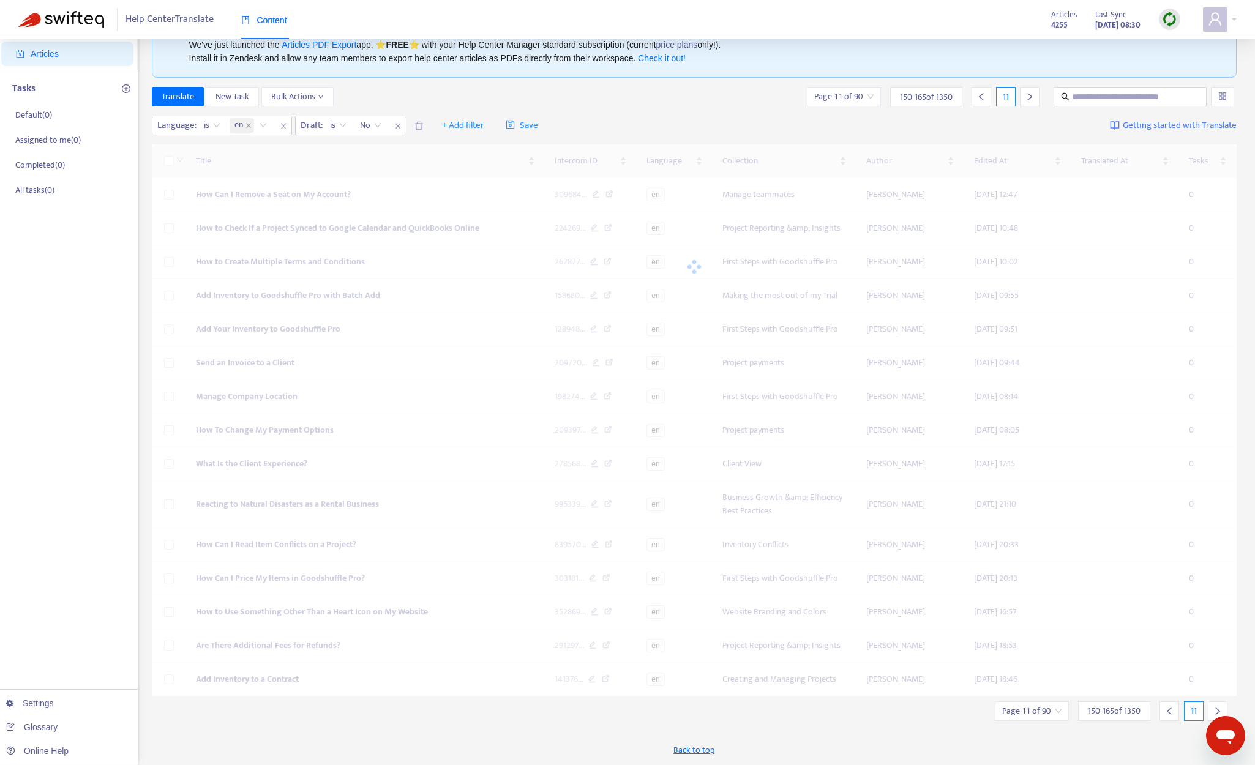
scroll to position [80, 0]
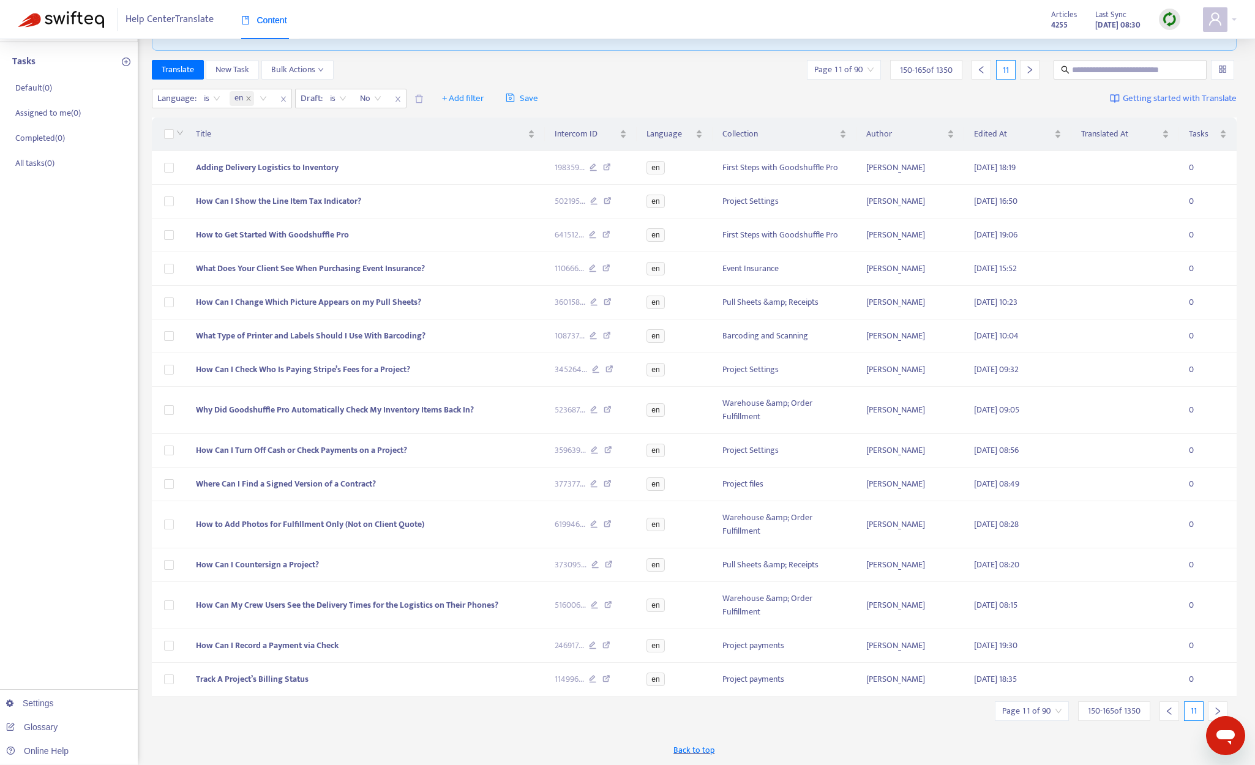
click at [1069, 709] on icon "right" at bounding box center [1217, 711] width 9 height 9
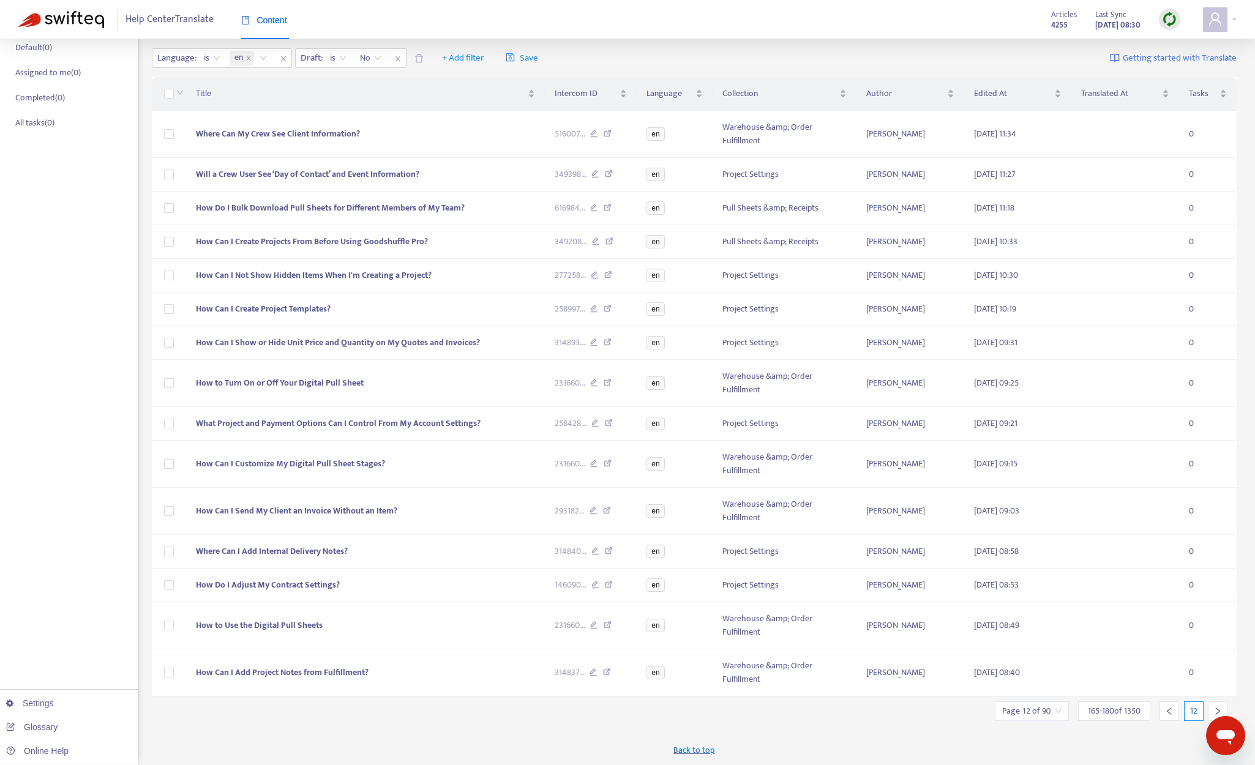
click at [1069, 709] on icon "right" at bounding box center [1217, 711] width 9 height 9
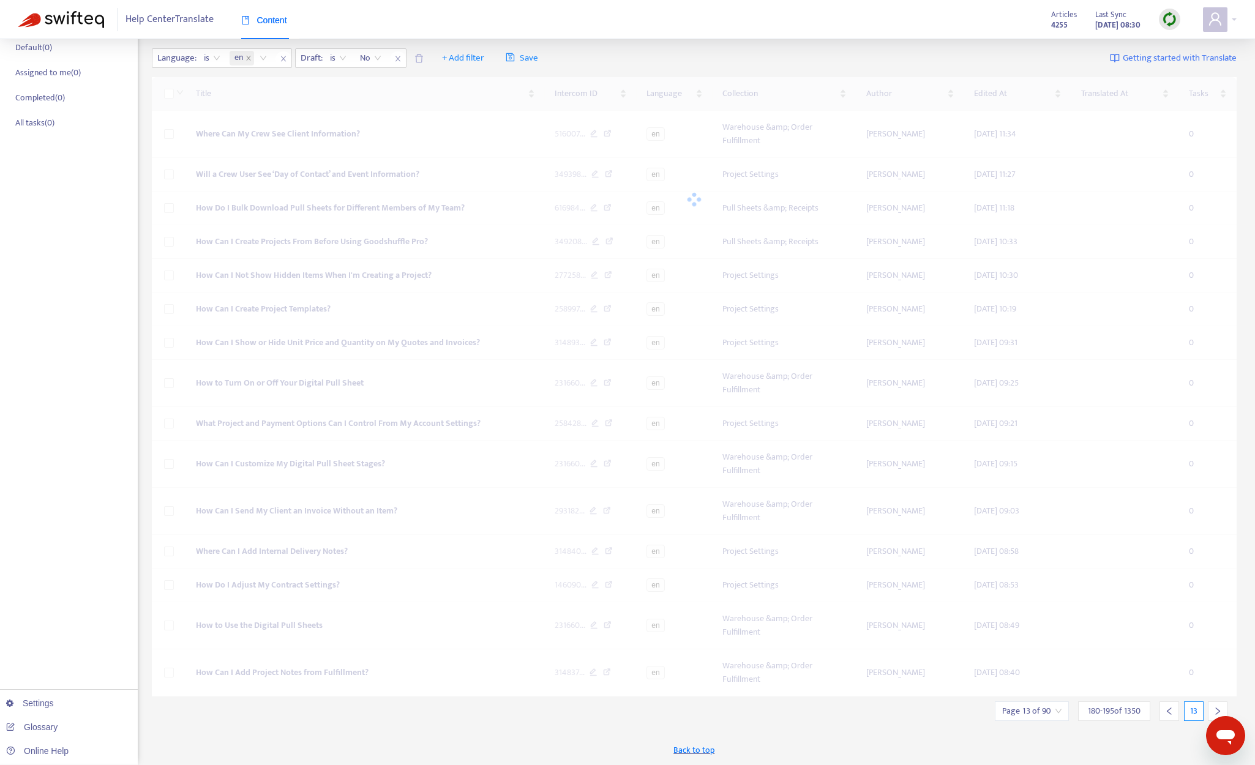
scroll to position [53, 0]
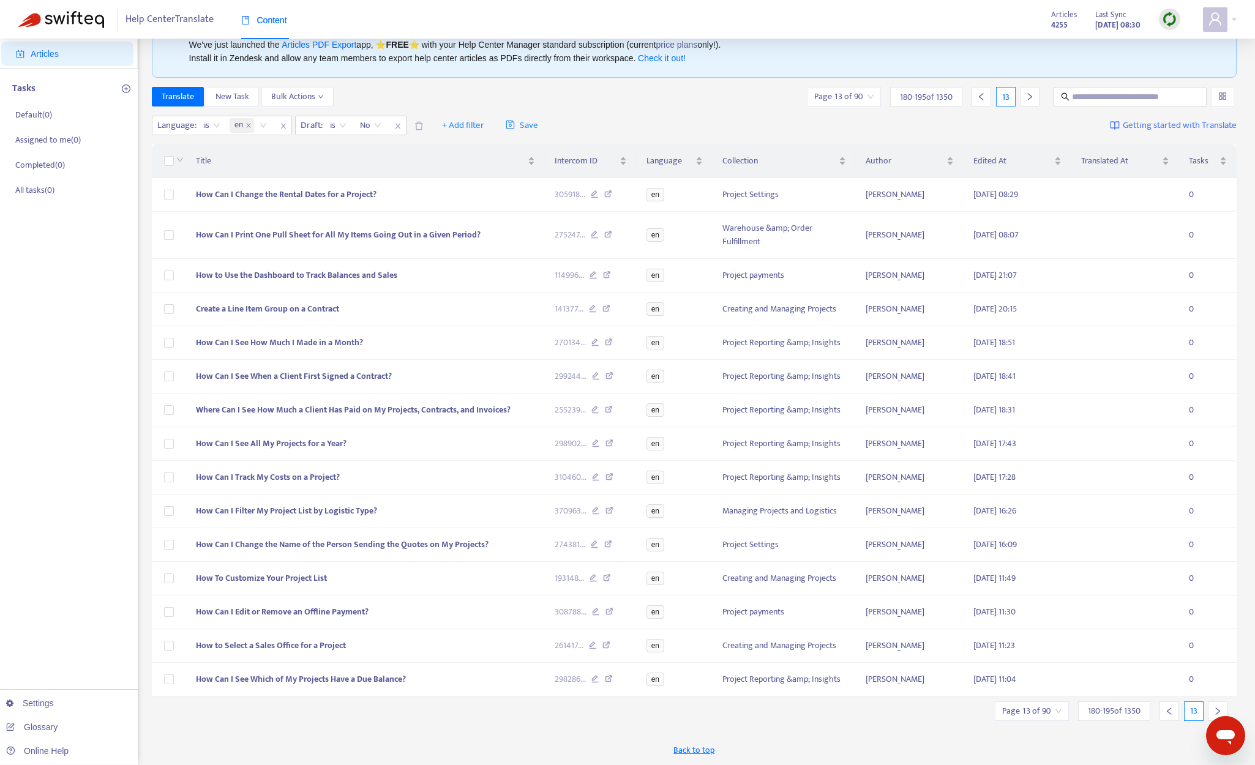
click at [1069, 709] on icon "right" at bounding box center [1217, 711] width 9 height 9
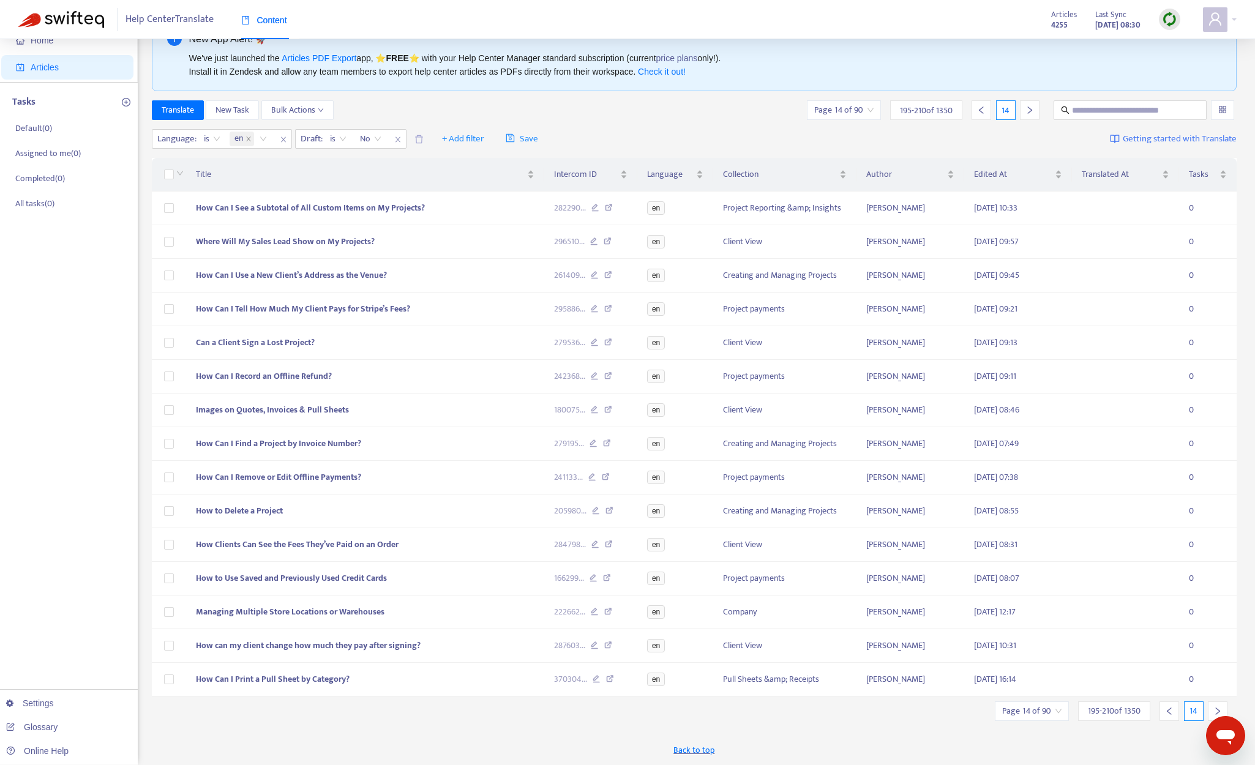
click at [1069, 709] on icon "right" at bounding box center [1217, 711] width 9 height 9
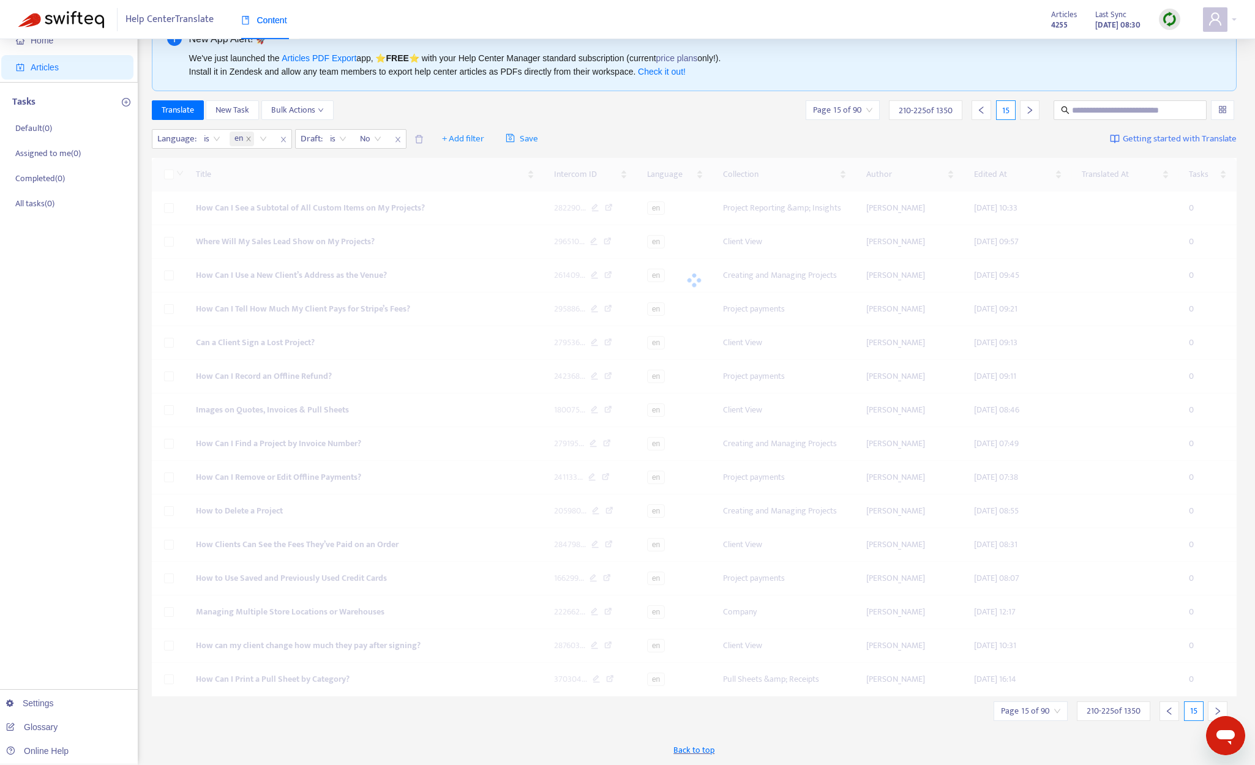
scroll to position [66, 0]
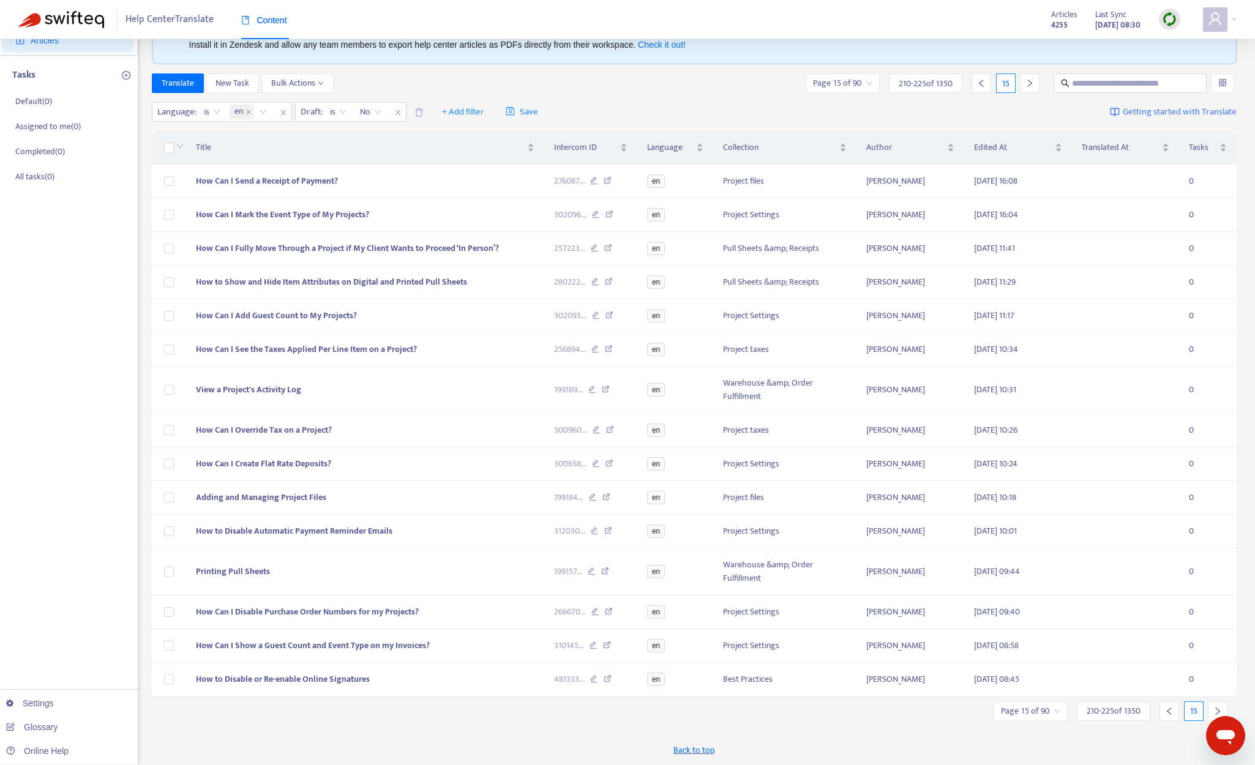
click at [1069, 709] on icon "right" at bounding box center [1217, 711] width 9 height 9
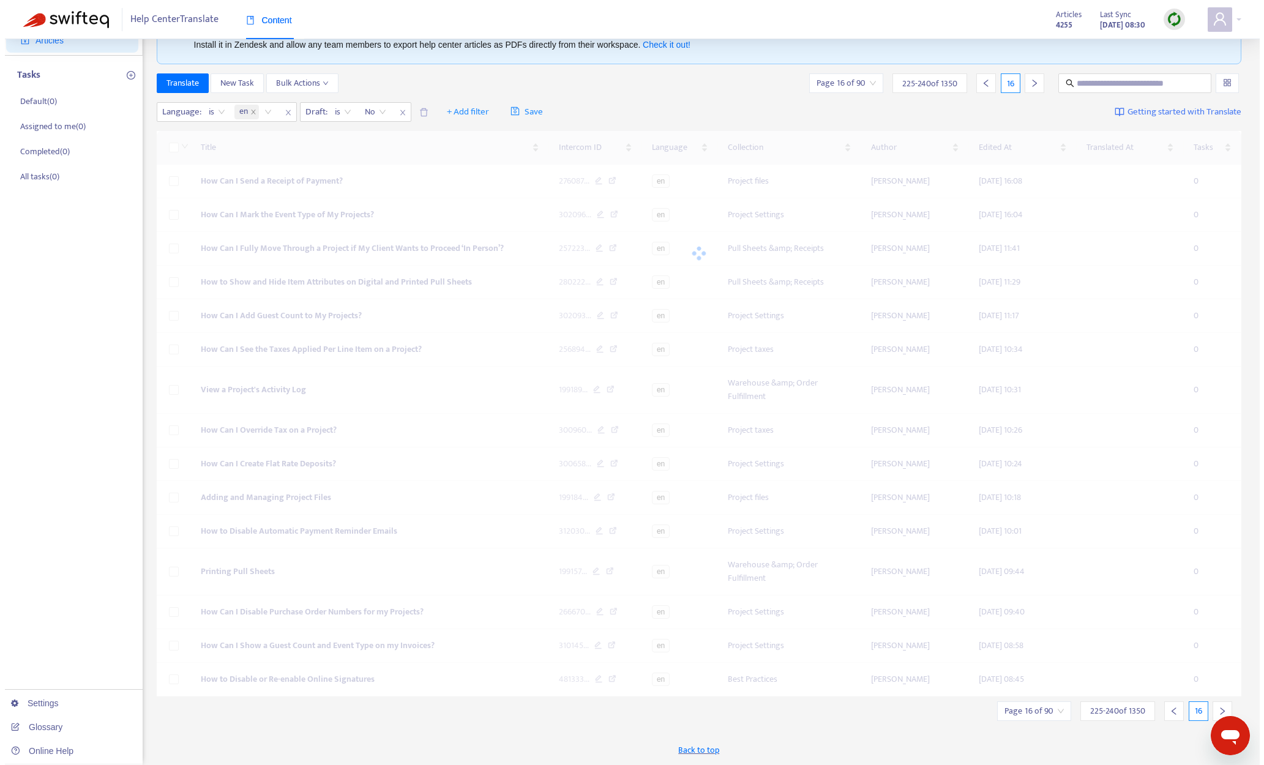
scroll to position [93, 0]
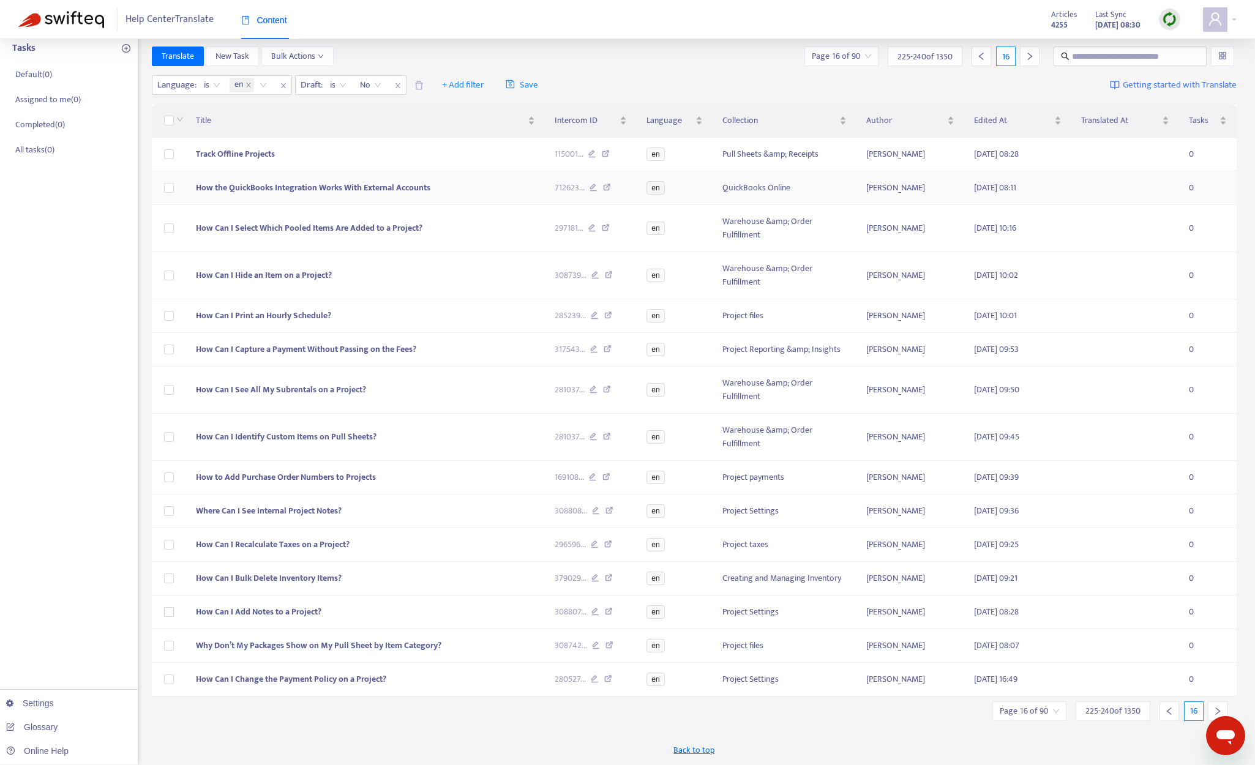
click at [346, 192] on span "How the QuickBooks Integration Works With External Accounts" at bounding box center [313, 188] width 234 height 14
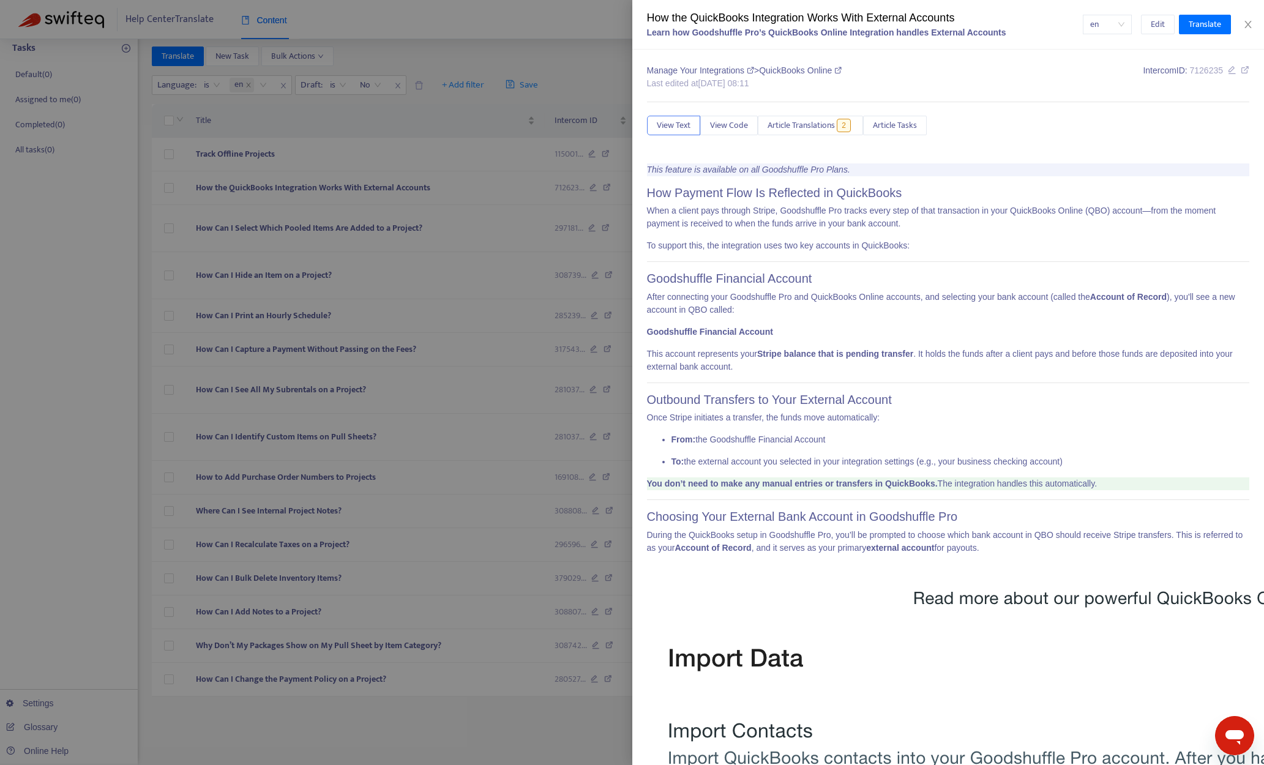
click at [1069, 70] on icon at bounding box center [1245, 69] width 9 height 9
drag, startPoint x: 1244, startPoint y: 31, endPoint x: 1254, endPoint y: 24, distance: 11.9
click at [1069, 30] on div "en Edit Translate" at bounding box center [1166, 25] width 167 height 20
click at [1069, 24] on button "Close" at bounding box center [1248, 25] width 17 height 12
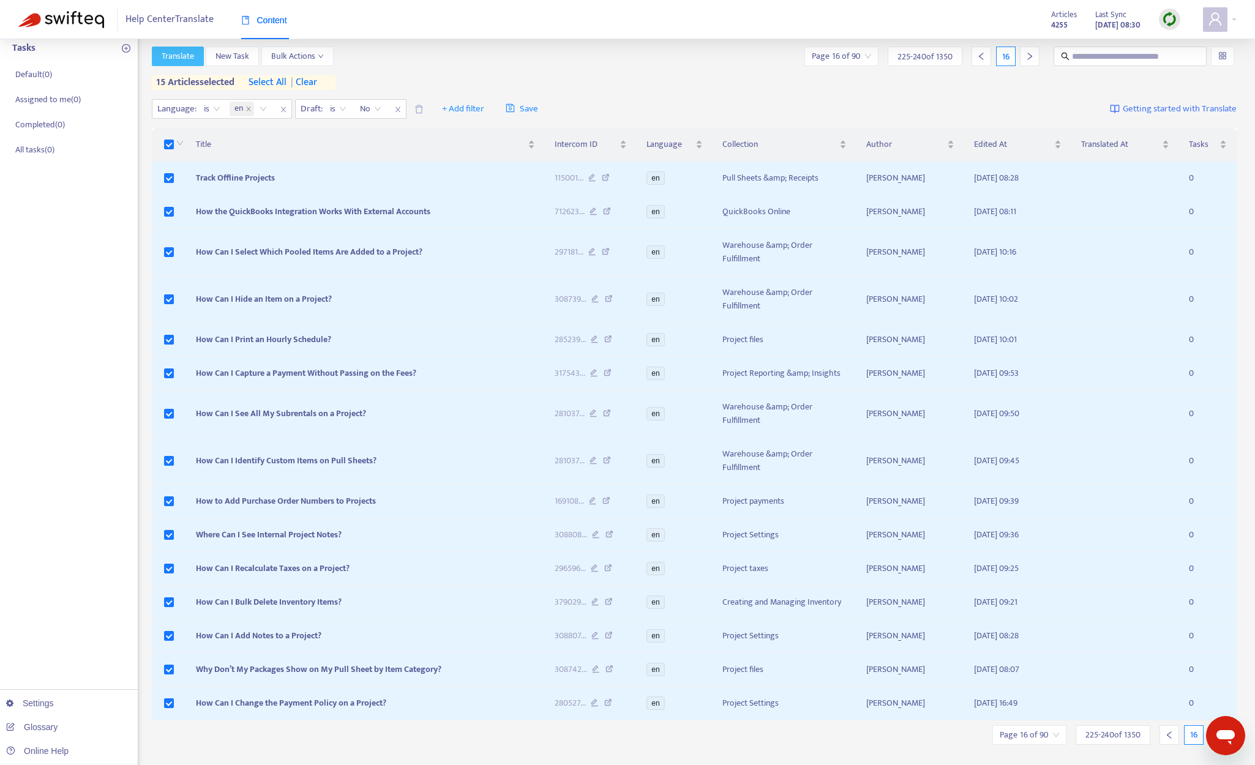
click at [187, 56] on span "Translate" at bounding box center [178, 56] width 32 height 13
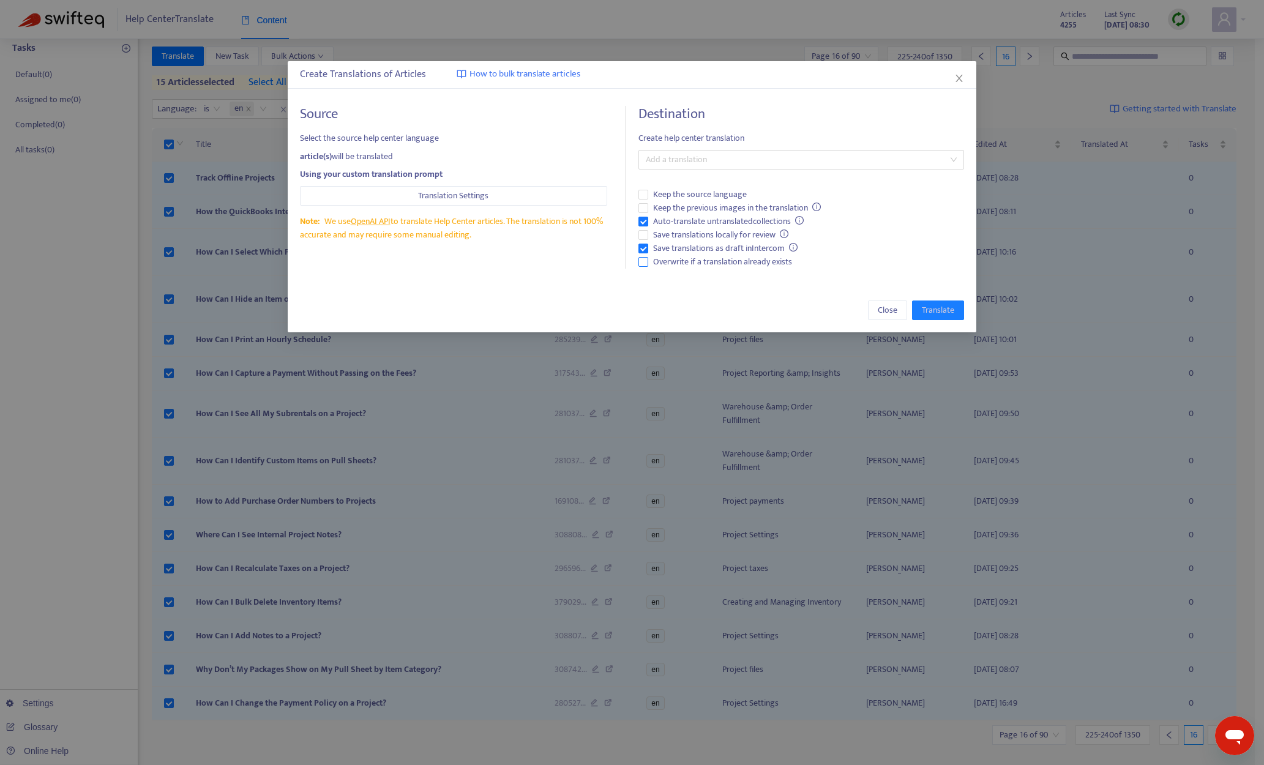
click at [700, 260] on span "Overwrite if a translation already exists" at bounding box center [722, 261] width 149 height 13
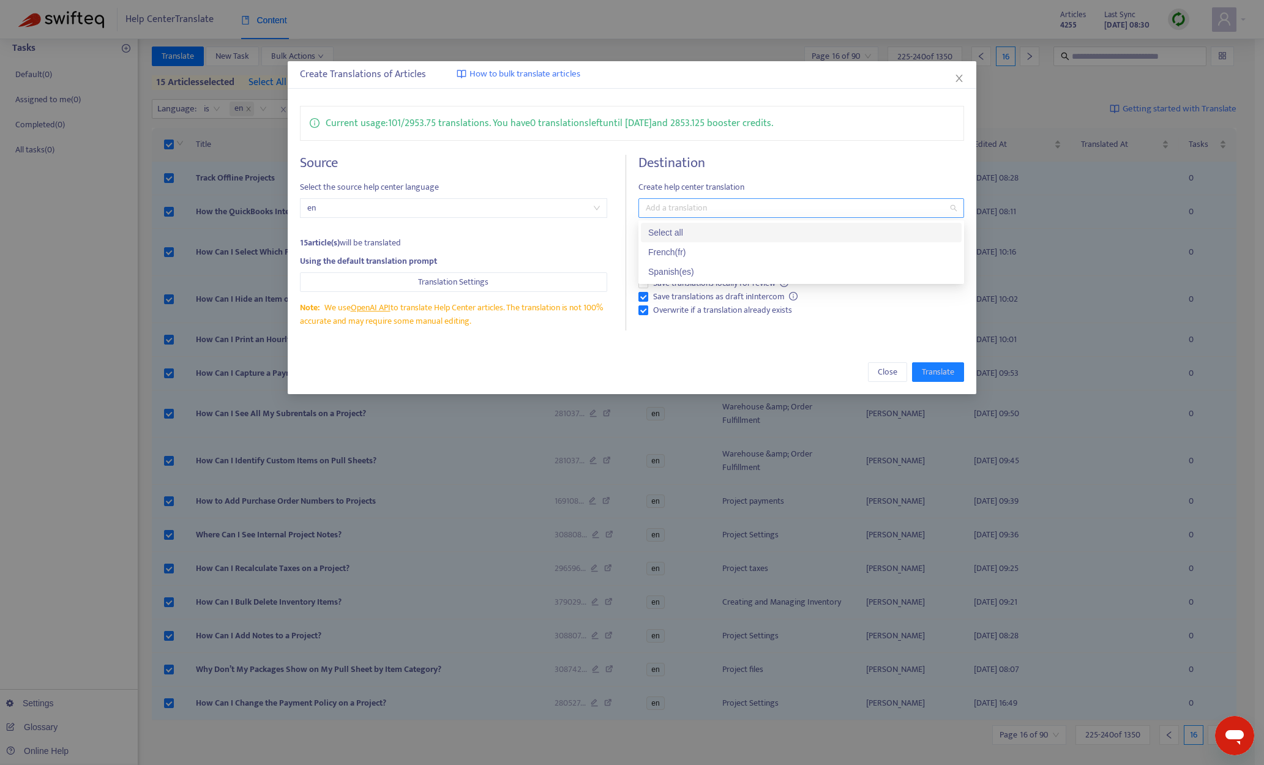
click at [737, 214] on div at bounding box center [794, 208] width 307 height 15
click at [714, 252] on div "French ( fr )" at bounding box center [801, 251] width 306 height 13
click at [705, 272] on div "Spanish ( es )" at bounding box center [801, 271] width 306 height 13
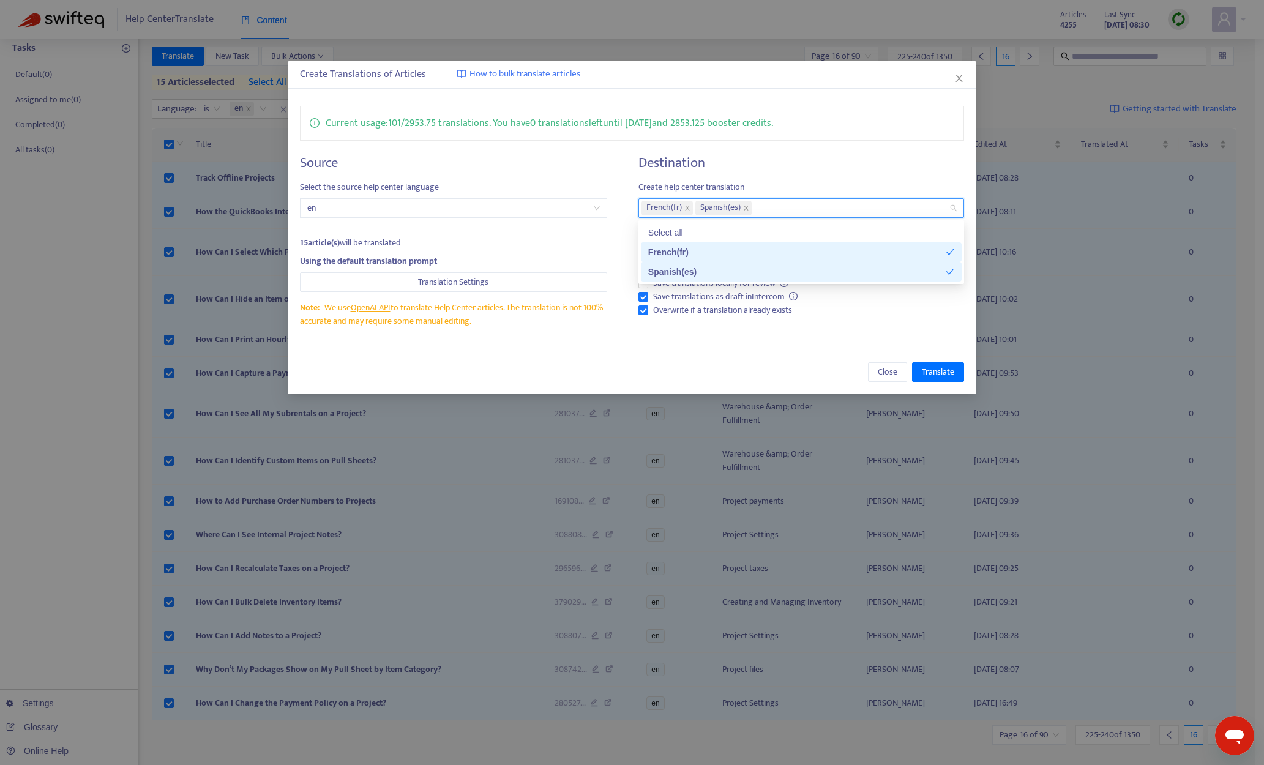
click at [716, 341] on div "Current usage: 101 / 2953.75 translations . You have 0 translations left until …" at bounding box center [632, 218] width 689 height 249
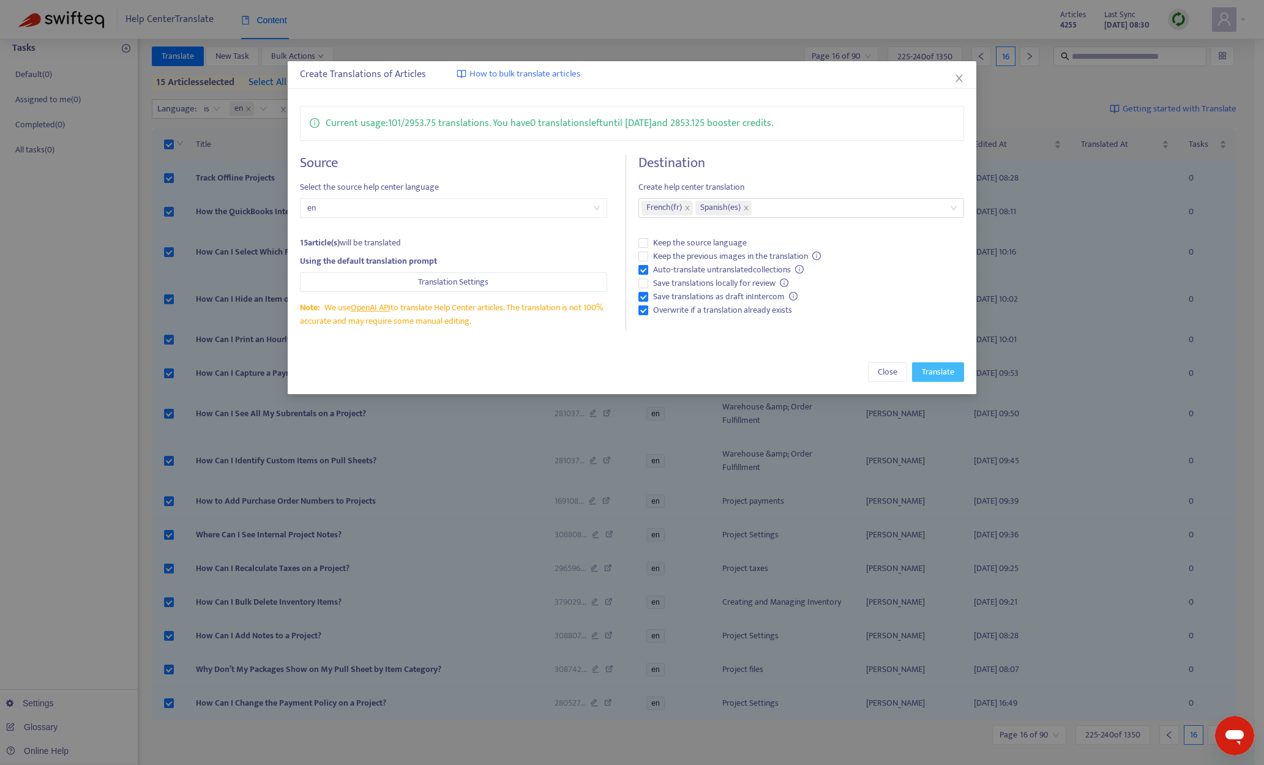
click at [916, 381] on button "Translate" at bounding box center [938, 372] width 52 height 20
